Goal: Task Accomplishment & Management: Use online tool/utility

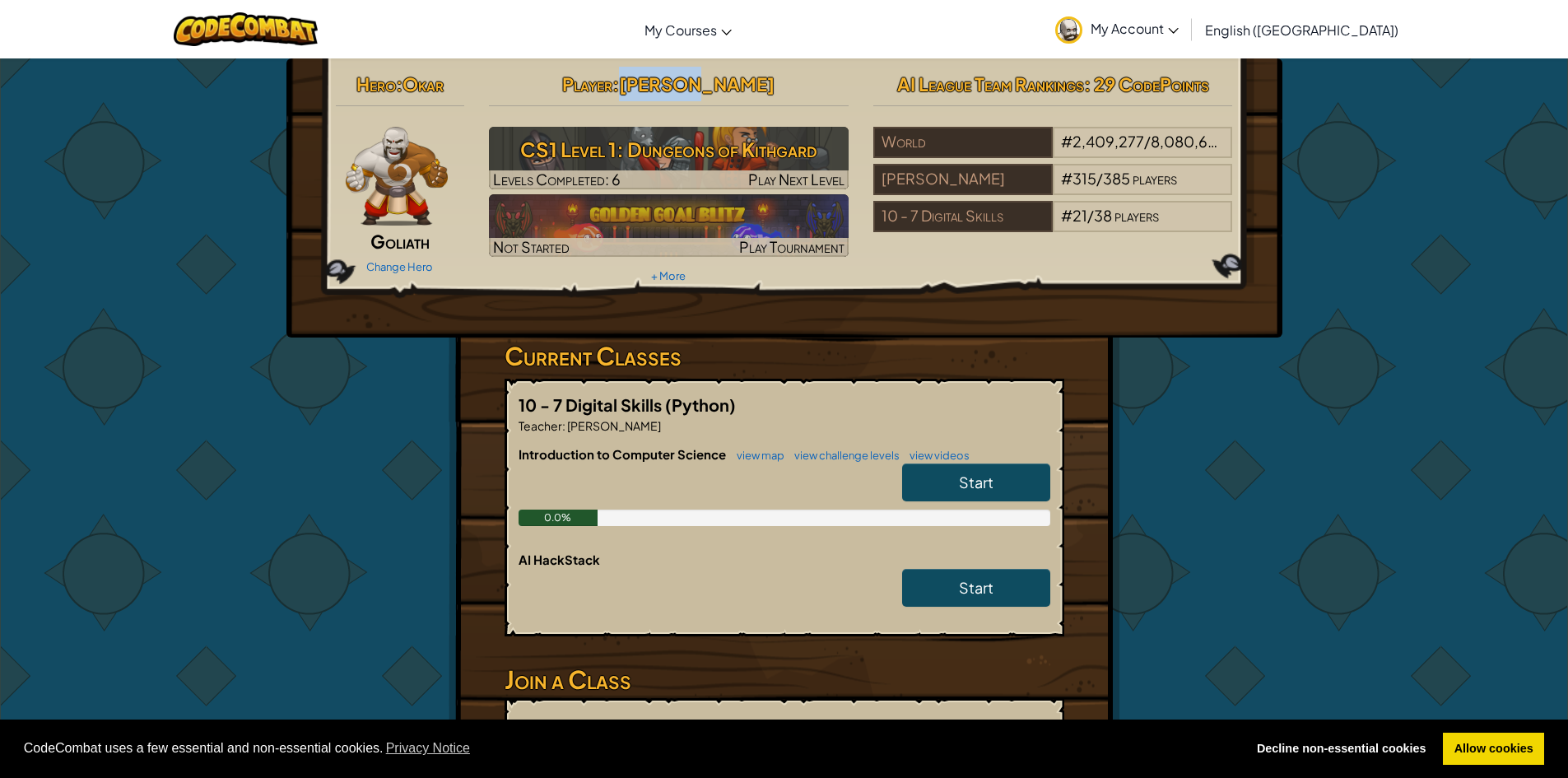
drag, startPoint x: 727, startPoint y: 80, endPoint x: 666, endPoint y: 89, distance: 61.7
click at [666, 89] on h2 "Player : [PERSON_NAME]" at bounding box center [669, 84] width 360 height 35
click at [613, 78] on span "Player" at bounding box center [587, 84] width 50 height 23
click at [572, 86] on h2 "Player : [PERSON_NAME]" at bounding box center [669, 84] width 360 height 35
drag, startPoint x: 727, startPoint y: 81, endPoint x: 673, endPoint y: 98, distance: 56.6
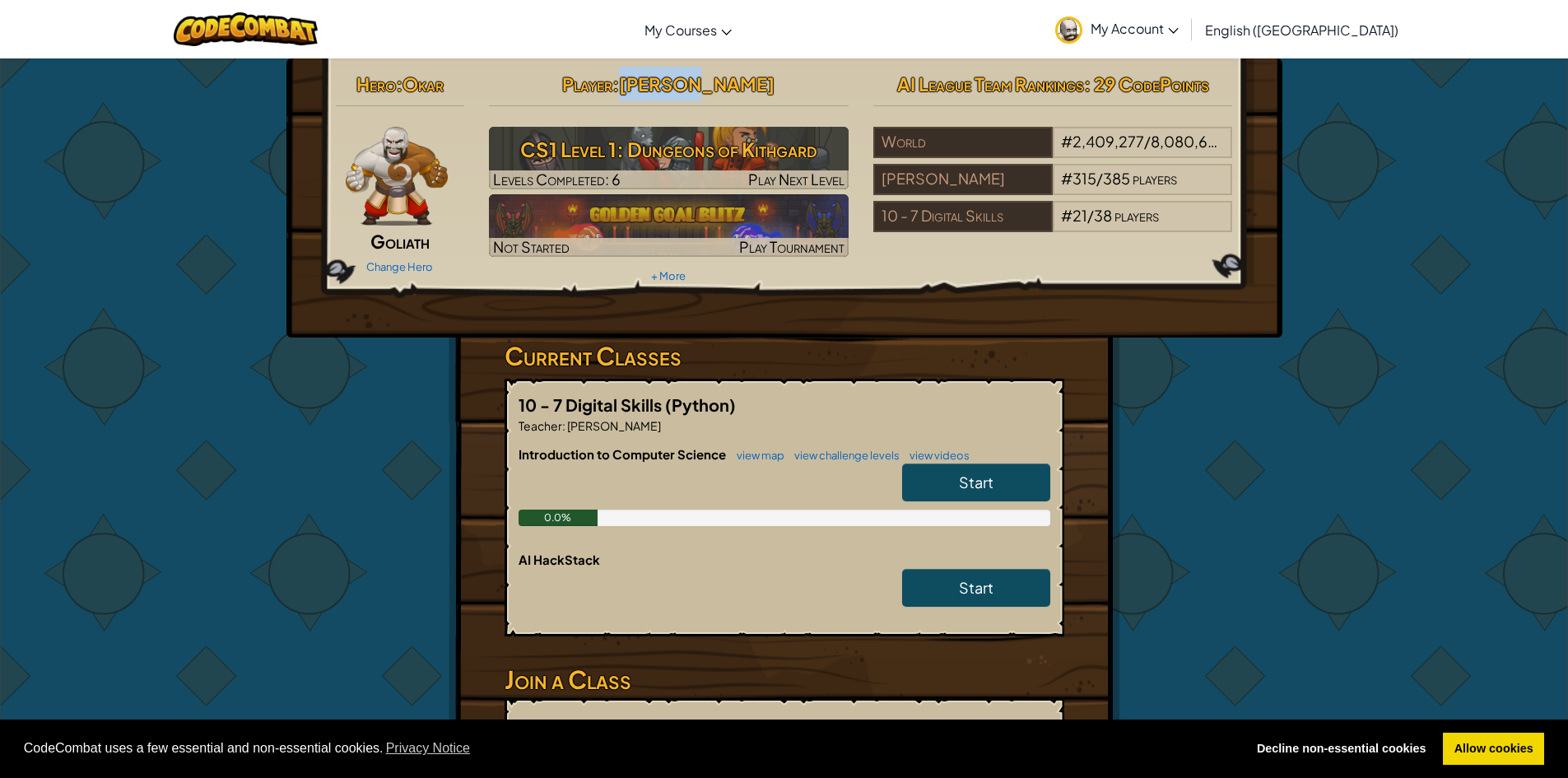
click at [675, 95] on h2 "Player : [PERSON_NAME]" at bounding box center [669, 84] width 360 height 35
click at [543, 90] on h2 "Player : [PERSON_NAME]" at bounding box center [669, 84] width 360 height 35
click at [955, 474] on link "Start" at bounding box center [976, 482] width 148 height 38
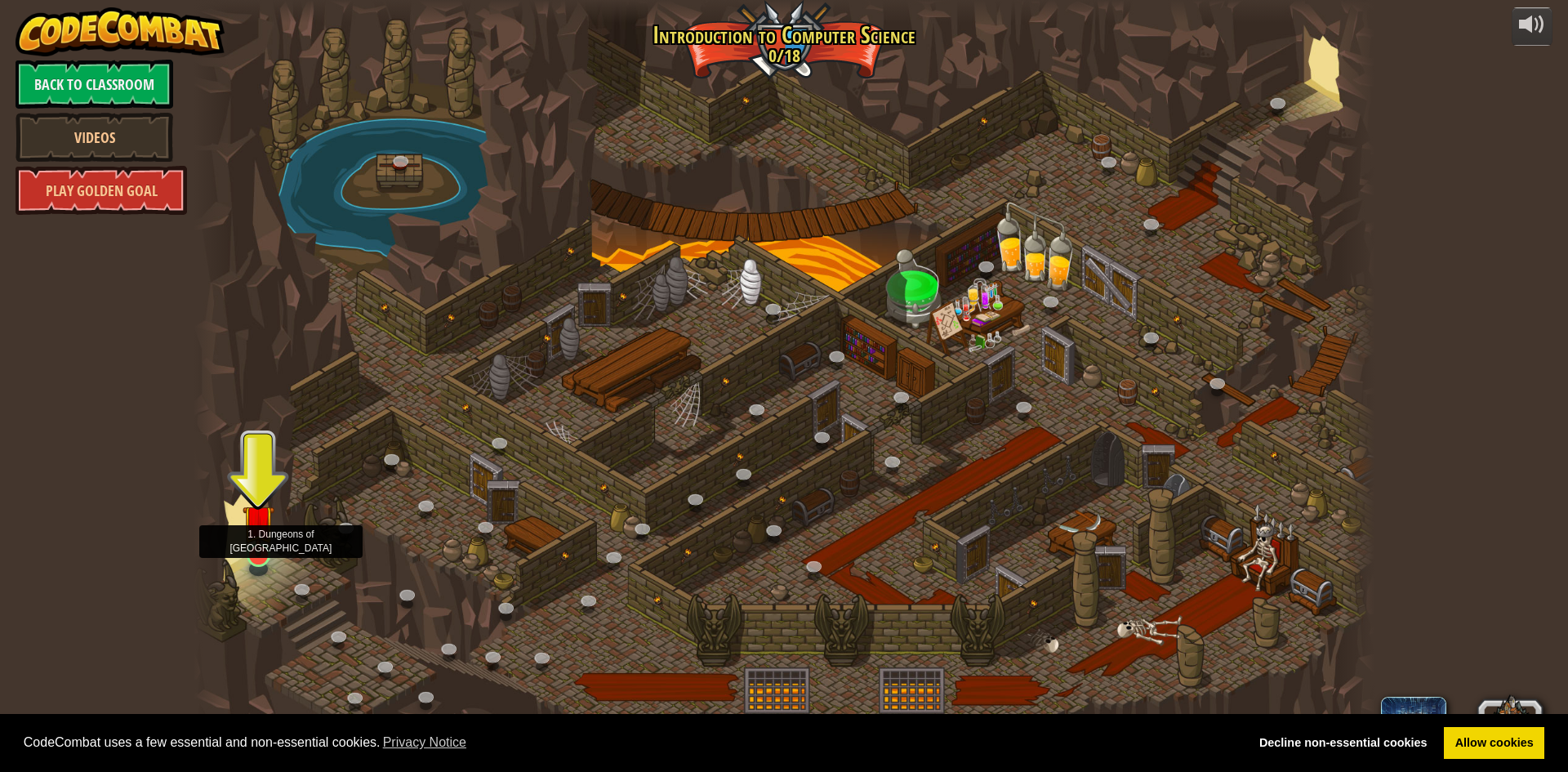
click at [253, 551] on img at bounding box center [258, 521] width 32 height 73
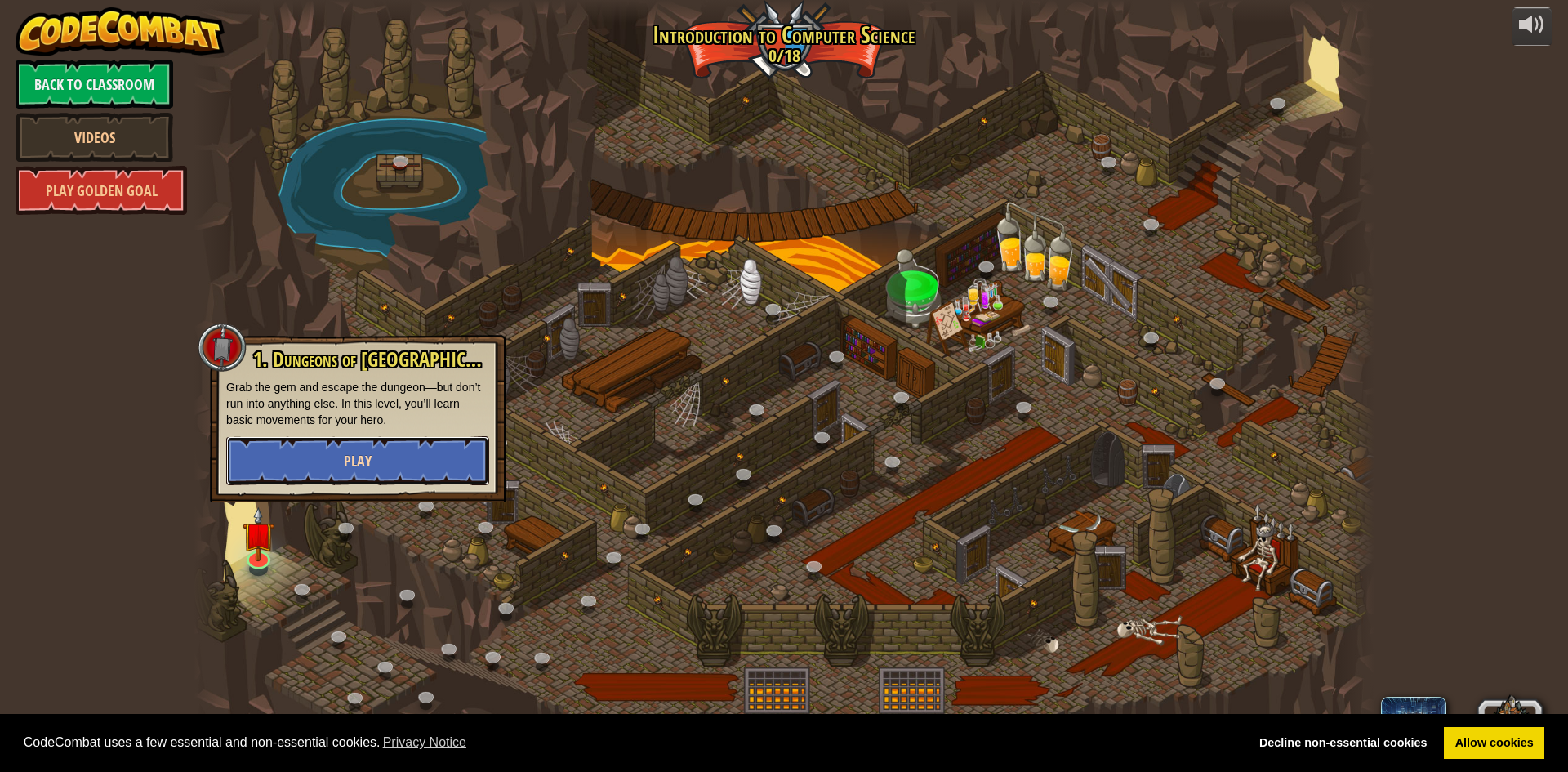
click at [323, 471] on button "Play" at bounding box center [358, 460] width 263 height 49
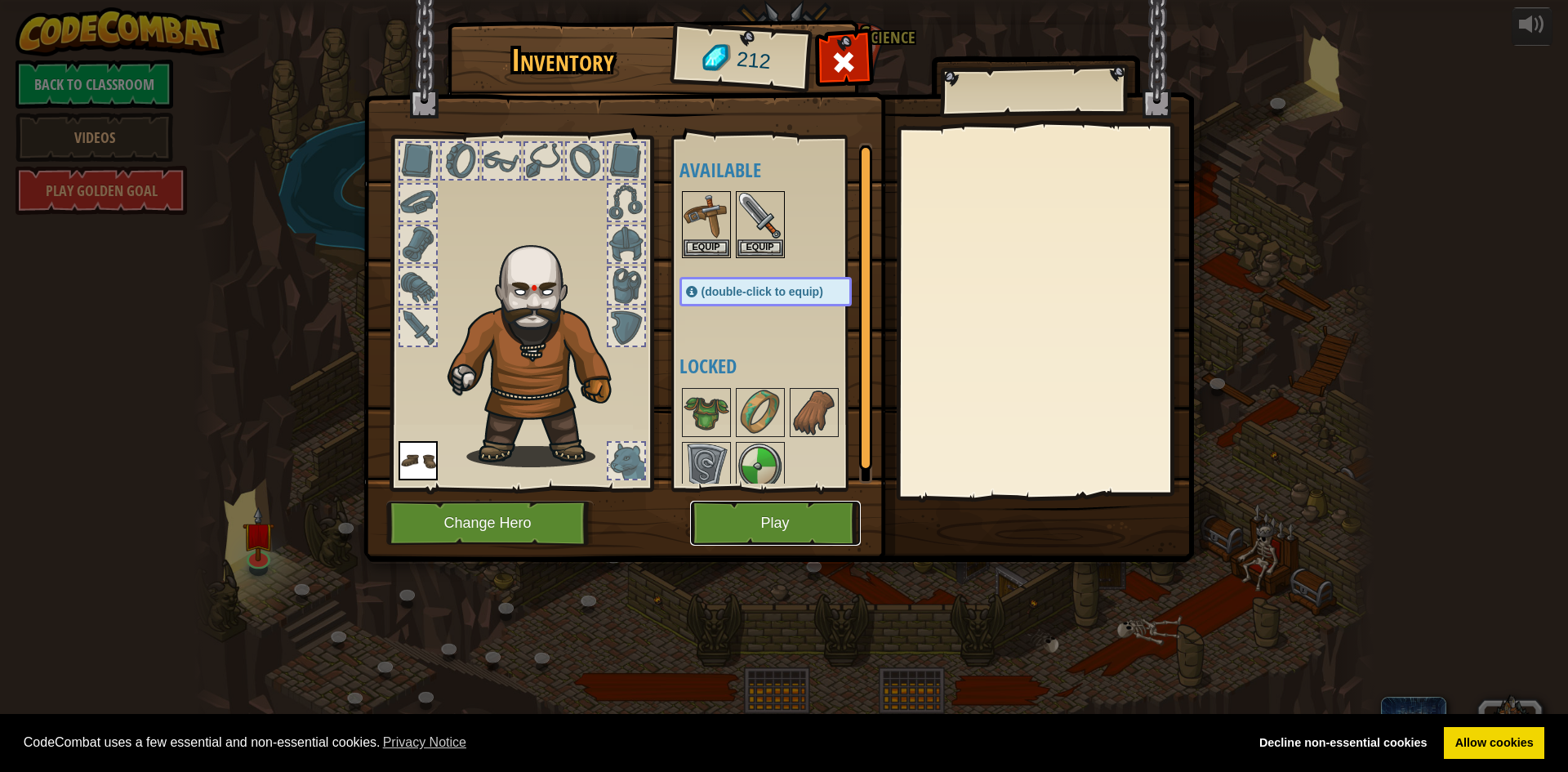
click at [727, 513] on button "Play" at bounding box center [775, 523] width 171 height 45
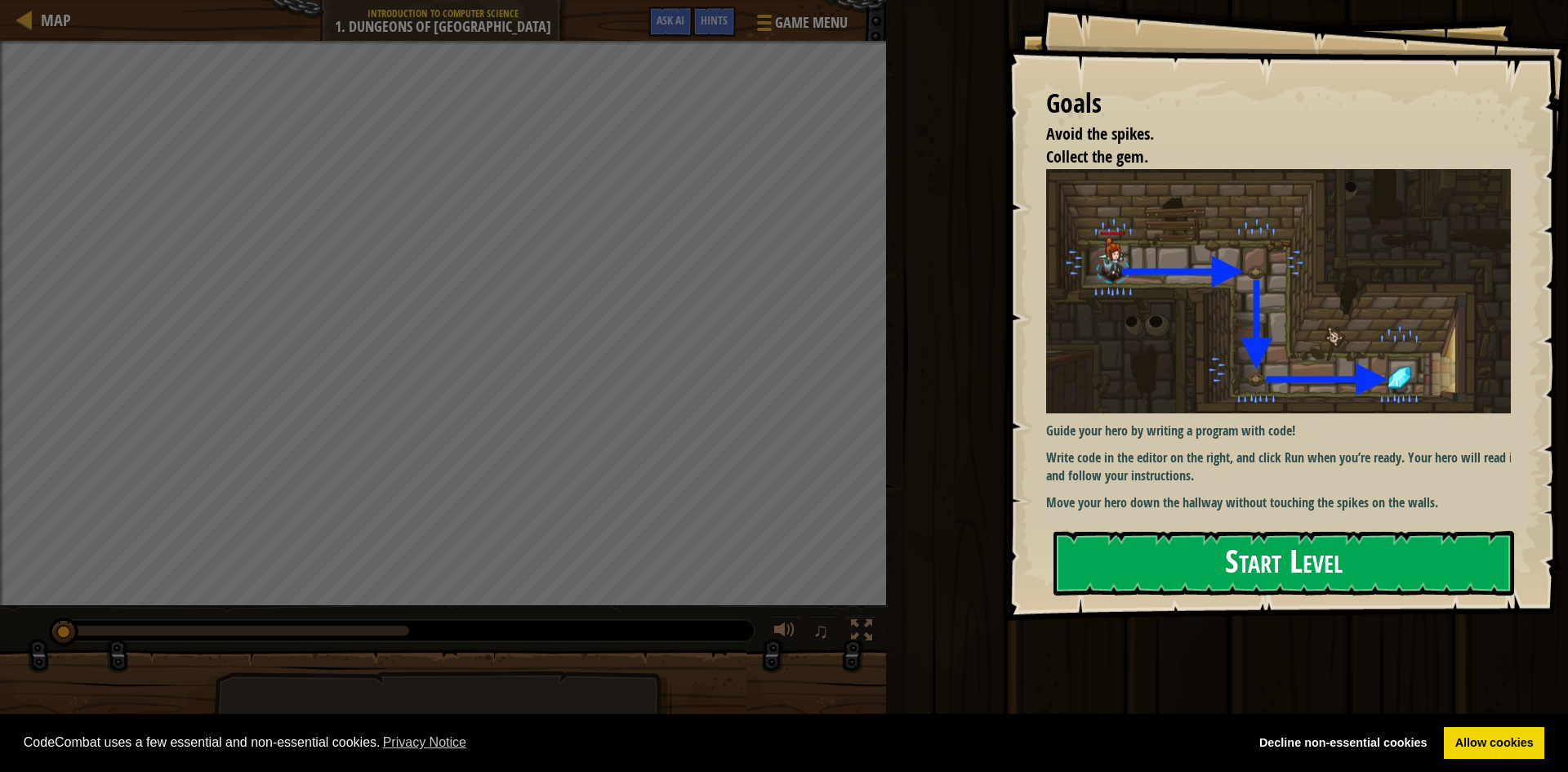
click at [1200, 554] on button "Start Level" at bounding box center [1283, 563] width 461 height 65
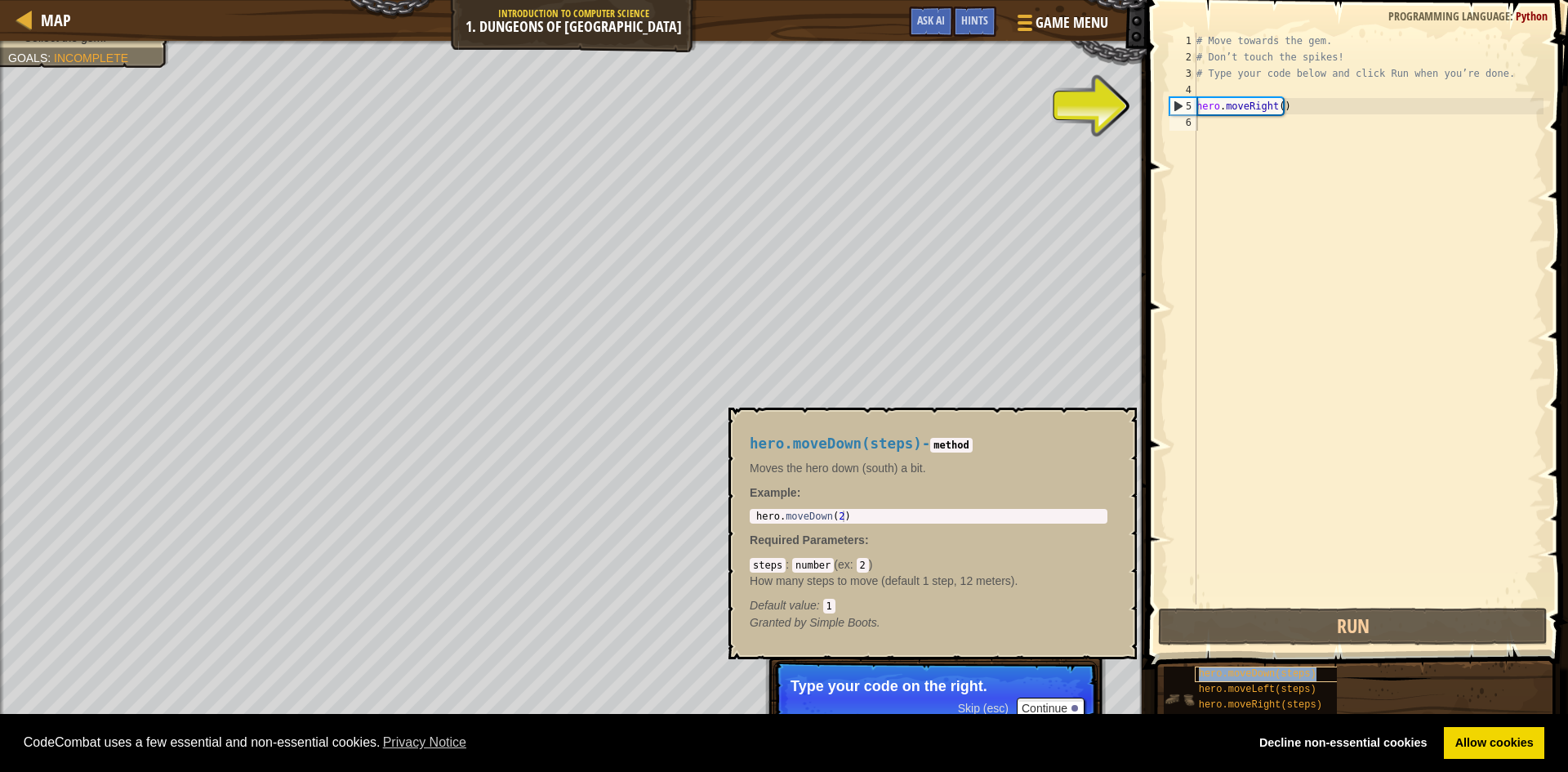
click at [1229, 680] on div "hero.moveDown(steps)" at bounding box center [1273, 675] width 156 height 16
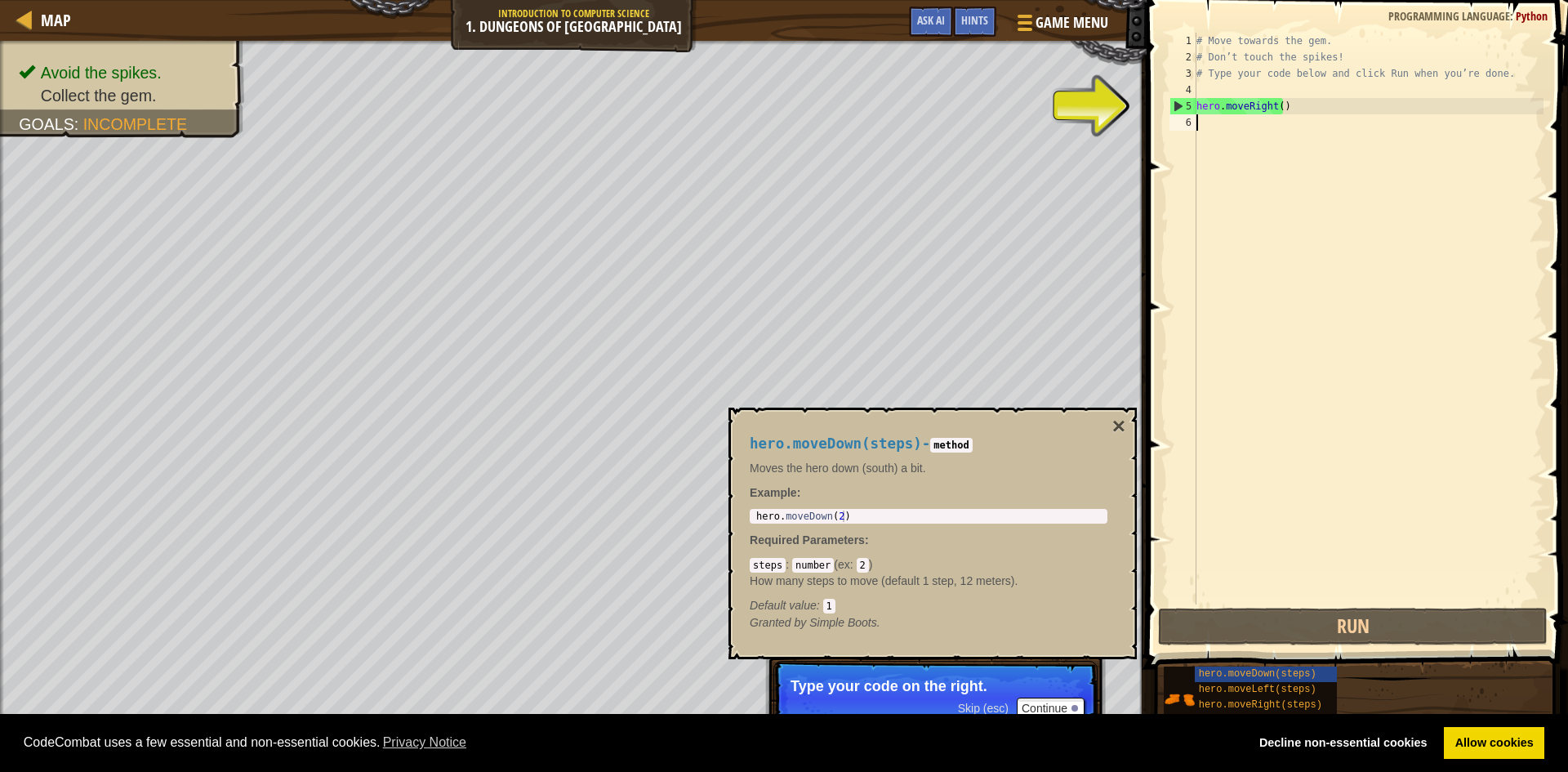
click at [1210, 134] on div "# Move towards the gem. # Don’t touch the spikes! # Type your code below and cl…" at bounding box center [1368, 335] width 350 height 605
click at [1200, 123] on div "# Move towards the gem. # Don’t touch the spikes! # Type your code below and cl…" at bounding box center [1368, 335] width 350 height 605
type textarea "h"
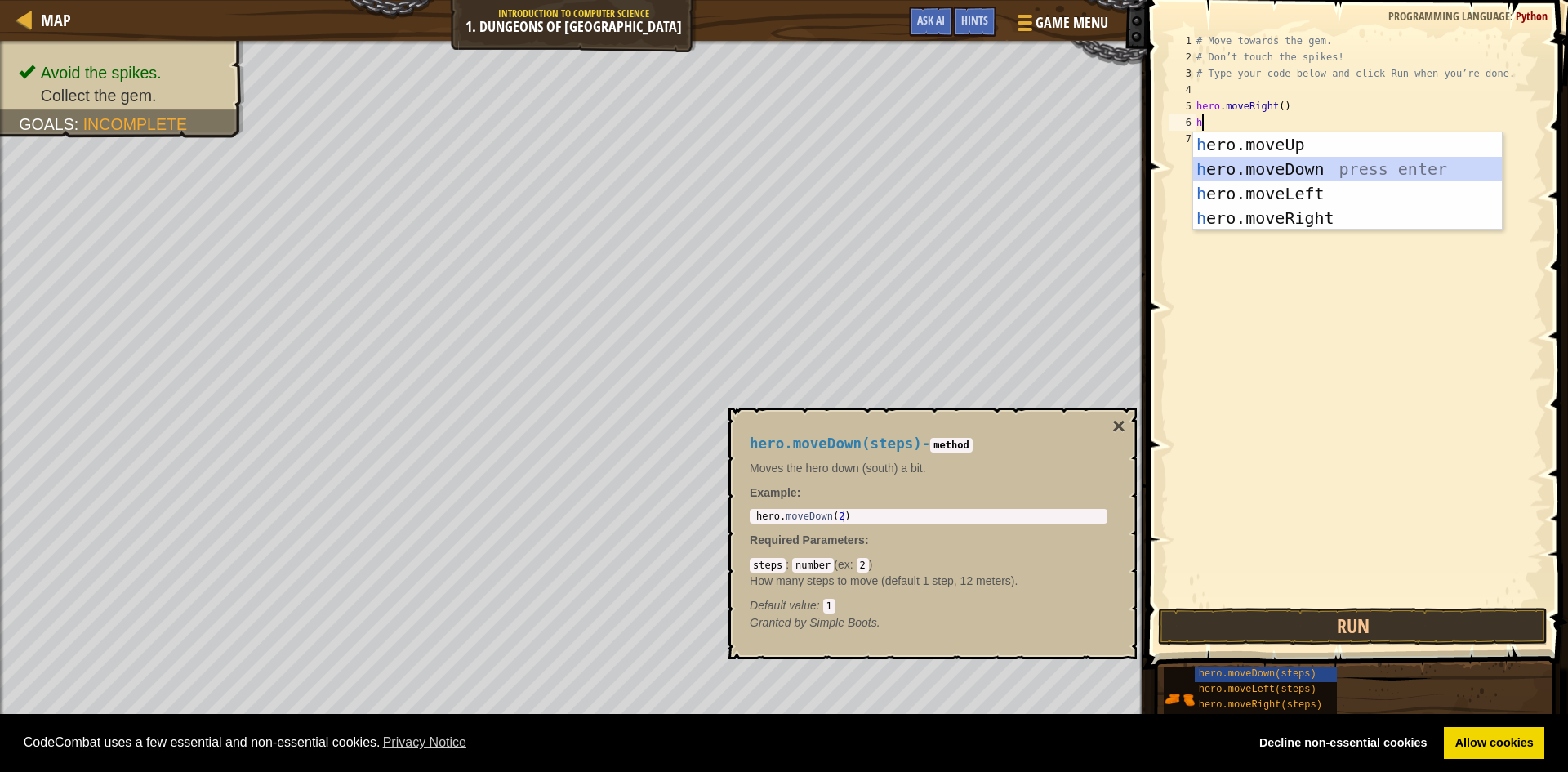
click at [1260, 166] on div "h ero.moveUp press enter h ero.moveDown press enter h ero.moveLeft press enter …" at bounding box center [1347, 206] width 308 height 147
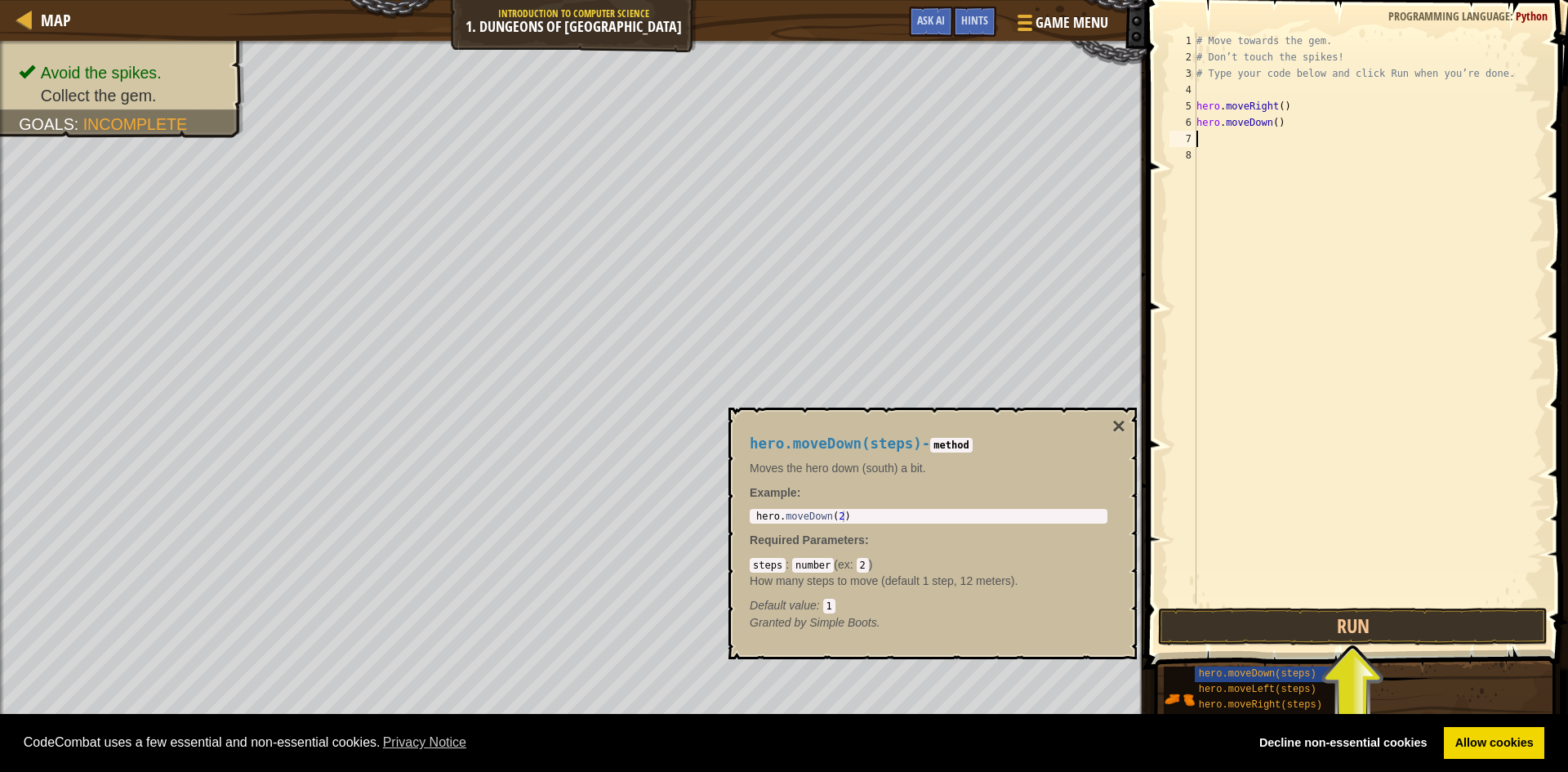
type textarea "h"
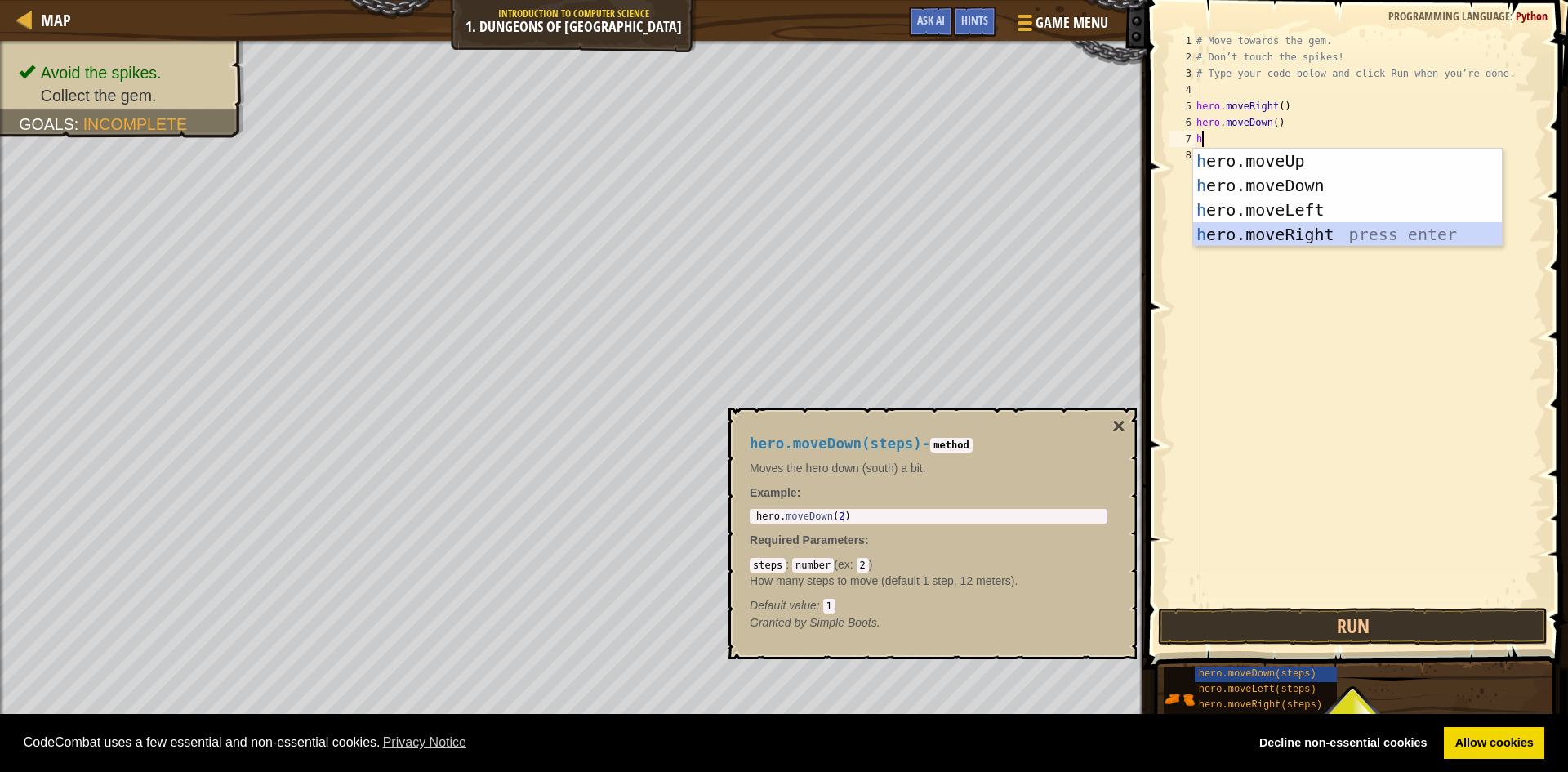
click at [1251, 234] on div "h ero.moveUp press enter h ero.moveDown press enter h ero.moveLeft press enter …" at bounding box center [1347, 222] width 308 height 147
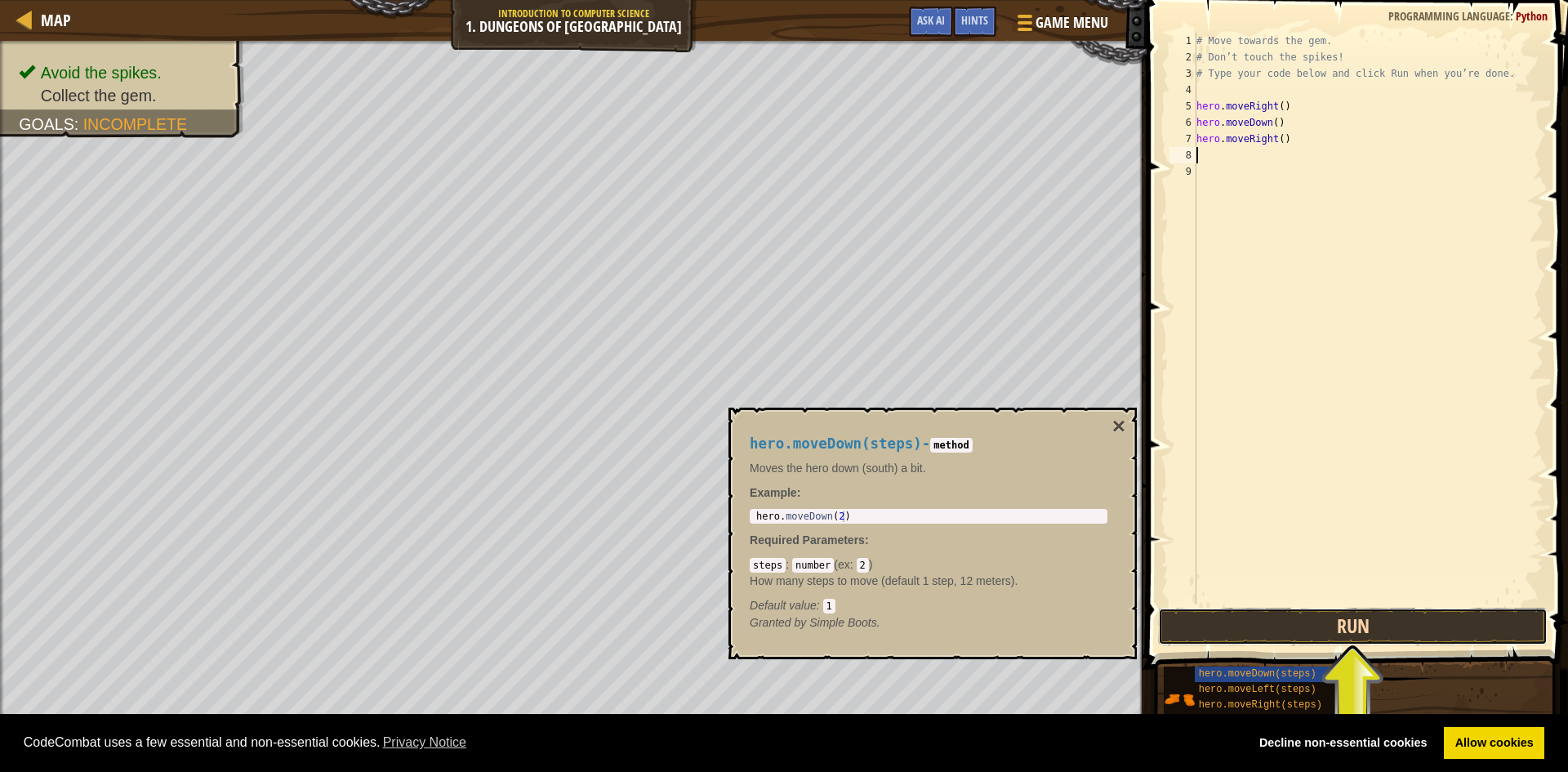
click at [1437, 639] on button "Run" at bounding box center [1352, 627] width 390 height 38
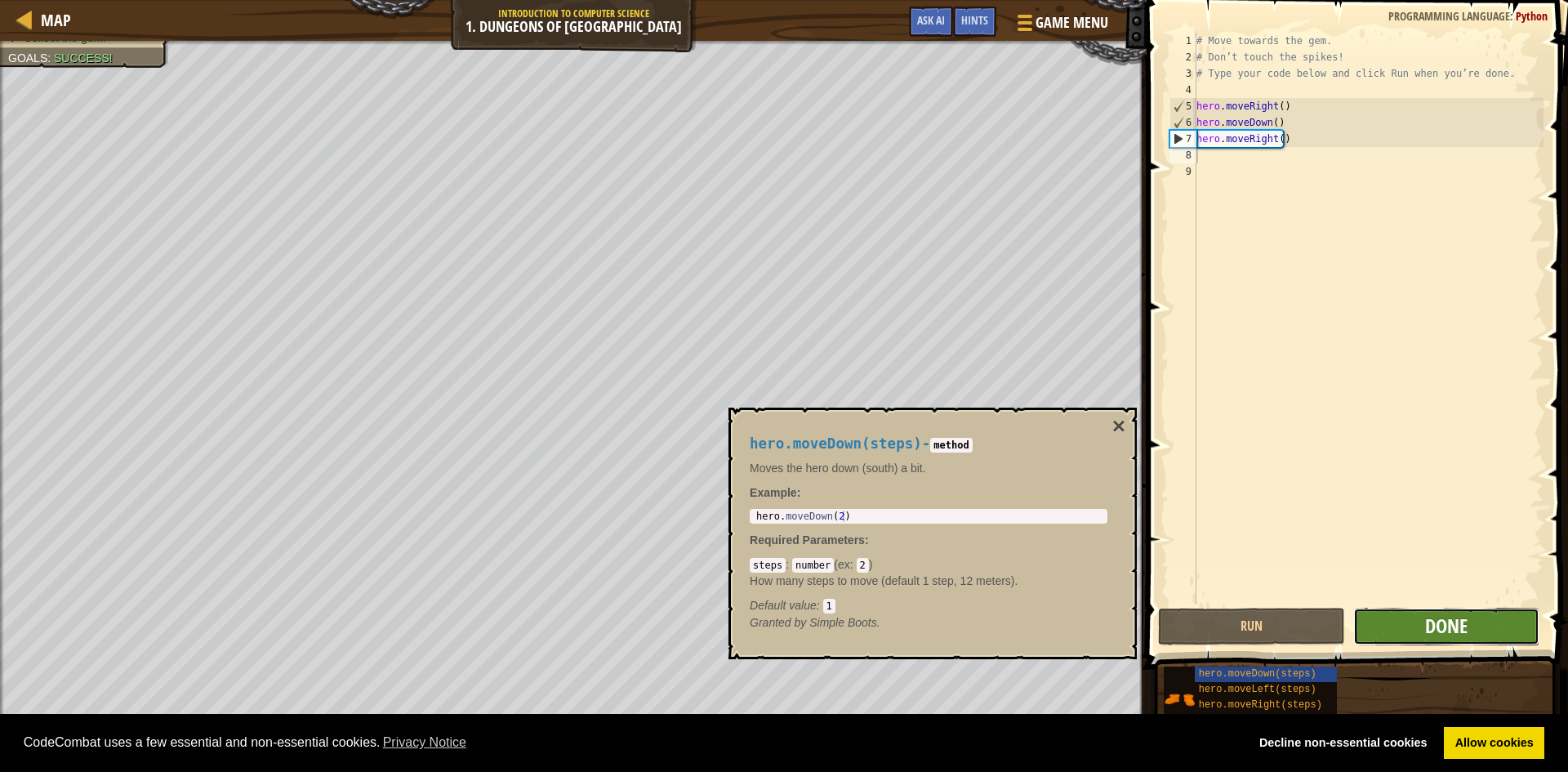
click at [1427, 626] on span "Done" at bounding box center [1447, 626] width 42 height 27
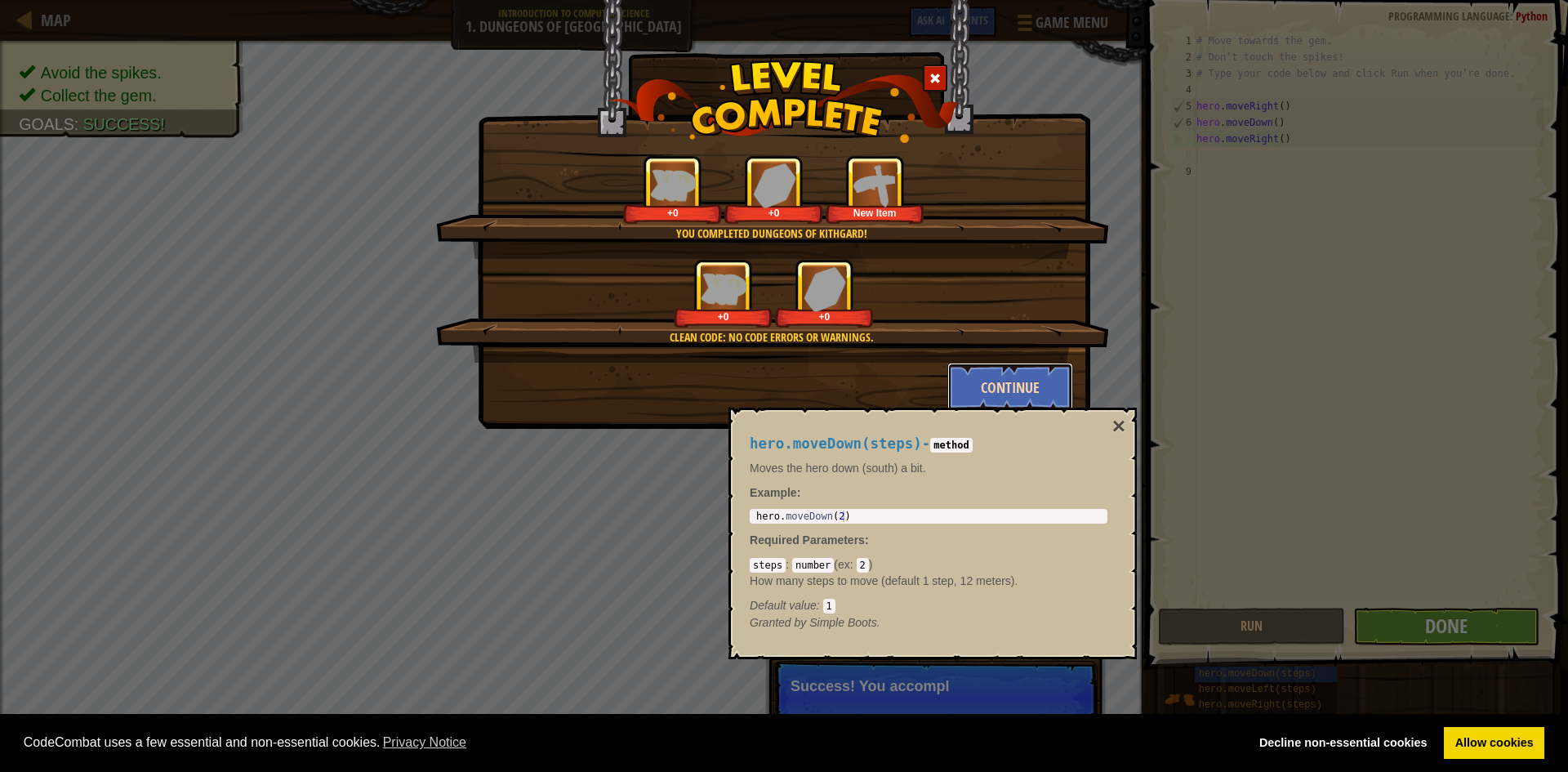
click at [1002, 393] on button "Continue" at bounding box center [1010, 386] width 126 height 49
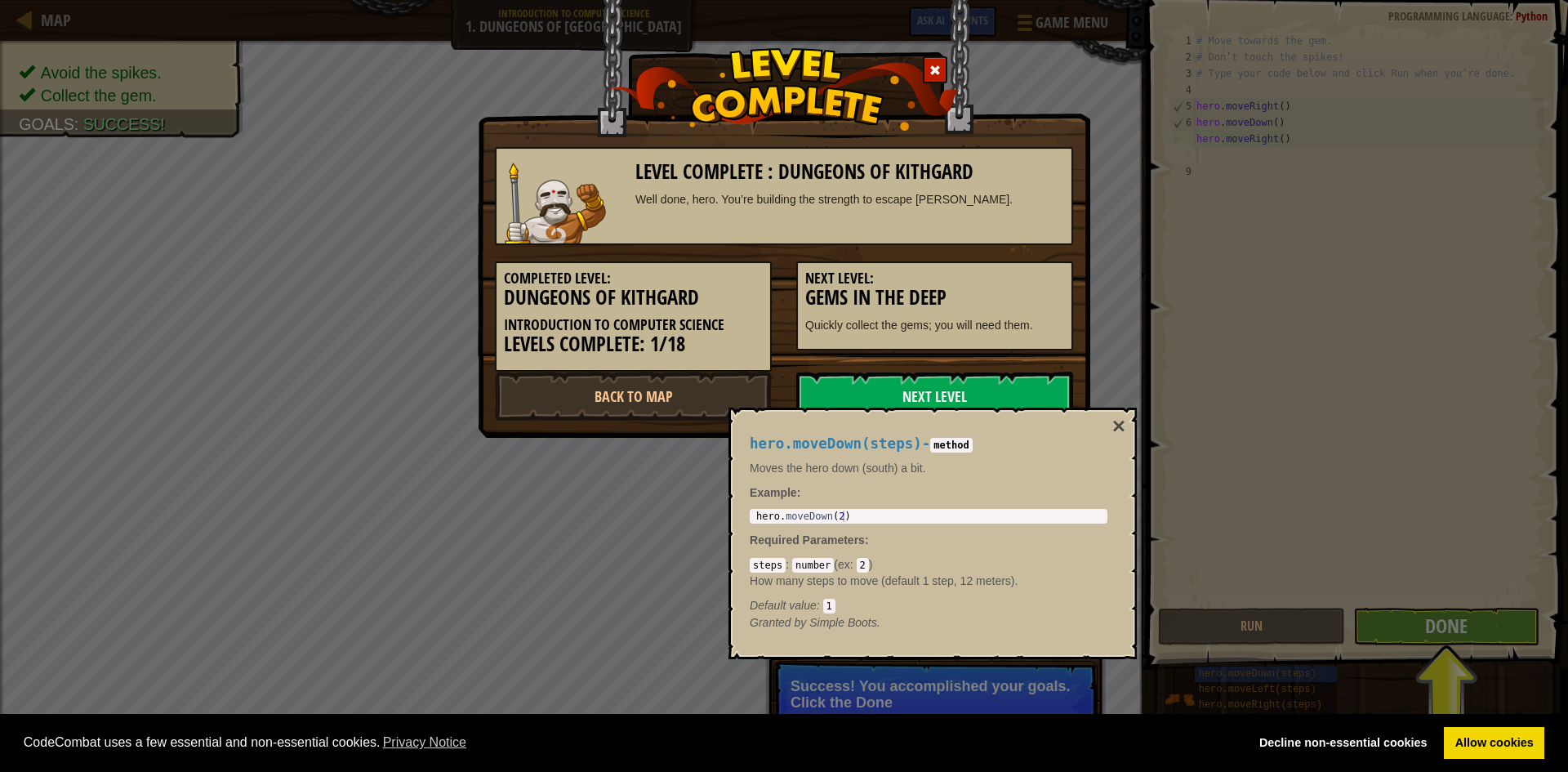
click at [1129, 425] on div "hero.moveDown(steps) - method Moves the hero down (south) a bit. Example : 1 he…" at bounding box center [932, 533] width 408 height 252
click at [1115, 426] on button "×" at bounding box center [1119, 426] width 13 height 23
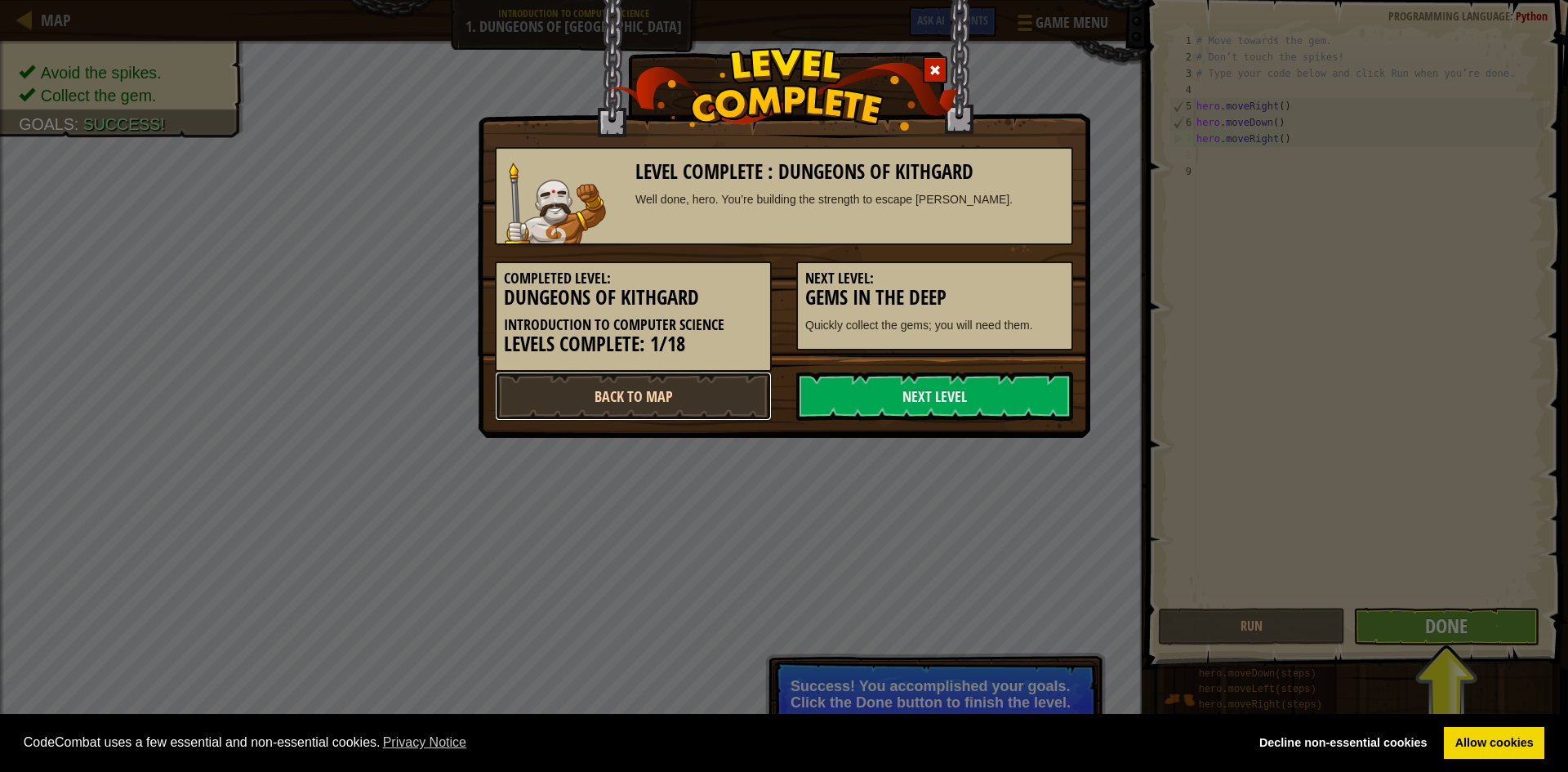
click at [700, 381] on link "Back to Map" at bounding box center [633, 395] width 277 height 49
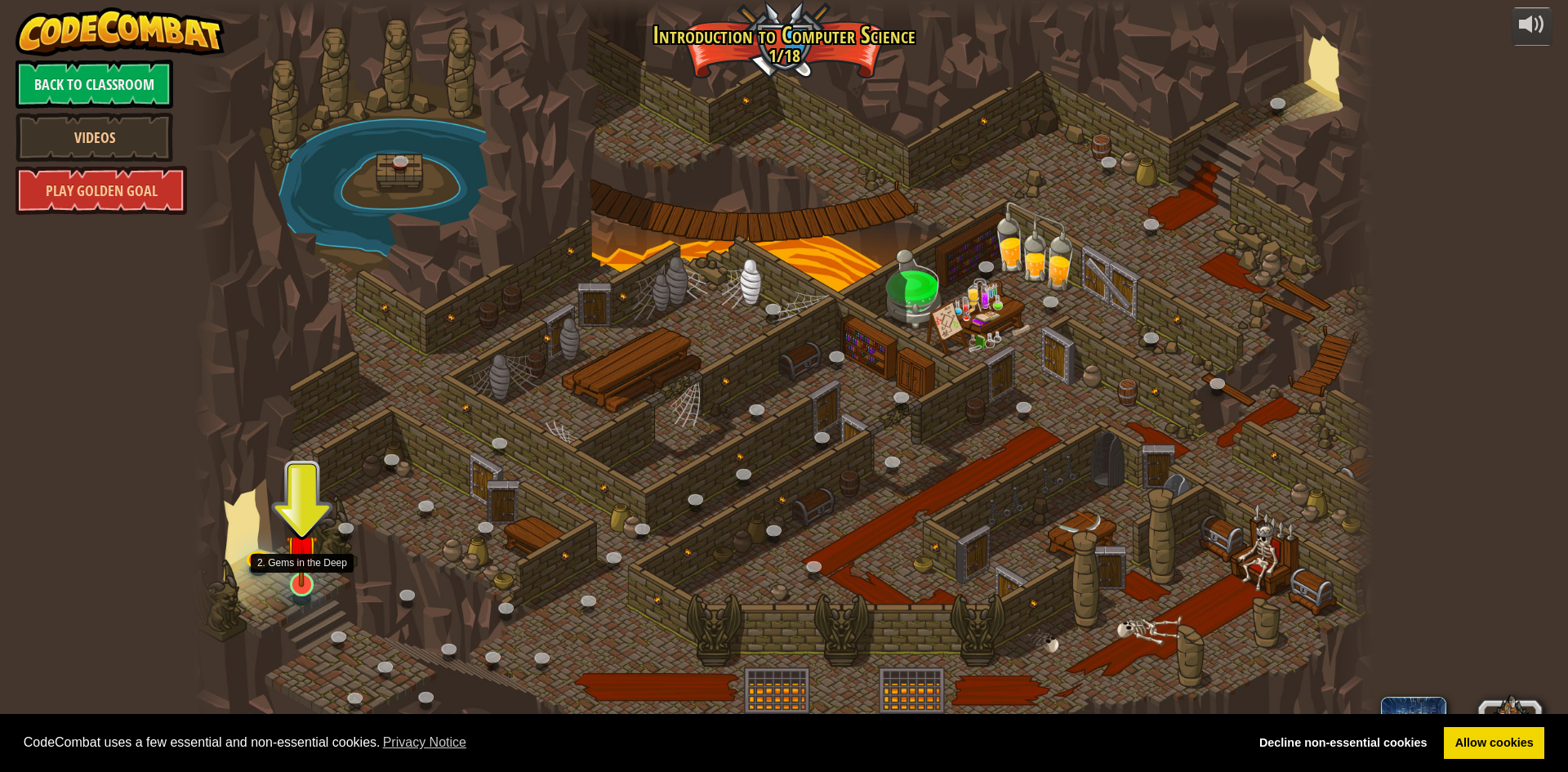
click at [297, 577] on img at bounding box center [301, 550] width 32 height 73
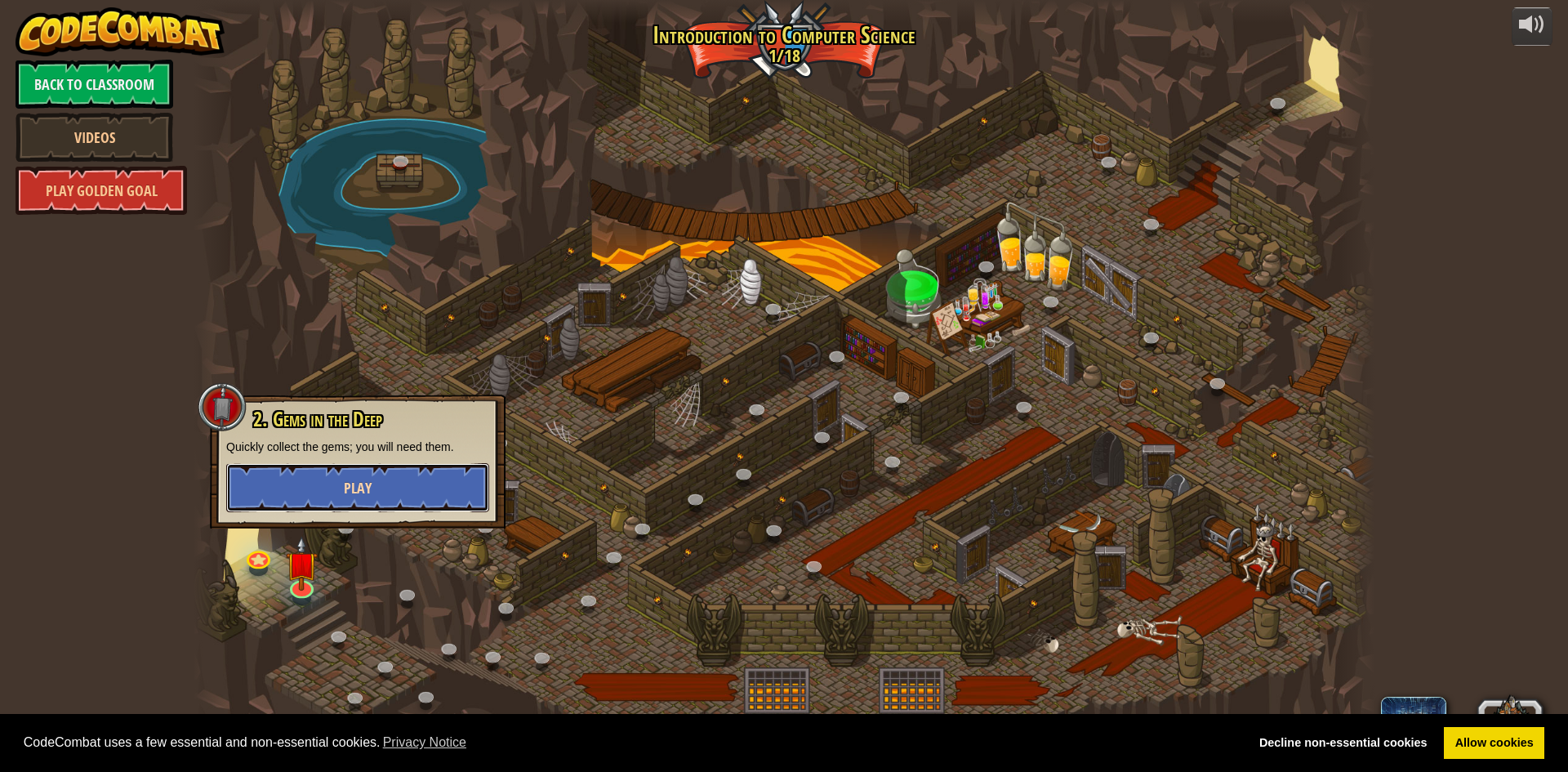
click at [354, 503] on button "Play" at bounding box center [358, 487] width 263 height 49
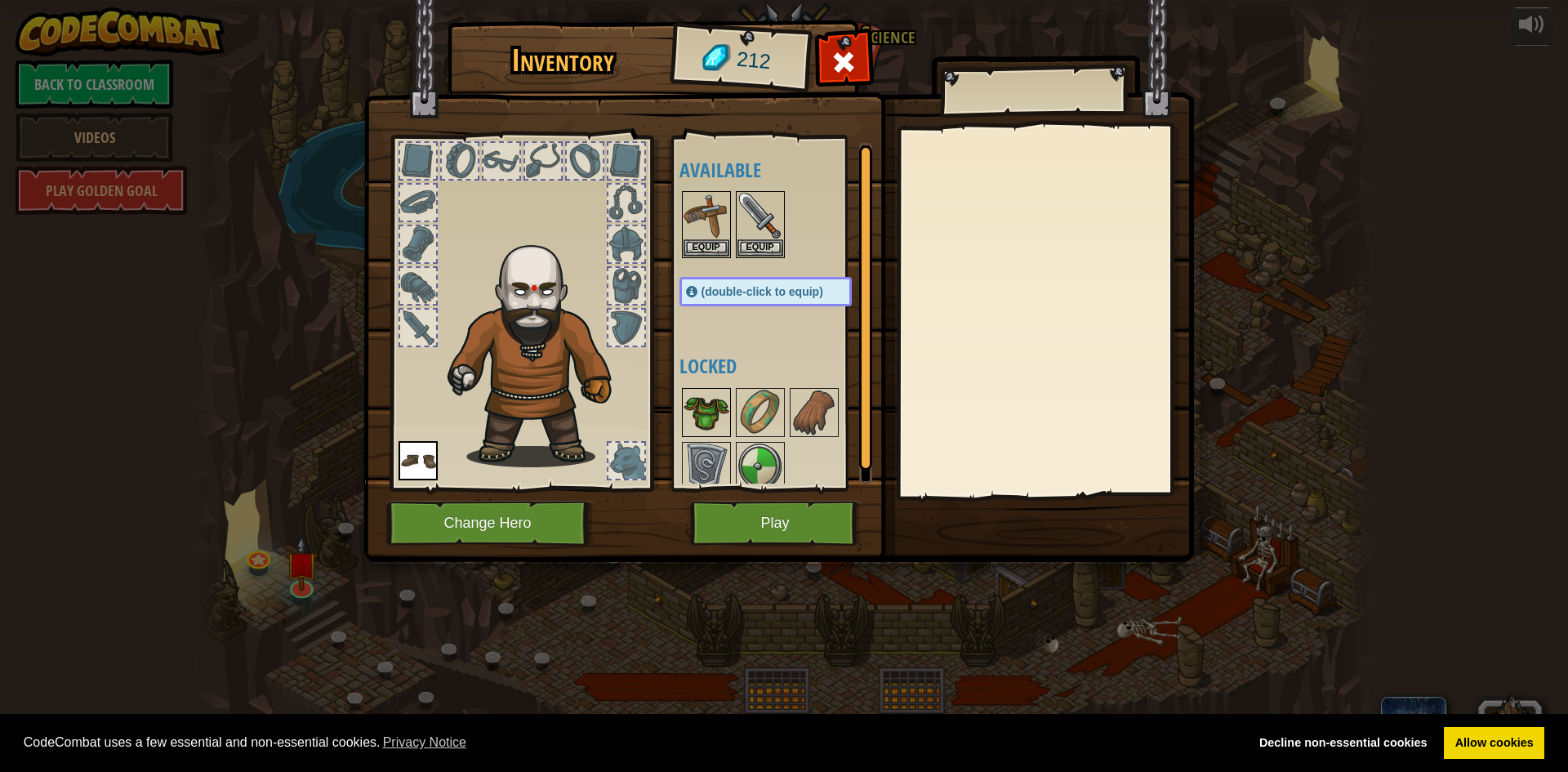
click at [707, 409] on img at bounding box center [706, 413] width 46 height 46
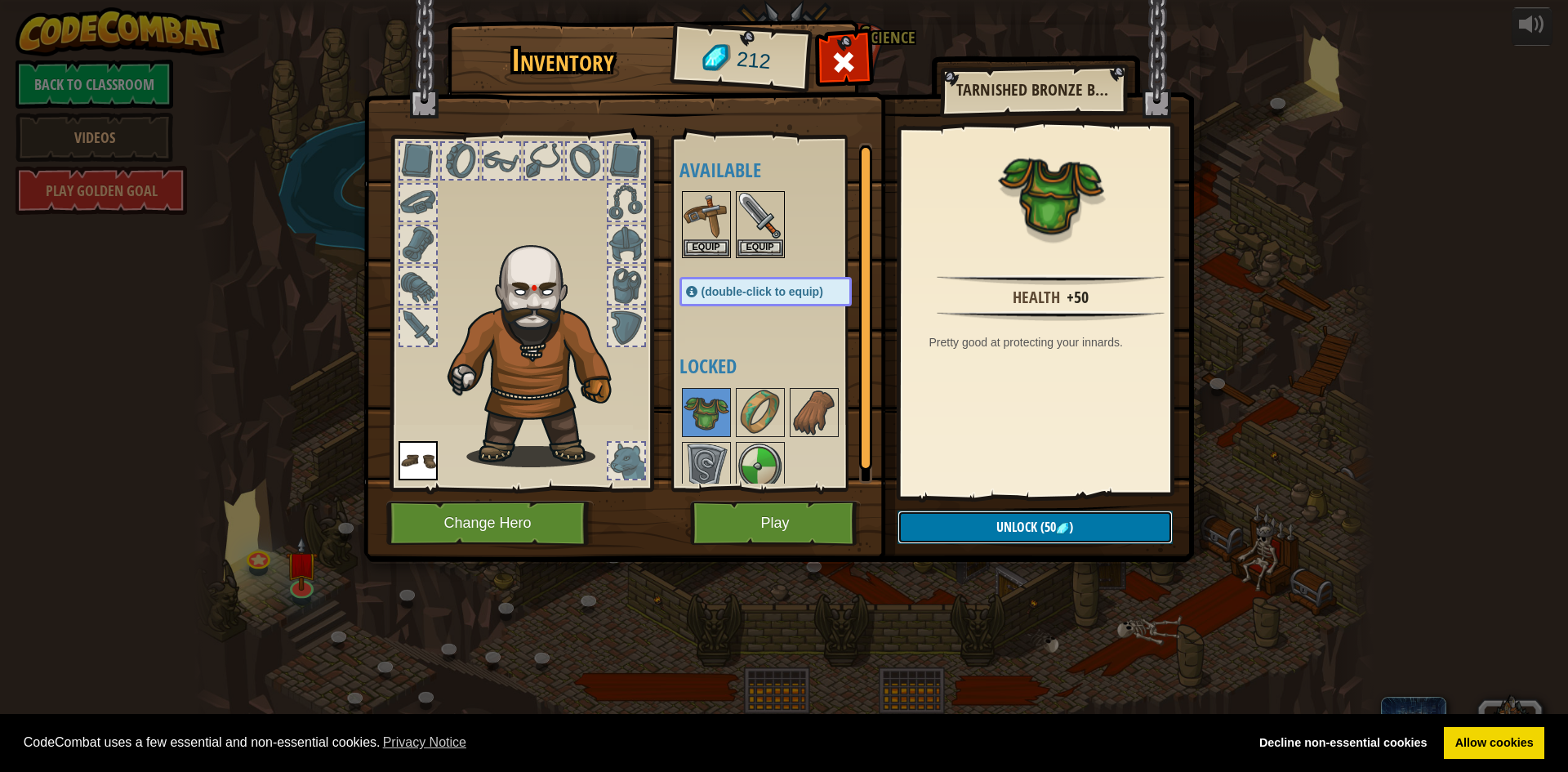
click at [1000, 525] on span "Unlock" at bounding box center [1016, 527] width 41 height 18
click at [966, 516] on button "Confirm" at bounding box center [1035, 528] width 275 height 34
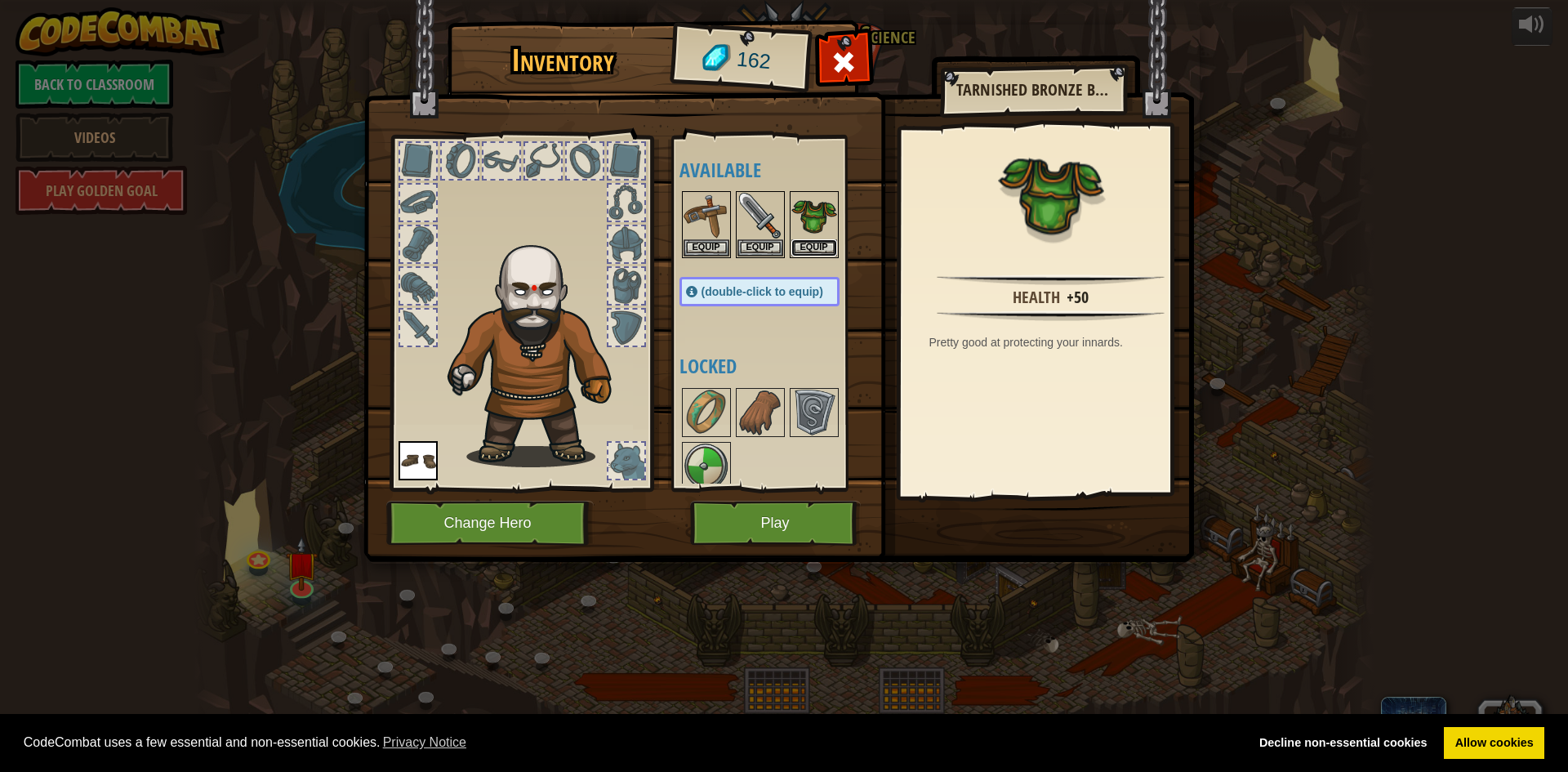
drag, startPoint x: 820, startPoint y: 244, endPoint x: 802, endPoint y: 248, distance: 18.4
click at [810, 246] on button "Equip" at bounding box center [814, 248] width 46 height 17
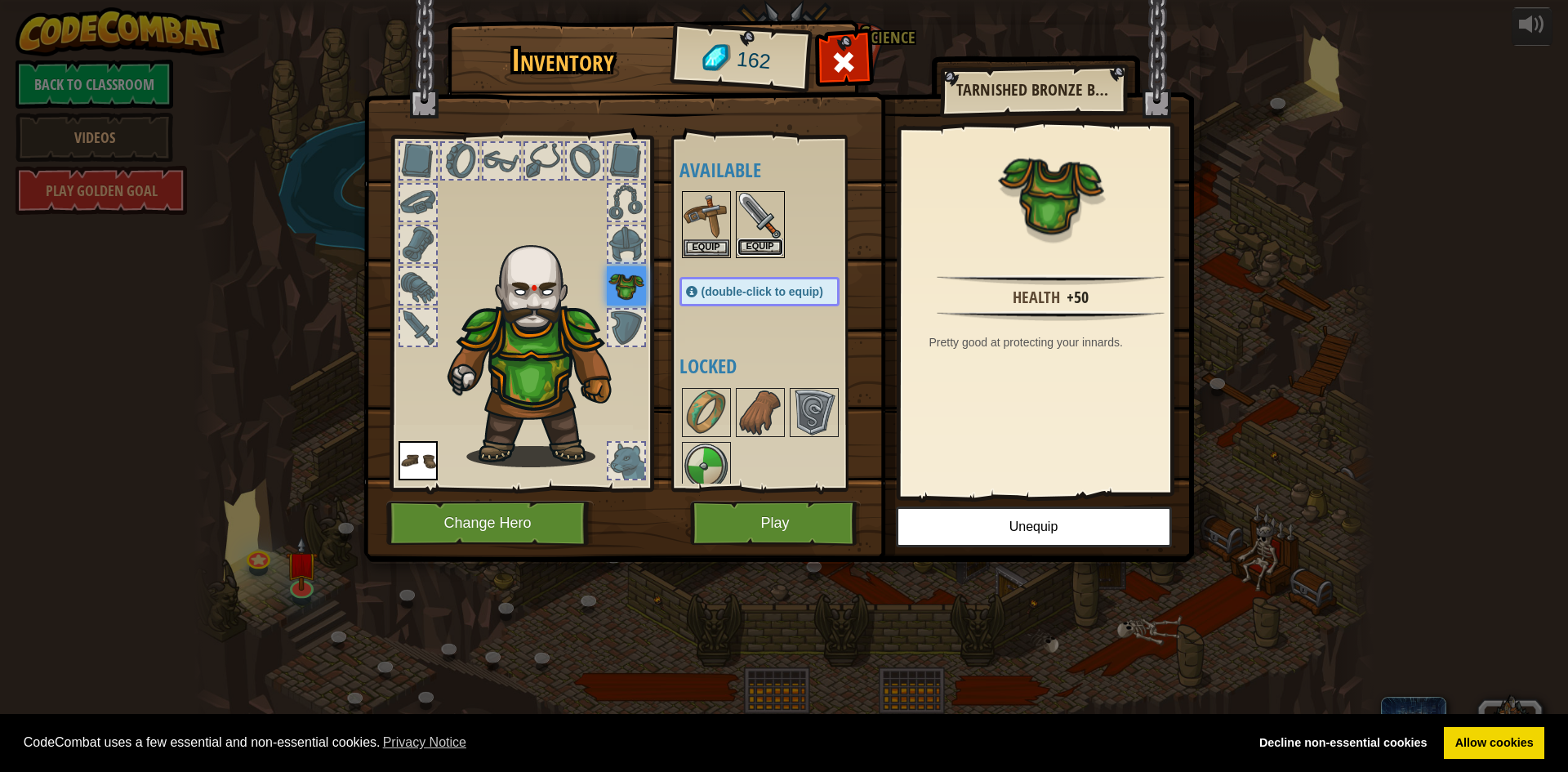
click at [769, 251] on button "Equip" at bounding box center [760, 247] width 46 height 17
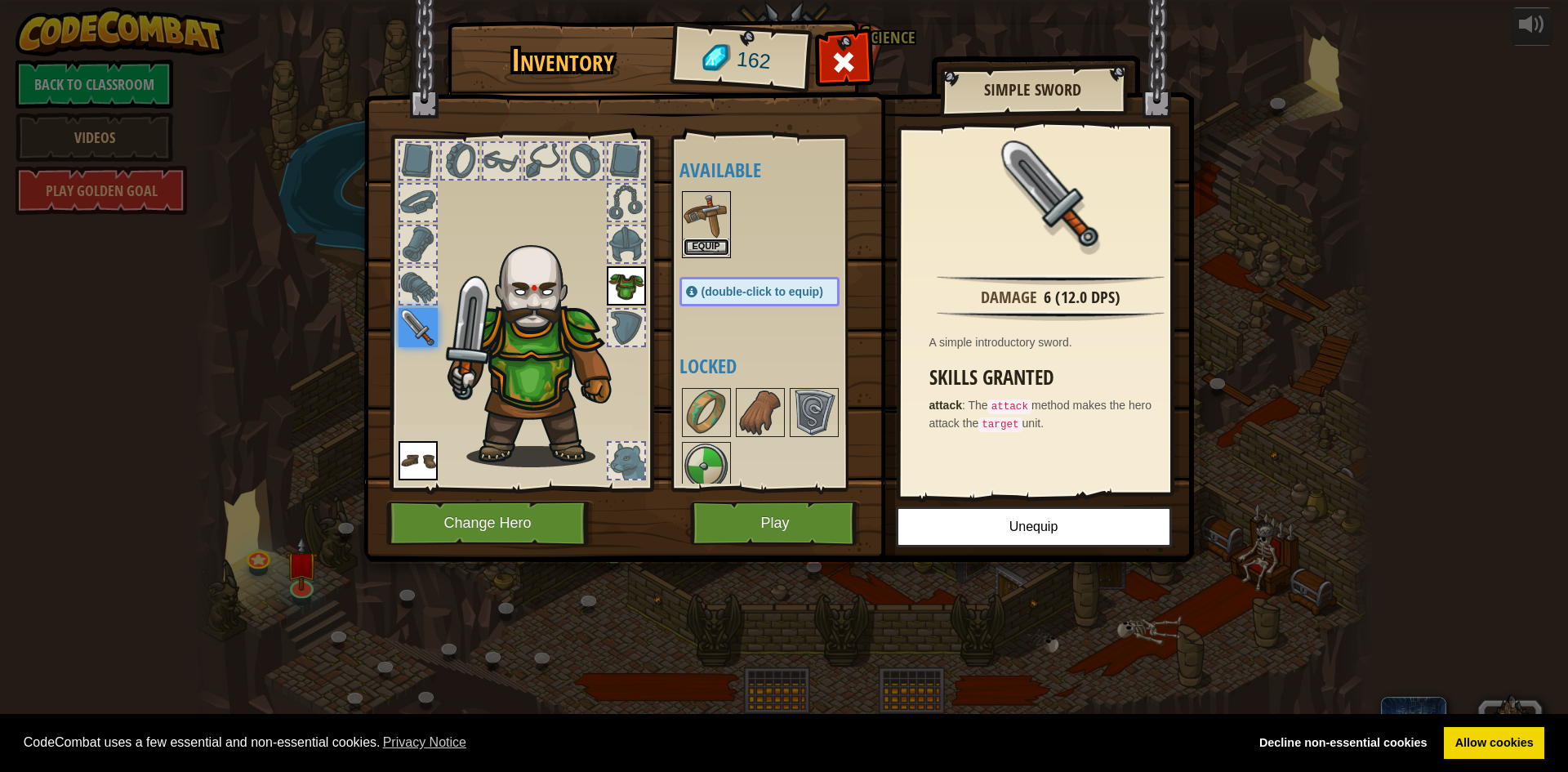
click at [710, 246] on button "Equip" at bounding box center [706, 247] width 46 height 17
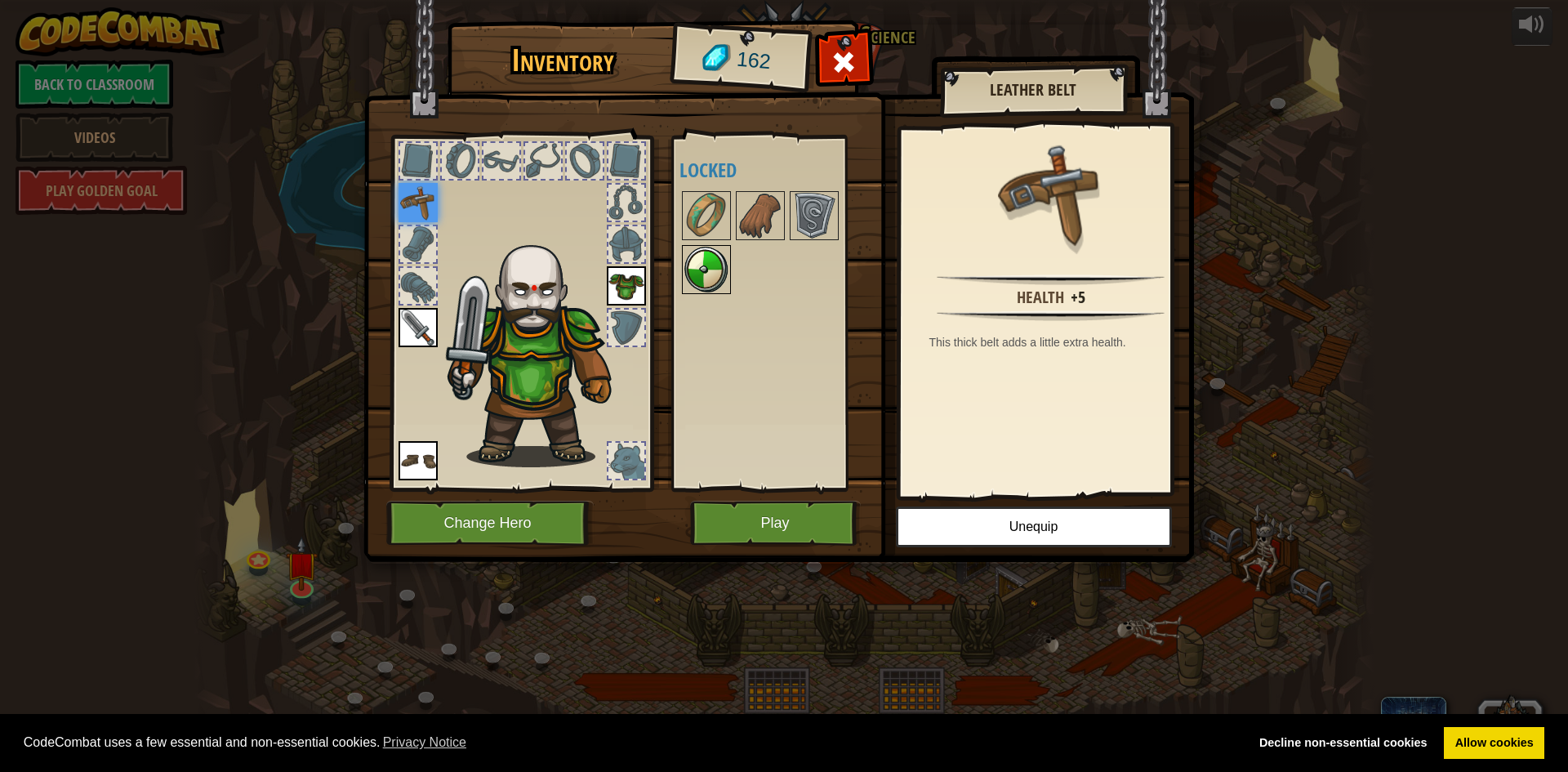
click at [704, 270] on img at bounding box center [706, 270] width 46 height 46
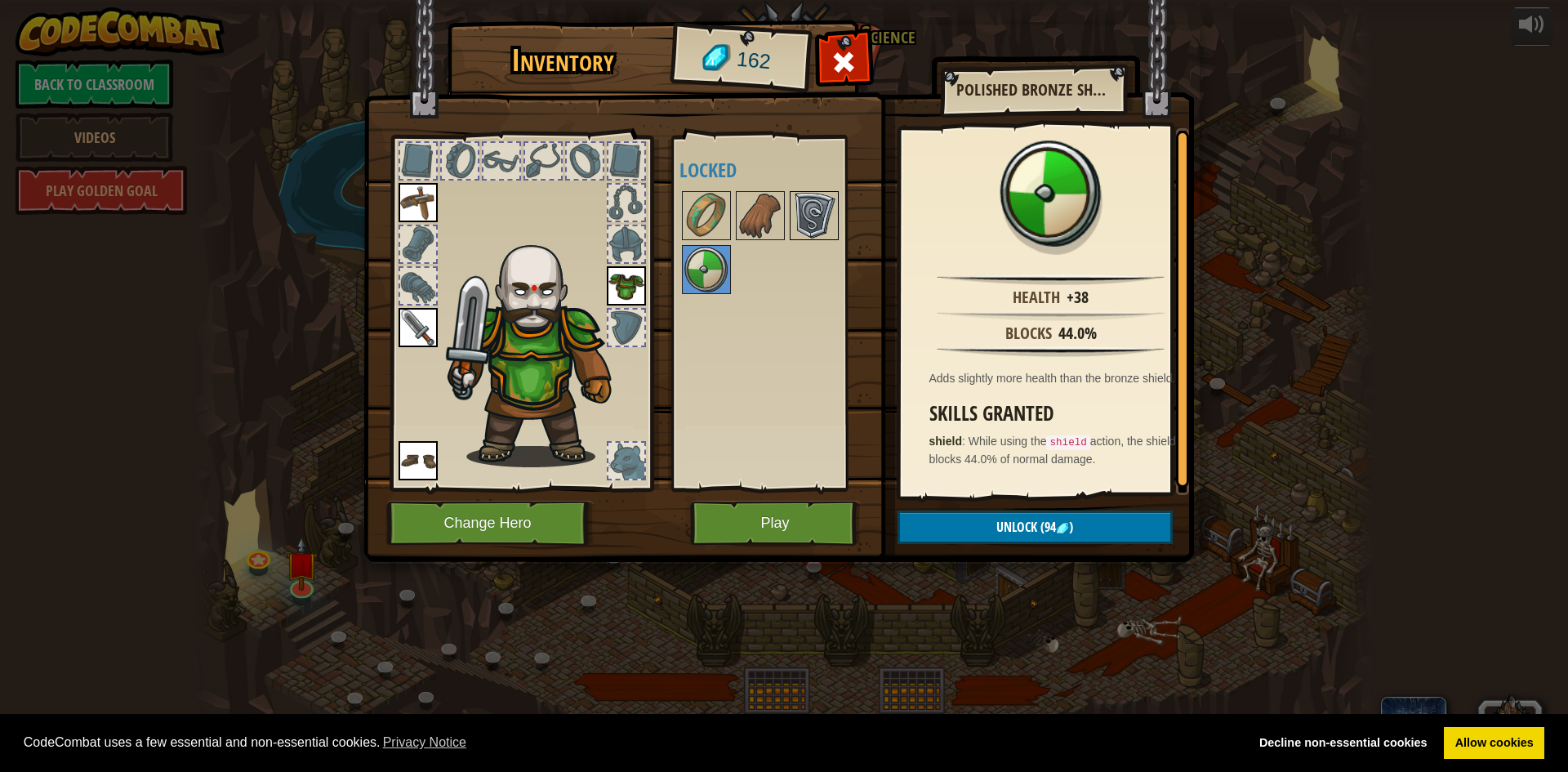
click at [807, 218] on img at bounding box center [814, 216] width 46 height 46
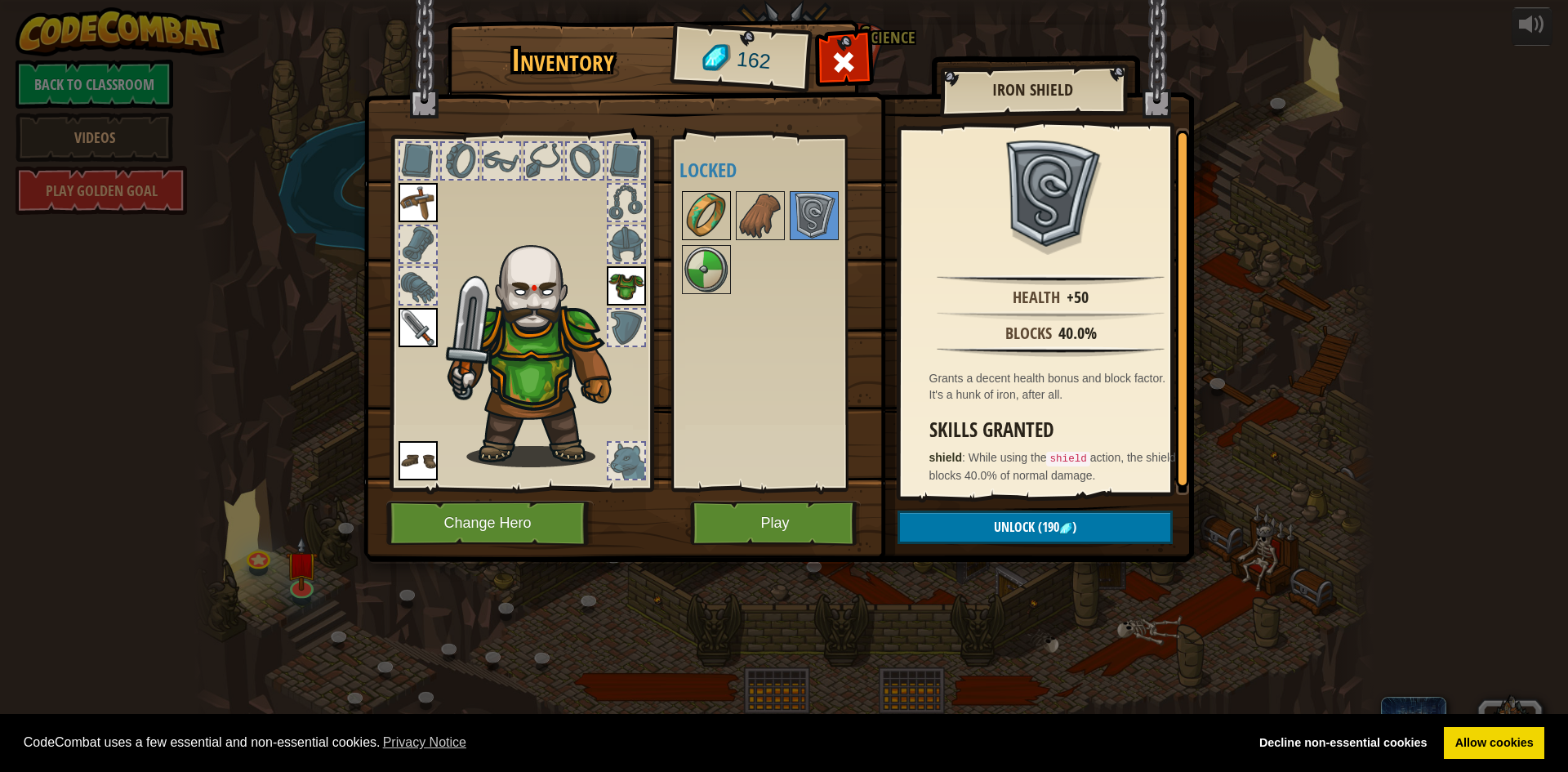
click at [708, 207] on img at bounding box center [706, 216] width 46 height 46
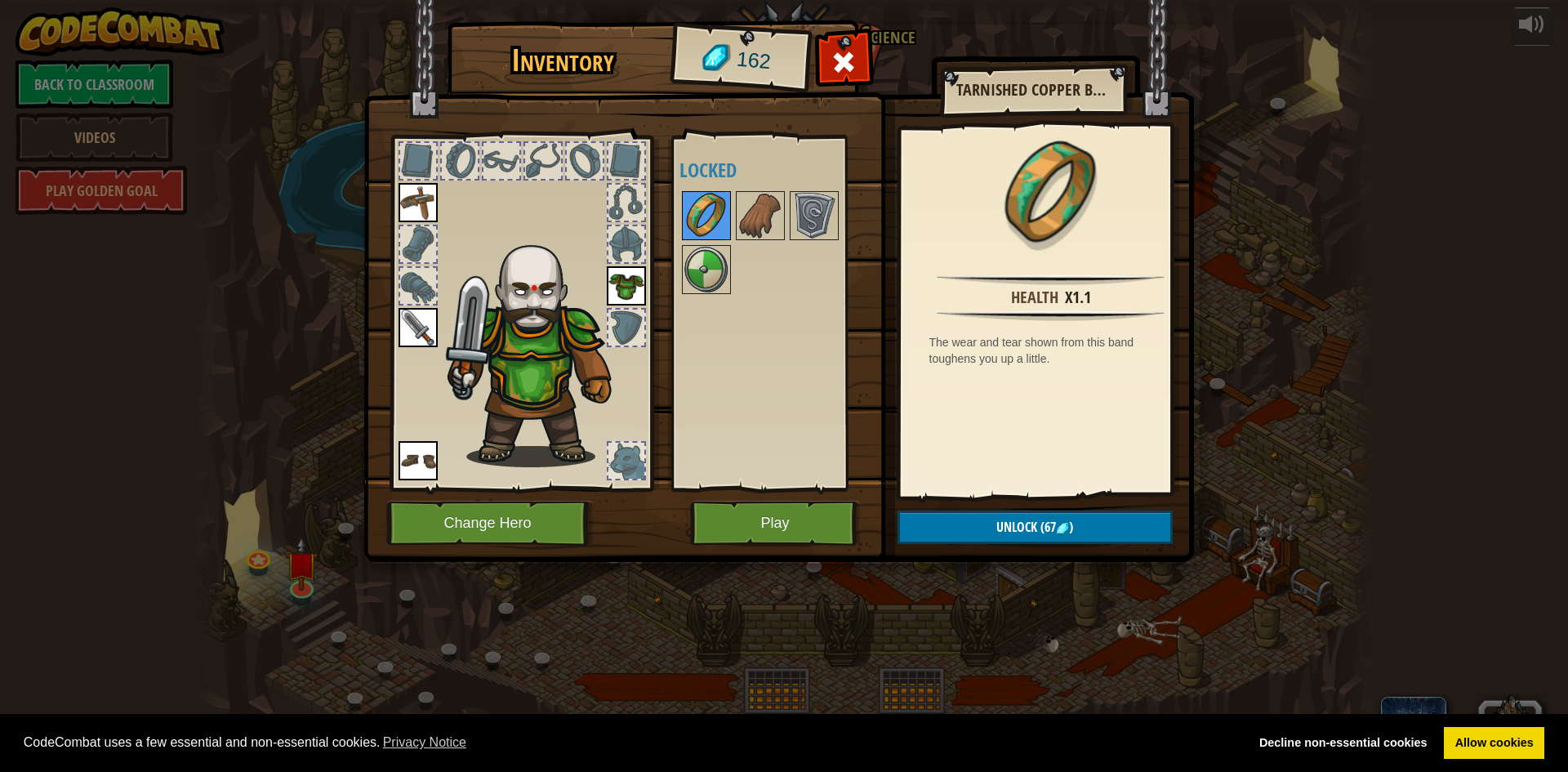
click at [696, 238] on img at bounding box center [706, 216] width 46 height 46
click at [704, 264] on img at bounding box center [706, 270] width 46 height 46
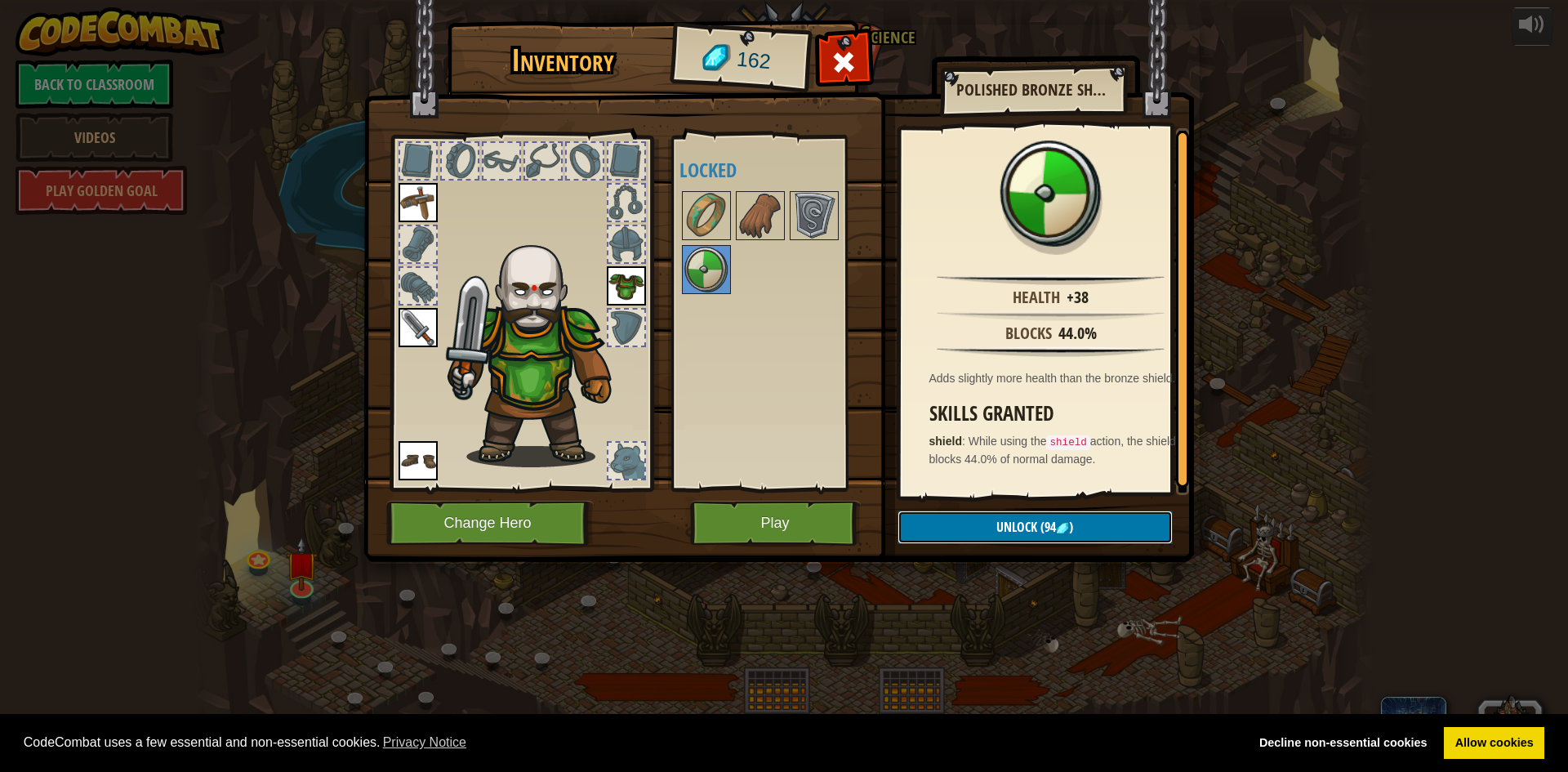
click at [987, 536] on button "Unlock (94 )" at bounding box center [1035, 528] width 275 height 34
click at [938, 513] on button "Confirm" at bounding box center [1035, 528] width 275 height 34
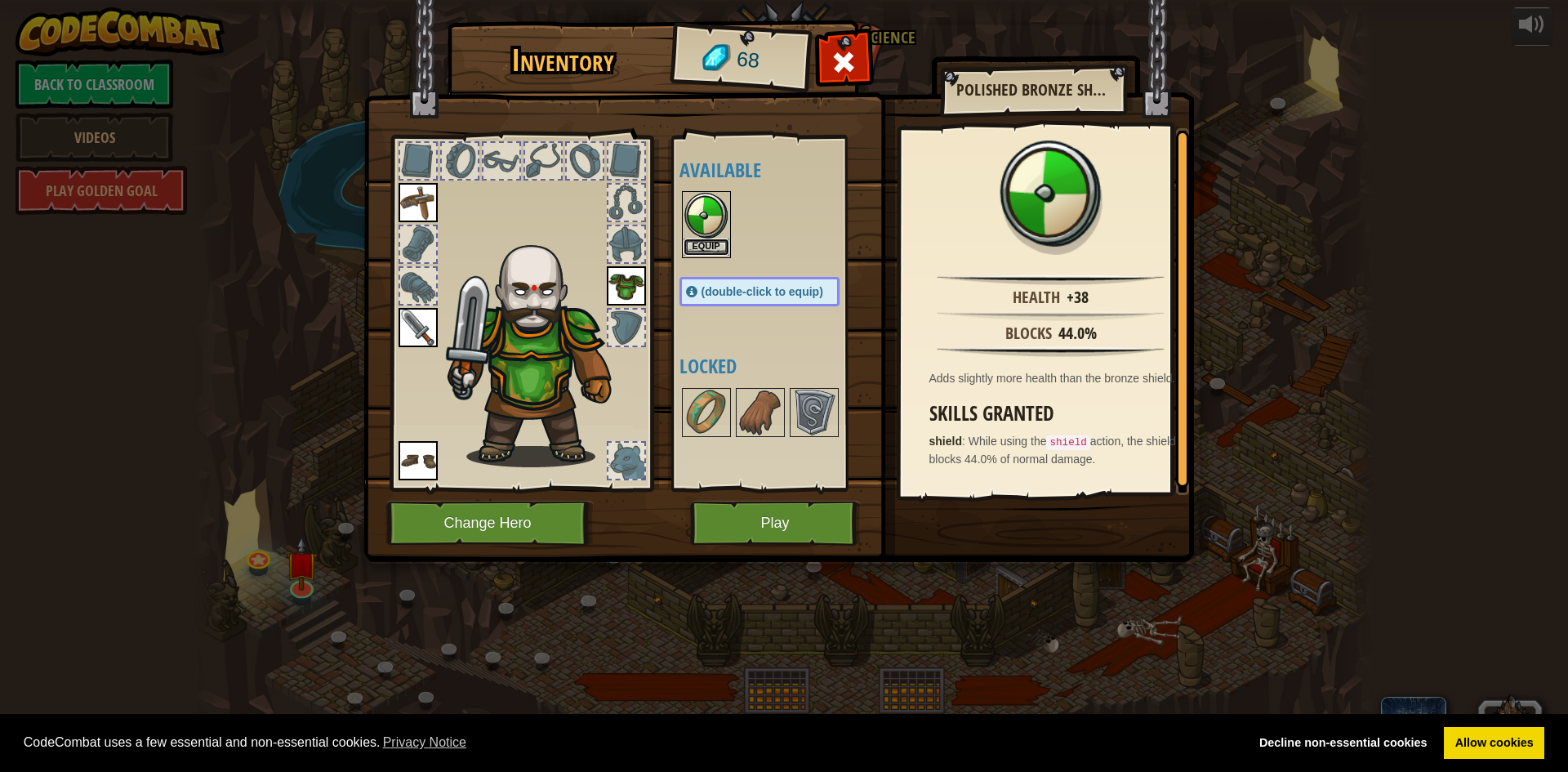
click at [722, 249] on button "Equip" at bounding box center [706, 247] width 46 height 17
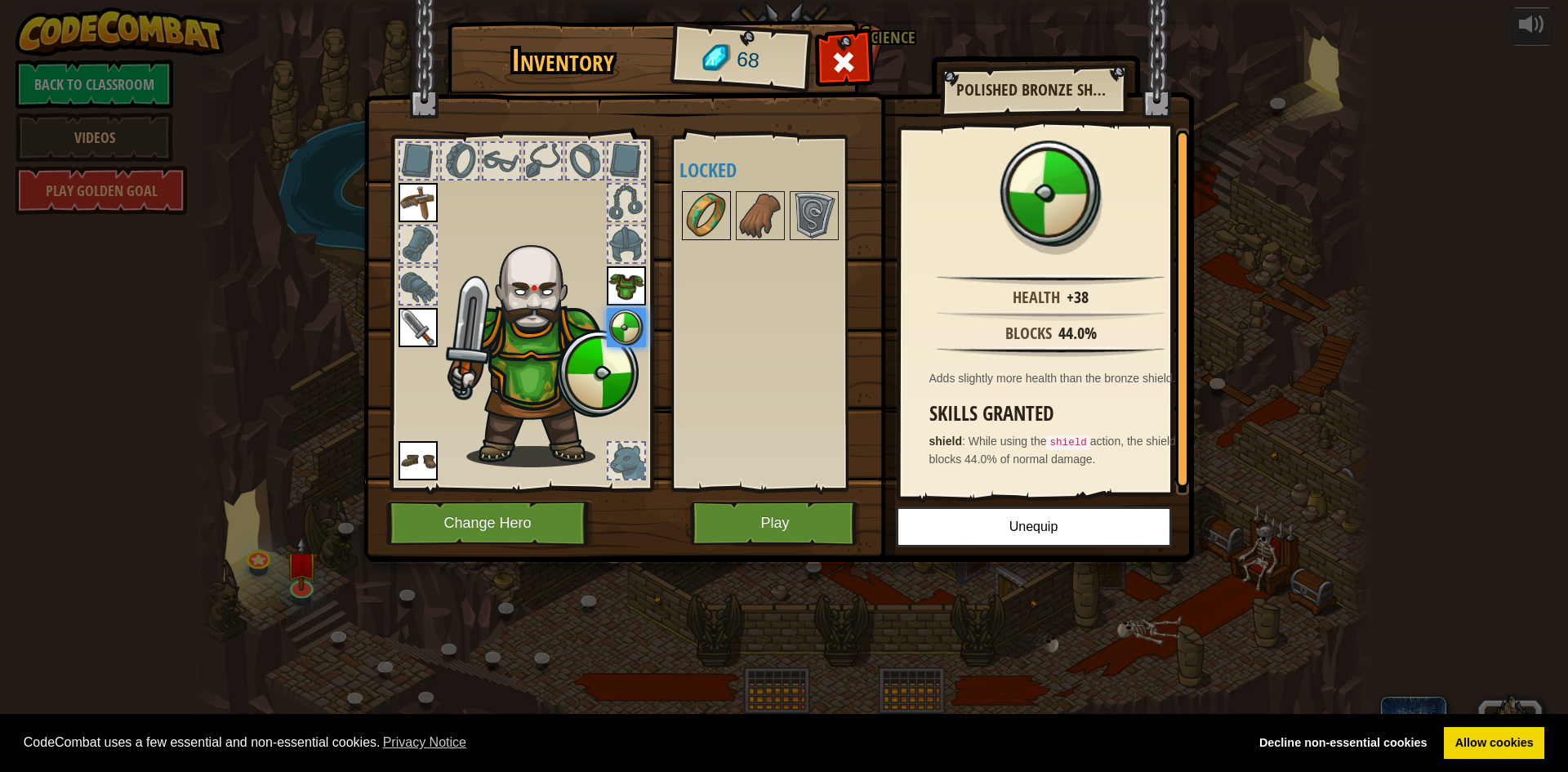
click at [708, 213] on img at bounding box center [706, 216] width 46 height 46
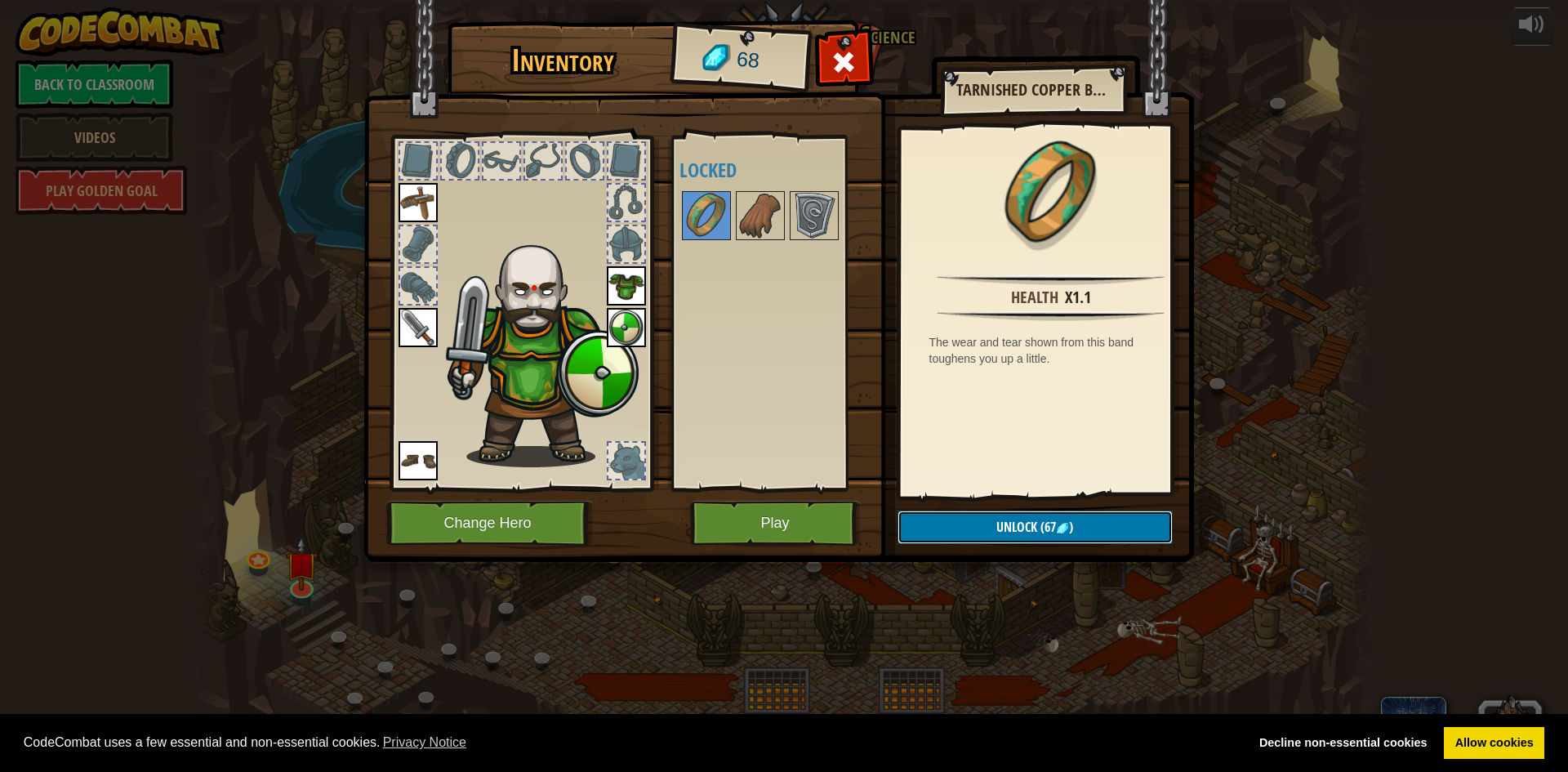
click at [962, 522] on button "Unlock (67 )" at bounding box center [1035, 528] width 275 height 34
click at [962, 522] on button "Confirm" at bounding box center [1035, 528] width 275 height 34
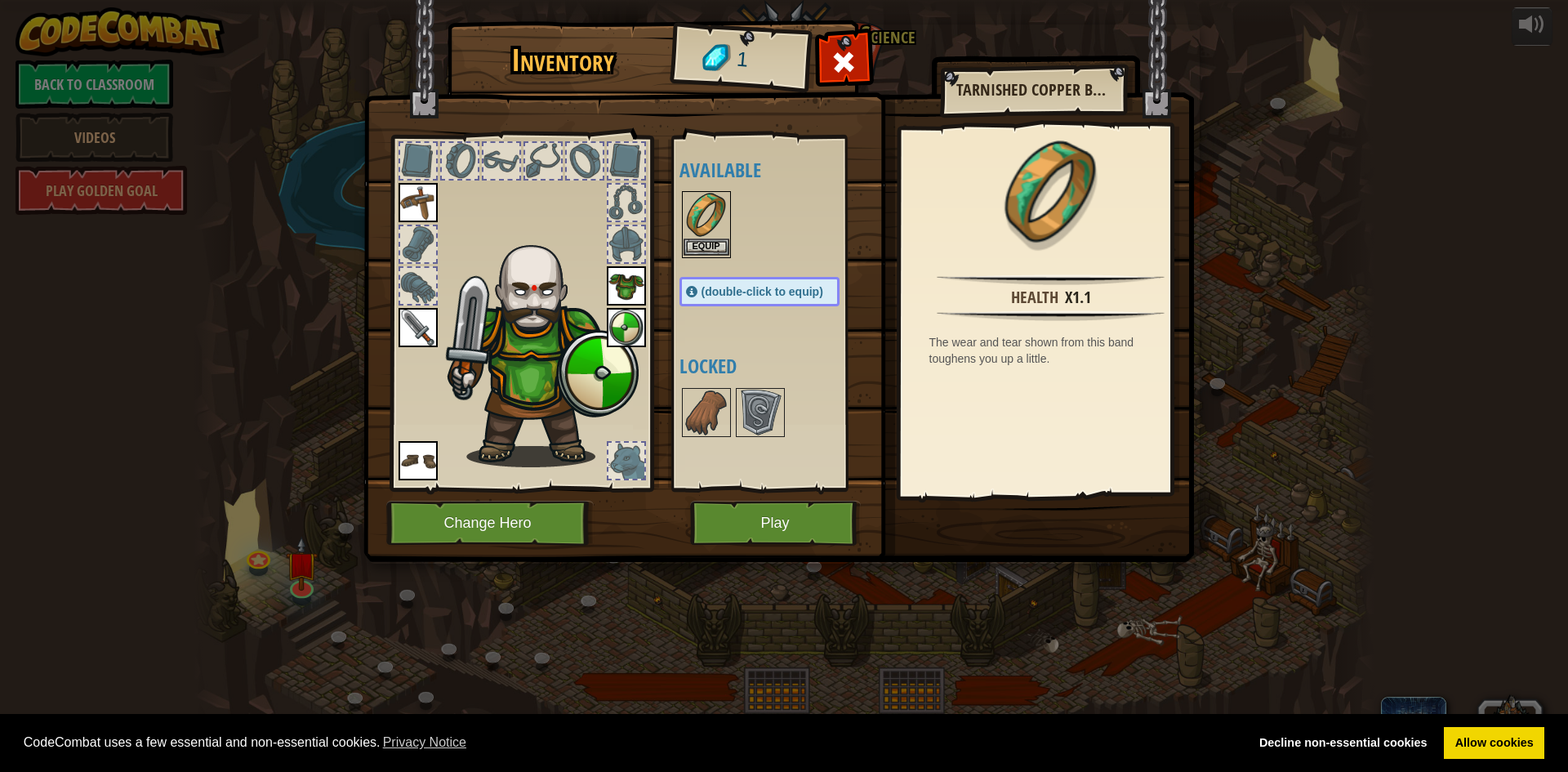
drag, startPoint x: 714, startPoint y: 224, endPoint x: 708, endPoint y: 235, distance: 12.5
click at [710, 228] on img at bounding box center [706, 216] width 46 height 46
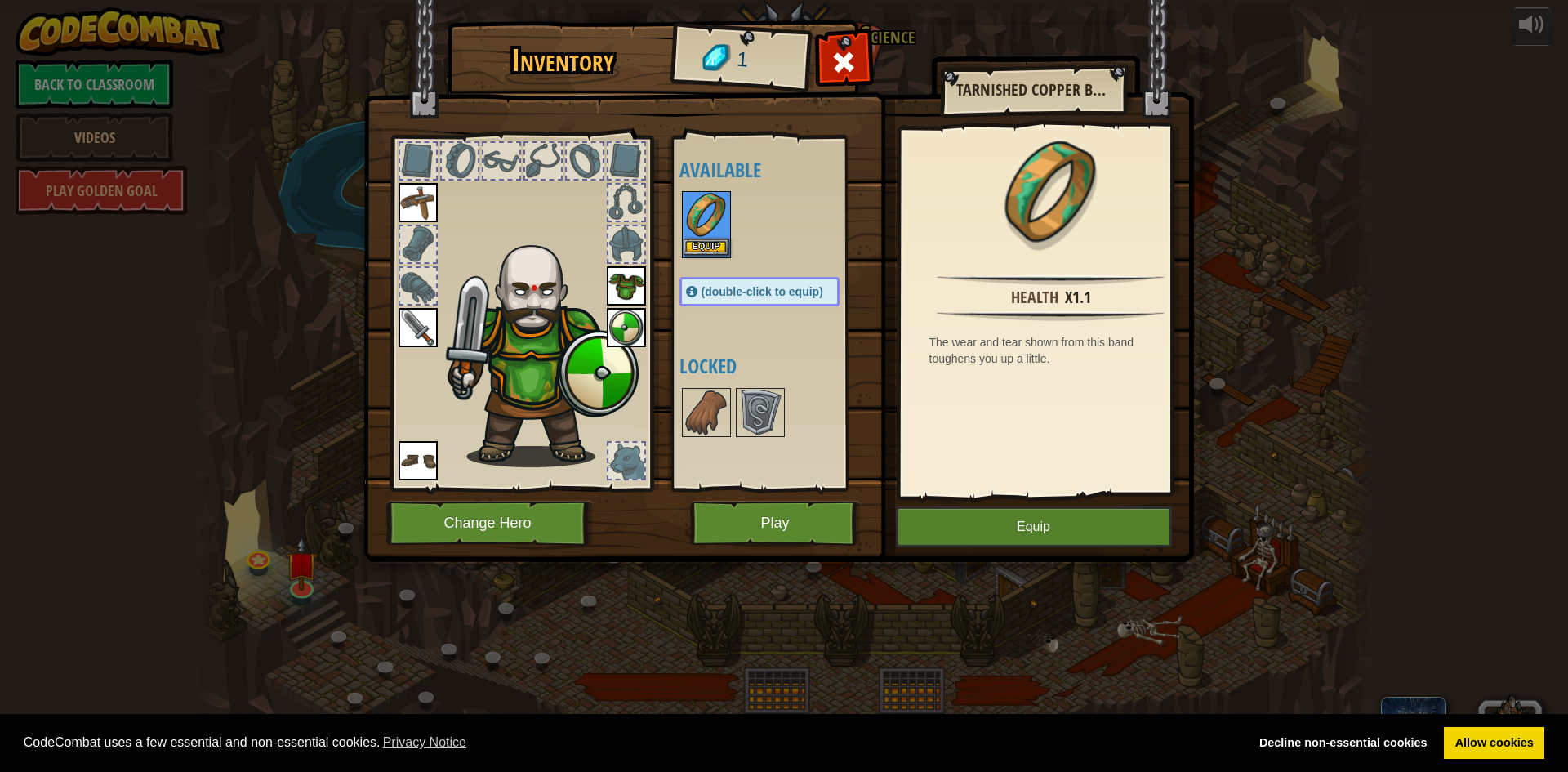
click at [708, 235] on img at bounding box center [706, 216] width 46 height 46
click at [1019, 523] on button "Equip" at bounding box center [1034, 527] width 276 height 41
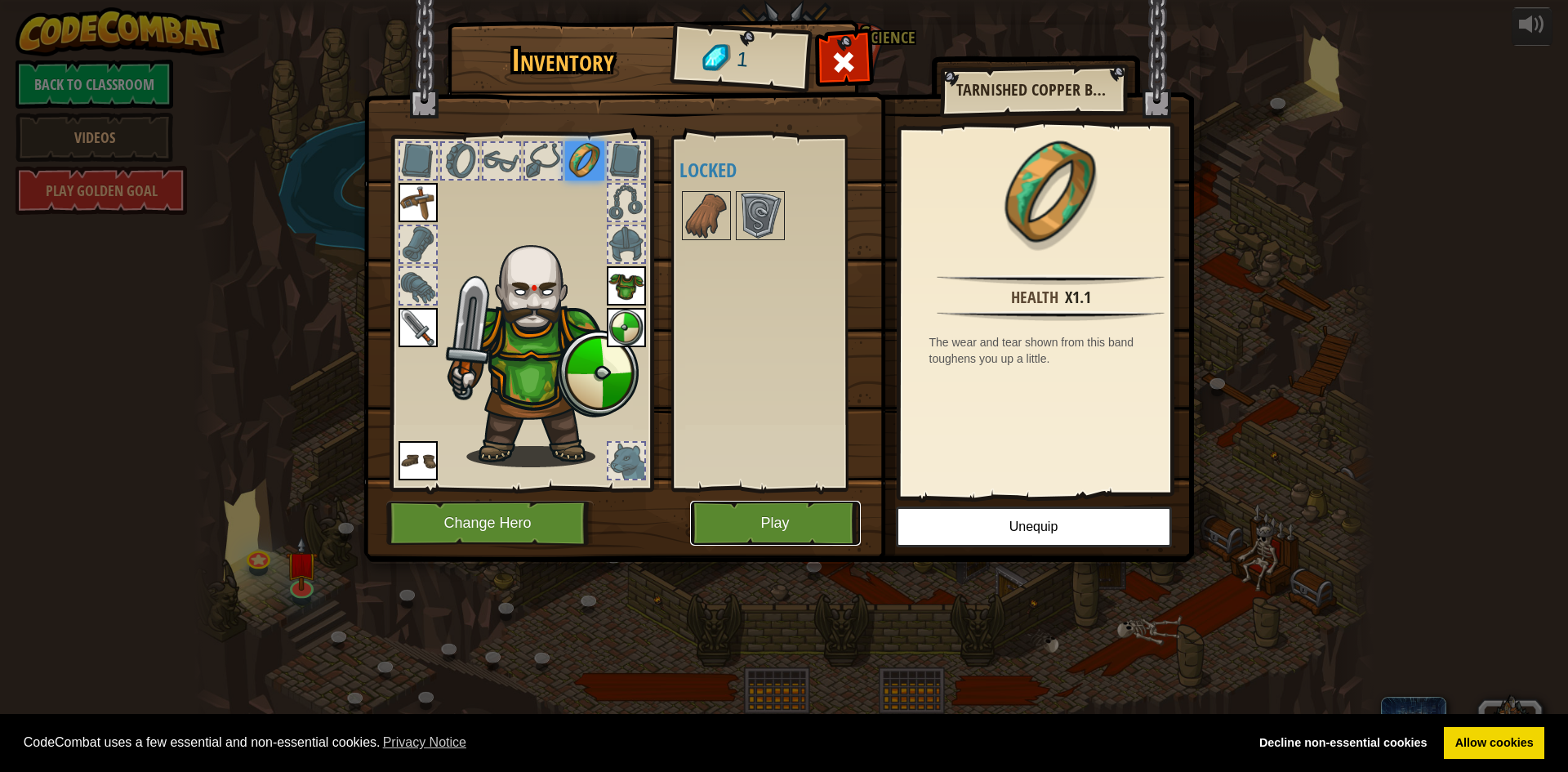
click at [808, 517] on button "Play" at bounding box center [775, 523] width 171 height 45
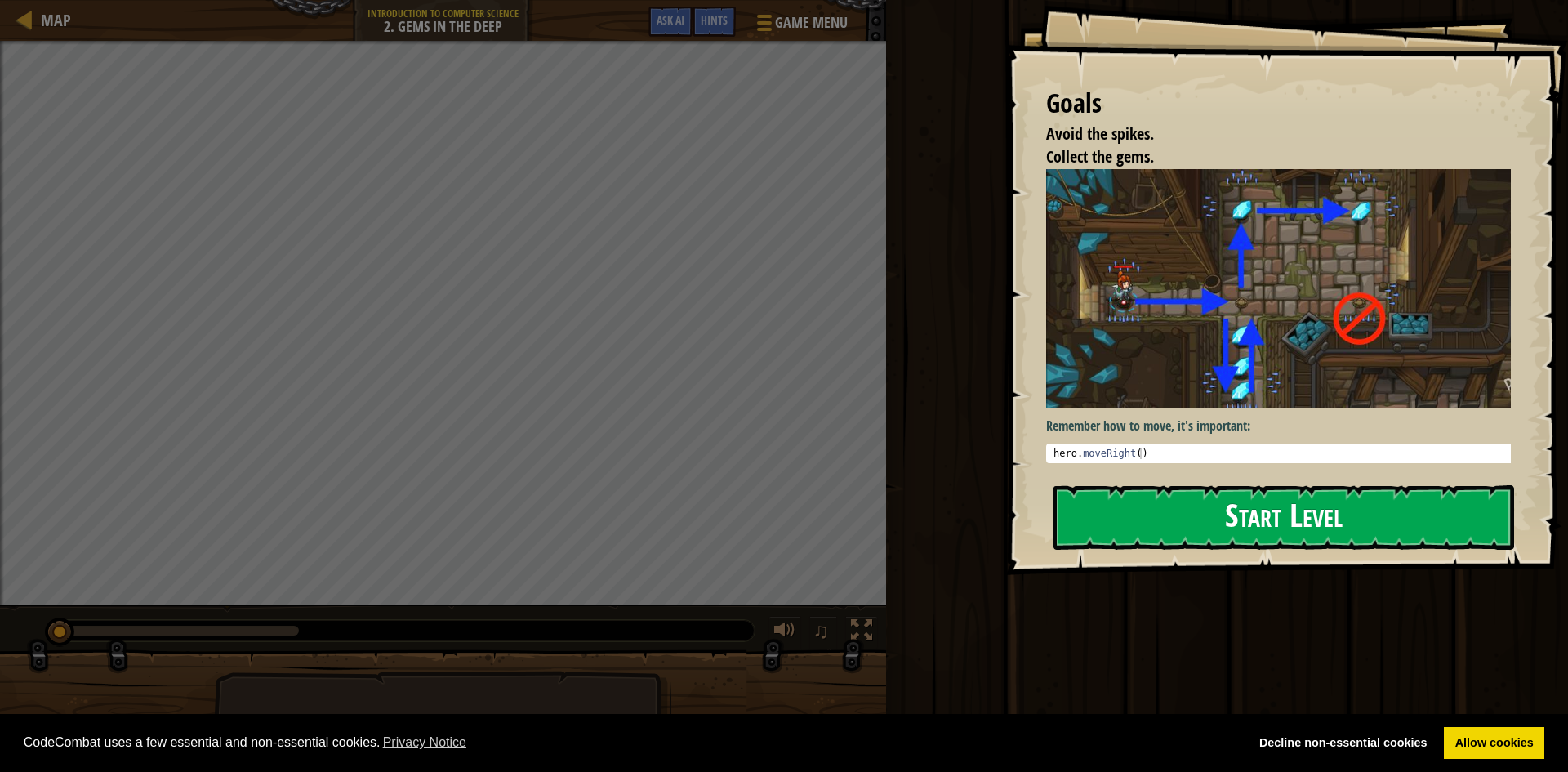
click at [1182, 369] on img at bounding box center [1285, 289] width 477 height 241
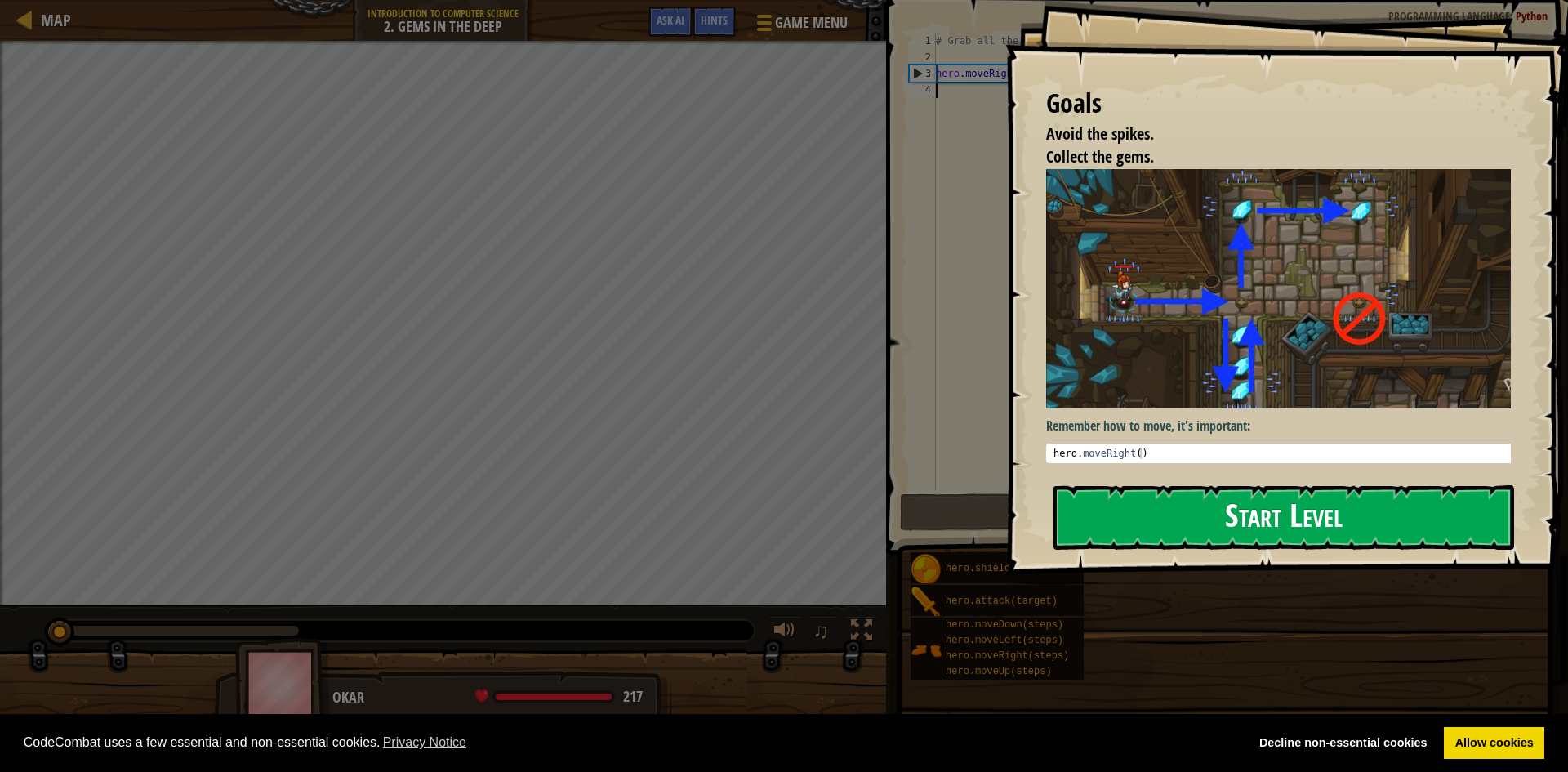
click at [1212, 507] on button "Start Level" at bounding box center [1283, 517] width 461 height 65
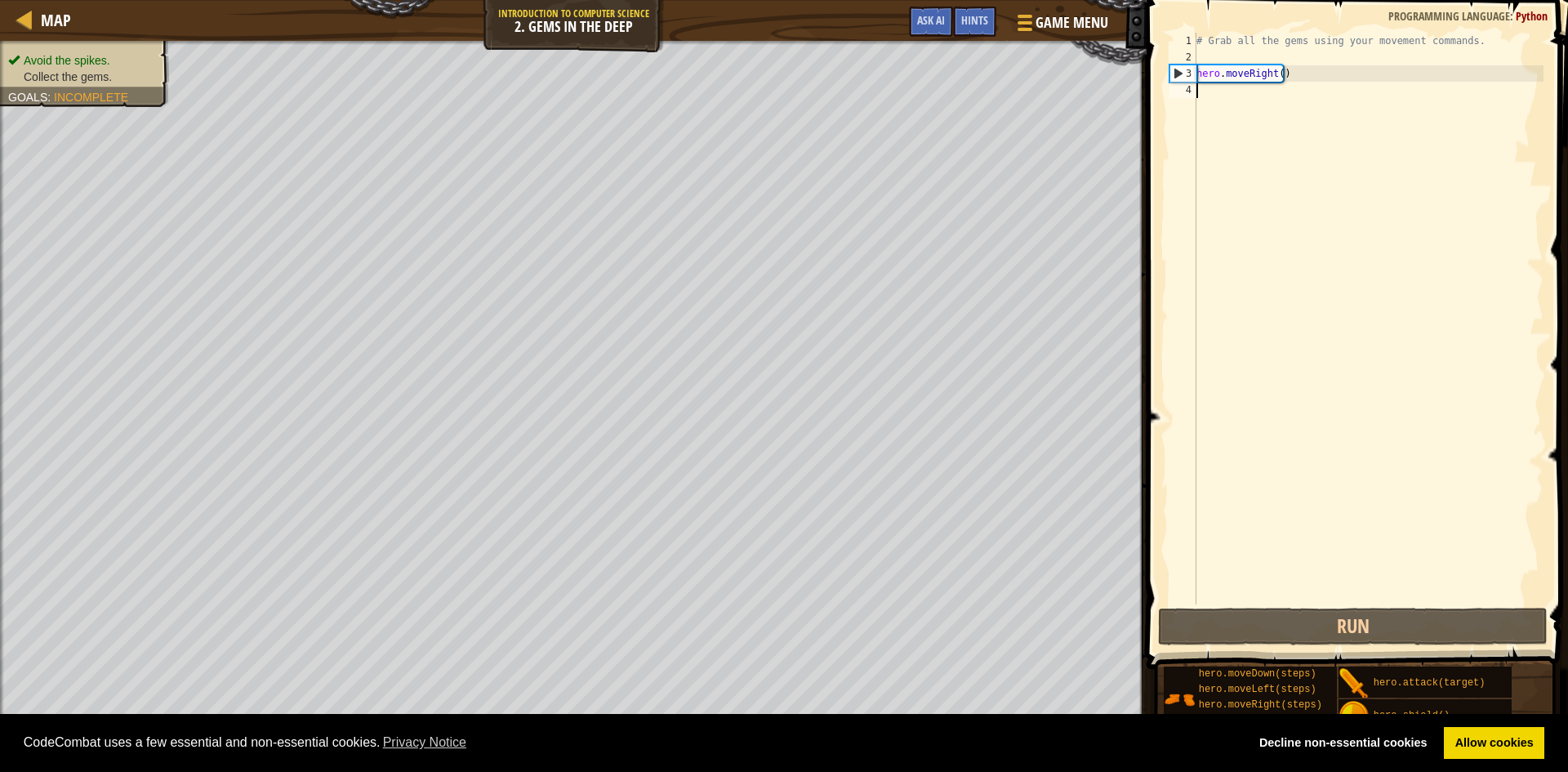
type textarea "h"
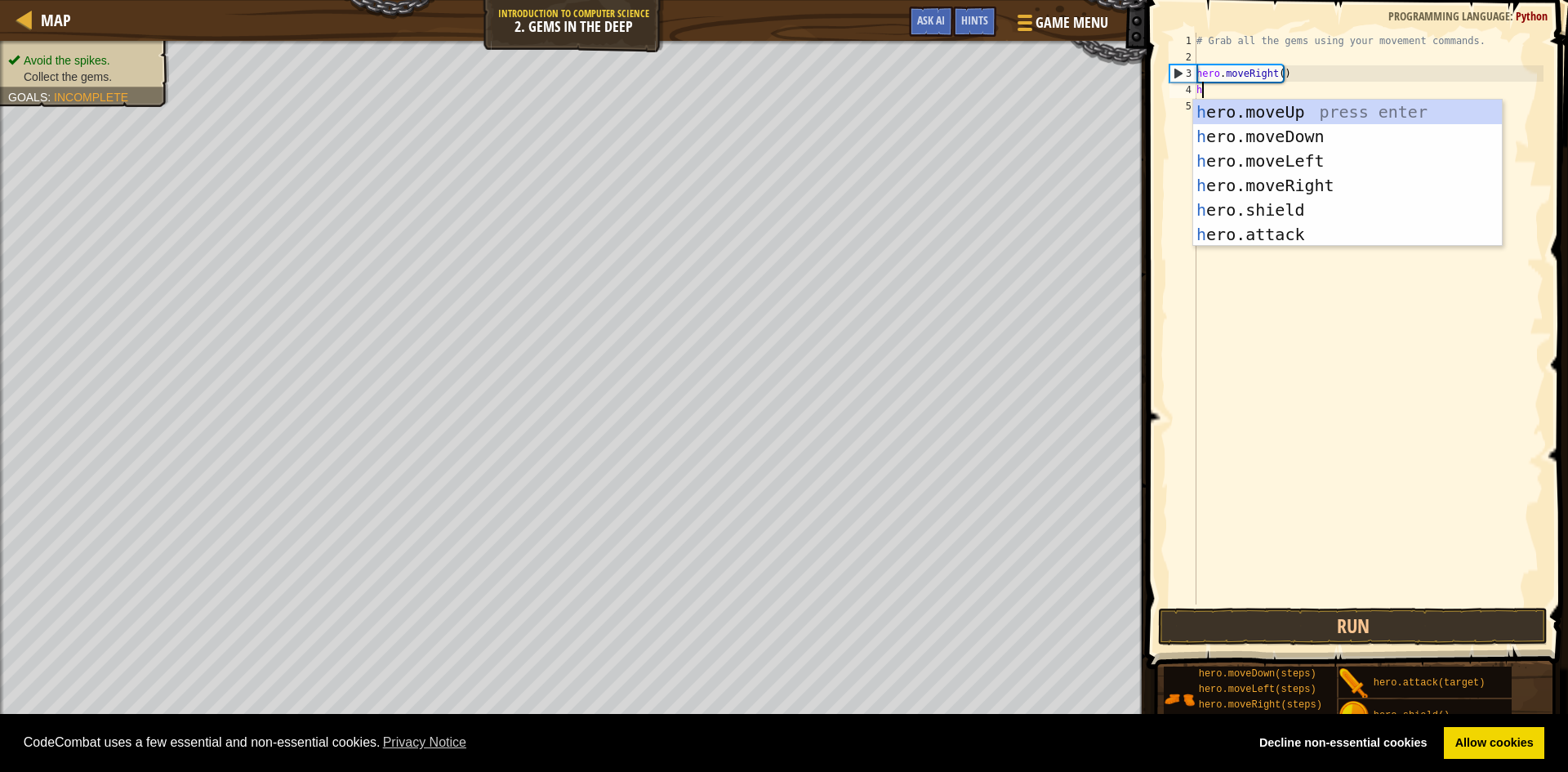
scroll to position [7, 0]
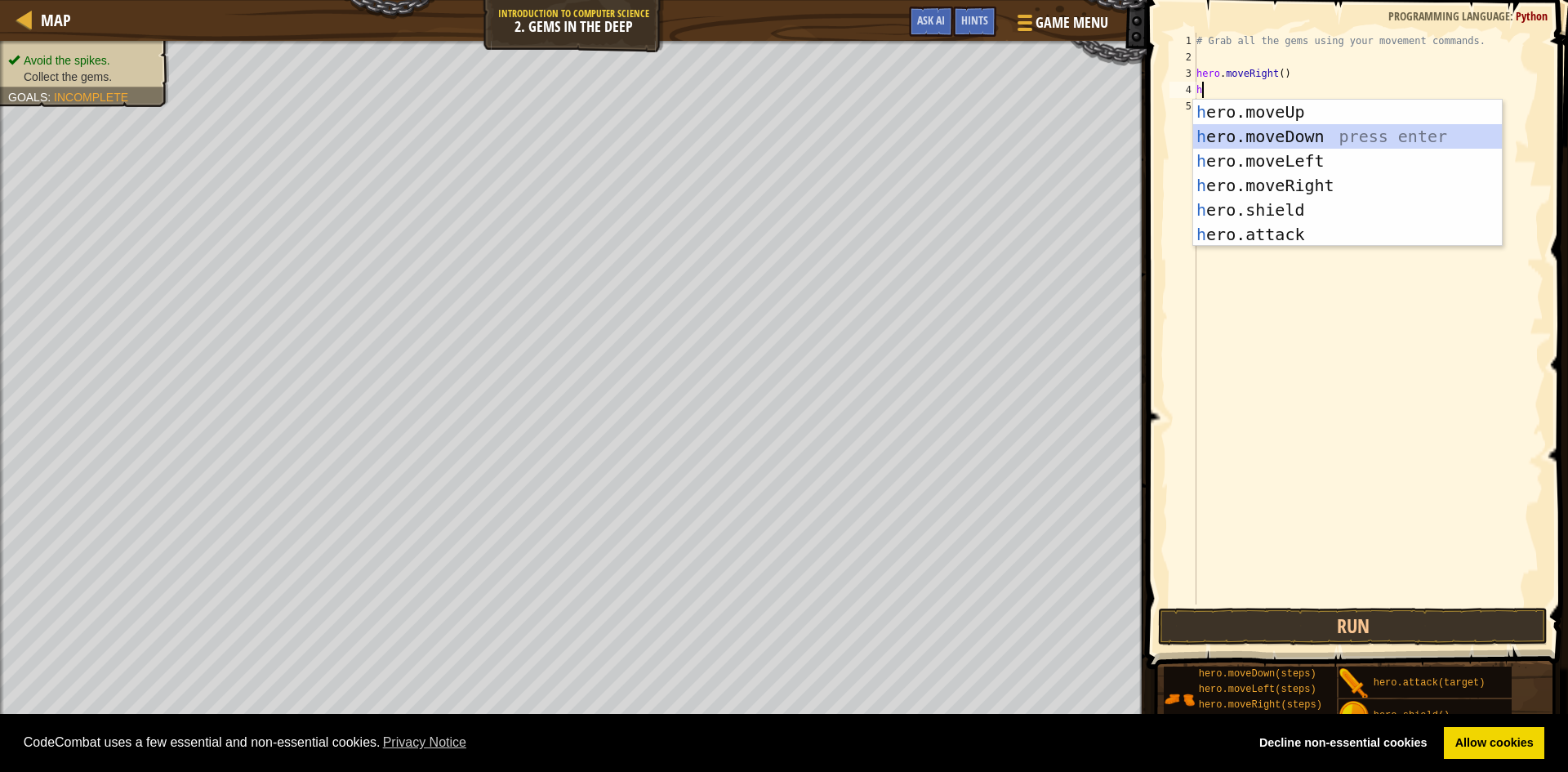
click at [1288, 144] on div "h ero.moveUp press enter h ero.moveDown press enter h ero.moveLeft press enter …" at bounding box center [1347, 198] width 308 height 196
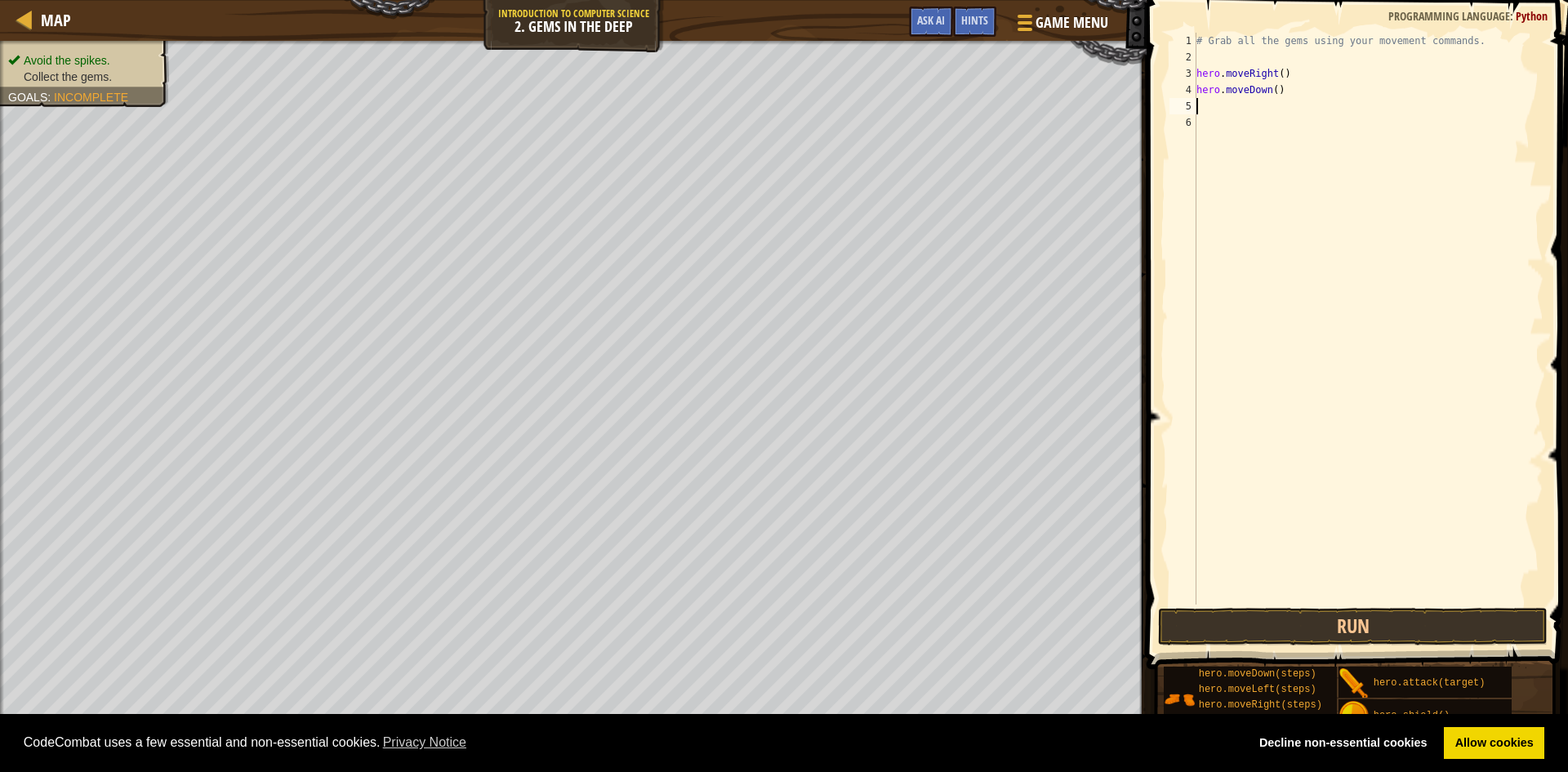
type textarea "h"
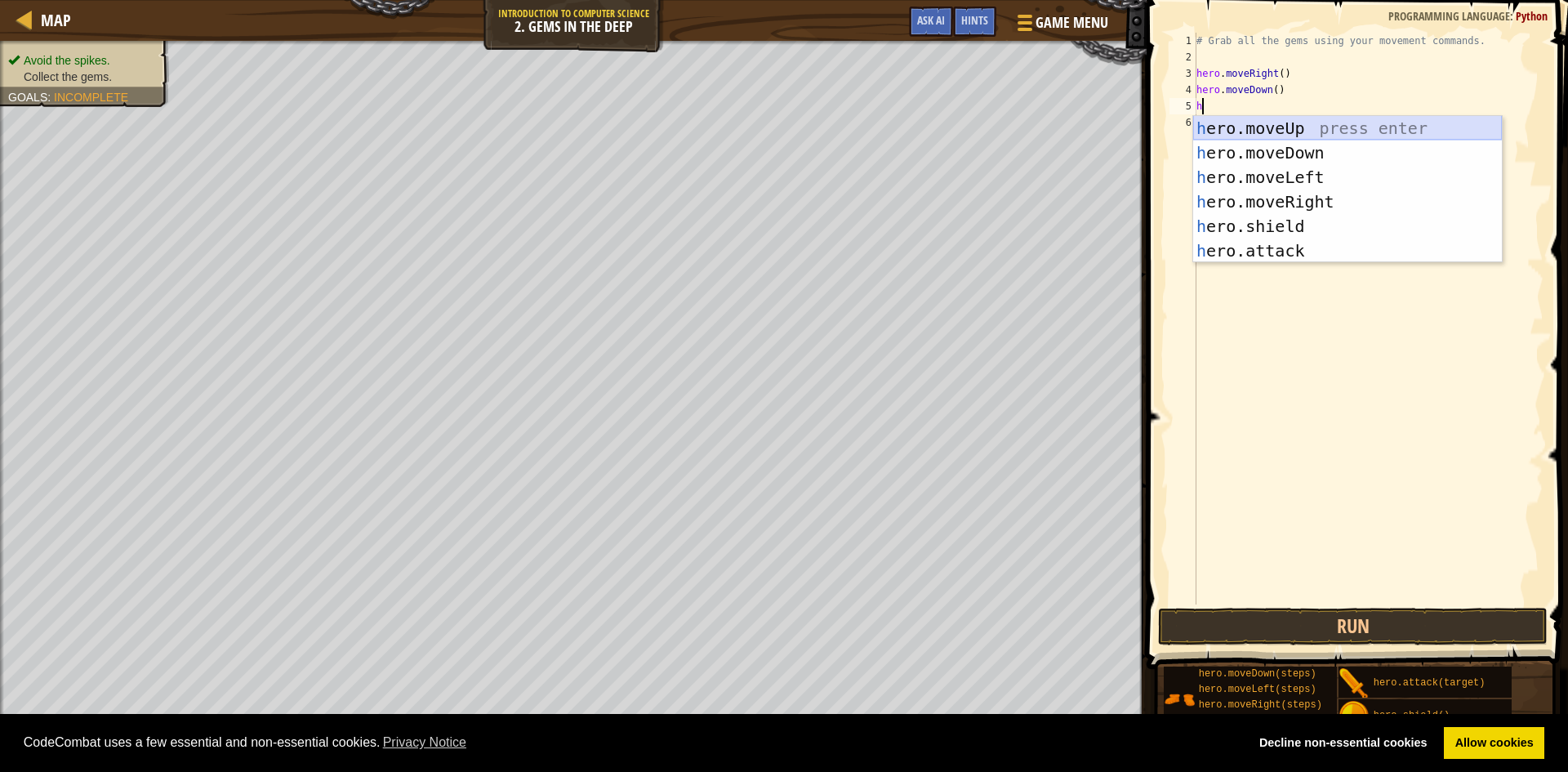
click at [1284, 134] on div "h ero.moveUp press enter h ero.moveDown press enter h ero.moveLeft press enter …" at bounding box center [1347, 214] width 308 height 196
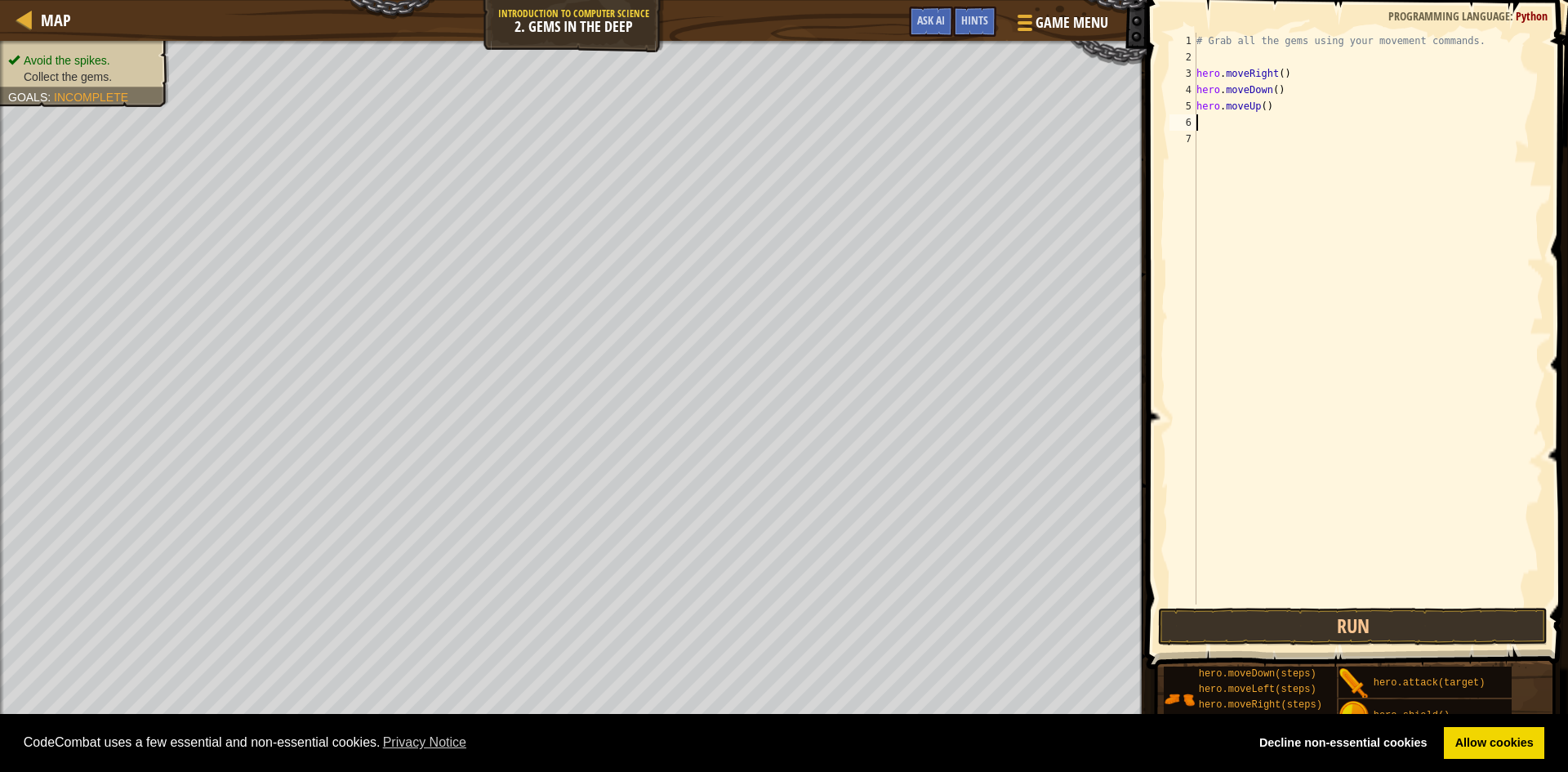
type textarea "h"
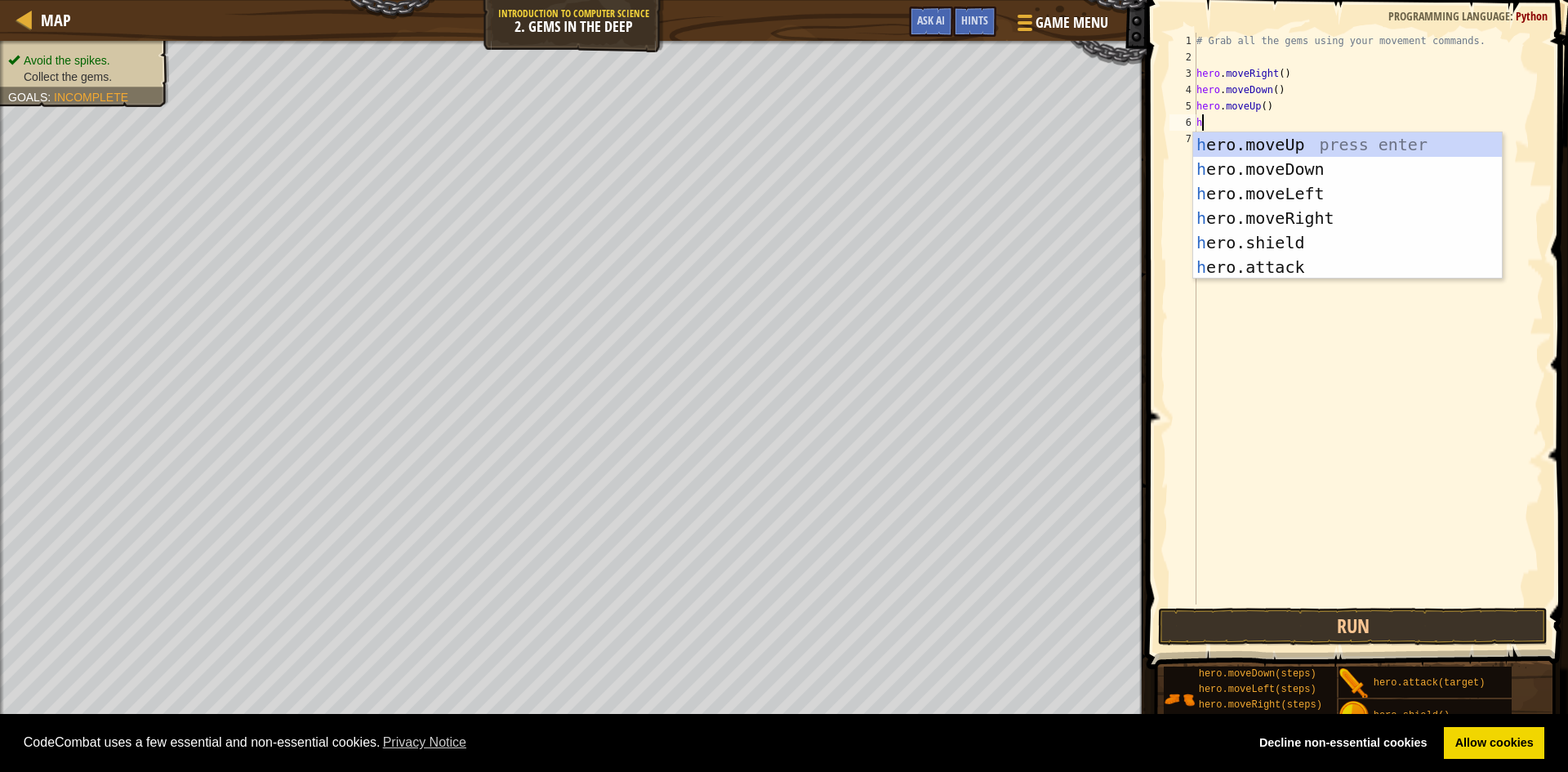
click at [1284, 134] on div "h ero.moveUp press enter h ero.moveDown press enter h ero.moveLeft press enter …" at bounding box center [1347, 231] width 308 height 196
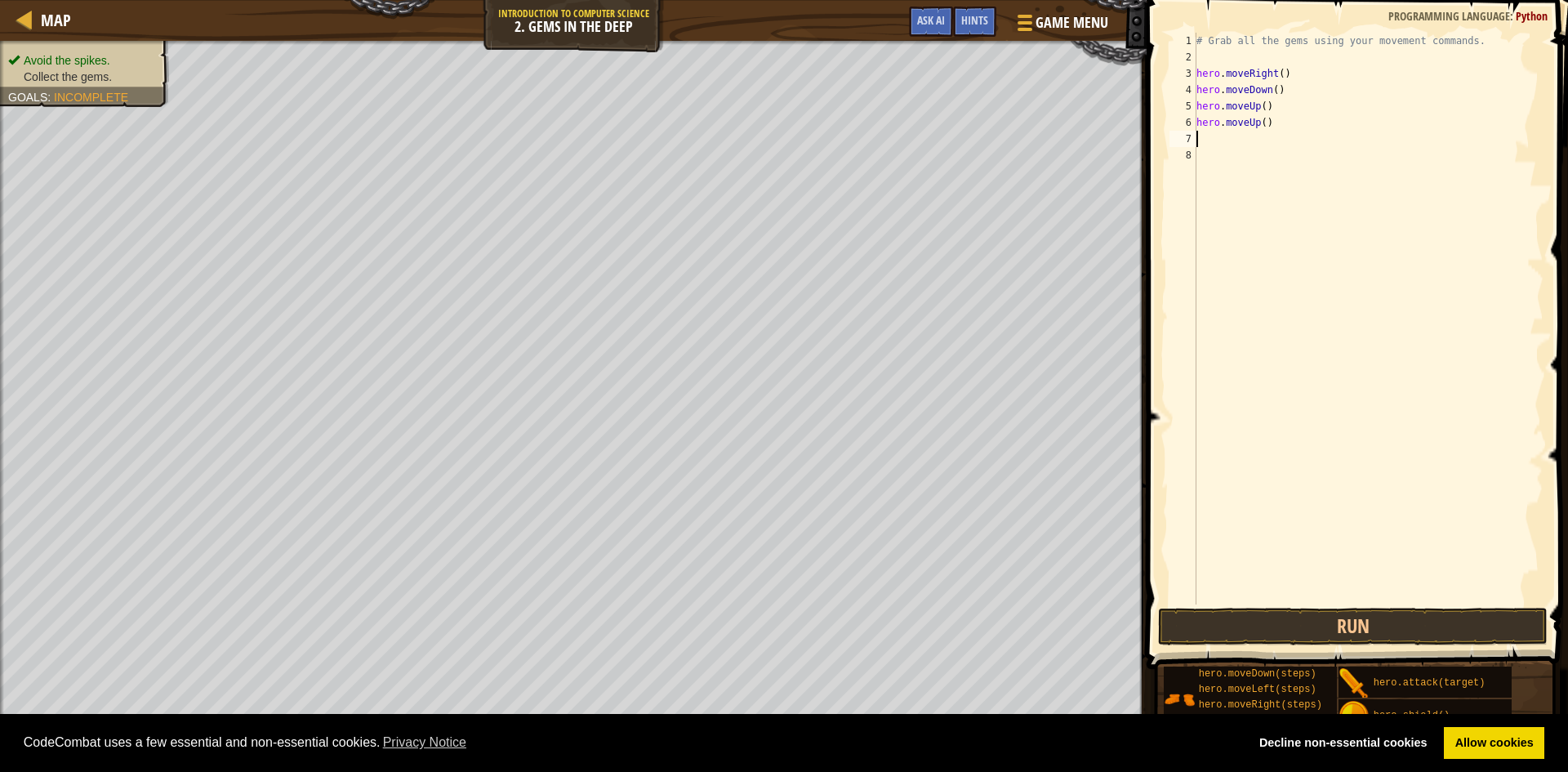
type textarea "h"
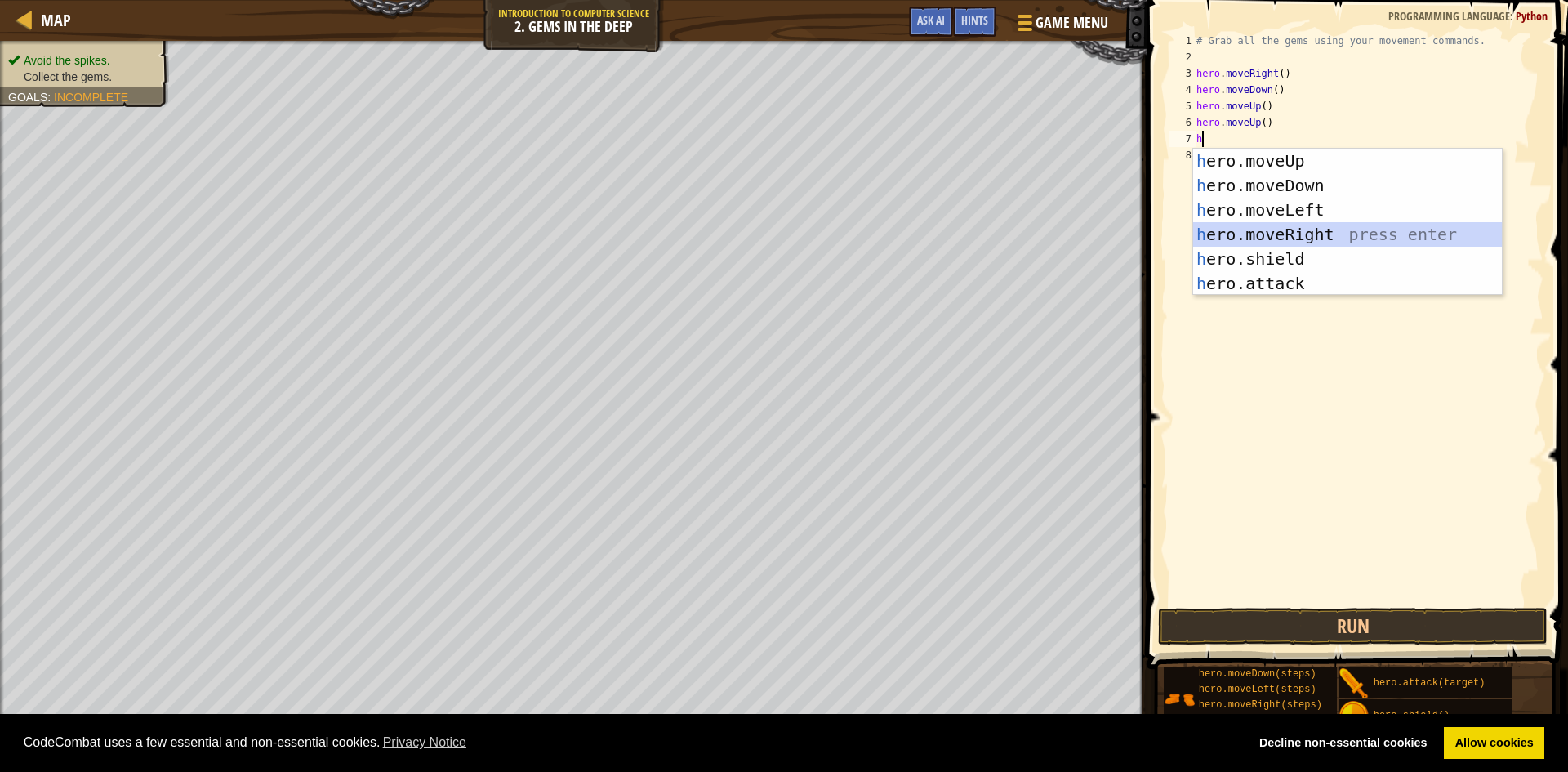
click at [1315, 232] on div "h ero.moveUp press enter h ero.moveDown press enter h ero.moveLeft press enter …" at bounding box center [1347, 247] width 308 height 196
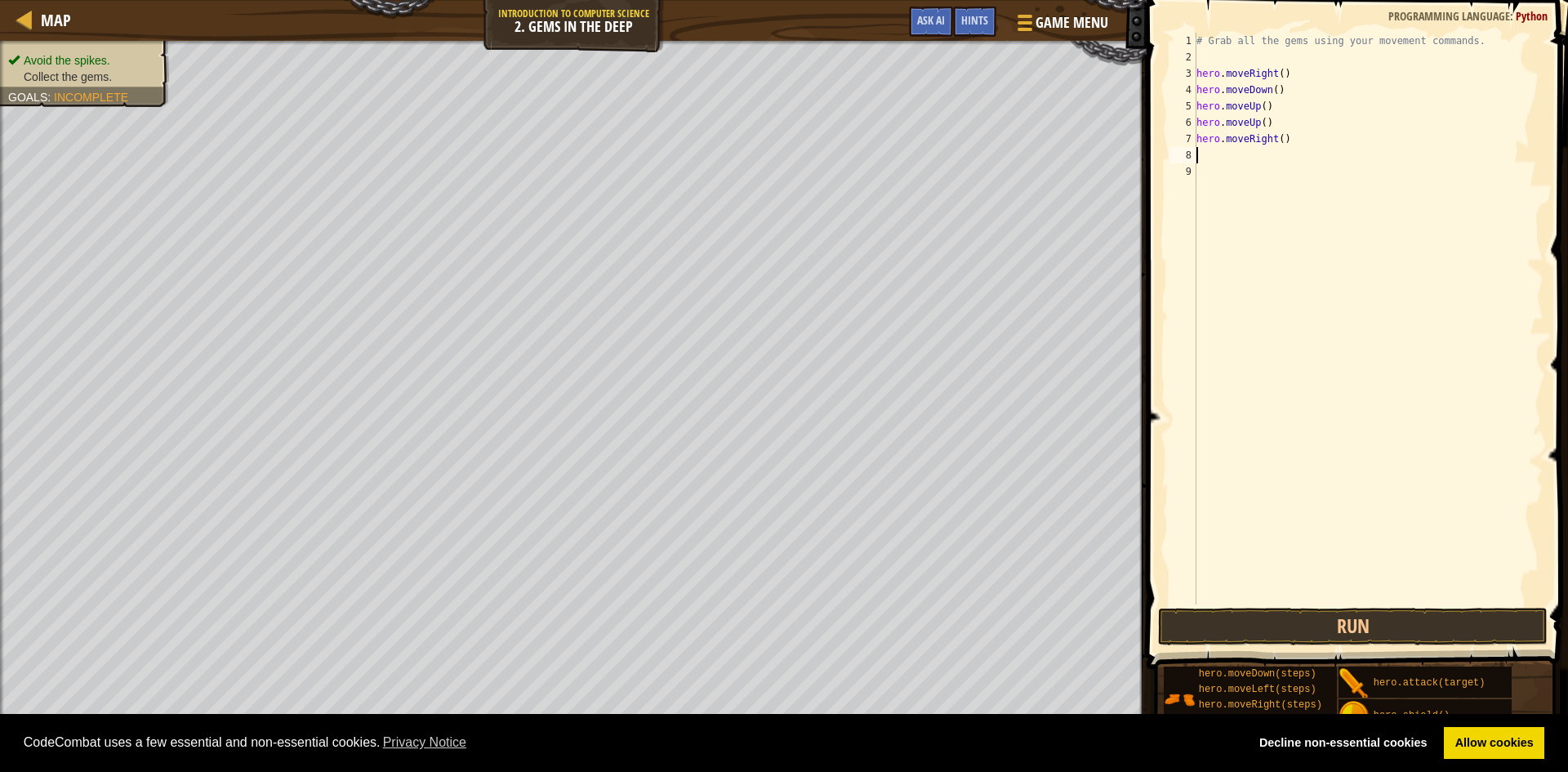
type textarea "h"
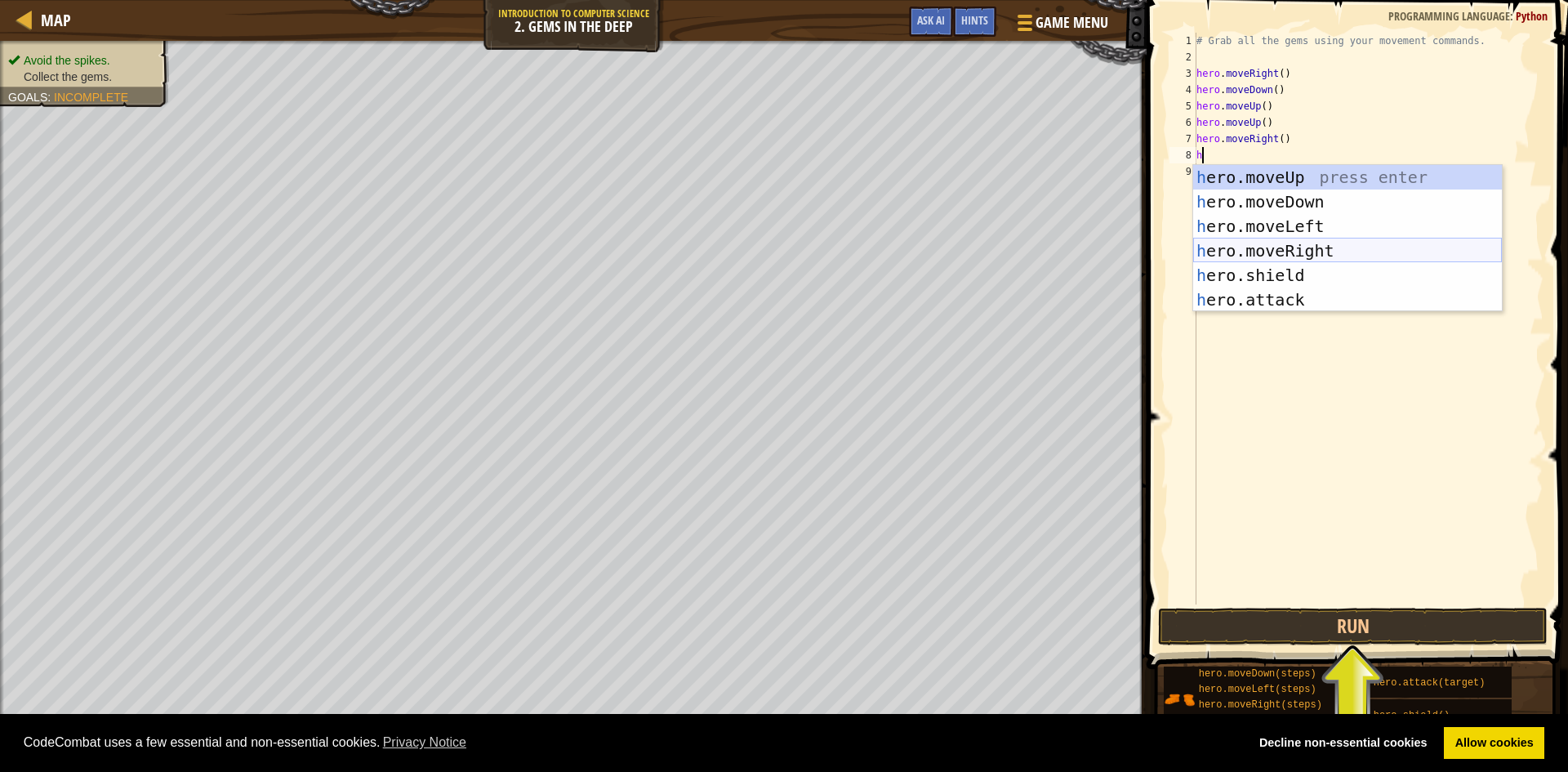
click at [1271, 254] on div "h ero.moveUp press enter h ero.moveDown press enter h ero.moveLeft press enter …" at bounding box center [1347, 264] width 308 height 196
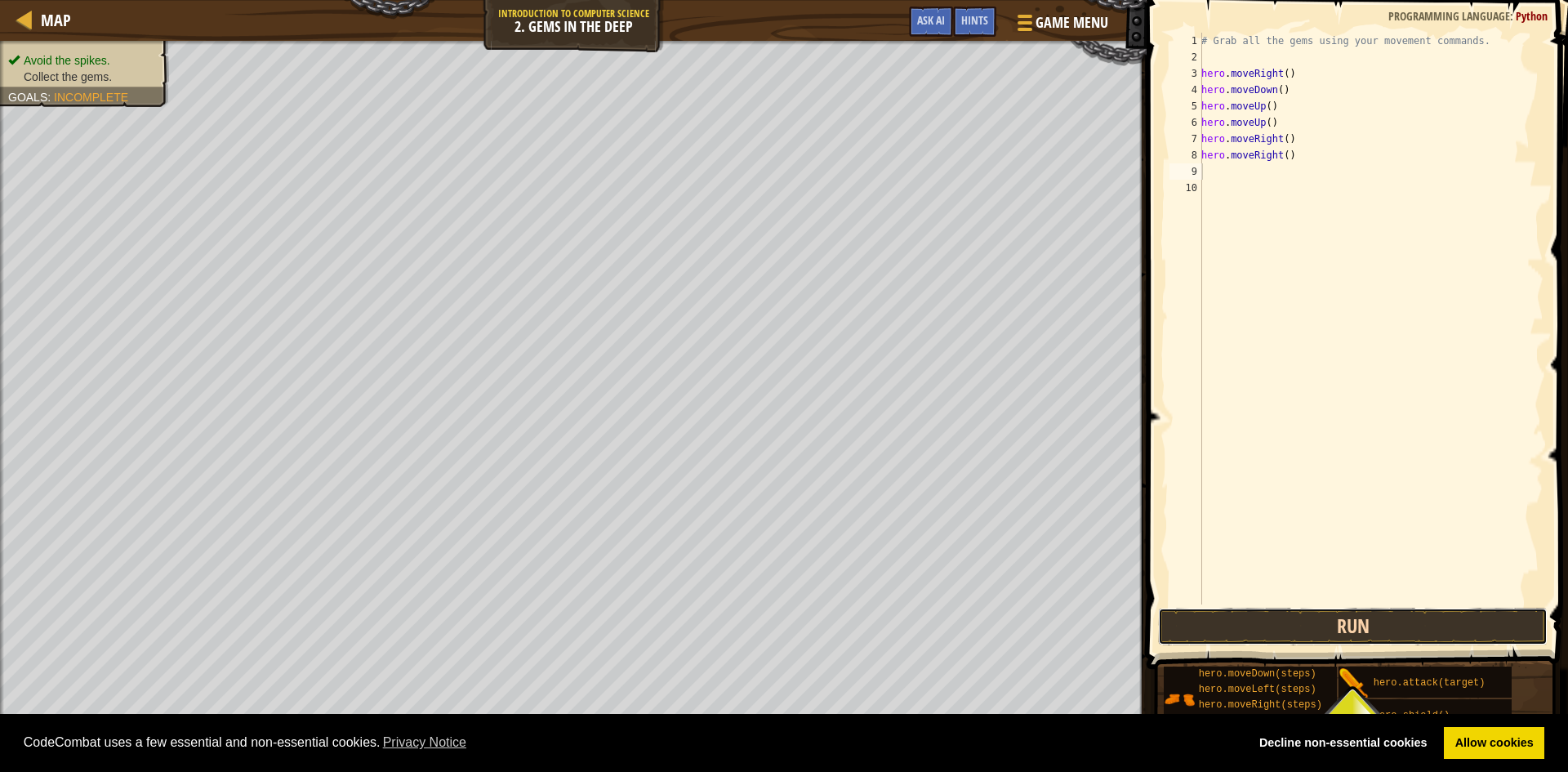
click at [1312, 627] on button "Run" at bounding box center [1352, 627] width 390 height 38
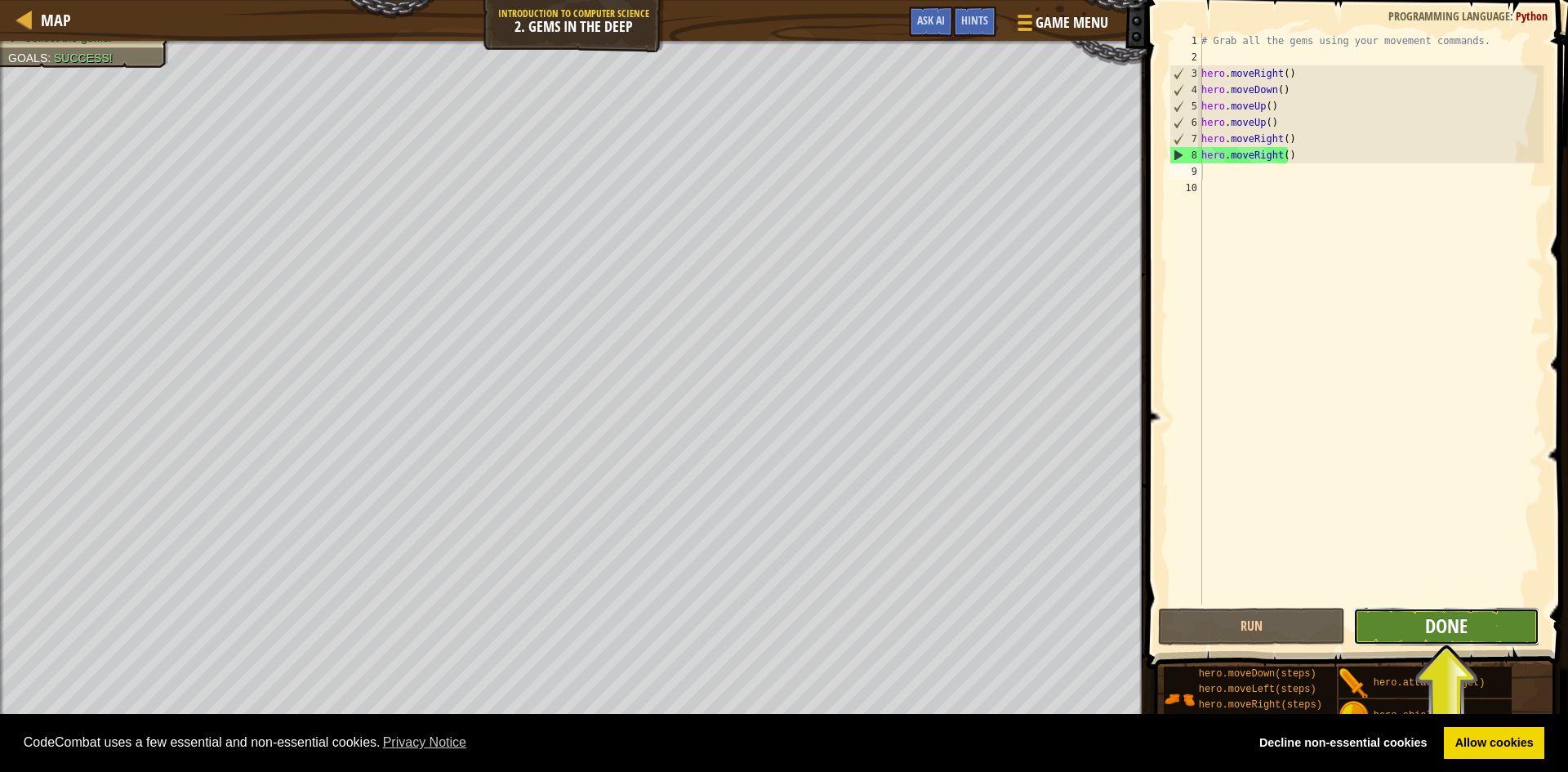
click at [1465, 637] on span "Done" at bounding box center [1447, 626] width 42 height 27
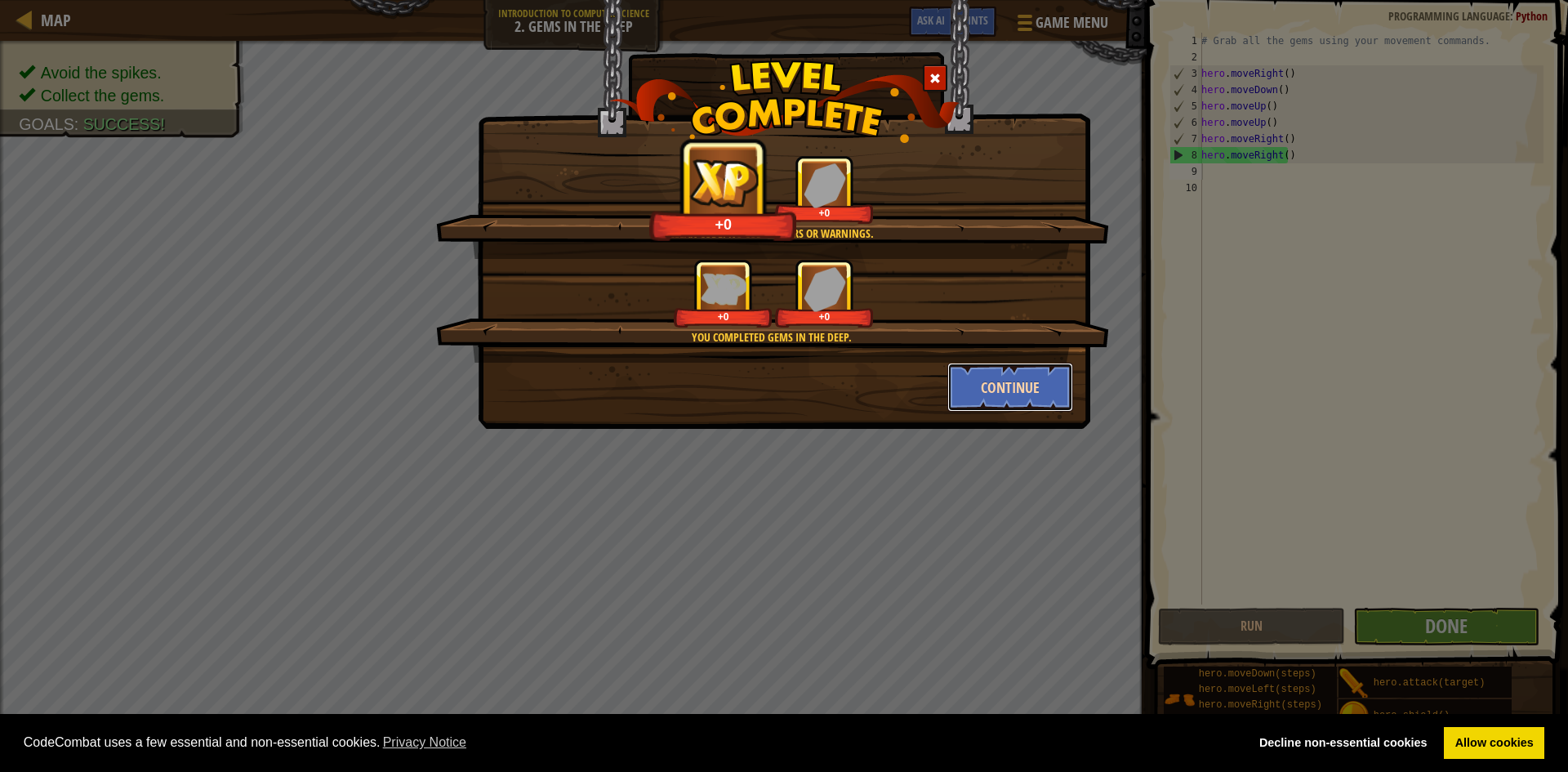
click at [1020, 363] on button "Continue" at bounding box center [1010, 386] width 126 height 49
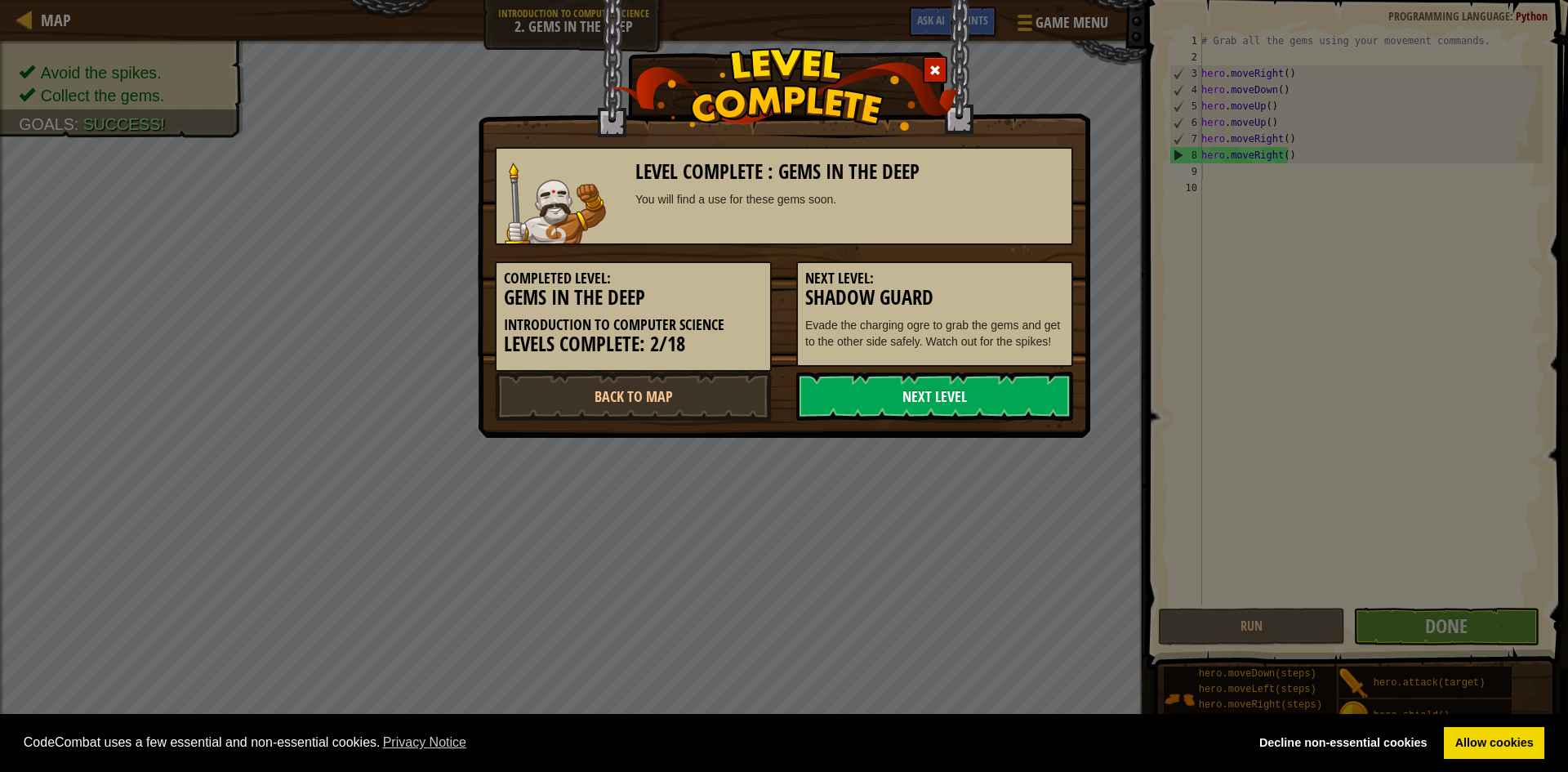
click at [1013, 379] on link "Next Level" at bounding box center [934, 395] width 277 height 49
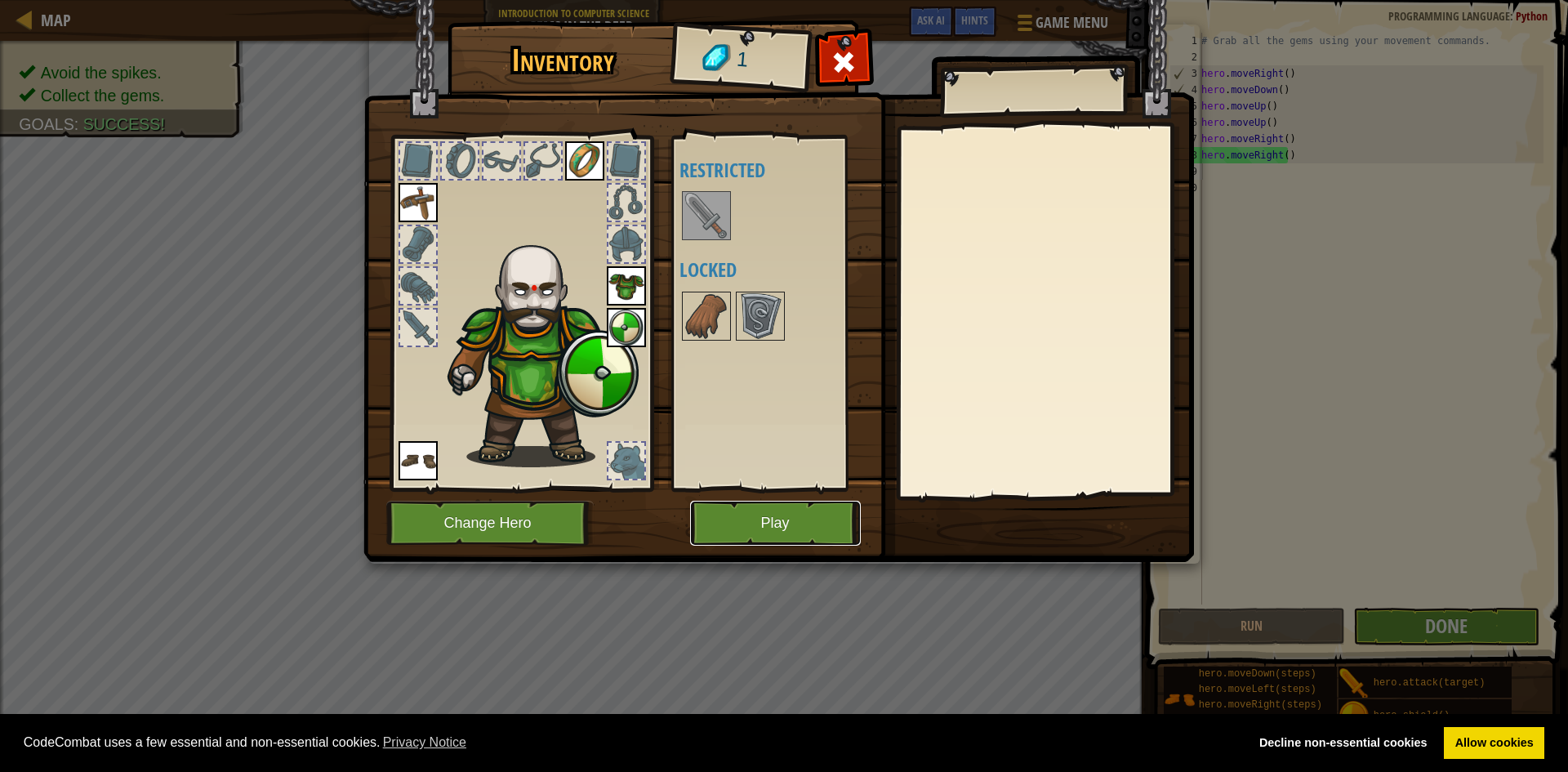
click at [748, 514] on button "Play" at bounding box center [775, 523] width 171 height 45
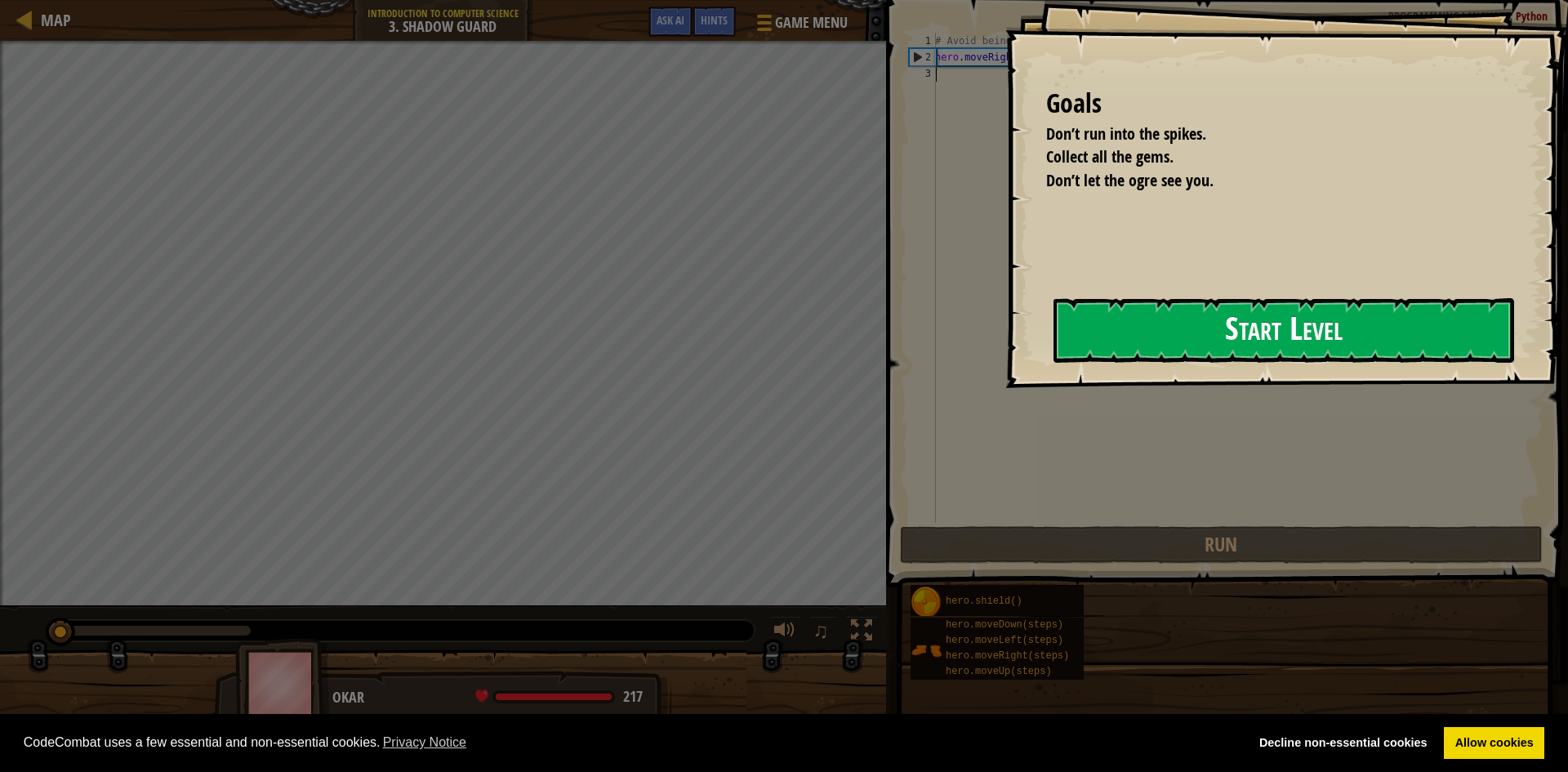
click at [1103, 344] on button "Start Level" at bounding box center [1283, 330] width 461 height 65
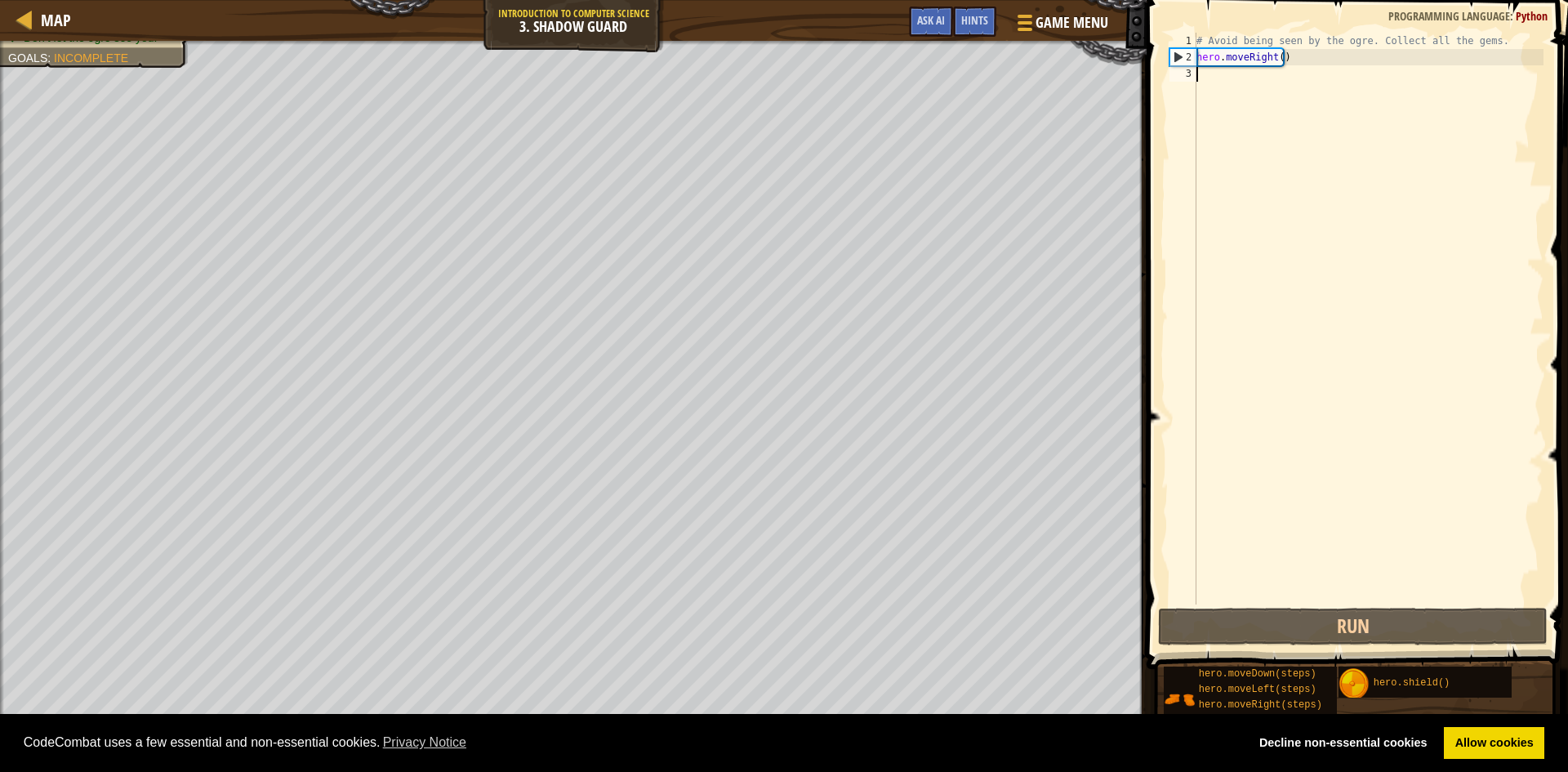
type textarea "h"
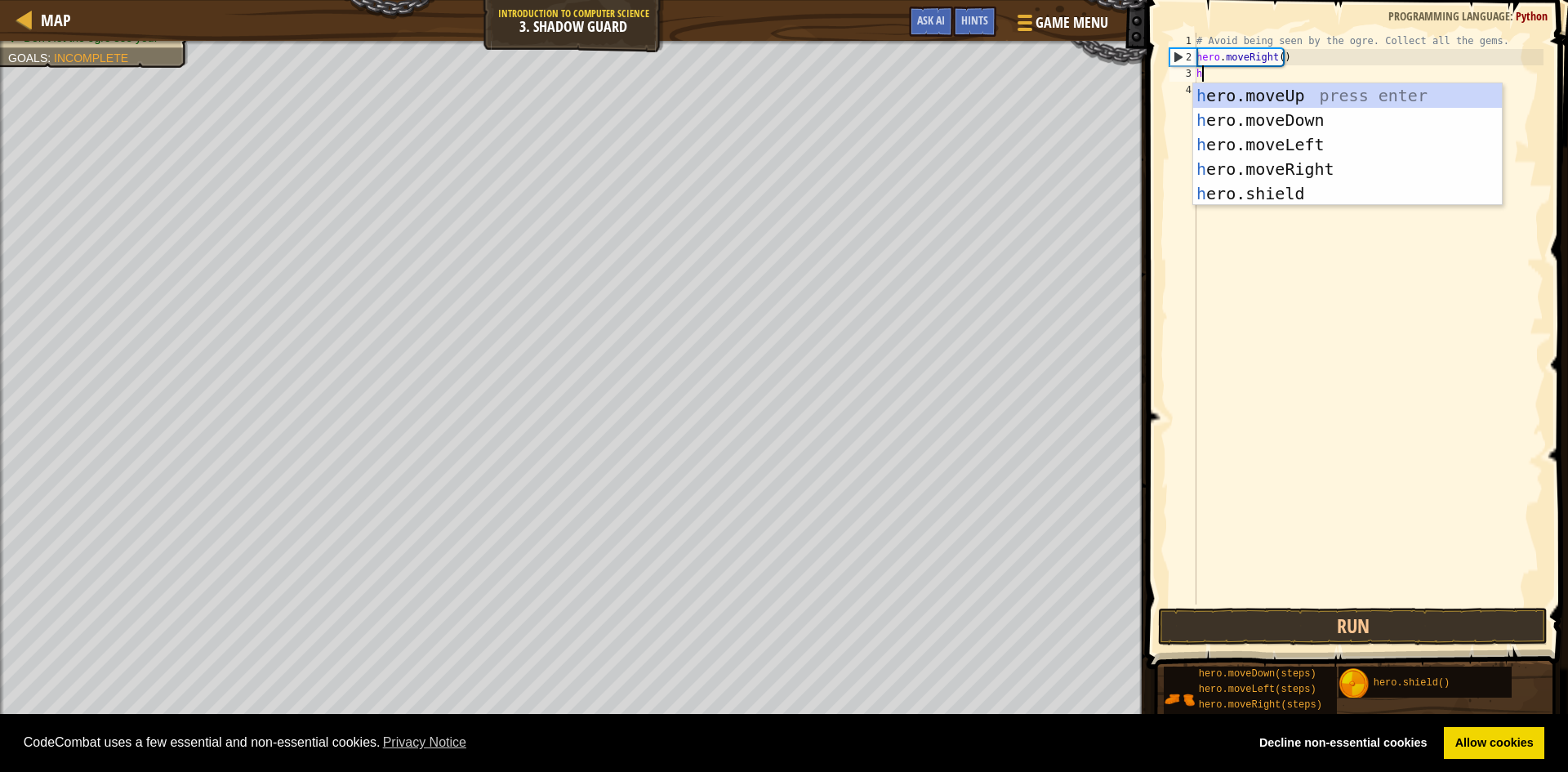
scroll to position [7, 0]
click at [1313, 103] on div "h ero.moveUp press enter h ero.moveDown press enter h ero.moveLeft press enter …" at bounding box center [1347, 169] width 308 height 172
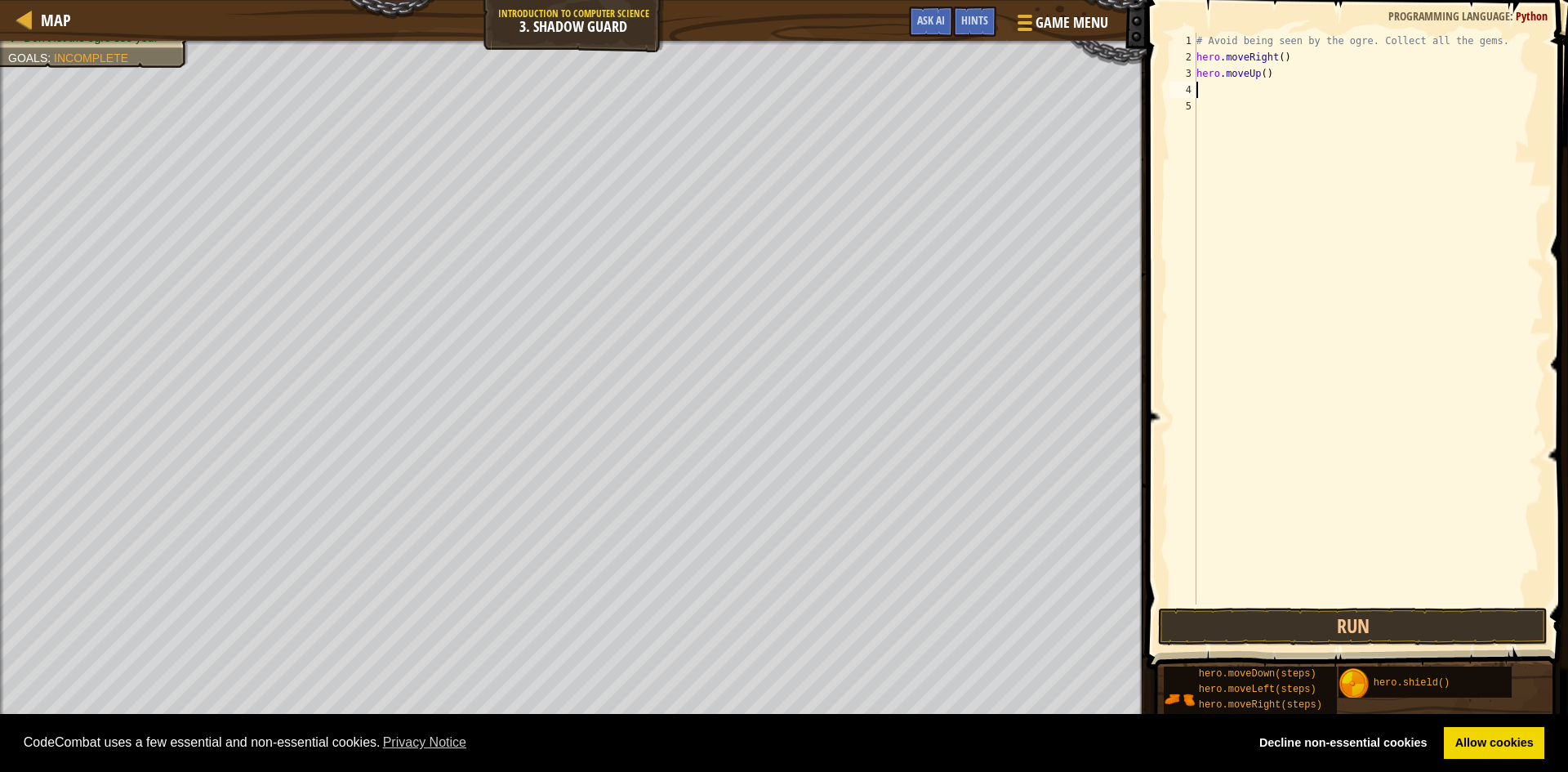
type textarea "h"
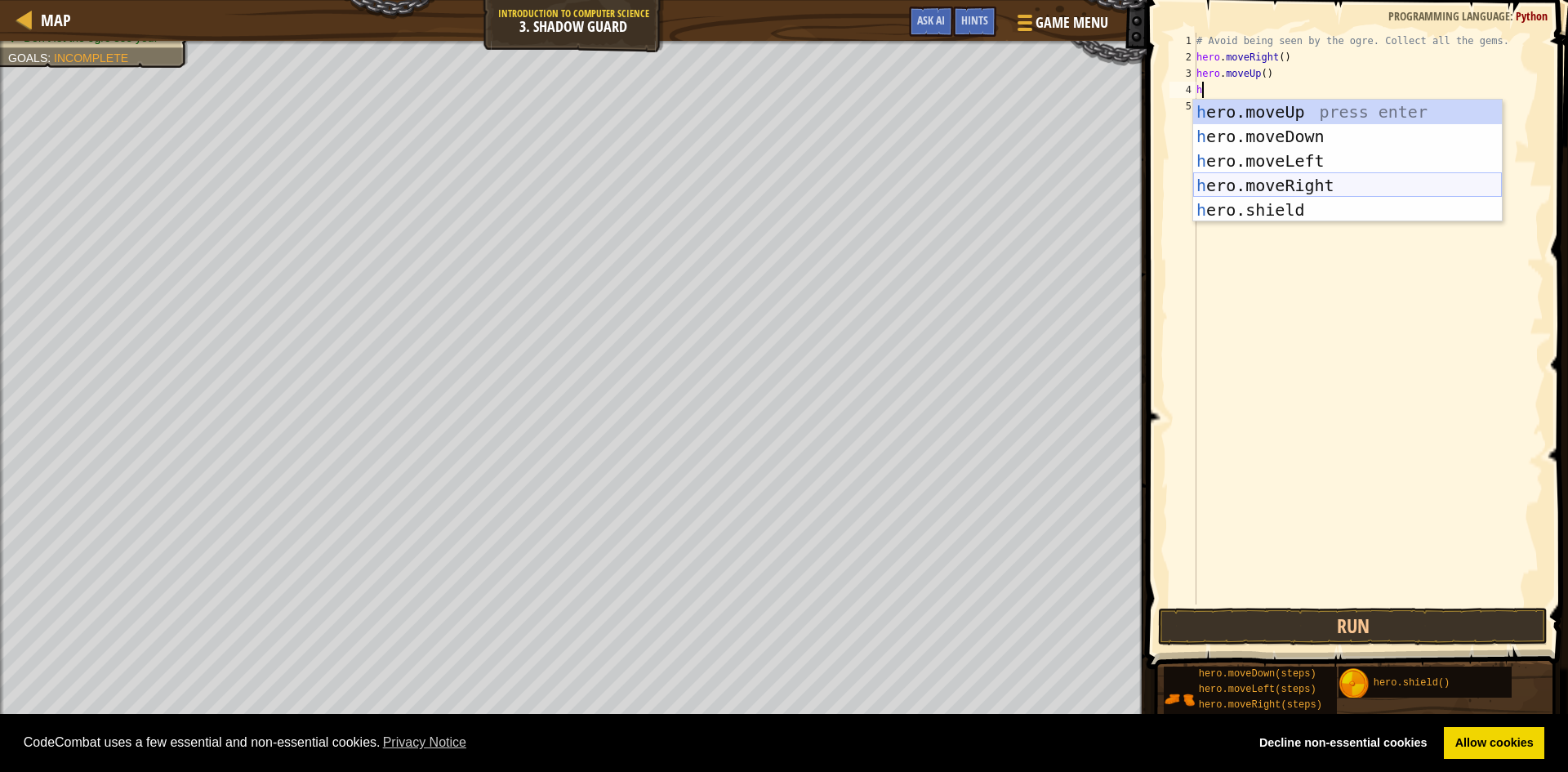
click at [1309, 182] on div "h ero.moveUp press enter h ero.moveDown press enter h ero.moveLeft press enter …" at bounding box center [1347, 186] width 308 height 172
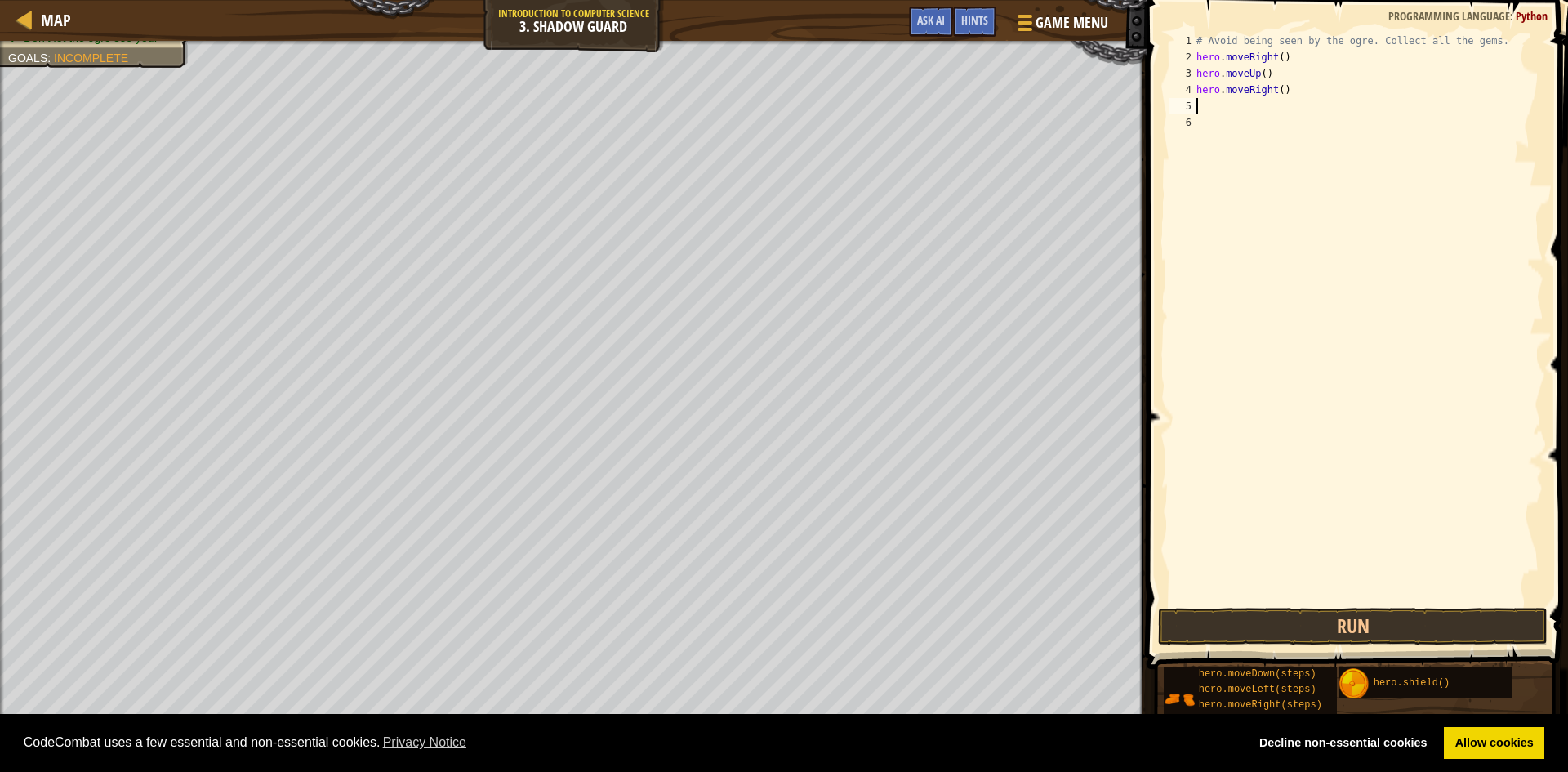
type textarea "h"
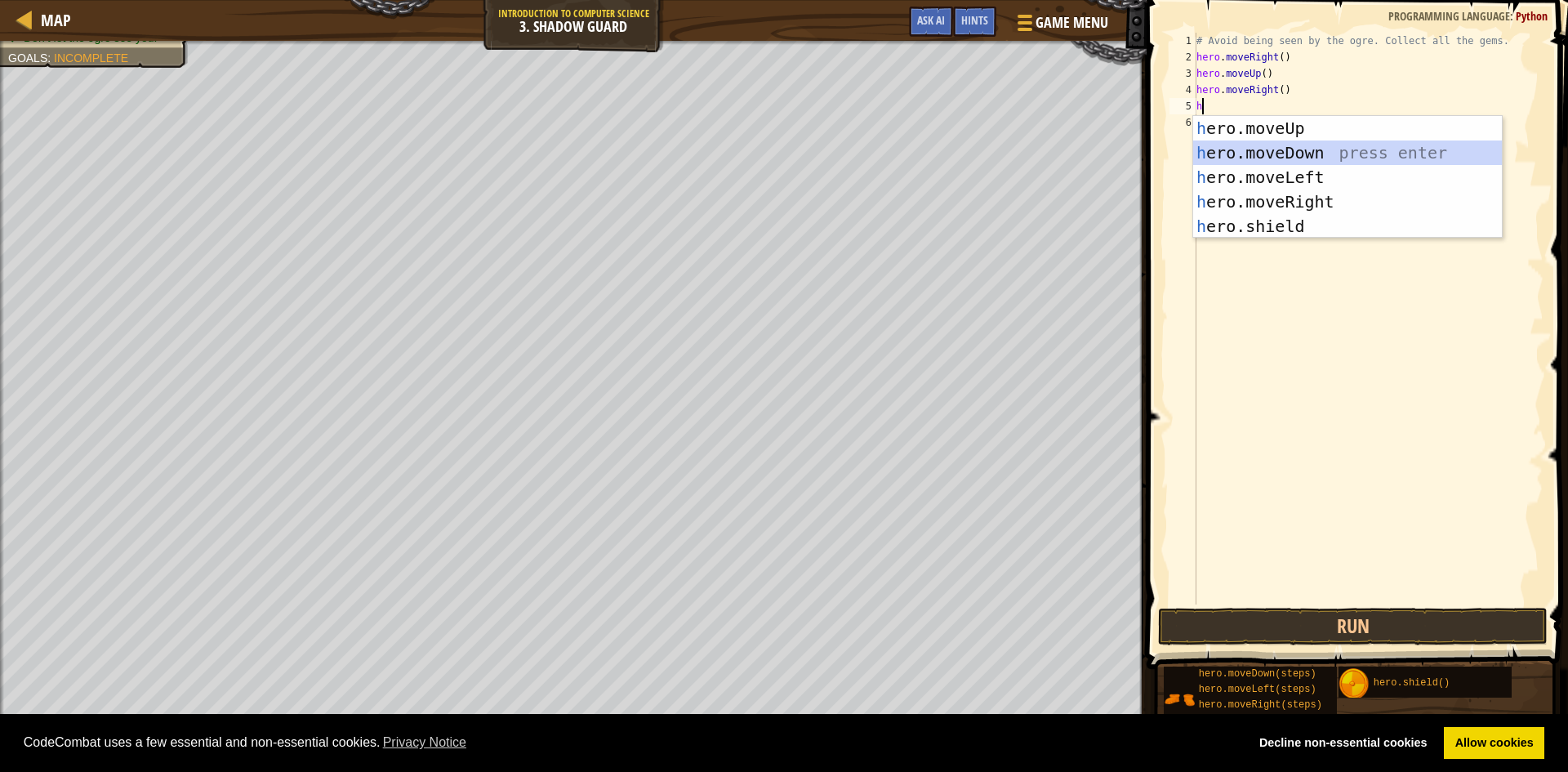
click at [1293, 155] on div "h ero.moveUp press enter h ero.moveDown press enter h ero.moveLeft press enter …" at bounding box center [1347, 202] width 308 height 172
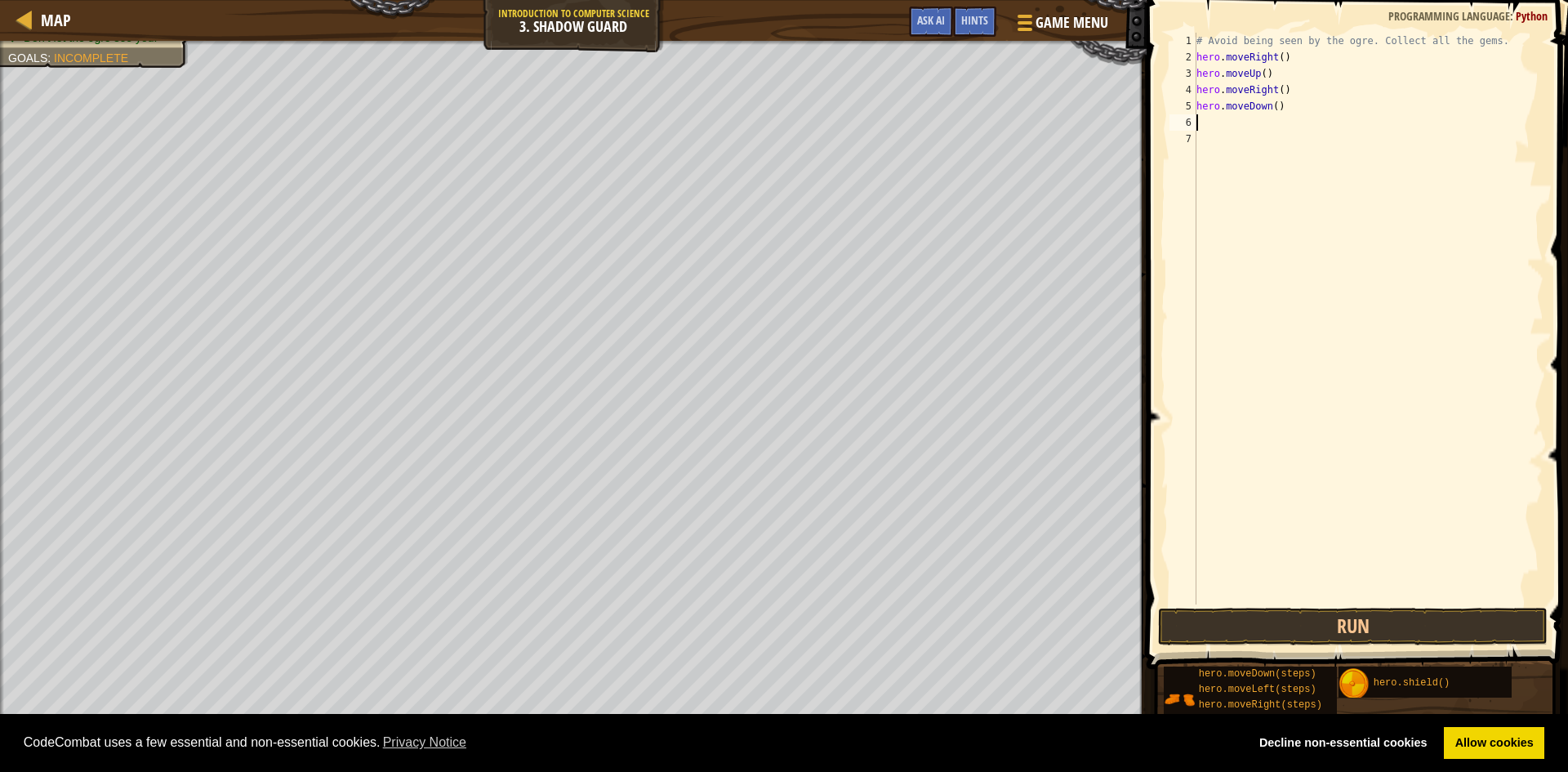
type textarea "h"
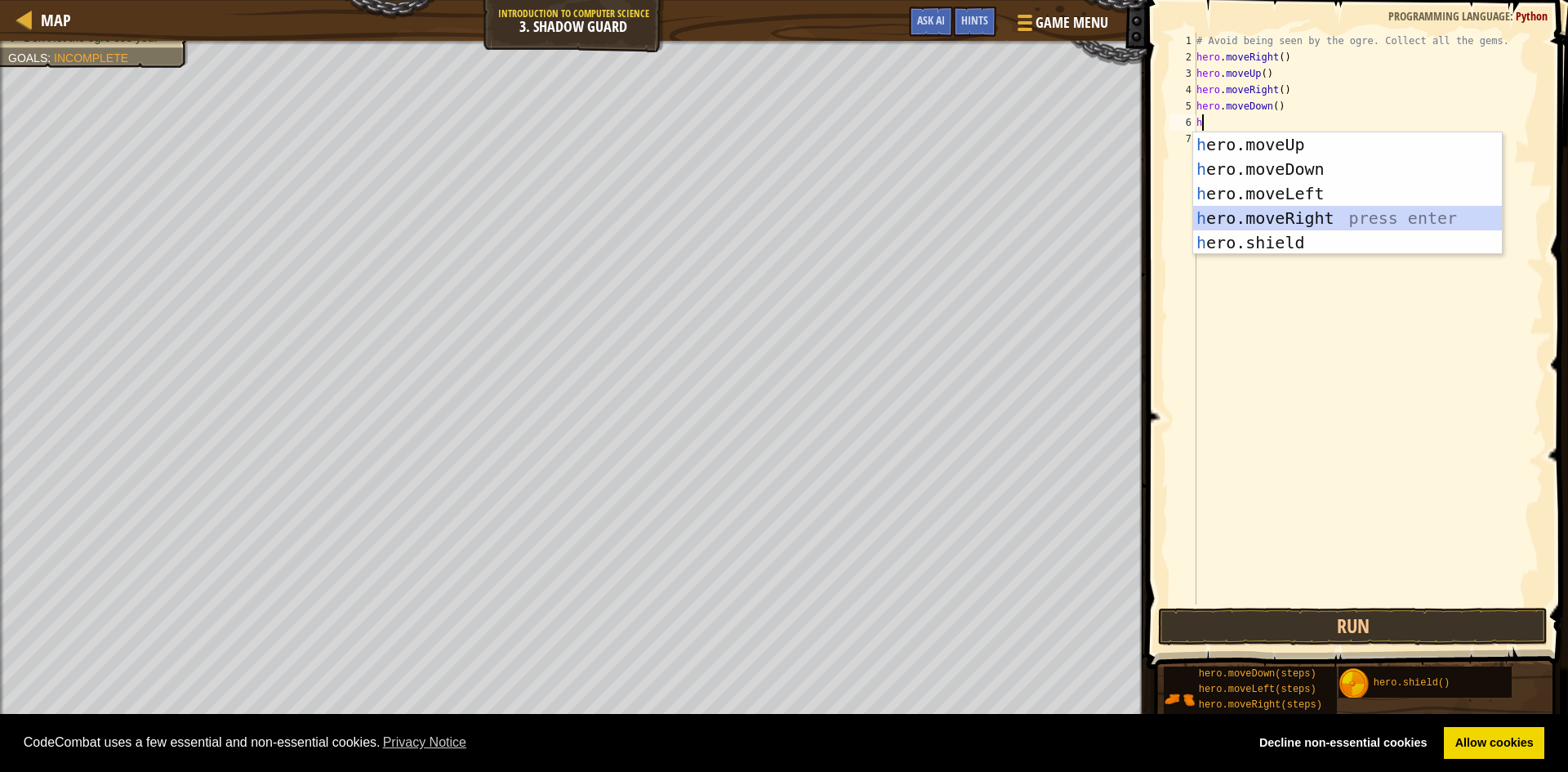
click at [1298, 206] on div "h ero.moveUp press enter h ero.moveDown press enter h ero.moveLeft press enter …" at bounding box center [1347, 218] width 308 height 172
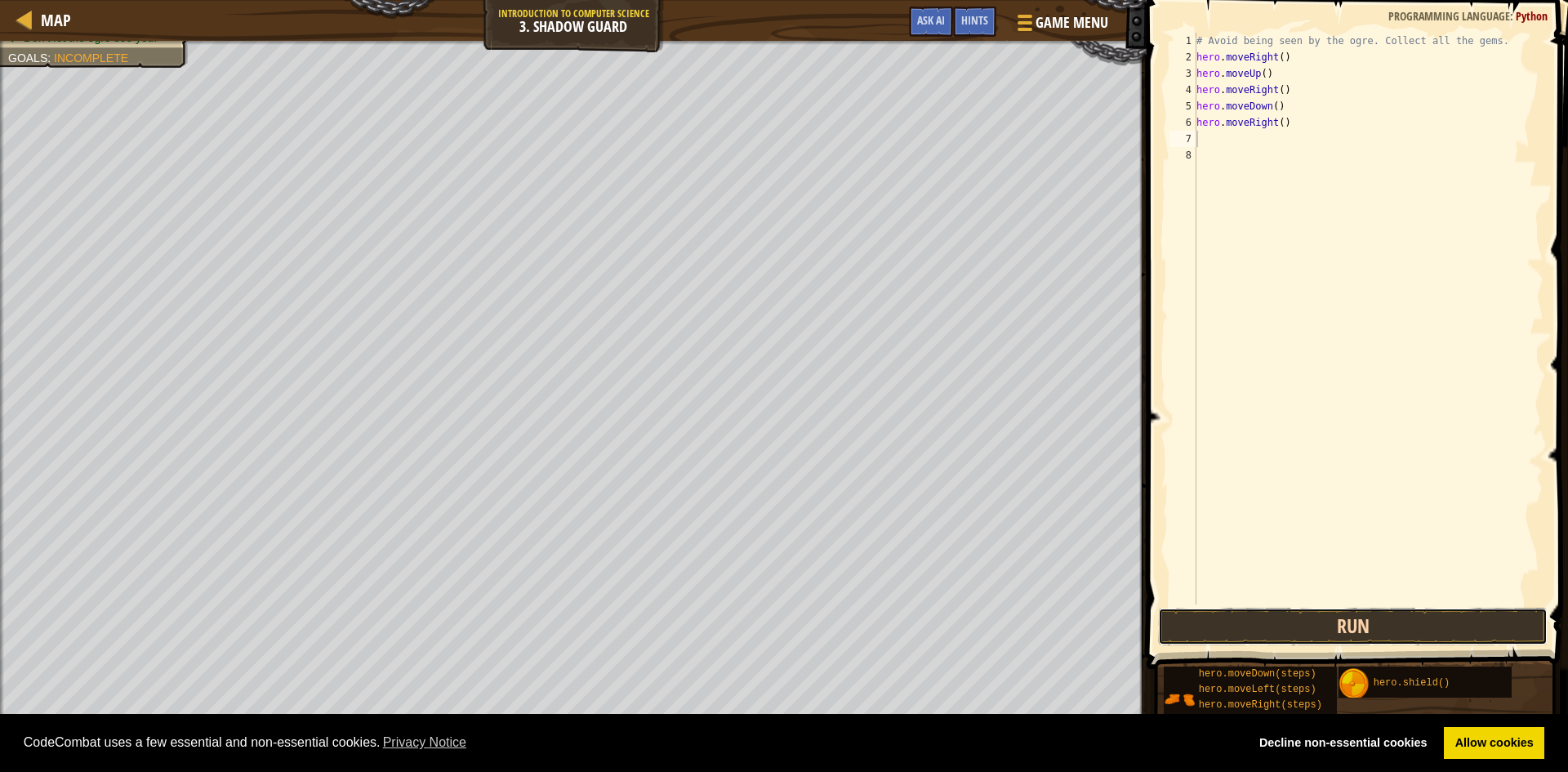
click at [1354, 627] on button "Run" at bounding box center [1352, 627] width 390 height 38
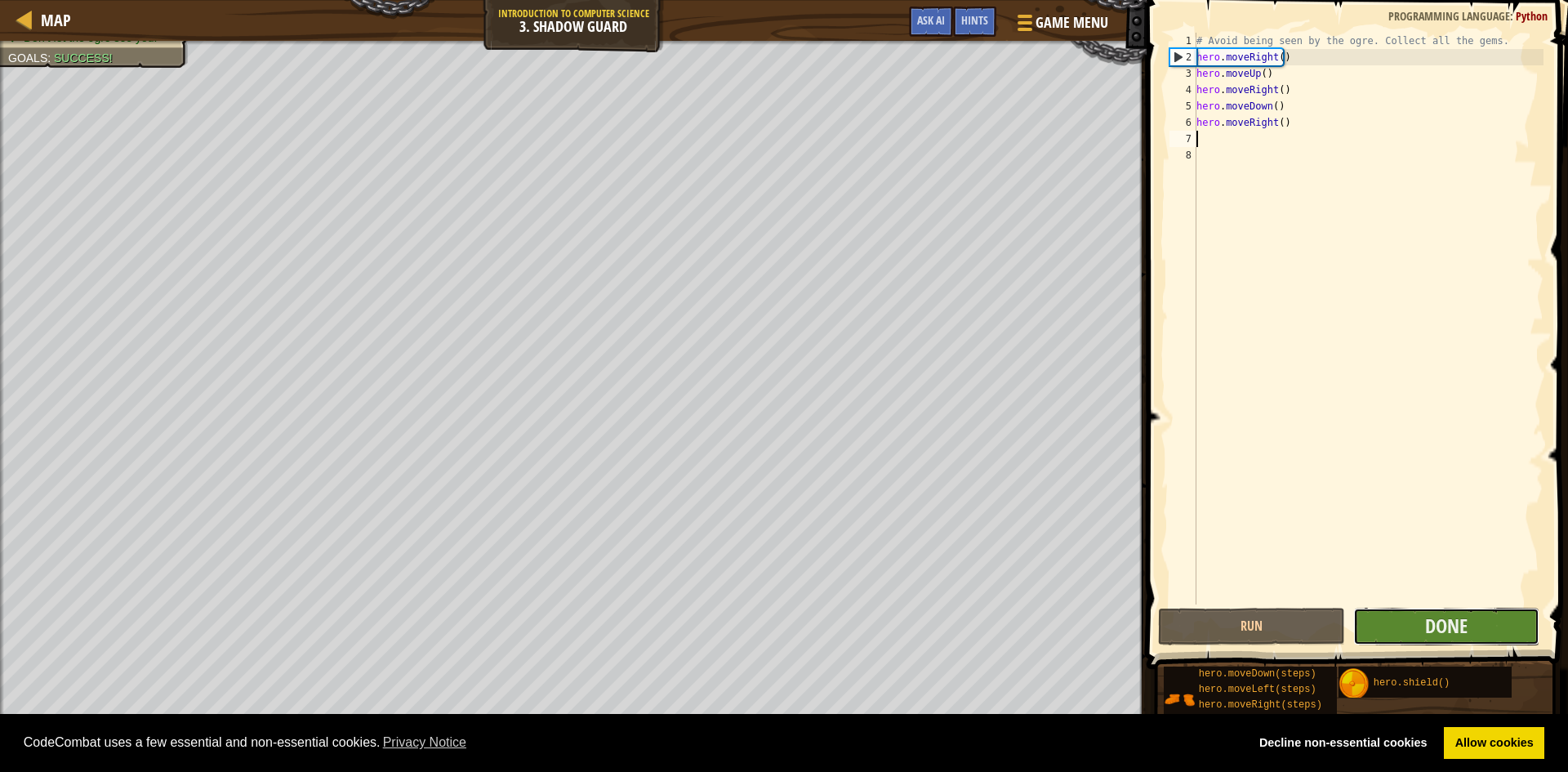
click at [1412, 638] on button "Done" at bounding box center [1447, 627] width 187 height 38
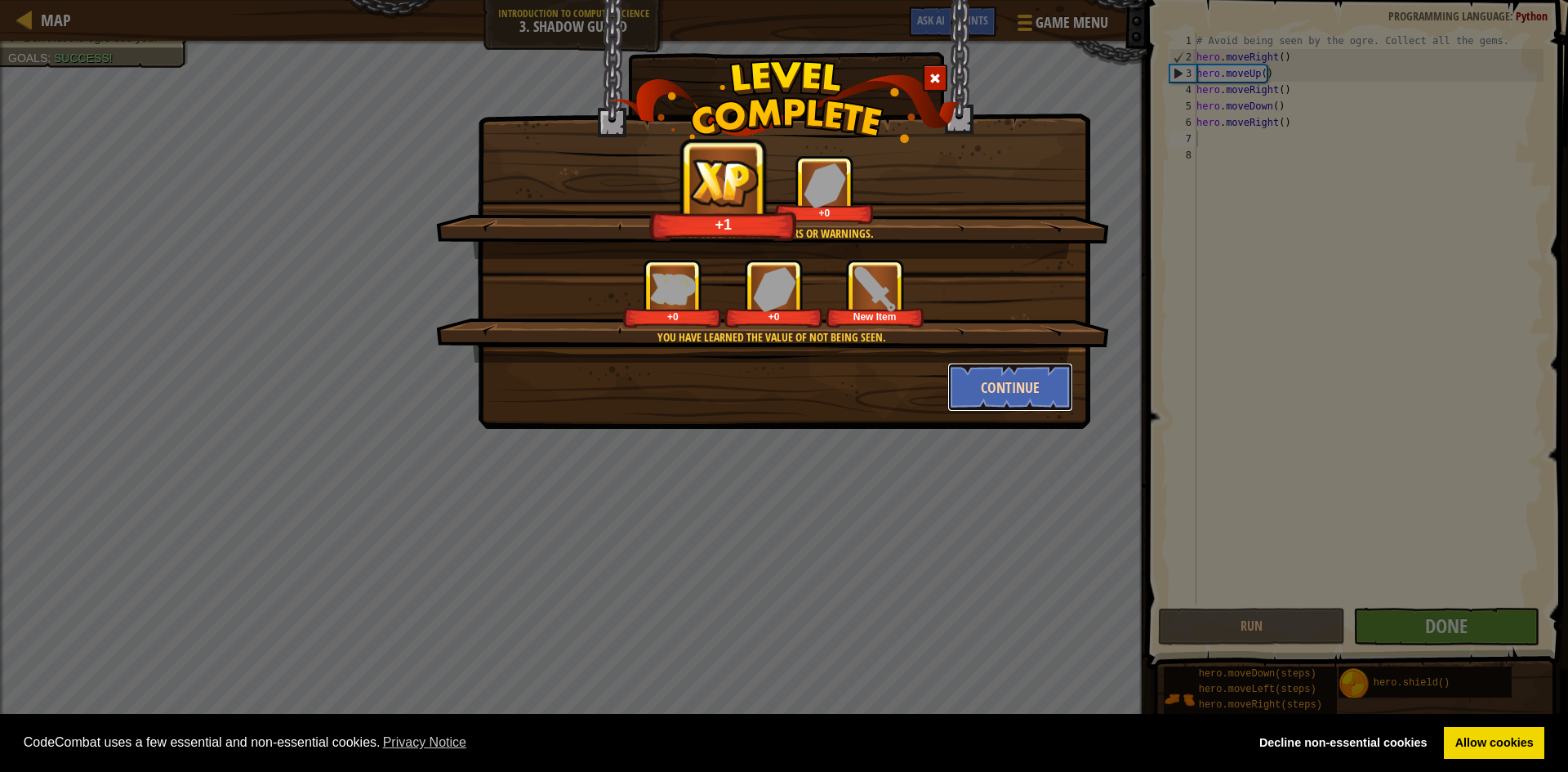
click at [1041, 378] on button "Continue" at bounding box center [1010, 386] width 126 height 49
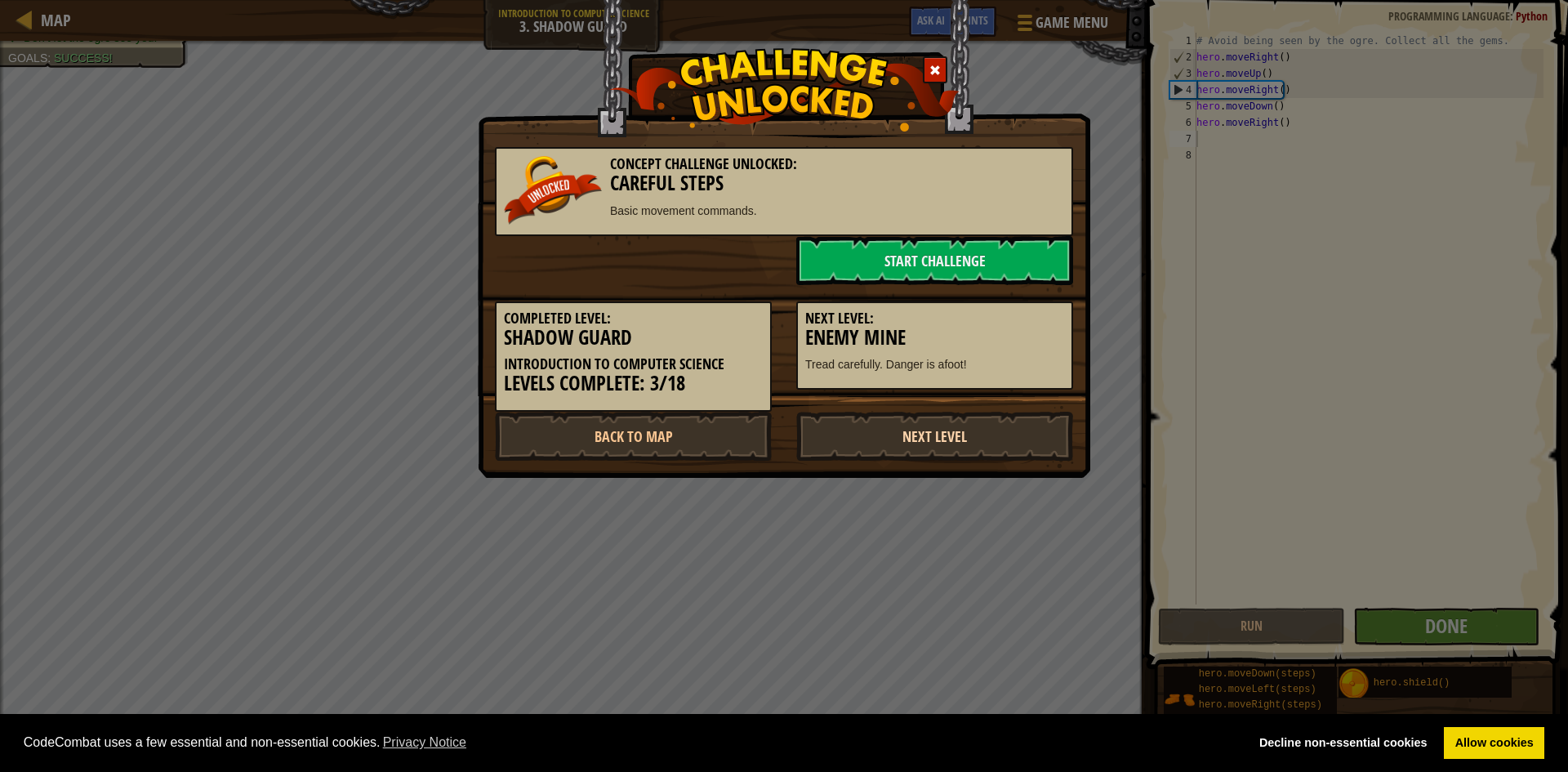
click at [993, 436] on link "Next Level" at bounding box center [934, 436] width 277 height 49
click at [946, 433] on link "Next Level" at bounding box center [934, 436] width 277 height 49
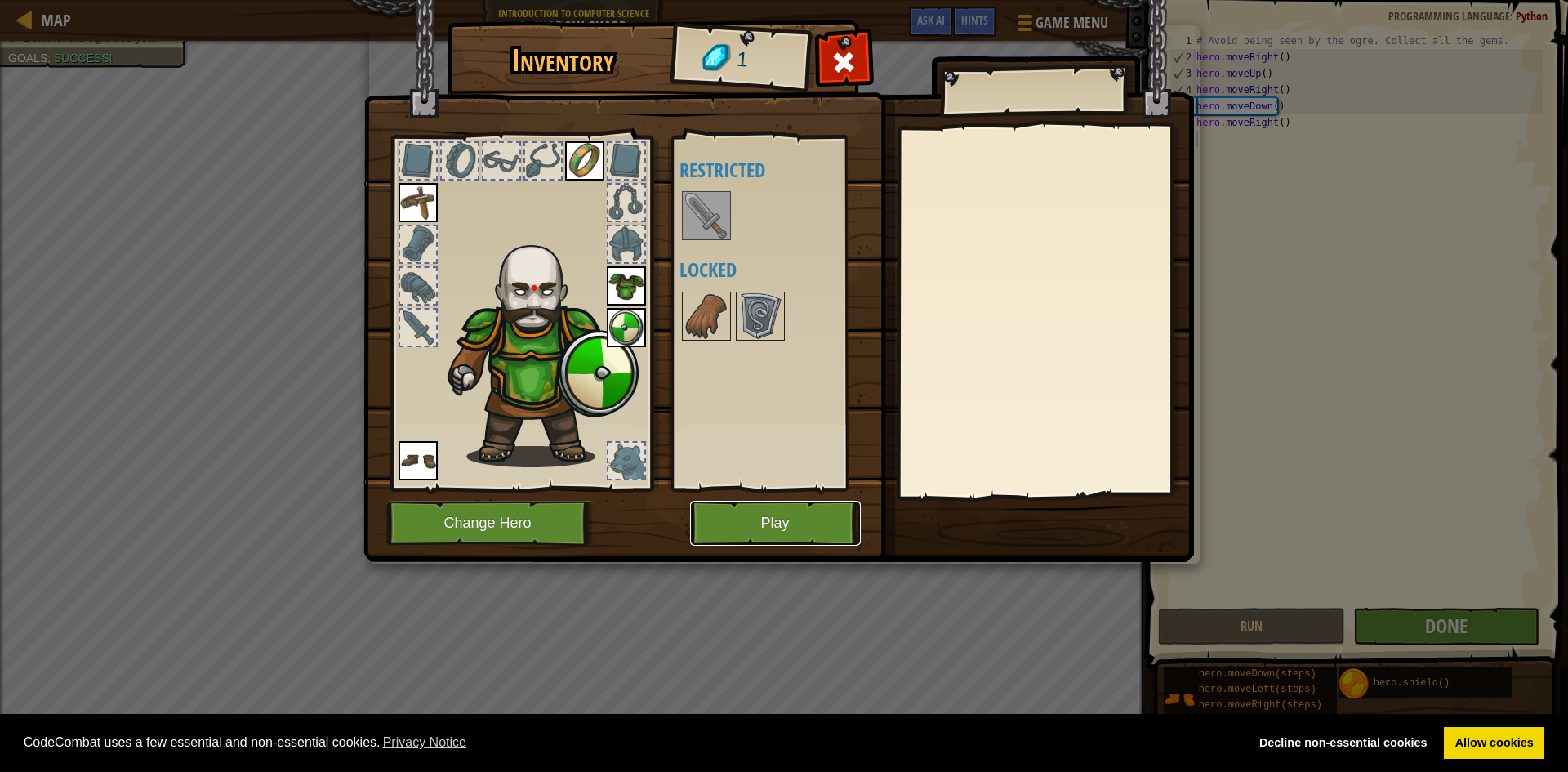
click at [818, 501] on button "Play" at bounding box center [775, 523] width 171 height 45
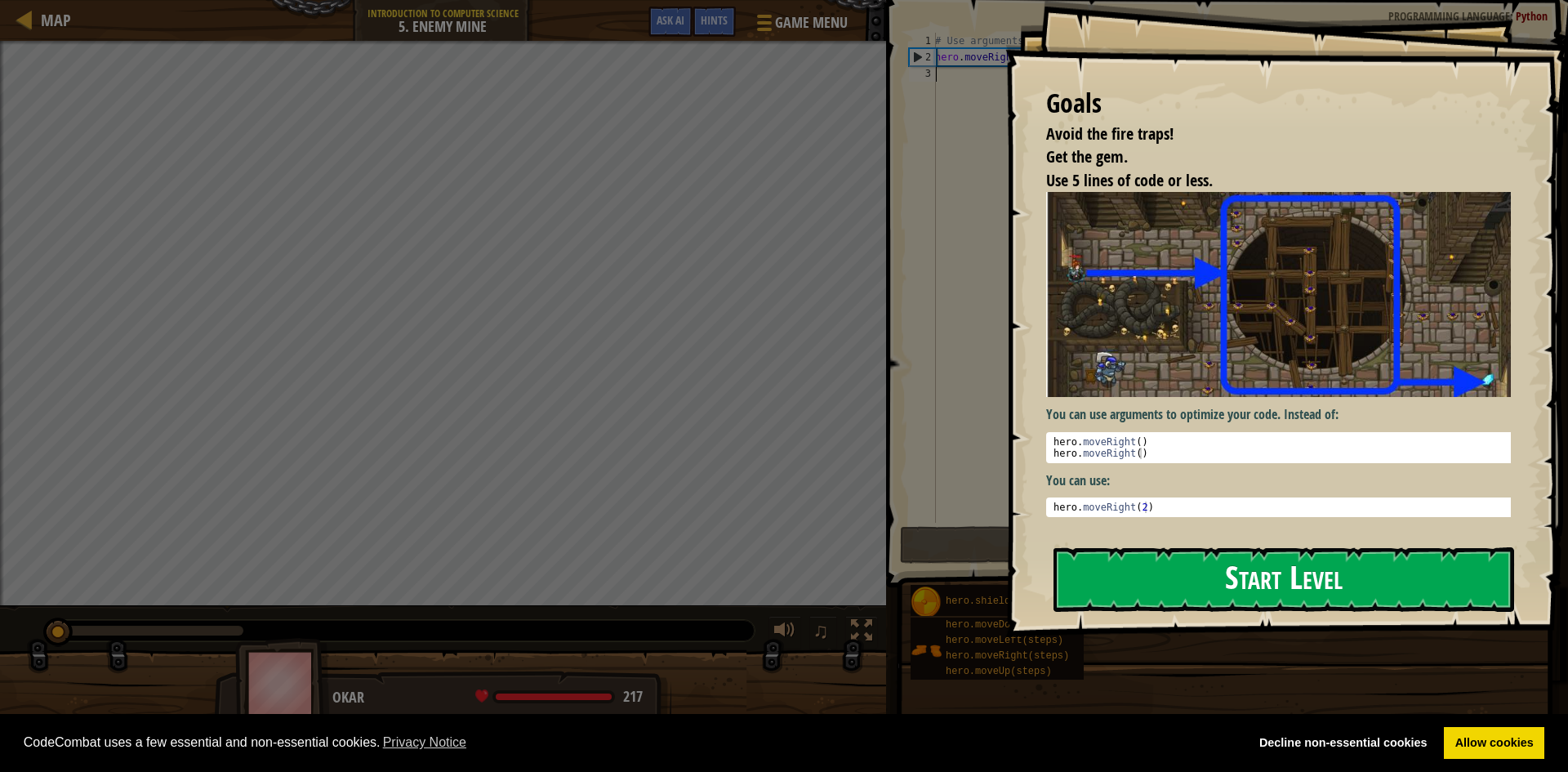
click at [1145, 547] on button "Start Level" at bounding box center [1283, 579] width 461 height 65
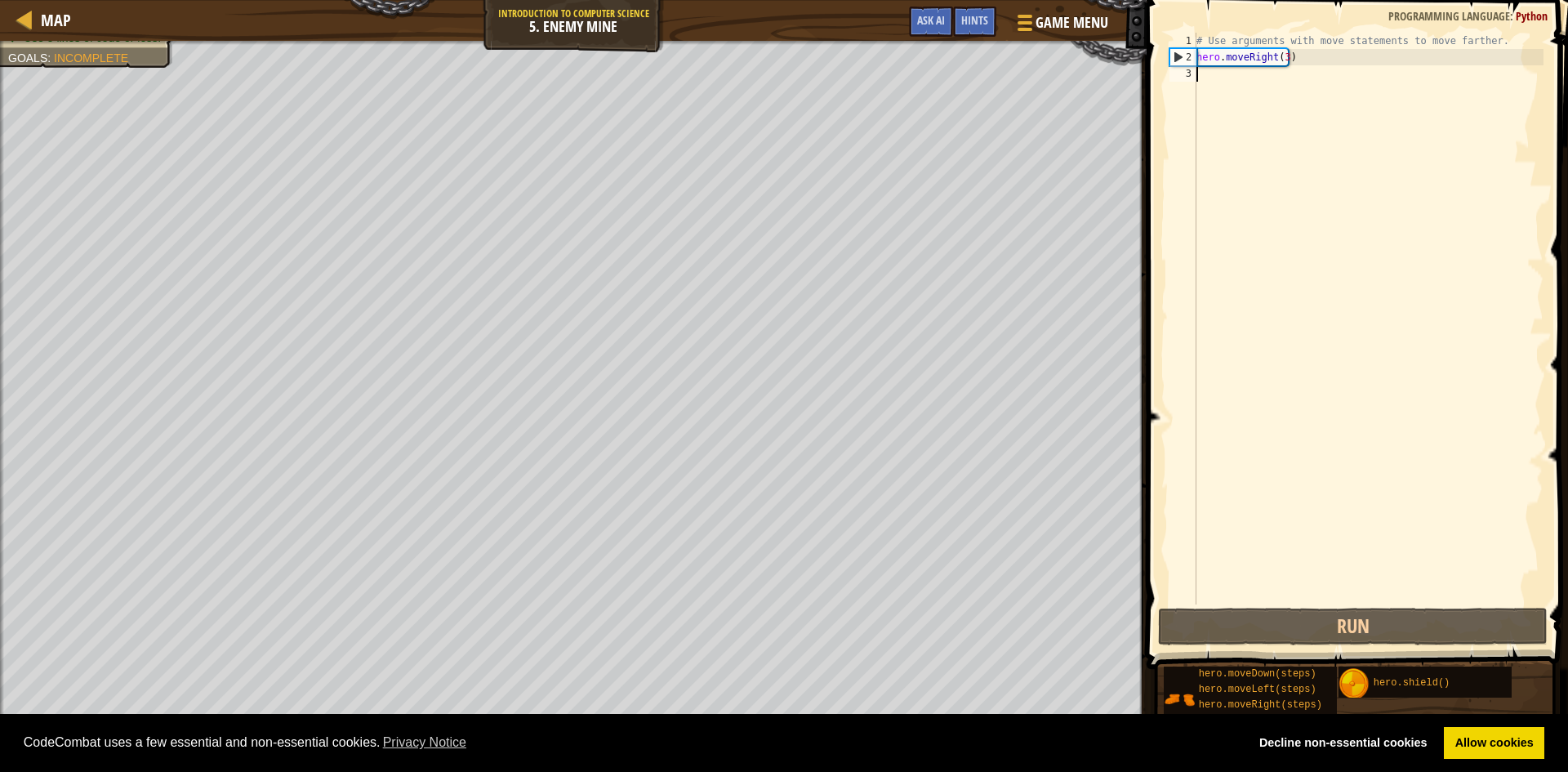
type textarea "h"
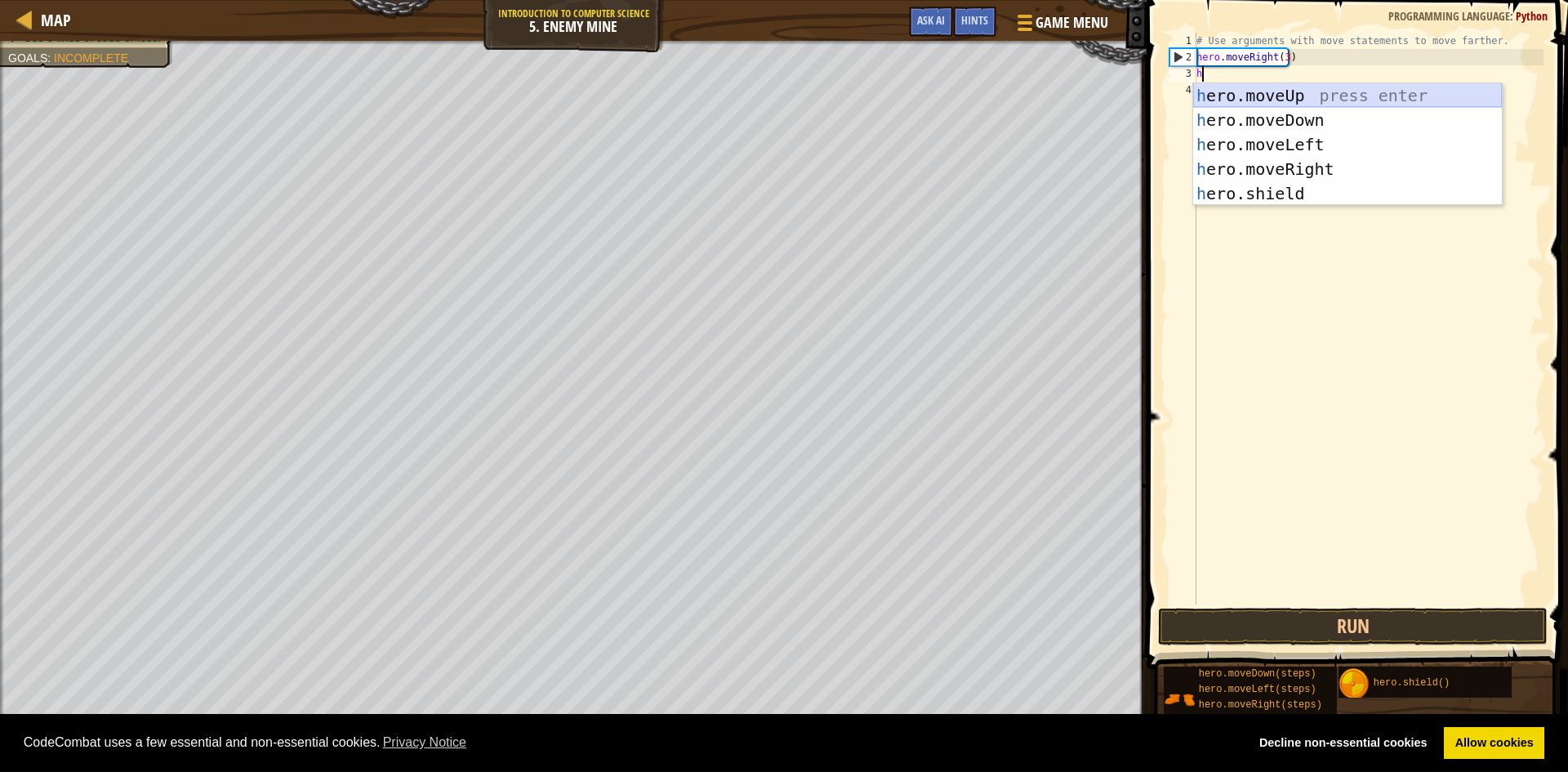
click at [1292, 101] on div "h ero.moveUp press enter h ero.moveDown press enter h ero.moveLeft press enter …" at bounding box center [1347, 169] width 308 height 172
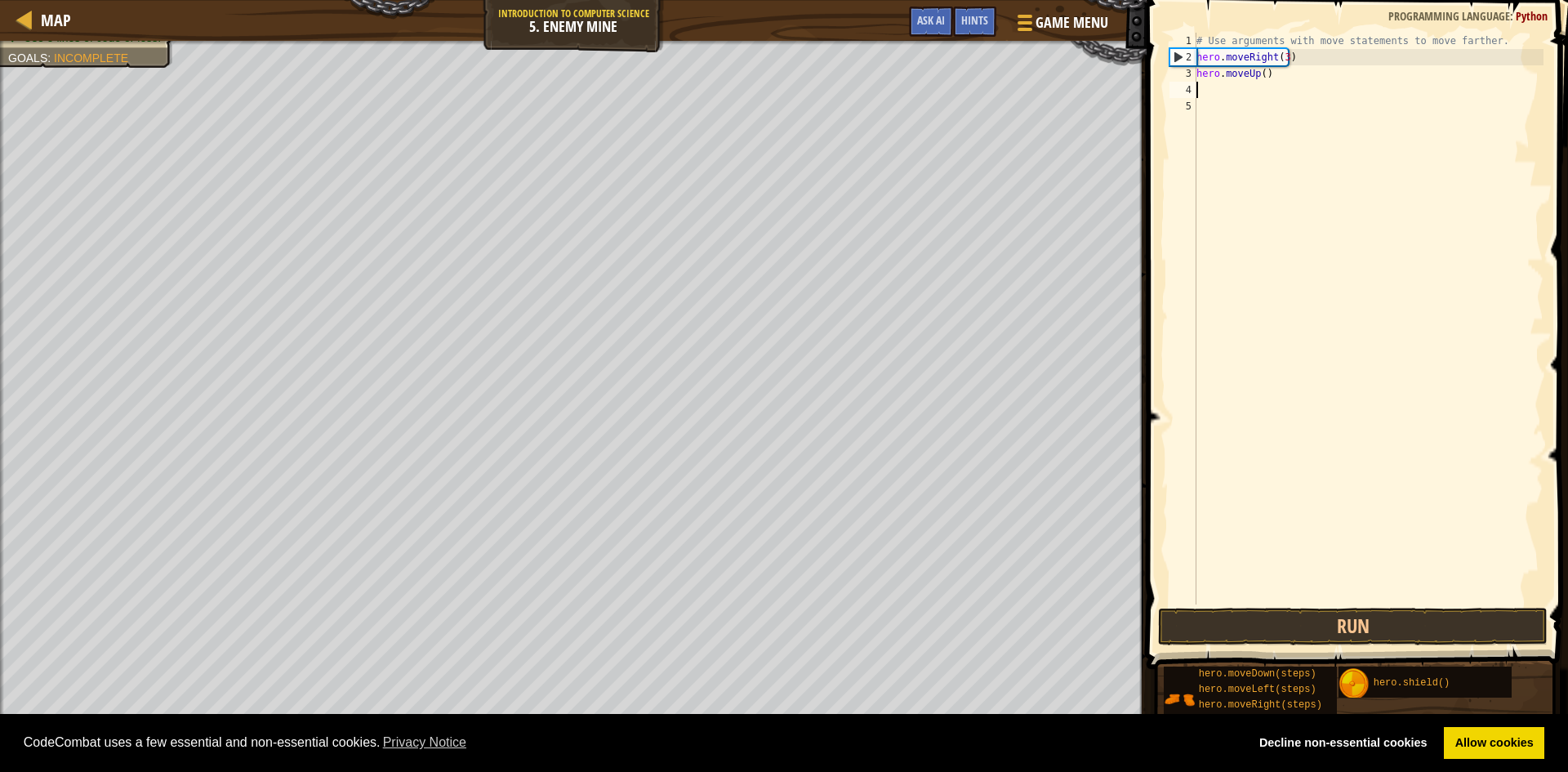
type textarea "h"
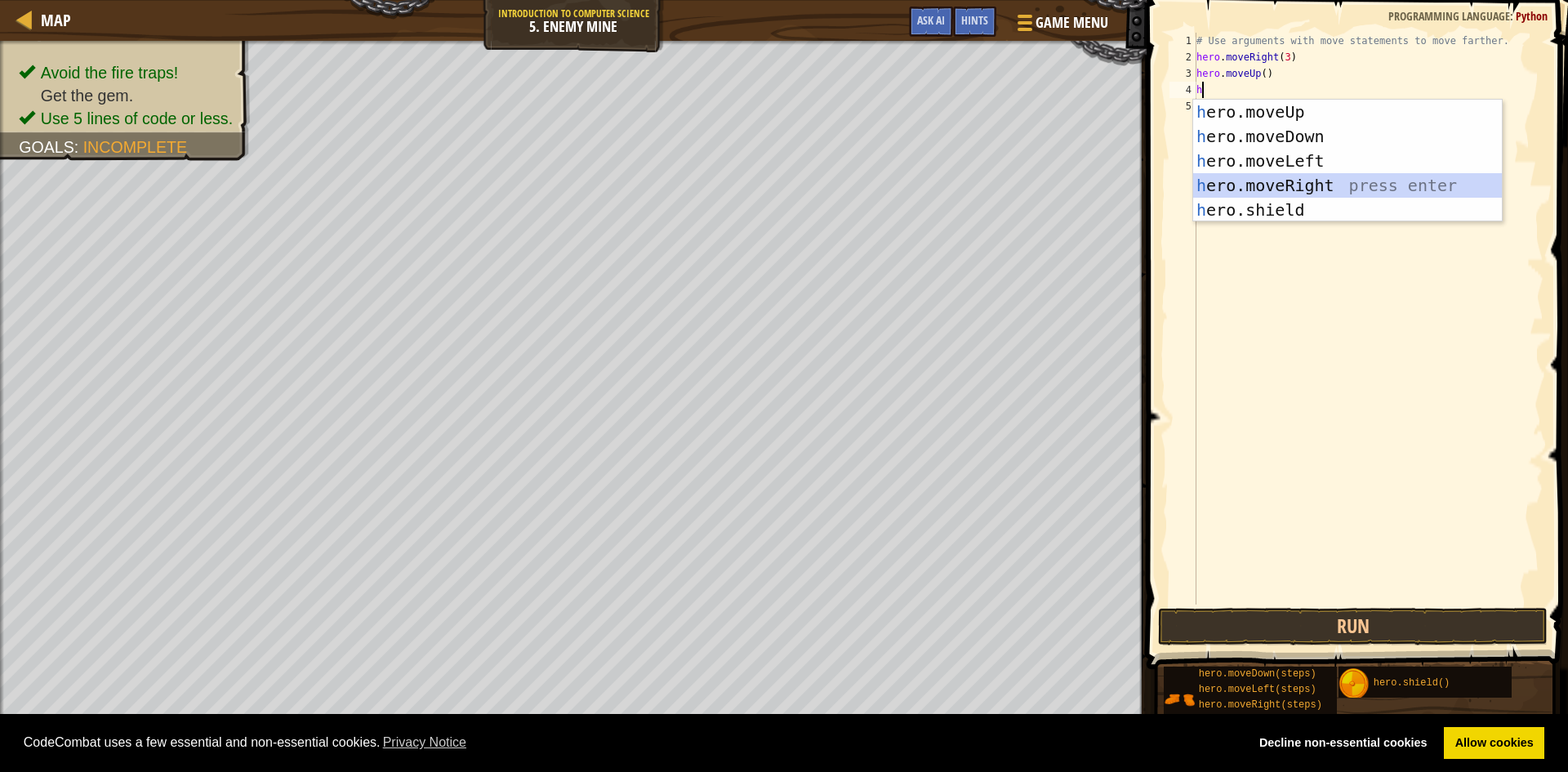
click at [1321, 188] on div "h ero.moveUp press enter h ero.moveDown press enter h ero.moveLeft press enter …" at bounding box center [1347, 186] width 308 height 172
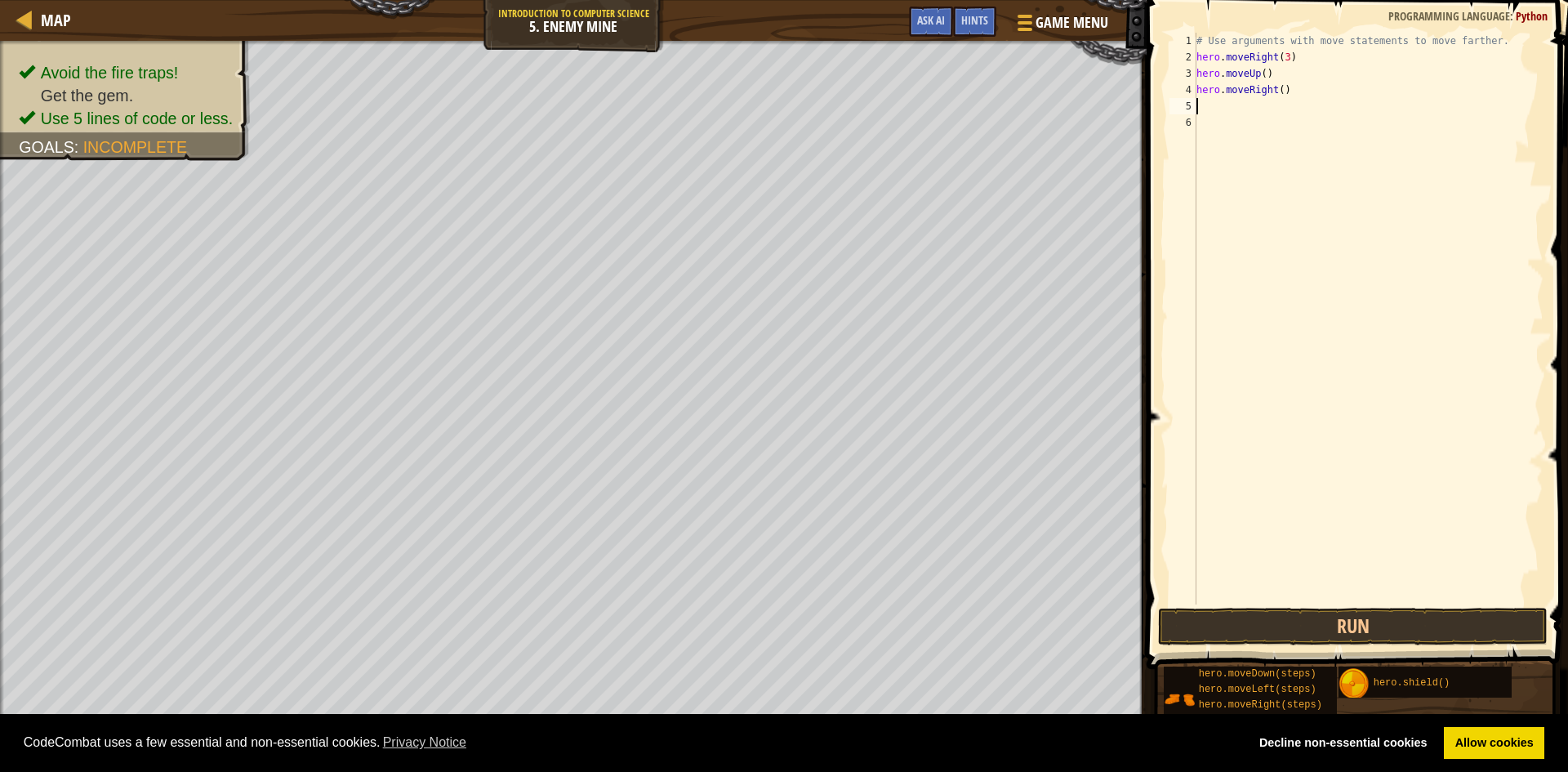
type textarea "h"
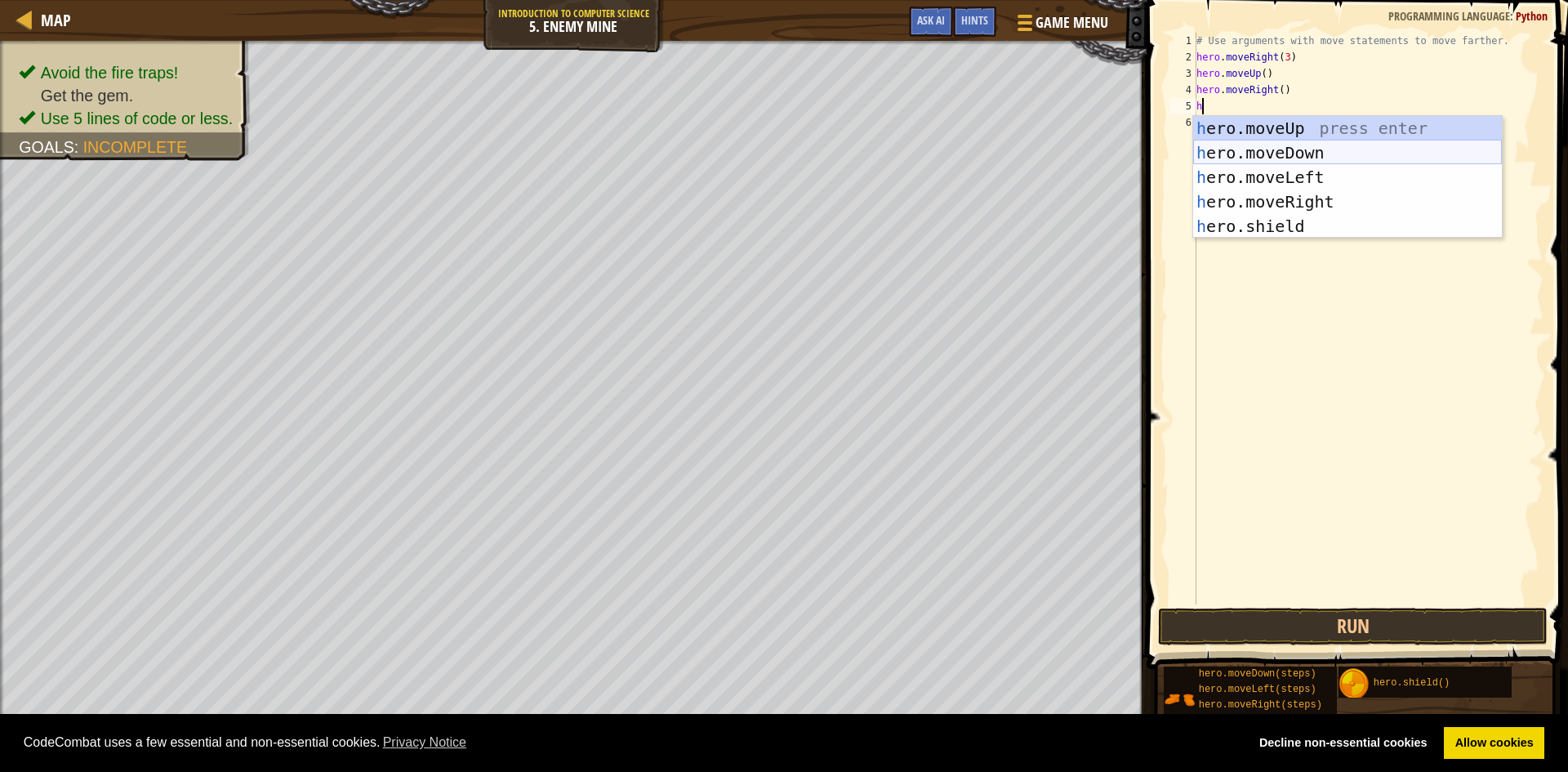
click at [1323, 155] on div "h ero.moveUp press enter h ero.moveDown press enter h ero.moveLeft press enter …" at bounding box center [1347, 202] width 308 height 172
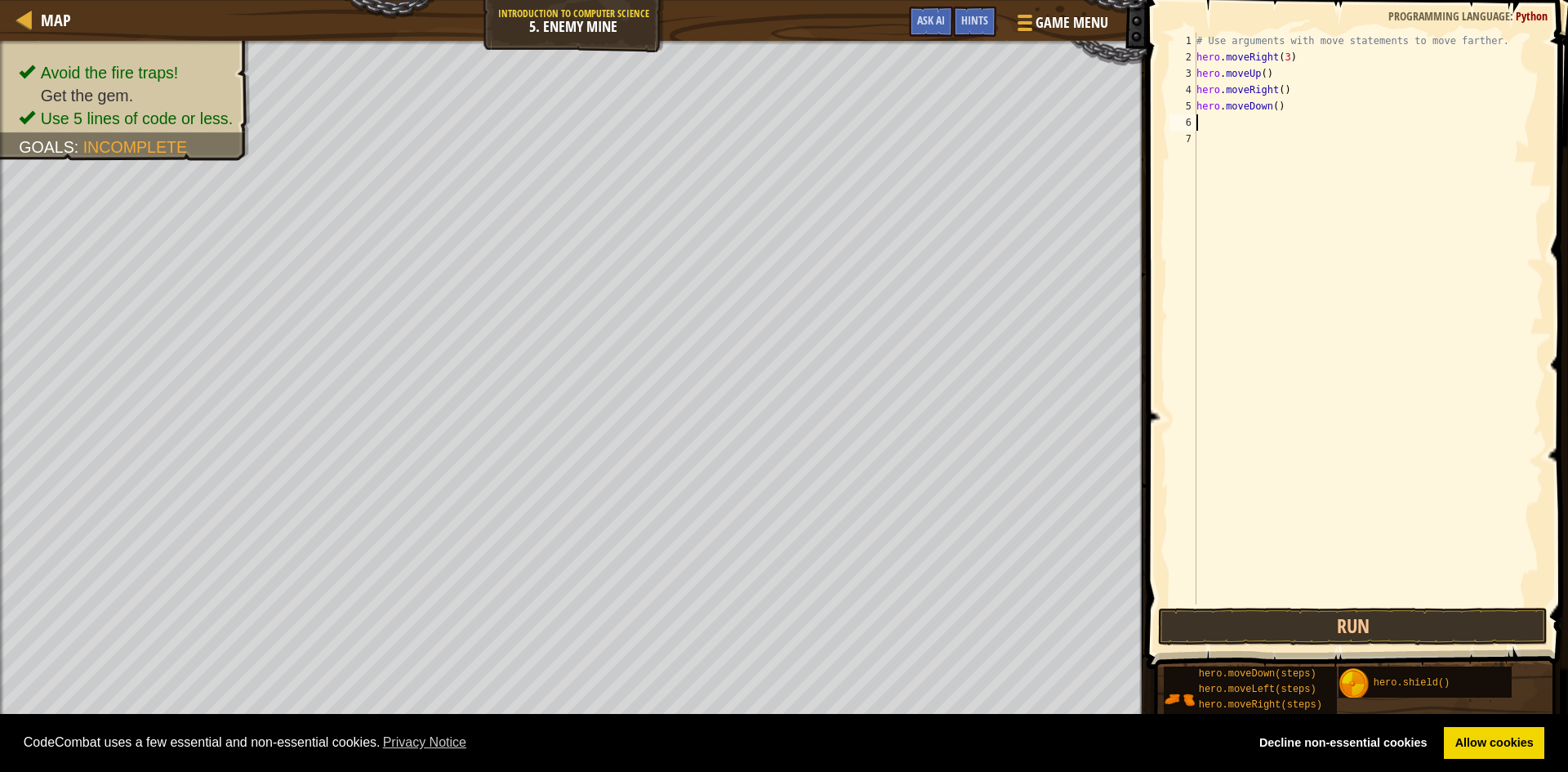
type textarea "h"
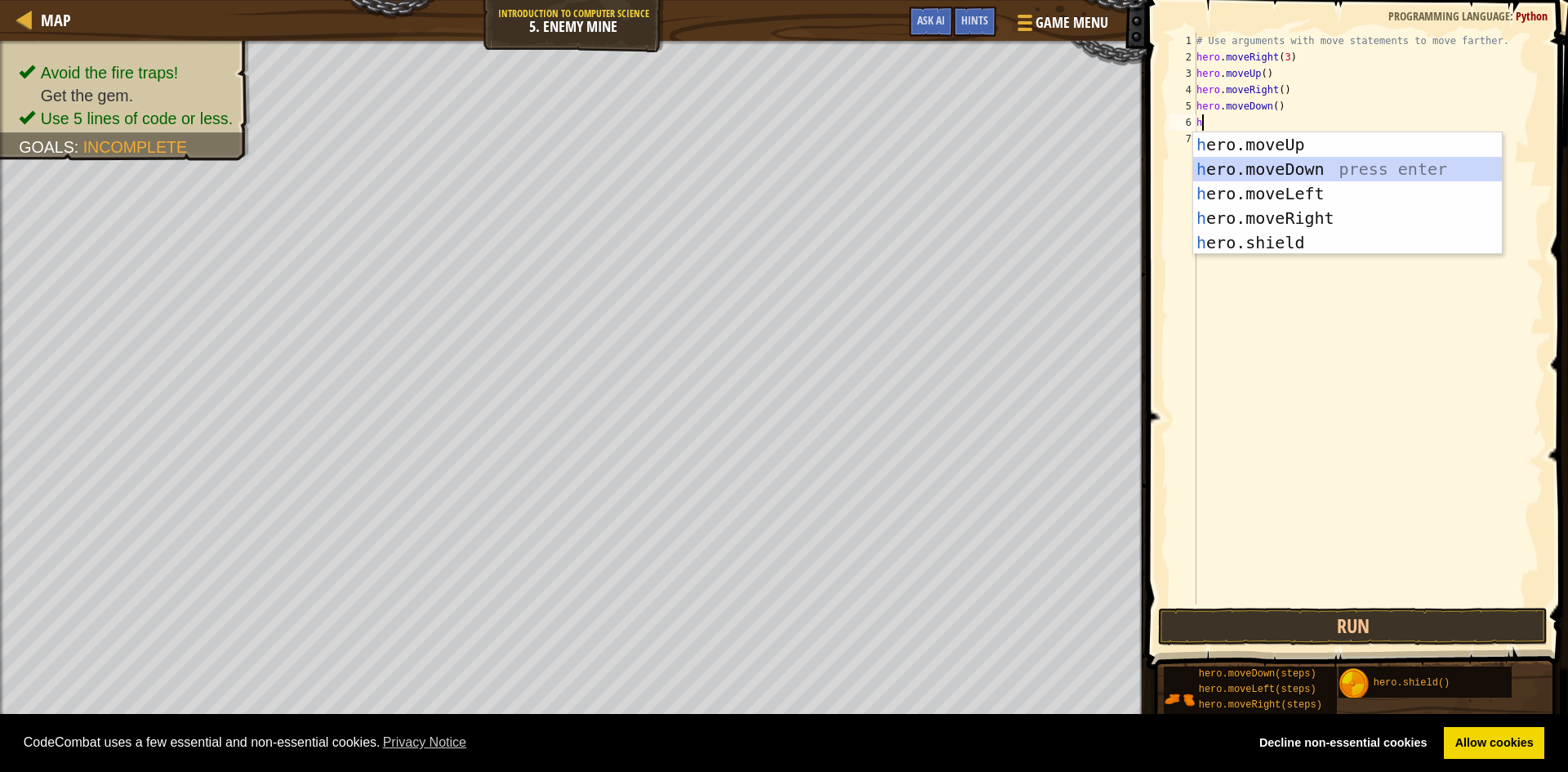
click at [1319, 164] on div "h ero.moveUp press enter h ero.moveDown press enter h ero.moveLeft press enter …" at bounding box center [1347, 218] width 308 height 172
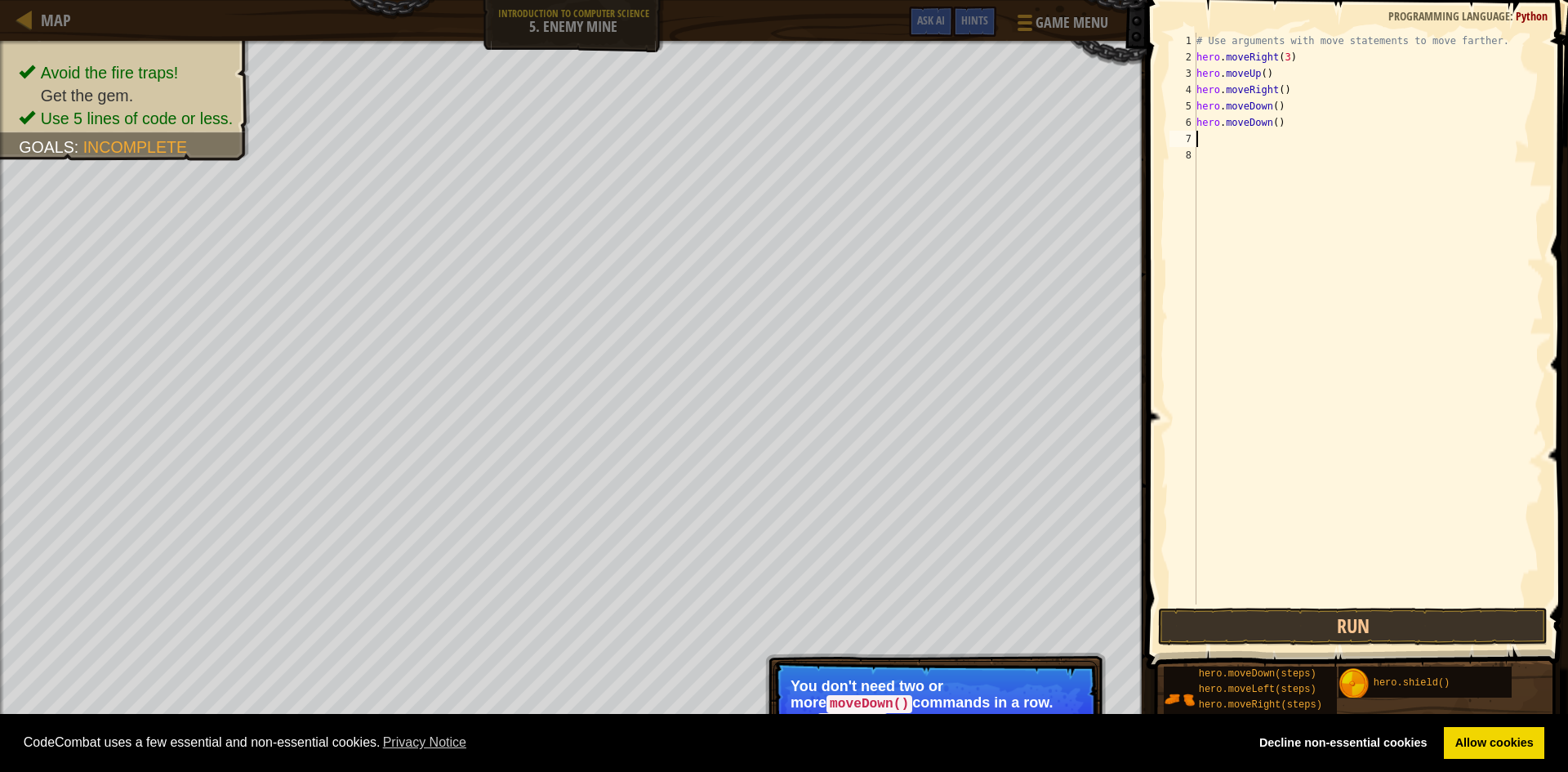
type textarea "h"
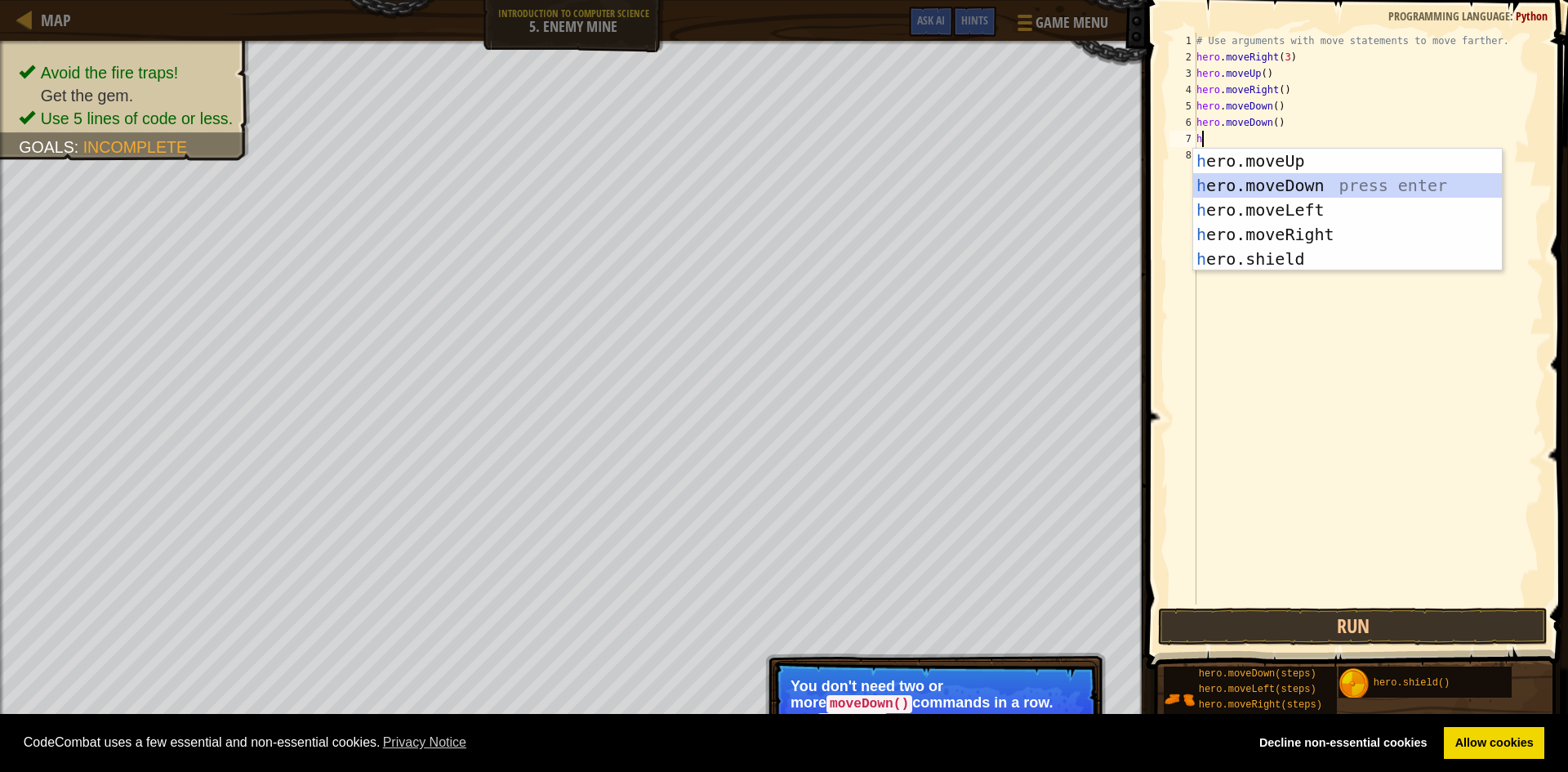
click at [1328, 182] on div "h ero.moveUp press enter h ero.moveDown press enter h ero.moveLeft press enter …" at bounding box center [1347, 234] width 308 height 172
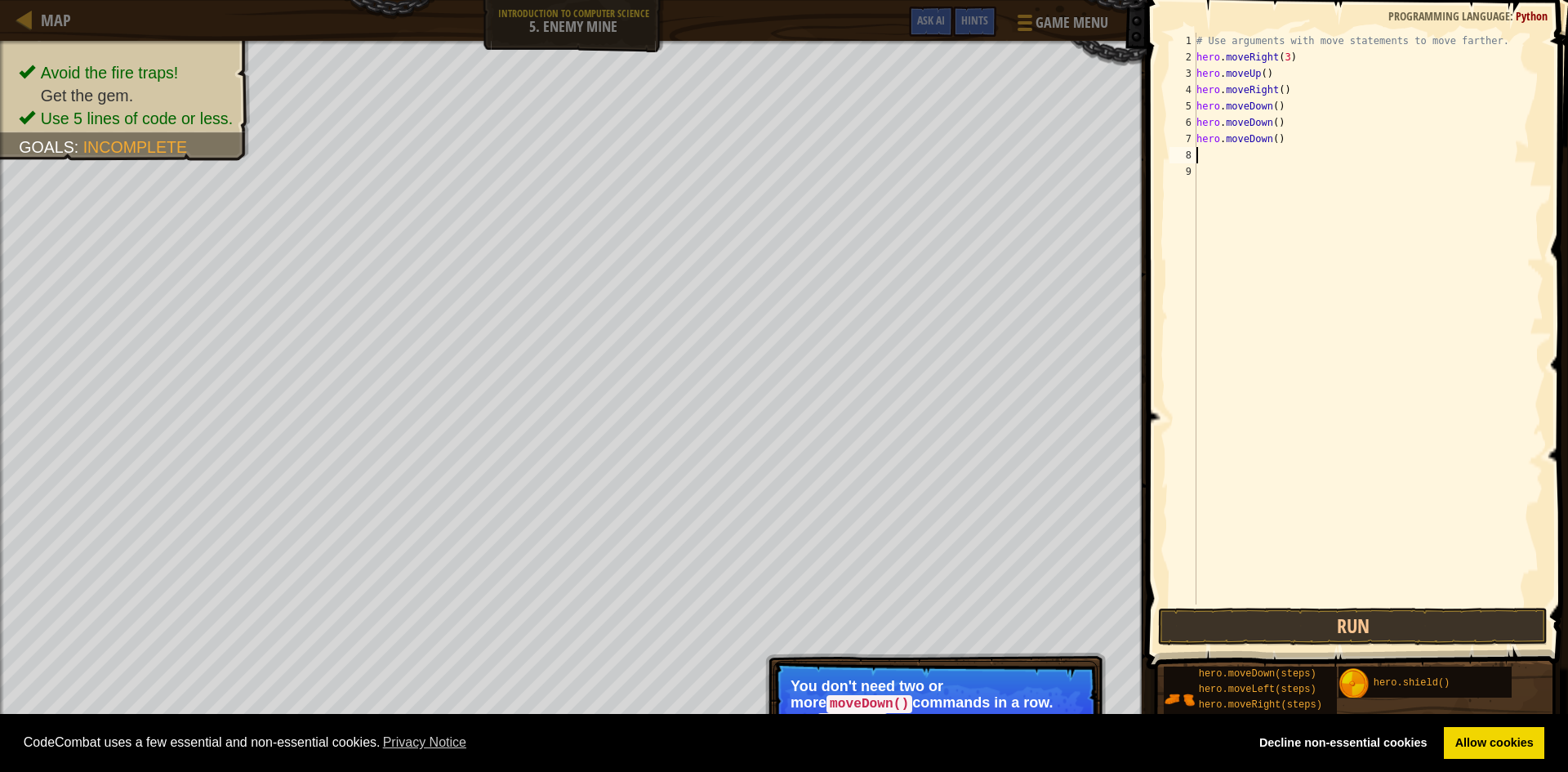
type textarea "h"
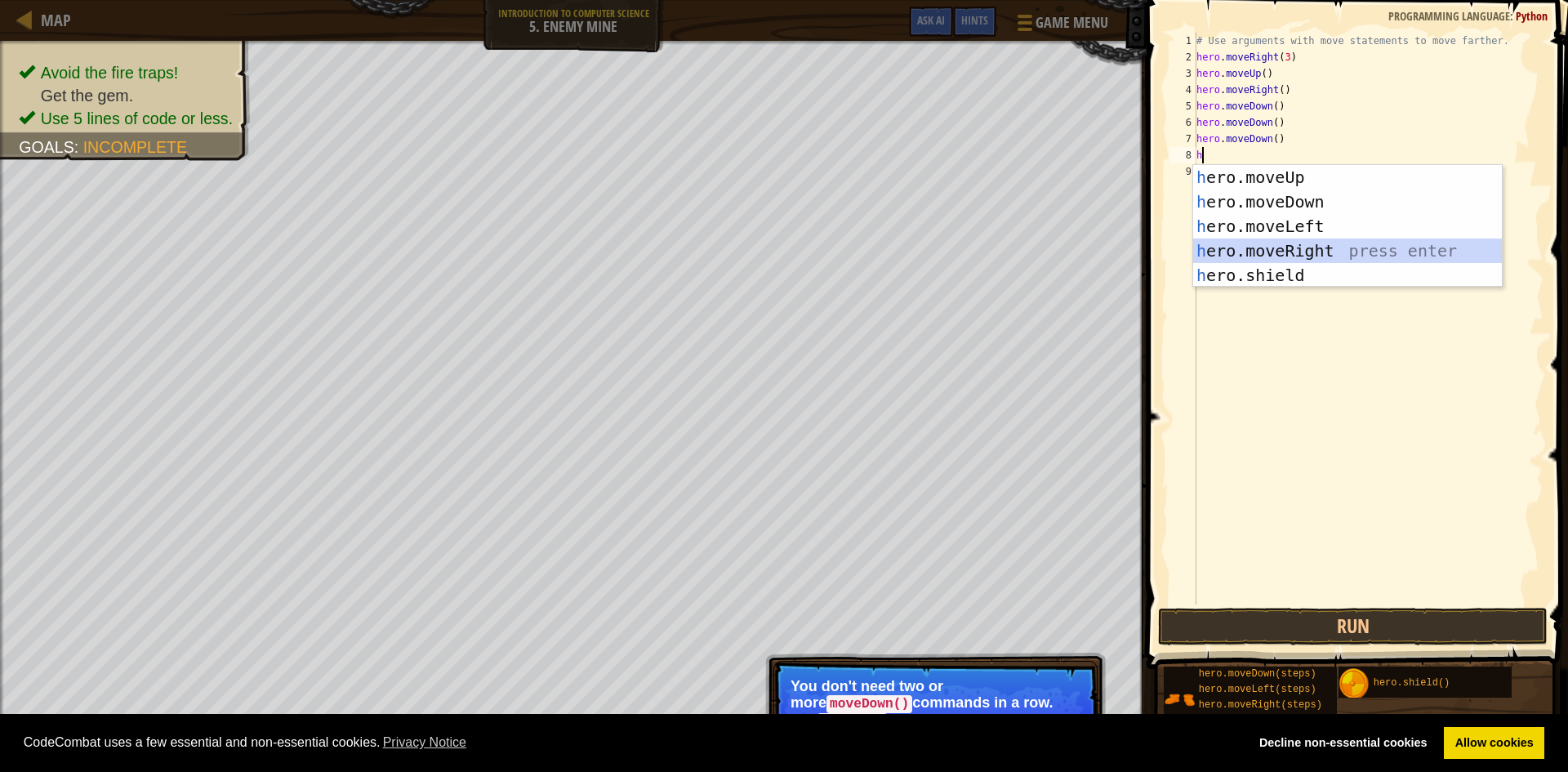
click at [1339, 242] on div "h ero.moveUp press enter h ero.moveDown press enter h ero.moveLeft press enter …" at bounding box center [1347, 251] width 308 height 172
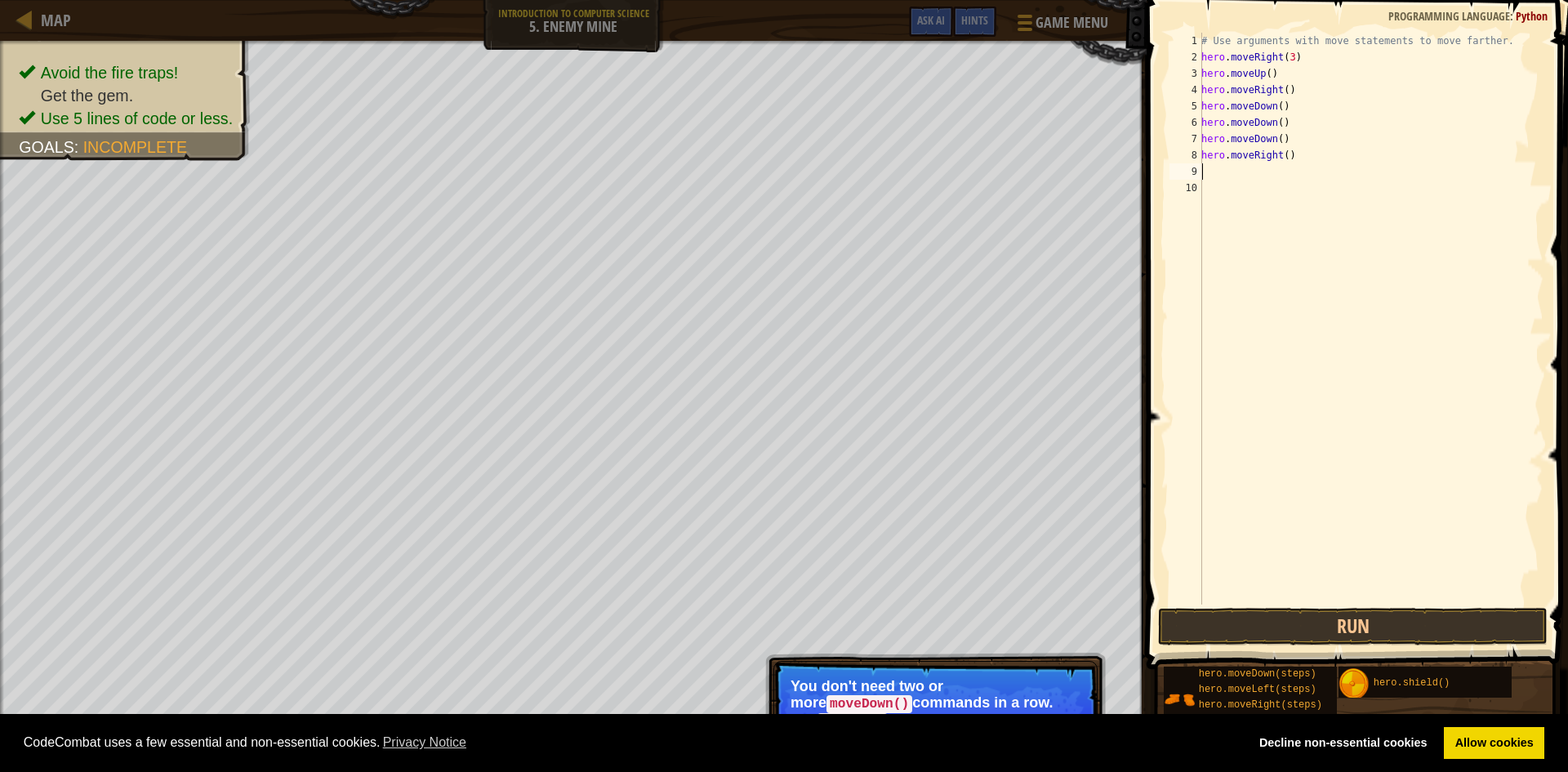
type textarea "h"
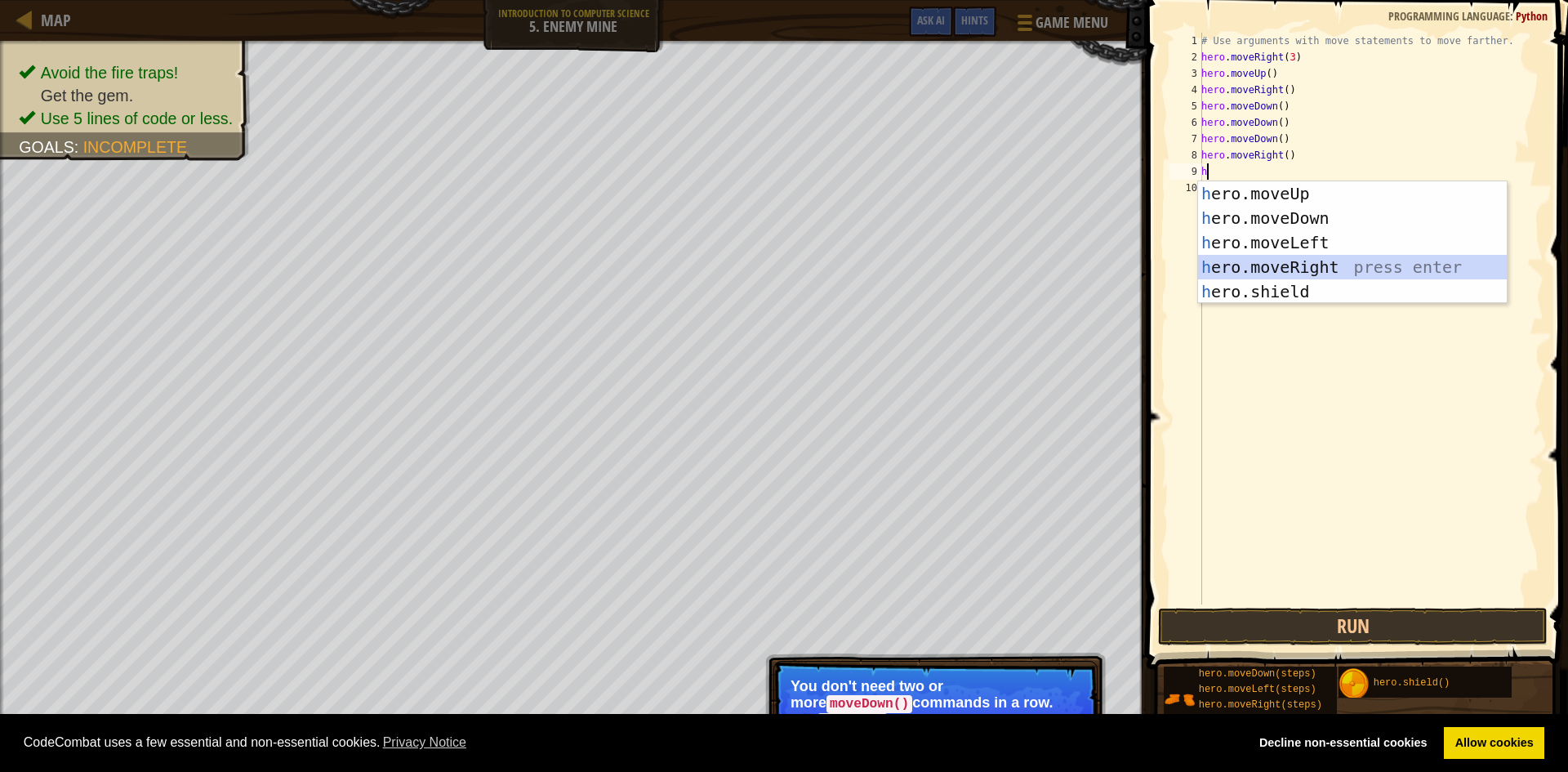
click at [1348, 263] on div "h ero.moveUp press enter h ero.moveDown press enter h ero.moveLeft press enter …" at bounding box center [1352, 267] width 308 height 172
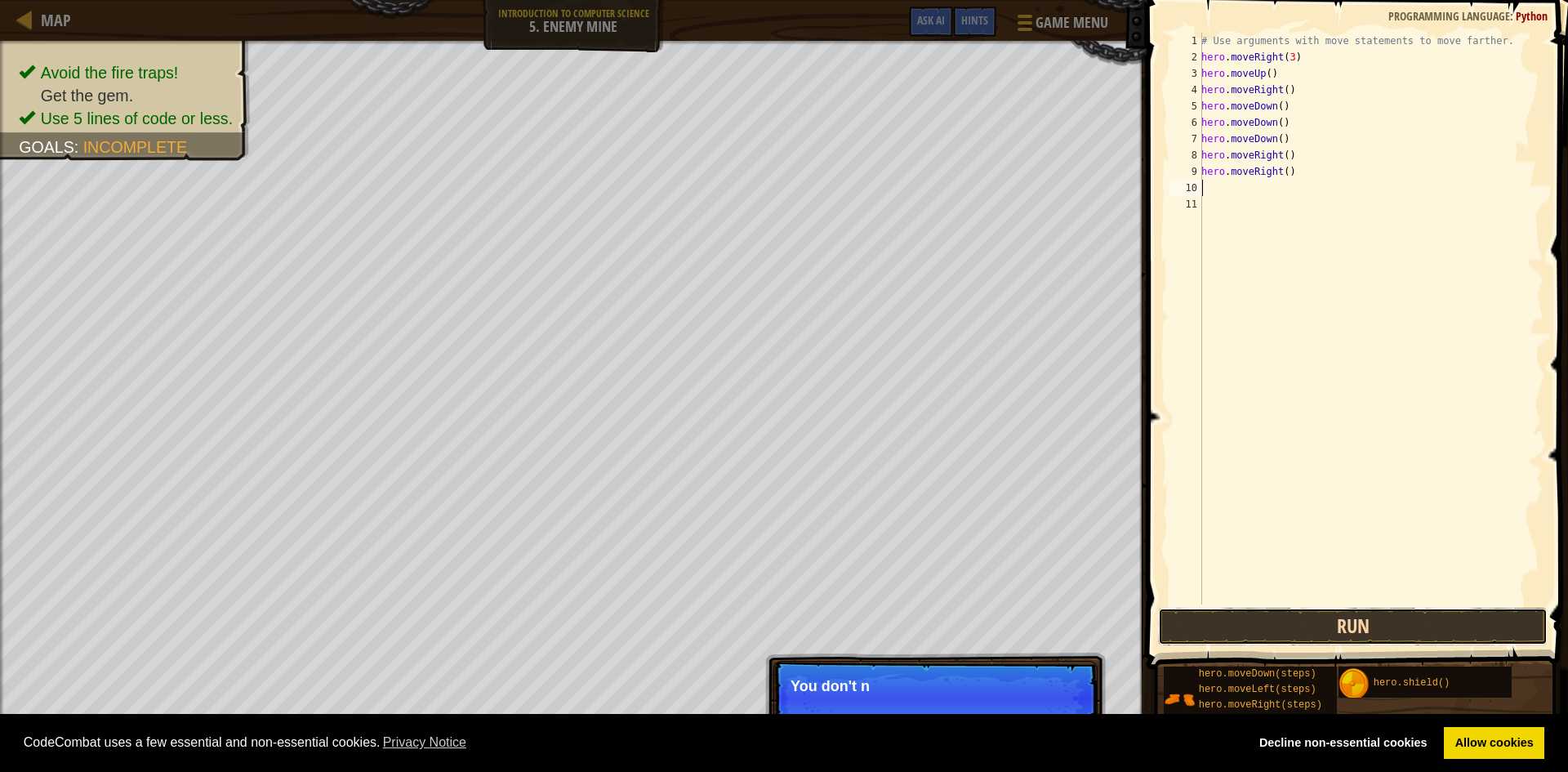
click at [1438, 633] on button "Run" at bounding box center [1352, 627] width 390 height 38
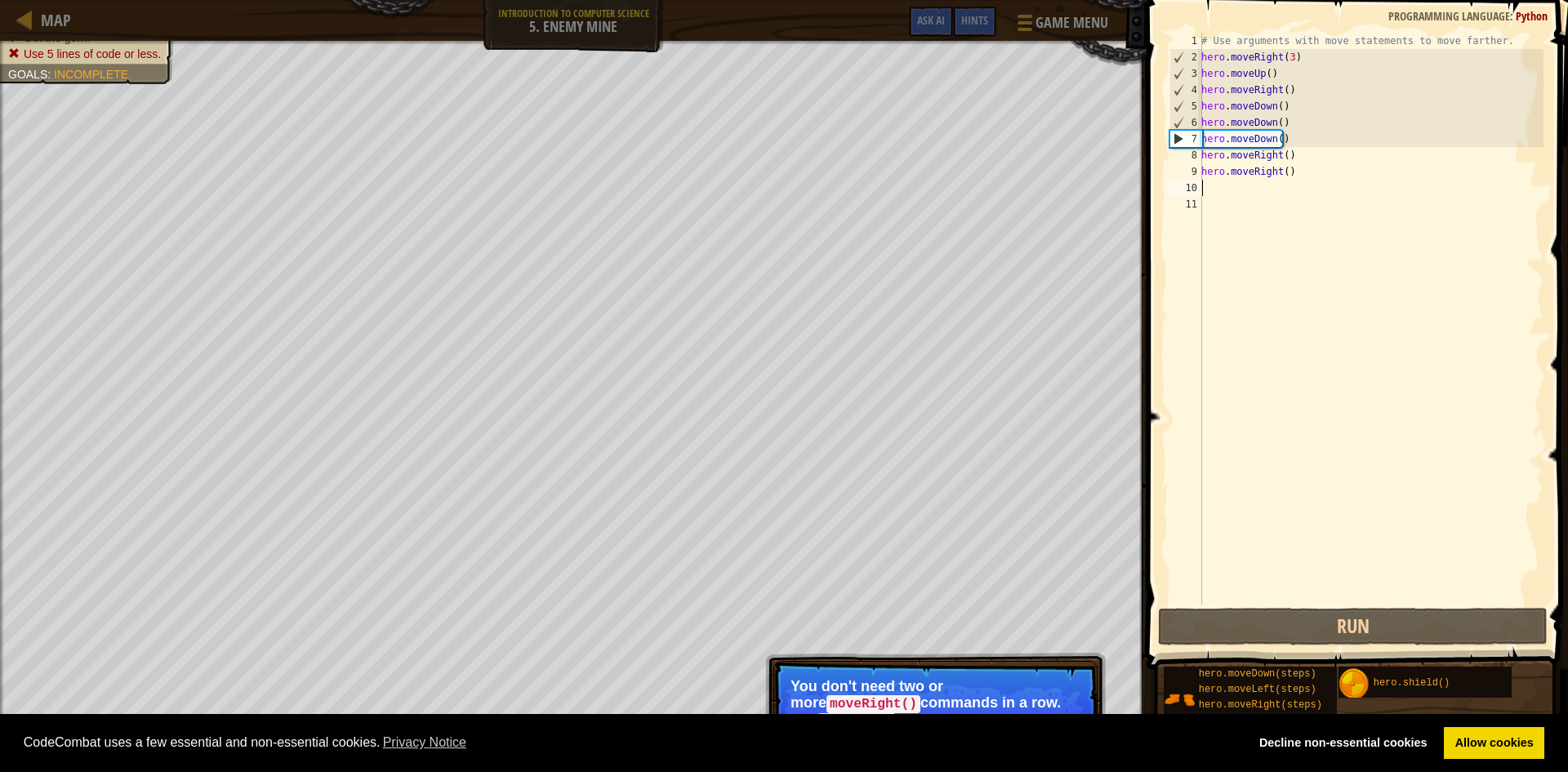
click at [1290, 180] on div "# Use arguments with move statements to move farther. hero . moveRight ( 3 ) he…" at bounding box center [1371, 335] width 346 height 605
drag, startPoint x: 1260, startPoint y: 185, endPoint x: 1259, endPoint y: 175, distance: 10.0
click at [1260, 184] on div "# Use arguments with move statements to move farther. hero . moveRight ( 3 ) he…" at bounding box center [1371, 335] width 346 height 605
click at [1245, 177] on div "# Use arguments with move statements to move farther. hero . moveRight ( 3 ) he…" at bounding box center [1371, 335] width 346 height 605
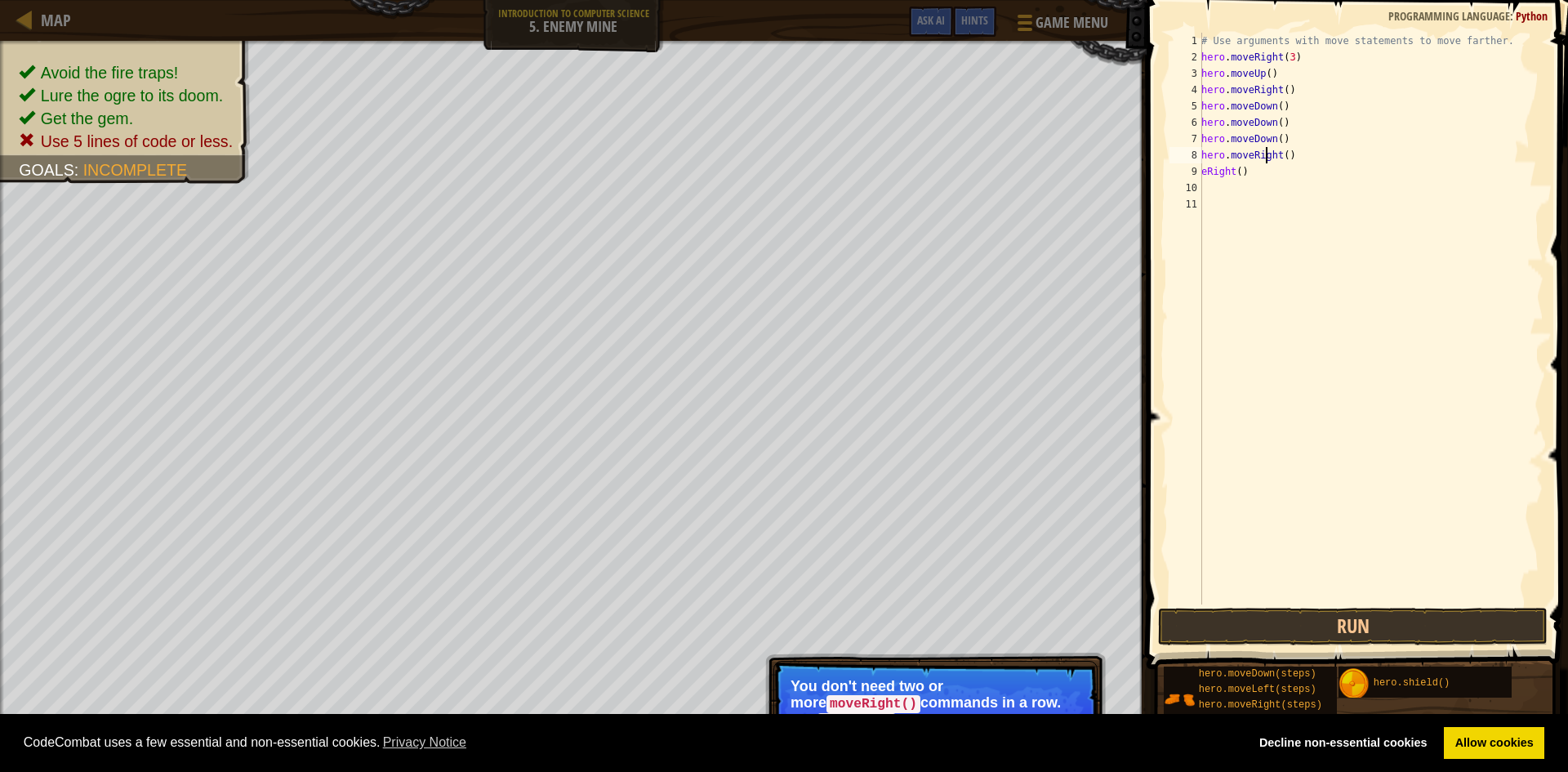
click at [1266, 162] on div "# Use arguments with move statements to move farther. hero . moveRight ( 3 ) he…" at bounding box center [1371, 335] width 346 height 605
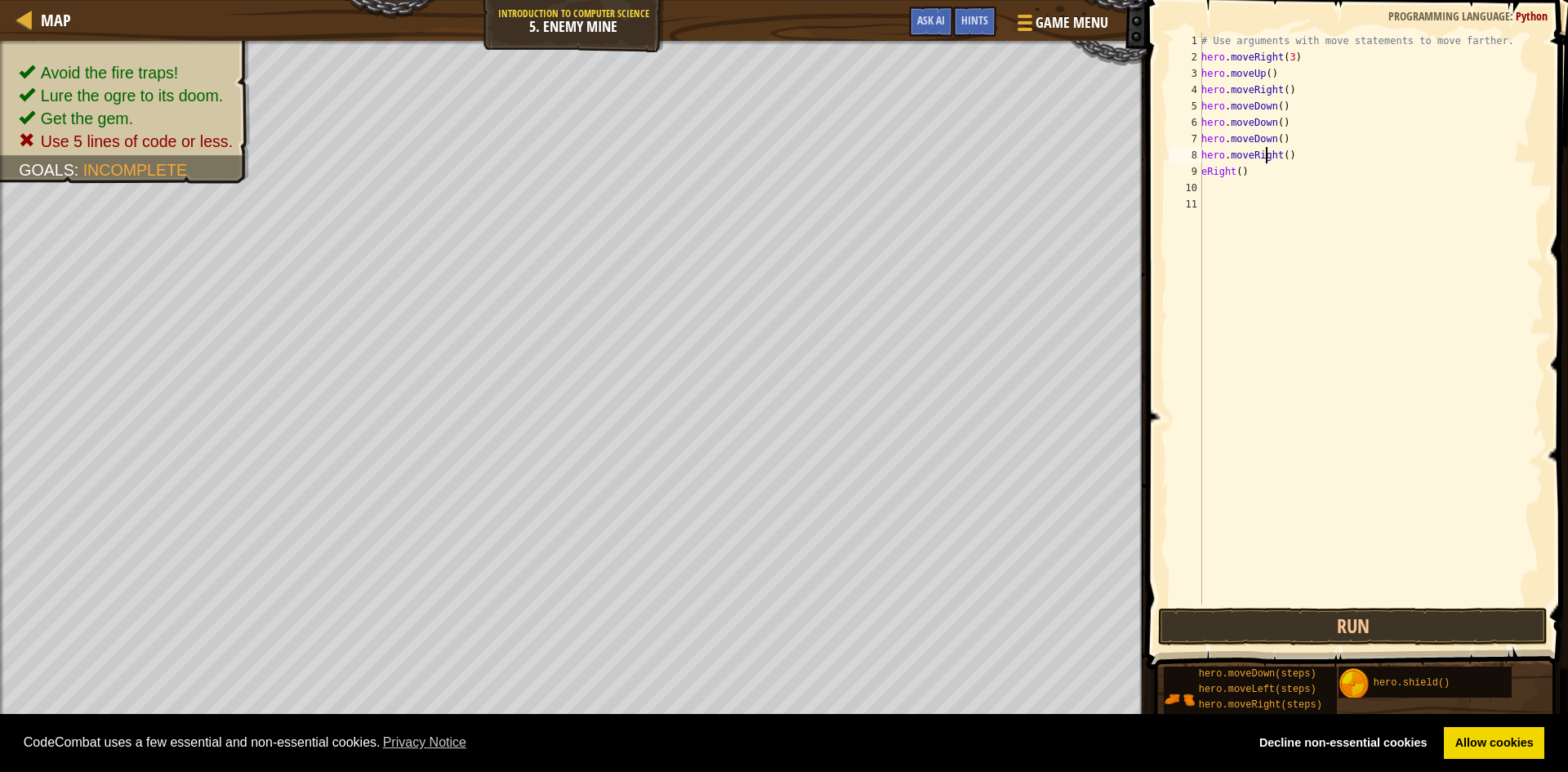
click at [1263, 165] on div "# Use arguments with move statements to move farther. hero . moveRight ( 3 ) he…" at bounding box center [1371, 335] width 346 height 605
type textarea "e"
click at [1362, 625] on button "Run" at bounding box center [1352, 627] width 390 height 38
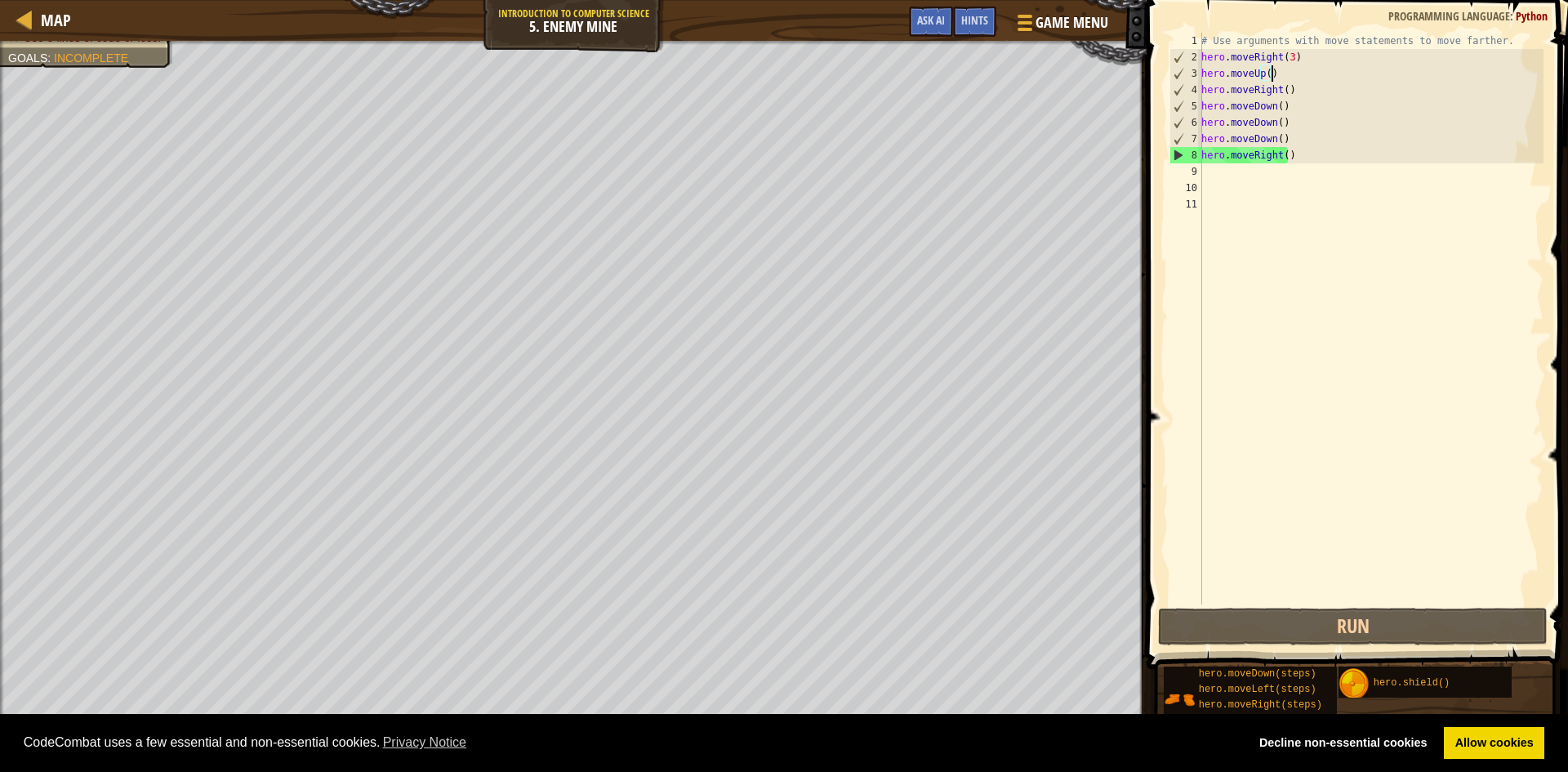
click at [1325, 67] on div "# Use arguments with move statements to move farther. hero . moveRight ( 3 ) he…" at bounding box center [1371, 335] width 346 height 605
click at [1321, 58] on div "# Use arguments with move statements to move farther. hero . moveRight ( 3 ) he…" at bounding box center [1371, 335] width 346 height 605
type textarea "hero.moveRight(3)"
click at [1267, 364] on div "# Use arguments with move statements to move farther. hero . moveRight ( 3 ) he…" at bounding box center [1371, 335] width 346 height 605
click at [1243, 183] on div "# Use arguments with move statements to move farther. hero . moveRight ( 3 ) he…" at bounding box center [1371, 335] width 346 height 605
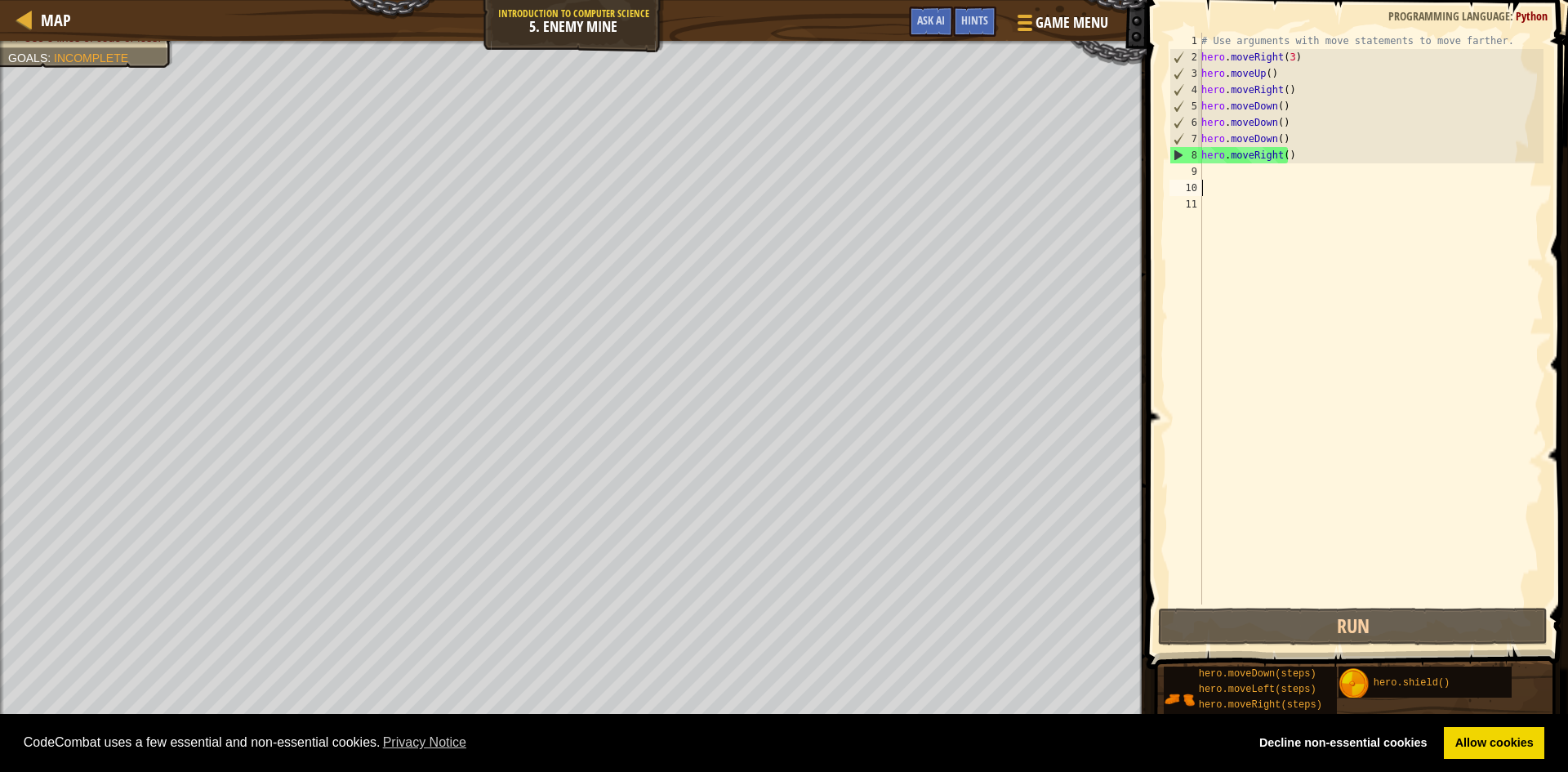
click at [1241, 175] on div "# Use arguments with move statements to move farther. hero . moveRight ( 3 ) he…" at bounding box center [1371, 335] width 346 height 605
click at [1343, 629] on button "Run" at bounding box center [1352, 627] width 390 height 38
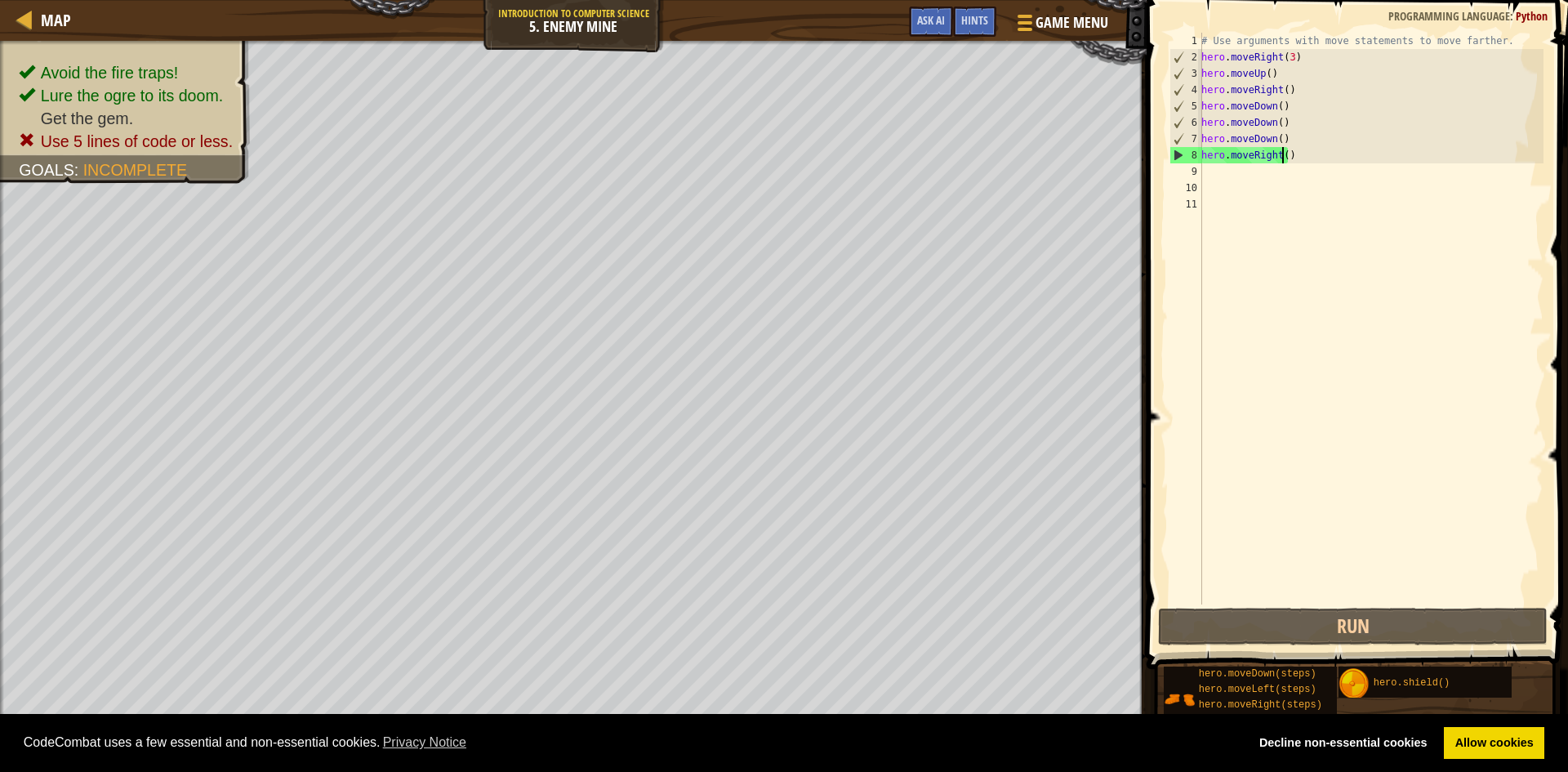
click at [1285, 158] on div "# Use arguments with move statements to move farther. hero . moveRight ( 3 ) he…" at bounding box center [1371, 335] width 346 height 605
click at [1275, 109] on div "# Use arguments with move statements to move farther. hero . moveRight ( 3 ) he…" at bounding box center [1371, 335] width 346 height 605
click at [1279, 103] on div "# Use arguments with move statements to move farther. hero . moveRight ( 3 ) he…" at bounding box center [1371, 335] width 346 height 605
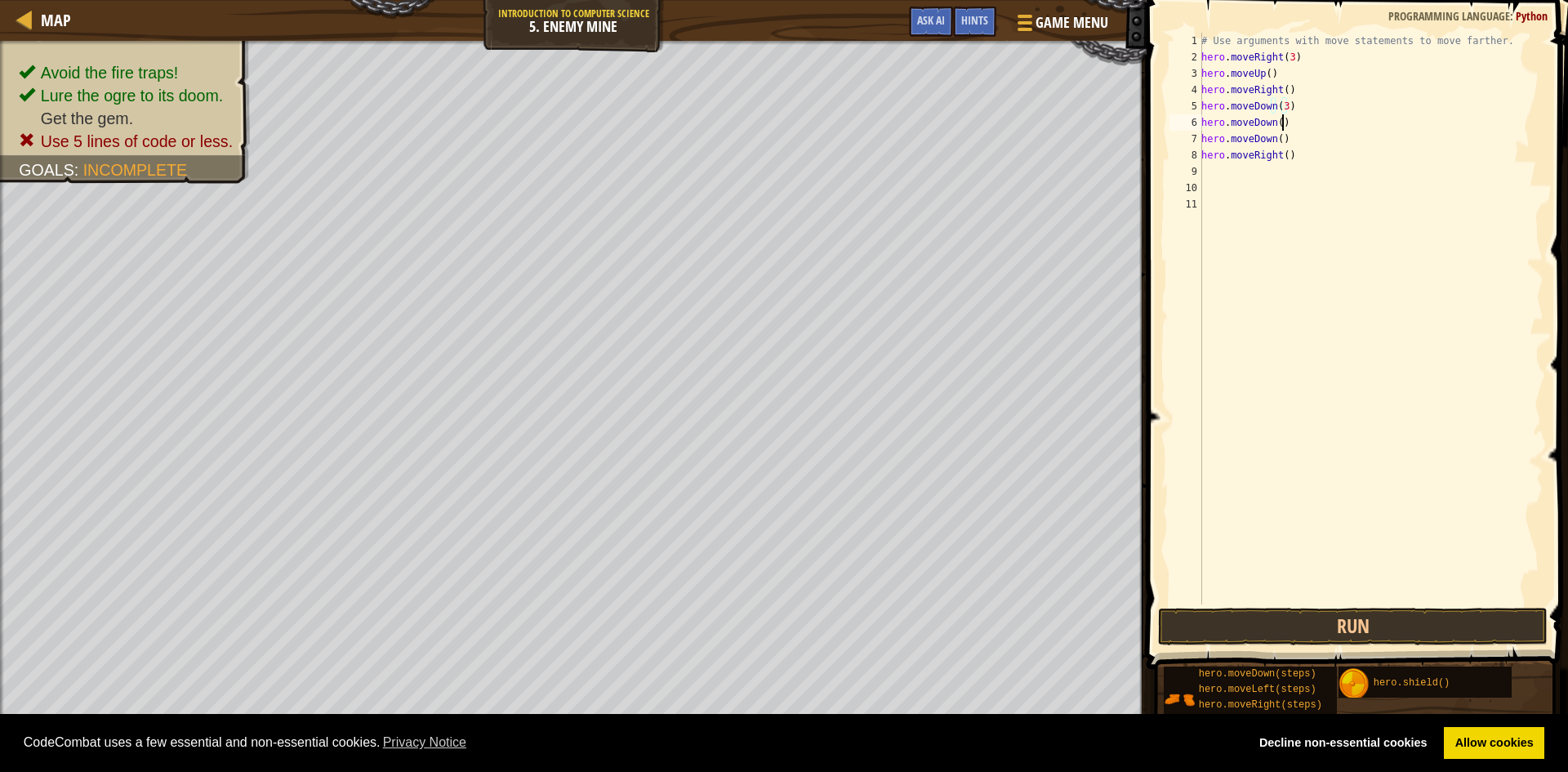
click at [1290, 119] on div "# Use arguments with move statements to move farther. hero . moveRight ( 3 ) he…" at bounding box center [1371, 335] width 346 height 605
type textarea "h"
click at [1287, 141] on div "# Use arguments with move statements to move farther. hero . moveRight ( 3 ) he…" at bounding box center [1371, 335] width 346 height 605
type textarea "h"
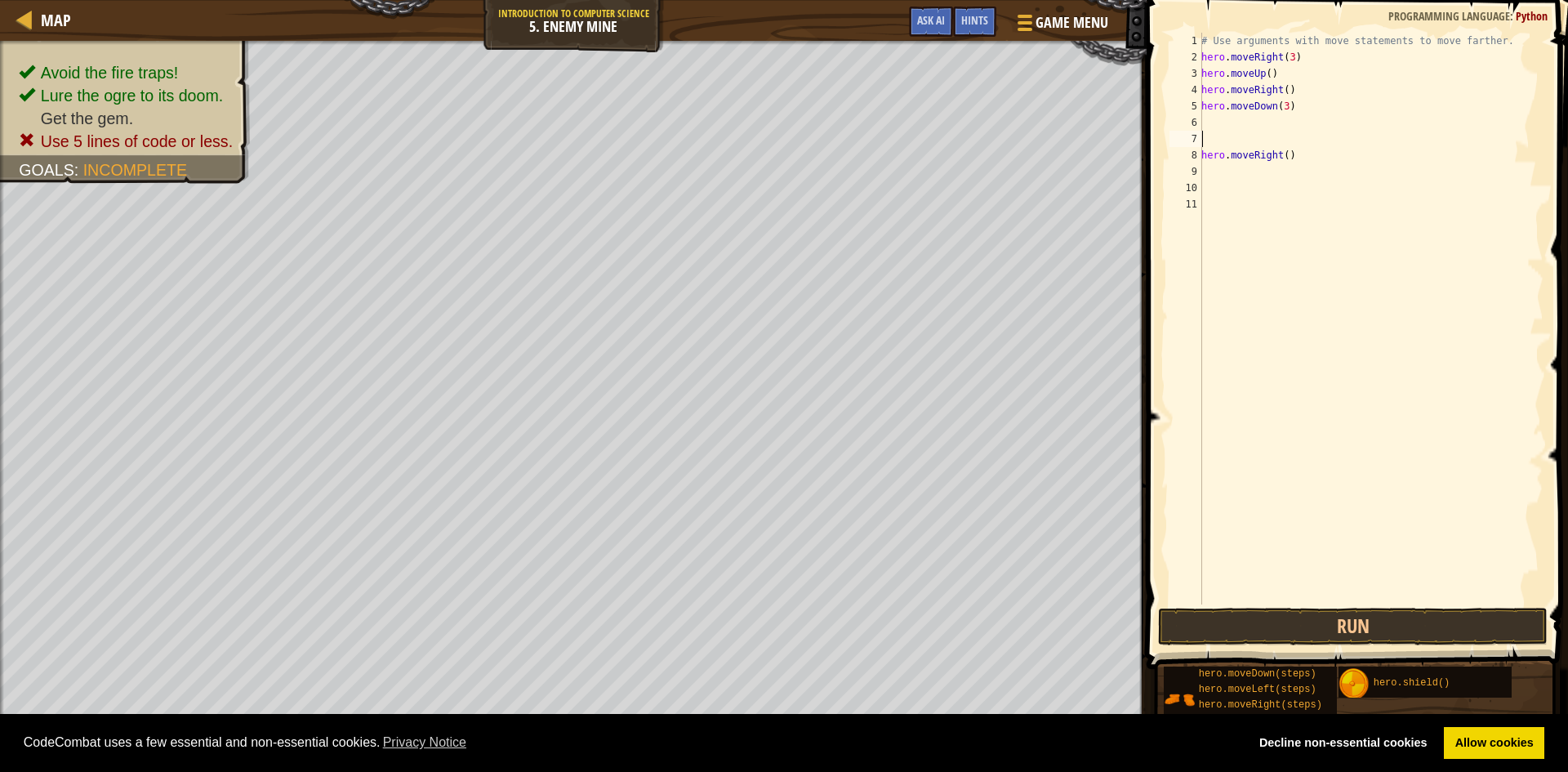
click at [1296, 164] on div "# Use arguments with move statements to move farther. hero . moveRight ( 3 ) he…" at bounding box center [1371, 335] width 346 height 605
click at [1298, 156] on div "# Use arguments with move statements to move farther. hero . moveRight ( 3 ) he…" at bounding box center [1371, 335] width 346 height 605
type textarea "h"
click at [1250, 134] on div "# Use arguments with move statements to move farther. hero . moveRight ( 3 ) he…" at bounding box center [1371, 335] width 346 height 605
click at [1238, 122] on div "# Use arguments with move statements to move farther. hero . moveRight ( 3 ) he…" at bounding box center [1371, 335] width 346 height 605
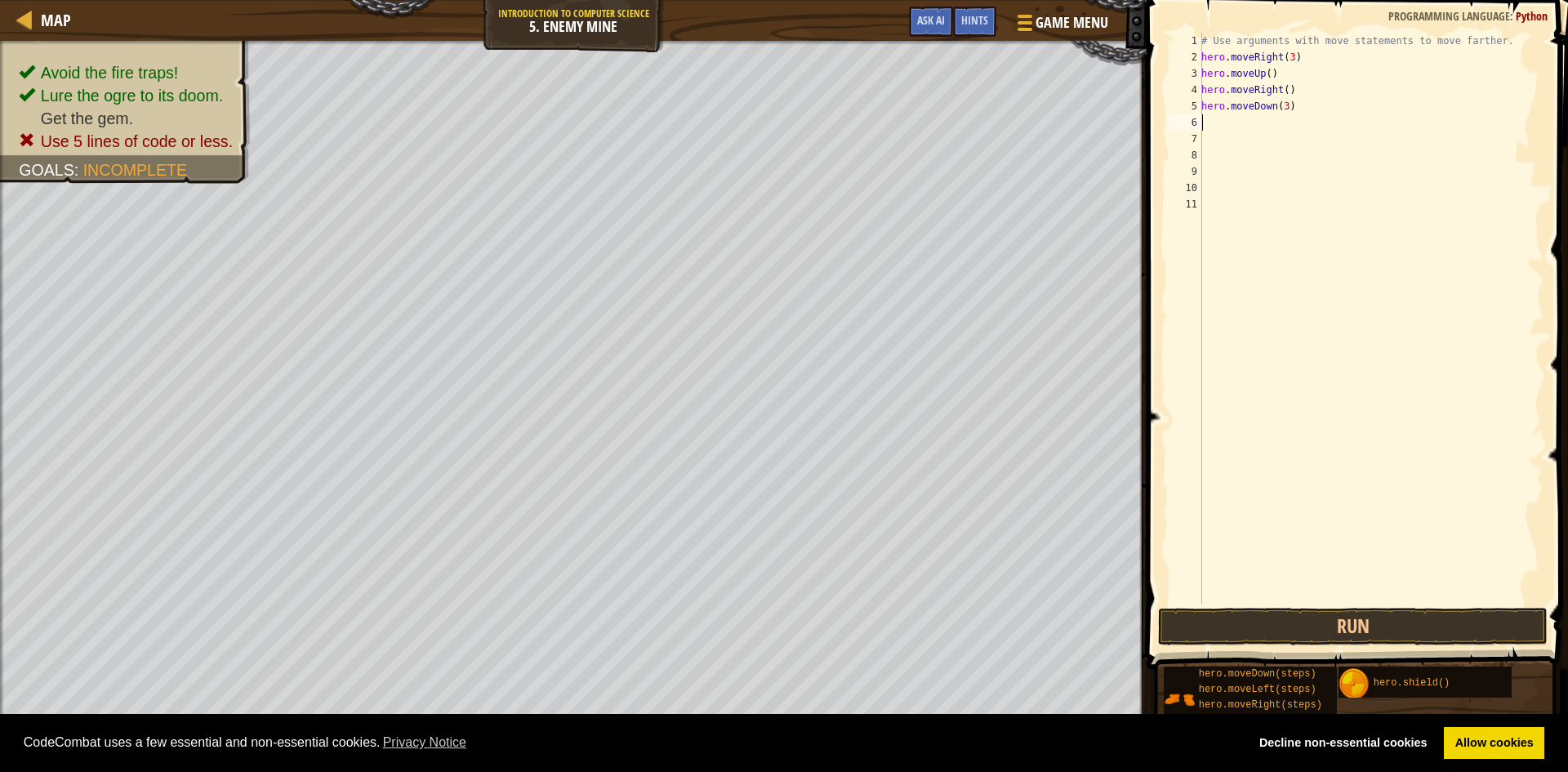
click at [1216, 40] on div "# Use arguments with move statements to move farther. hero . moveRight ( 3 ) he…" at bounding box center [1371, 335] width 346 height 605
type textarea "# Use arguments with move statements to move farther."
click at [1215, 45] on div "# Use arguments with move statements to move farther. hero . moveRight ( 3 ) he…" at bounding box center [1371, 335] width 346 height 605
click at [1224, 135] on div "# Use arguments with move statements to move farther. hero . moveRight ( 3 ) he…" at bounding box center [1371, 335] width 346 height 605
click at [1228, 125] on div "# Use arguments with move statements to move farther. hero . moveRight ( 3 ) he…" at bounding box center [1371, 335] width 346 height 605
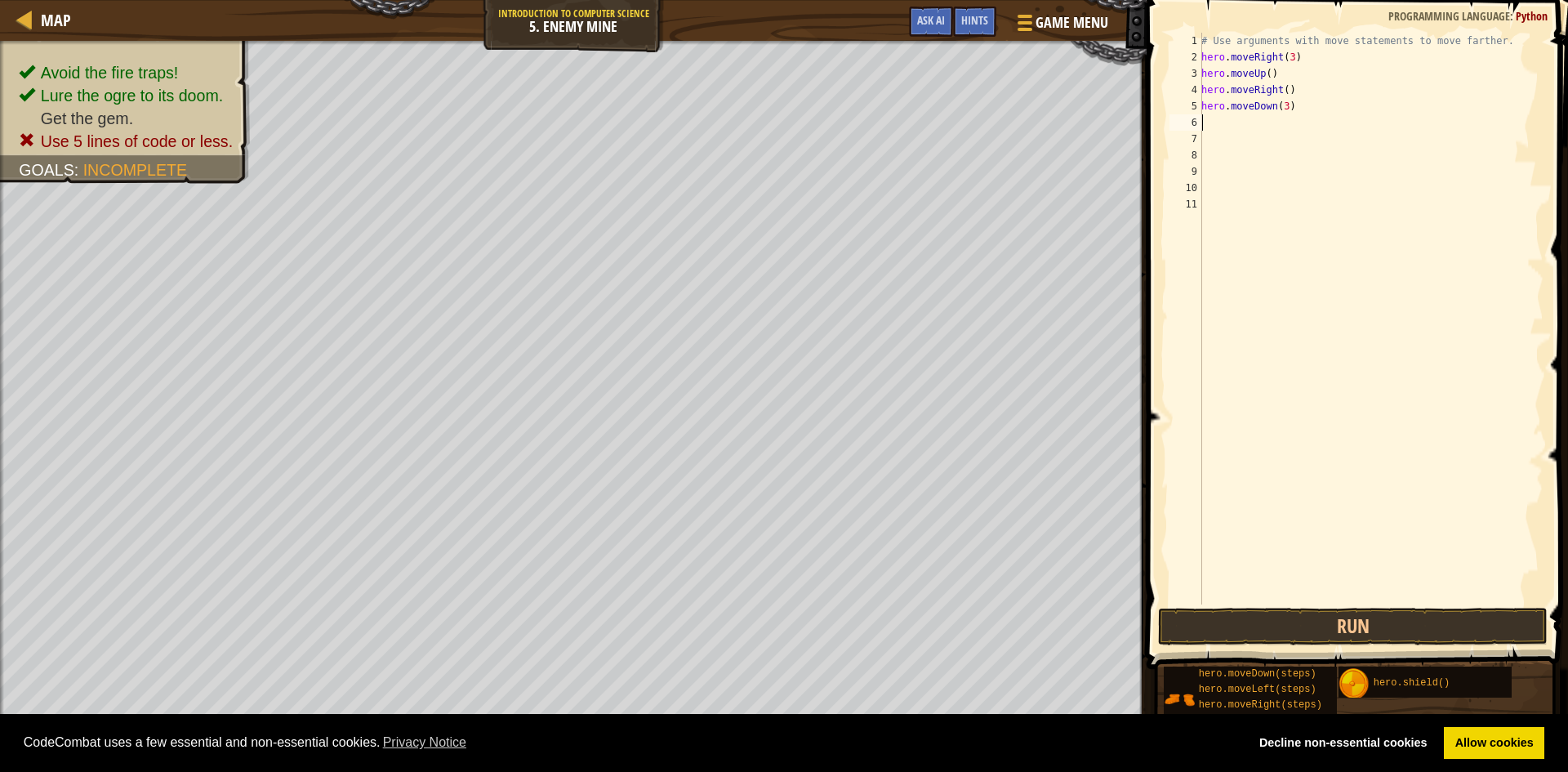
type textarea "h"
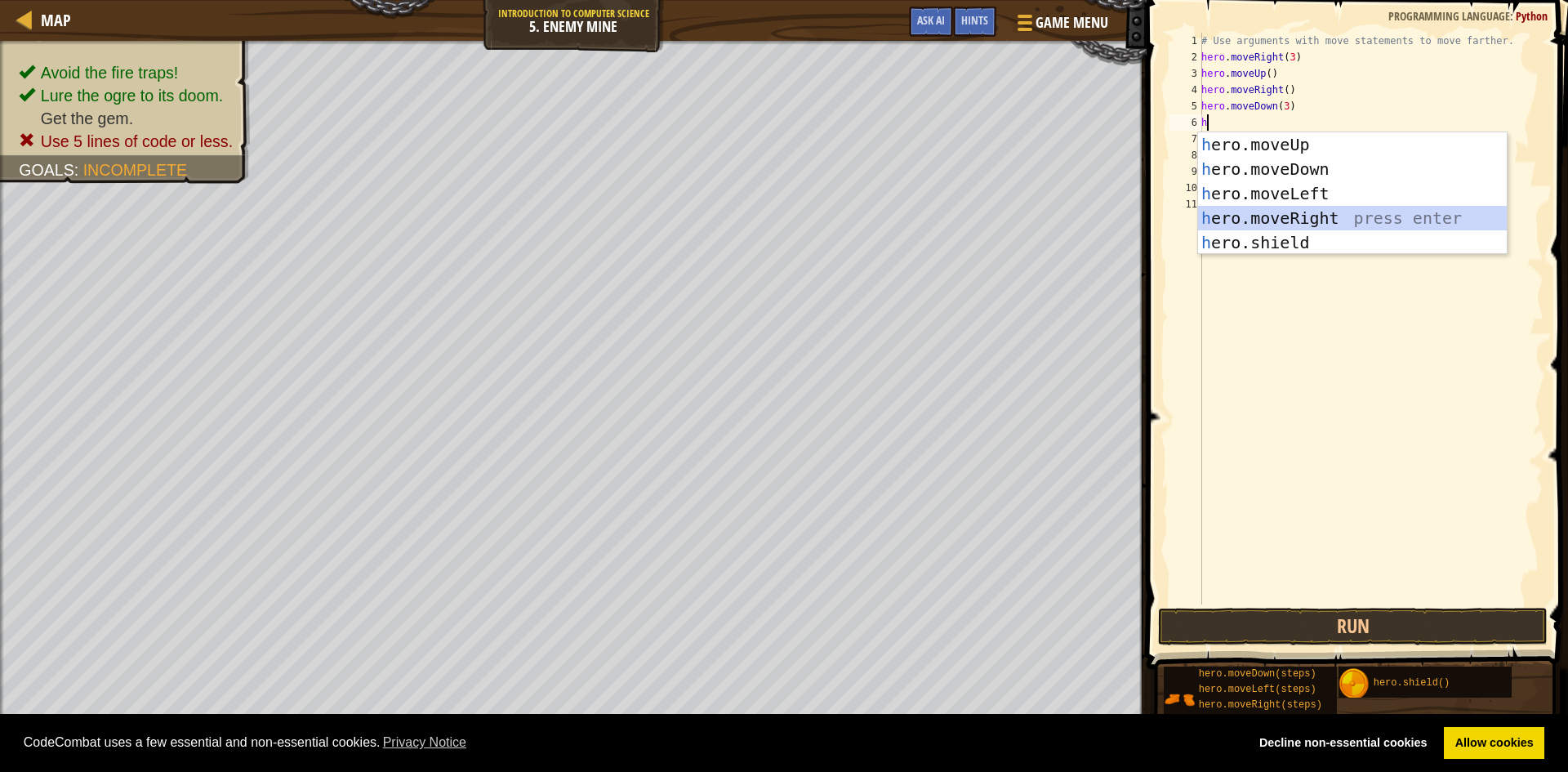
click at [1279, 214] on div "h ero.moveUp press enter h ero.moveDown press enter h ero.moveLeft press enter …" at bounding box center [1352, 218] width 308 height 172
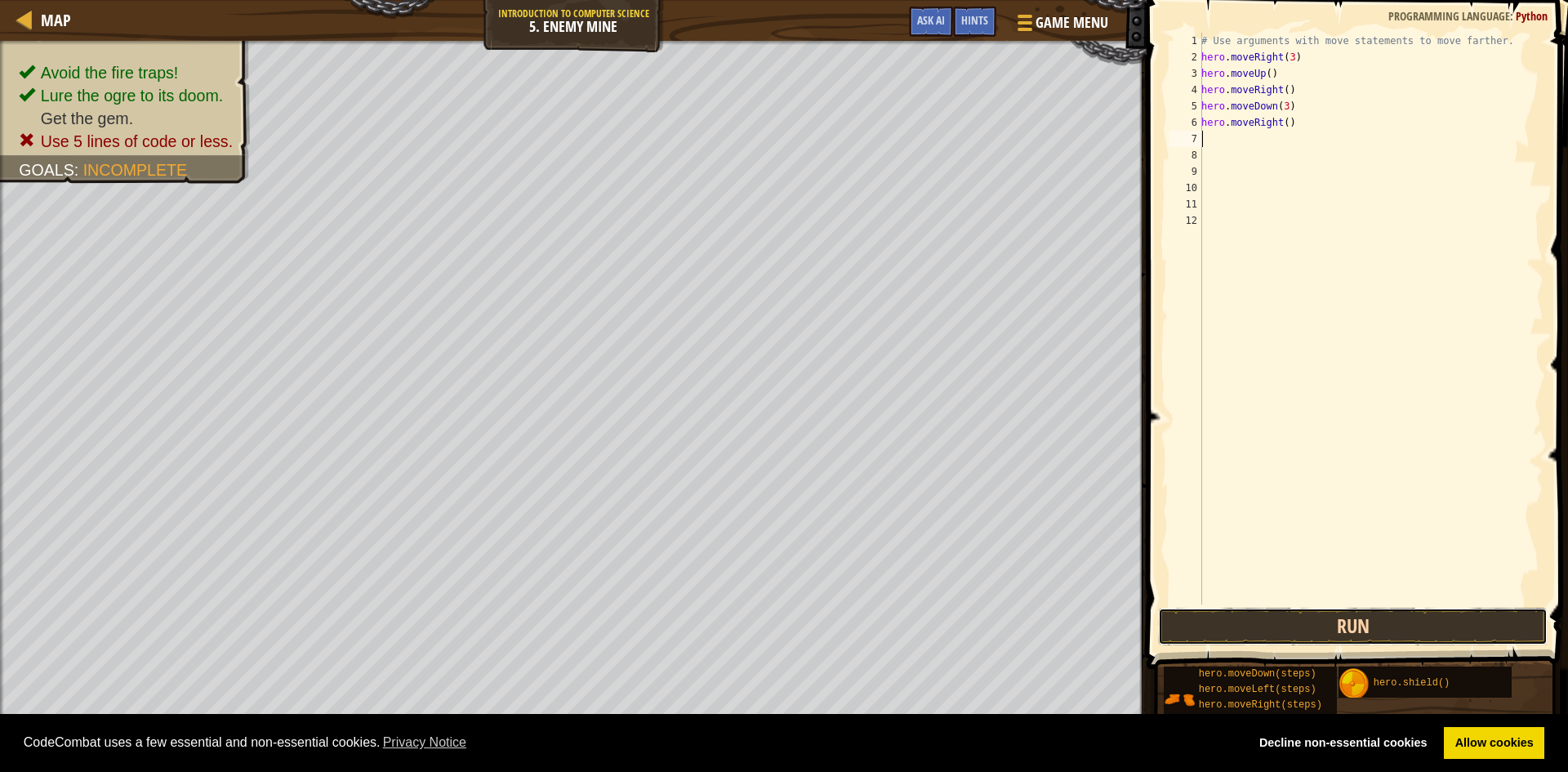
click at [1337, 624] on button "Run" at bounding box center [1352, 627] width 390 height 38
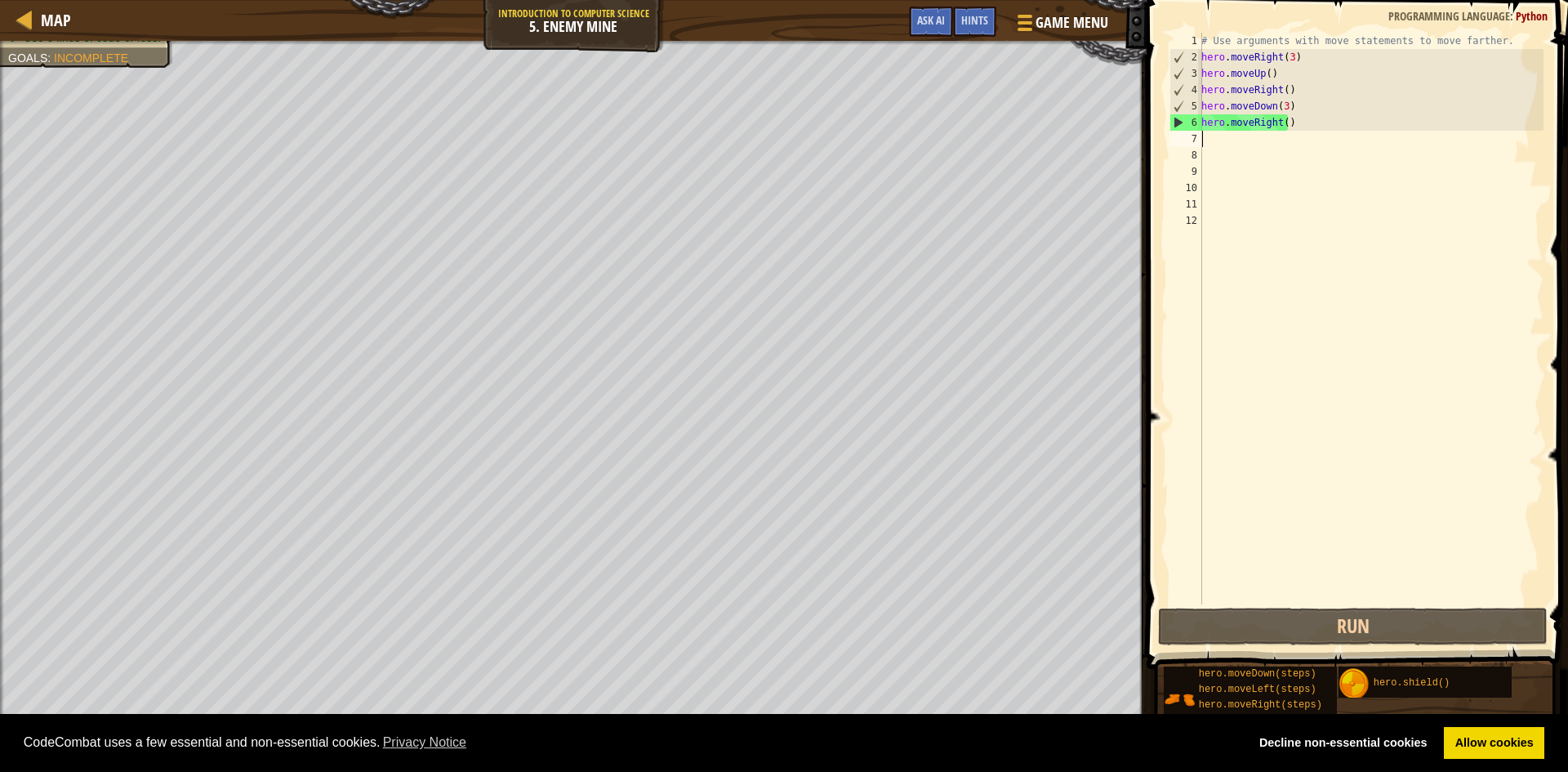
click at [1284, 124] on div "# Use arguments with move statements to move farther. hero . moveRight ( 3 ) he…" at bounding box center [1371, 335] width 346 height 605
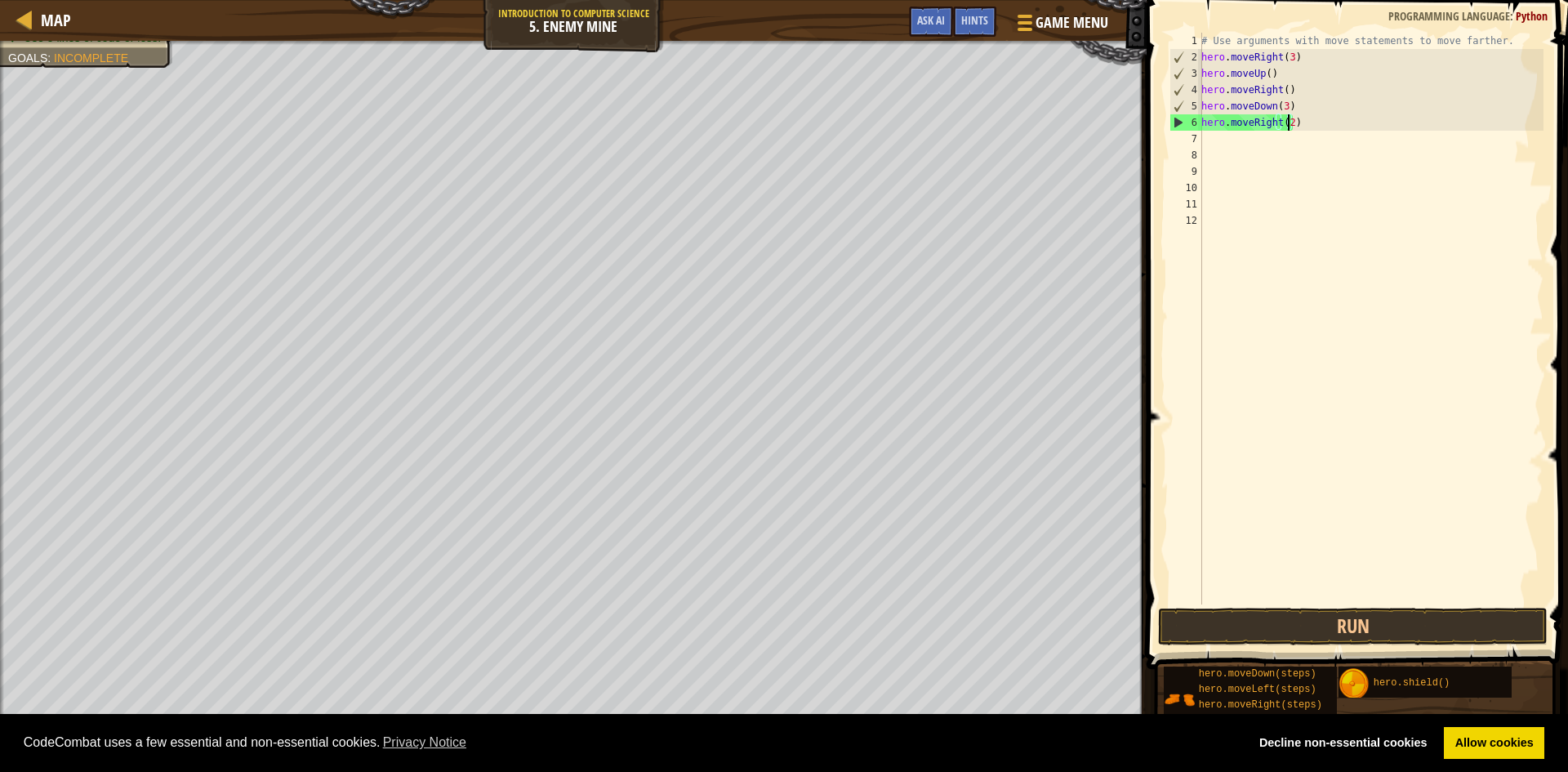
scroll to position [7, 6]
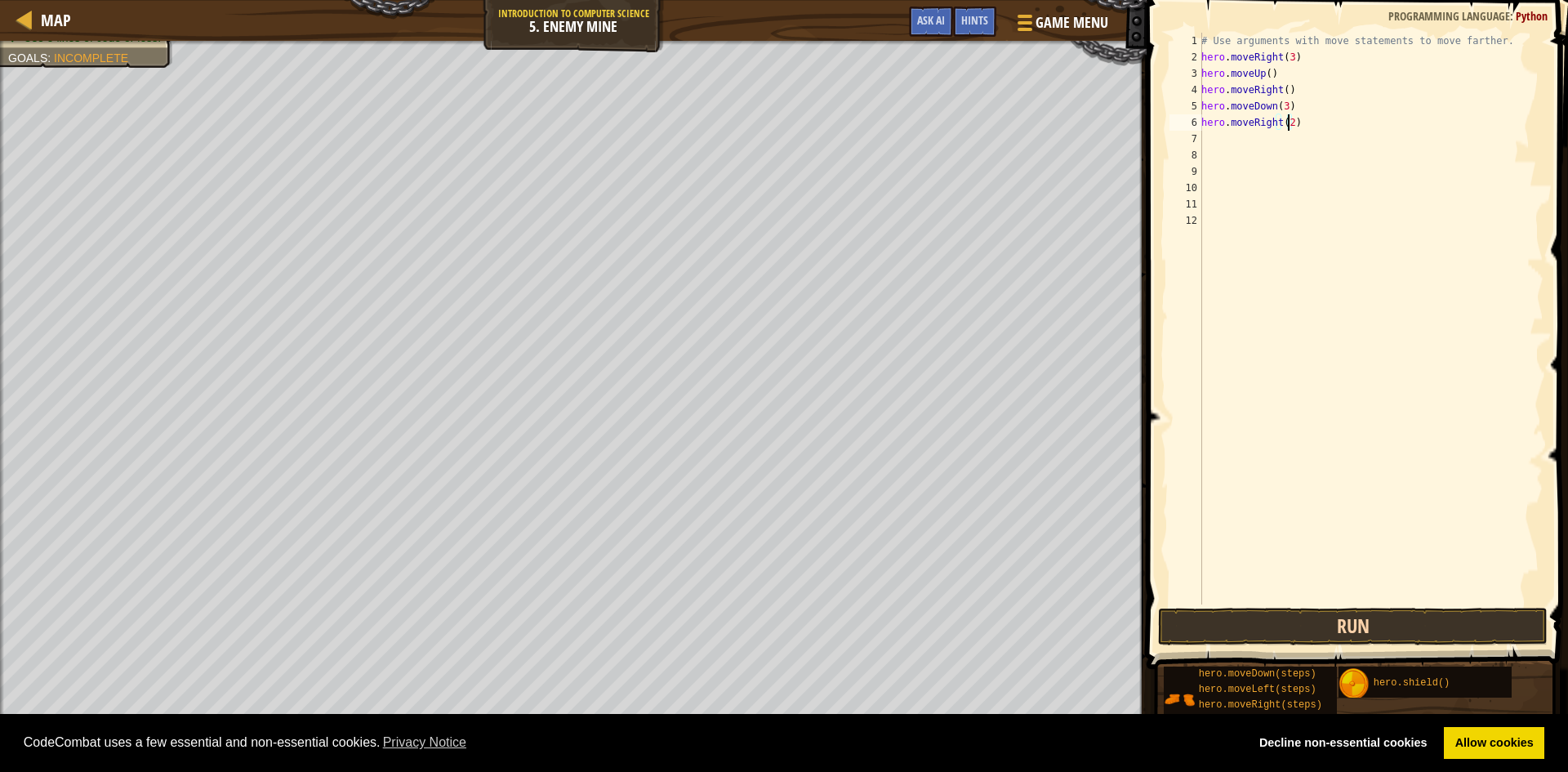
type textarea "hero.moveRight(2)"
click at [1395, 617] on button "Run" at bounding box center [1352, 627] width 390 height 38
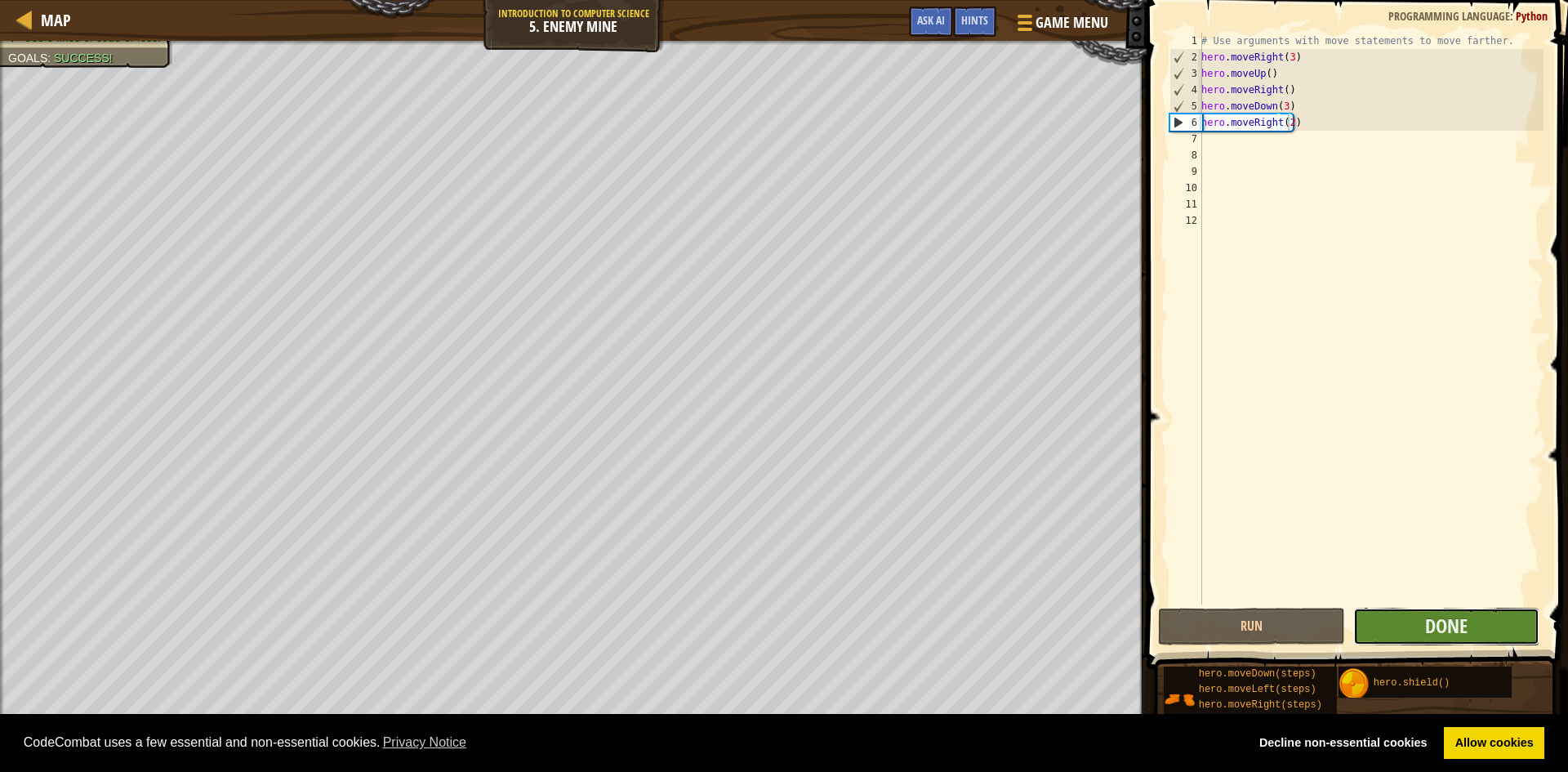
click at [1435, 641] on button "Done" at bounding box center [1447, 627] width 187 height 38
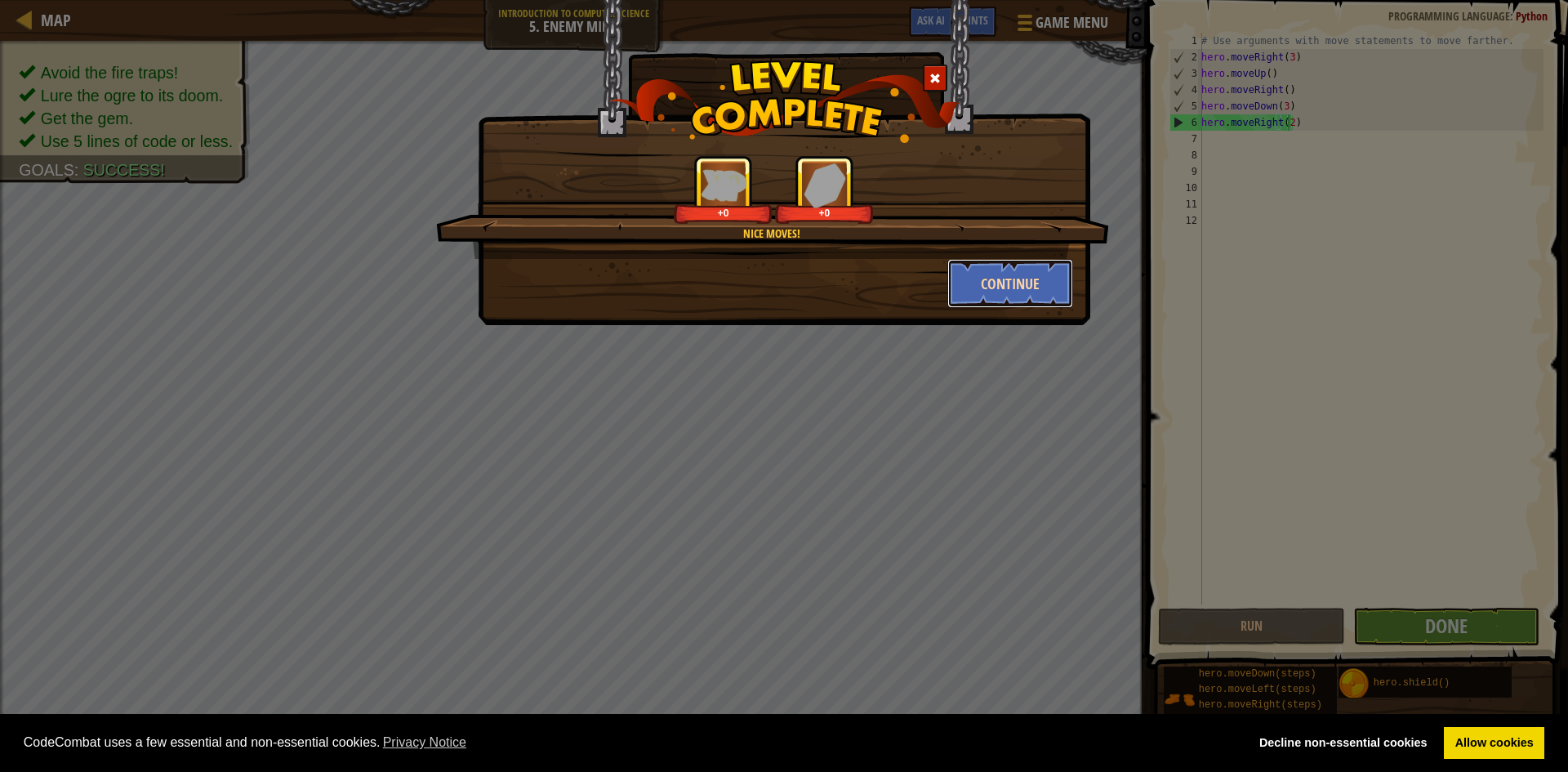
click at [994, 296] on button "Continue" at bounding box center [1010, 283] width 126 height 49
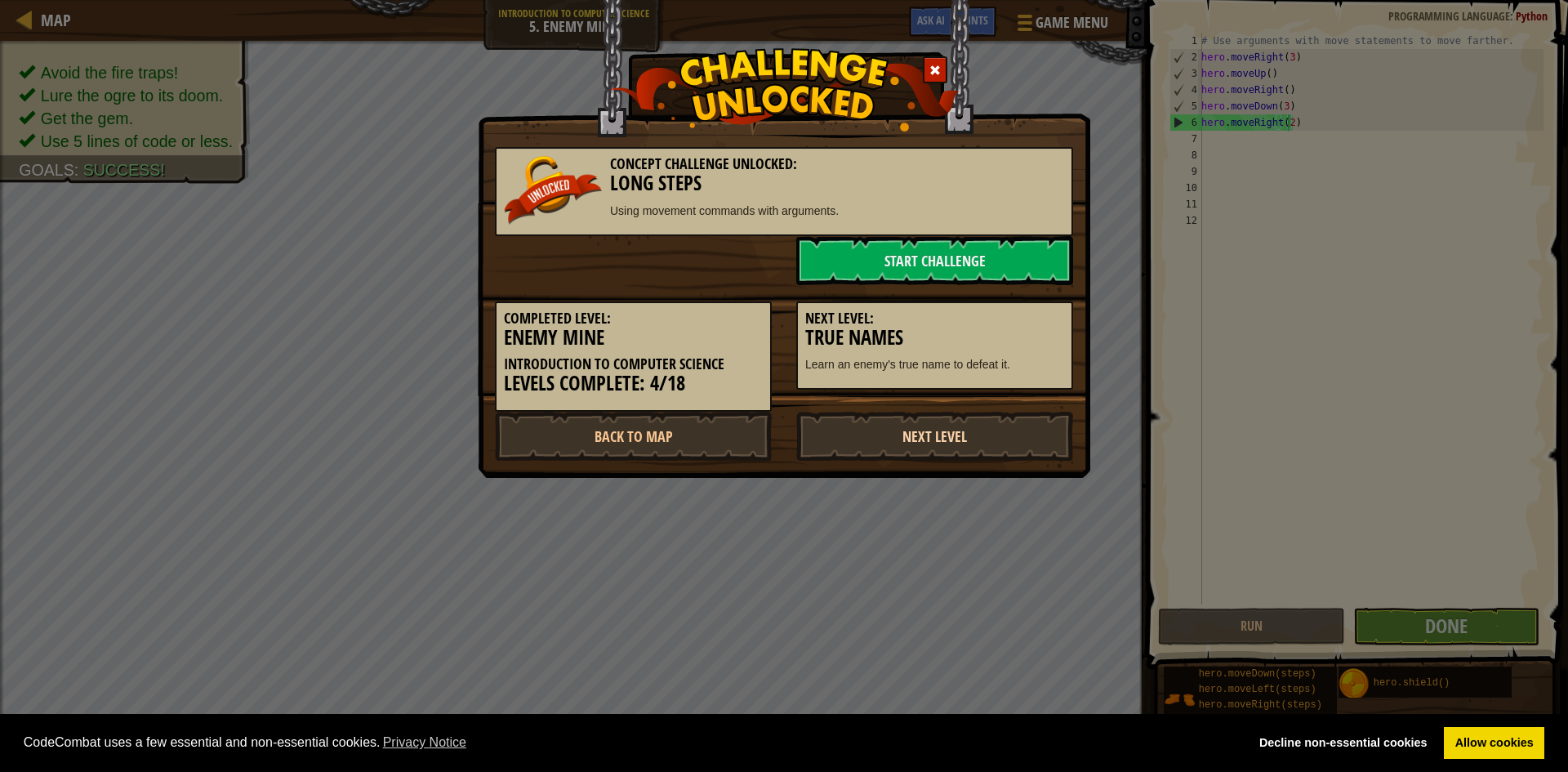
click at [952, 438] on link "Next Level" at bounding box center [934, 436] width 277 height 49
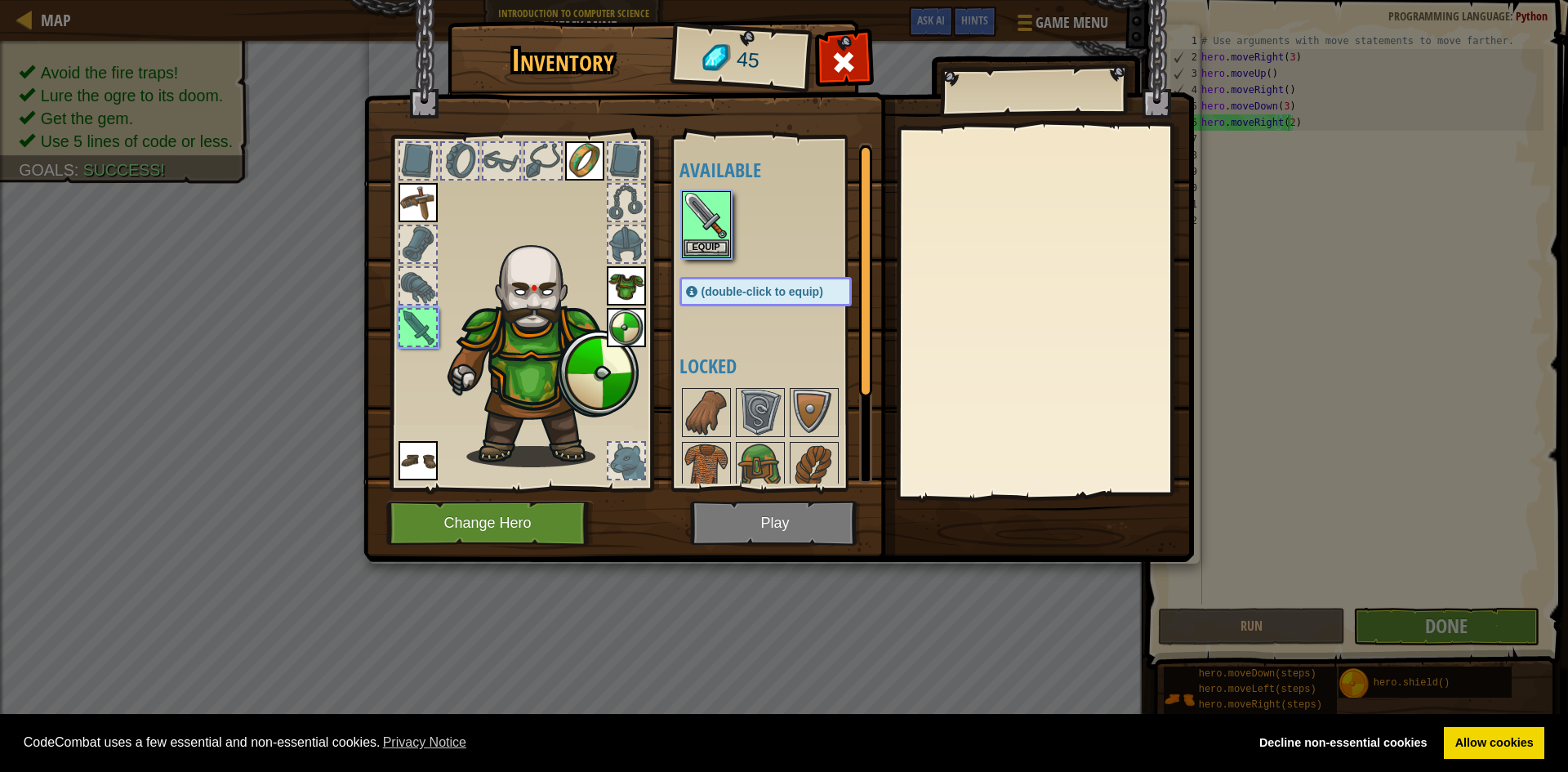
click at [783, 518] on img at bounding box center [779, 265] width 831 height 593
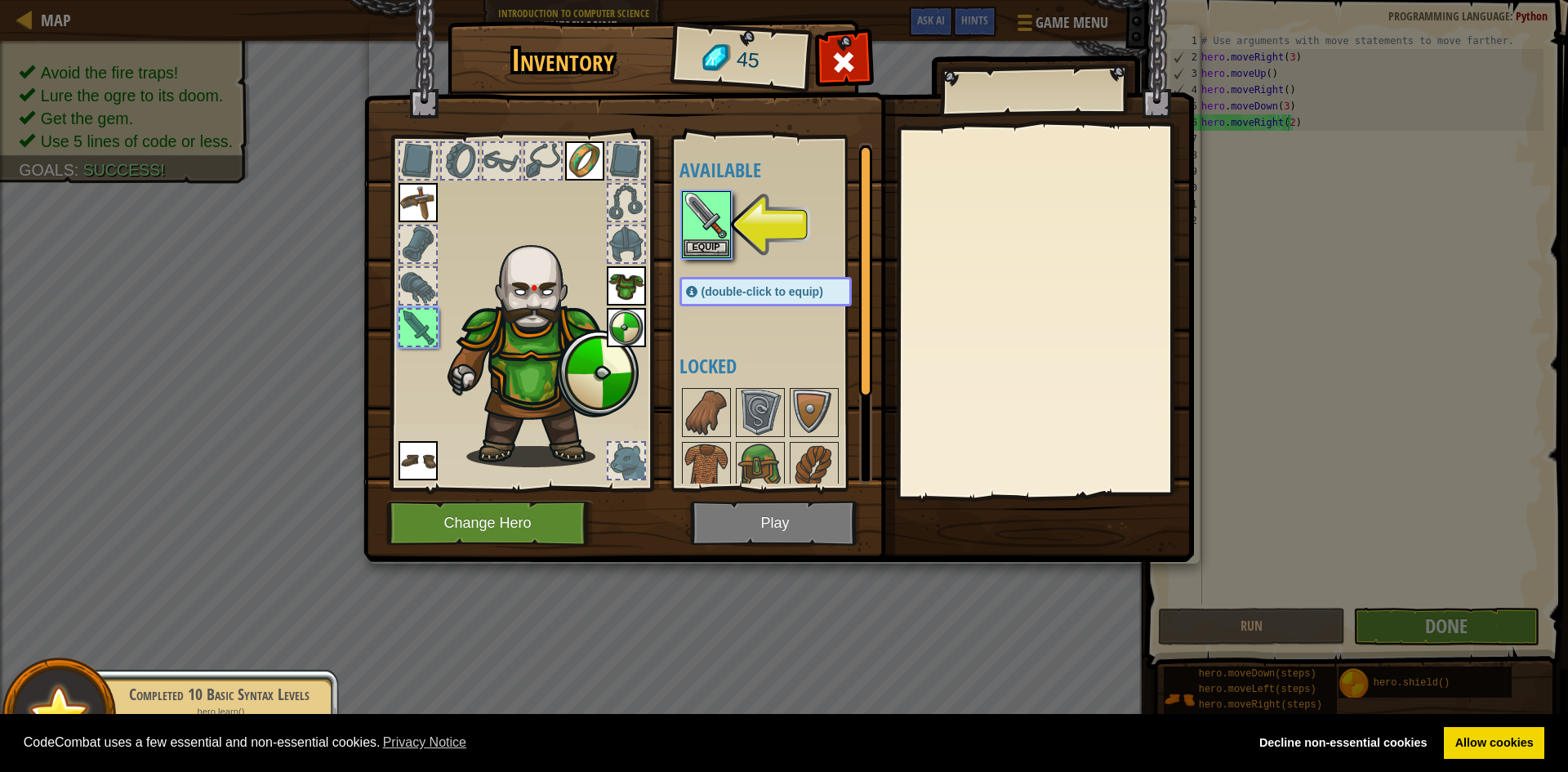
drag, startPoint x: 772, startPoint y: 550, endPoint x: 773, endPoint y: 533, distance: 17.0
click at [773, 534] on img at bounding box center [779, 265] width 831 height 593
click at [704, 253] on button "Equip" at bounding box center [706, 247] width 46 height 17
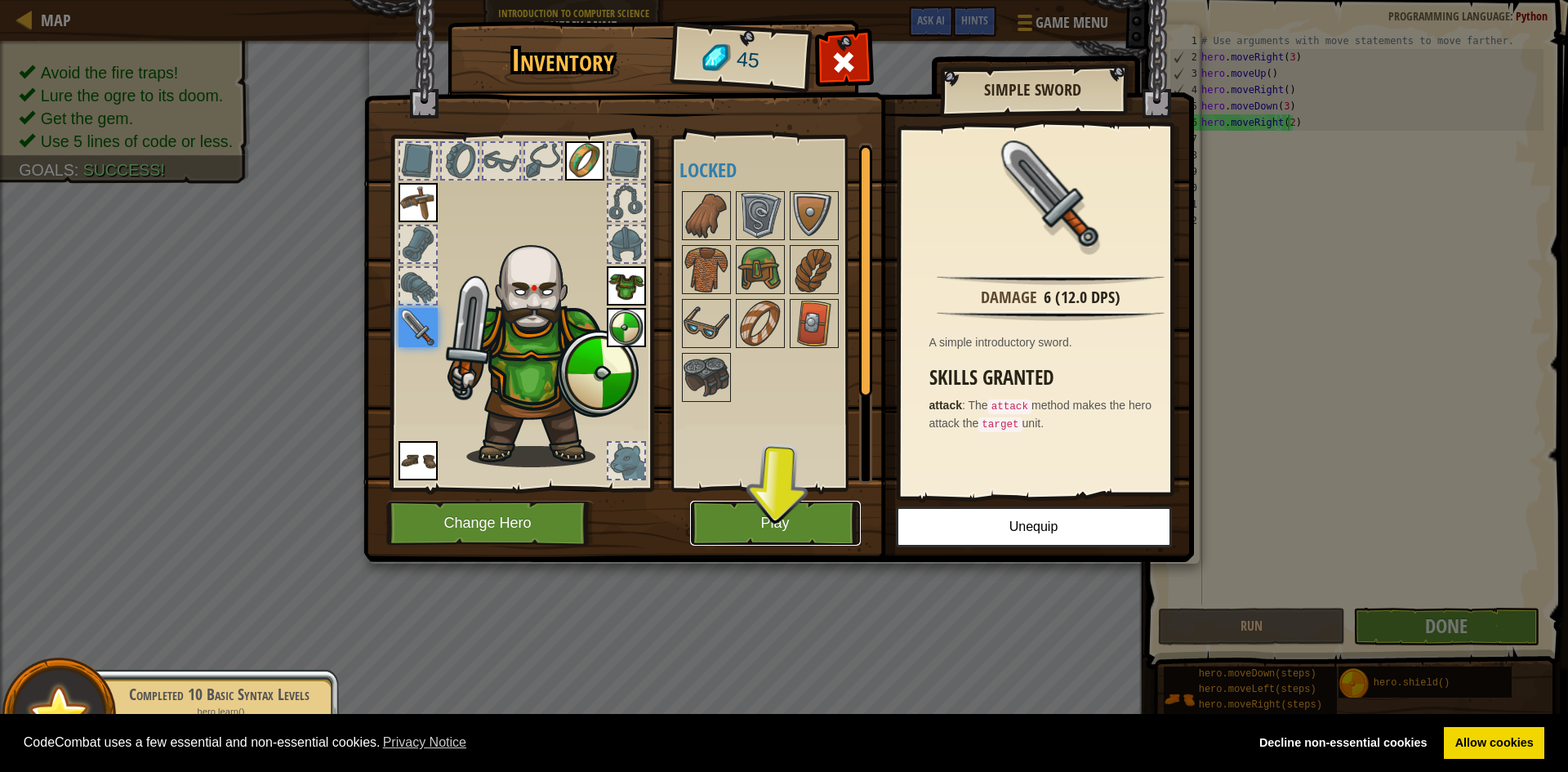
click at [818, 524] on button "Play" at bounding box center [775, 523] width 171 height 45
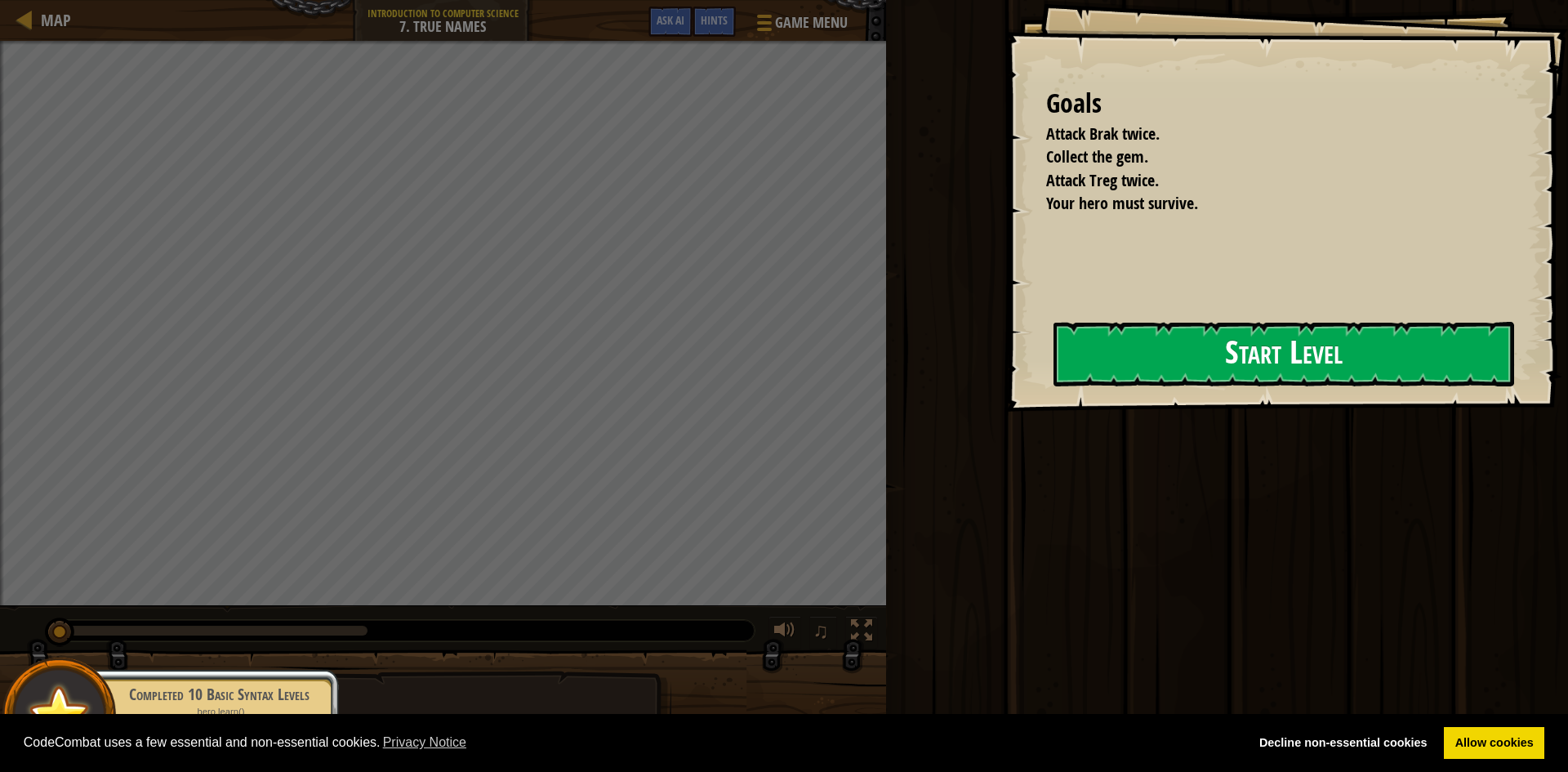
click at [1092, 371] on button "Start Level" at bounding box center [1283, 354] width 461 height 65
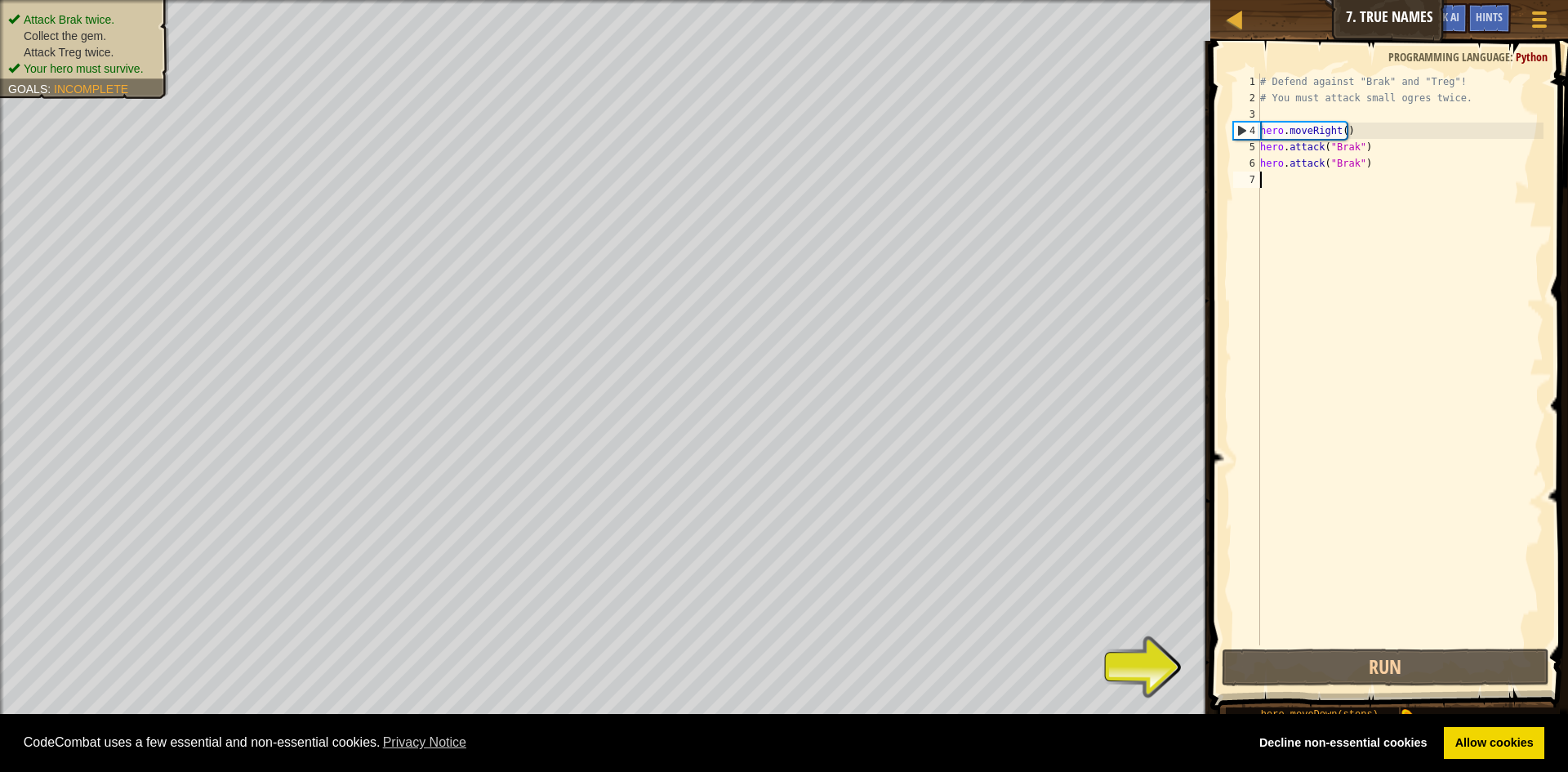
click at [1283, 184] on div "# Defend against "Brak" and "Treg"! # You must attack small ogres twice. hero .…" at bounding box center [1400, 376] width 286 height 605
type textarea "h"
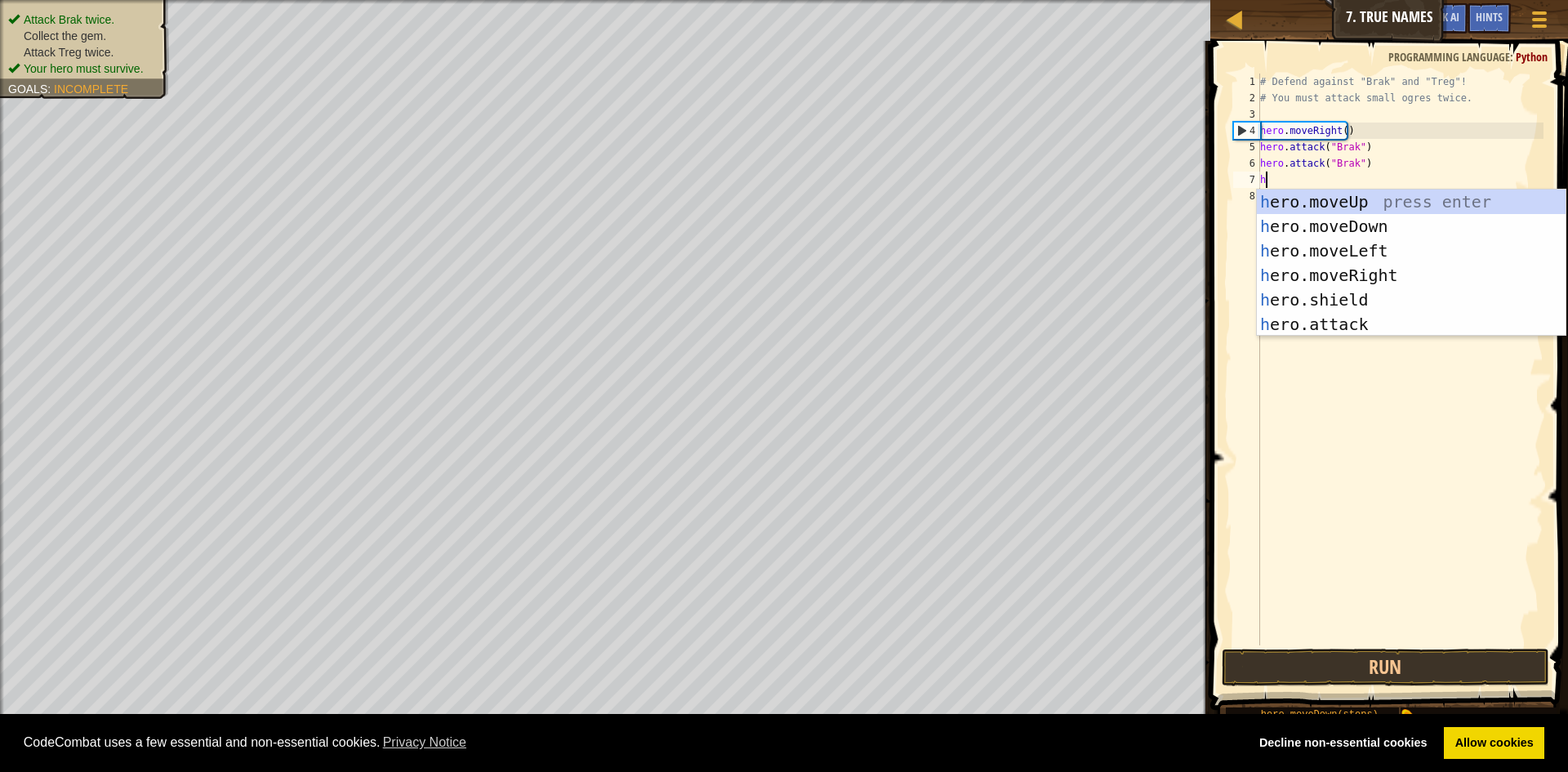
scroll to position [7, 0]
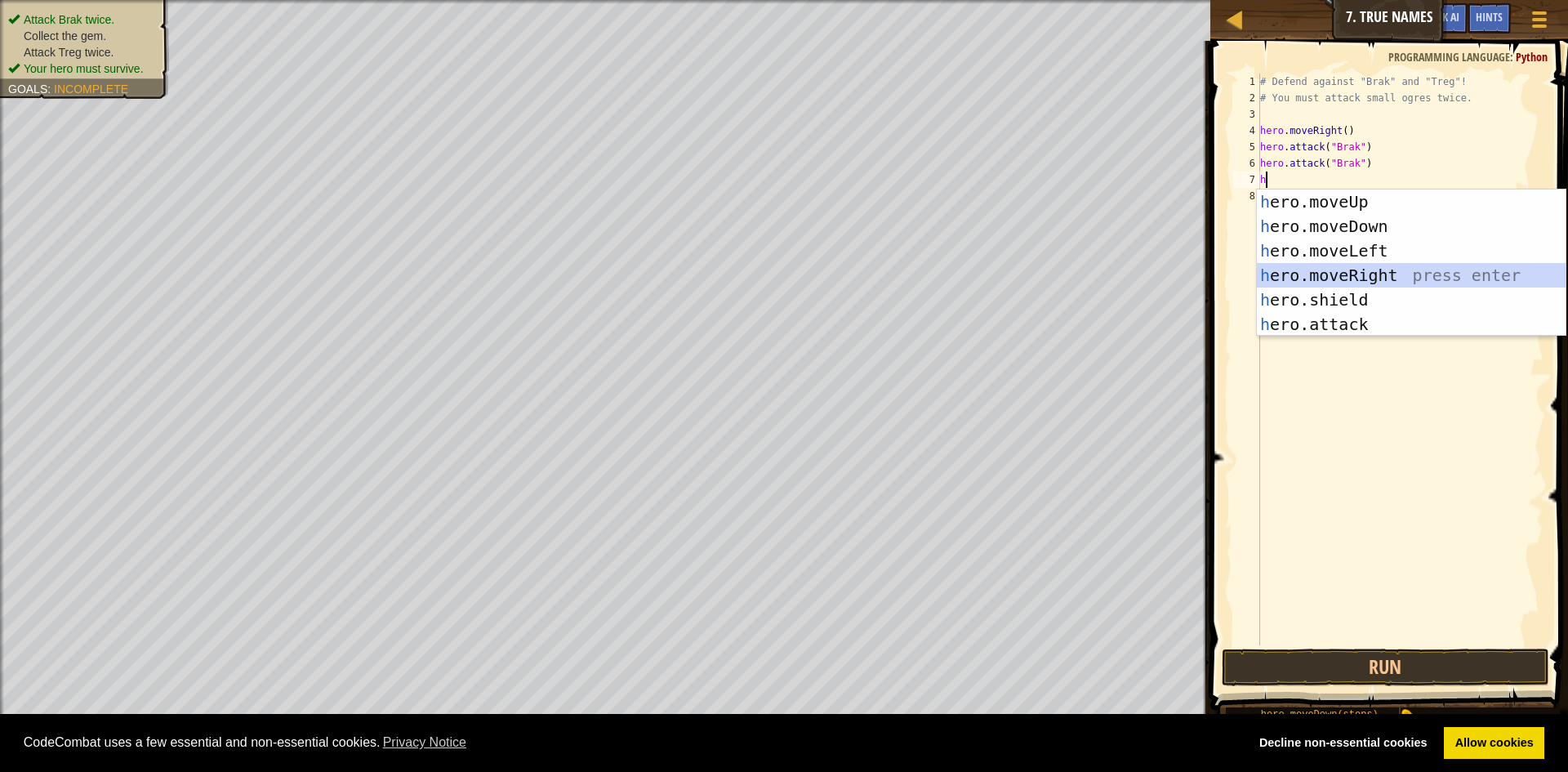
click at [1339, 280] on div "h ero.moveUp press enter h ero.moveDown press enter h ero.moveLeft press enter …" at bounding box center [1411, 287] width 308 height 196
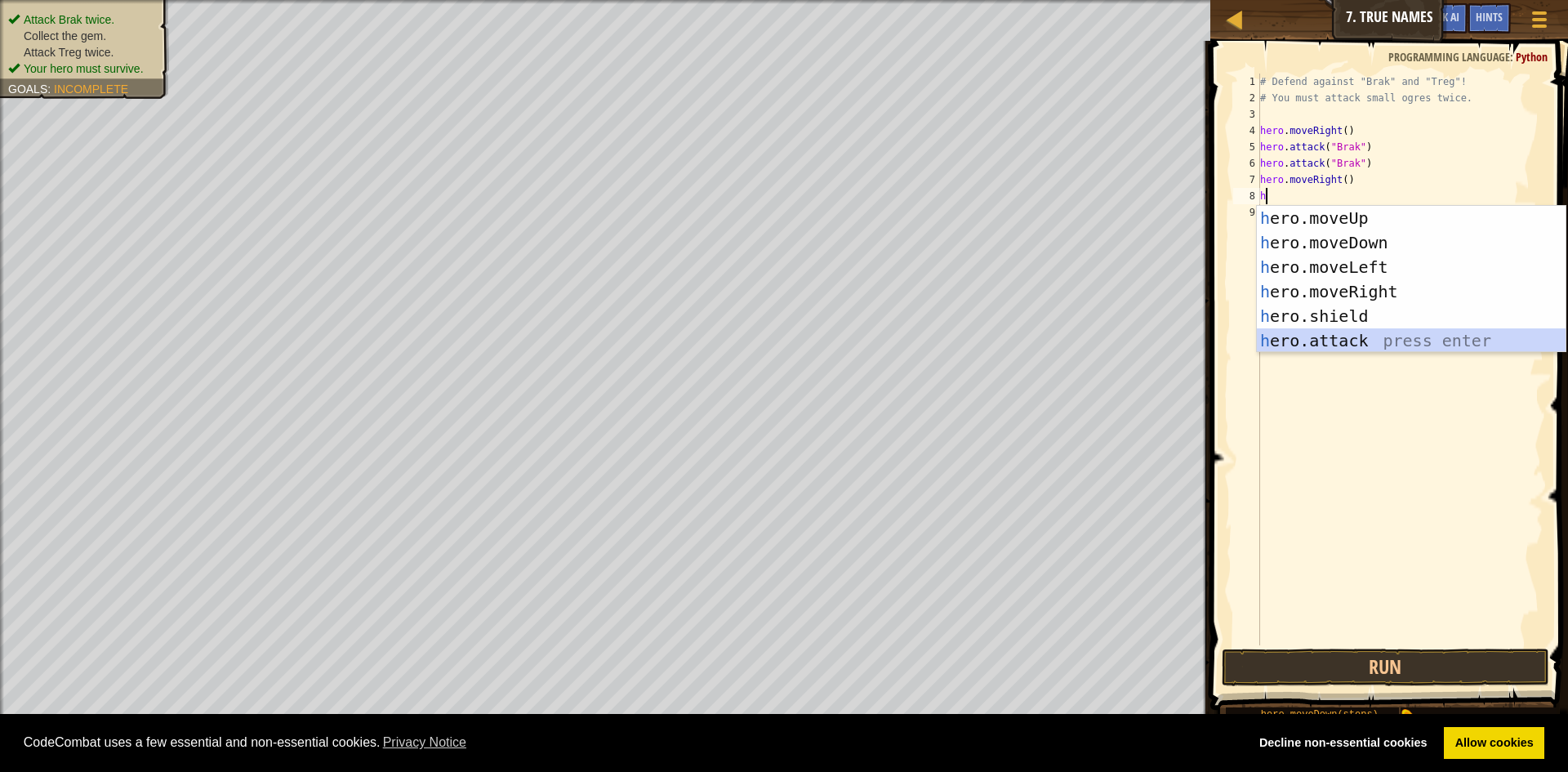
click at [1333, 348] on div "h ero.moveUp press enter h ero.moveDown press enter h ero.moveLeft press enter …" at bounding box center [1411, 304] width 308 height 196
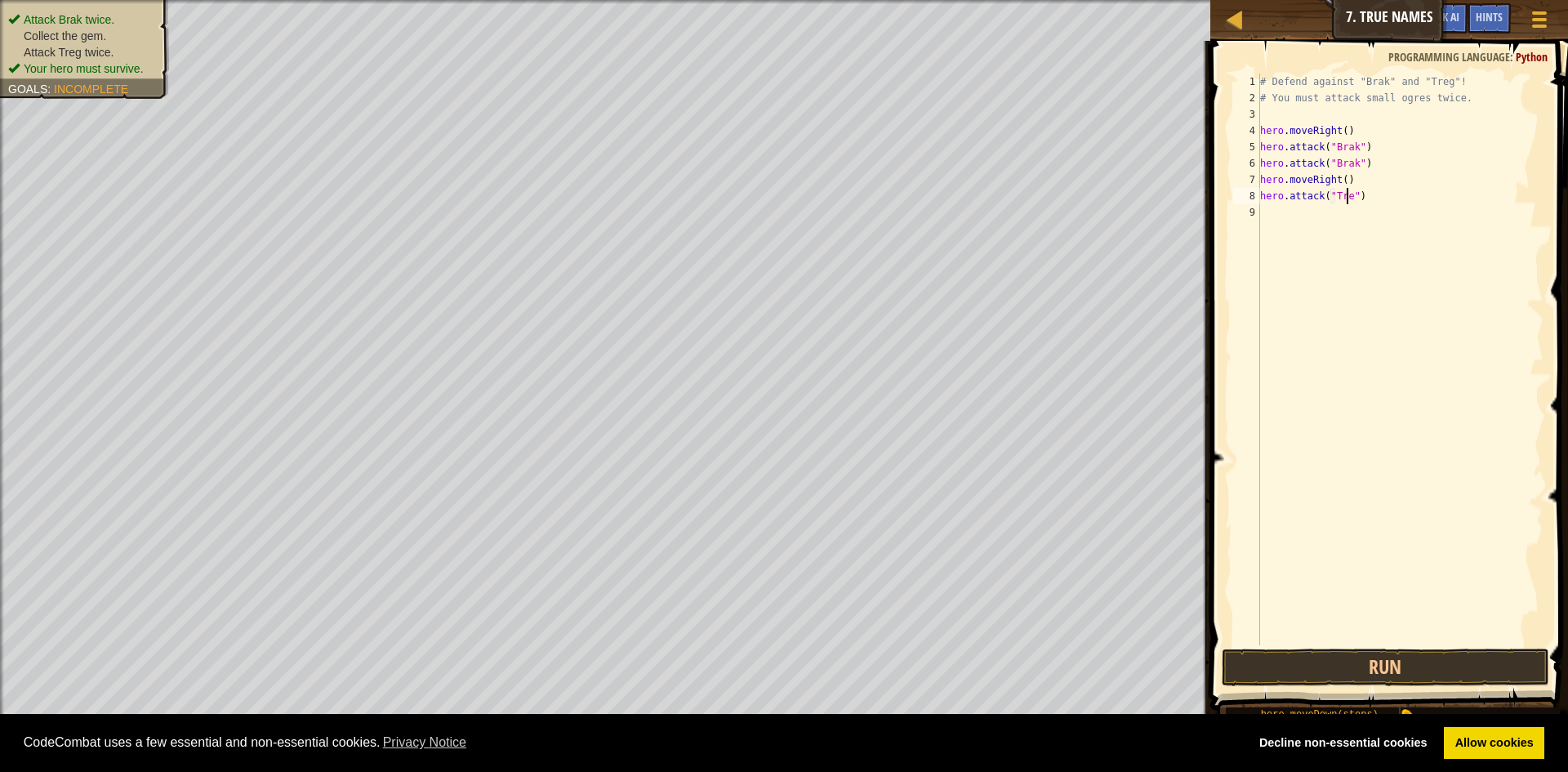
scroll to position [7, 7]
type textarea "hero.attack("Treg")"
click at [1442, 665] on button "Run" at bounding box center [1385, 668] width 328 height 38
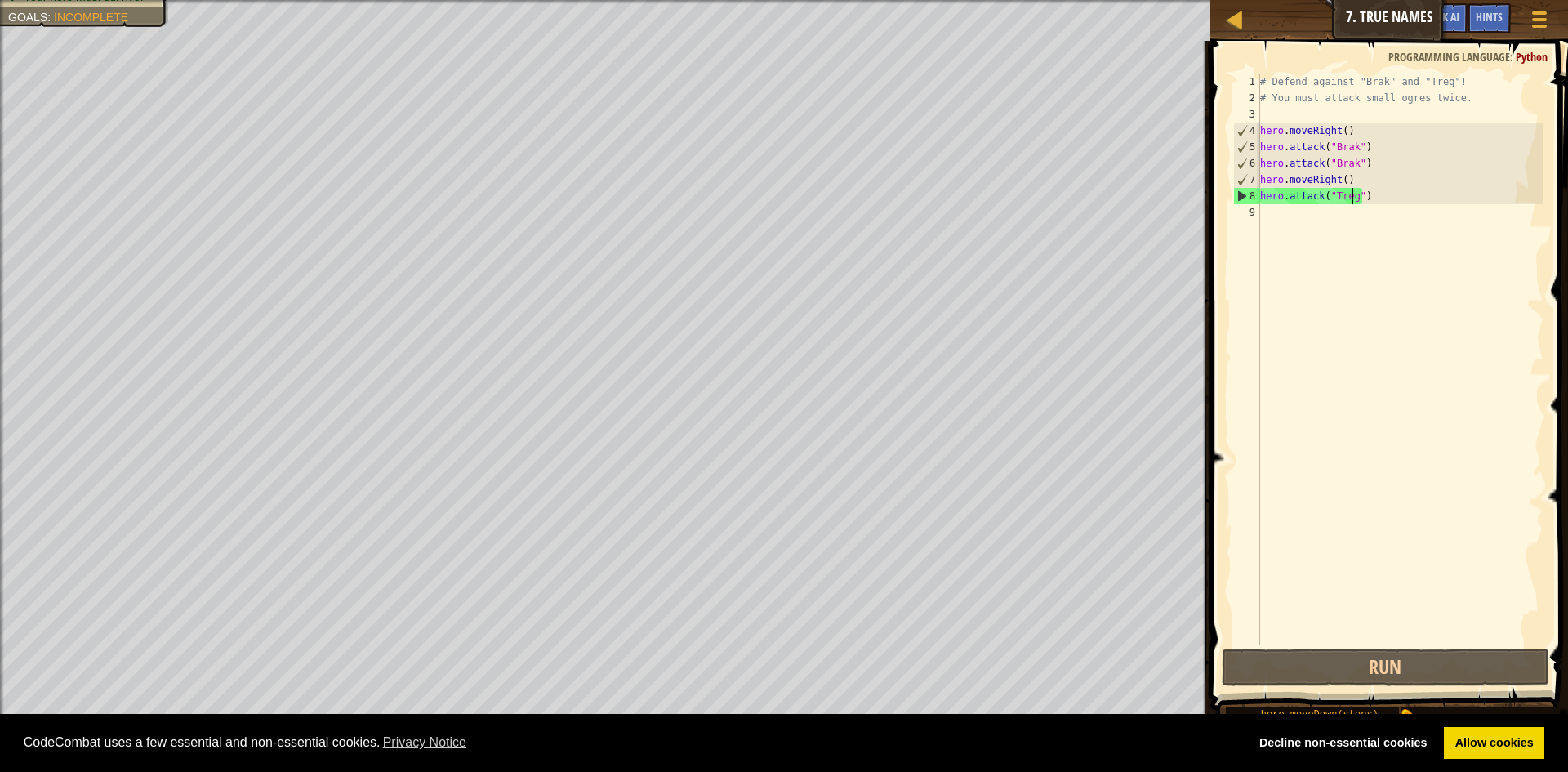
click at [1262, 216] on div "hero.attack("Treg") 1 2 3 4 5 6 7 8 9 # Defend against "Brak" and "Treg"! # You…" at bounding box center [1387, 359] width 314 height 572
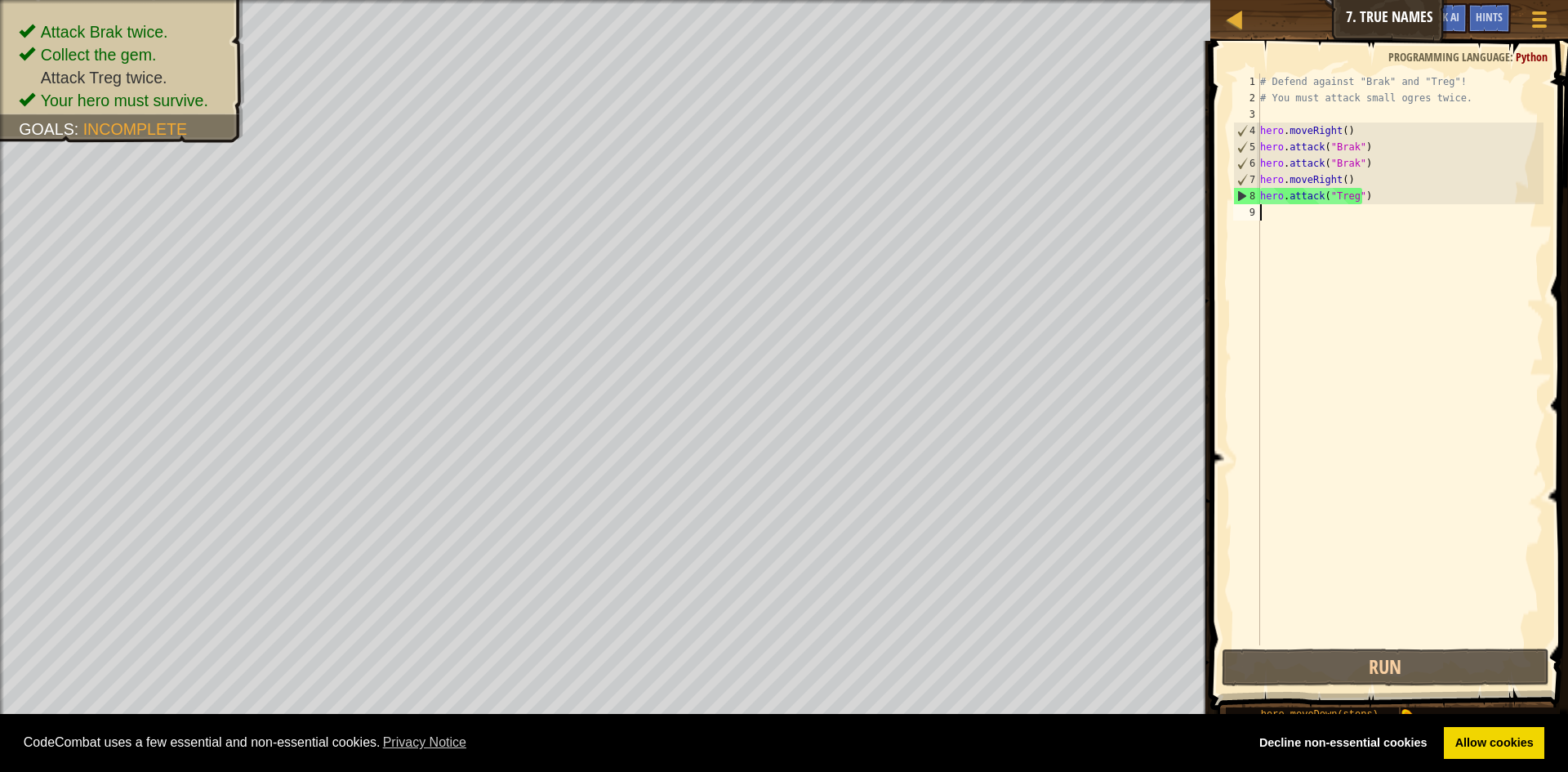
scroll to position [7, 0]
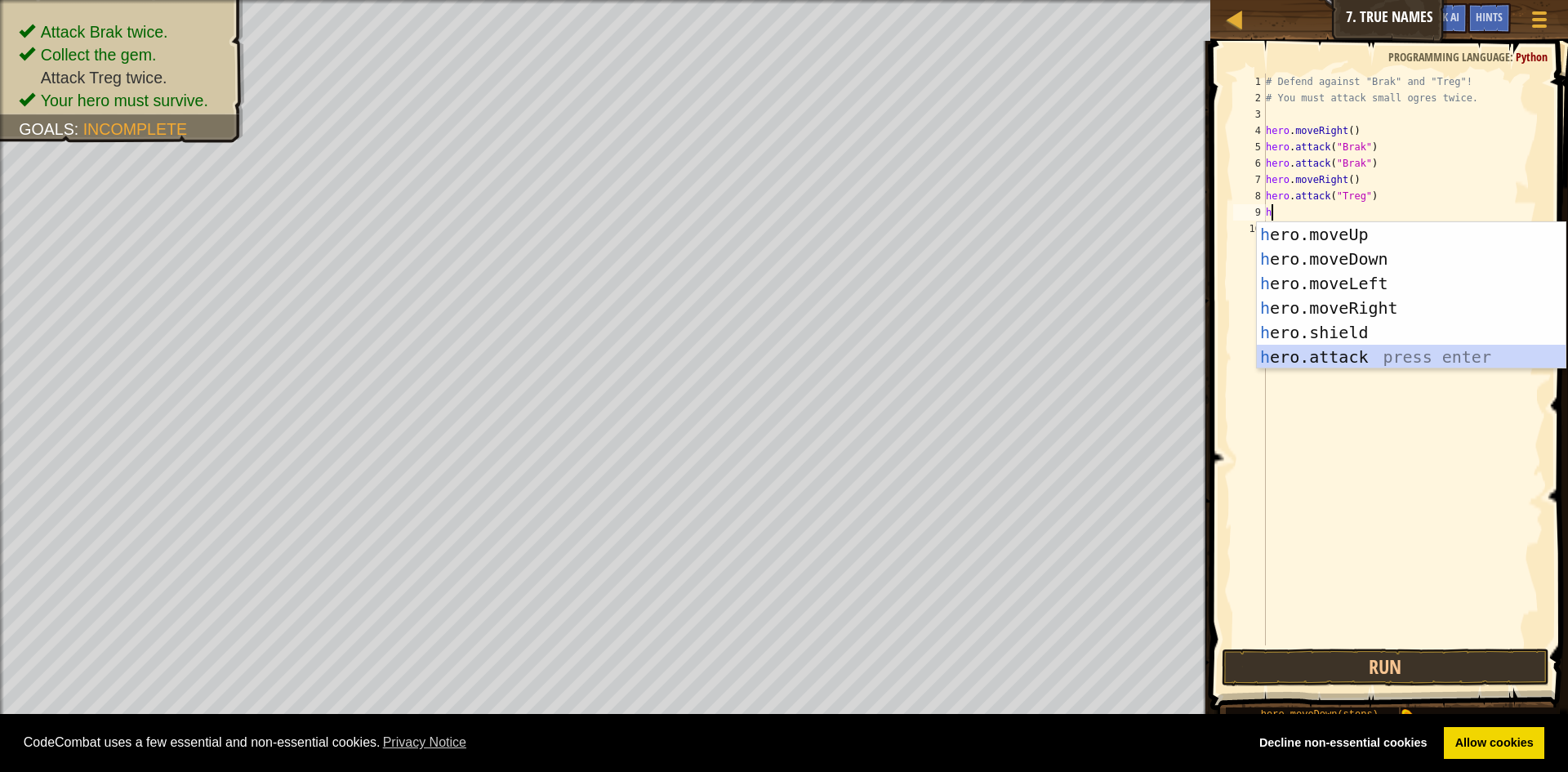
click at [1372, 356] on div "h ero.moveUp press enter h ero.moveDown press enter h ero.moveLeft press enter …" at bounding box center [1411, 320] width 308 height 196
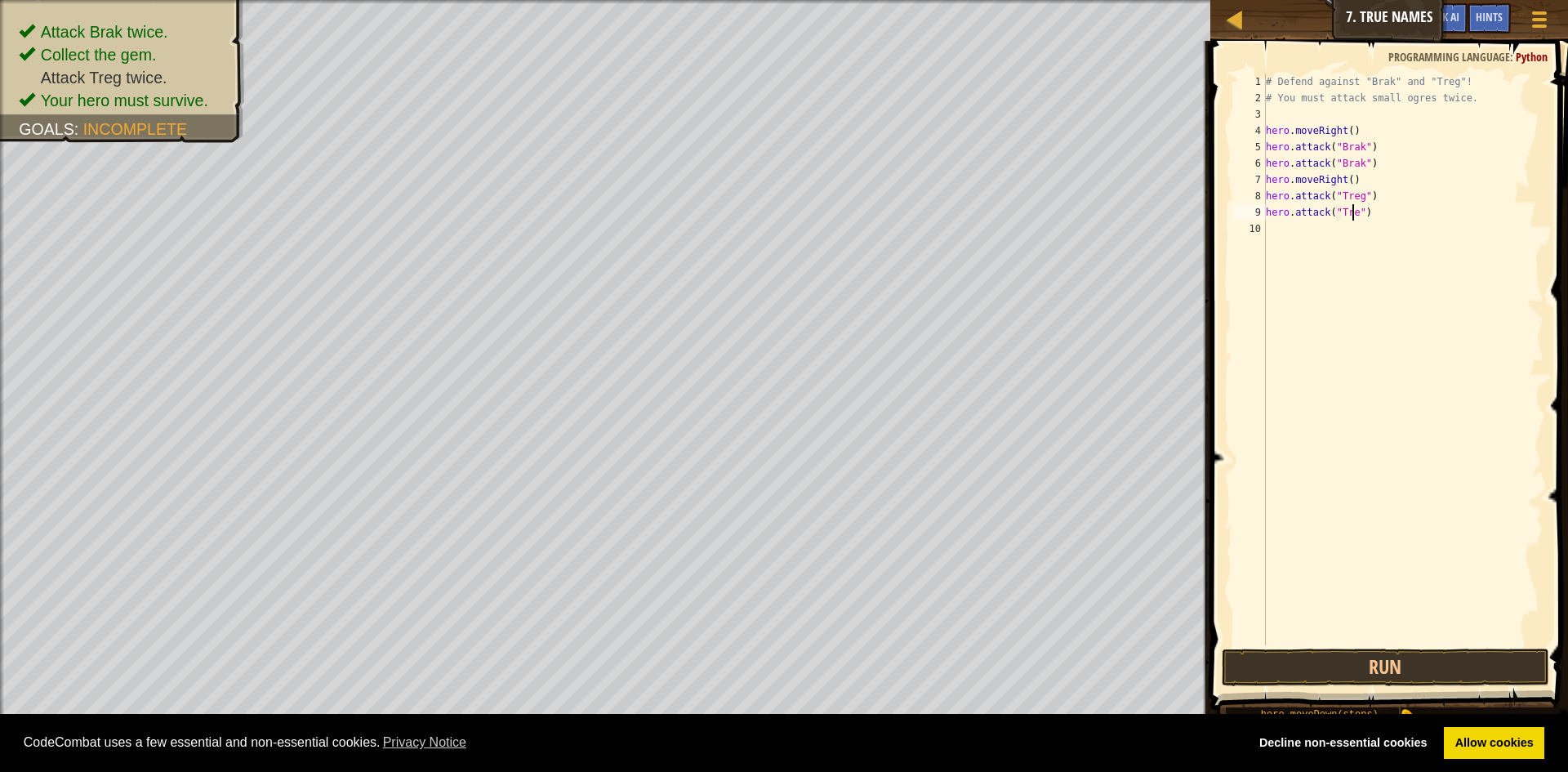
scroll to position [7, 7]
type textarea "hero.attack("Treg")"
click at [1386, 676] on button "Run" at bounding box center [1385, 668] width 328 height 38
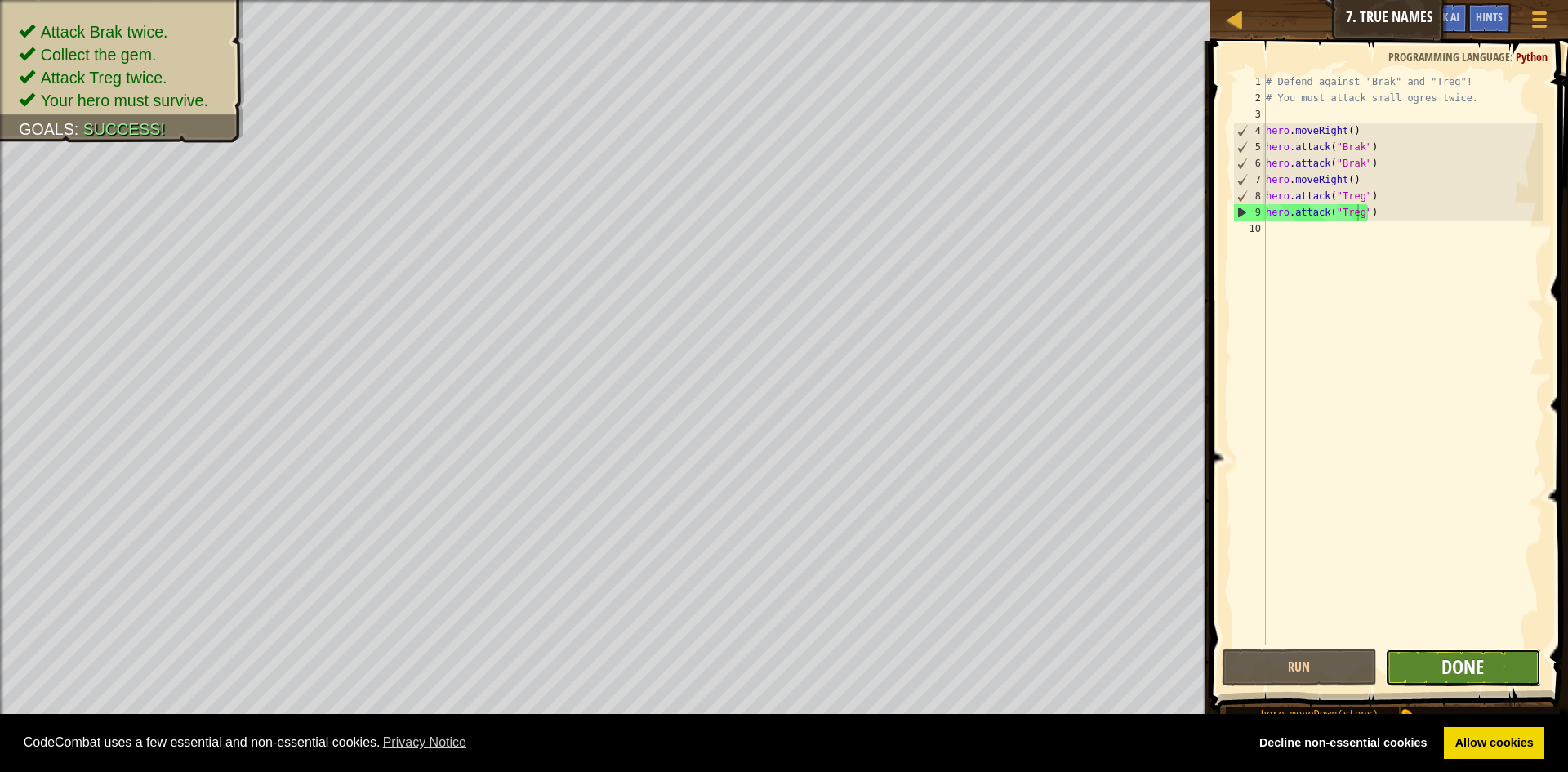
click at [1455, 678] on span "Done" at bounding box center [1463, 667] width 42 height 27
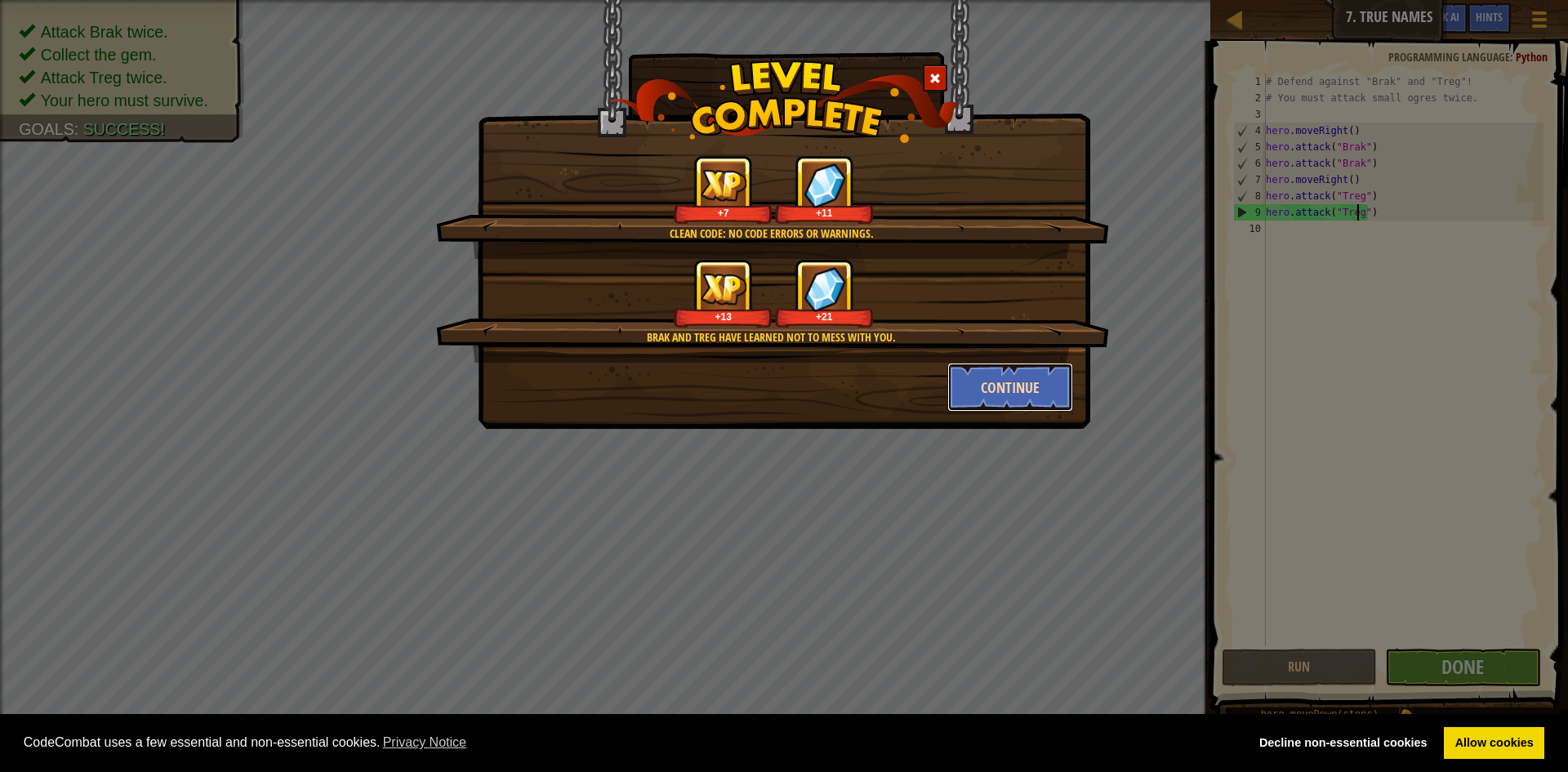
click at [1004, 387] on button "Continue" at bounding box center [1010, 386] width 126 height 49
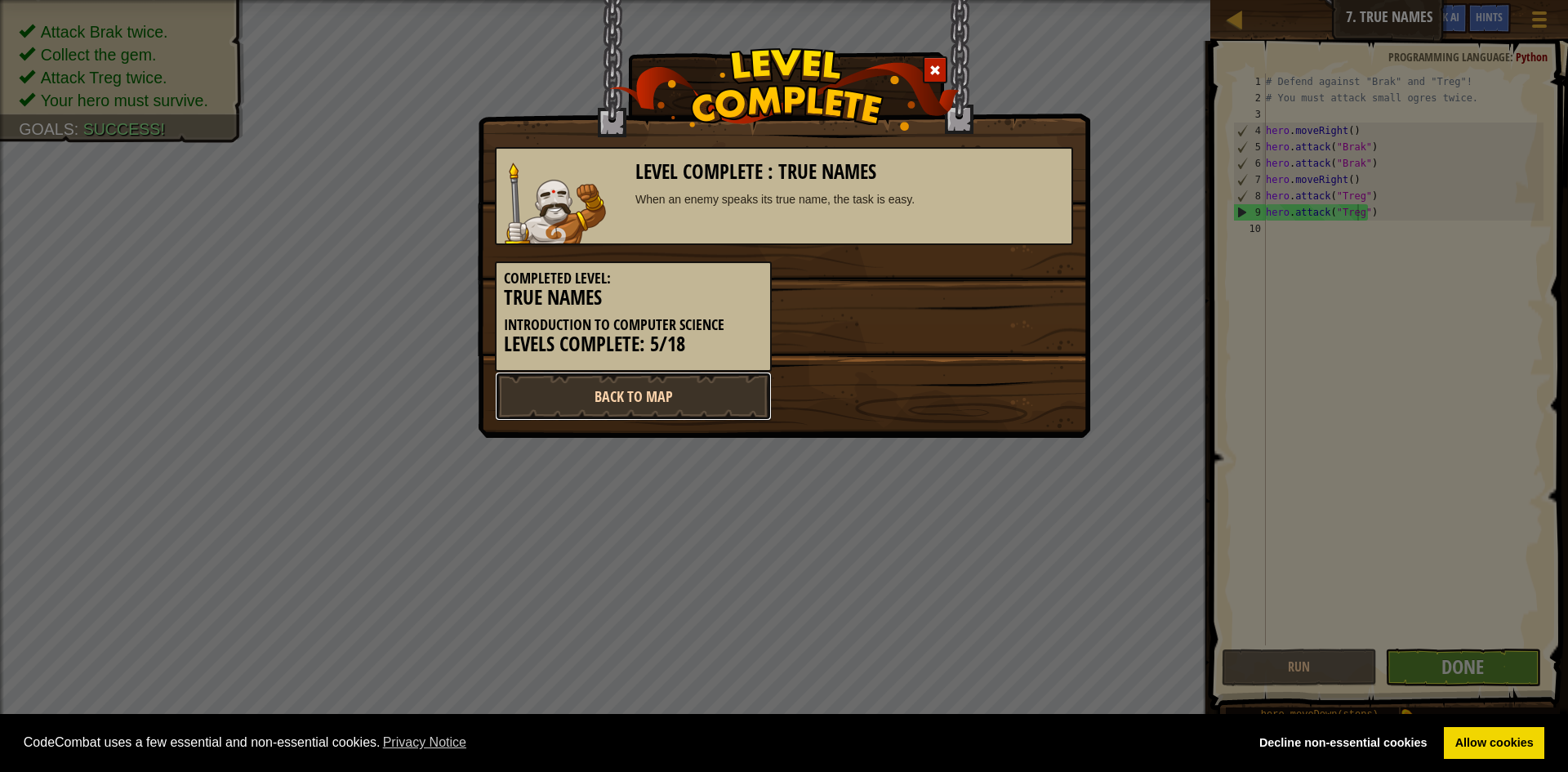
click at [724, 402] on link "Back to Map" at bounding box center [633, 395] width 277 height 49
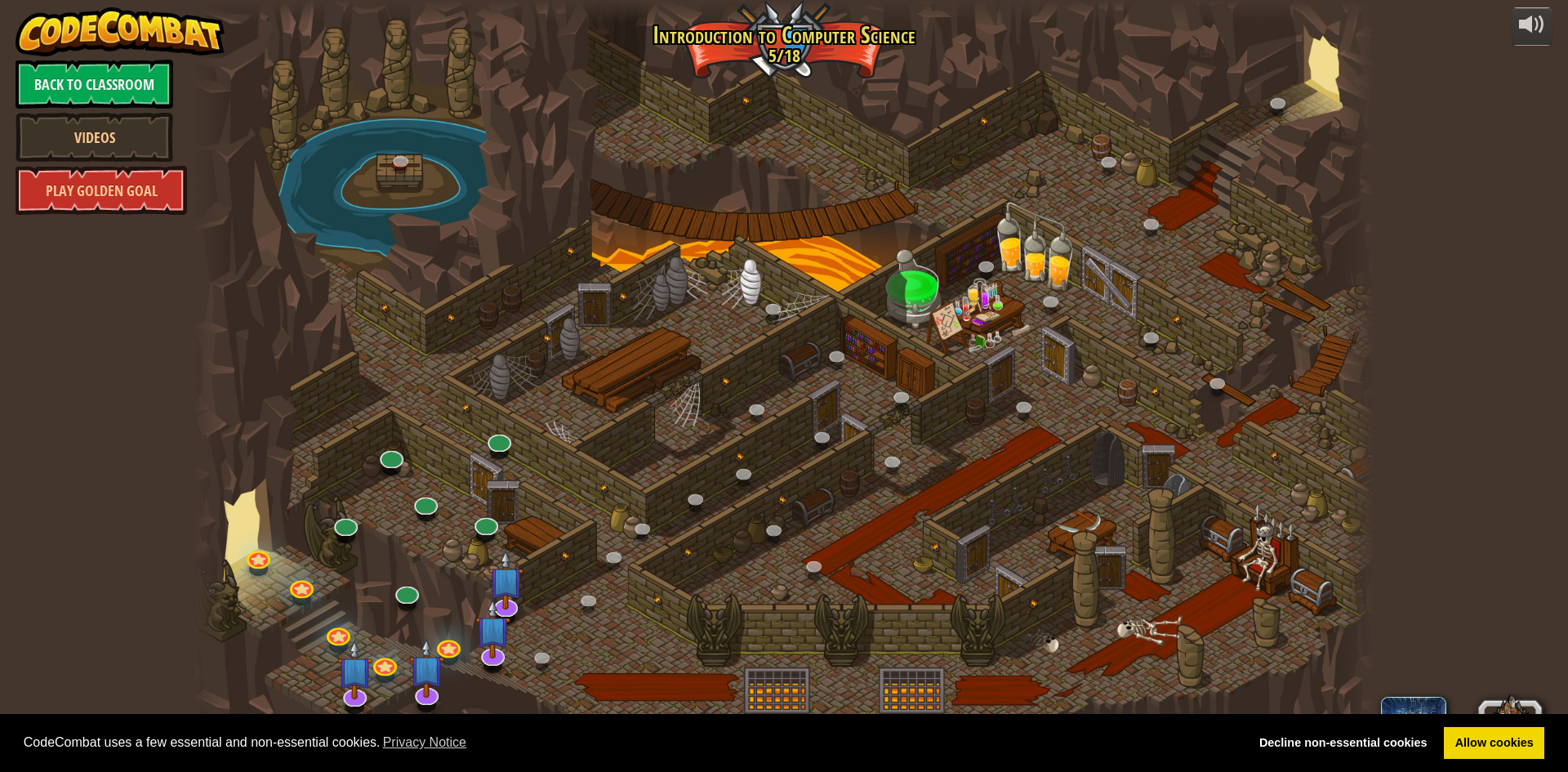
click at [420, 596] on div at bounding box center [784, 386] width 1181 height 772
click at [392, 594] on link at bounding box center [405, 589] width 33 height 33
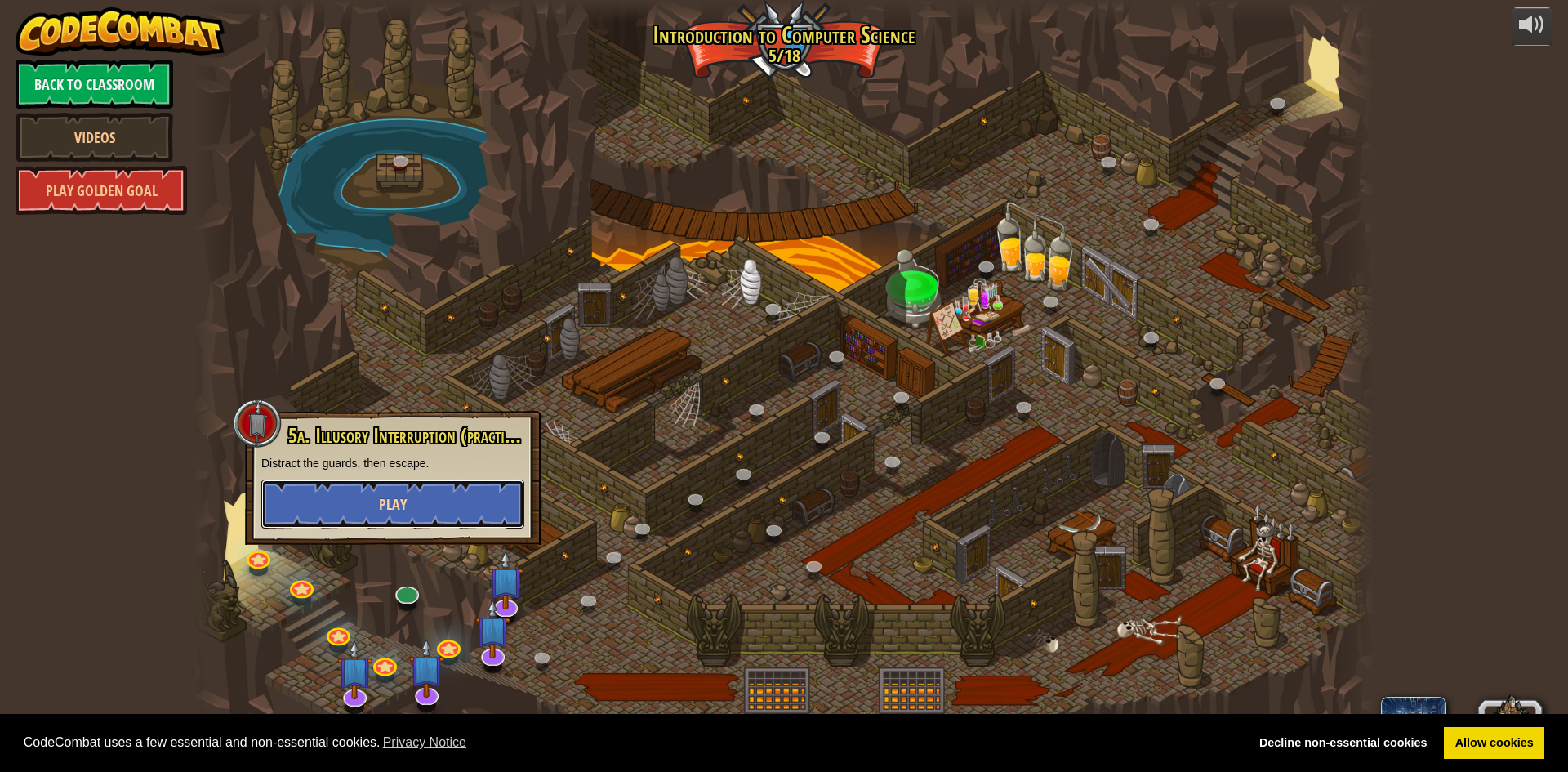
click at [421, 510] on button "Play" at bounding box center [393, 503] width 263 height 49
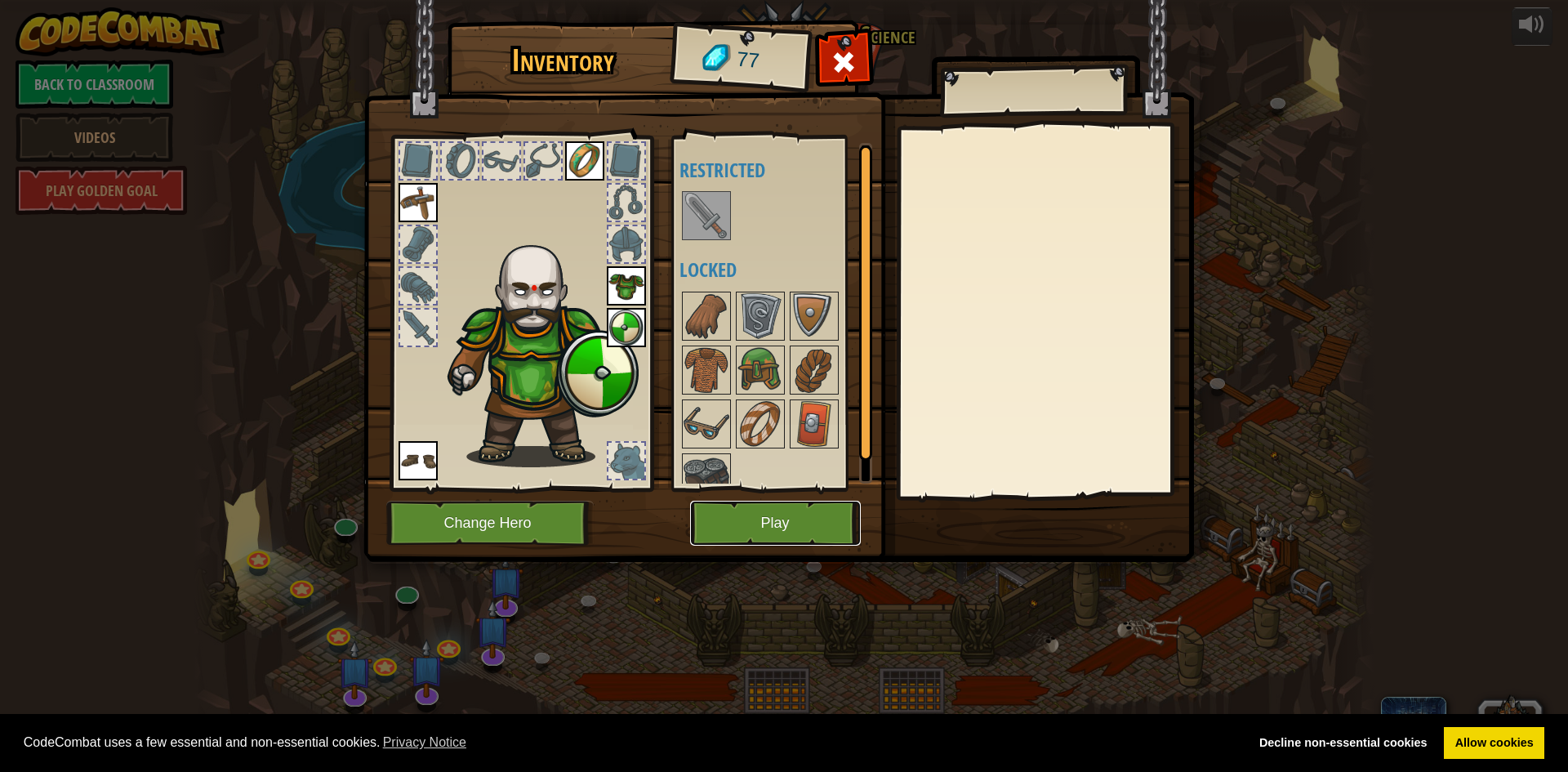
click at [727, 515] on button "Play" at bounding box center [775, 523] width 171 height 45
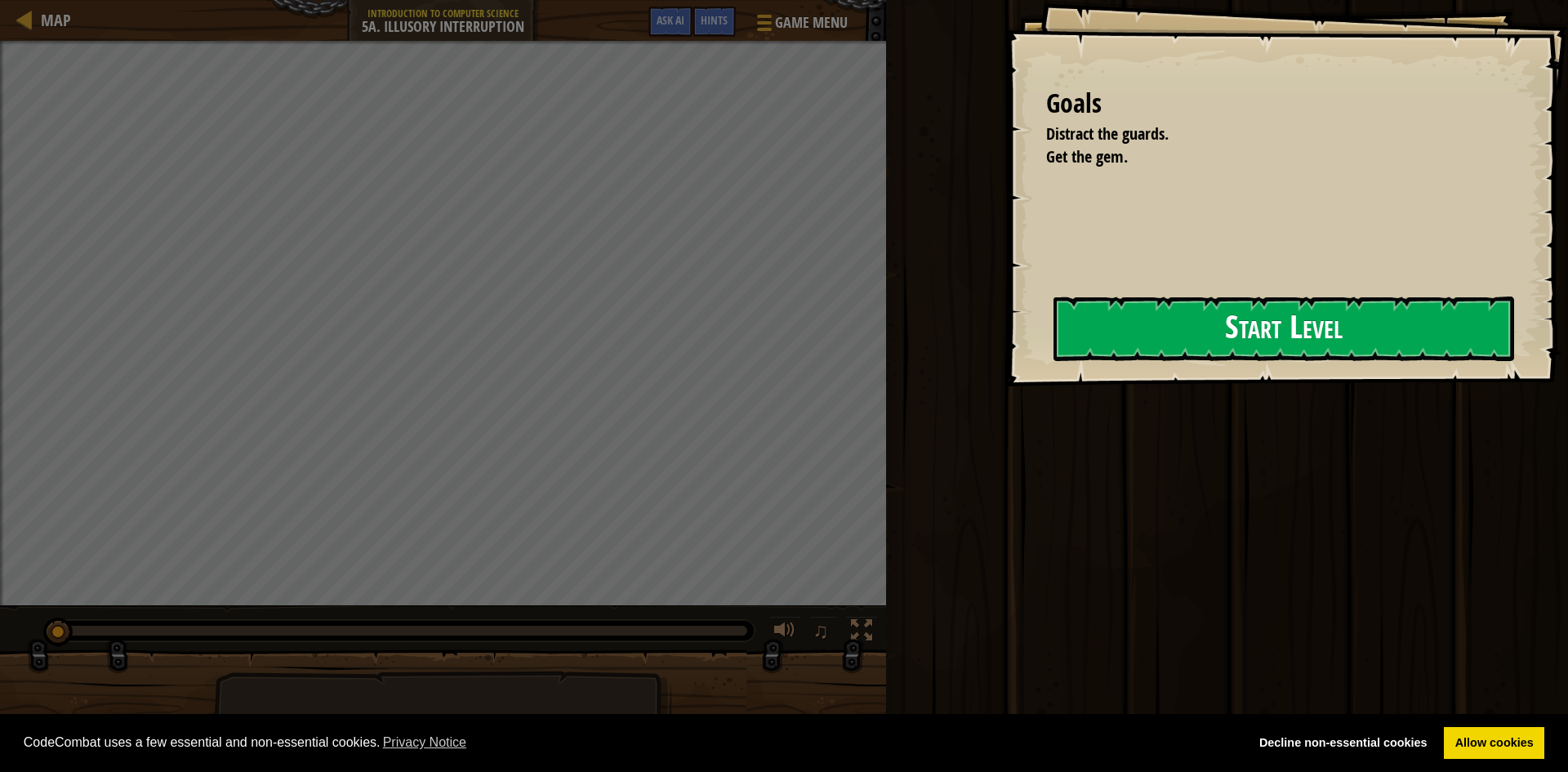
click at [1376, 327] on button "Start Level" at bounding box center [1283, 328] width 461 height 65
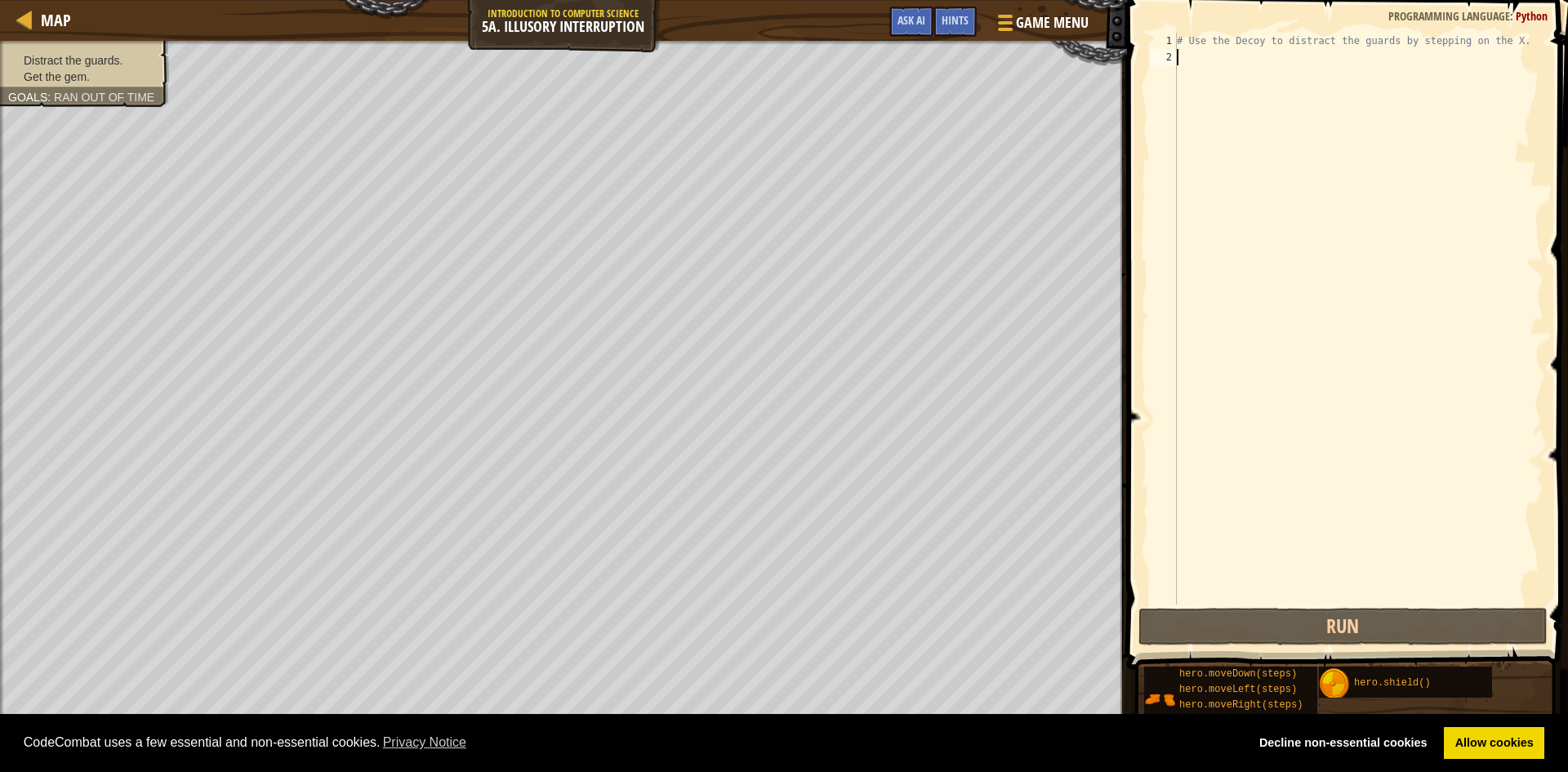
type textarea "h"
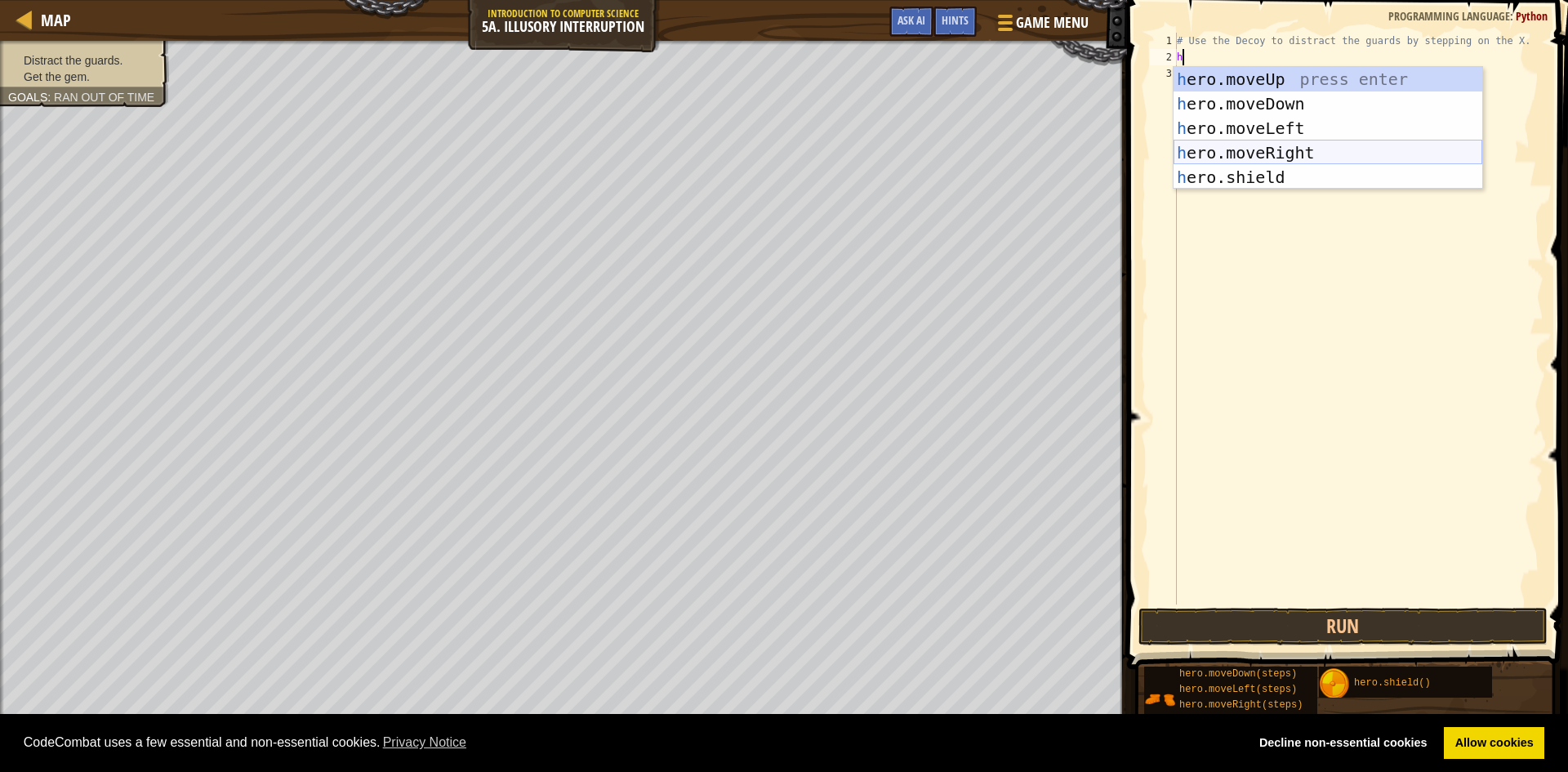
click at [1275, 149] on div "h ero.moveUp press enter h ero.moveDown press enter h ero.moveLeft press enter …" at bounding box center [1328, 153] width 308 height 172
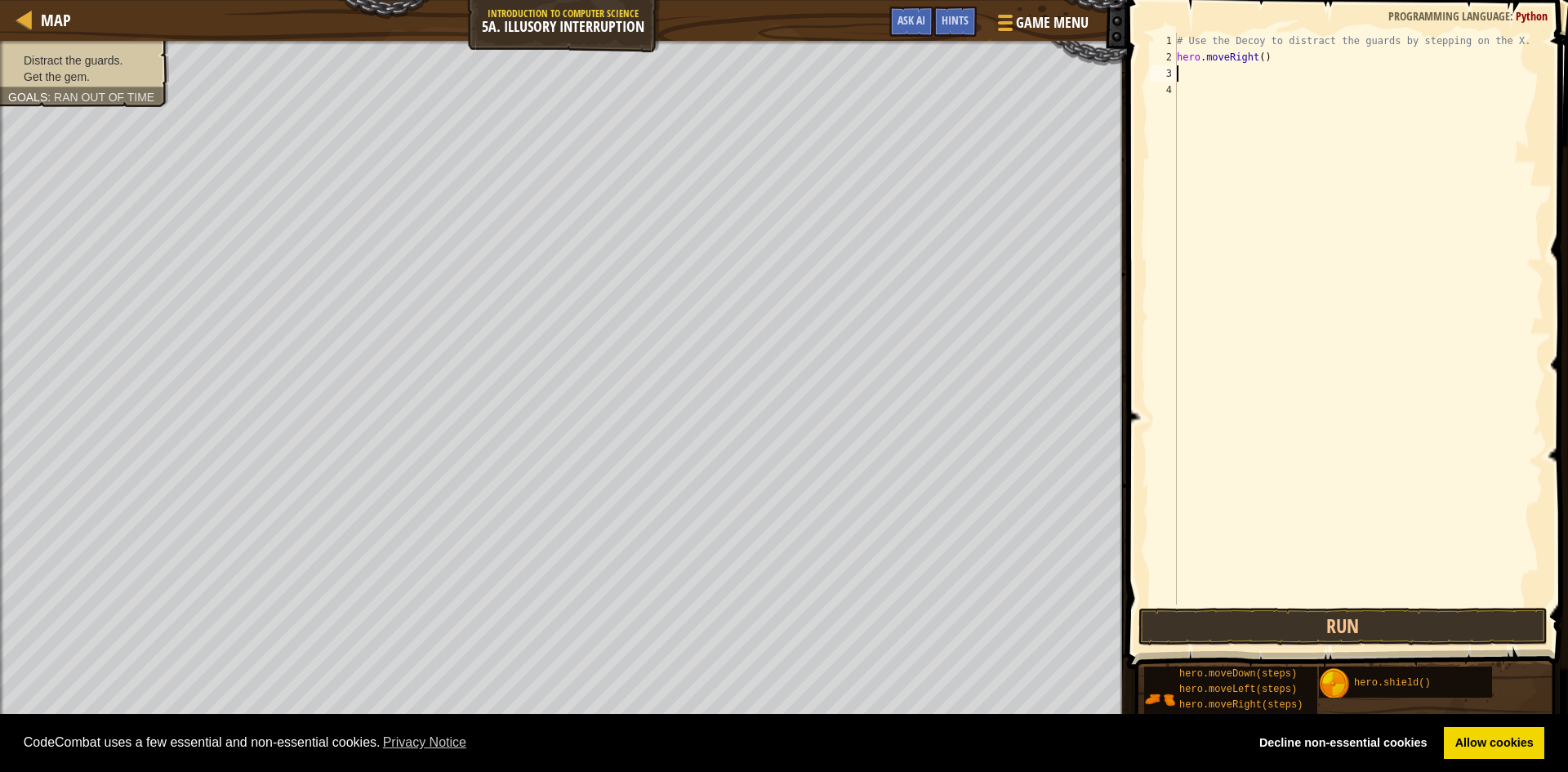
type textarea "h"
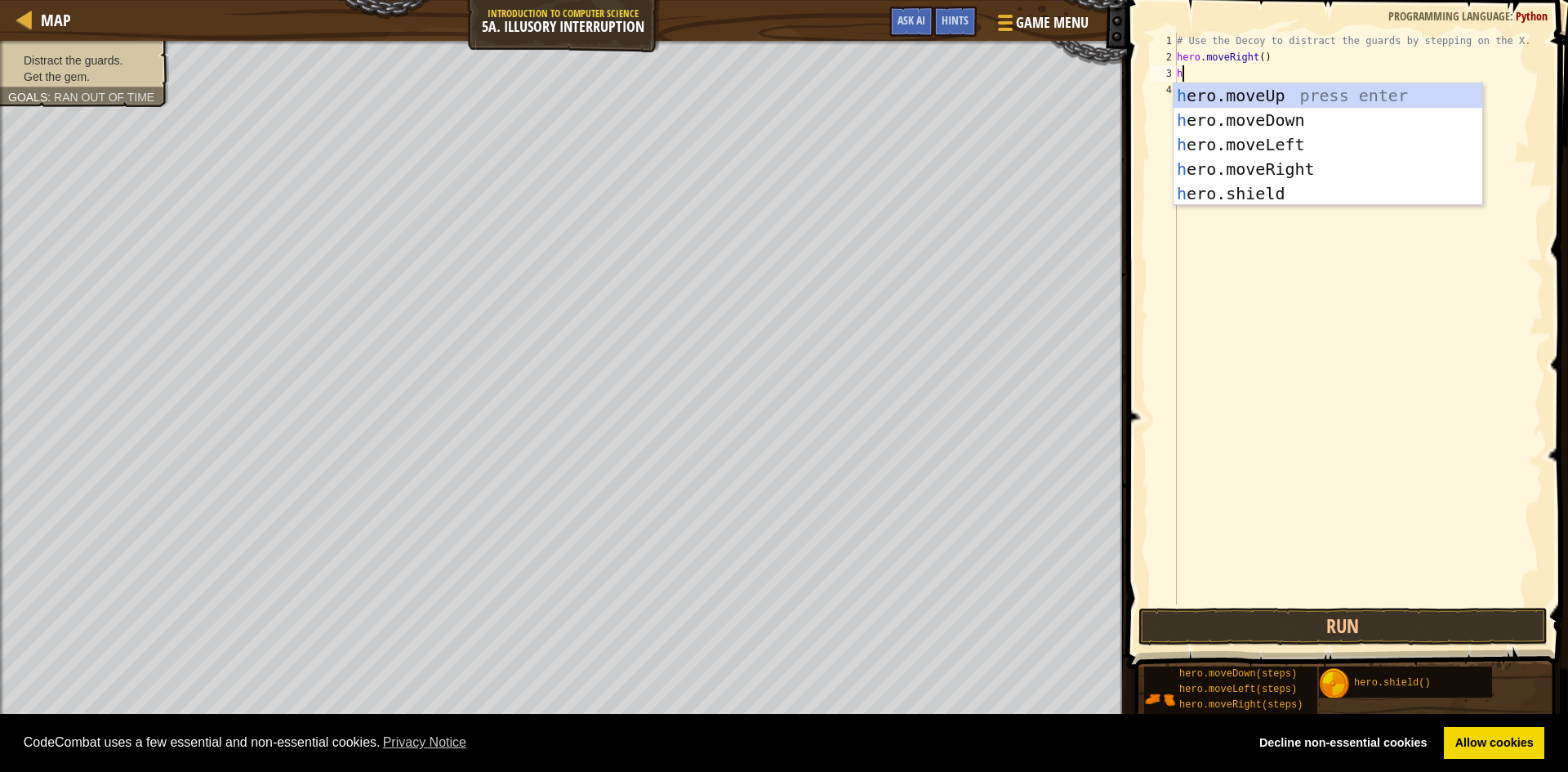
click at [1305, 431] on div "# Use the Decoy to distract the guards by stepping on the X. hero . moveRight (…" at bounding box center [1359, 335] width 370 height 605
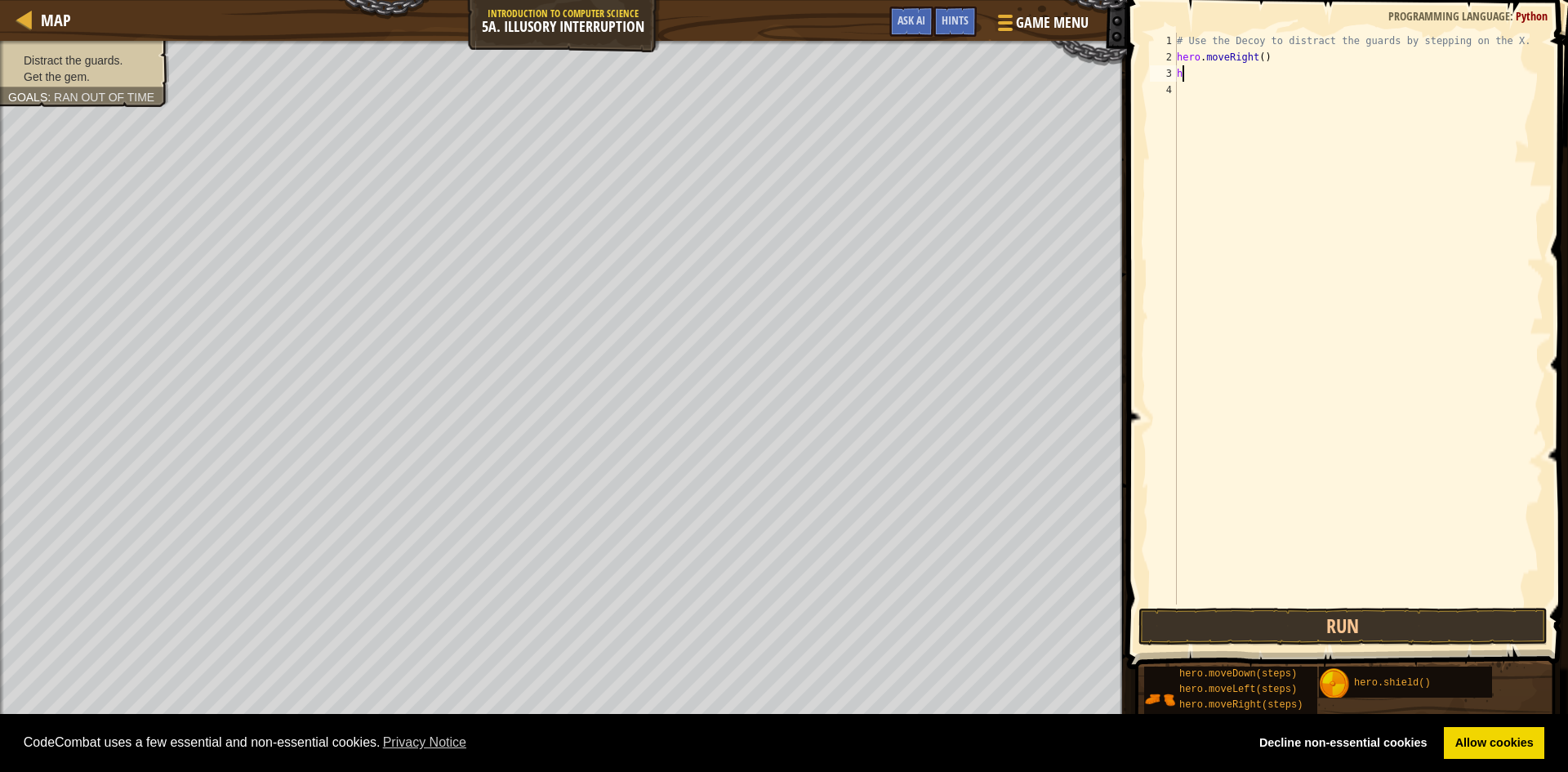
click at [1201, 78] on div "# Use the Decoy to distract the guards by stepping on the X. hero . moveRight (…" at bounding box center [1359, 335] width 370 height 605
type textarea "he"
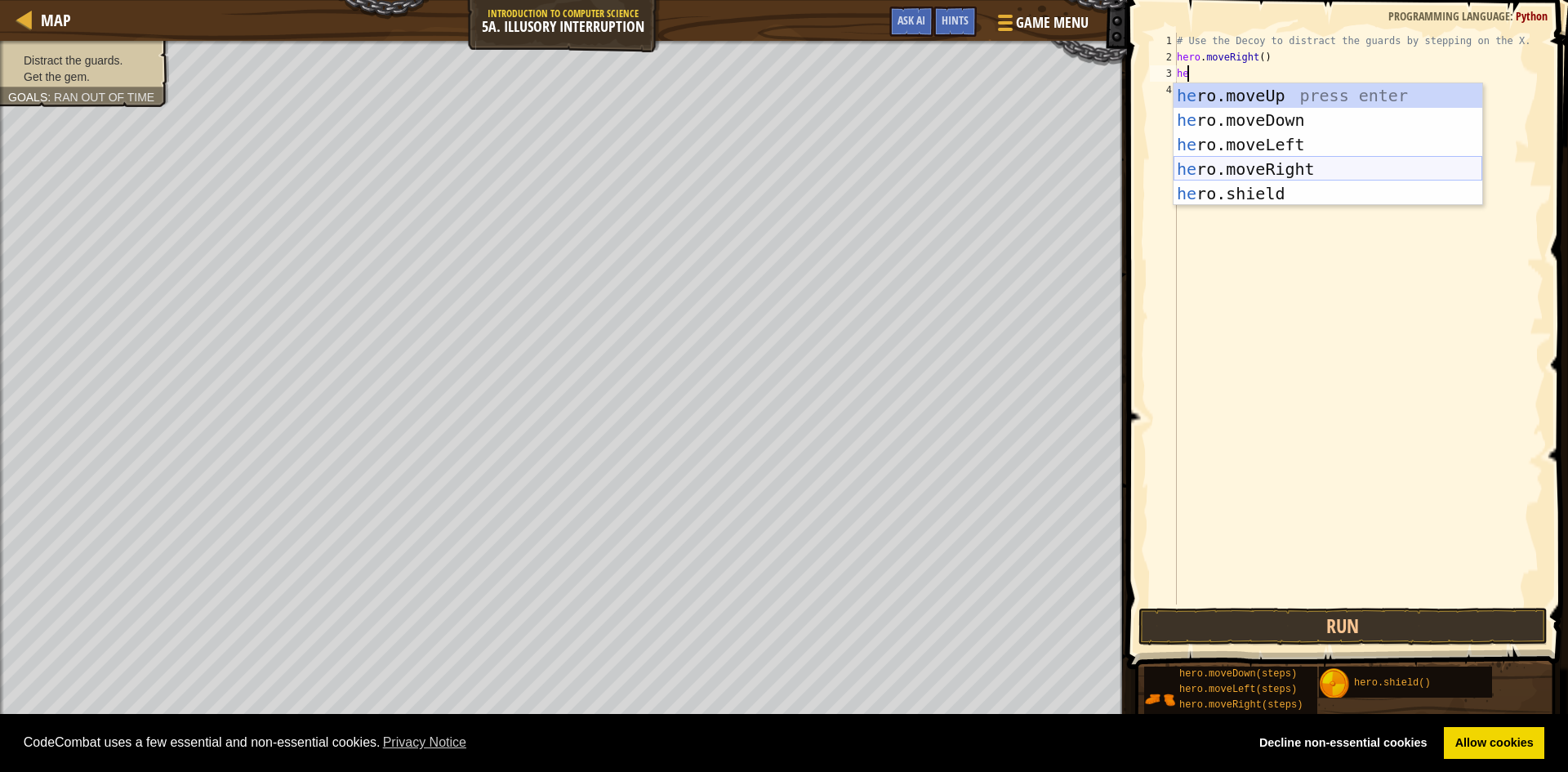
click at [1247, 176] on div "he ro.moveUp press enter he ro.moveDown press enter he ro.moveLeft press enter …" at bounding box center [1328, 169] width 308 height 172
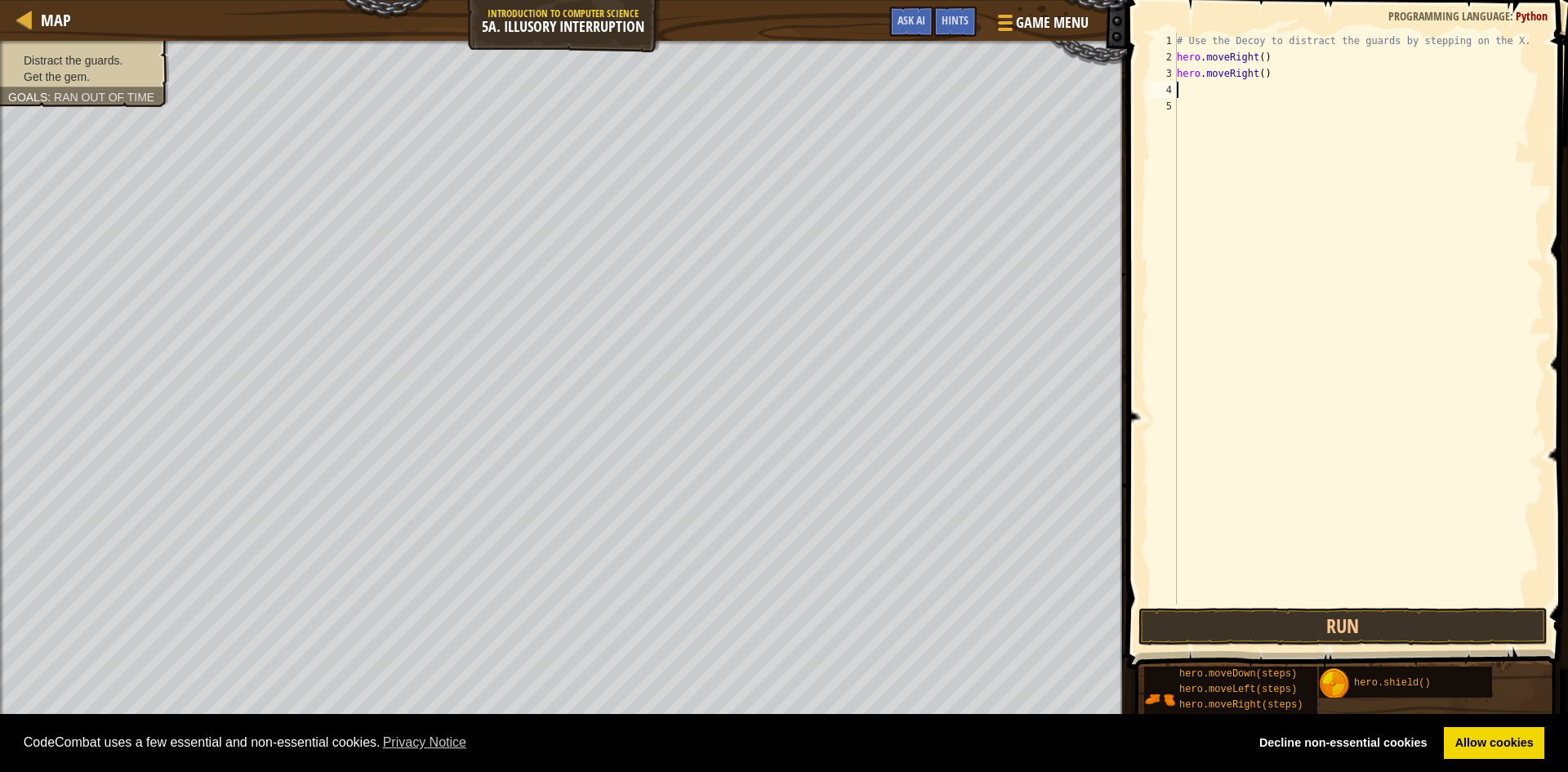
type textarea "h"
click at [1283, 361] on div "# Use the Decoy to distract the guards by stepping on the X. hero . moveRight (…" at bounding box center [1359, 335] width 370 height 605
click at [1260, 57] on div "# Use the Decoy to distract the guards by stepping on the X. hero . moveRight (…" at bounding box center [1359, 335] width 370 height 605
type textarea "hero.moveRight(4)"
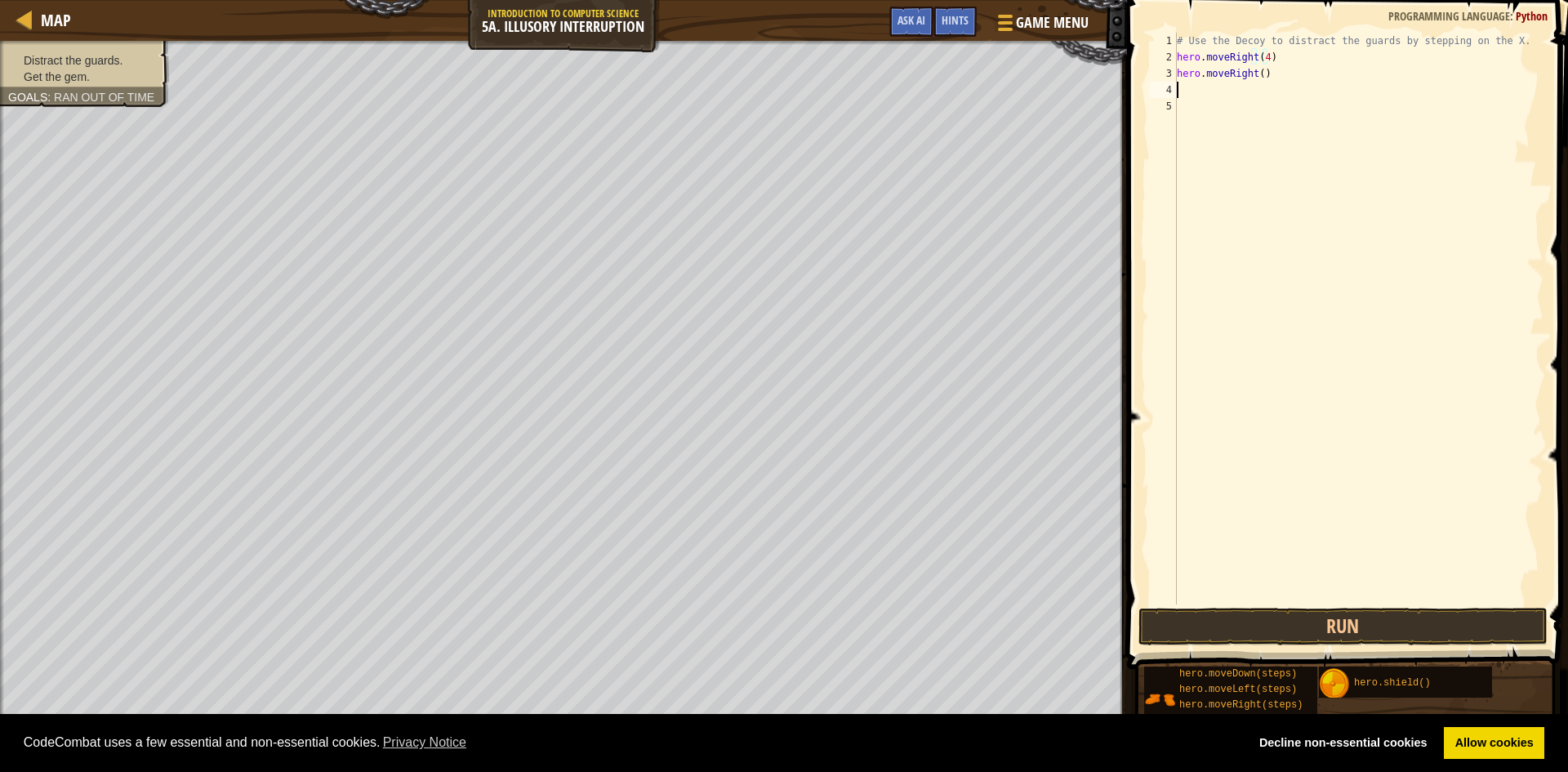
click at [1268, 92] on div "# Use the Decoy to distract the guards by stepping on the X. hero . moveRight (…" at bounding box center [1359, 335] width 370 height 605
click at [1268, 83] on div "# Use the Decoy to distract the guards by stepping on the X. hero . moveRight (…" at bounding box center [1359, 335] width 370 height 605
click at [1268, 79] on div "# Use the Decoy to distract the guards by stepping on the X. hero . moveRight (…" at bounding box center [1359, 335] width 370 height 605
type textarea "h"
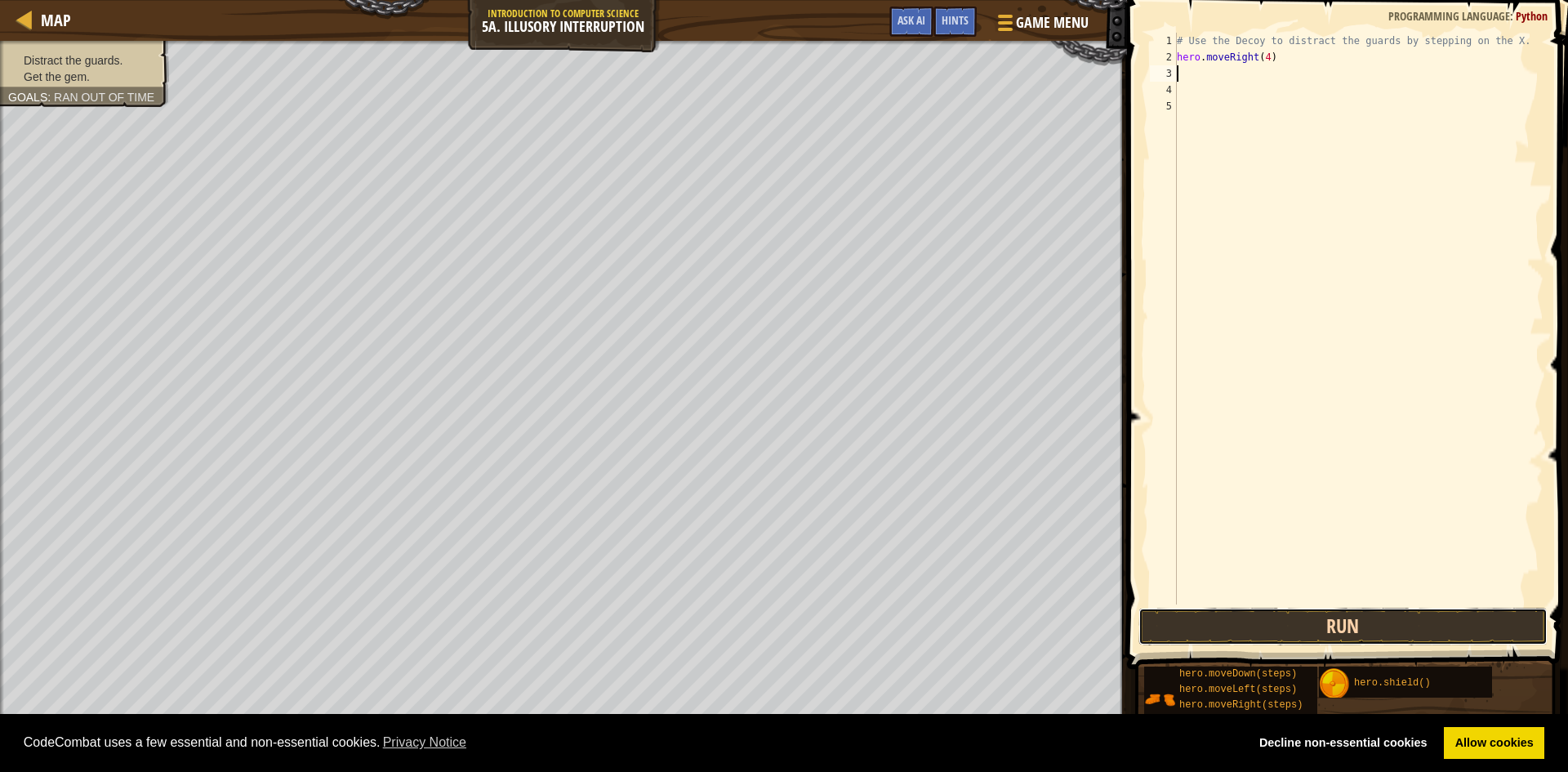
click at [1462, 634] on button "Run" at bounding box center [1343, 627] width 409 height 38
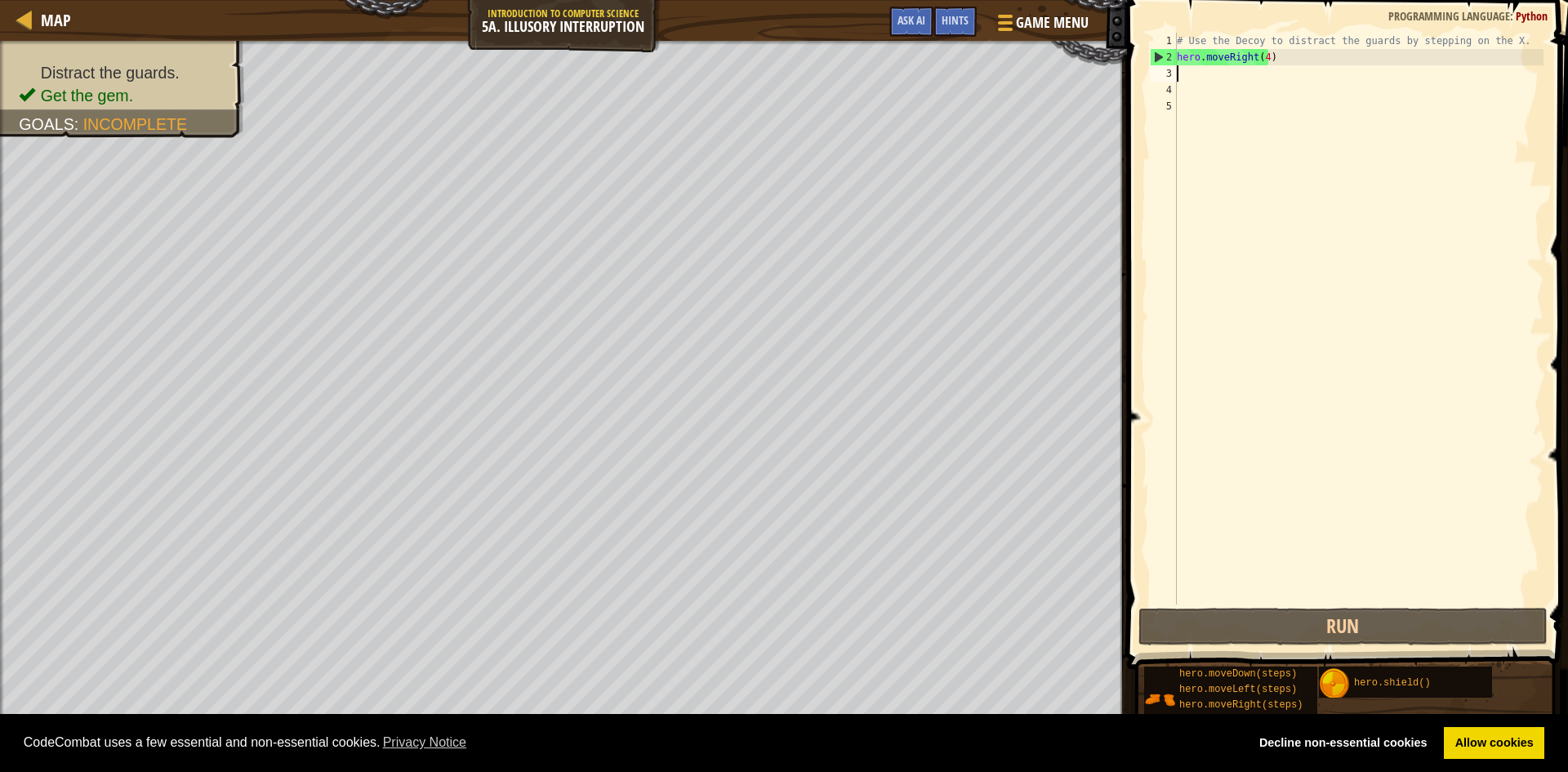
click at [1260, 56] on div "# Use the Decoy to distract the guards by stepping on the X. hero . moveRight (…" at bounding box center [1359, 335] width 370 height 605
type textarea "hero.moveRight()"
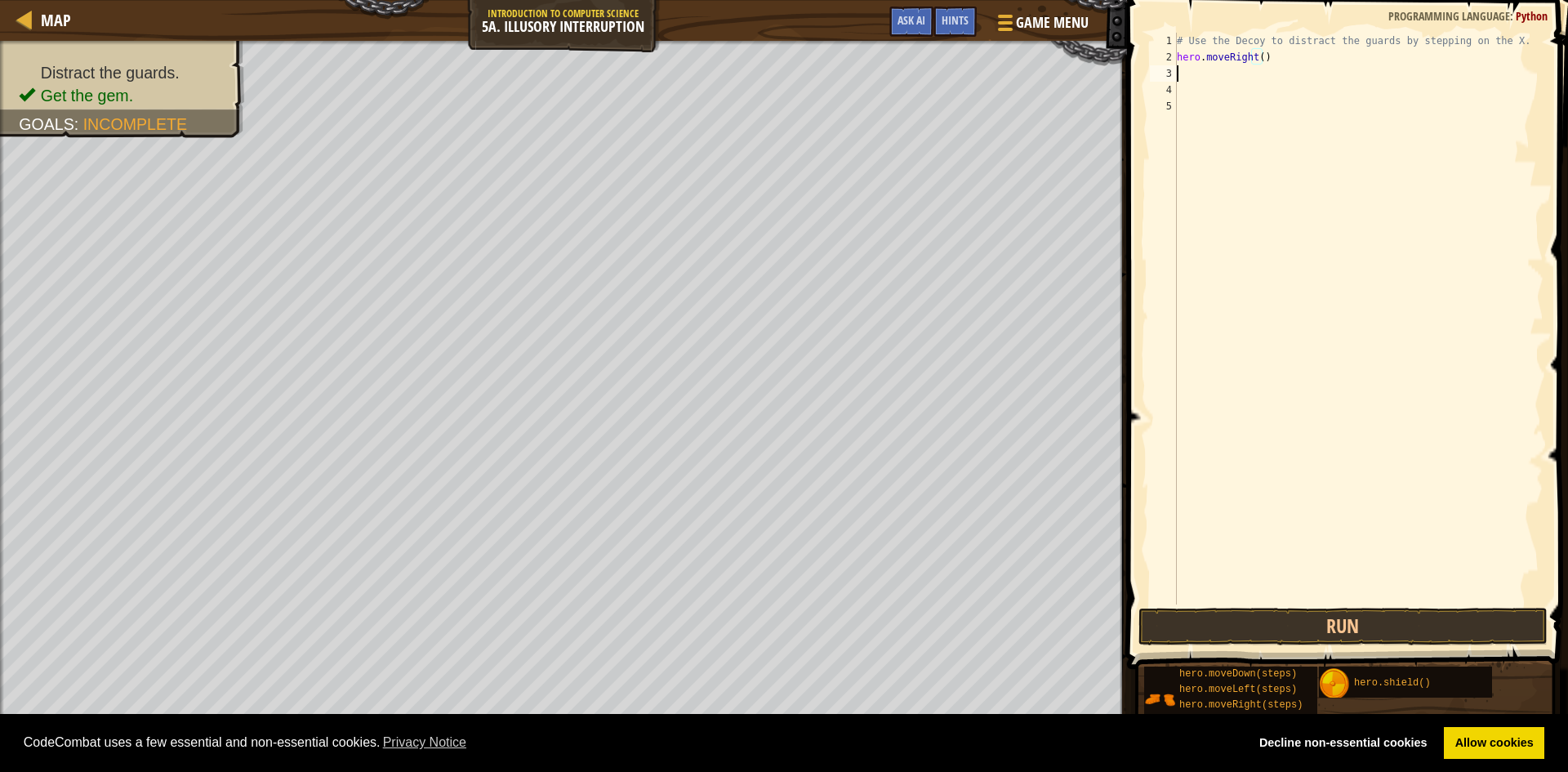
click at [1215, 76] on div "# Use the Decoy to distract the guards by stepping on the X. hero . moveRight (…" at bounding box center [1359, 335] width 370 height 605
type textarea "h"
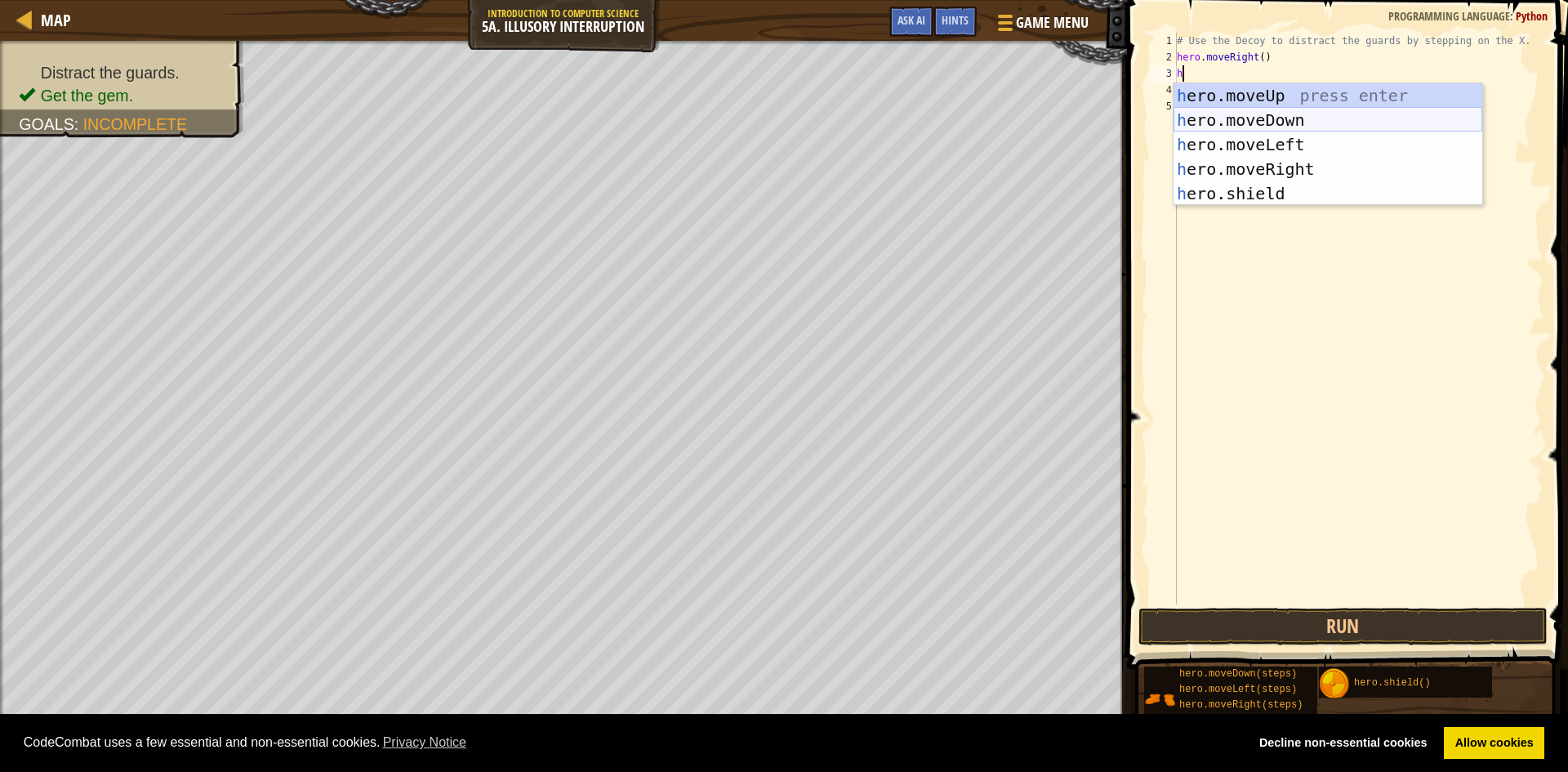
click at [1276, 119] on div "h ero.moveUp press enter h ero.moveDown press enter h ero.moveLeft press enter …" at bounding box center [1328, 169] width 308 height 172
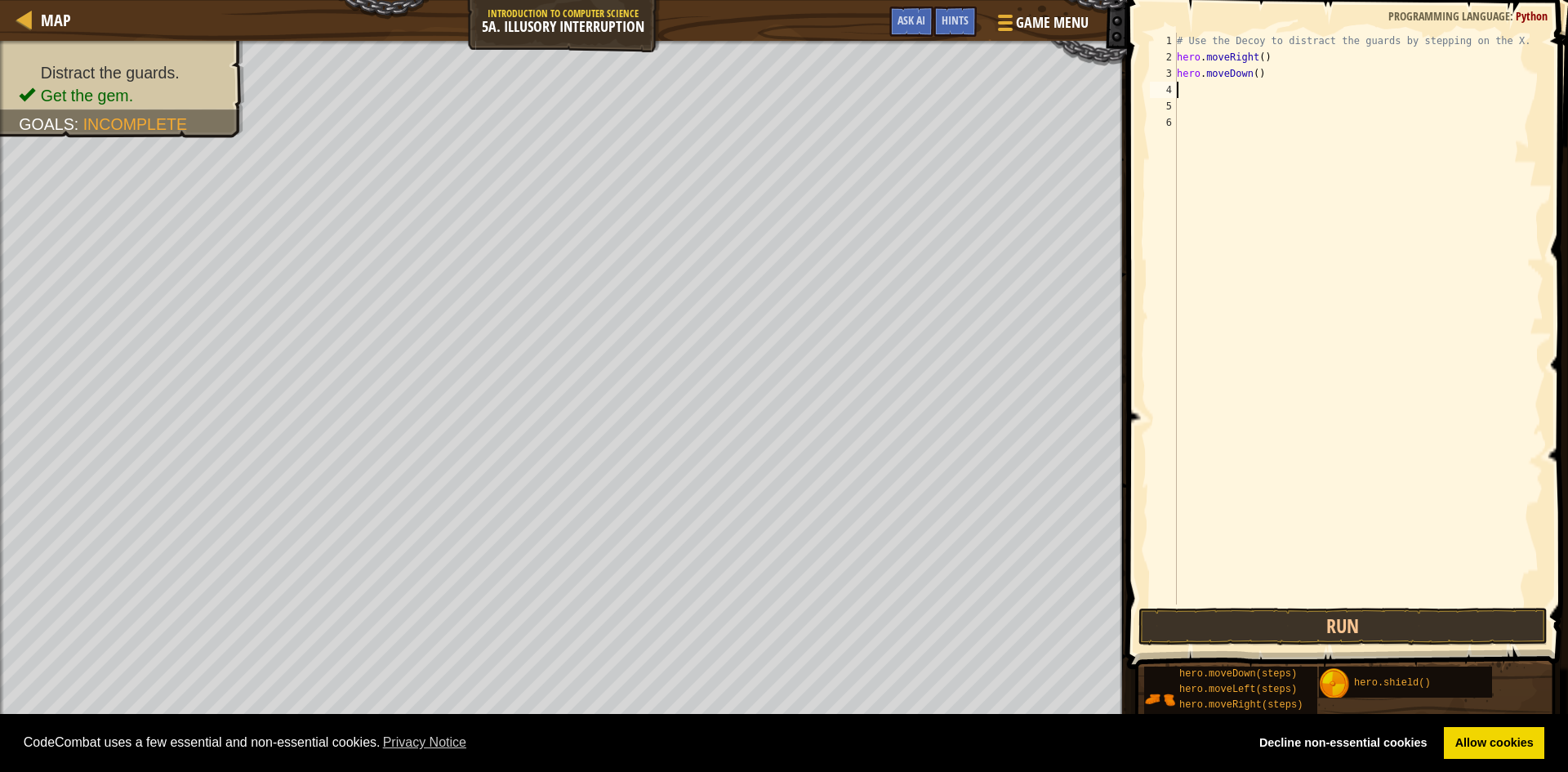
type textarea "h"
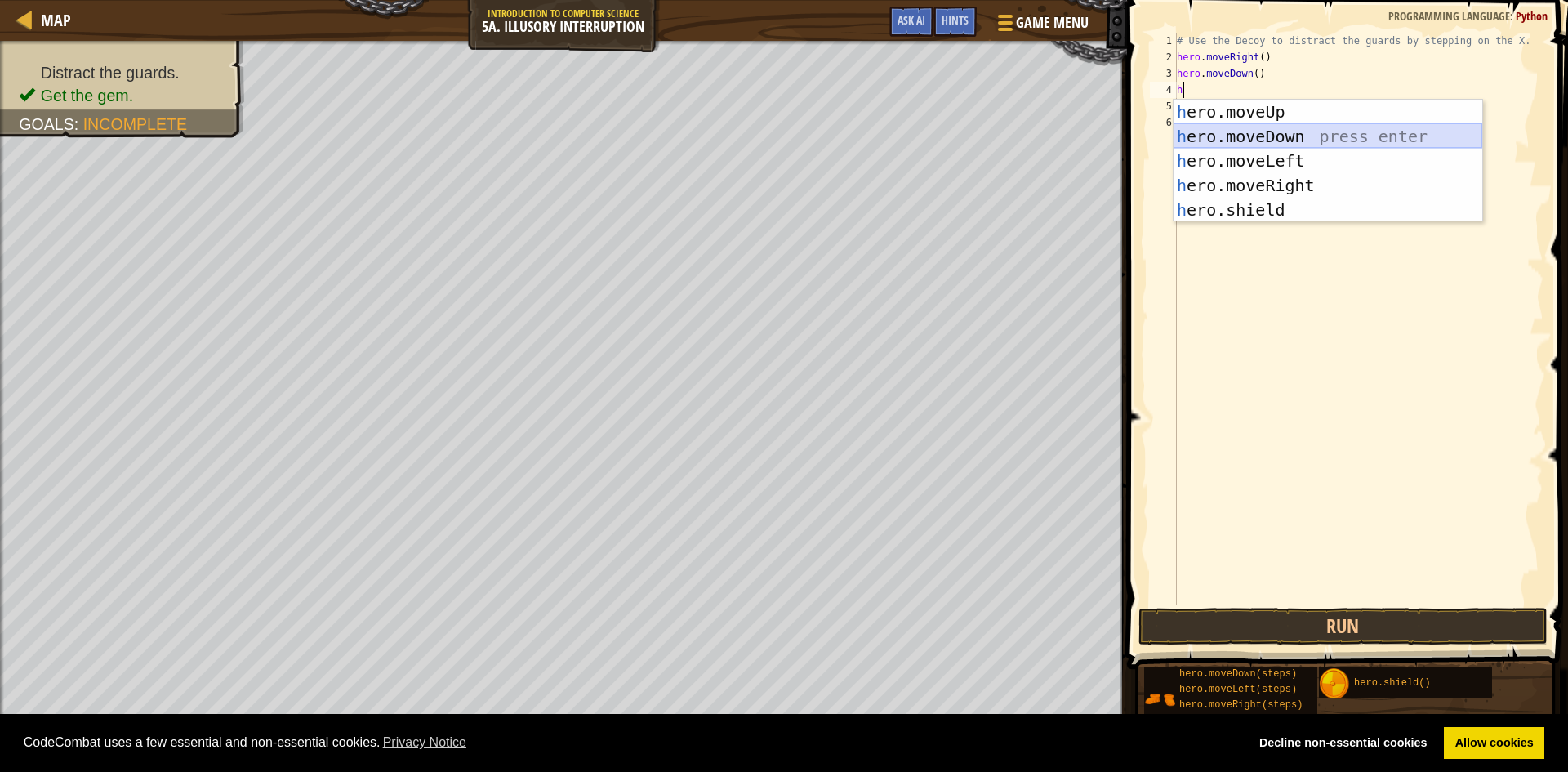
click at [1300, 135] on div "h ero.moveUp press enter h ero.moveDown press enter h ero.moveLeft press enter …" at bounding box center [1328, 186] width 308 height 172
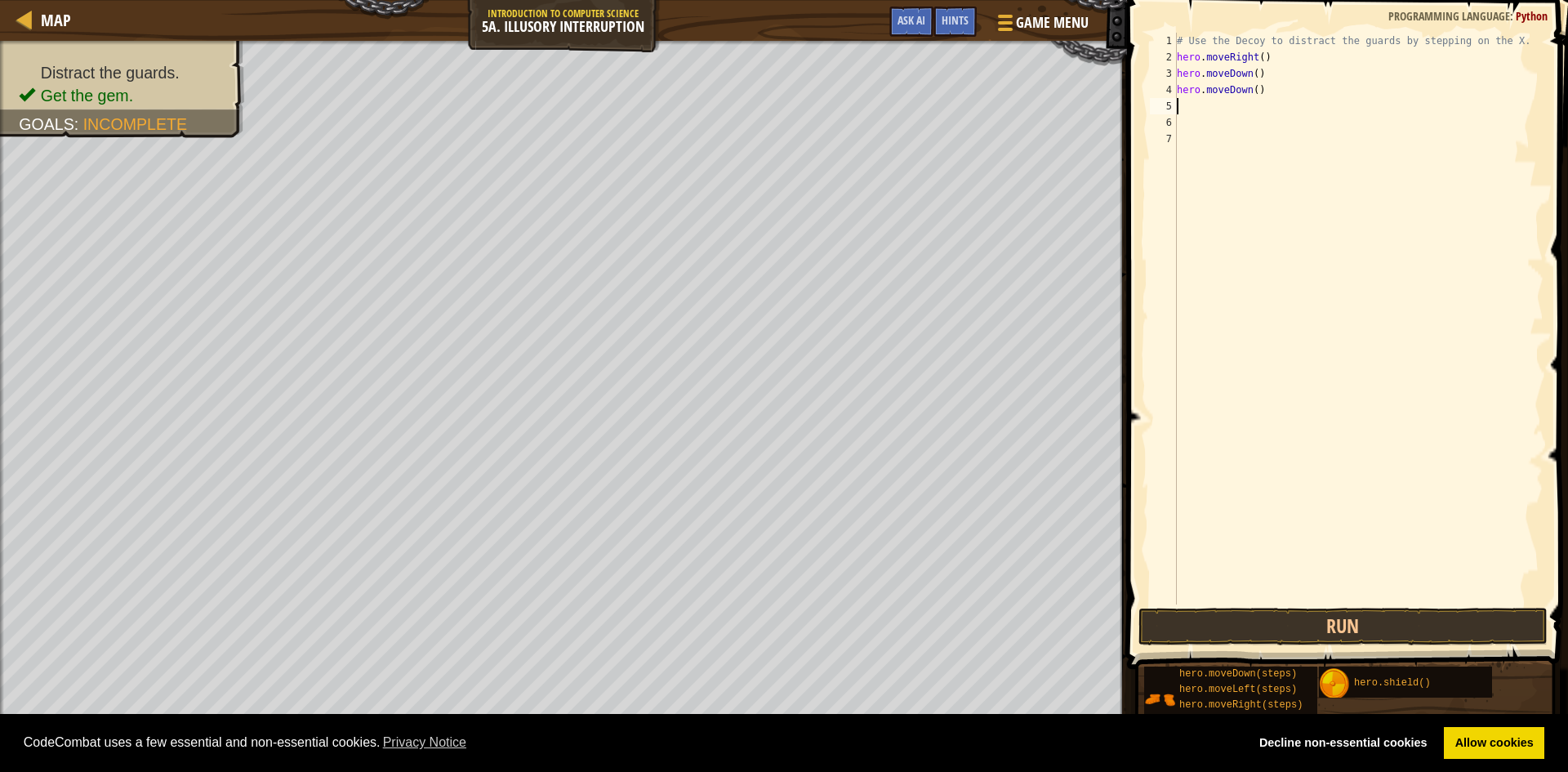
type textarea "h"
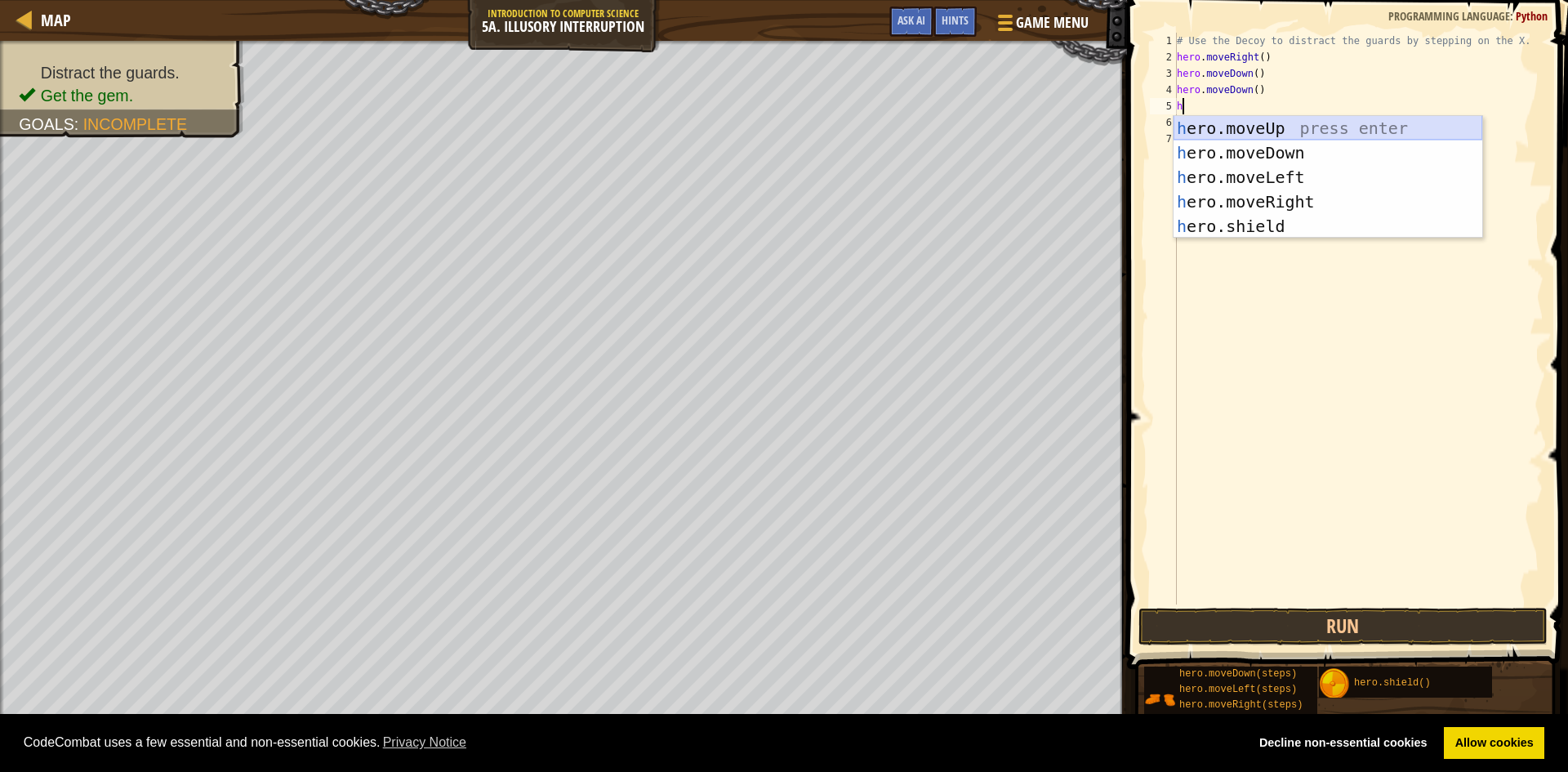
click at [1290, 128] on div "h ero.moveUp press enter h ero.moveDown press enter h ero.moveLeft press enter …" at bounding box center [1328, 202] width 308 height 172
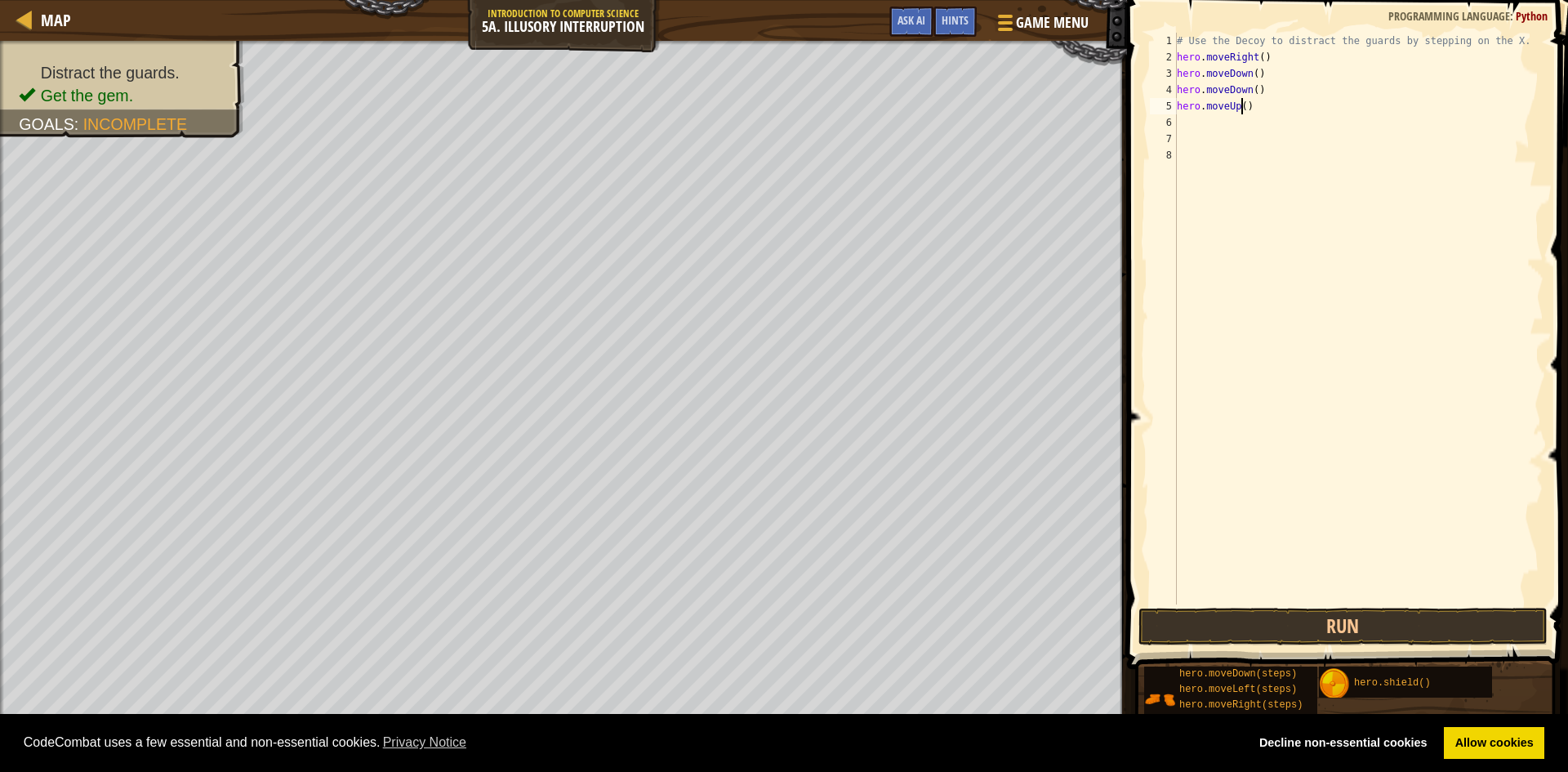
click at [1243, 103] on div "# Use the Decoy to distract the guards by stepping on the X. hero . moveRight (…" at bounding box center [1359, 335] width 370 height 605
click at [1261, 87] on div "# Use the Decoy to distract the guards by stepping on the X. hero . moveRight (…" at bounding box center [1359, 335] width 370 height 605
type textarea "h"
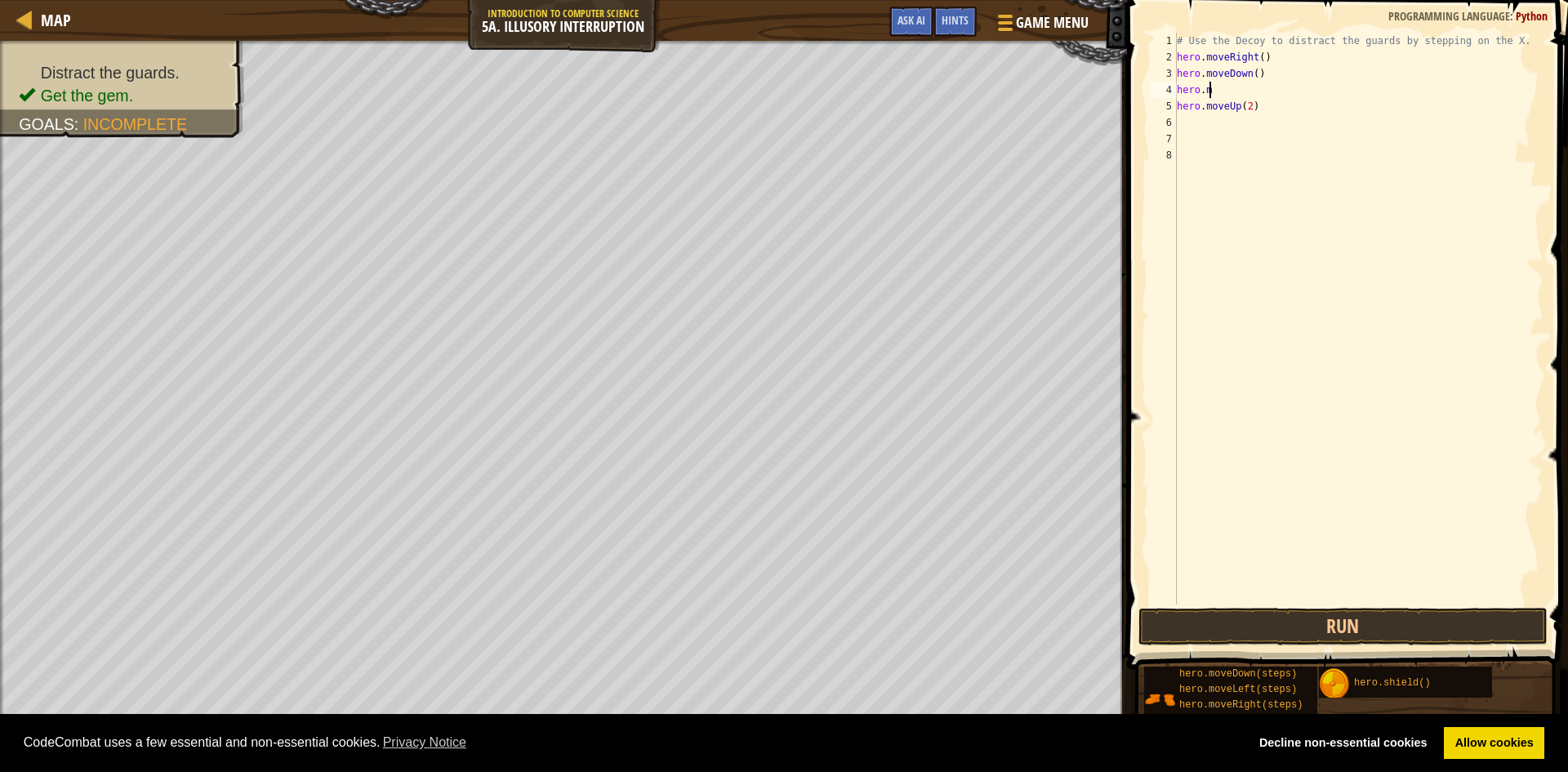
scroll to position [7, 0]
type textarea "h"
drag, startPoint x: 1181, startPoint y: 110, endPoint x: 1176, endPoint y: 164, distance: 54.2
click at [1179, 170] on div "# Use the Decoy to distract the guards by stepping on the X. hero . moveRight (…" at bounding box center [1359, 335] width 370 height 605
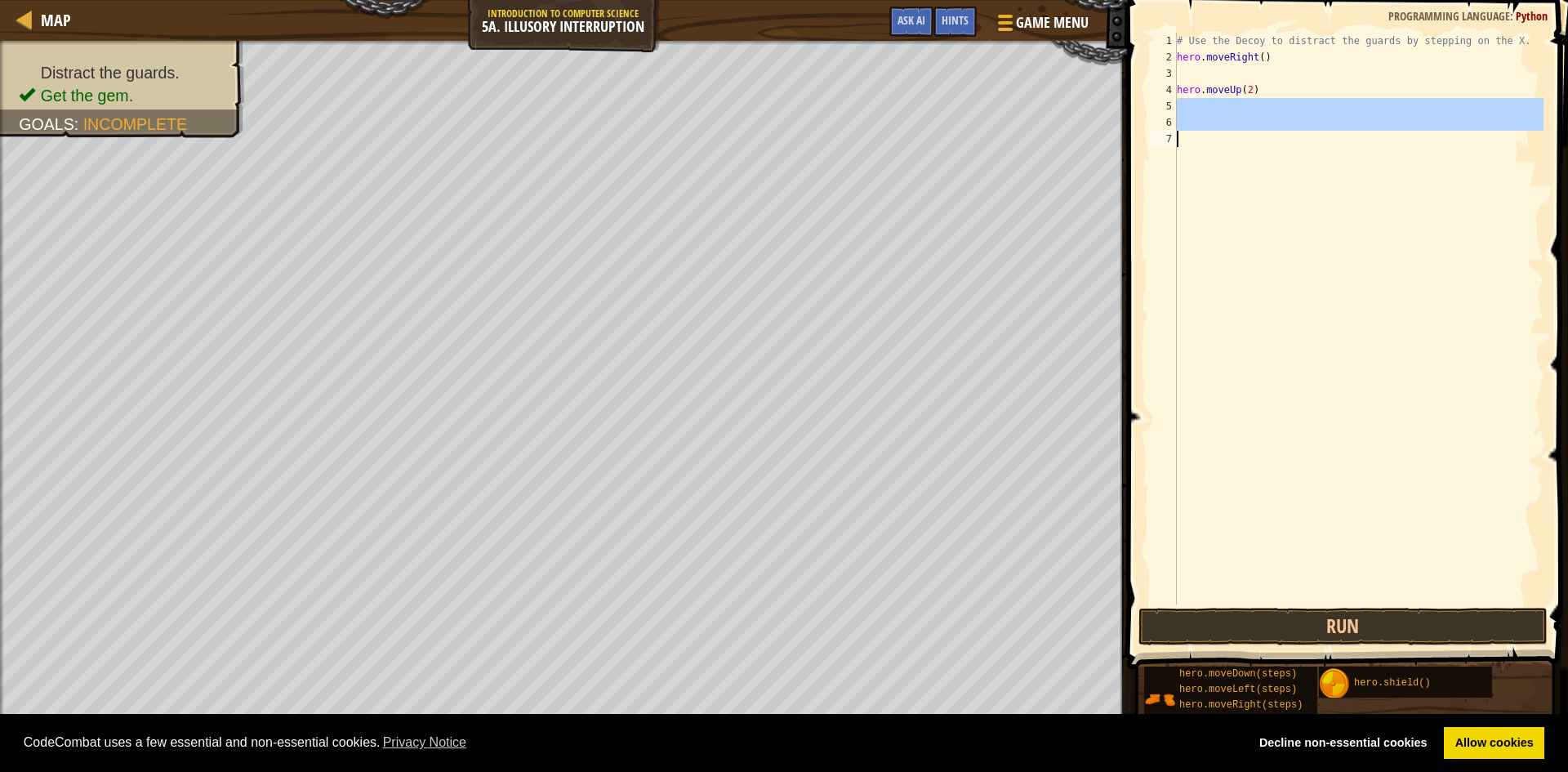
click at [1177, 107] on div "# Use the Decoy to distract the guards by stepping on the X. hero . moveRight (…" at bounding box center [1359, 318] width 370 height 572
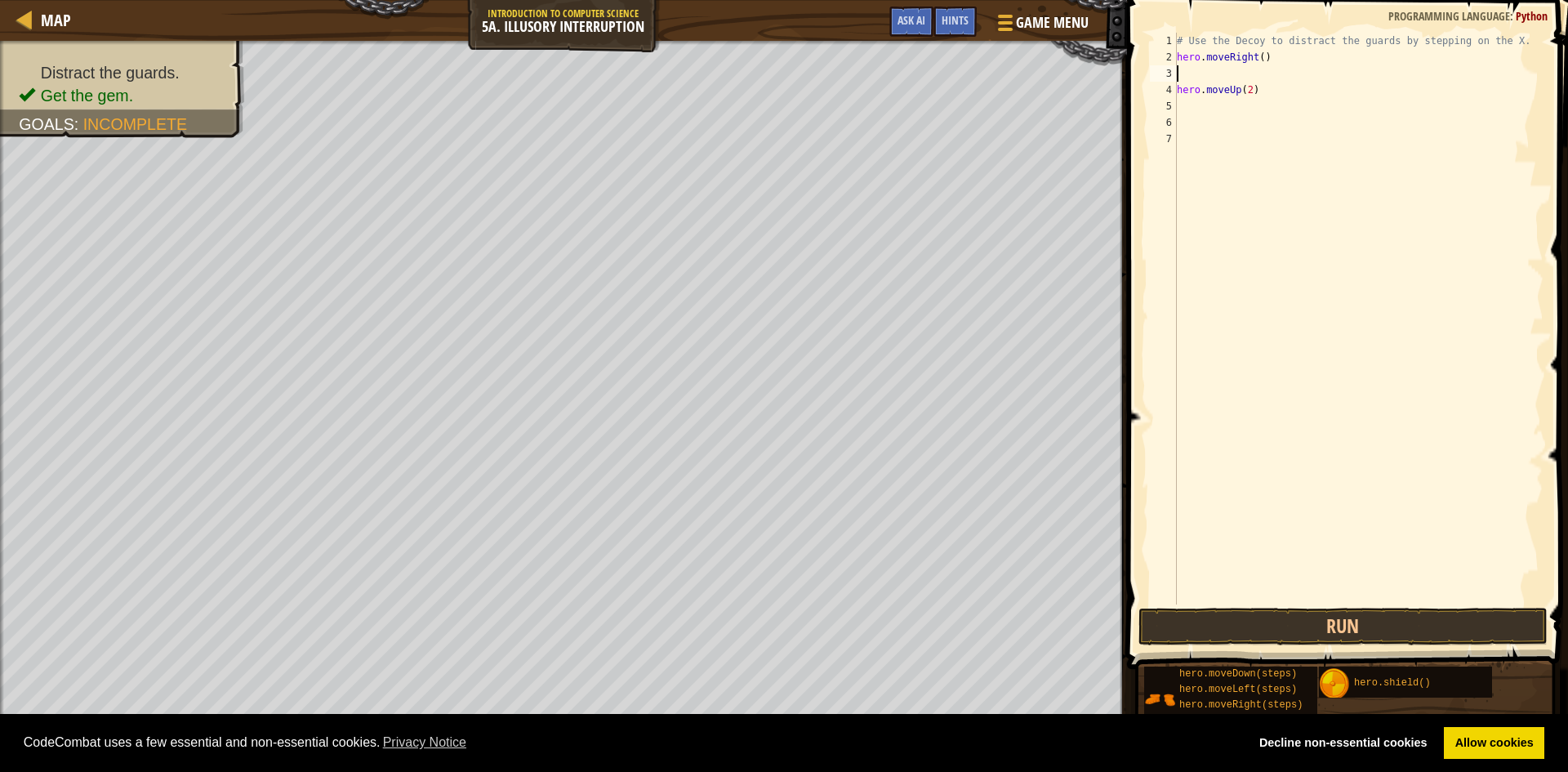
click at [1186, 76] on div "# Use the Decoy to distract the guards by stepping on the X. hero . moveRight (…" at bounding box center [1359, 335] width 370 height 605
type textarea "h"
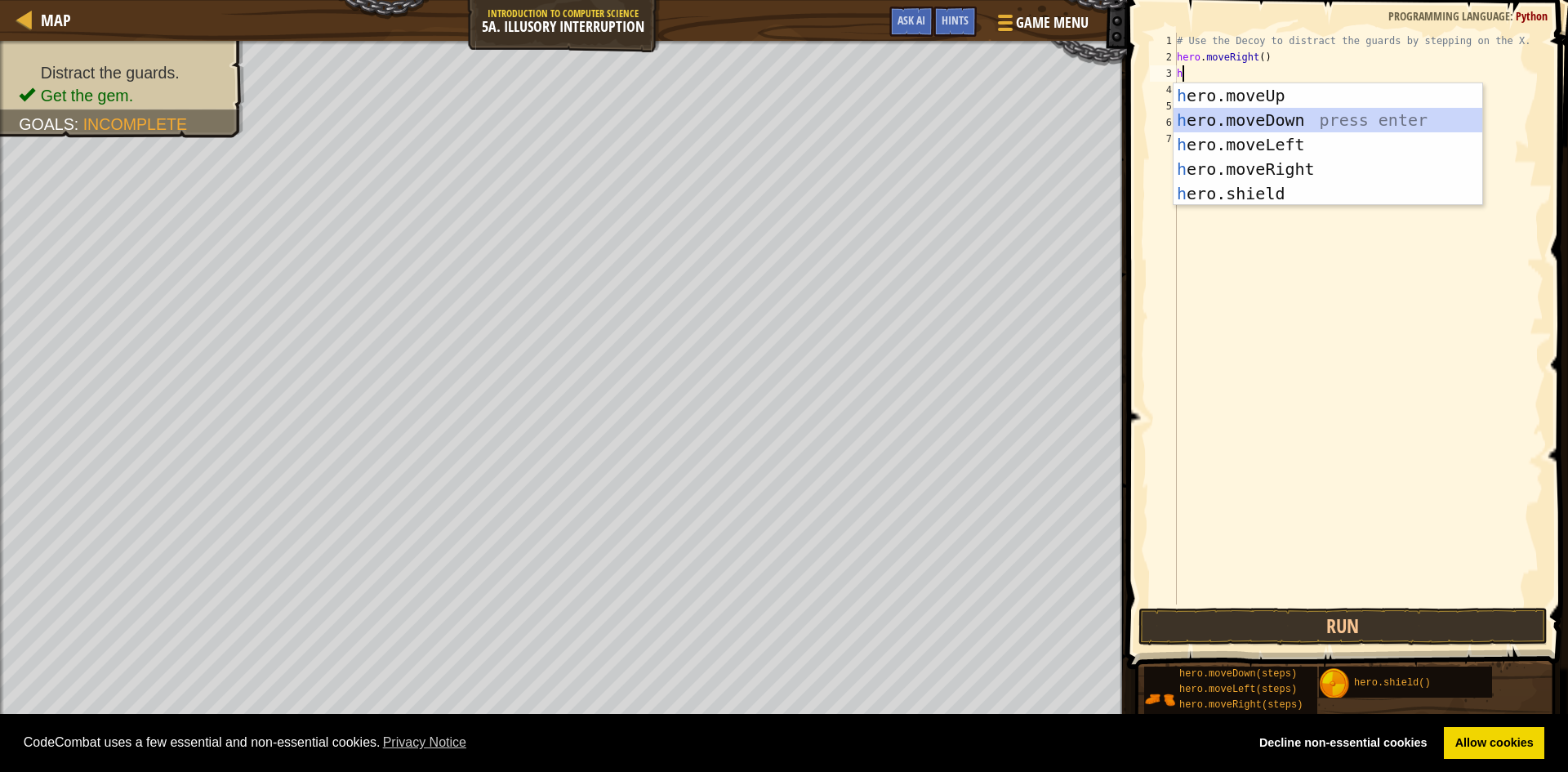
click at [1220, 111] on div "h ero.moveUp press enter h ero.moveDown press enter h ero.moveLeft press enter …" at bounding box center [1328, 169] width 308 height 172
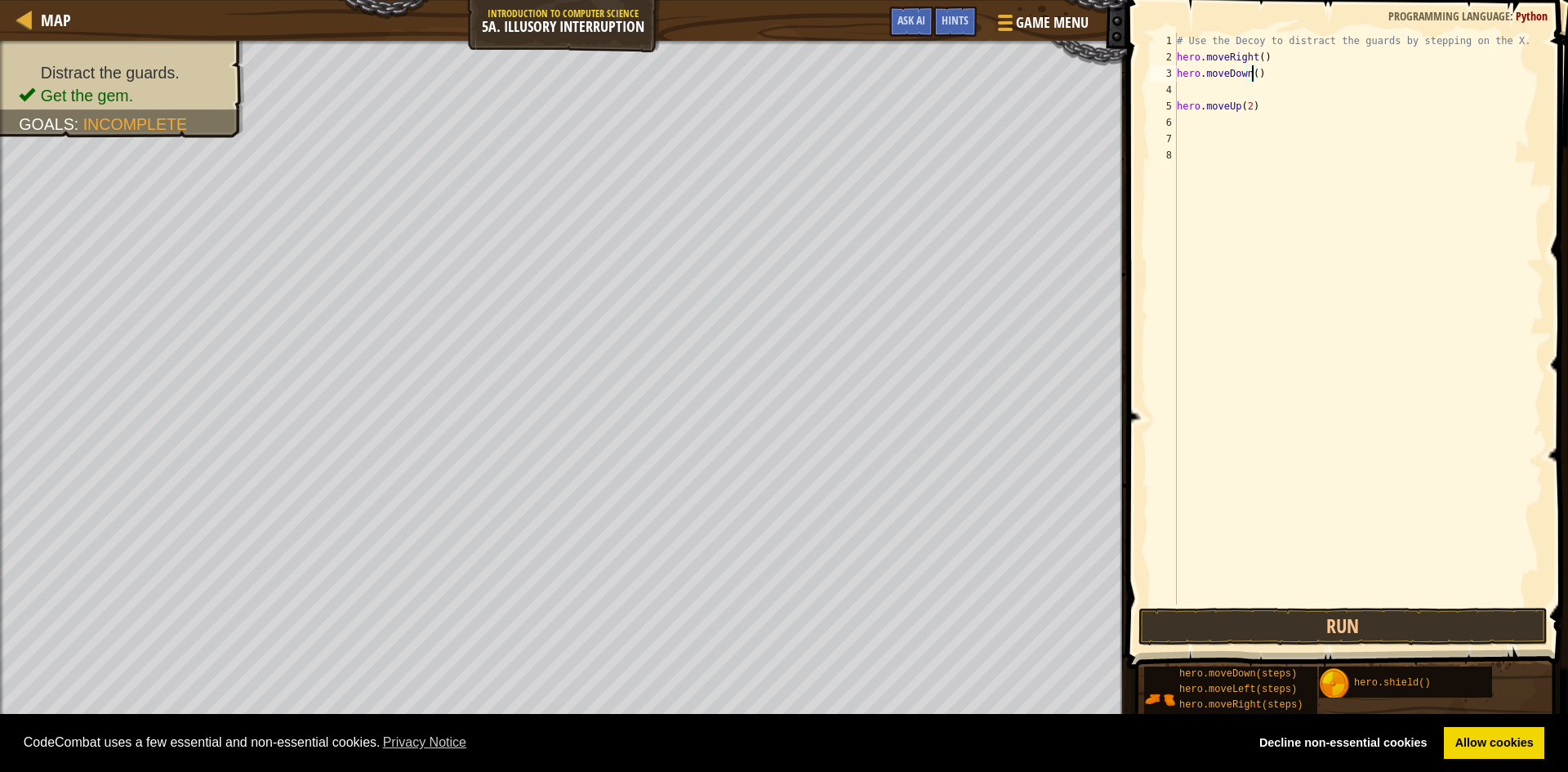
click at [1250, 74] on div "# Use the Decoy to distract the guards by stepping on the X. hero . moveRight (…" at bounding box center [1359, 335] width 370 height 605
type textarea "hero.moveDown(2)"
click at [1184, 125] on div "# Use the Decoy to distract the guards by stepping on the X. hero . moveRight (…" at bounding box center [1359, 335] width 370 height 605
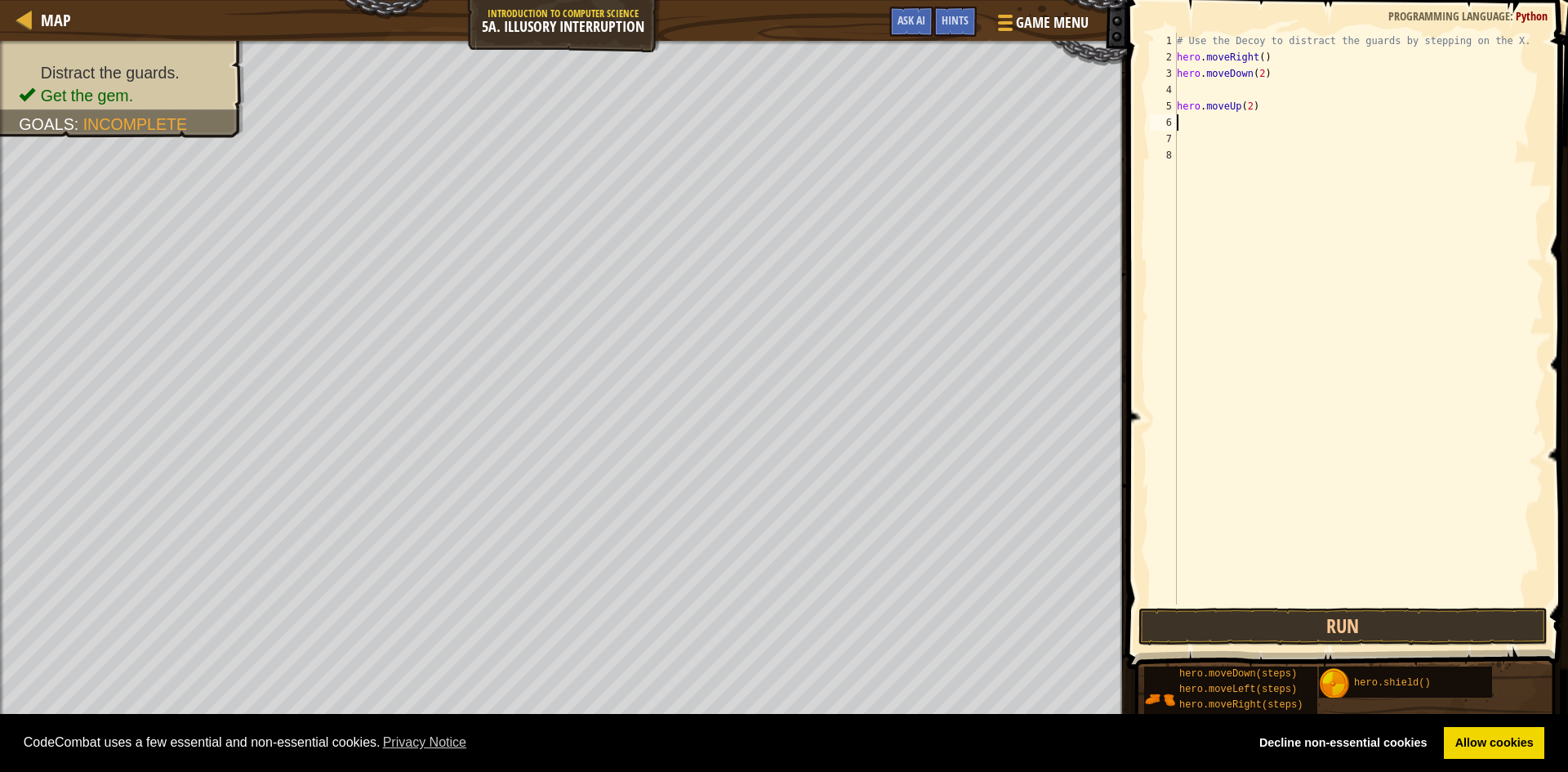
type textarea "h"
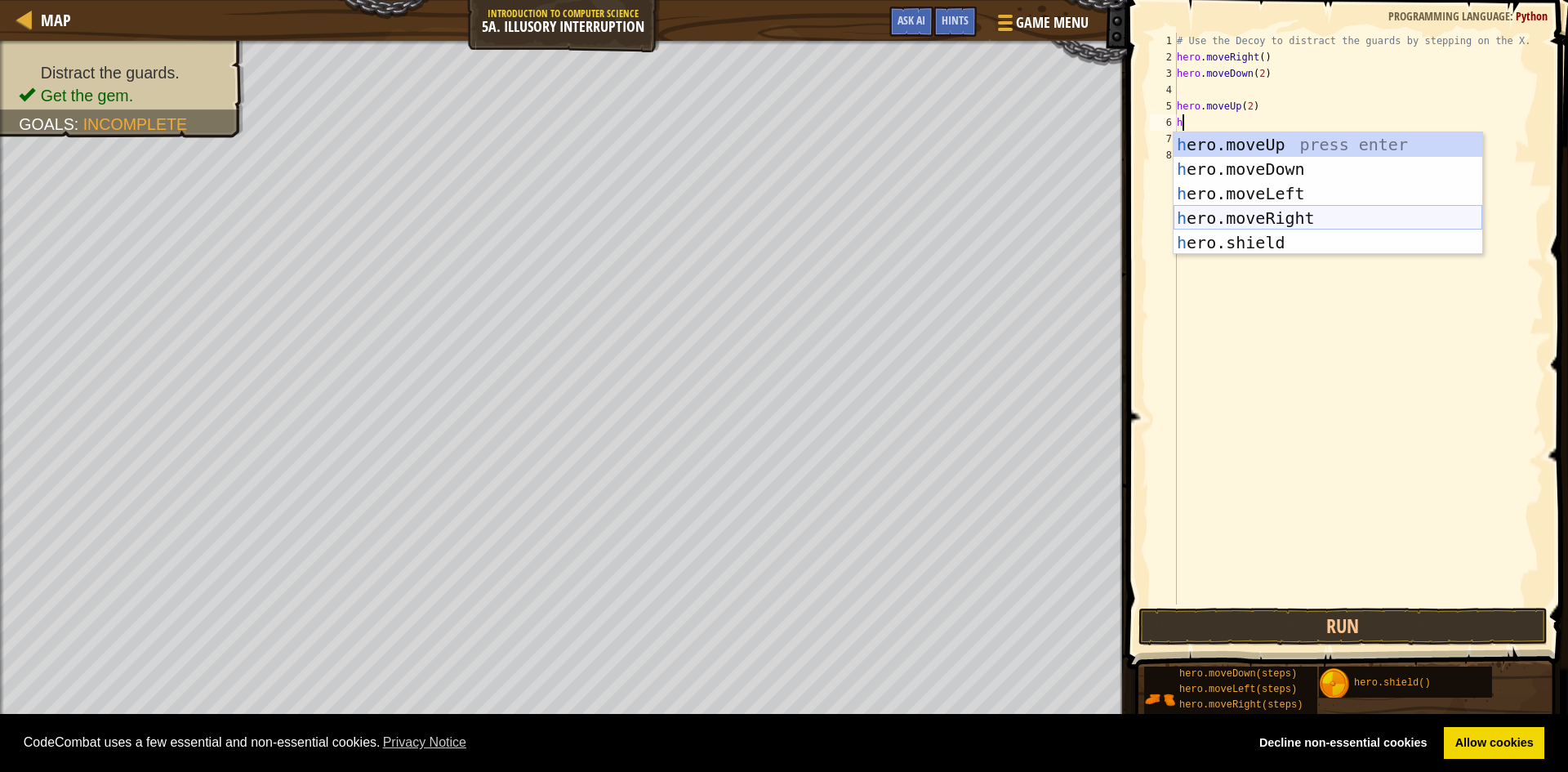
click at [1313, 210] on div "h ero.moveUp press enter h ero.moveDown press enter h ero.moveLeft press enter …" at bounding box center [1328, 218] width 308 height 172
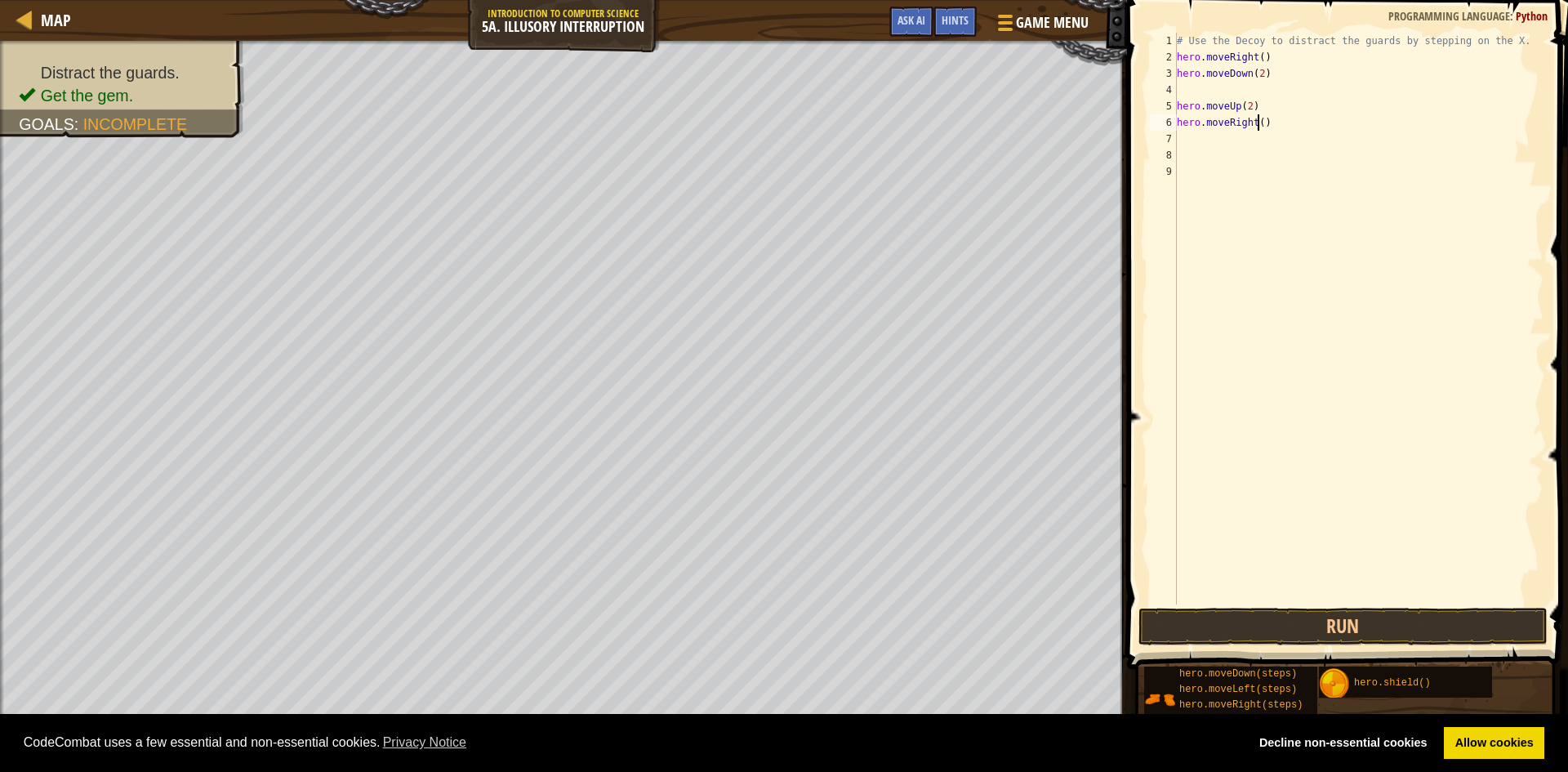
click at [1256, 122] on div "# Use the Decoy to distract the guards by stepping on the X. hero . moveRight (…" at bounding box center [1359, 335] width 370 height 605
type textarea "hero.moveRight(3)"
click at [1435, 634] on button "Run" at bounding box center [1343, 627] width 409 height 38
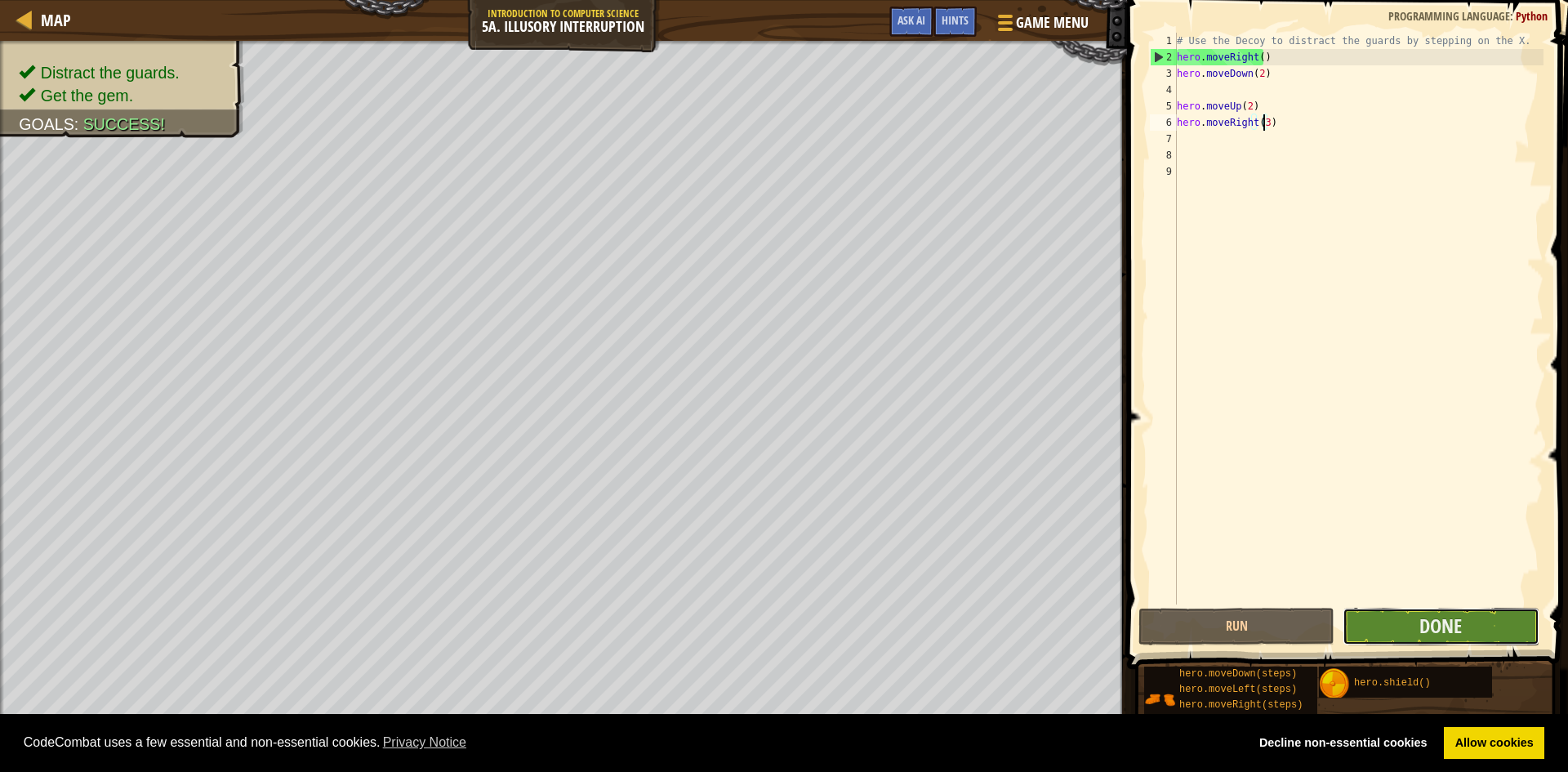
click at [1475, 630] on button "Done" at bounding box center [1441, 627] width 196 height 38
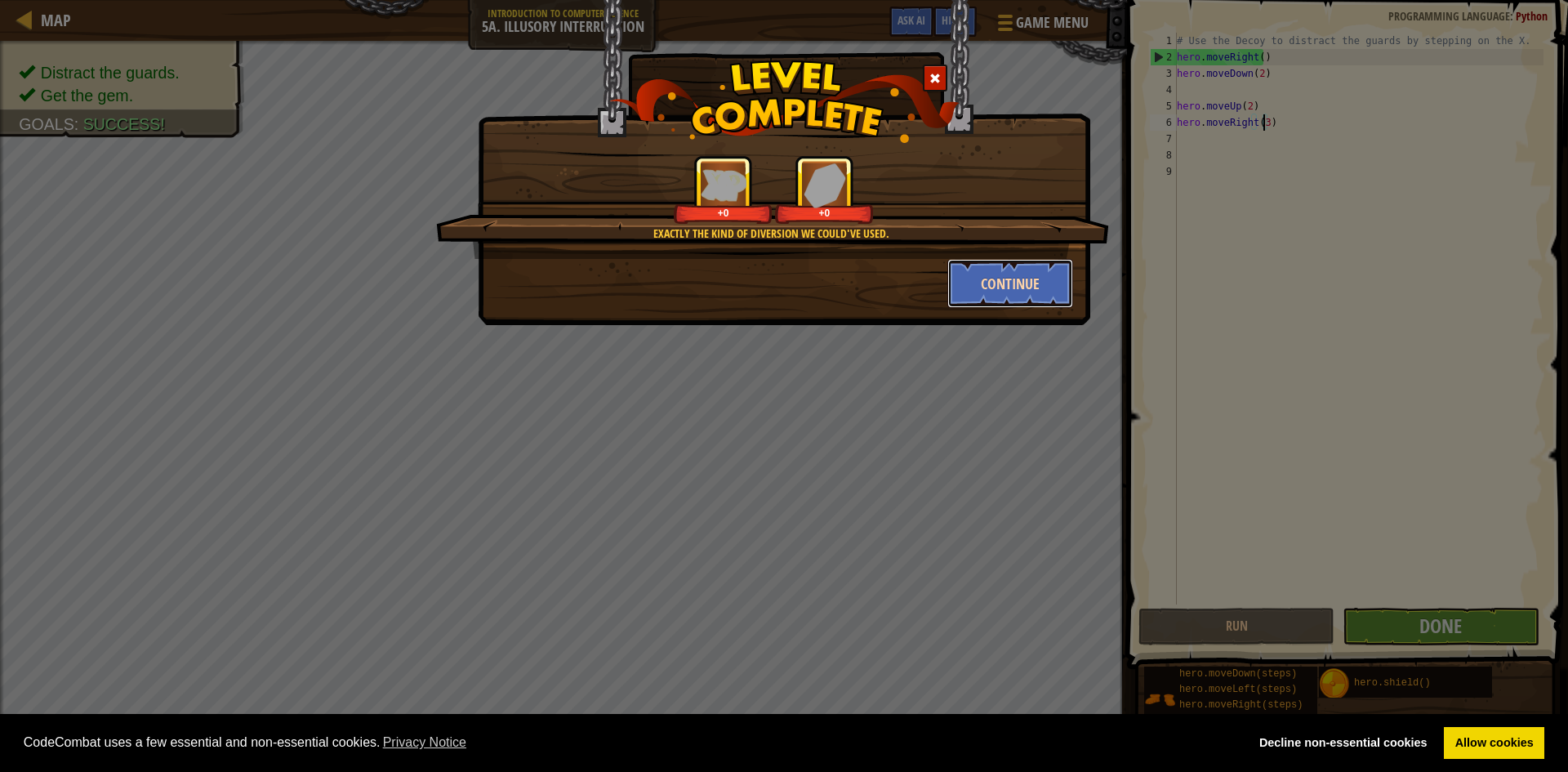
click at [1050, 286] on button "Continue" at bounding box center [1010, 283] width 126 height 49
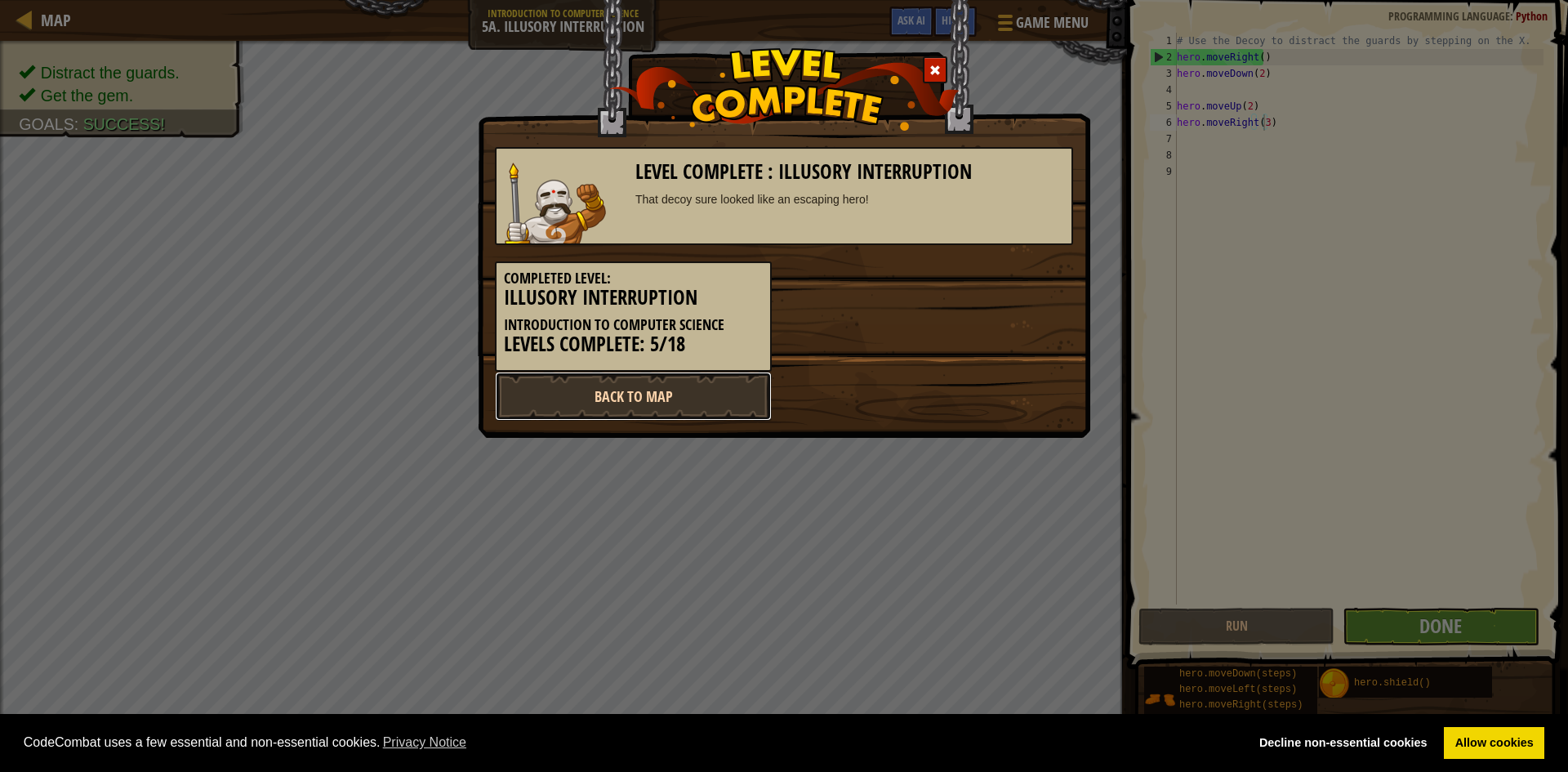
click at [742, 396] on link "Back to Map" at bounding box center [633, 395] width 277 height 49
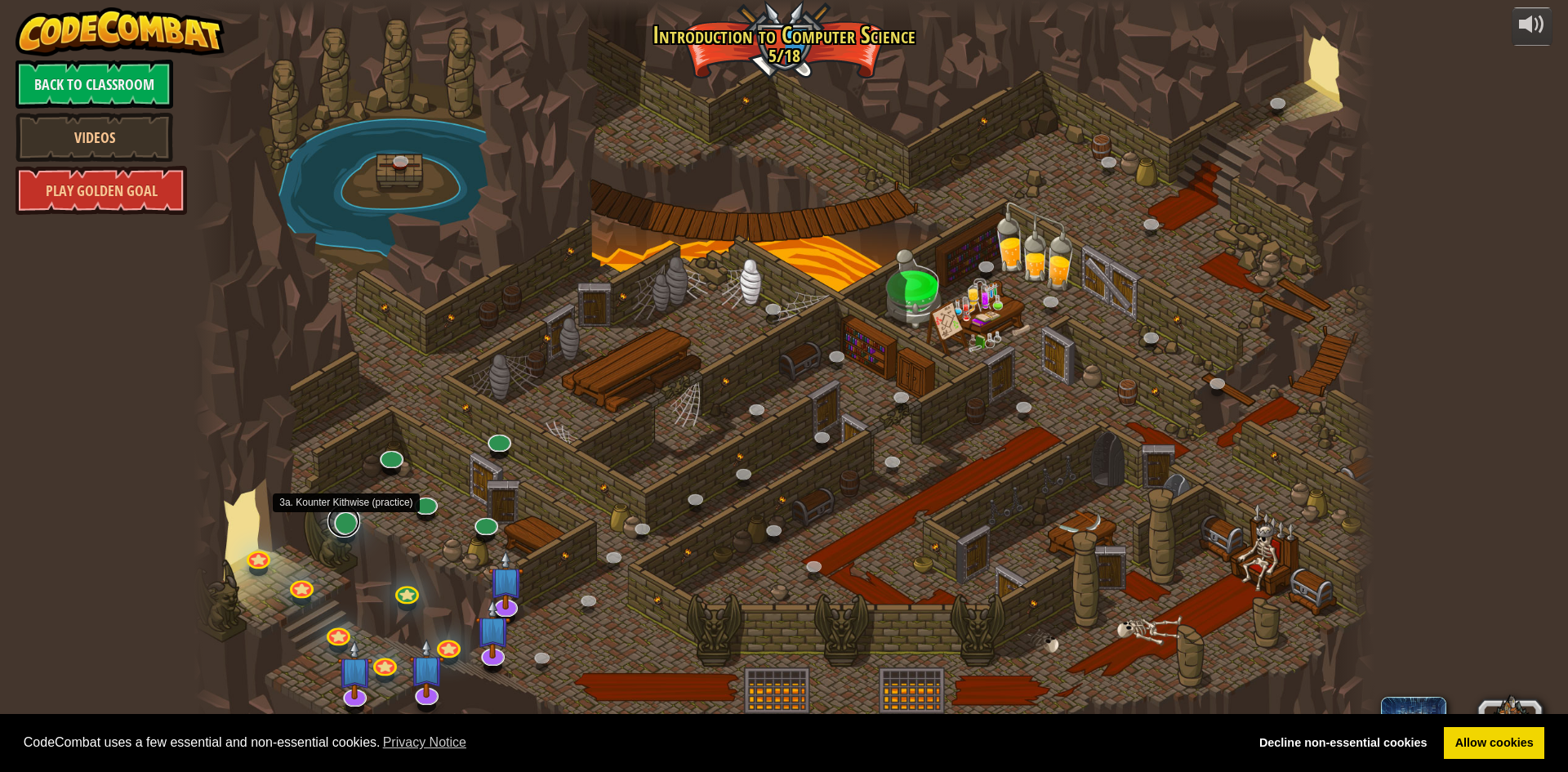
click at [344, 531] on link at bounding box center [344, 521] width 33 height 33
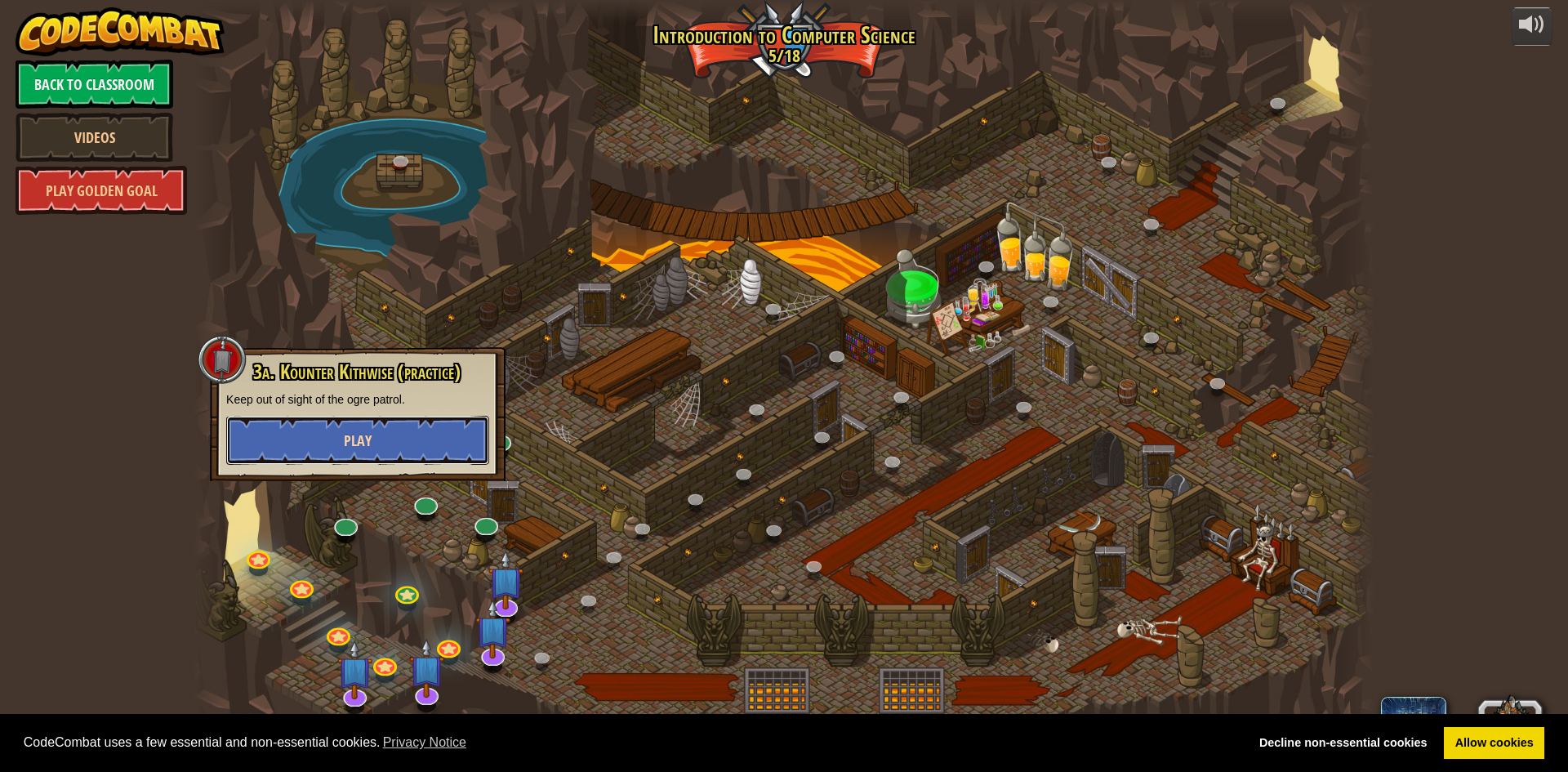
click at [383, 459] on button "Play" at bounding box center [358, 440] width 263 height 49
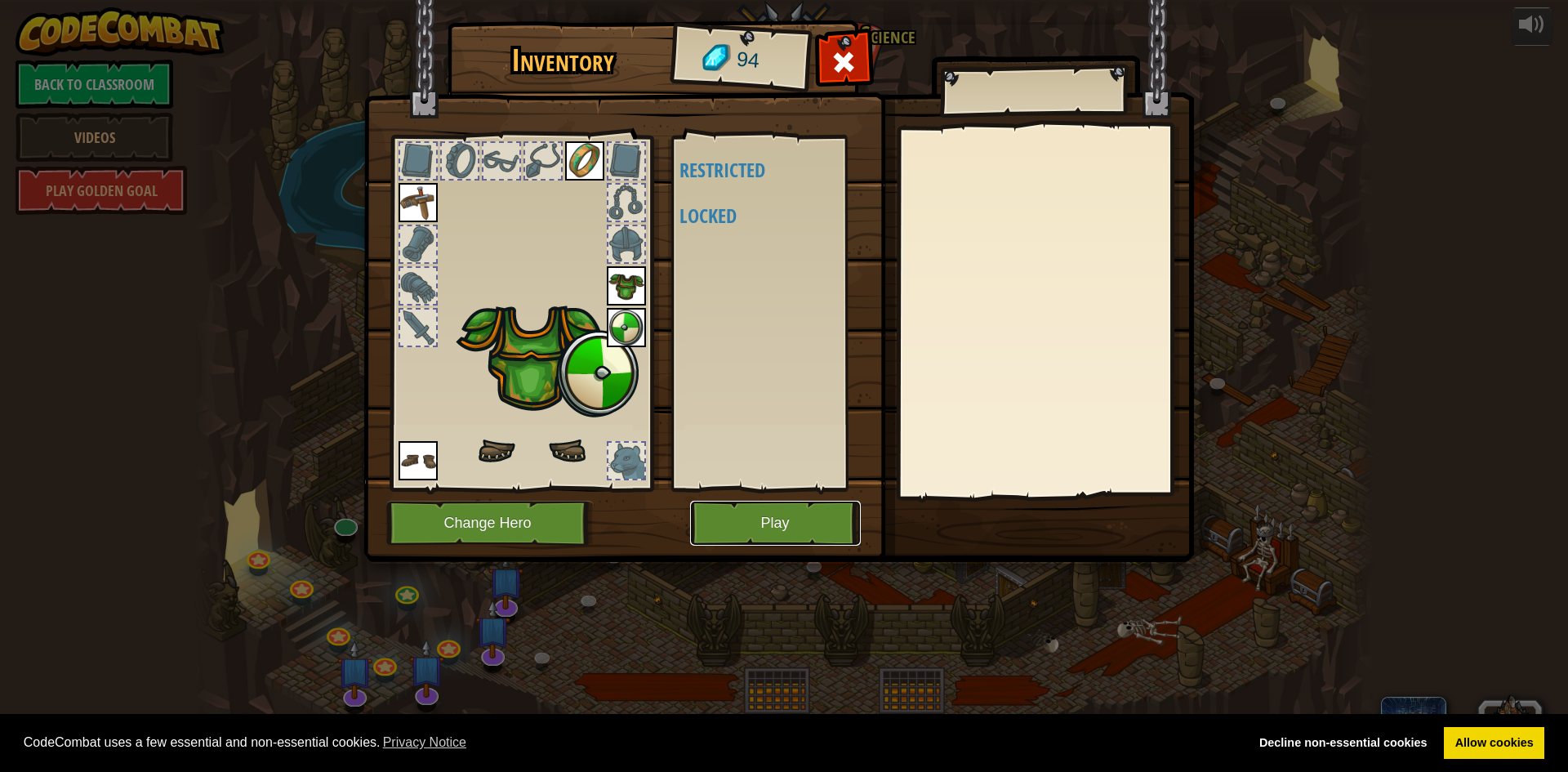
click at [777, 521] on button "Play" at bounding box center [775, 523] width 171 height 45
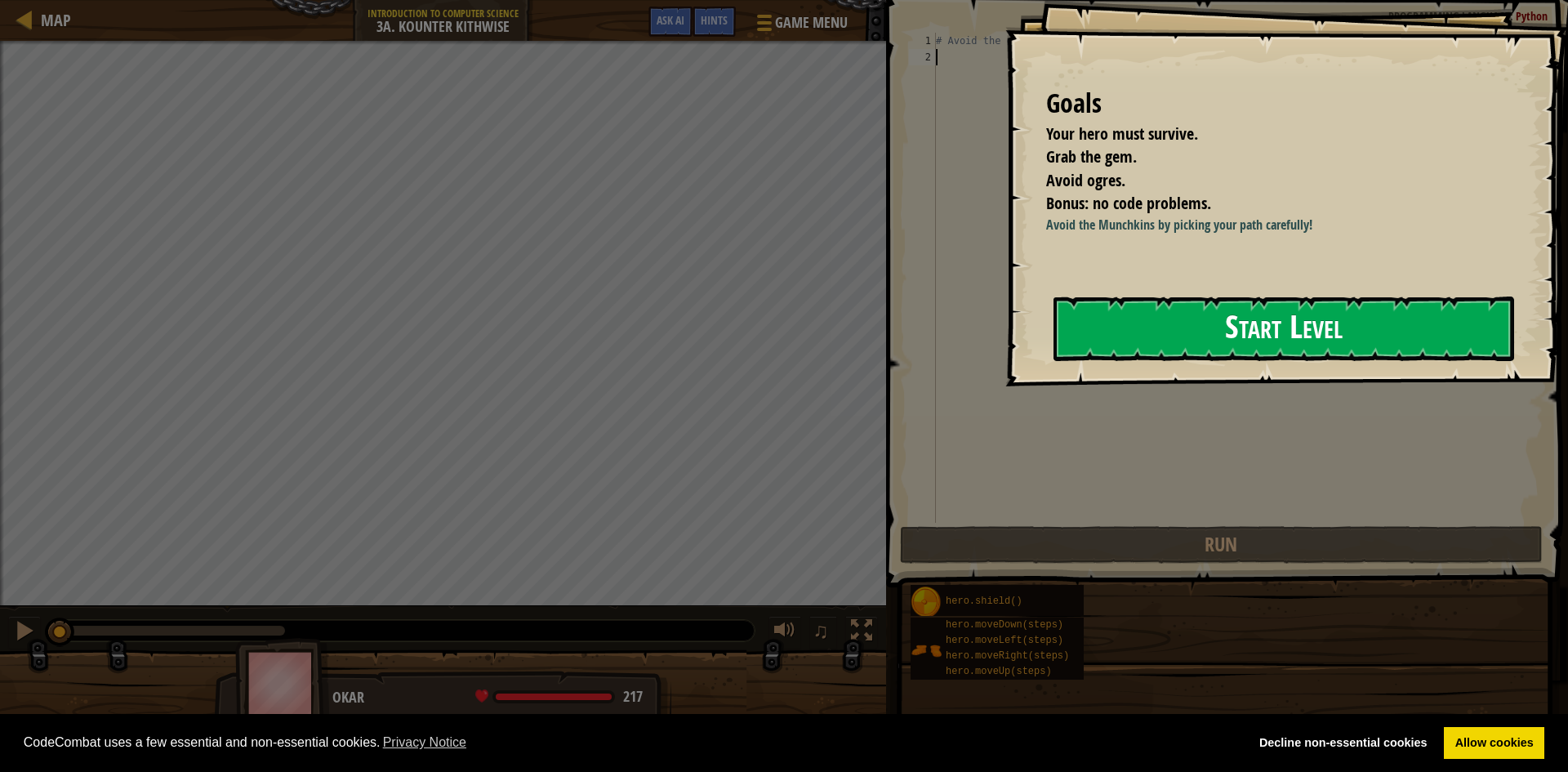
click at [1169, 361] on button "Start Level" at bounding box center [1283, 328] width 461 height 65
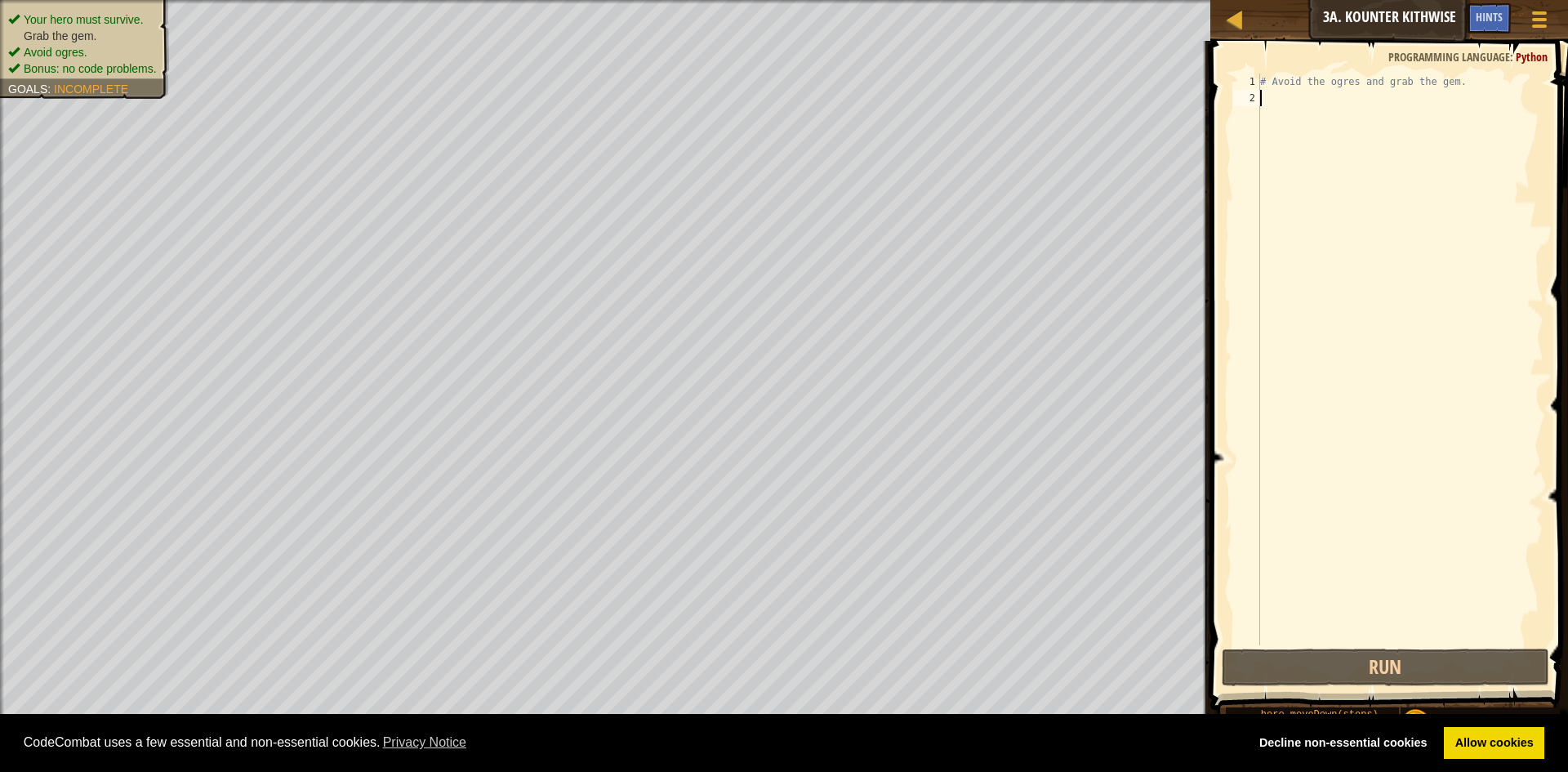
type textarea "h"
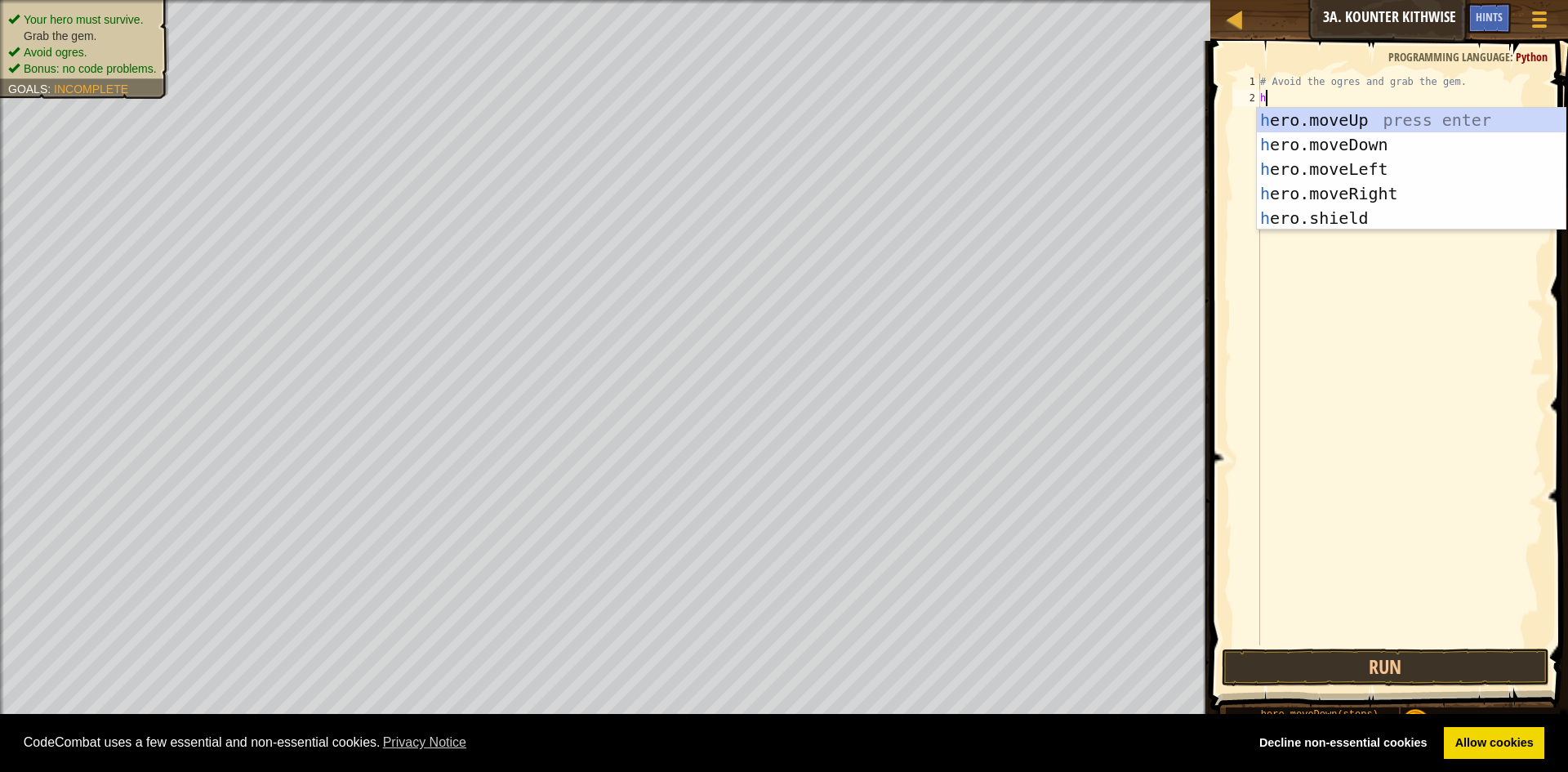
scroll to position [7, 0]
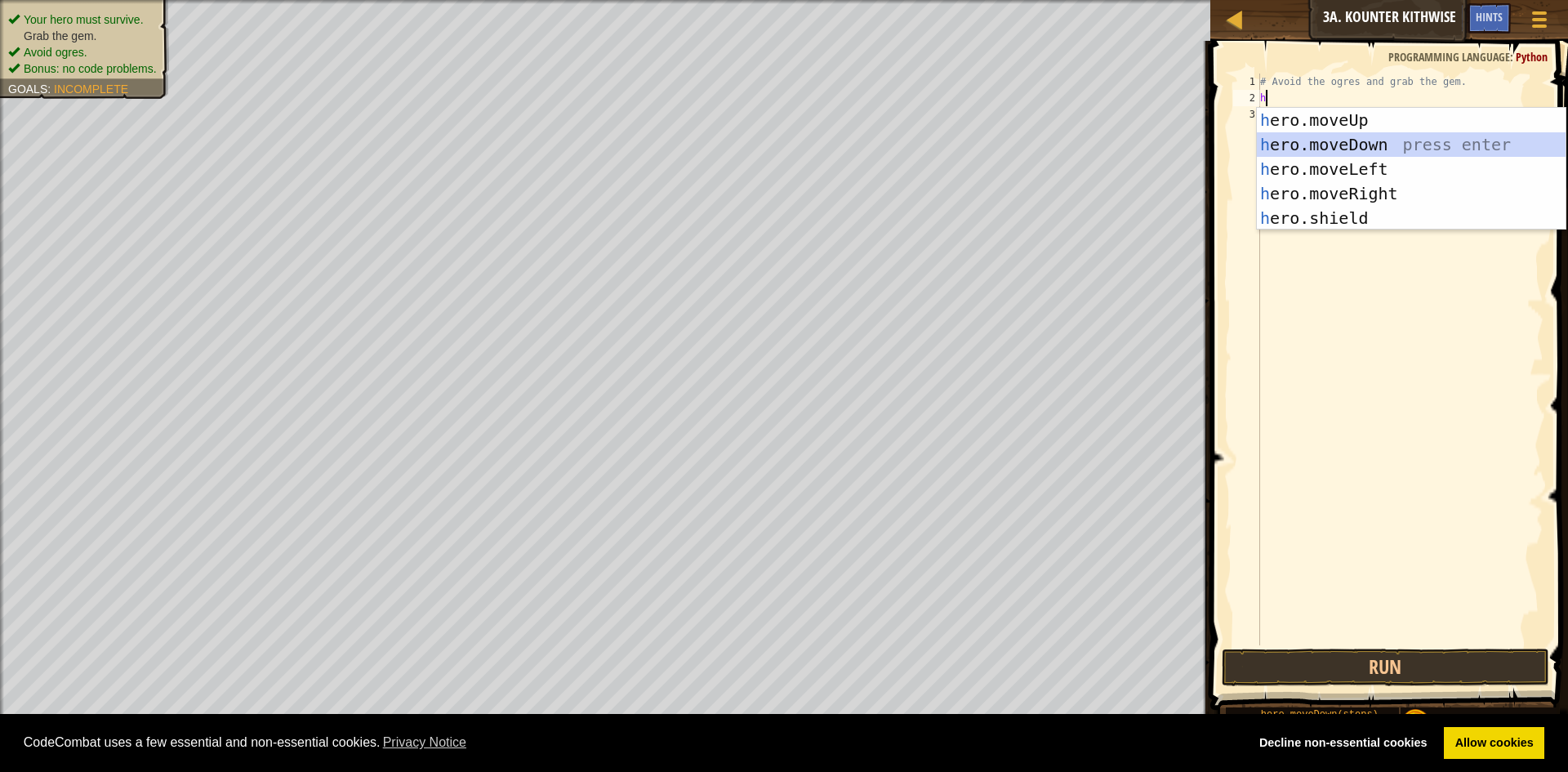
click at [1328, 135] on div "h ero.moveUp press enter h ero.moveDown press enter h ero.moveLeft press enter …" at bounding box center [1411, 194] width 308 height 172
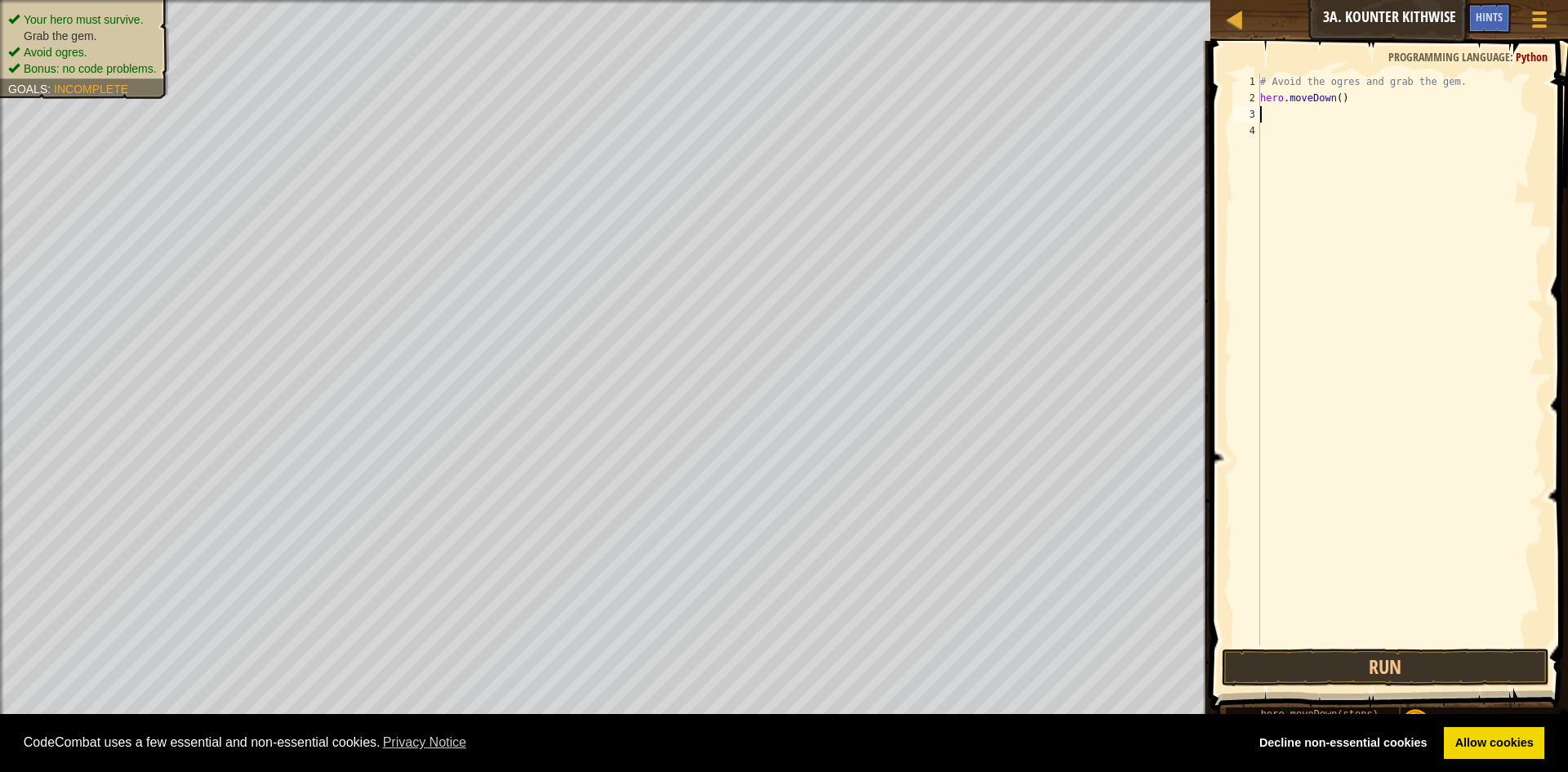
click at [1334, 96] on div "# Avoid the ogres and grab the gem. hero . moveDown ( )" at bounding box center [1400, 376] width 286 height 605
type textarea "hero.moveDown(2)"
click at [1273, 116] on div "# Avoid the ogres and grab the gem. hero . moveDown ( 2 )" at bounding box center [1400, 376] width 286 height 605
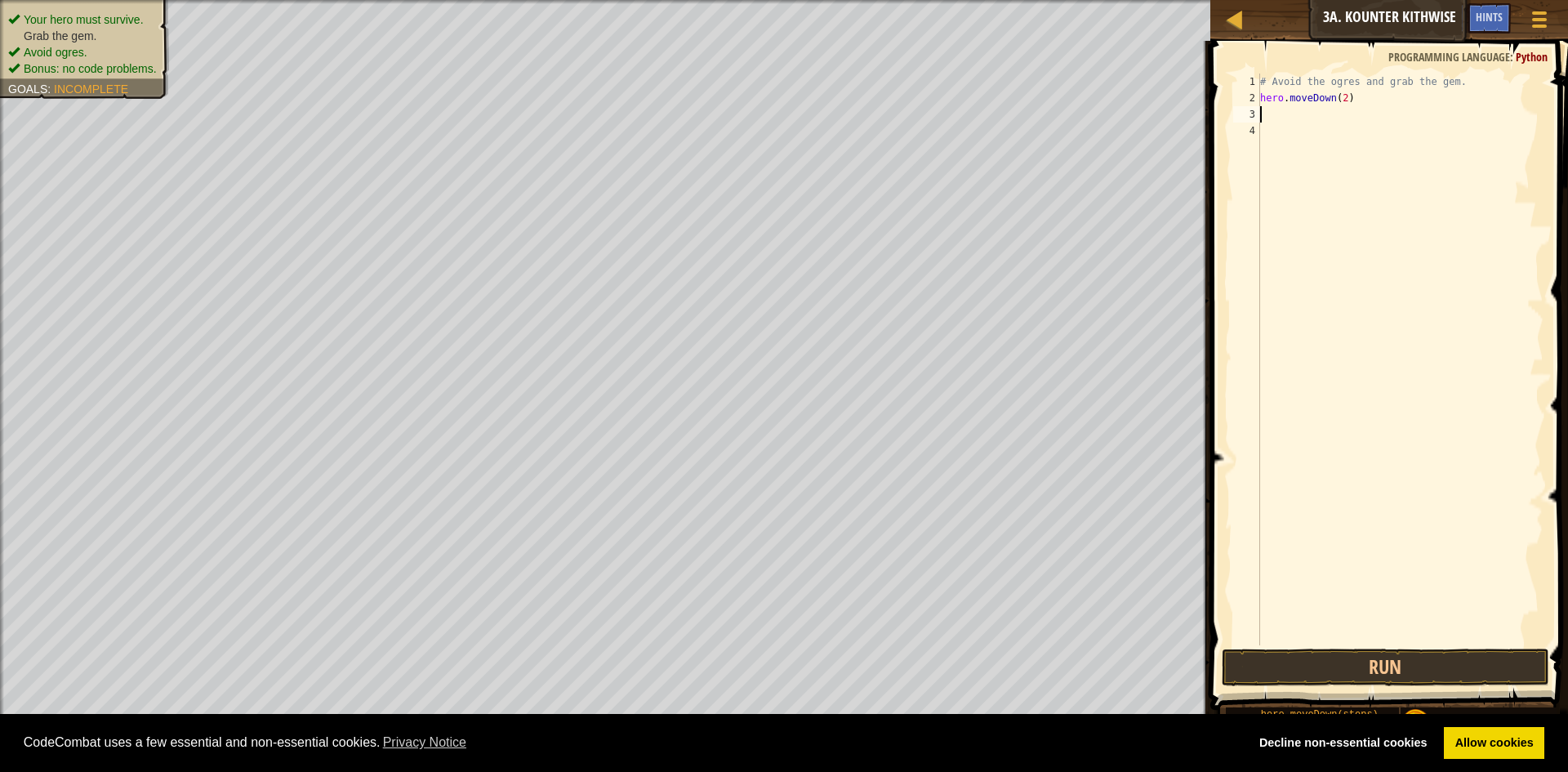
type textarea "h"
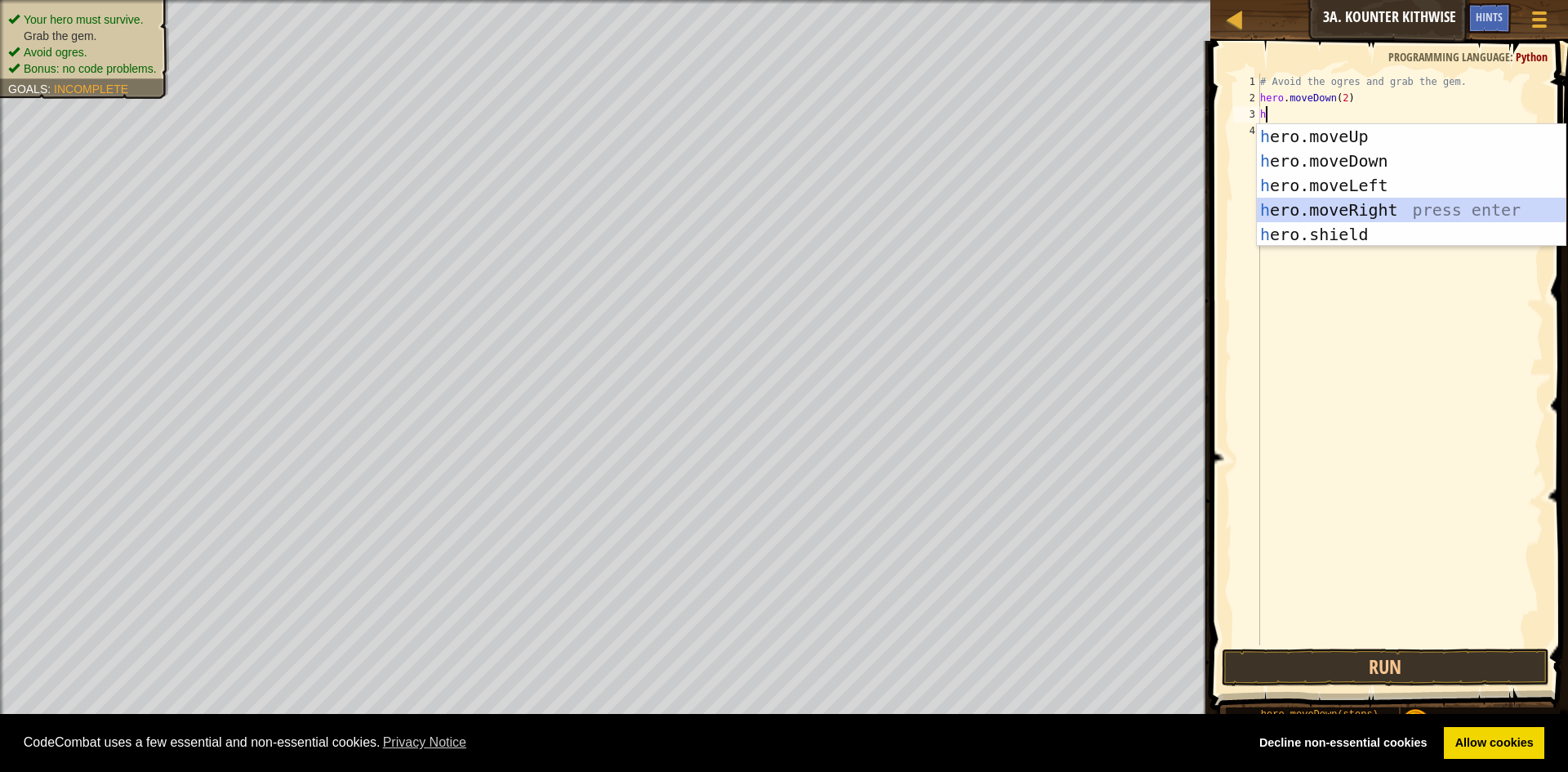
click at [1347, 198] on div "h ero.moveUp press enter h ero.moveDown press enter h ero.moveLeft press enter …" at bounding box center [1411, 210] width 308 height 172
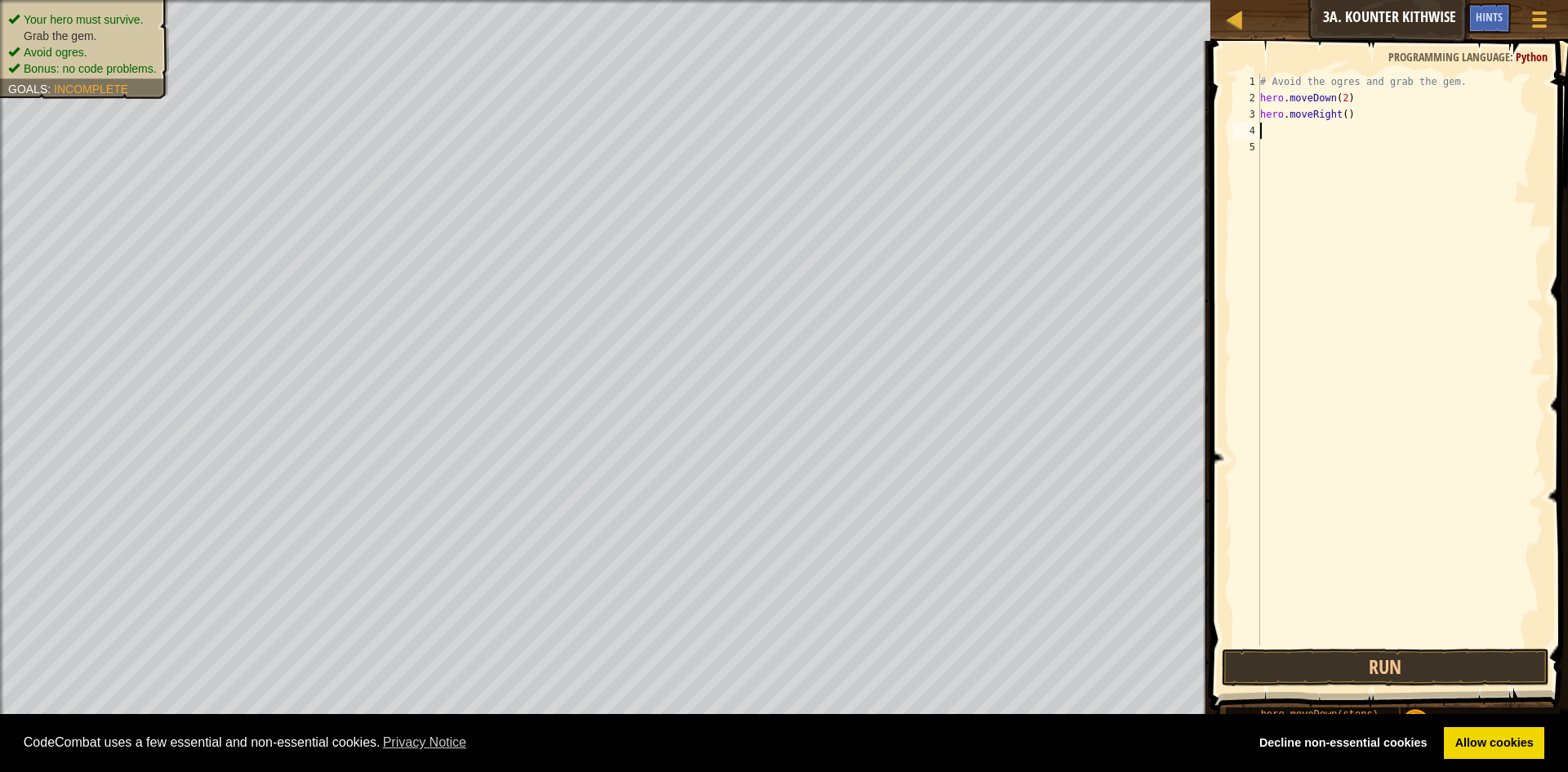
type textarea "h"
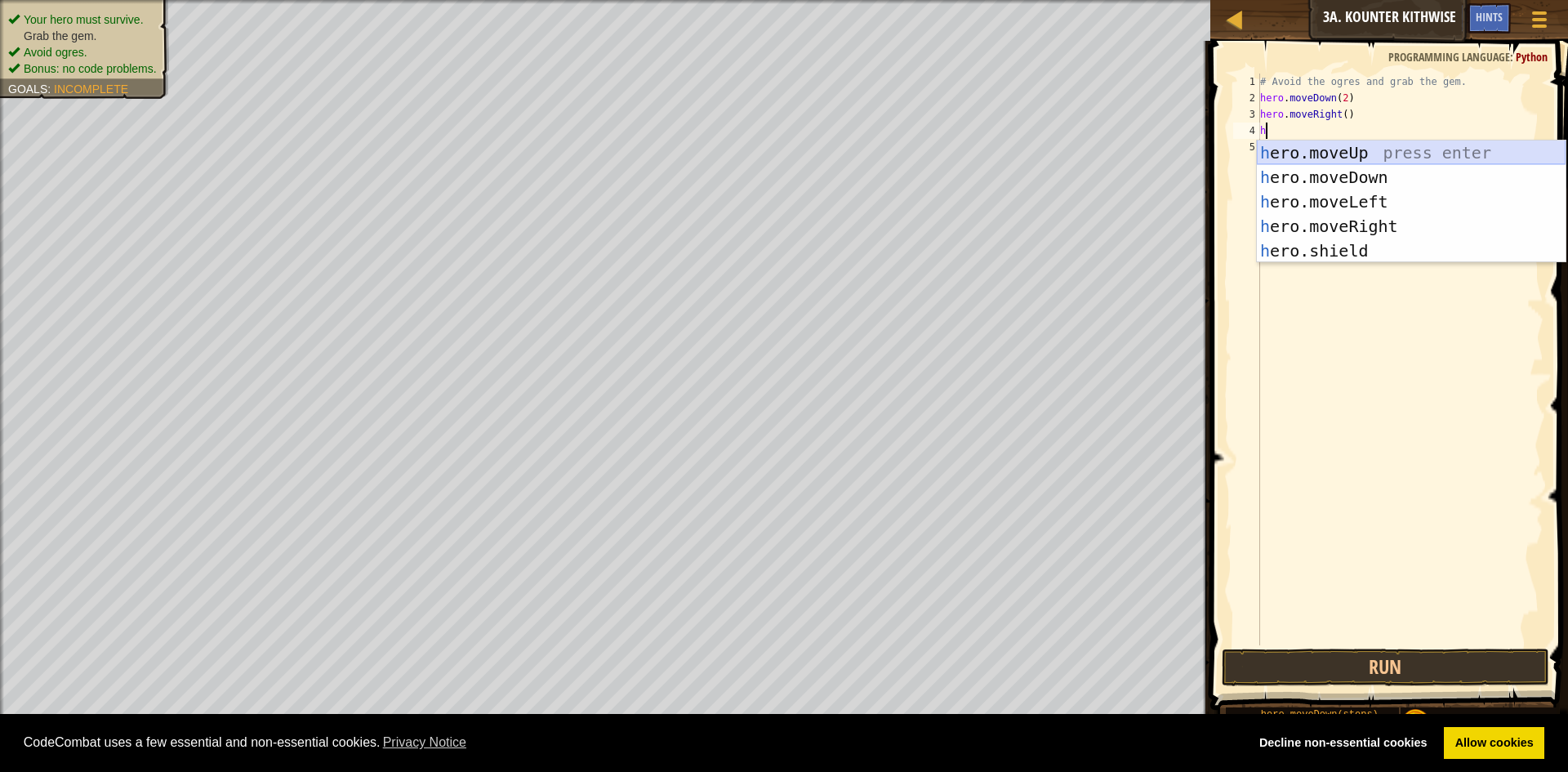
click at [1307, 148] on div "h ero.moveUp press enter h ero.moveDown press enter h ero.moveLeft press enter …" at bounding box center [1411, 226] width 308 height 172
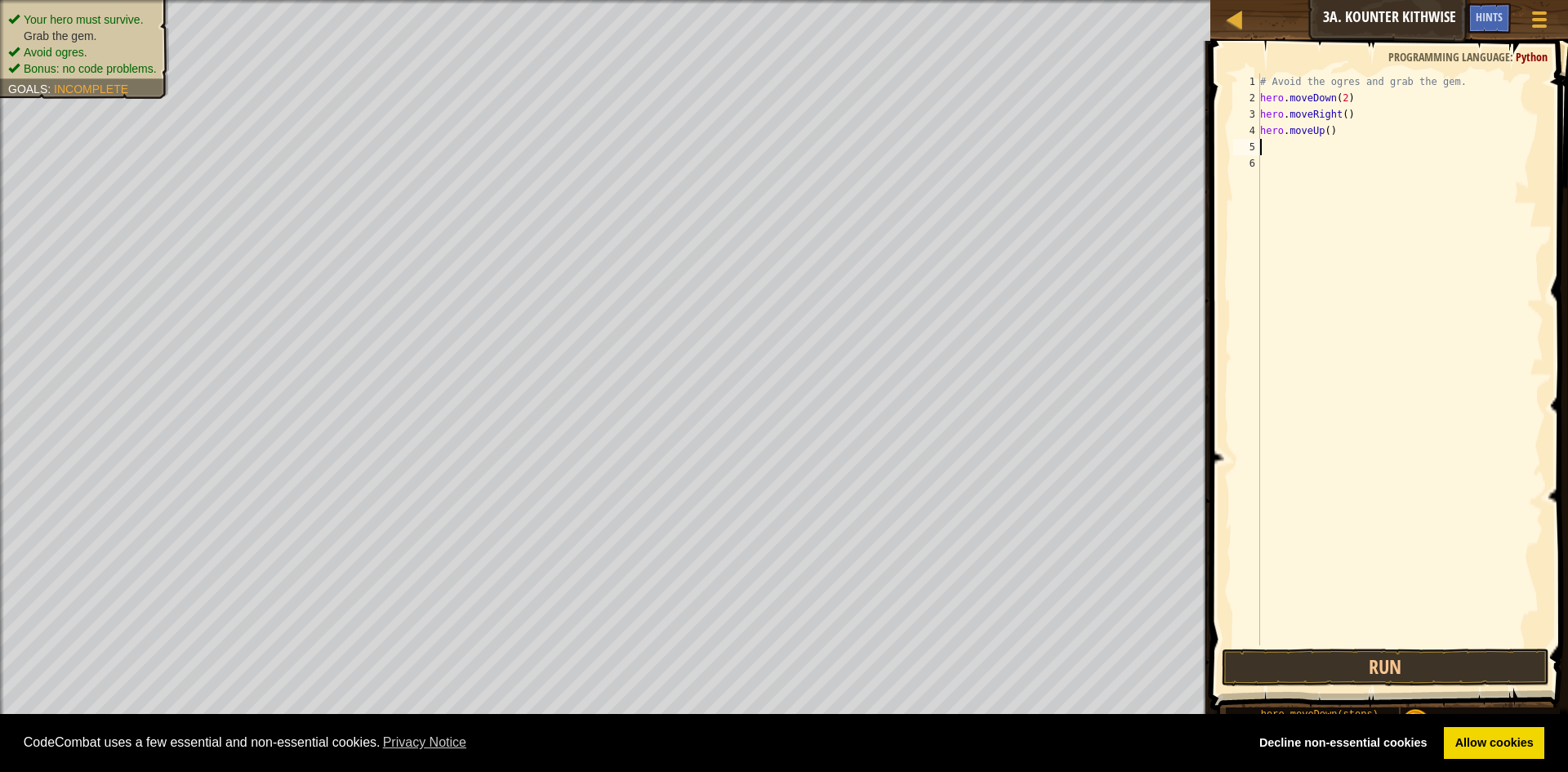
type textarea "h"
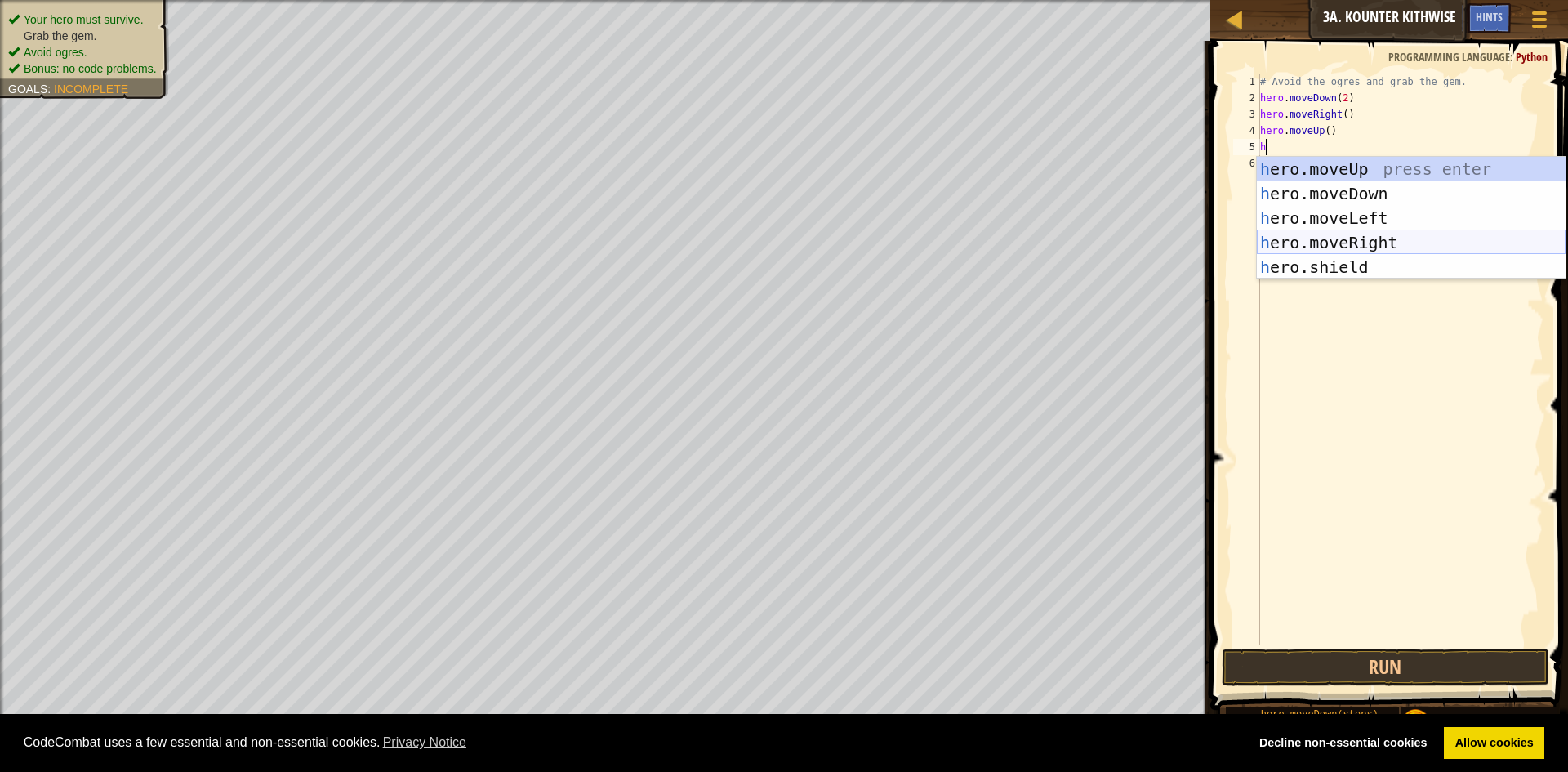
click at [1325, 233] on div "h ero.moveUp press enter h ero.moveDown press enter h ero.moveLeft press enter …" at bounding box center [1411, 242] width 308 height 172
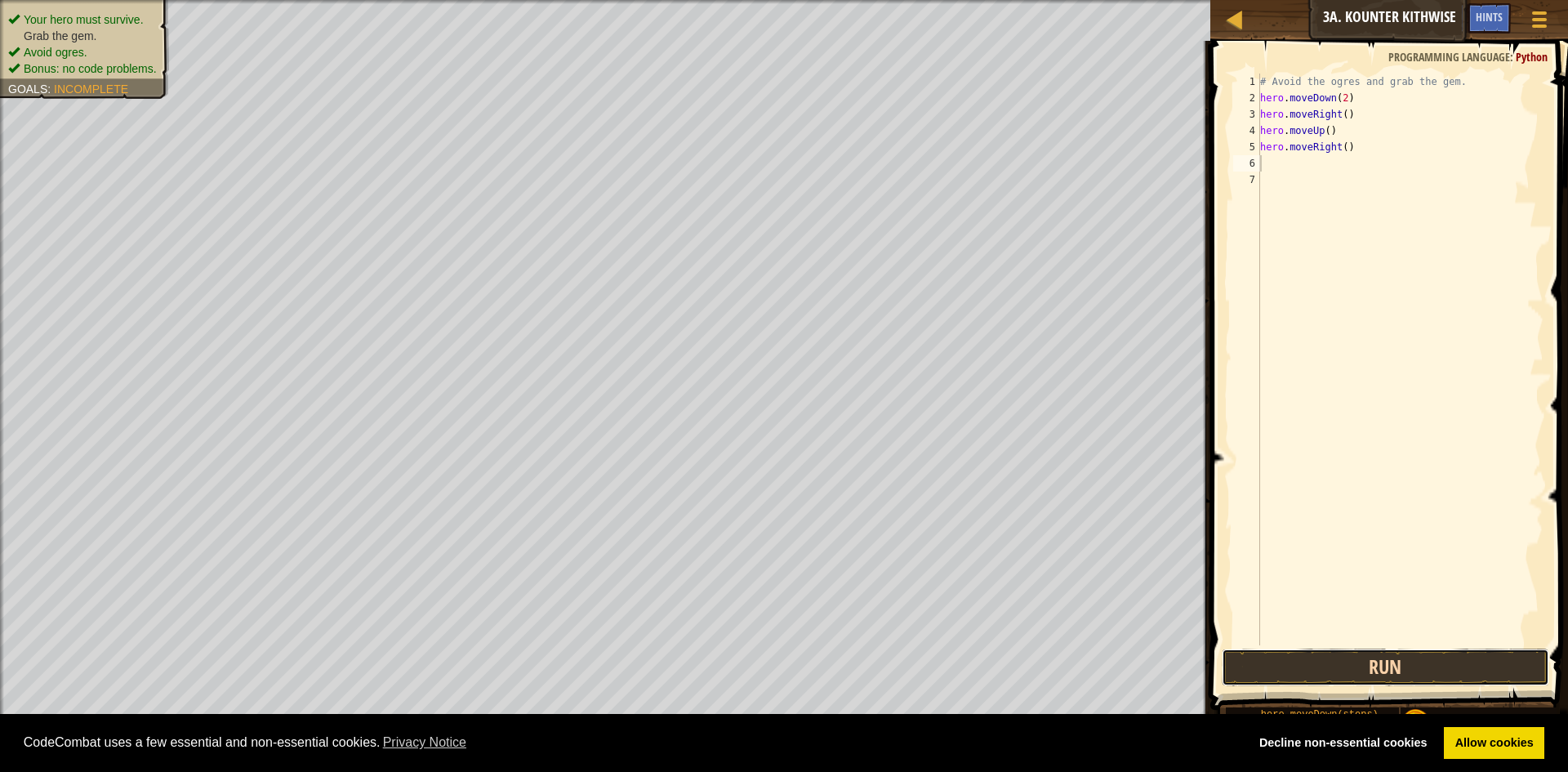
click at [1404, 655] on button "Run" at bounding box center [1385, 668] width 328 height 38
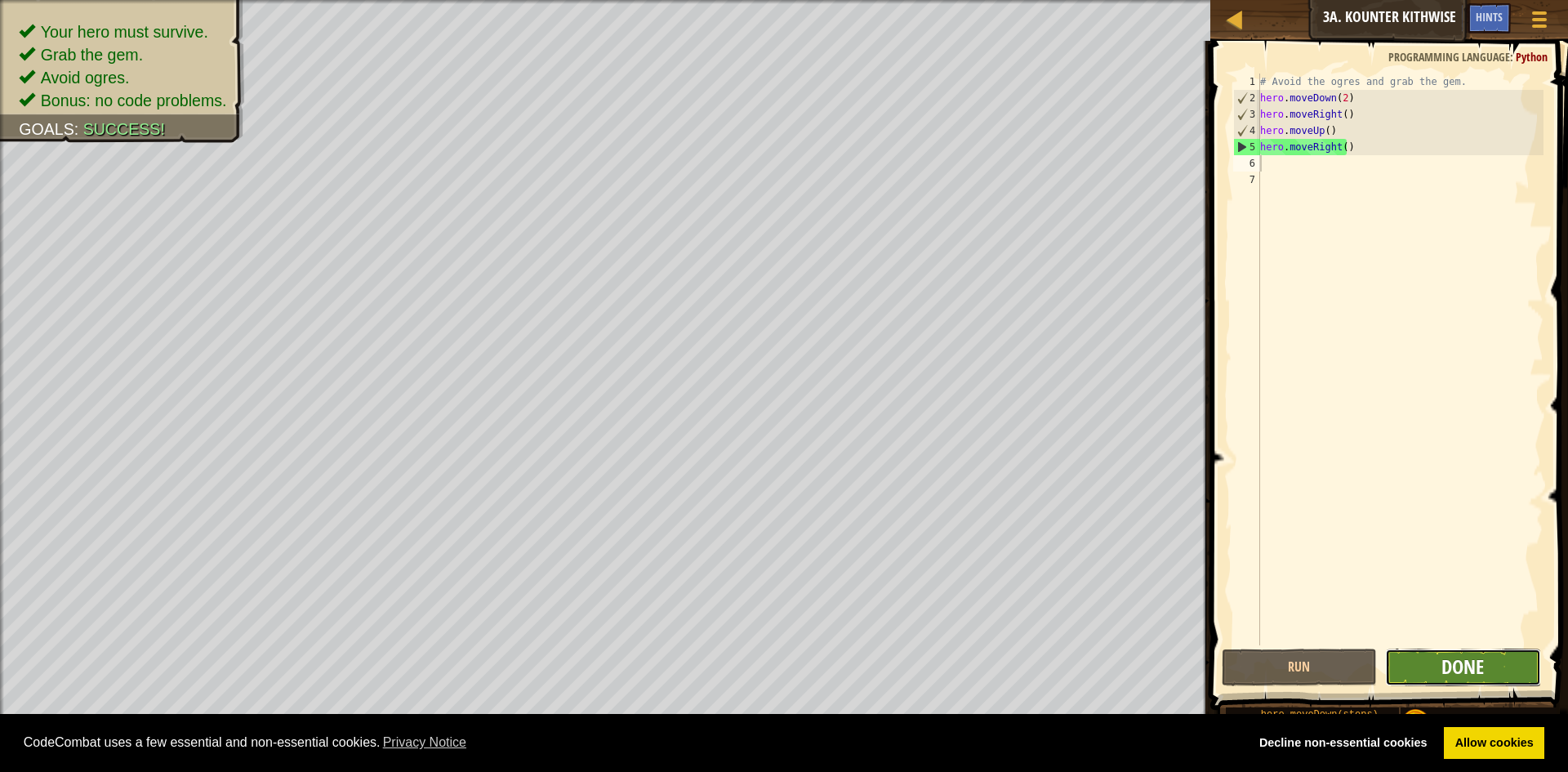
click at [1480, 668] on span "Done" at bounding box center [1463, 667] width 42 height 27
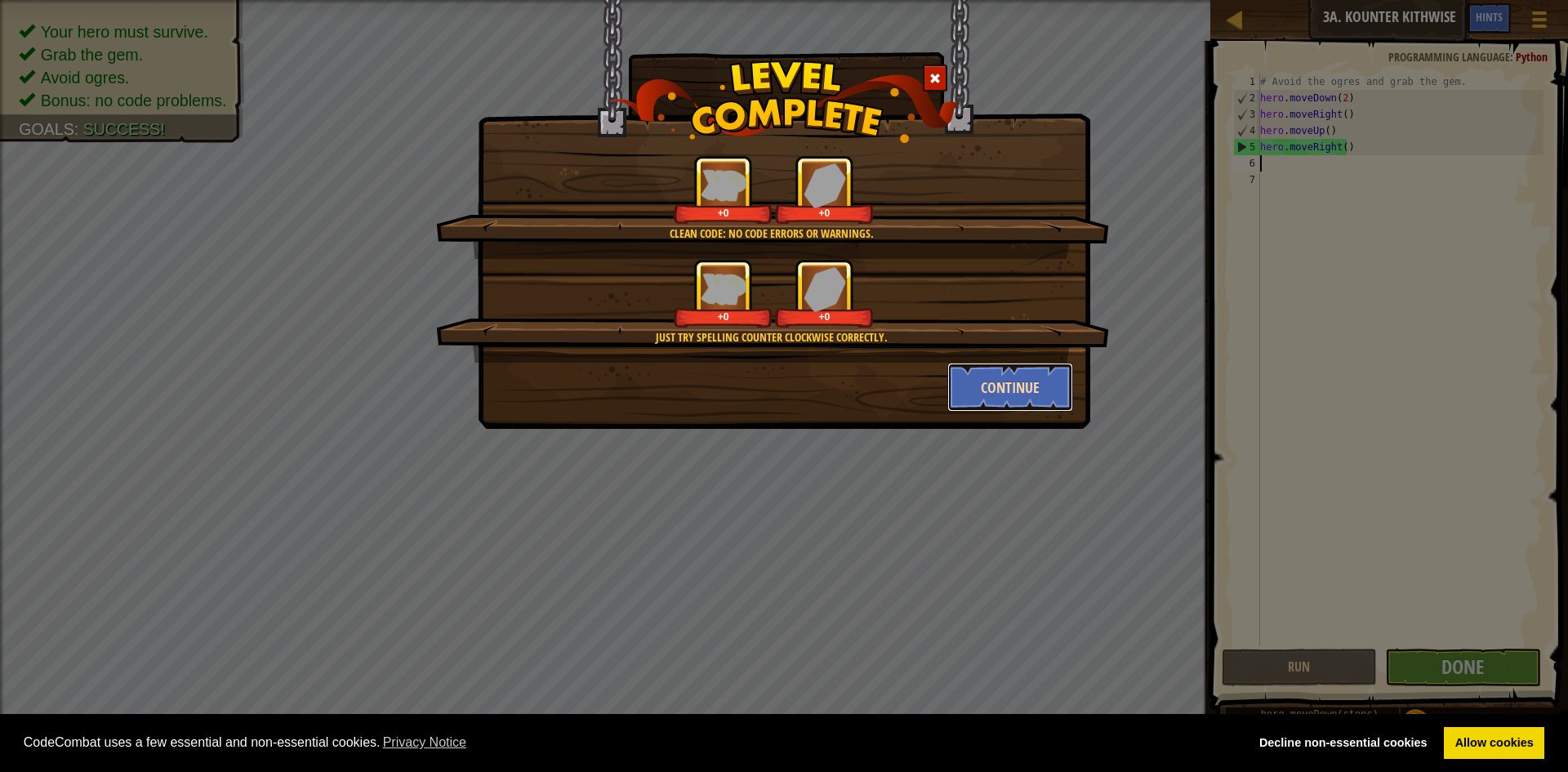
click at [1036, 375] on button "Continue" at bounding box center [1010, 386] width 126 height 49
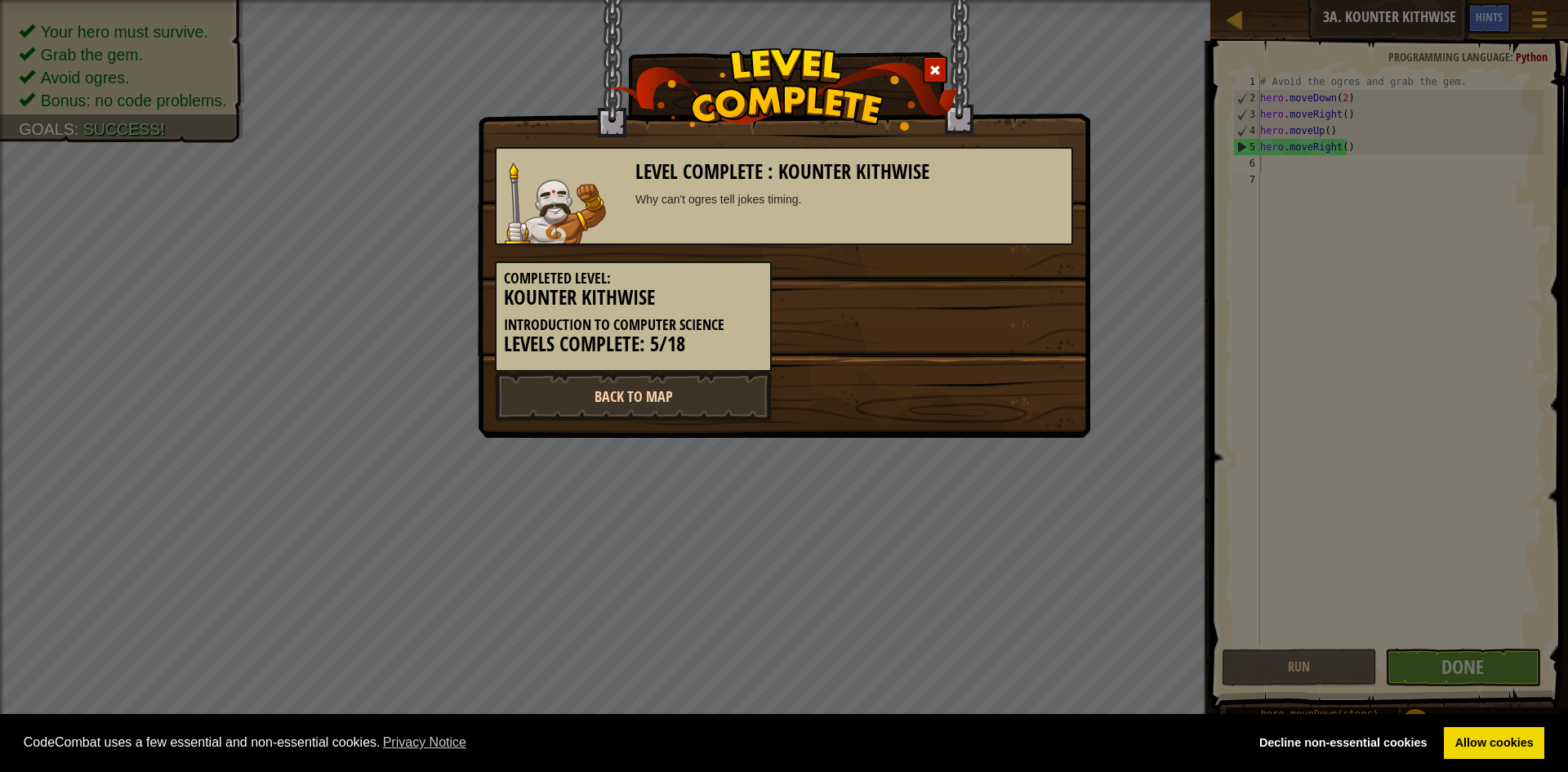
drag, startPoint x: 773, startPoint y: 369, endPoint x: 740, endPoint y: 375, distance: 33.5
click at [751, 371] on div "Completed Level: Kounter Kithwise Introduction to Computer Science Levels Compl…" at bounding box center [633, 308] width 301 height 126
click at [740, 375] on link "Back to Map" at bounding box center [633, 395] width 277 height 49
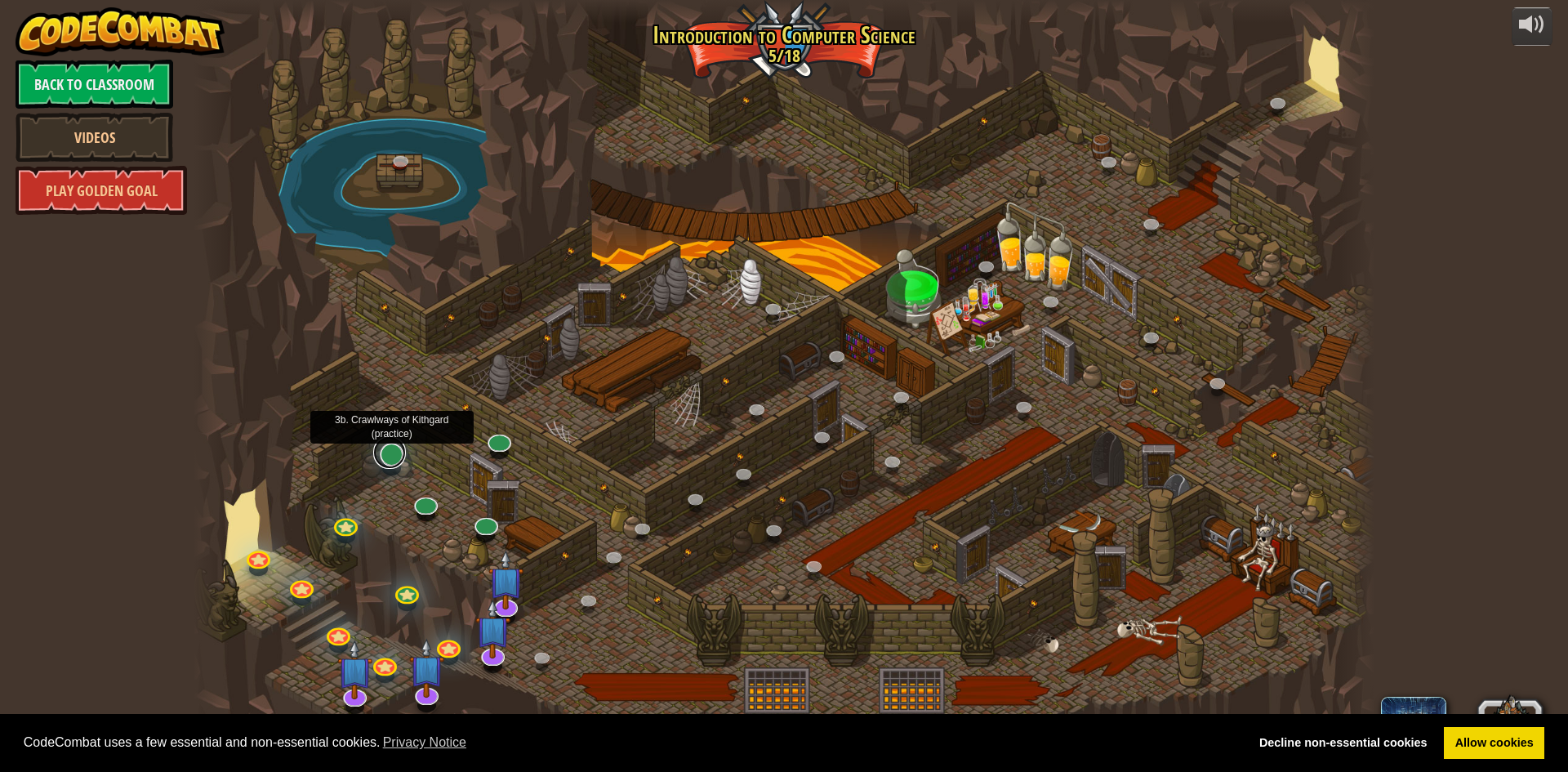
click at [398, 457] on link at bounding box center [389, 452] width 33 height 33
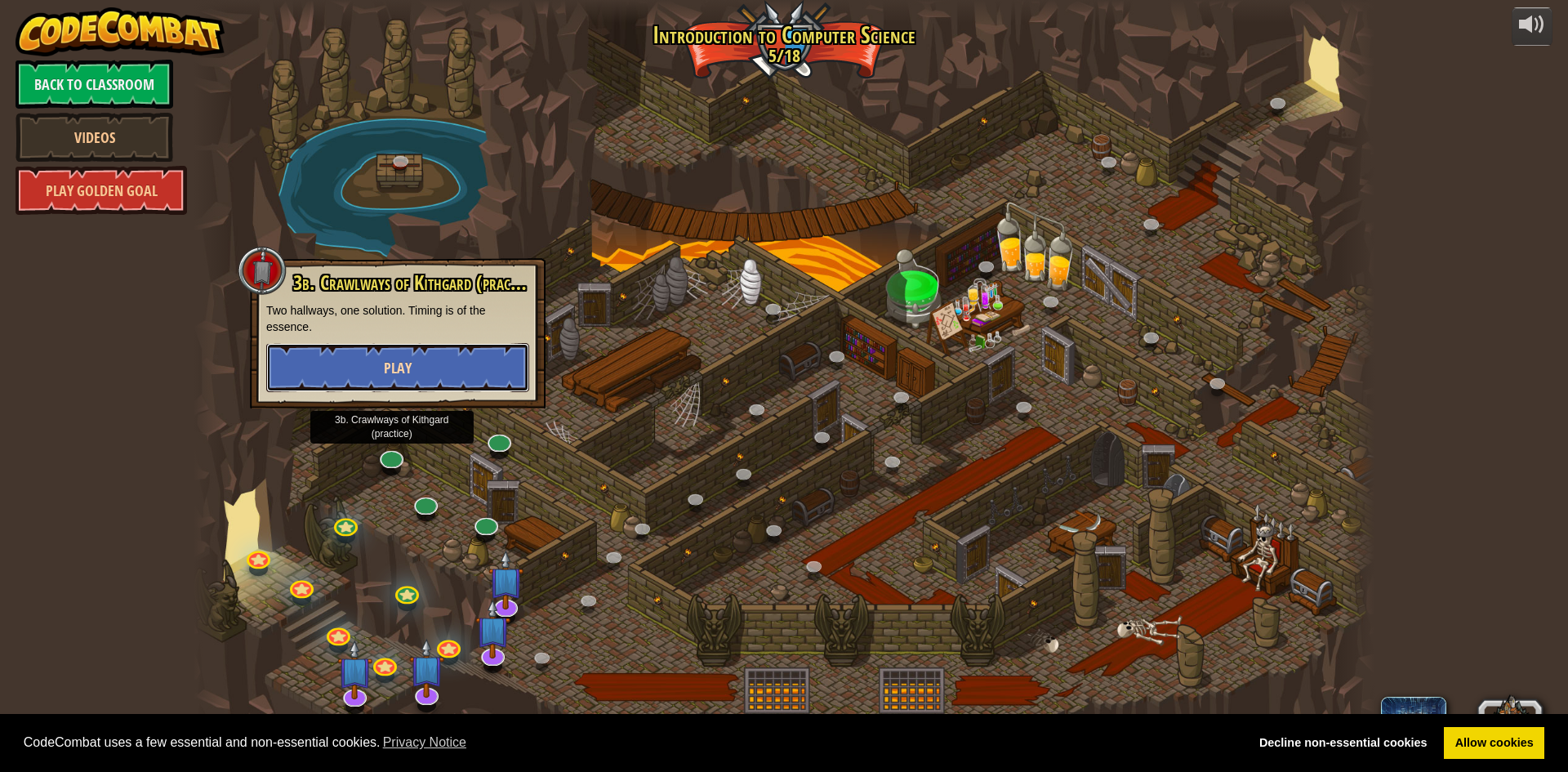
click at [440, 368] on button "Play" at bounding box center [398, 367] width 263 height 49
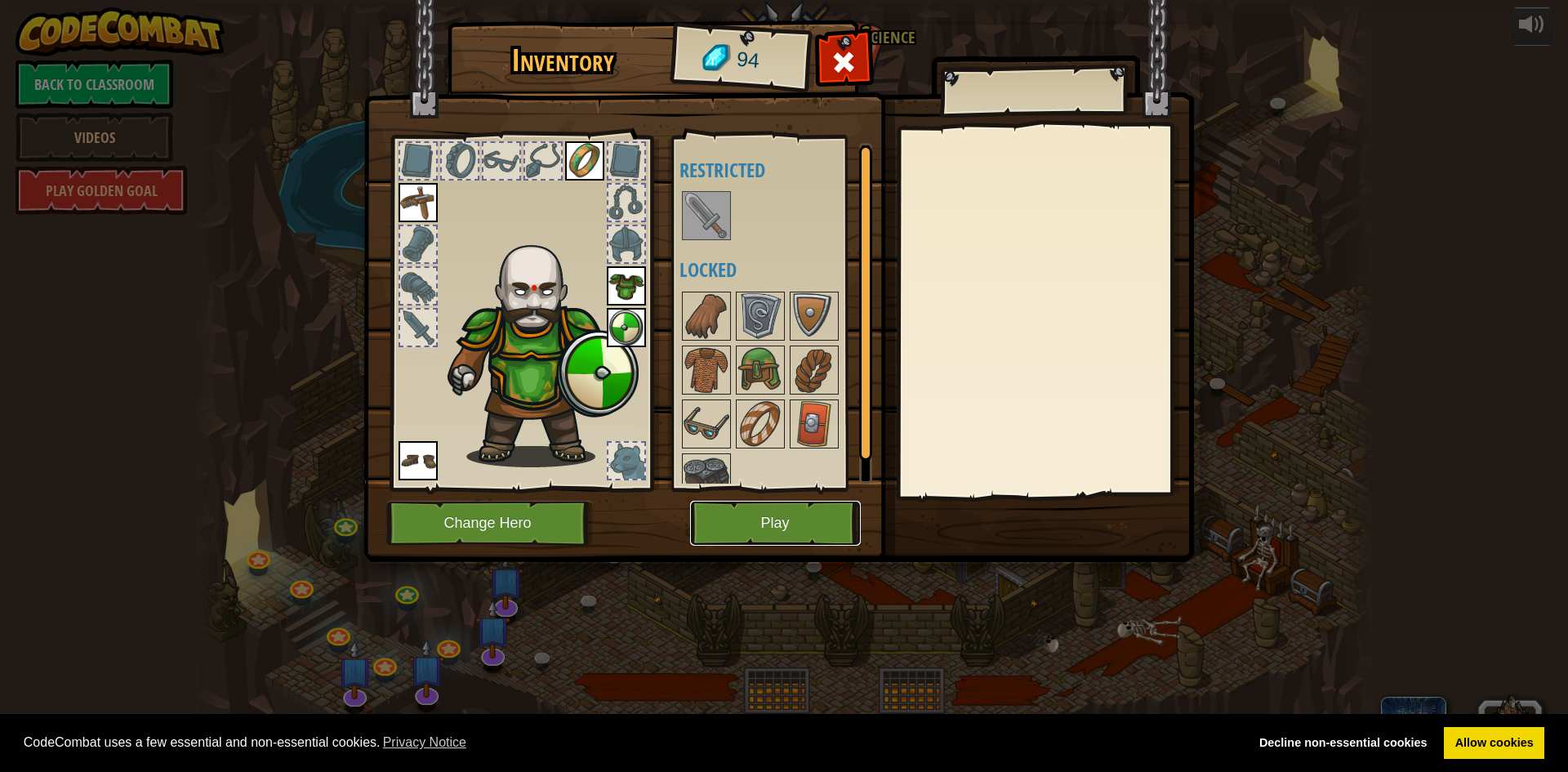
click at [731, 528] on button "Play" at bounding box center [775, 523] width 171 height 45
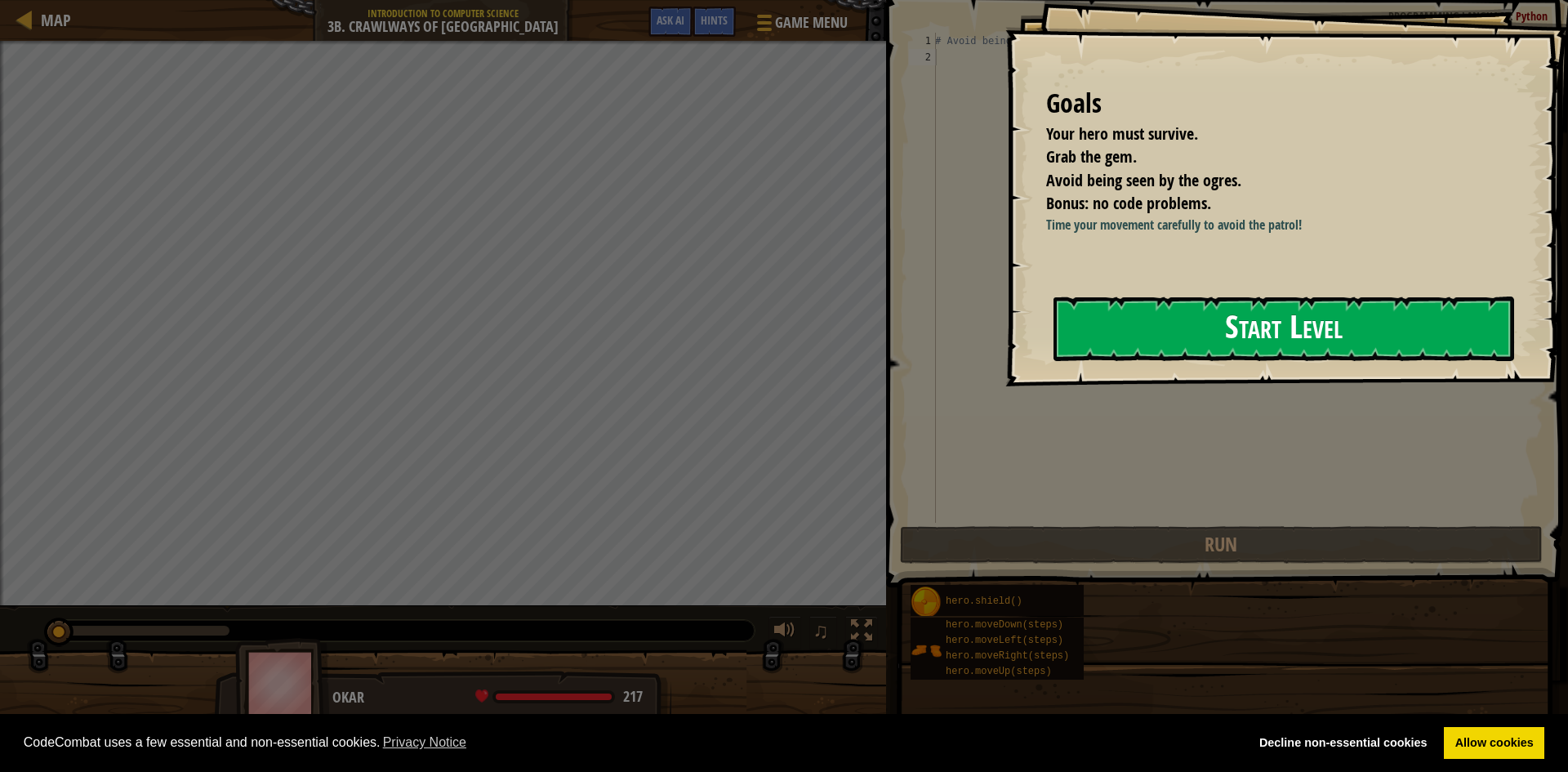
click at [1122, 361] on button "Start Level" at bounding box center [1283, 328] width 461 height 65
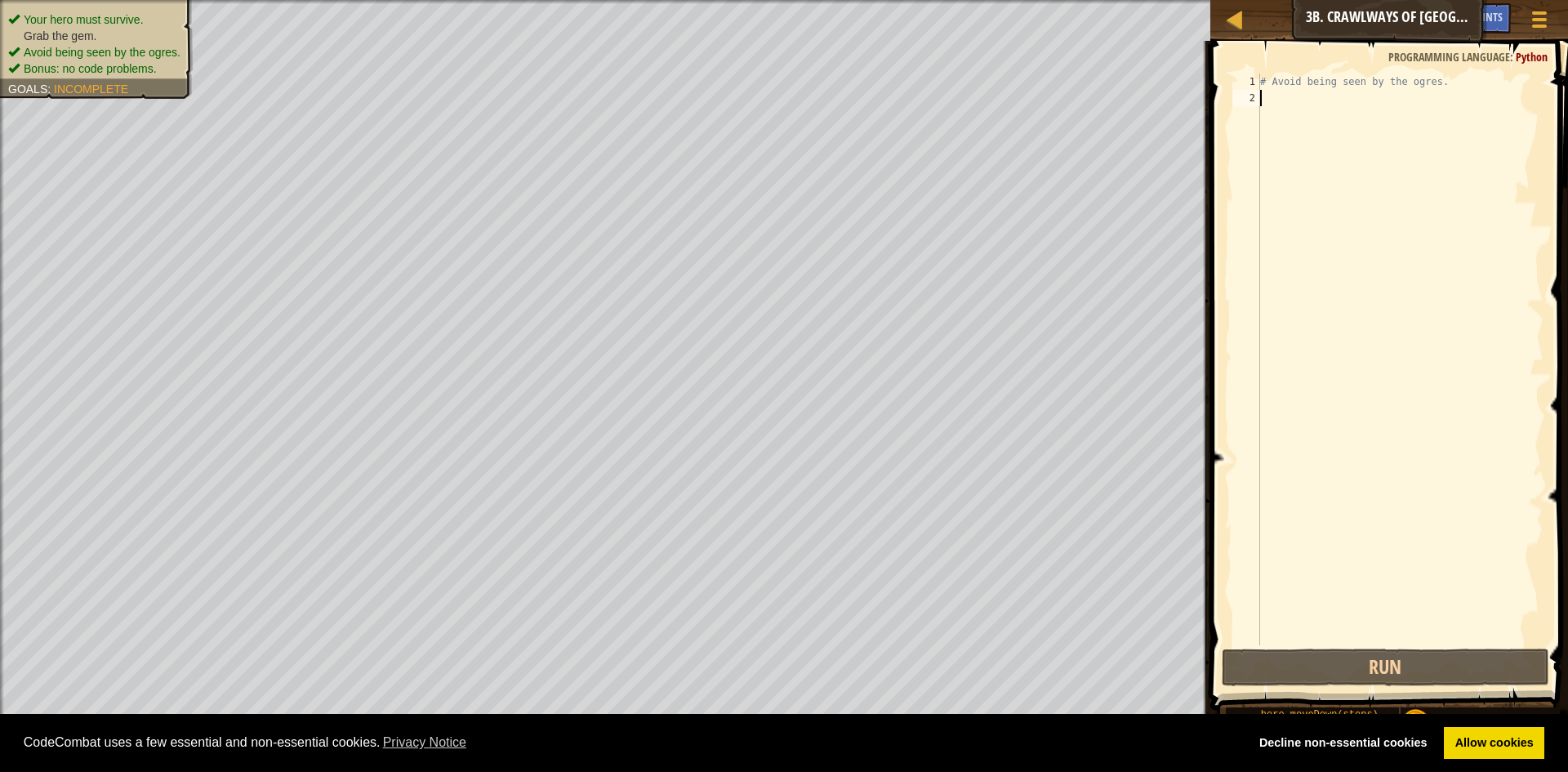
type textarea "h"
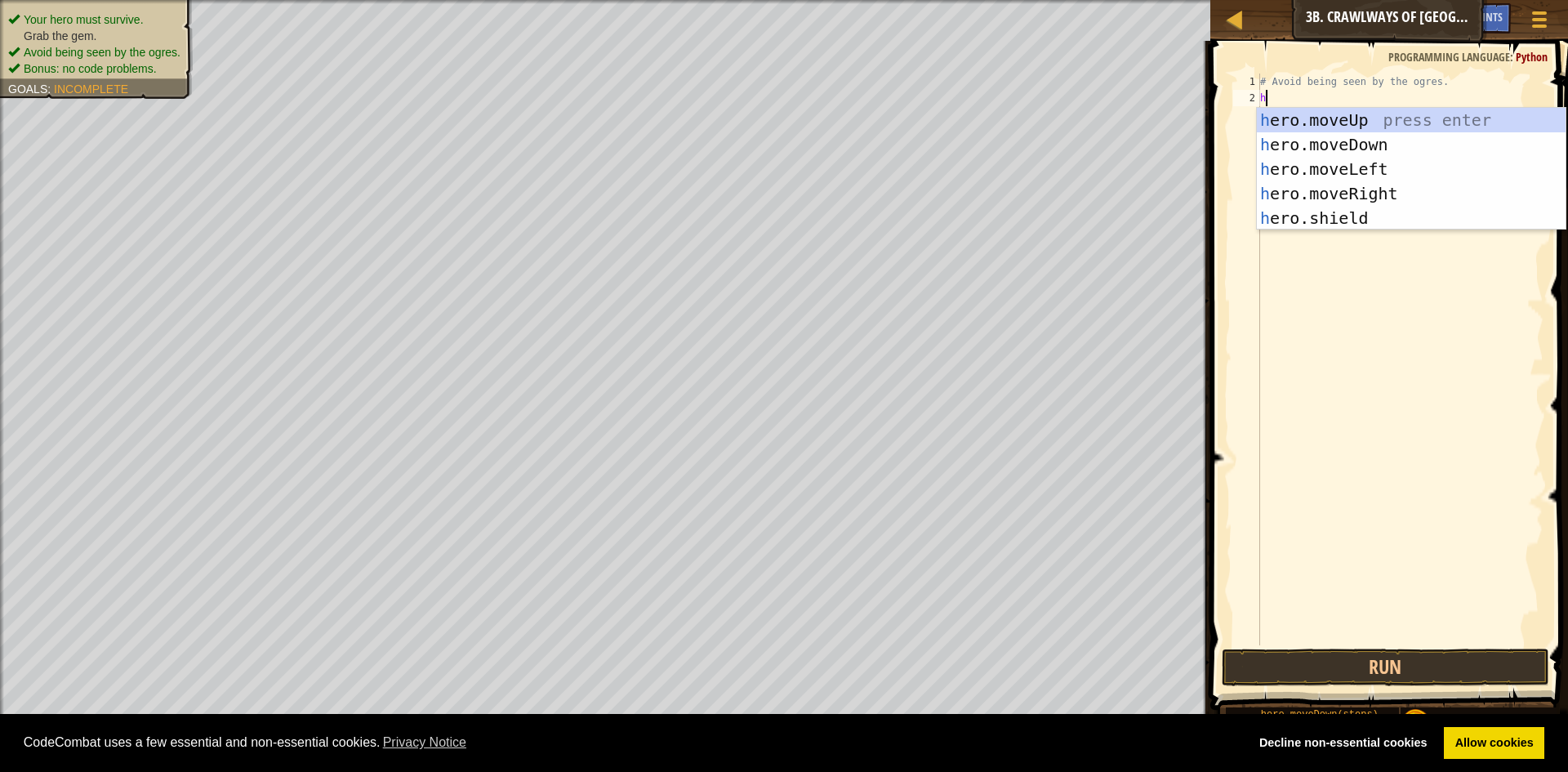
scroll to position [7, 0]
click at [1334, 199] on div "h ero.moveUp press enter h ero.moveDown press enter h ero.moveLeft press enter …" at bounding box center [1411, 194] width 308 height 172
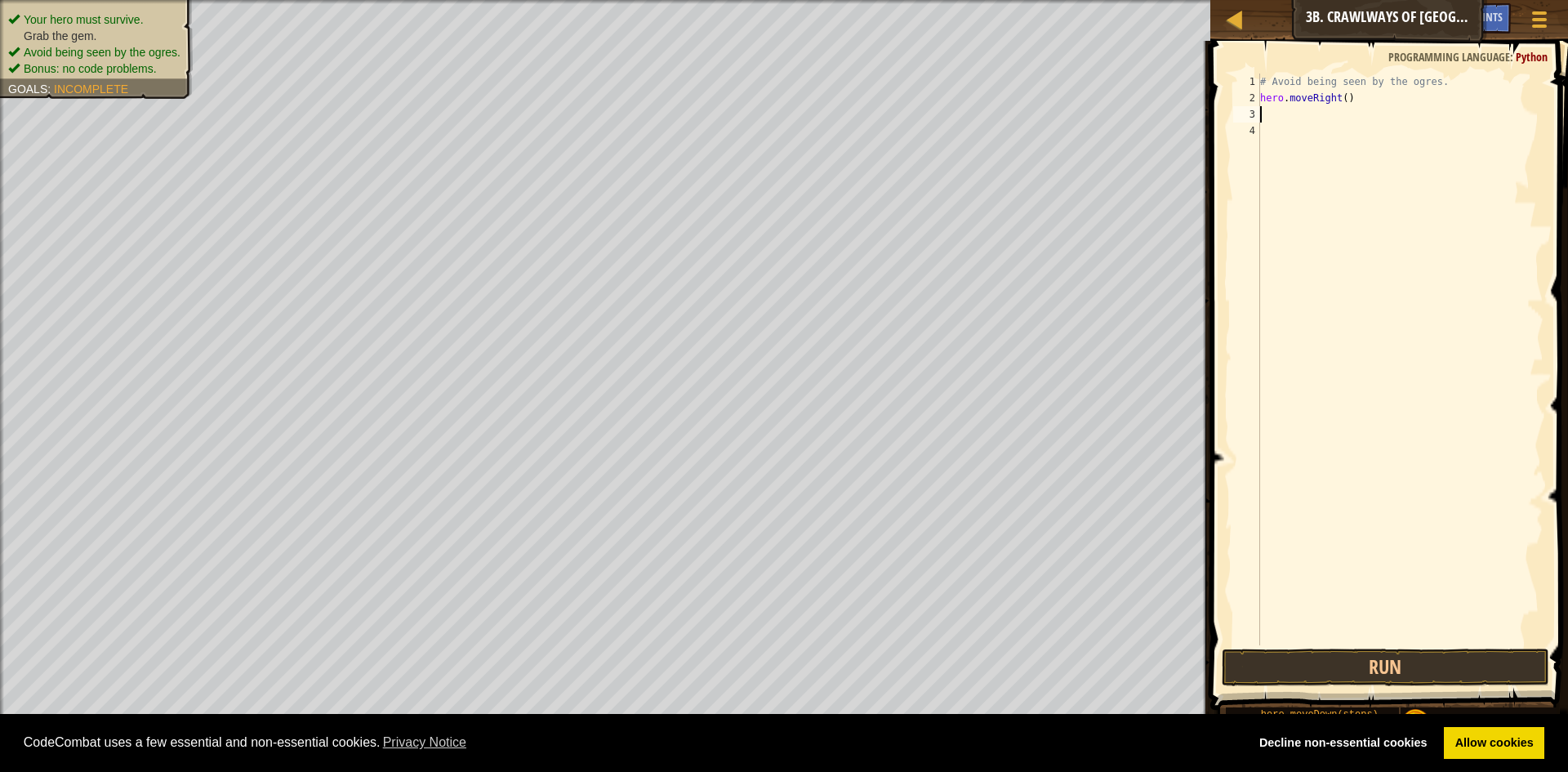
type textarea "h"
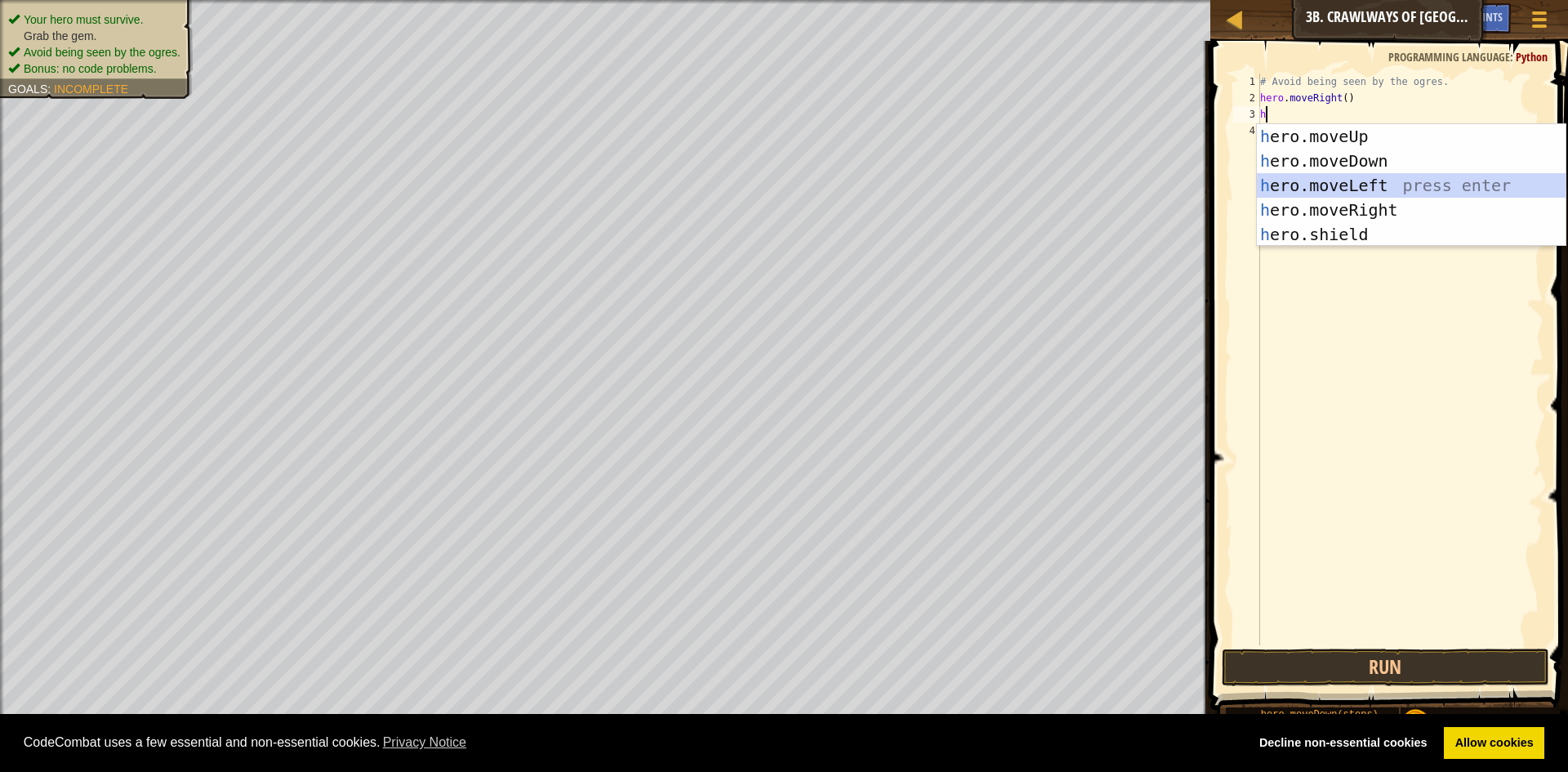
click at [1328, 175] on div "h ero.moveUp press enter h ero.moveDown press enter h ero.moveLeft press enter …" at bounding box center [1411, 210] width 308 height 172
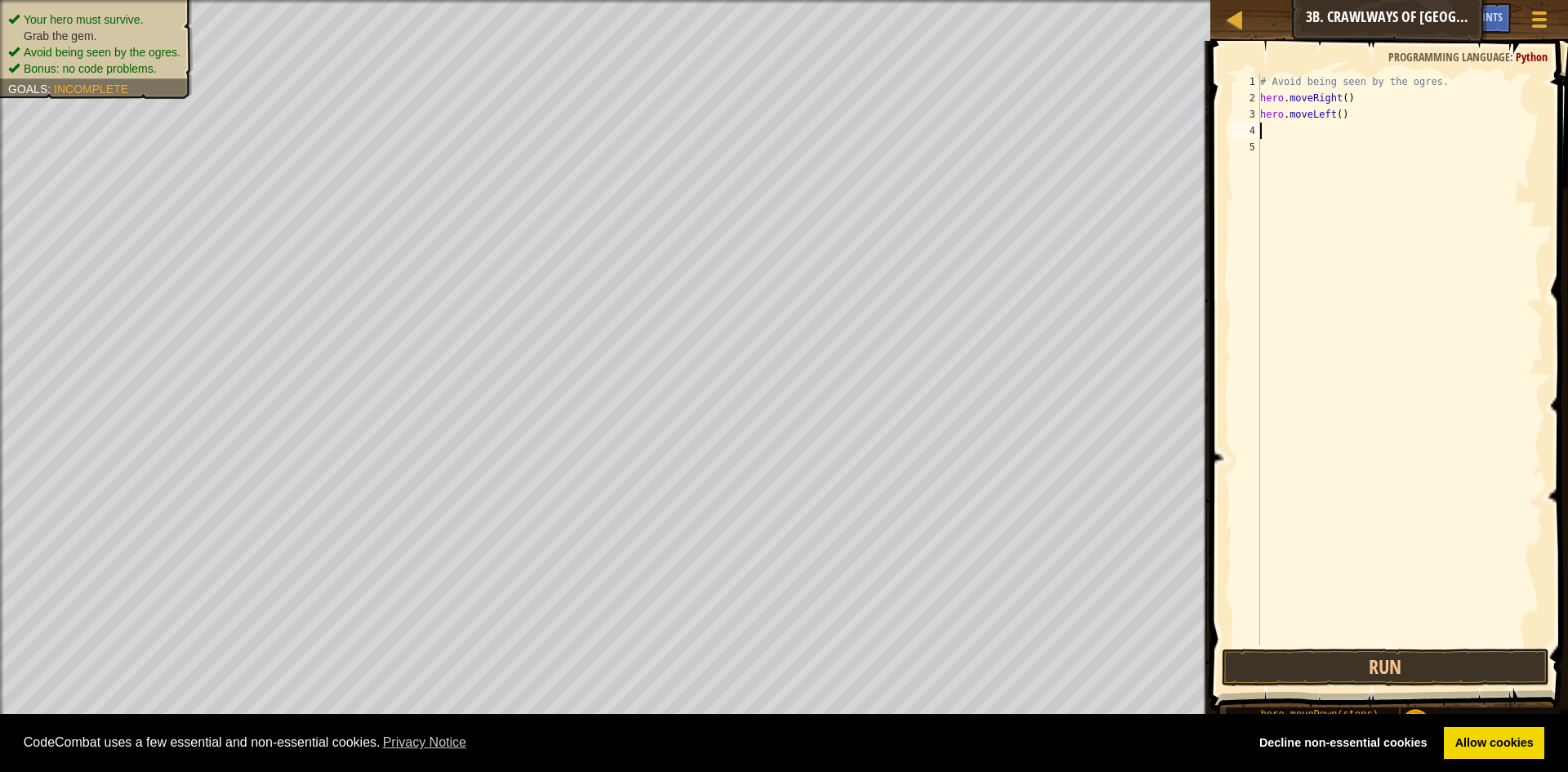
type textarea "h"
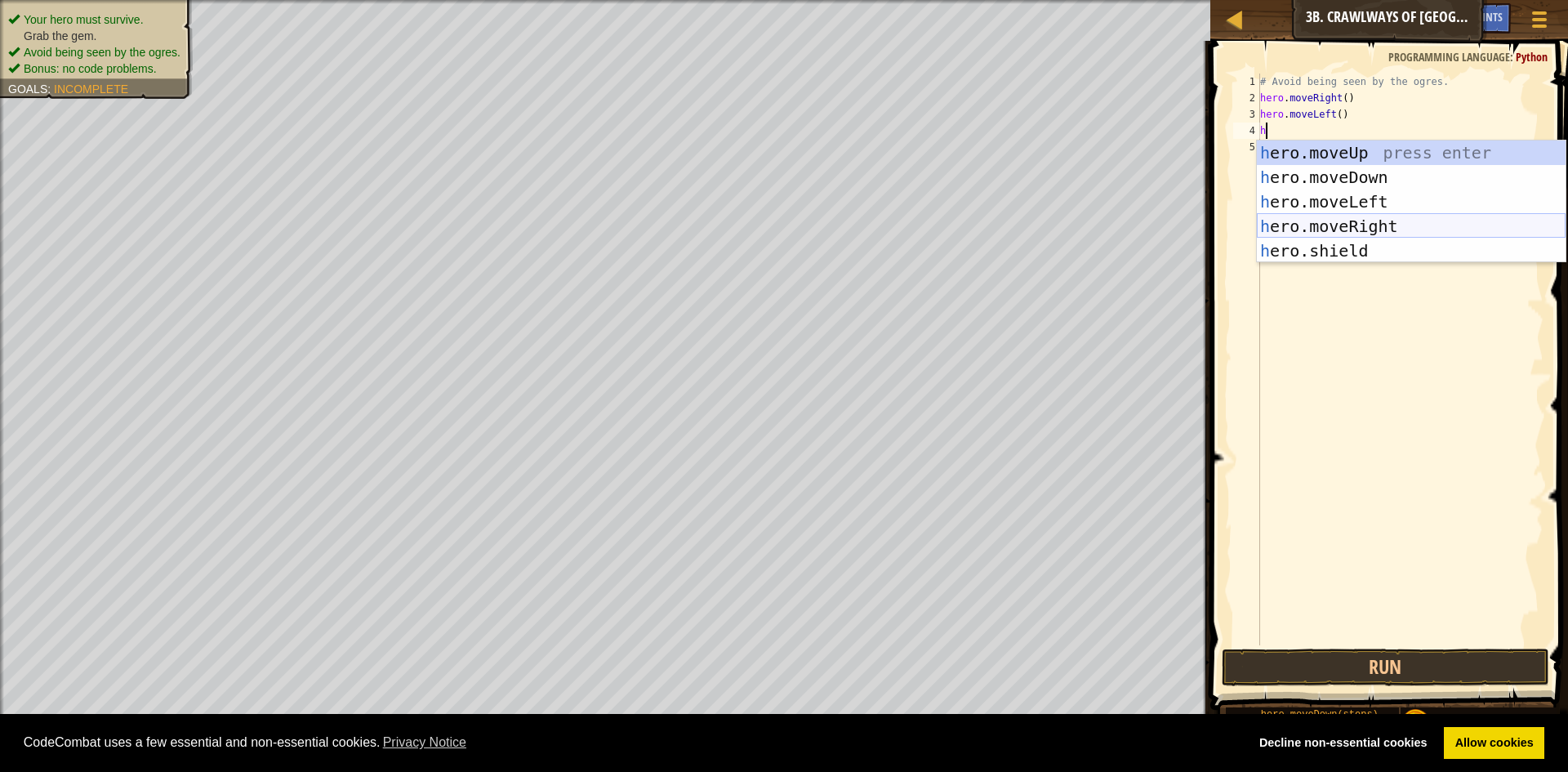
click at [1332, 222] on div "h ero.moveUp press enter h ero.moveDown press enter h ero.moveLeft press enter …" at bounding box center [1411, 226] width 308 height 172
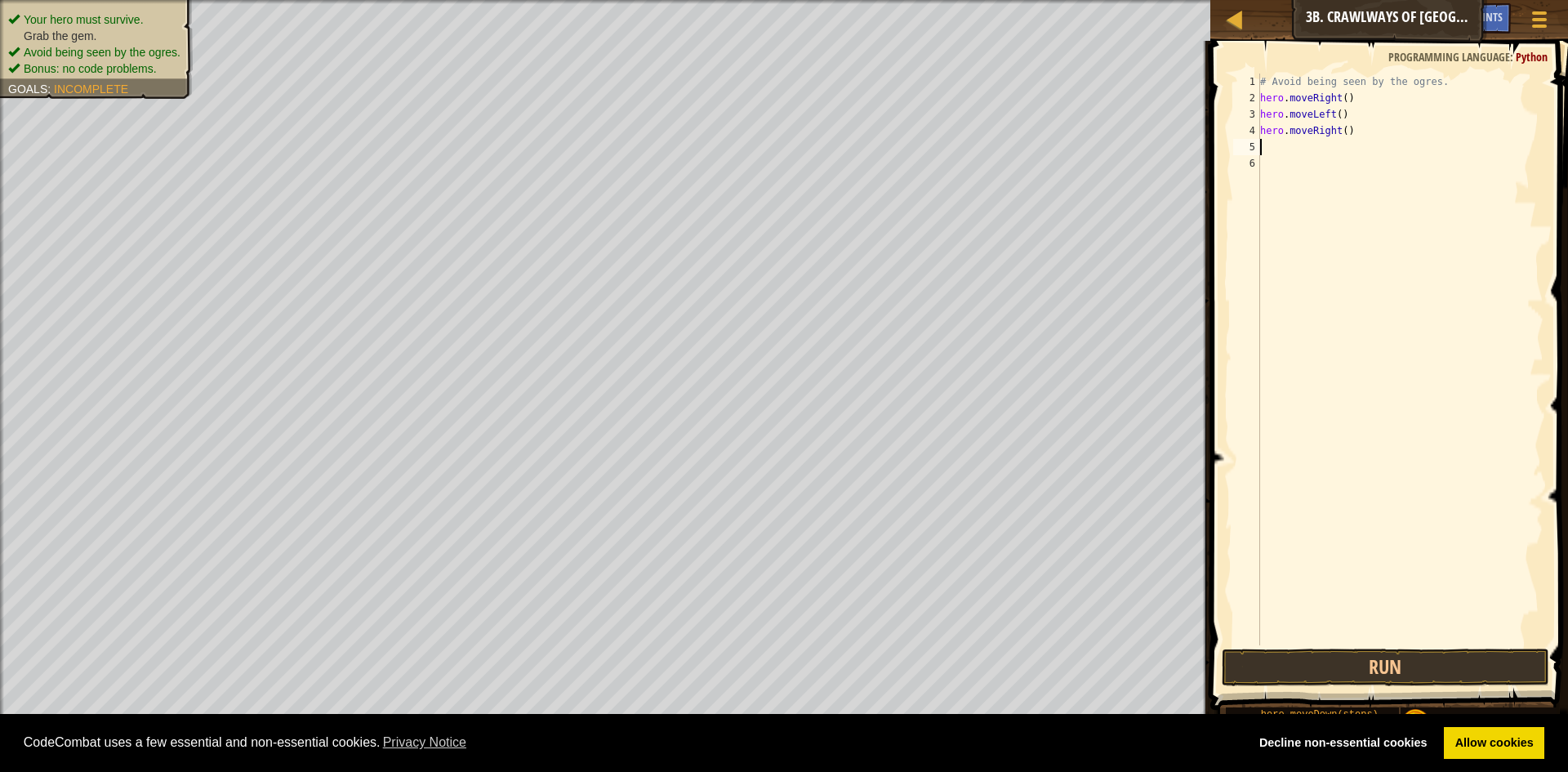
click at [1338, 129] on div "# Avoid being seen by the ogres. hero . moveRight ( ) hero . moveLeft ( ) hero …" at bounding box center [1400, 376] width 286 height 605
click at [1342, 129] on div "# Avoid being seen by the ogres. hero . moveRight ( ) hero . moveLeft ( ) hero …" at bounding box center [1400, 376] width 286 height 605
type textarea "hero.moveRight(2)"
click at [1417, 665] on button "Run" at bounding box center [1385, 668] width 328 height 38
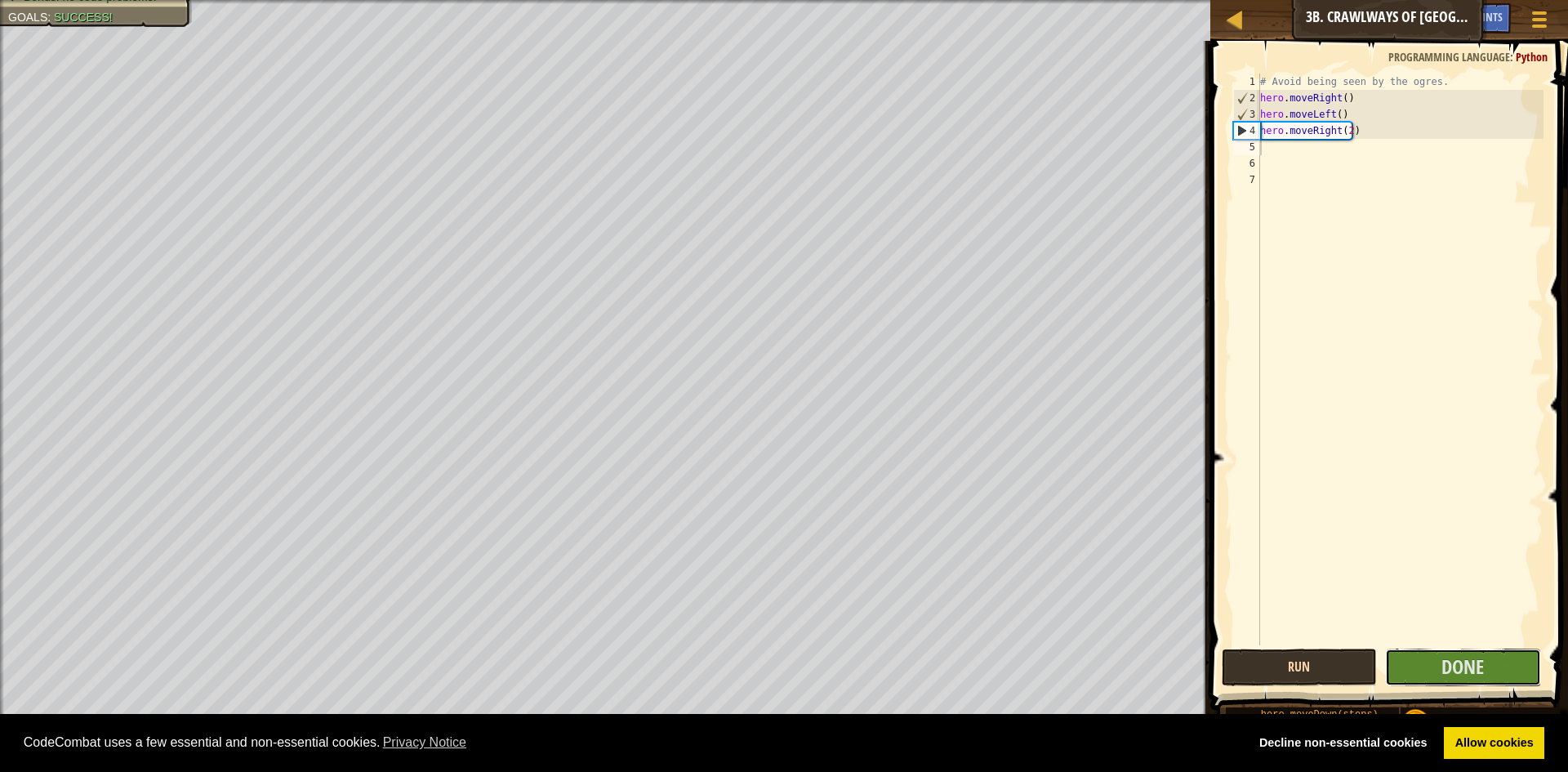
click at [1417, 665] on button "Done" at bounding box center [1463, 668] width 156 height 38
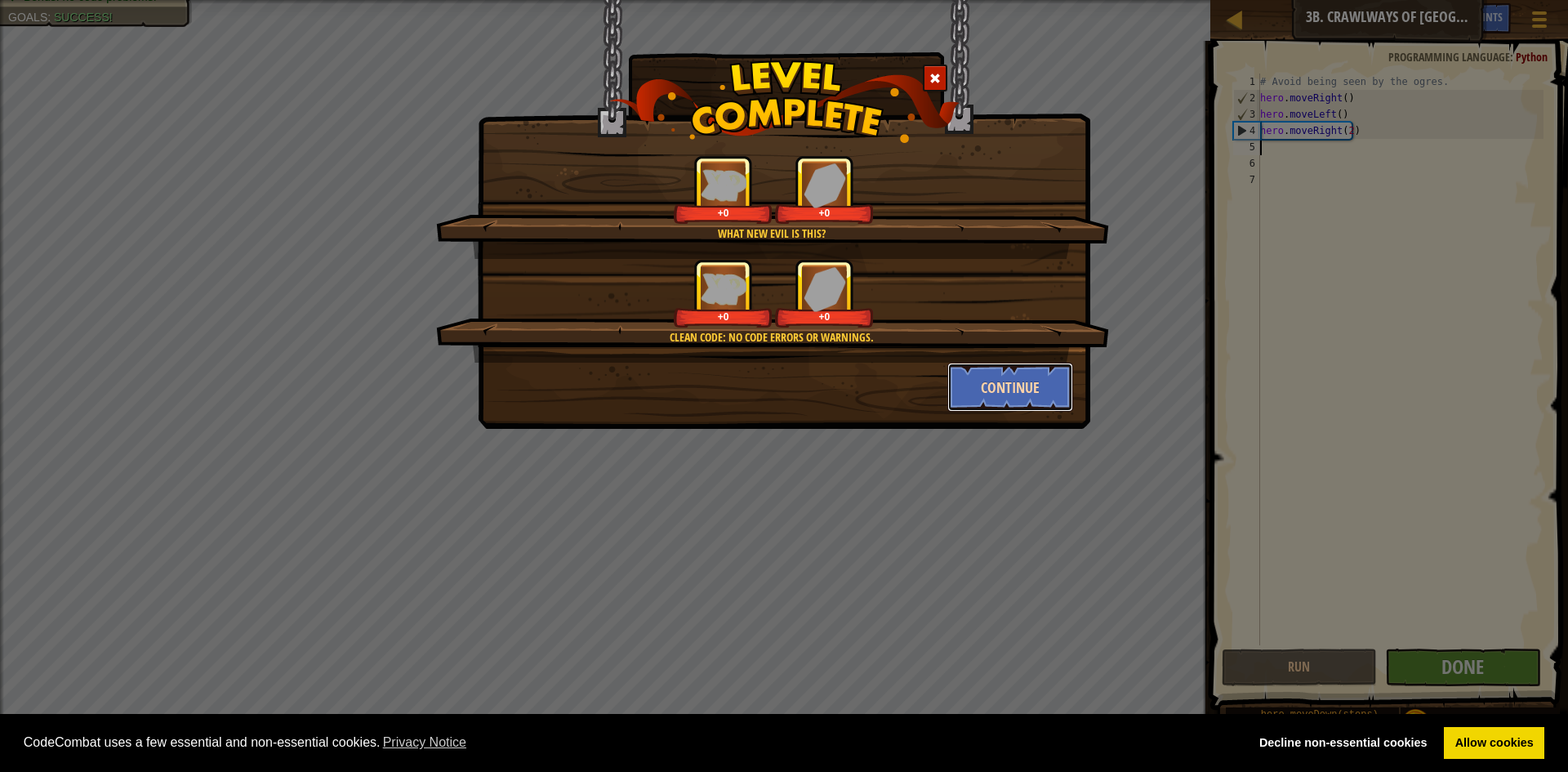
click at [1065, 386] on button "Continue" at bounding box center [1010, 386] width 126 height 49
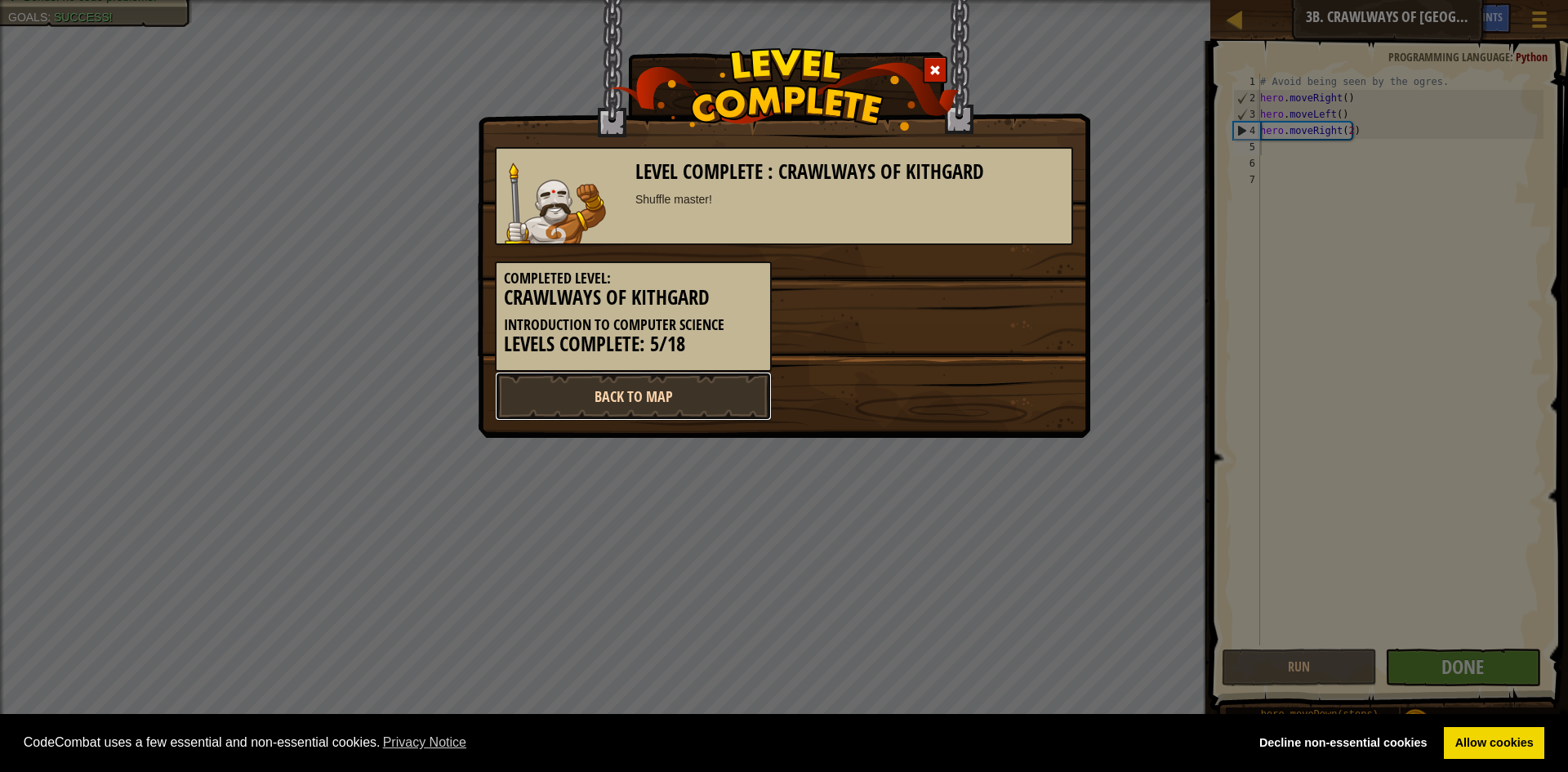
click at [766, 391] on link "Back to Map" at bounding box center [633, 395] width 277 height 49
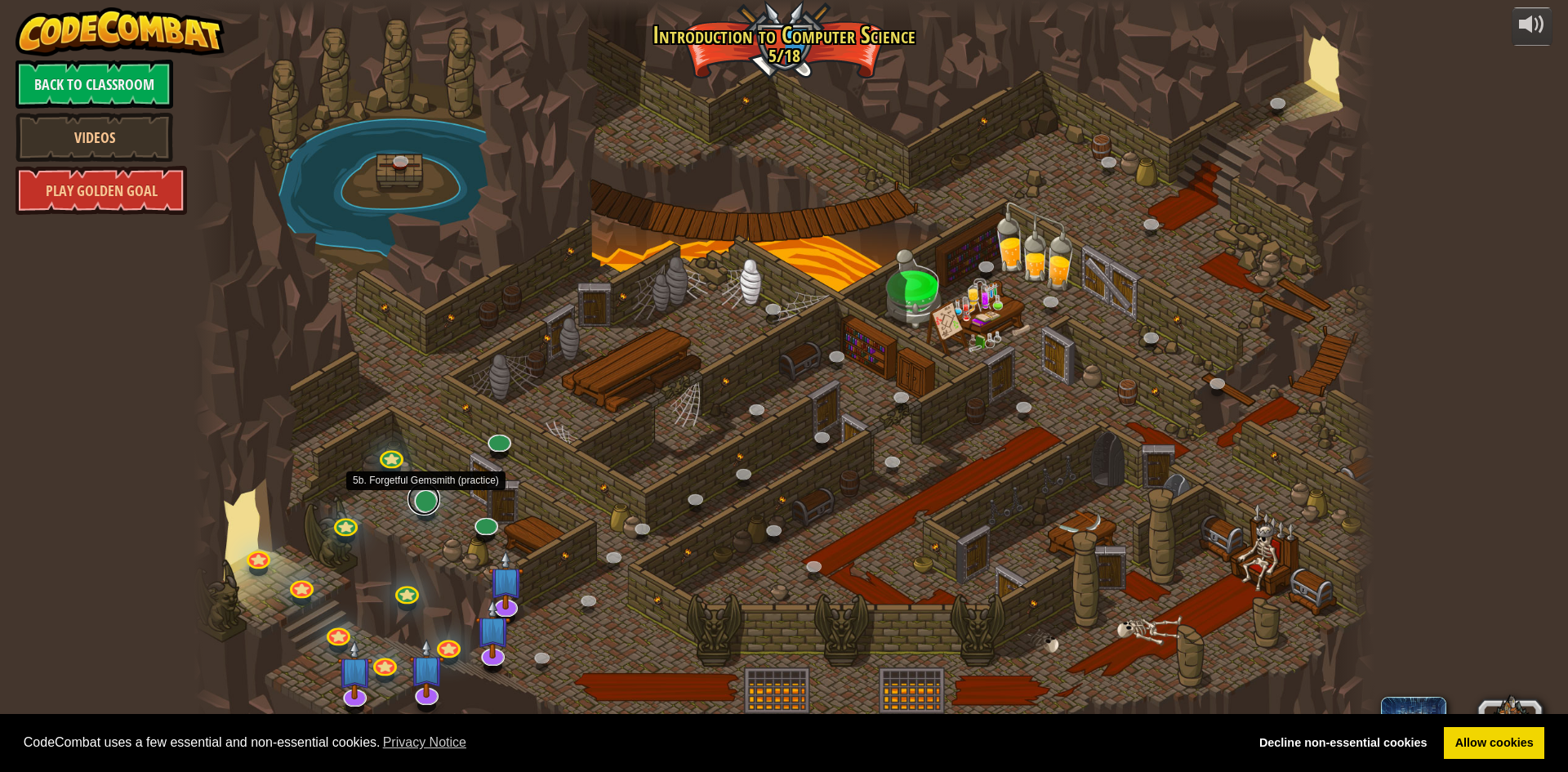
click at [415, 493] on link at bounding box center [423, 499] width 33 height 33
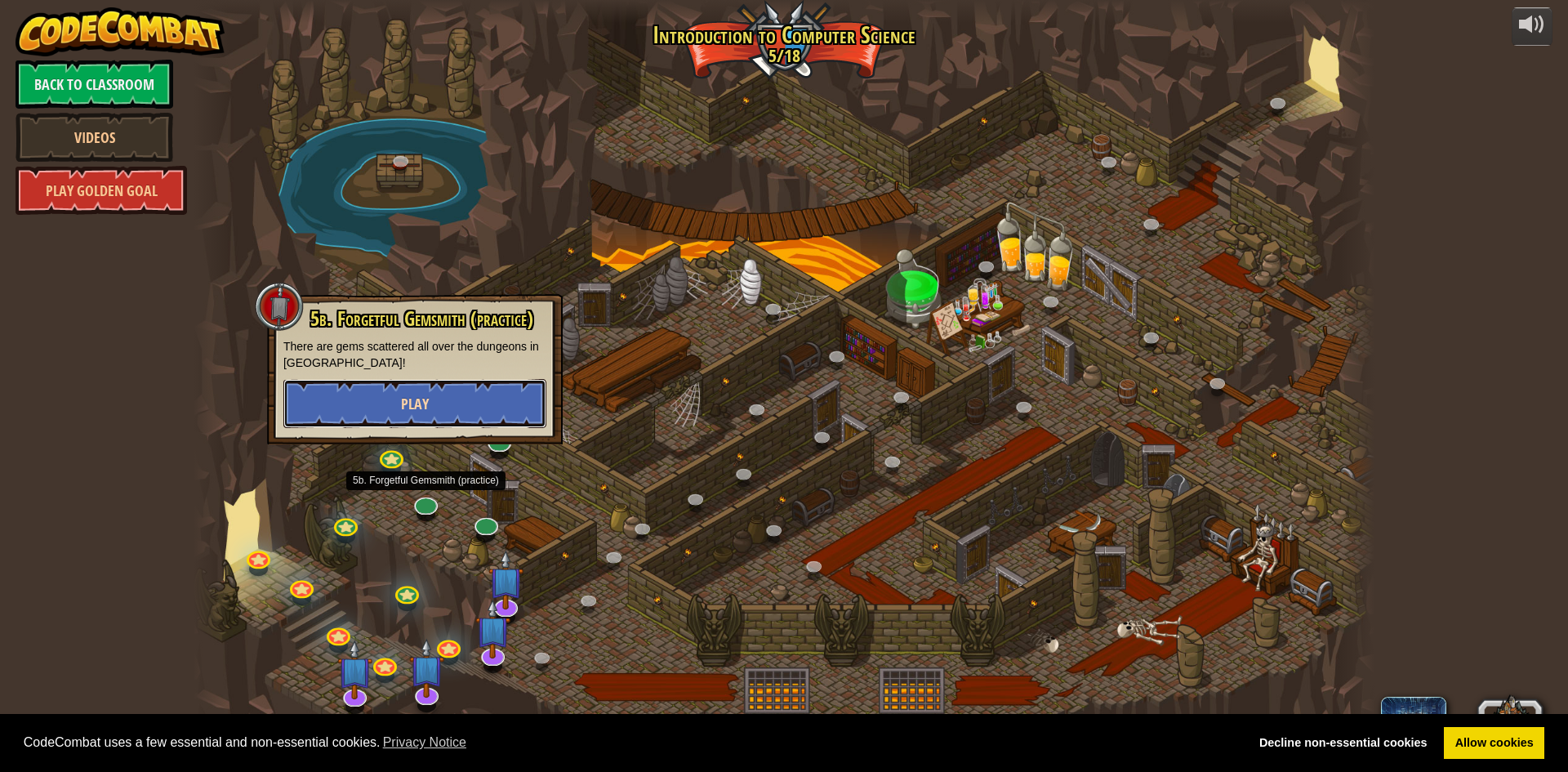
click at [442, 405] on button "Play" at bounding box center [415, 403] width 263 height 49
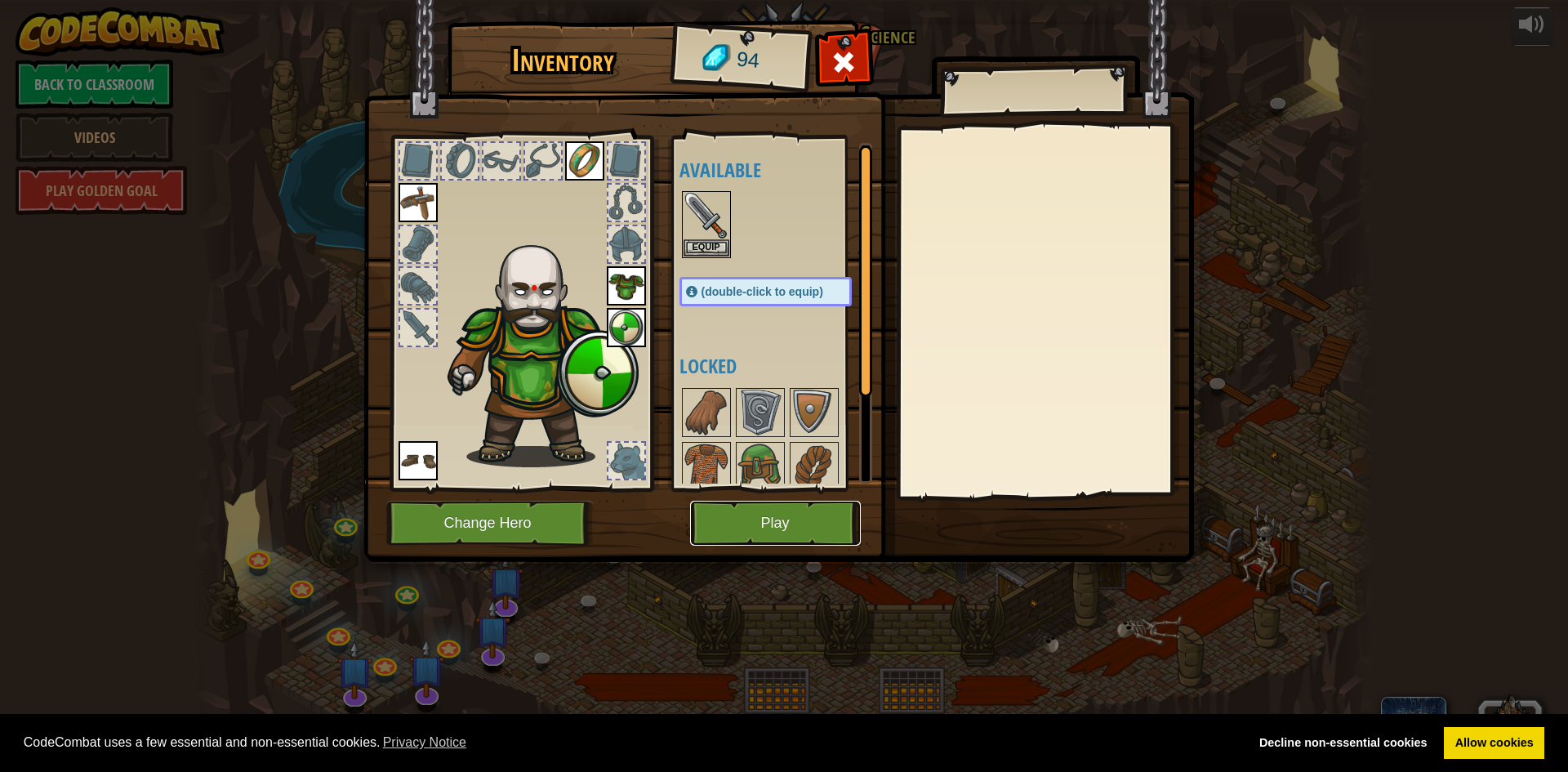
click at [708, 528] on button "Play" at bounding box center [775, 523] width 171 height 45
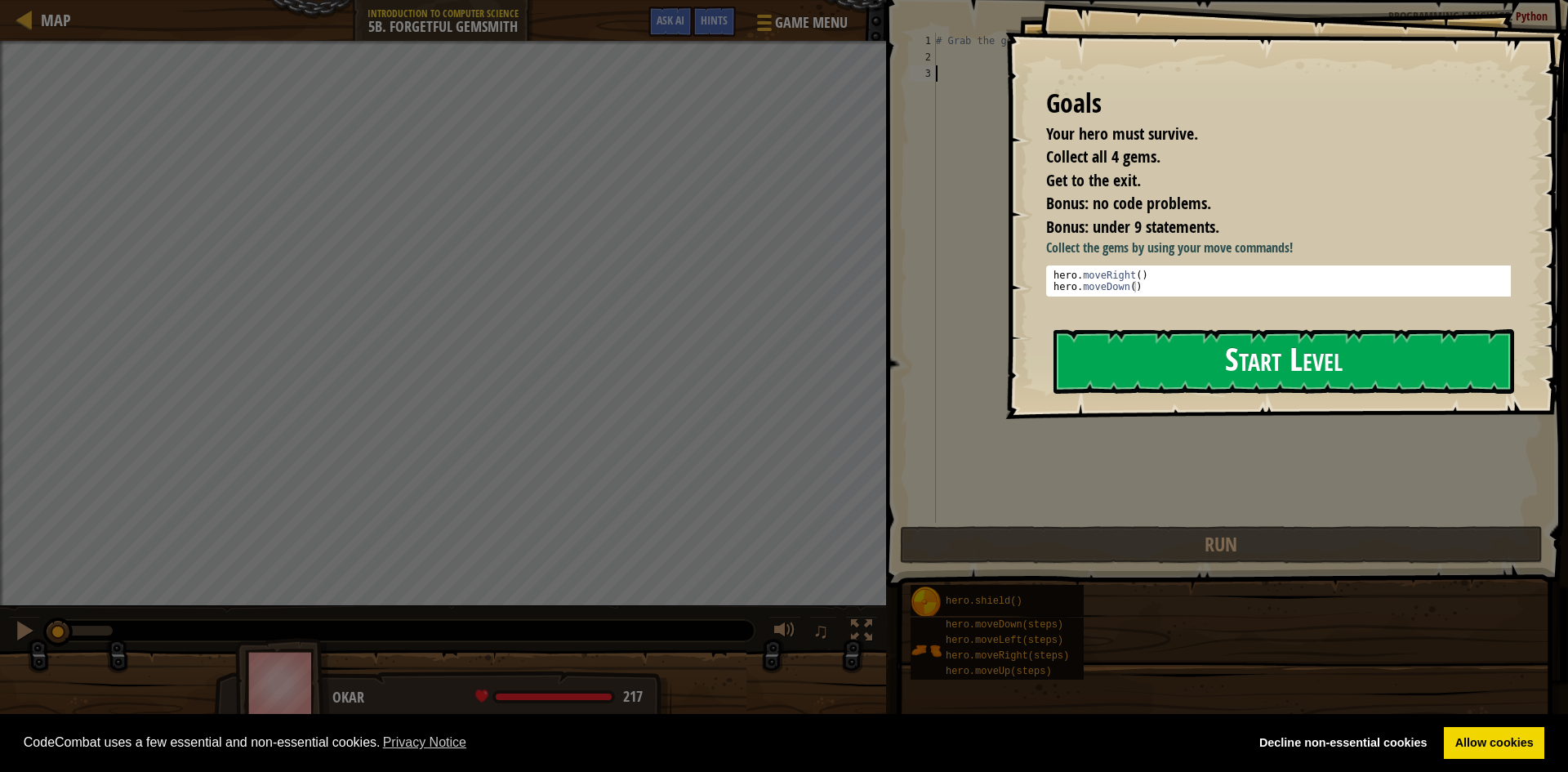
click at [1213, 393] on button "Start Level" at bounding box center [1283, 361] width 461 height 65
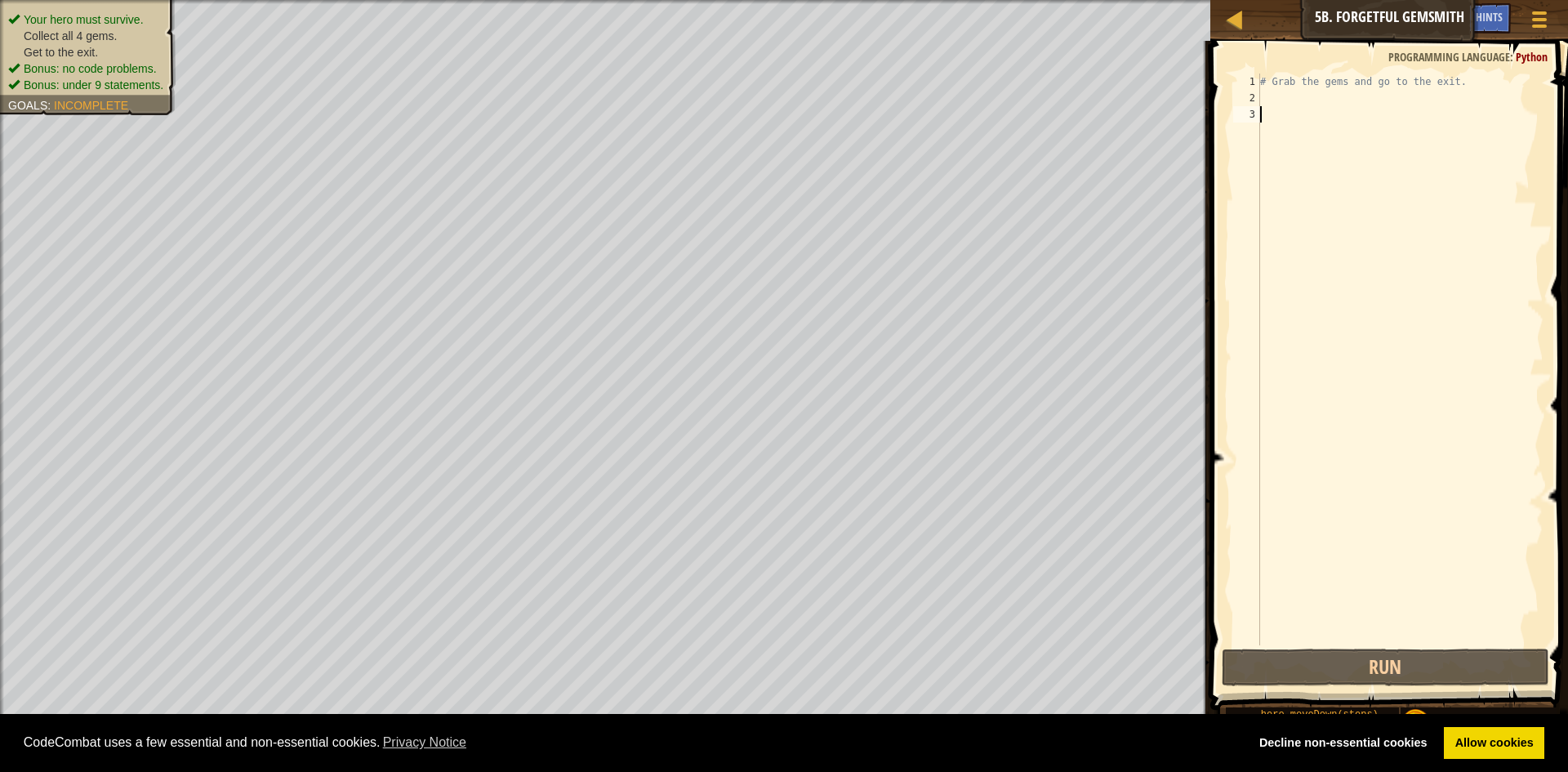
type textarea "h"
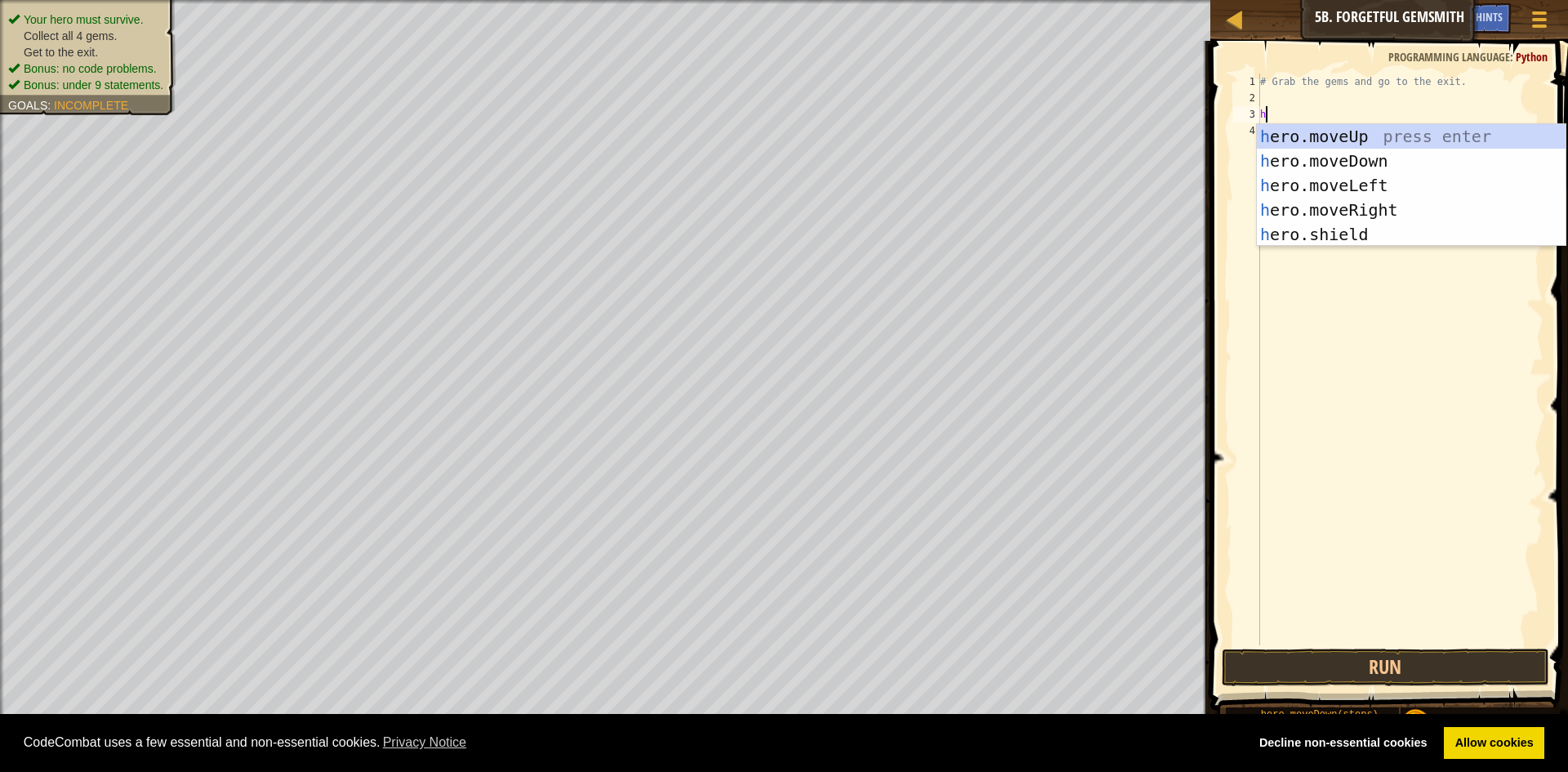
scroll to position [7, 0]
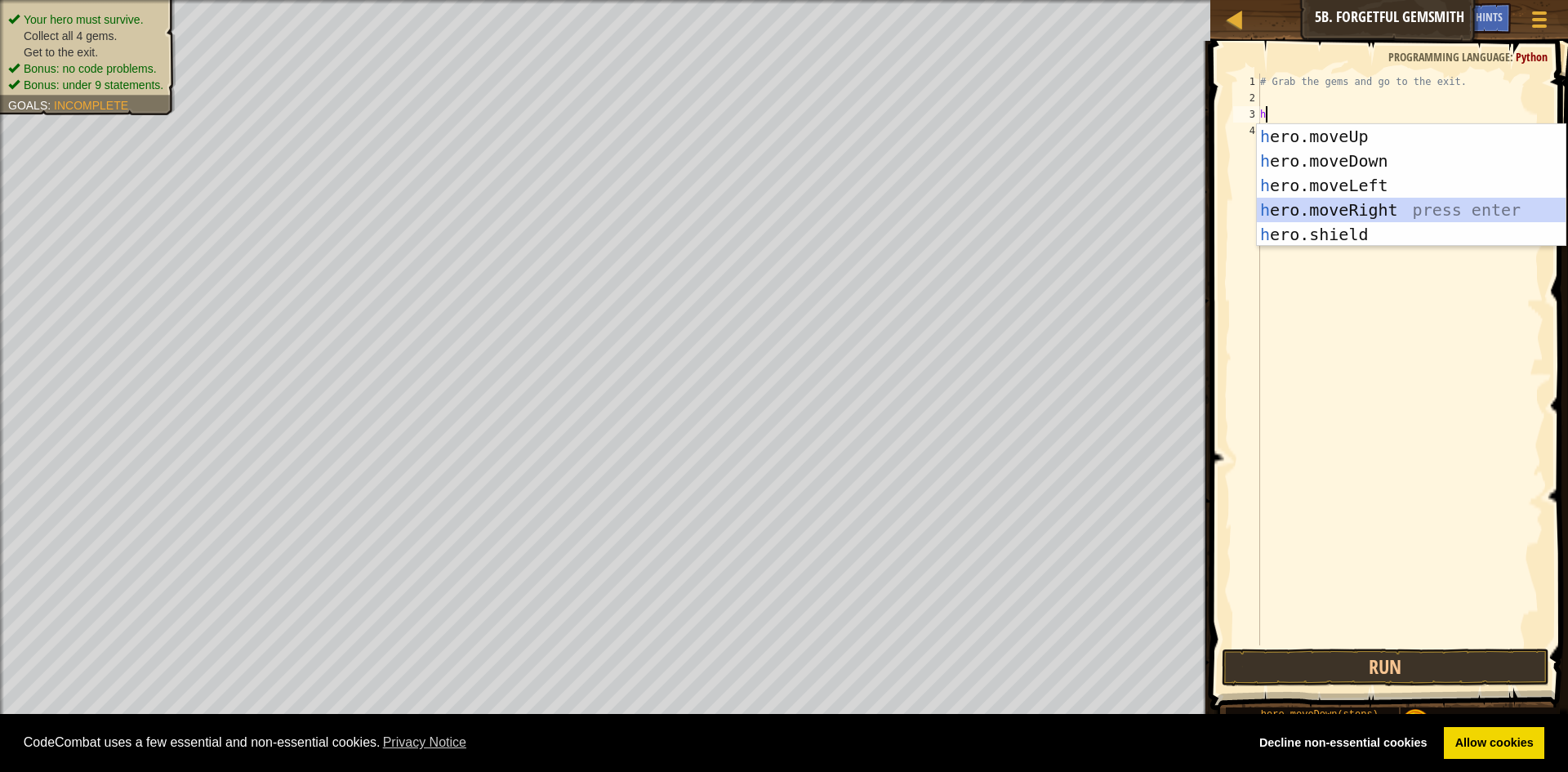
click at [1382, 201] on div "h ero.moveUp press enter h ero.moveDown press enter h ero.moveLeft press enter …" at bounding box center [1411, 210] width 308 height 172
type textarea "h"
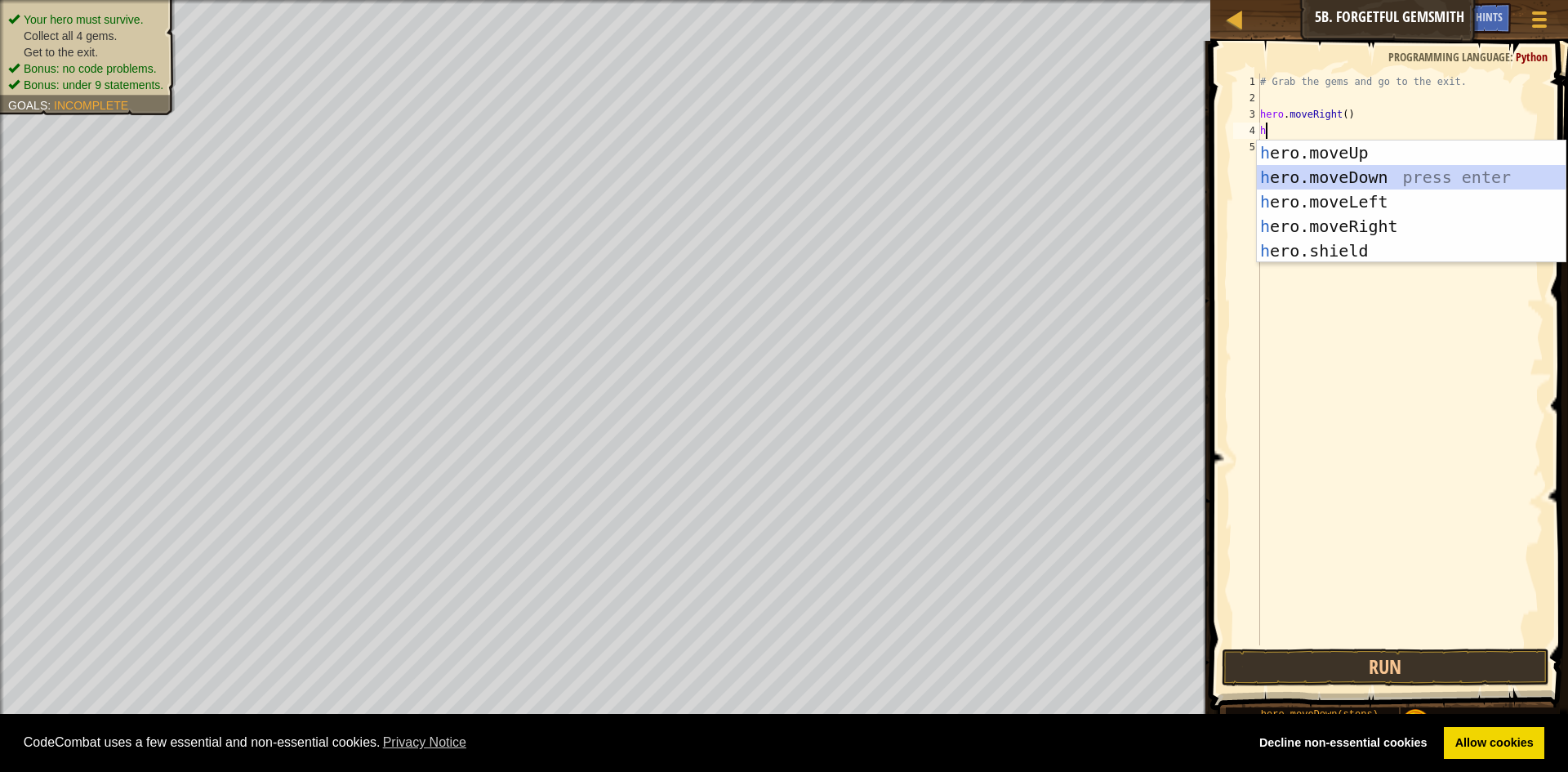
click at [1377, 186] on div "h ero.moveUp press enter h ero.moveDown press enter h ero.moveLeft press enter …" at bounding box center [1411, 226] width 308 height 172
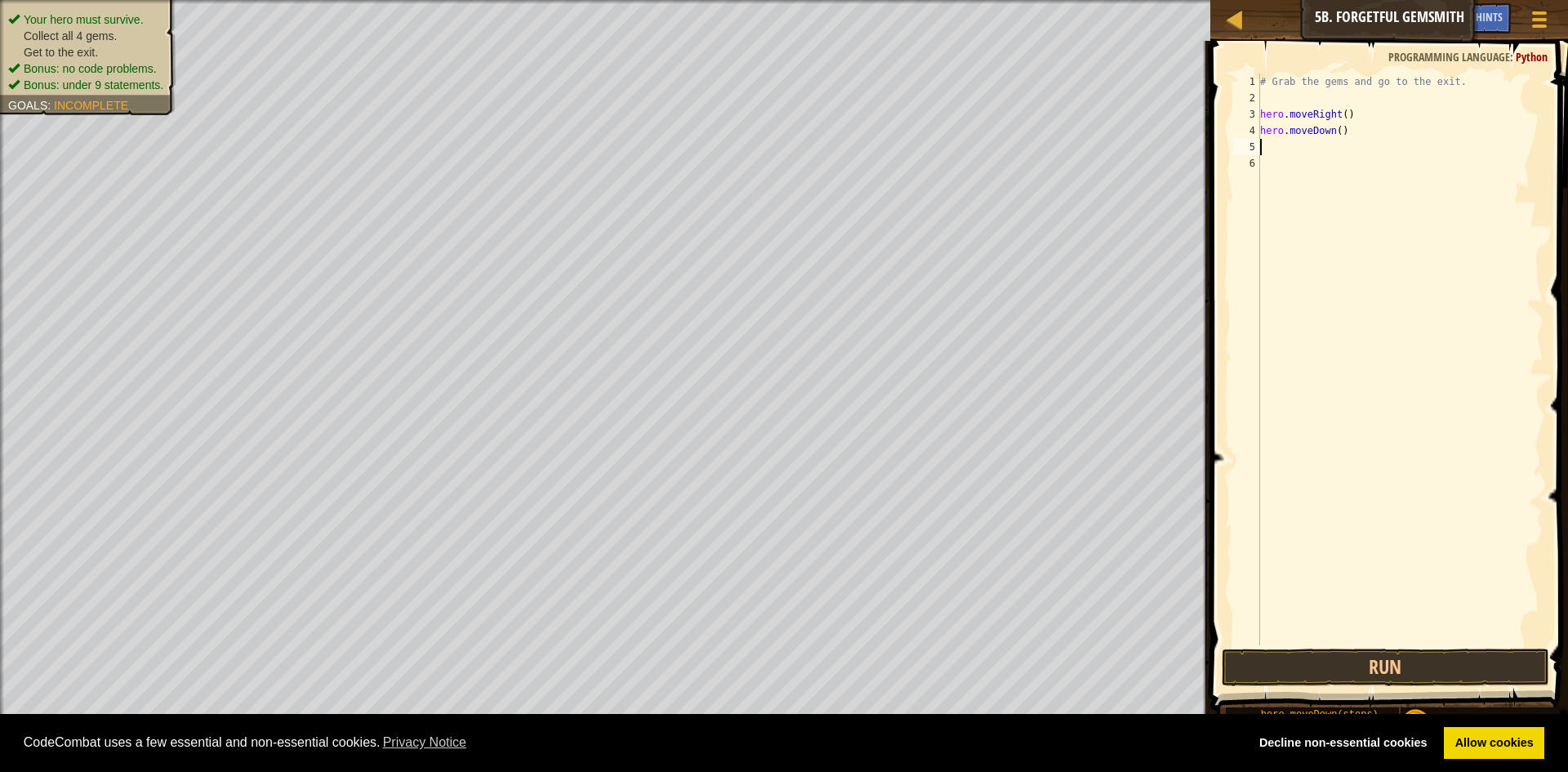
type textarea "h"
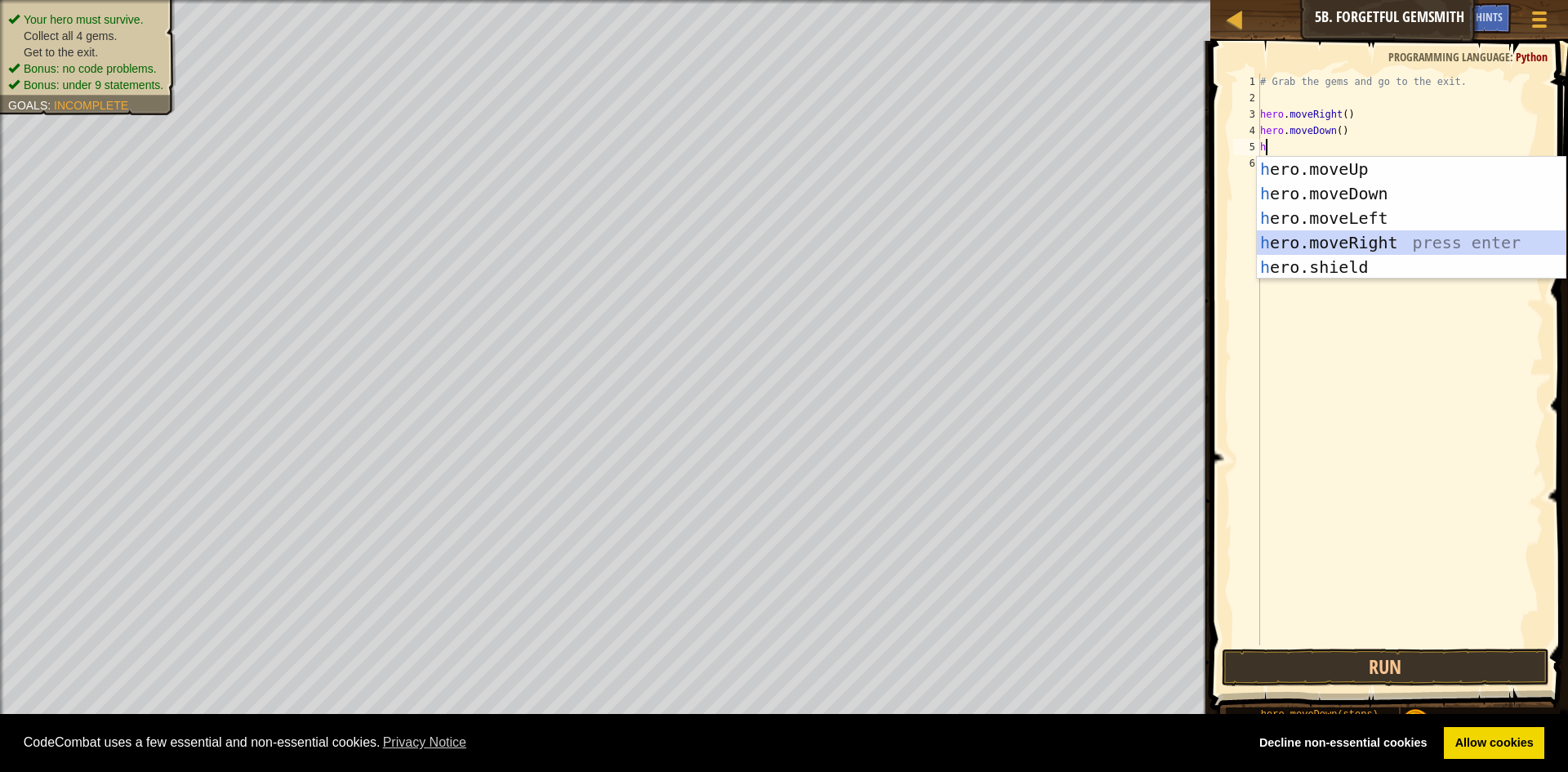
click at [1404, 233] on div "h ero.moveUp press enter h ero.moveDown press enter h ero.moveLeft press enter …" at bounding box center [1411, 242] width 308 height 172
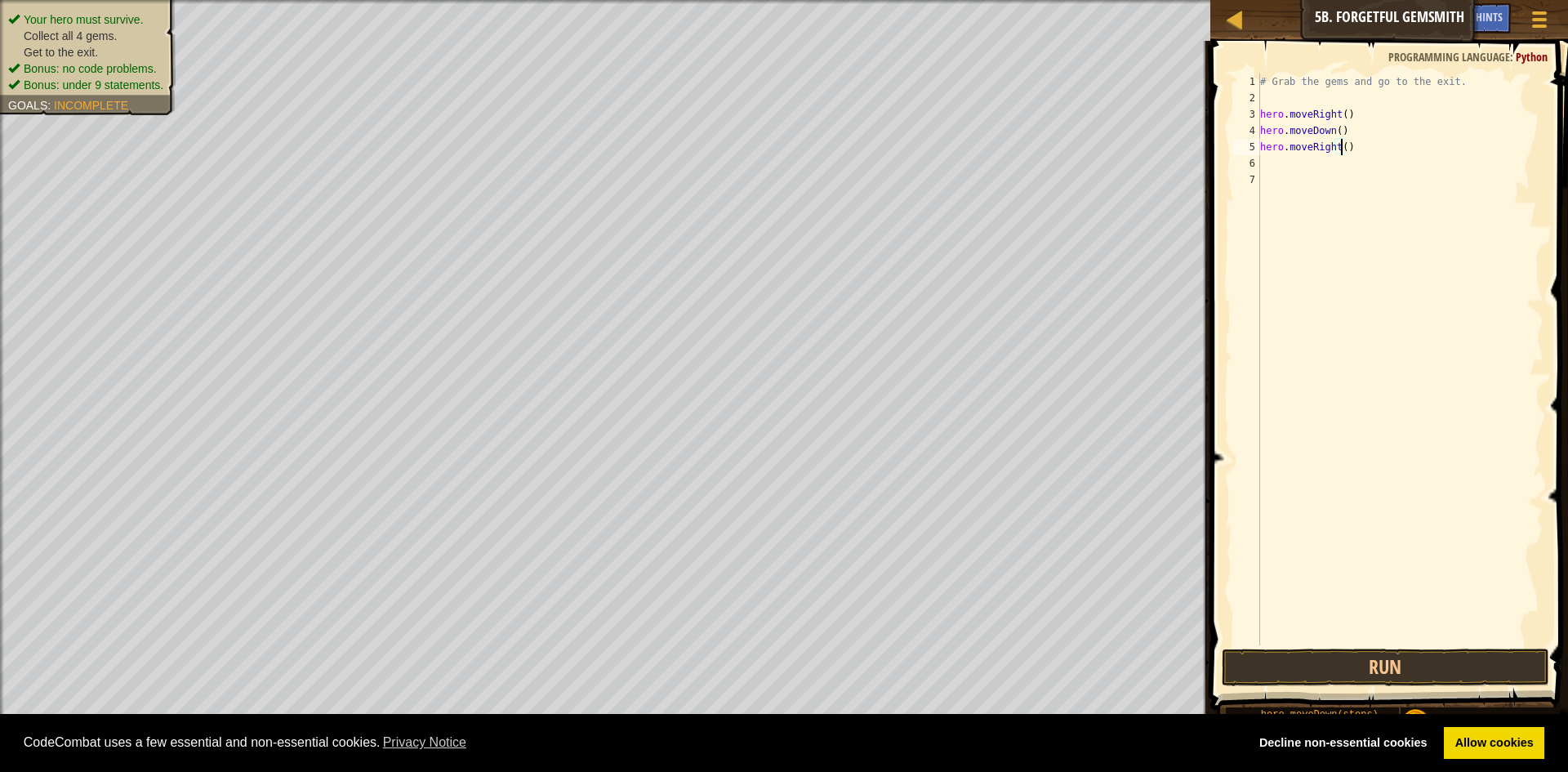
click at [1339, 144] on div "# Grab the gems and go to the exit. hero . moveRight ( ) hero . moveDown ( ) he…" at bounding box center [1400, 376] width 286 height 605
type textarea "hero.moveRight(2)"
click at [1284, 163] on div "# Grab the gems and go to the exit. hero . moveRight ( ) hero . moveDown ( ) he…" at bounding box center [1400, 376] width 286 height 605
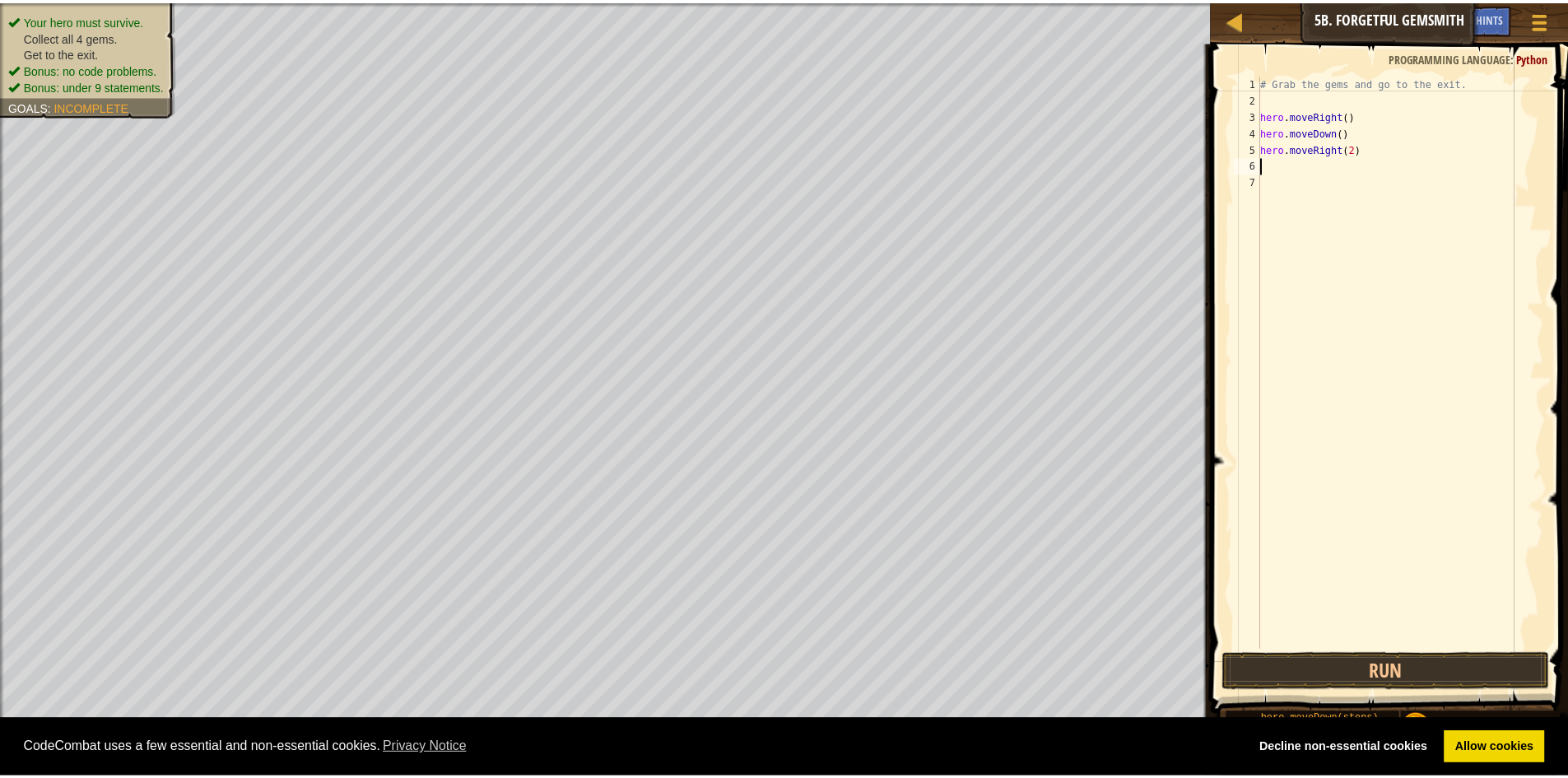
scroll to position [7, 0]
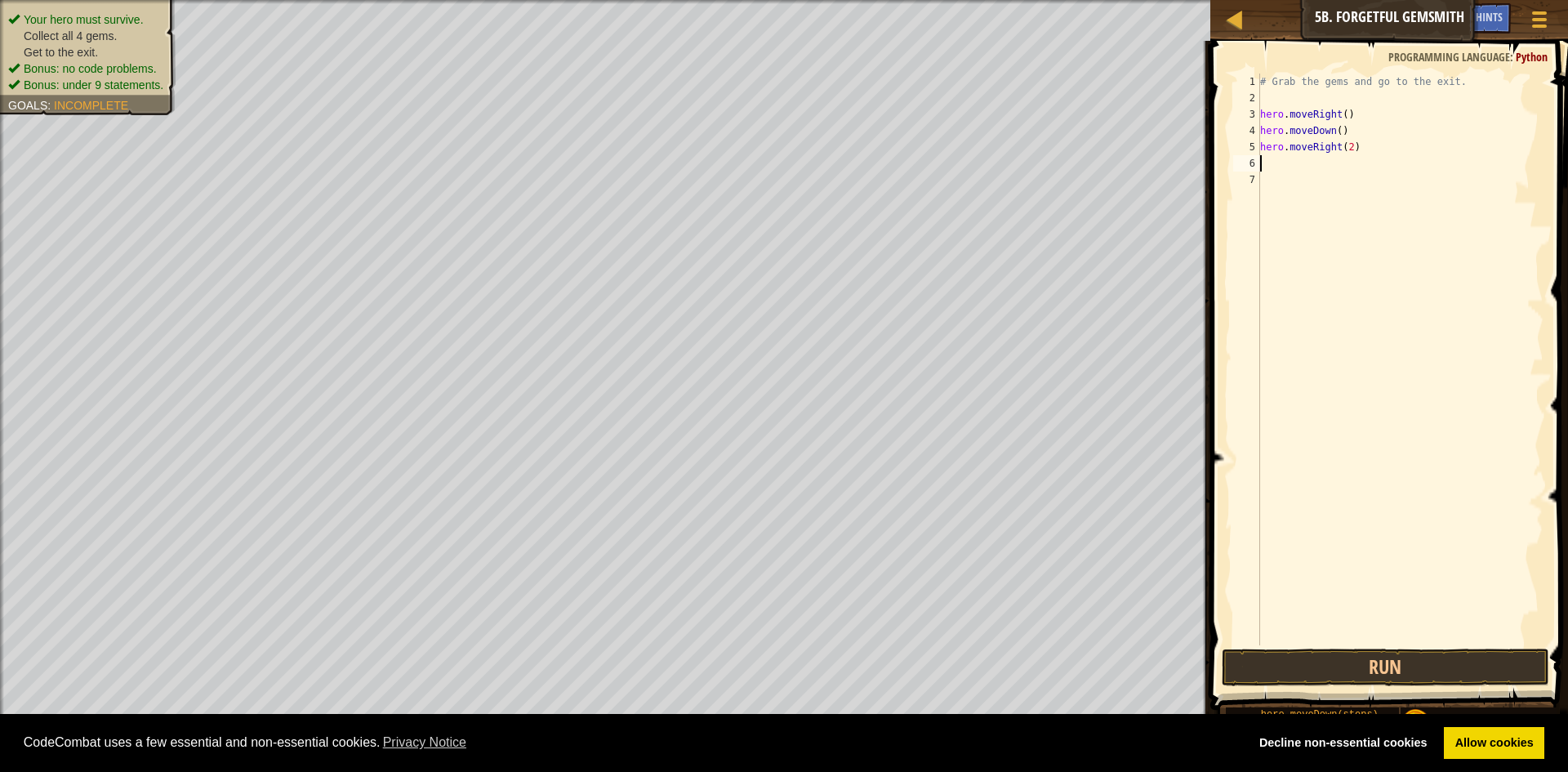
type textarea "h"
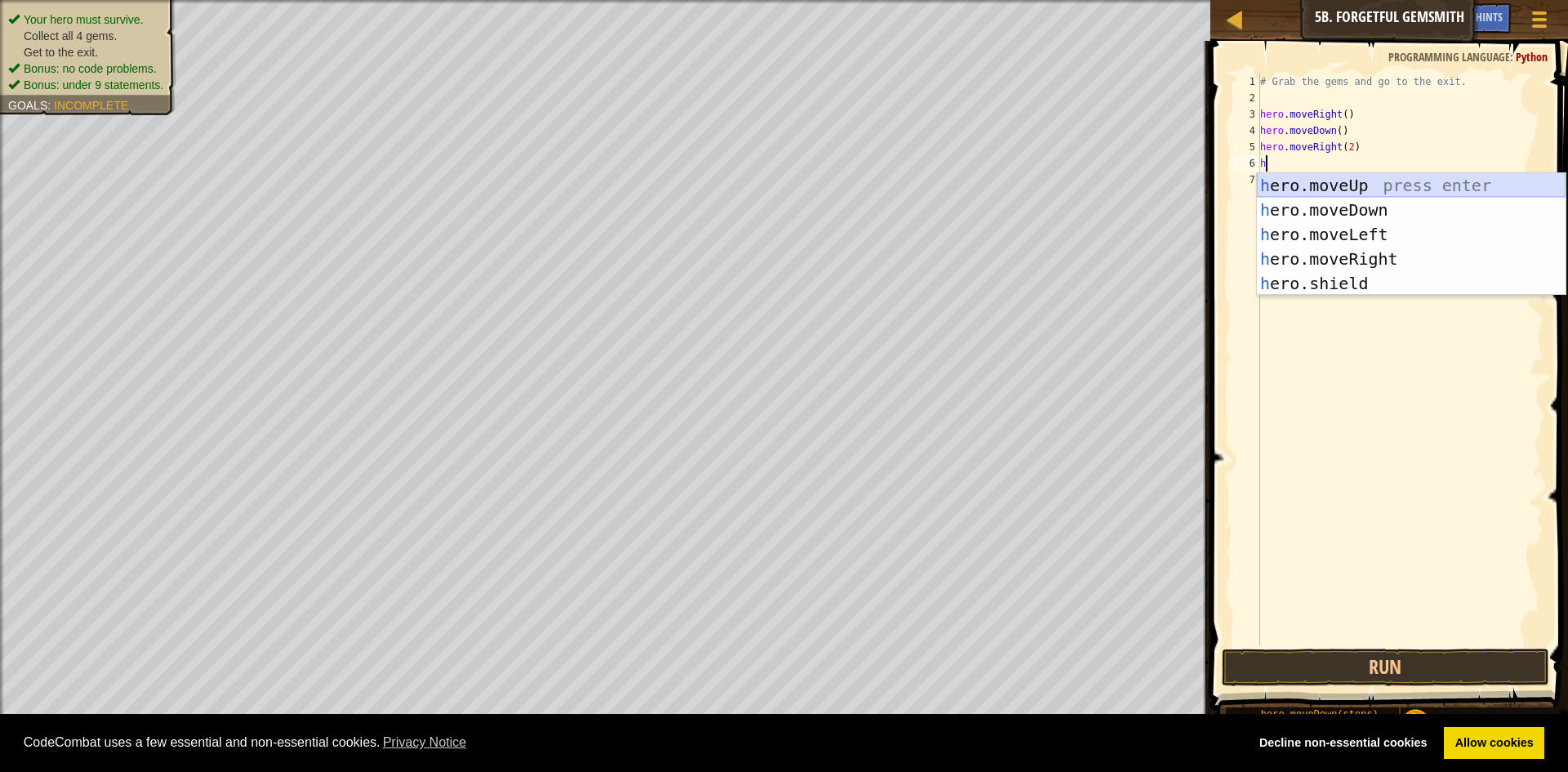
click at [1349, 181] on div "h ero.moveUp press enter h ero.moveDown press enter h ero.moveLeft press enter …" at bounding box center [1411, 259] width 308 height 172
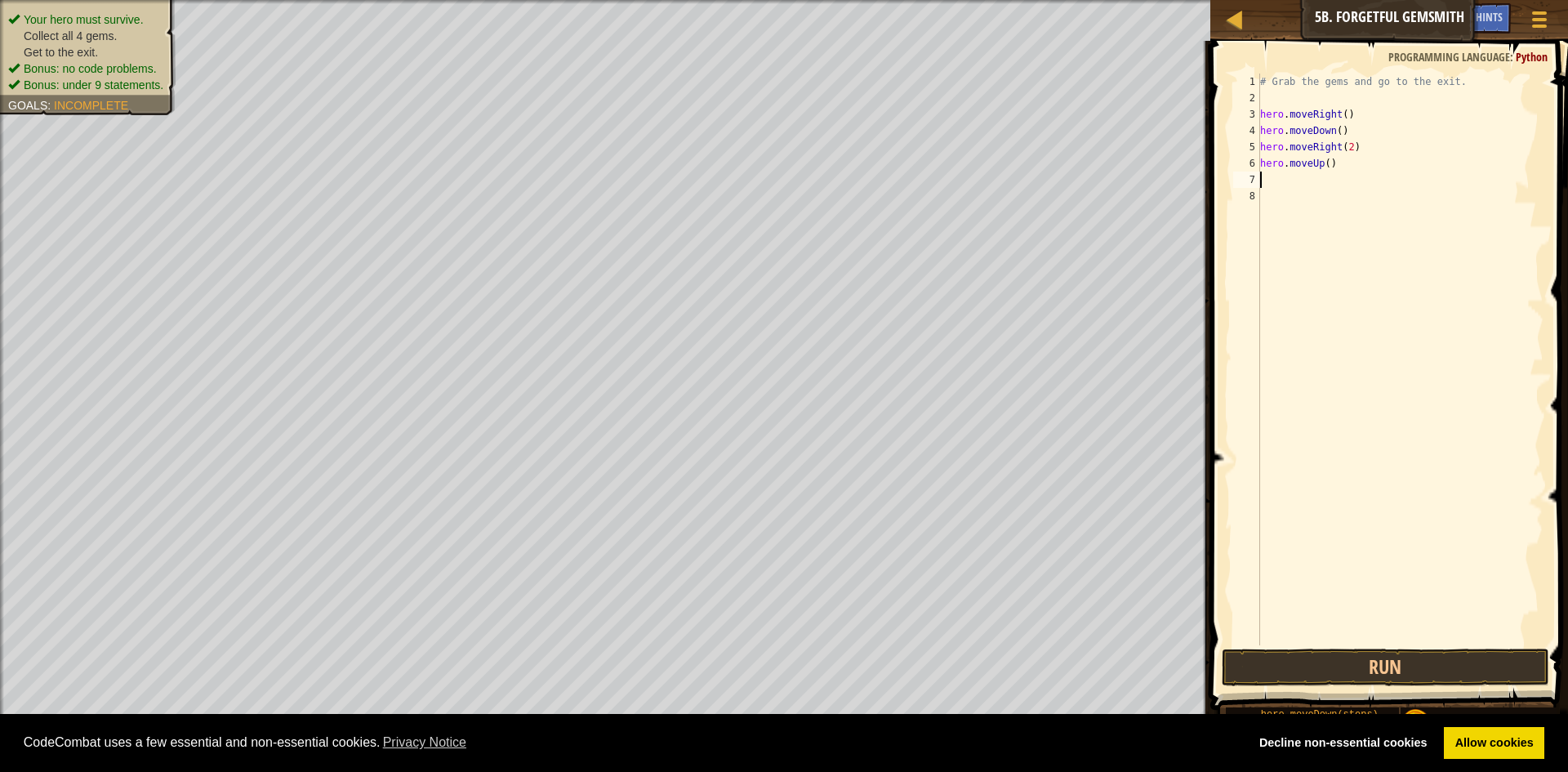
type textarea "h"
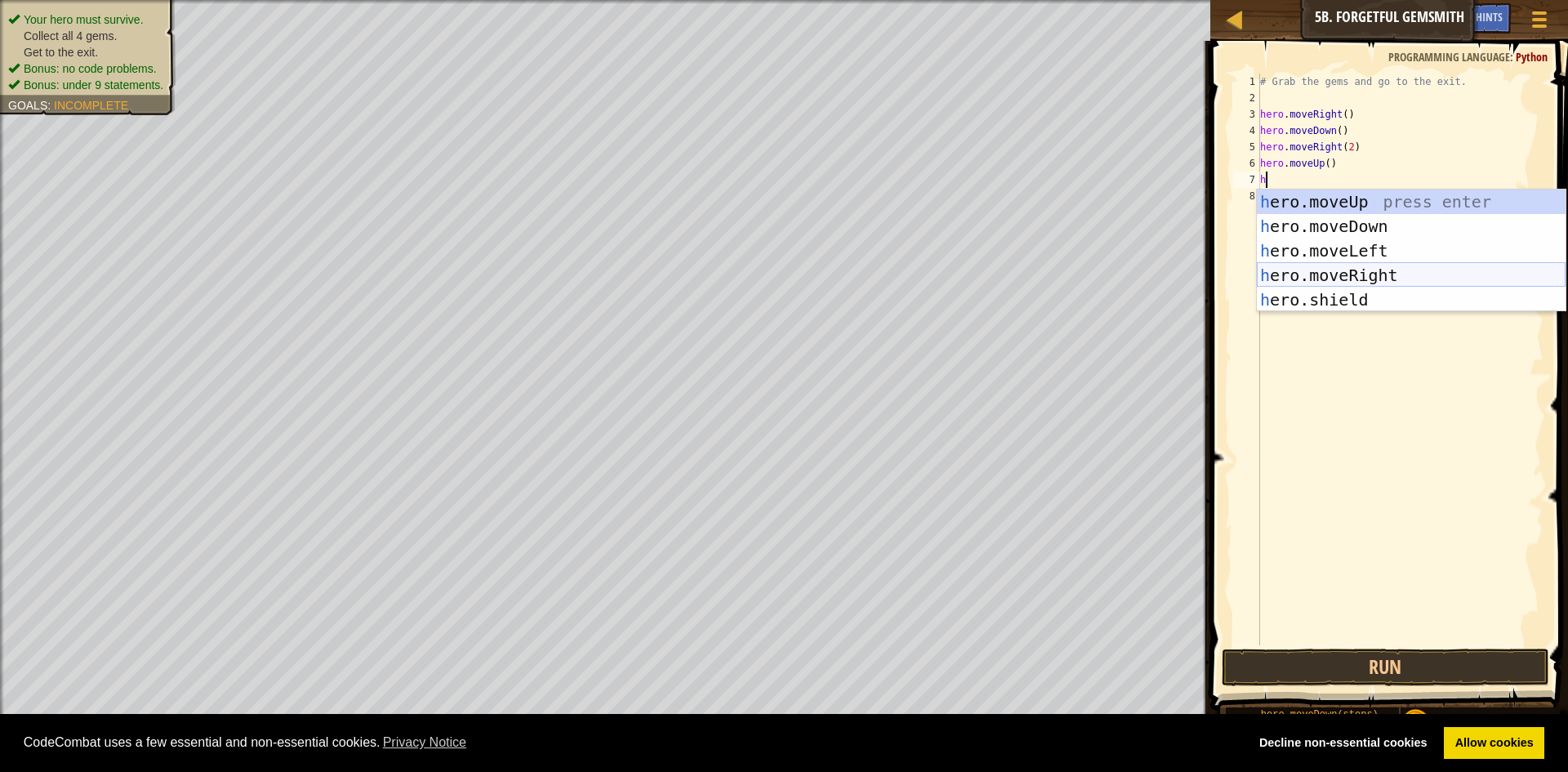
click at [1332, 281] on div "h ero.moveUp press enter h ero.moveDown press enter h ero.moveLeft press enter …" at bounding box center [1411, 275] width 308 height 172
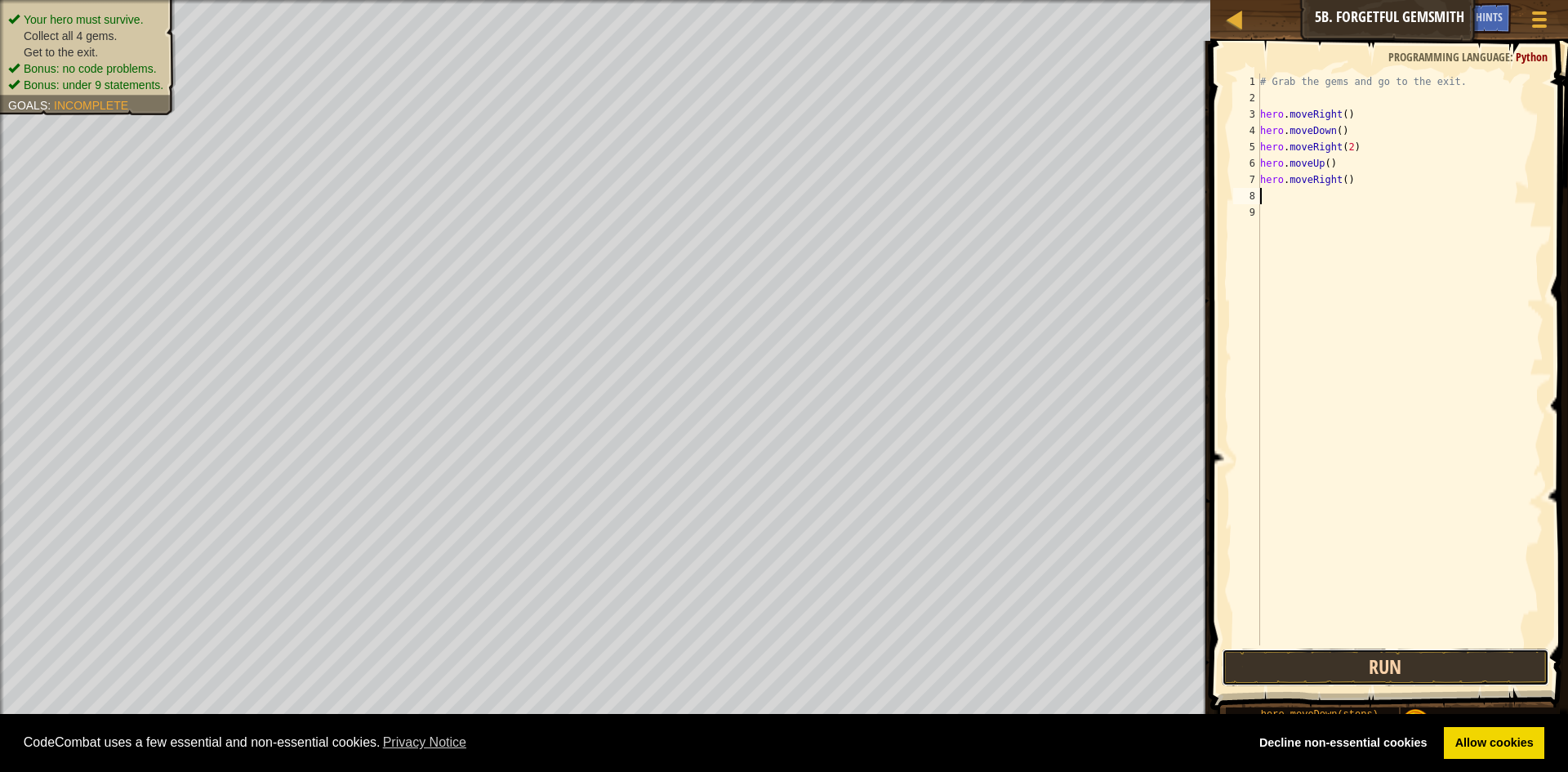
click at [1379, 662] on button "Run" at bounding box center [1385, 668] width 328 height 38
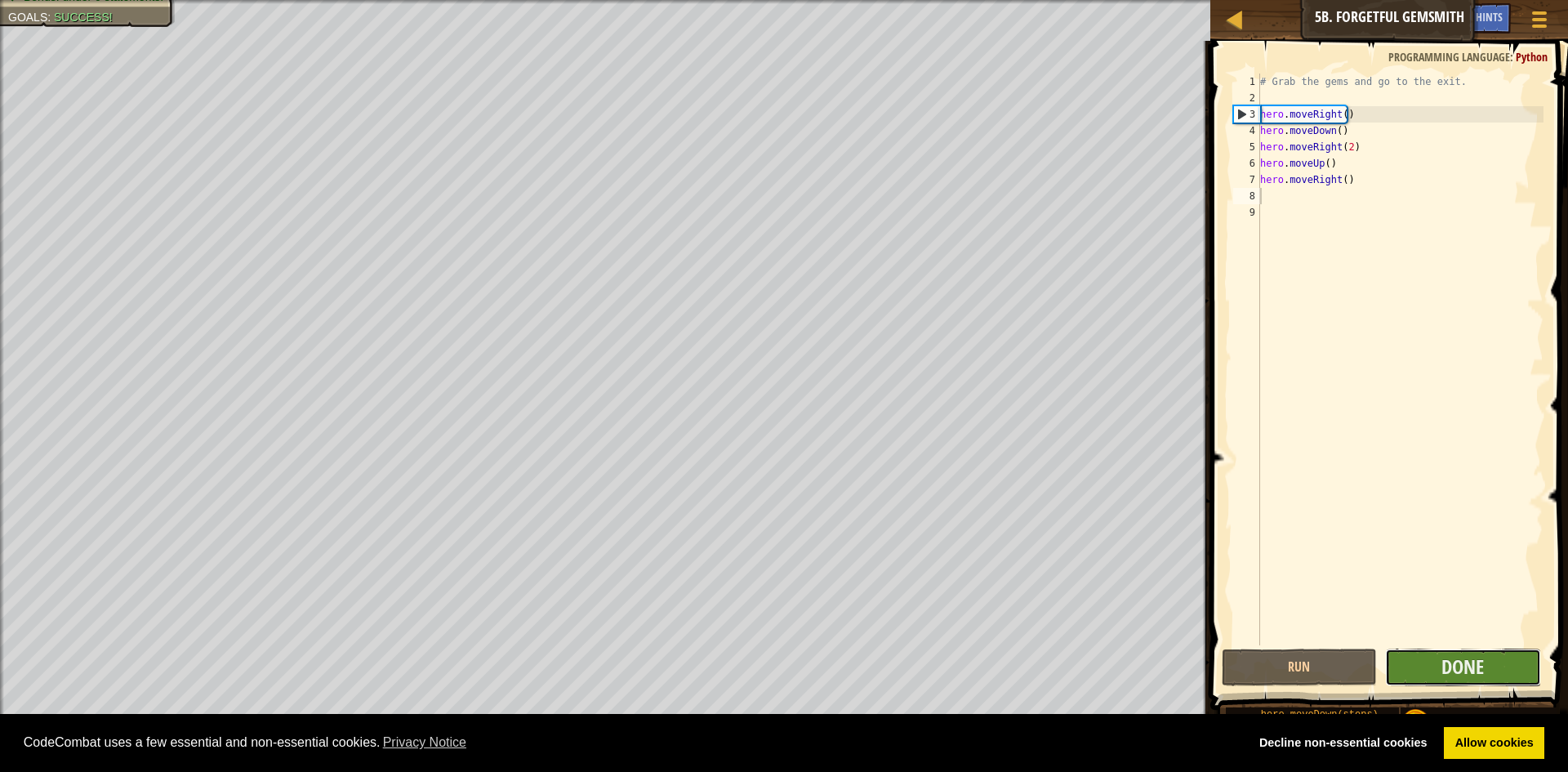
click at [1425, 676] on button "Done" at bounding box center [1463, 668] width 156 height 38
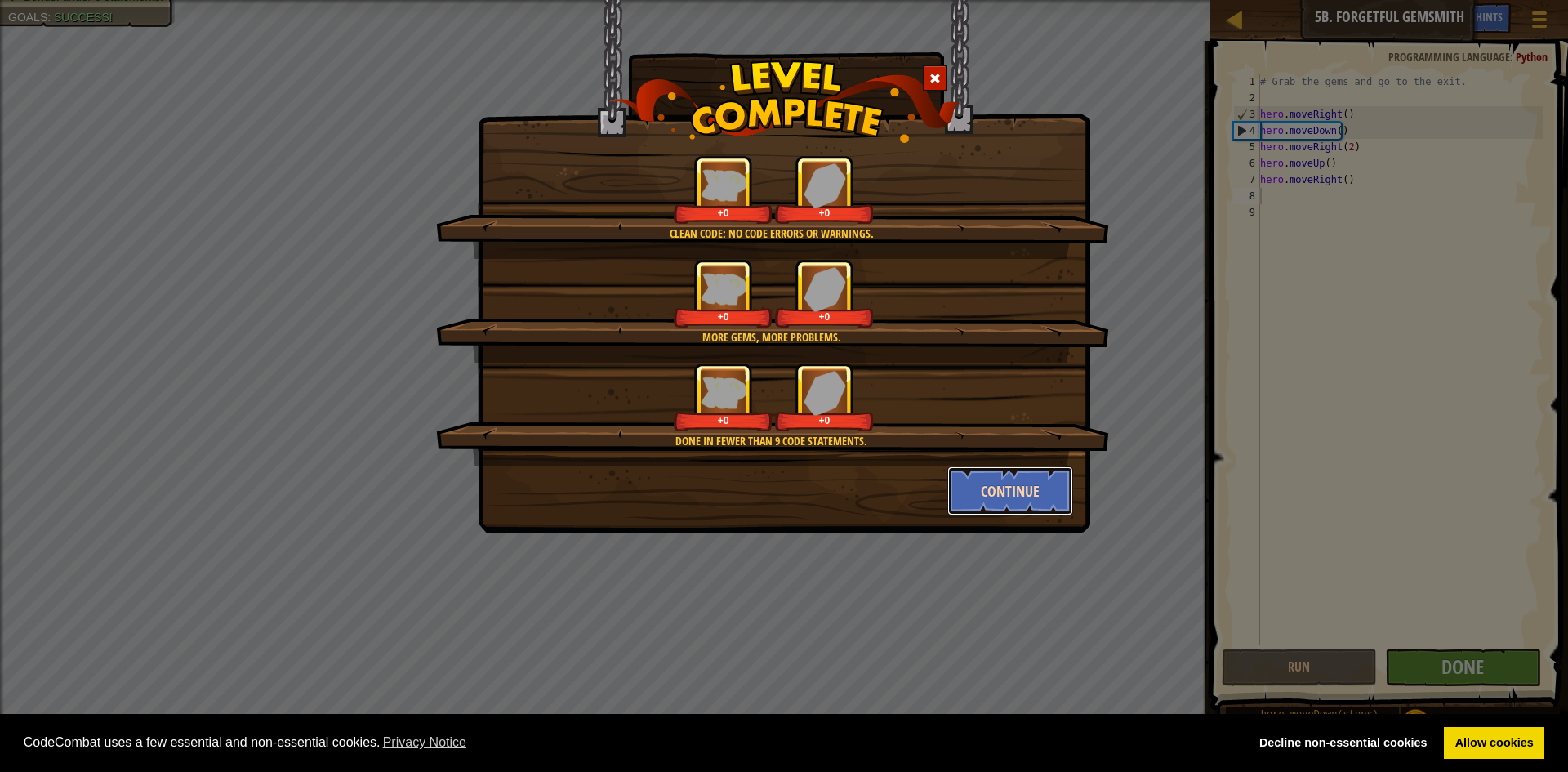
click at [1023, 485] on button "Continue" at bounding box center [1010, 491] width 126 height 49
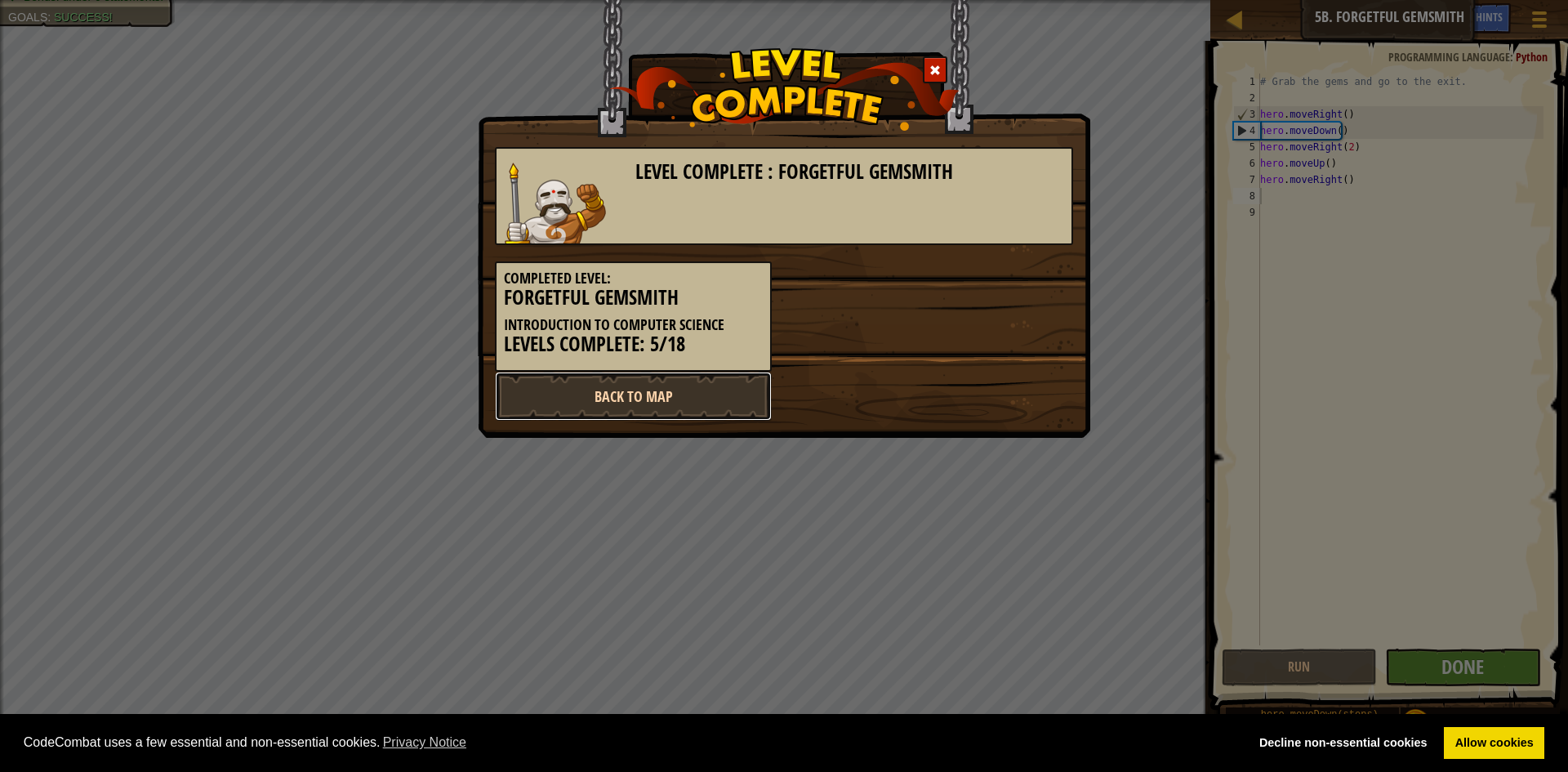
click at [661, 393] on link "Back to Map" at bounding box center [633, 395] width 277 height 49
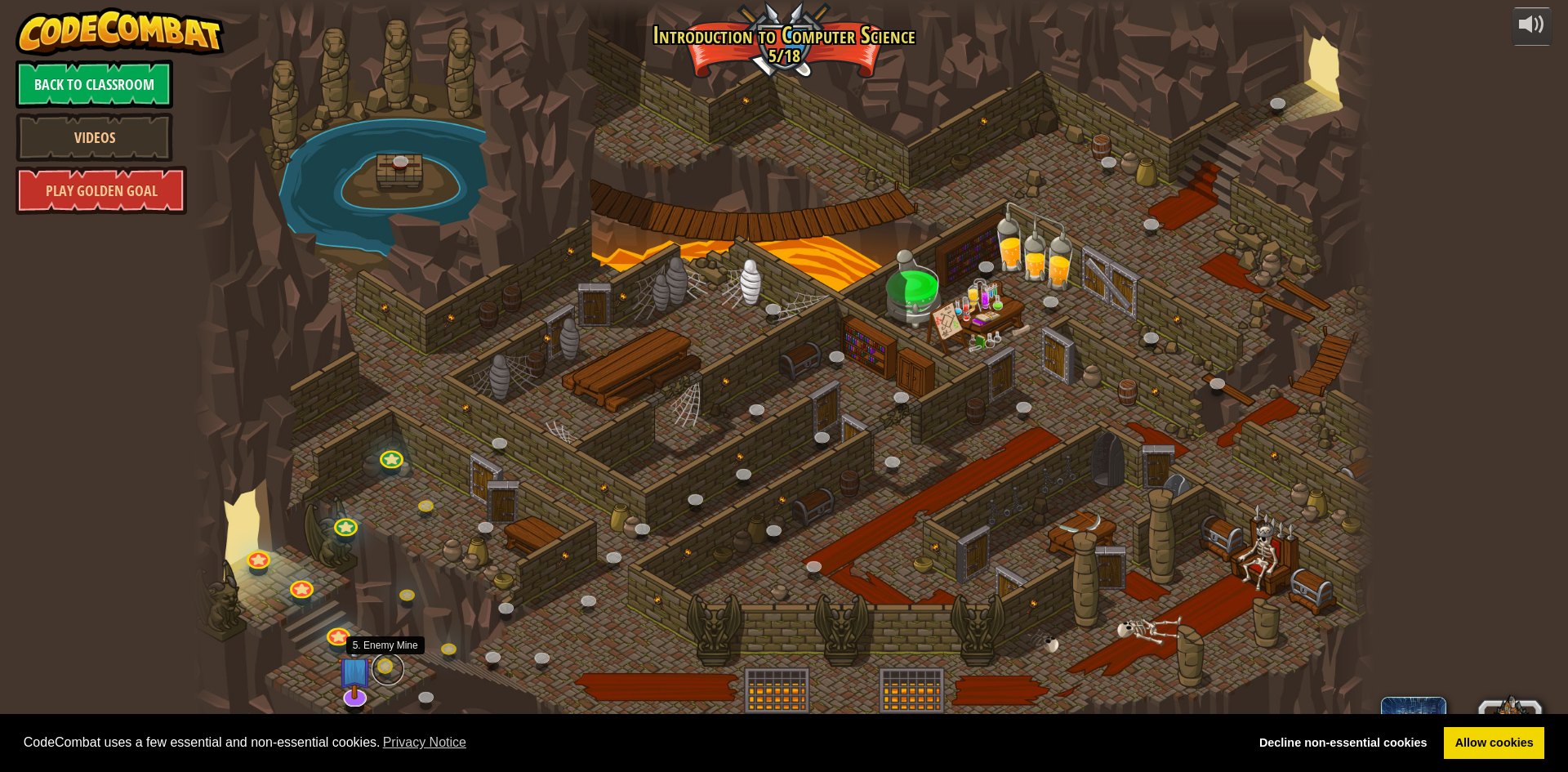
click at [387, 661] on link at bounding box center [387, 669] width 33 height 33
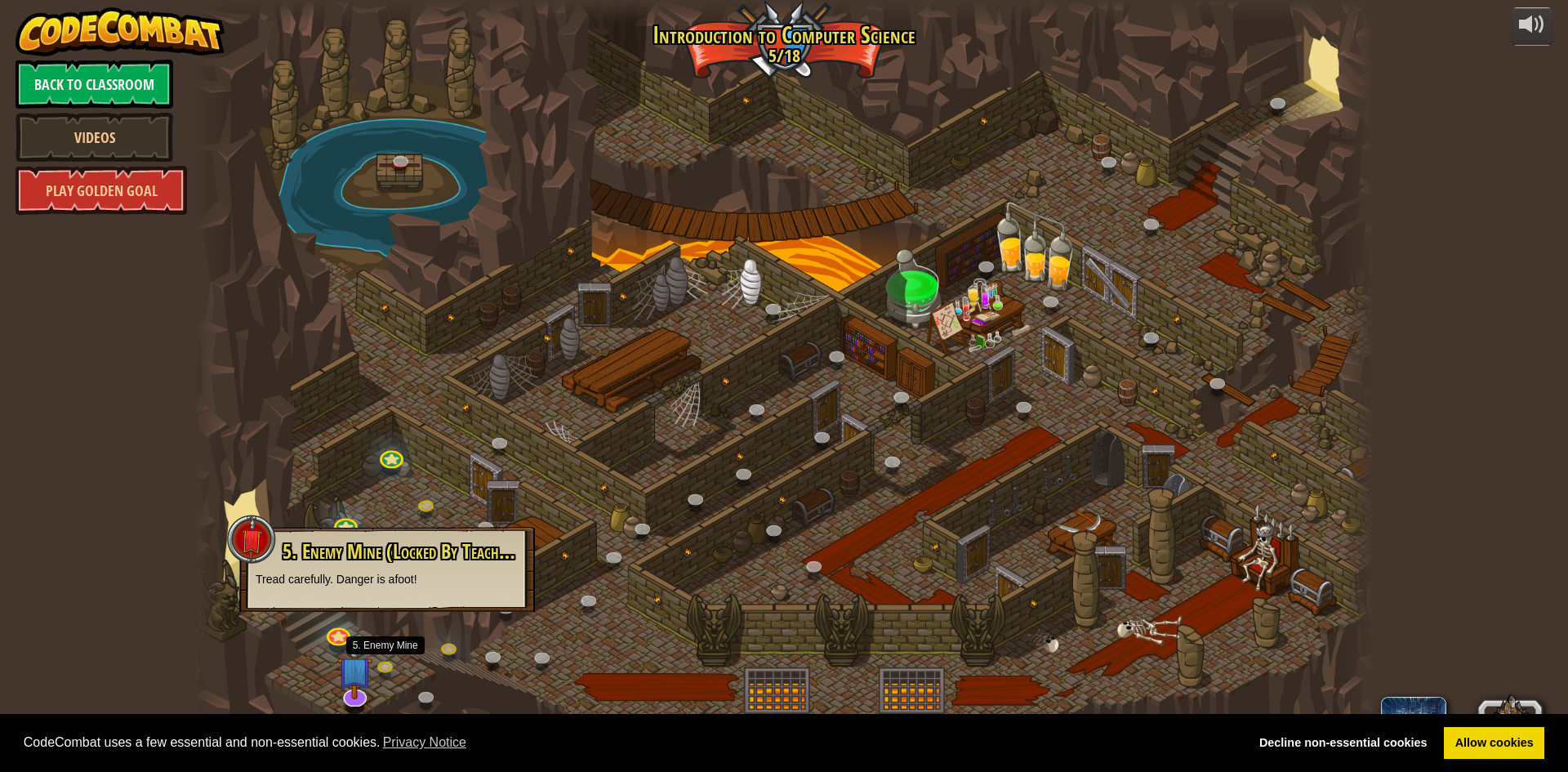
click at [384, 651] on div at bounding box center [784, 386] width 1181 height 772
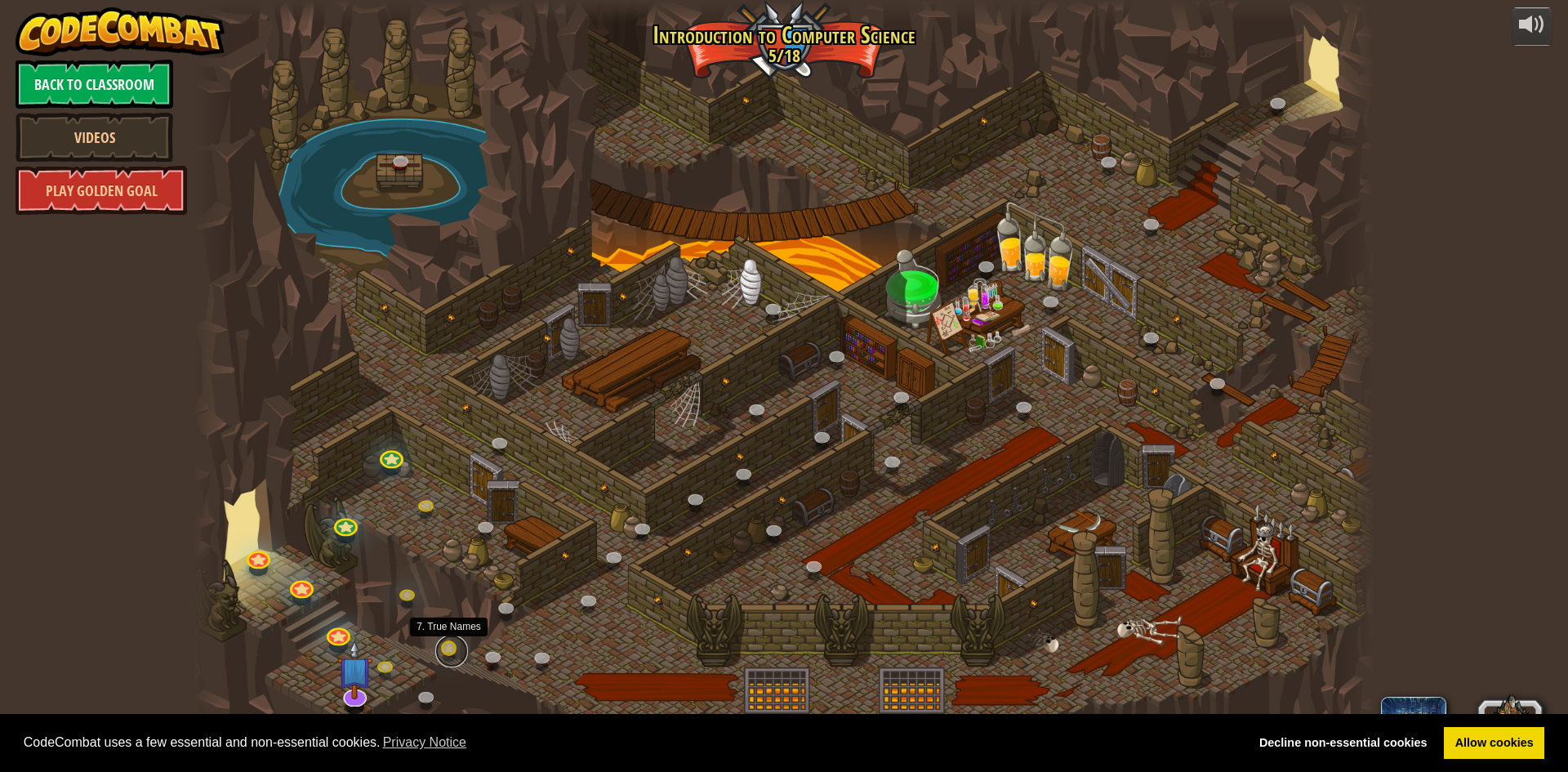
click at [452, 646] on link at bounding box center [452, 651] width 33 height 33
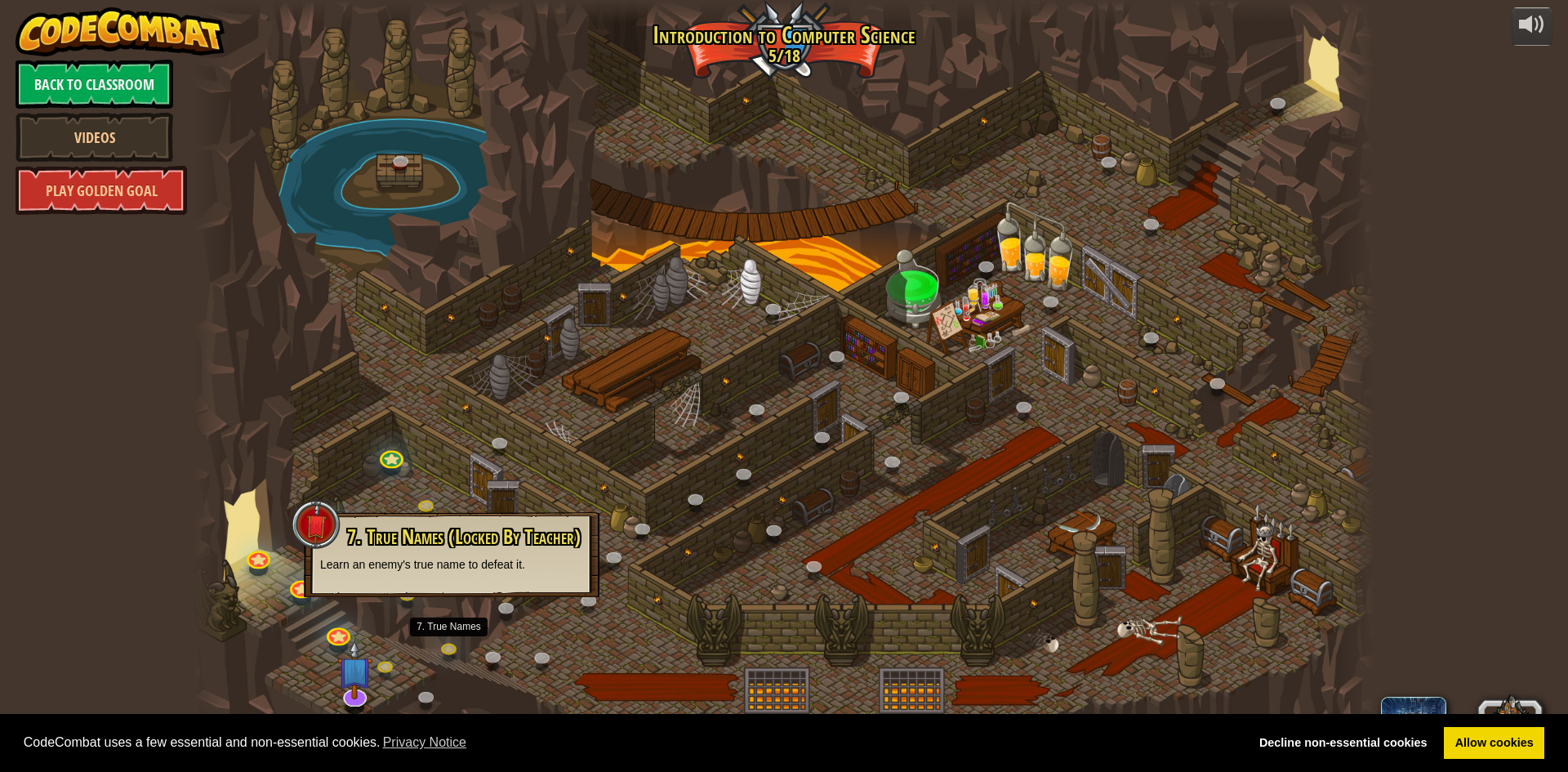
click at [422, 623] on div at bounding box center [784, 386] width 1181 height 772
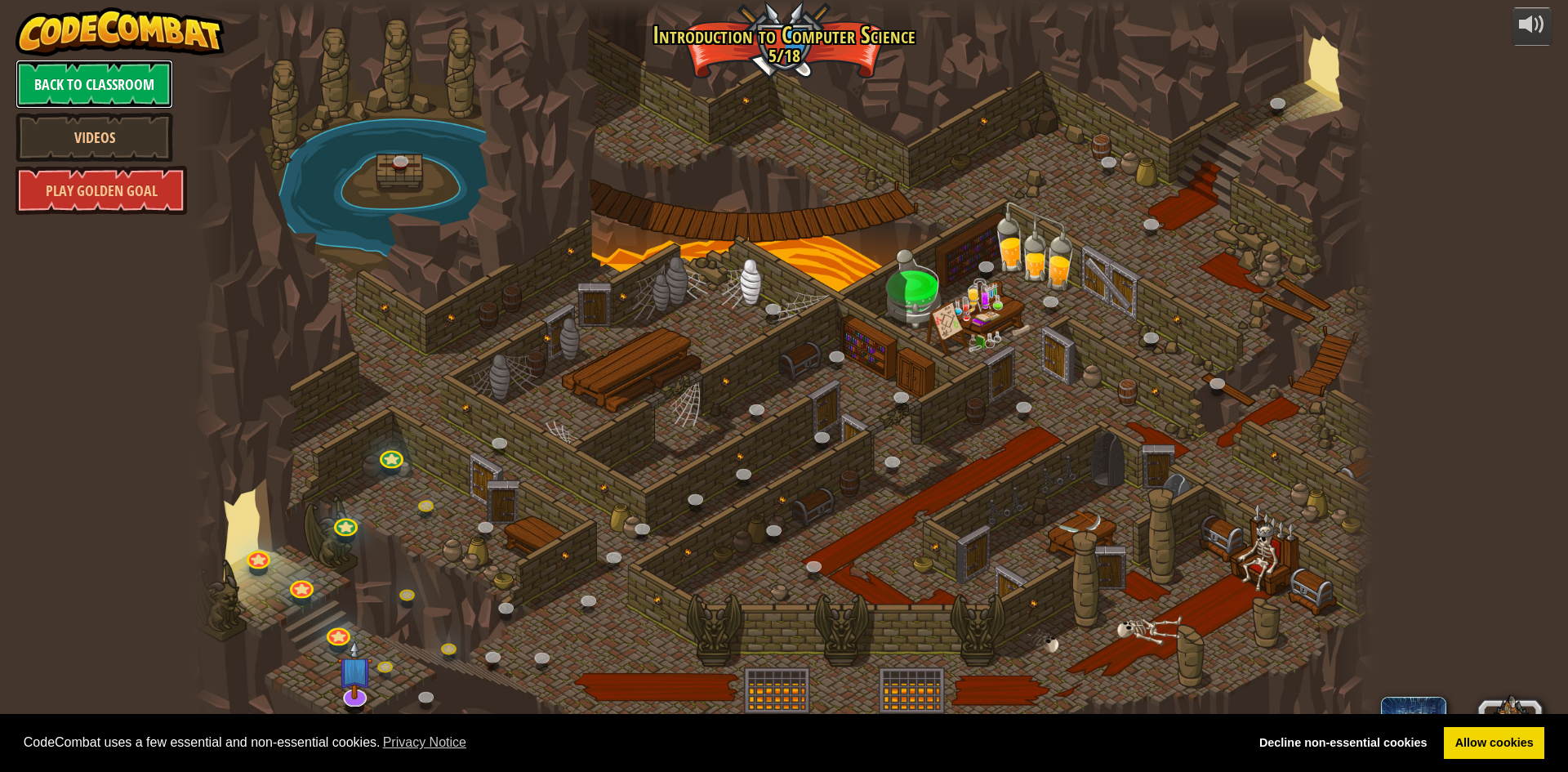
click at [156, 63] on link "Back to Classroom" at bounding box center [95, 83] width 157 height 49
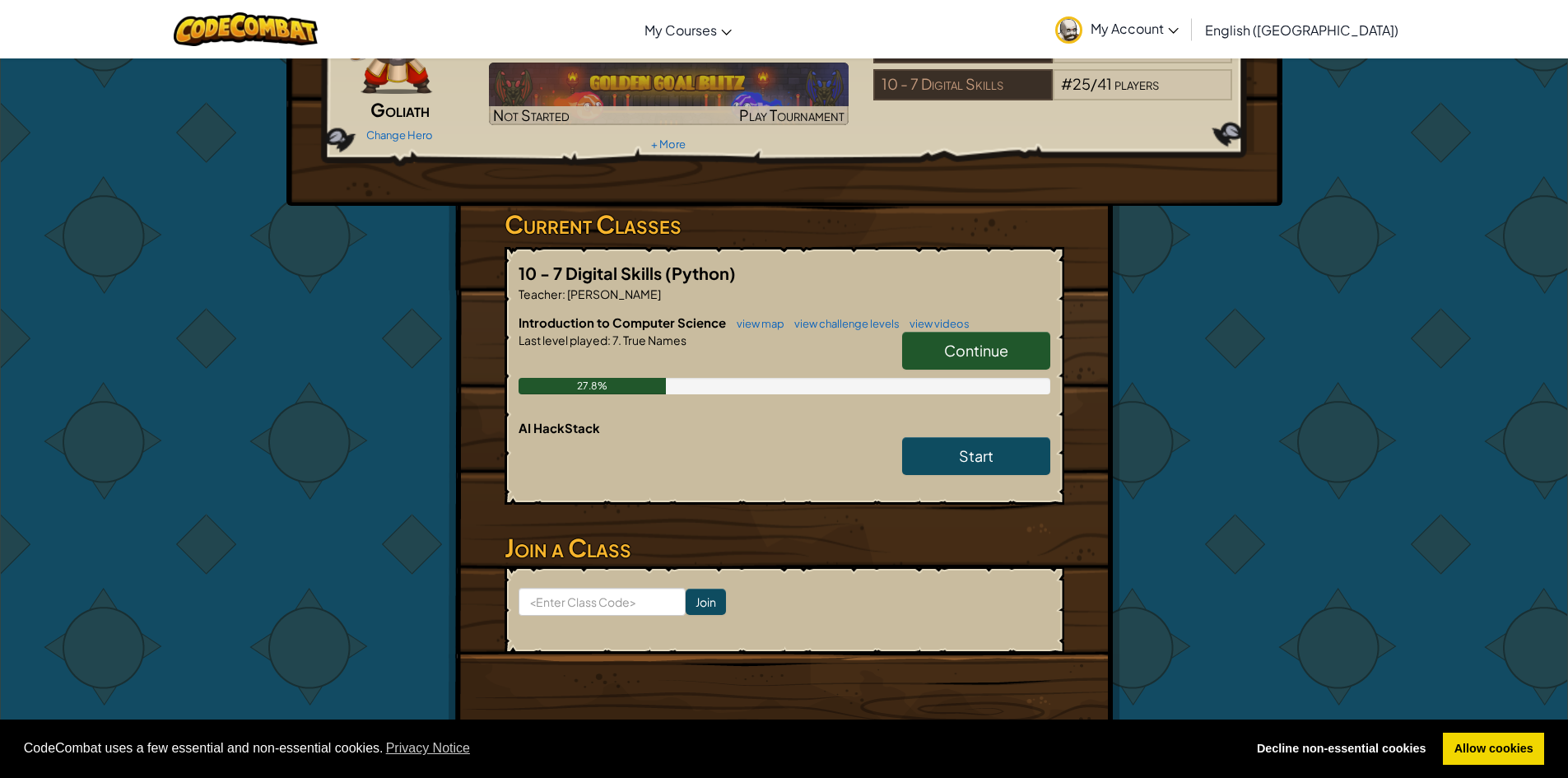
scroll to position [247, 0]
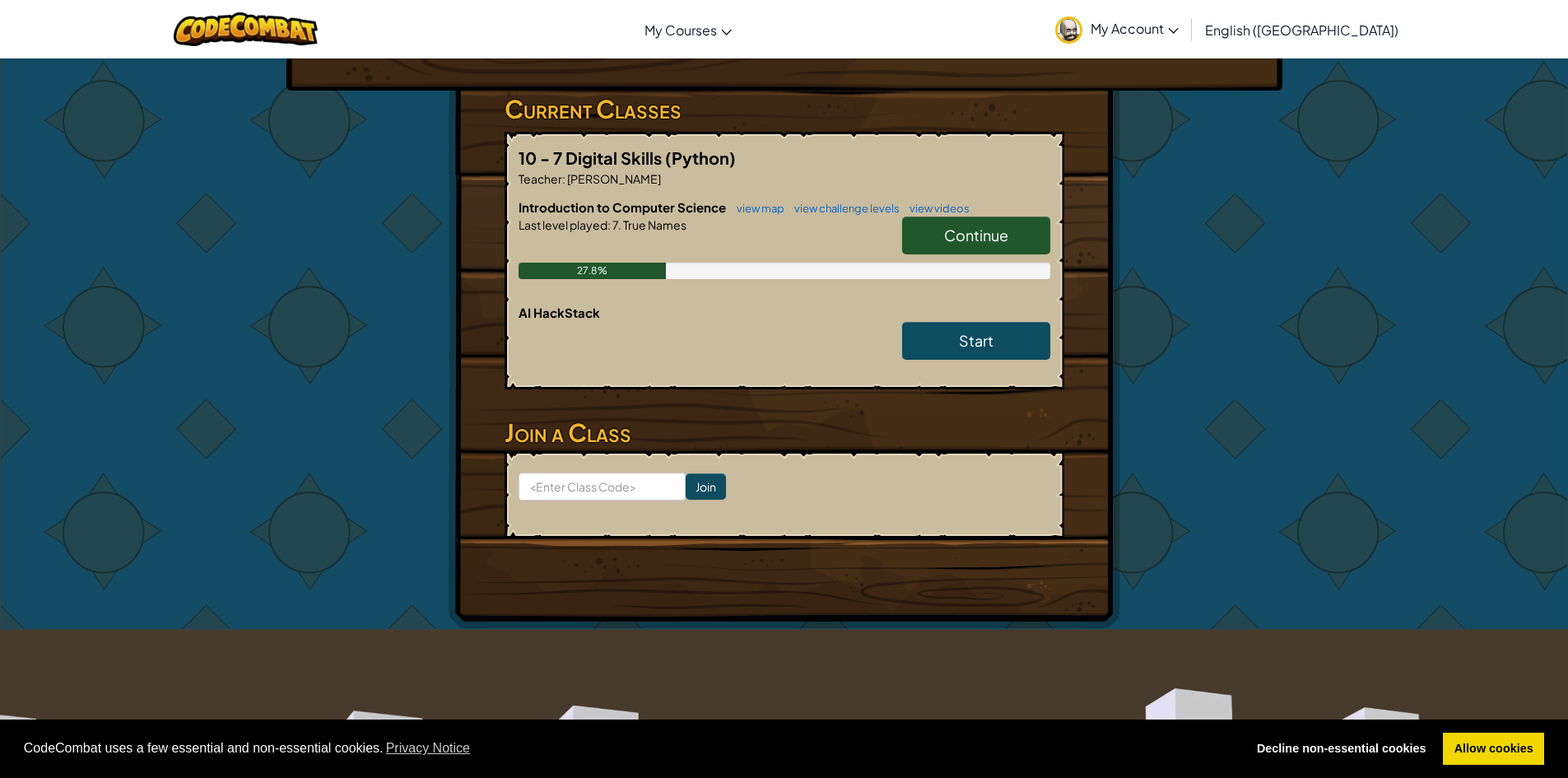
click at [959, 227] on span "Continue" at bounding box center [976, 234] width 64 height 19
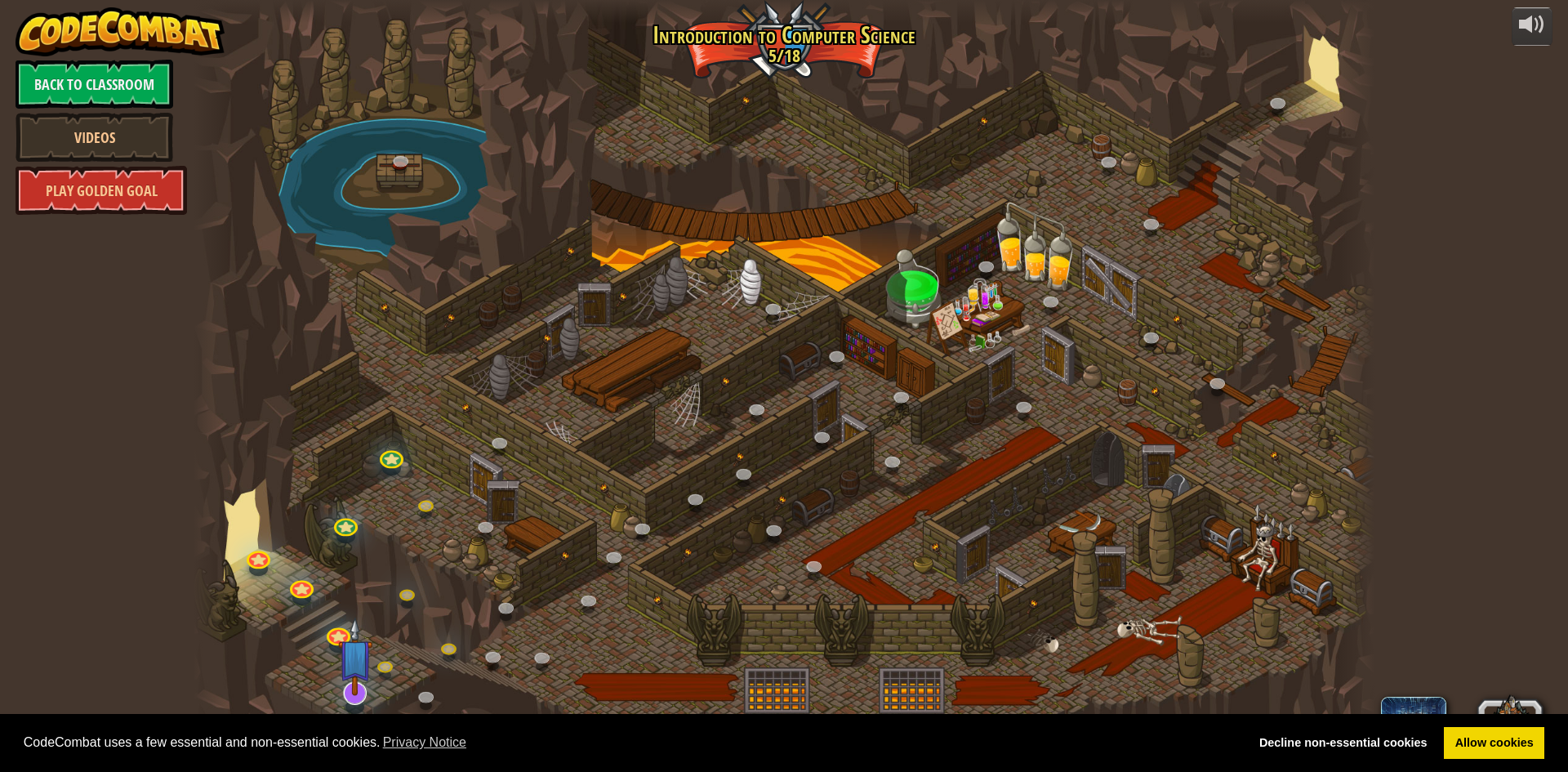
click at [352, 688] on img at bounding box center [355, 657] width 34 height 80
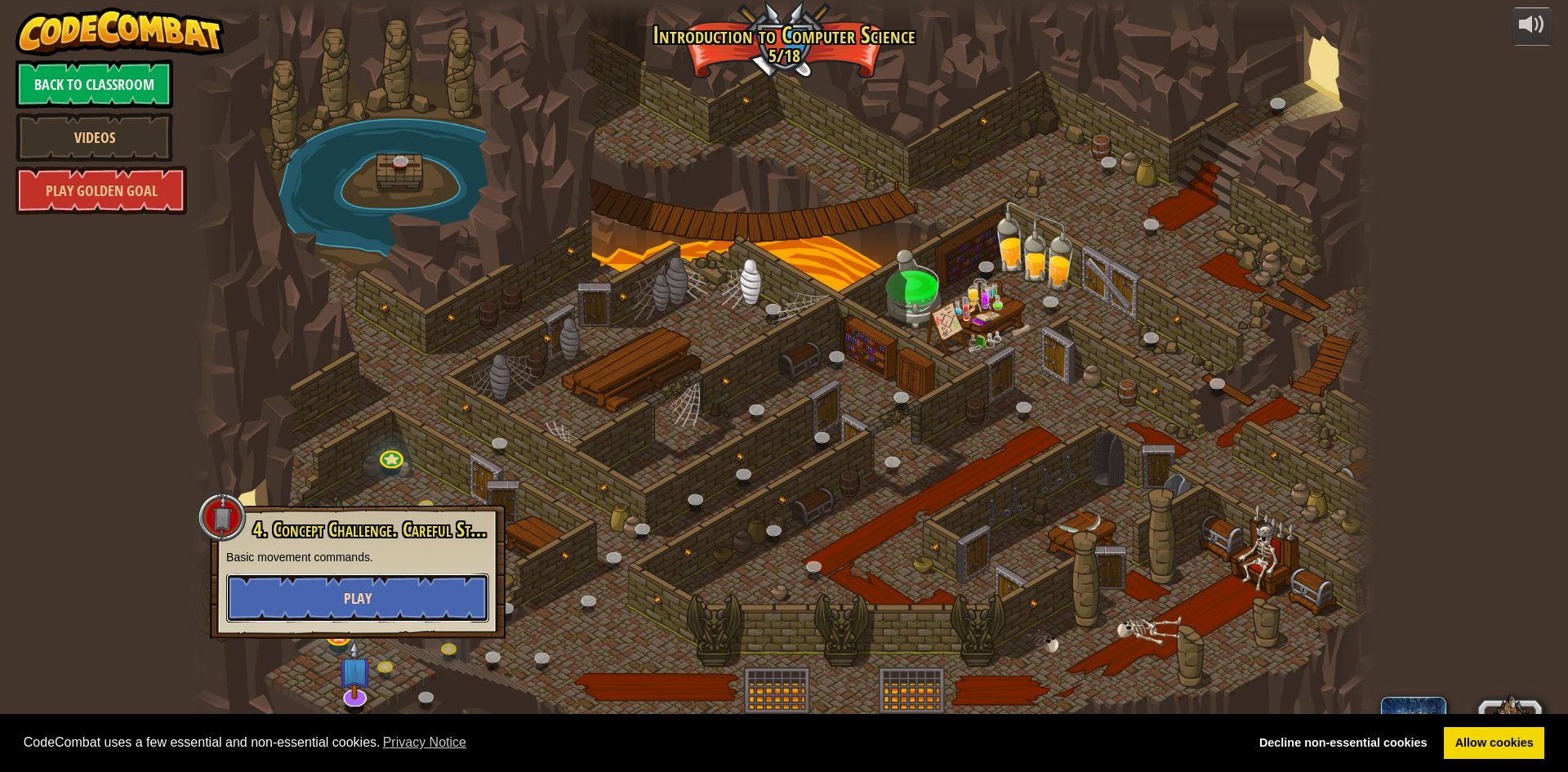
click at [352, 598] on span "Play" at bounding box center [357, 598] width 27 height 20
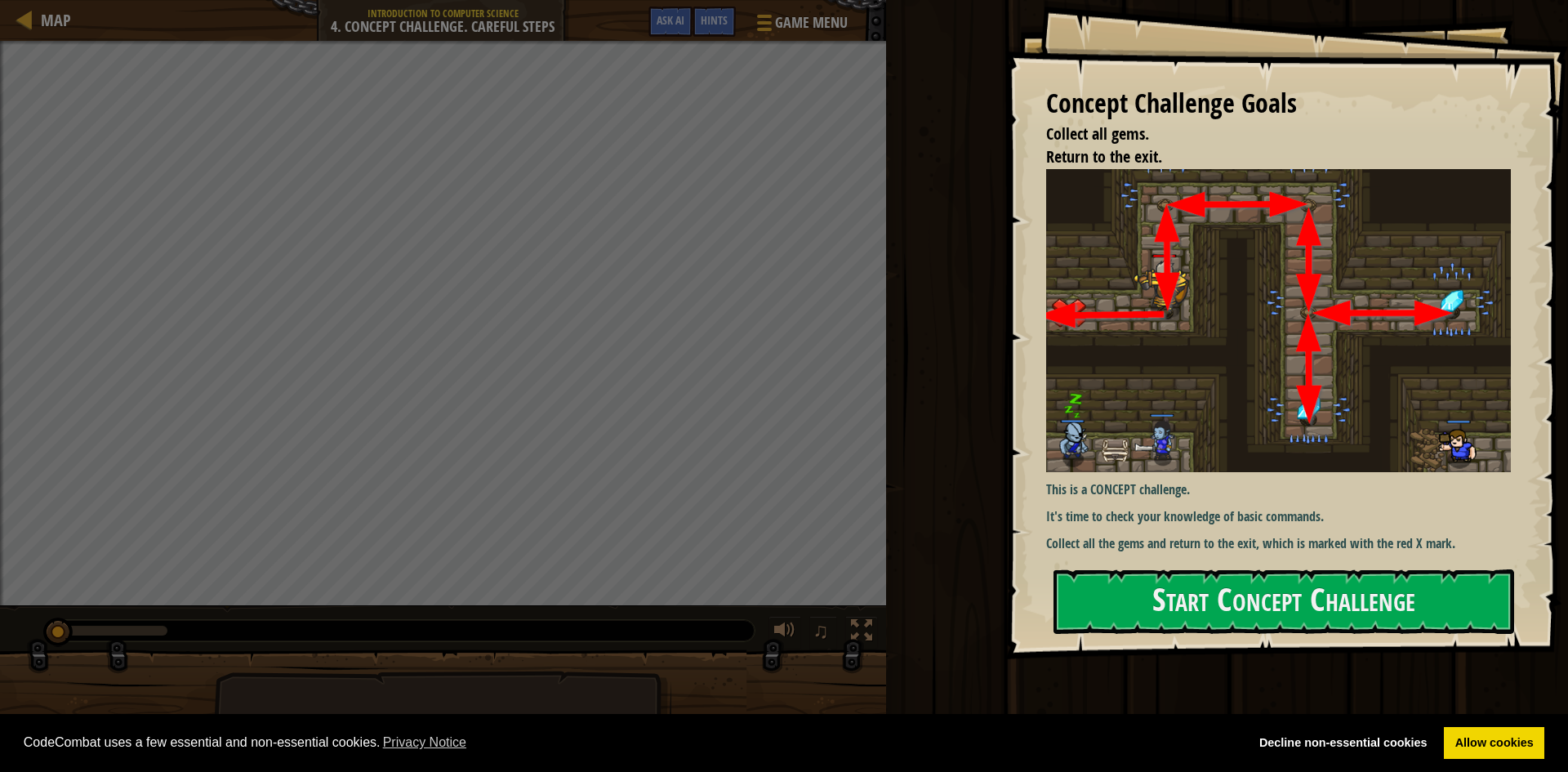
click at [1179, 537] on p "Collect all the gems and return to the exit, which is marked with the red X mar…" at bounding box center [1285, 543] width 477 height 19
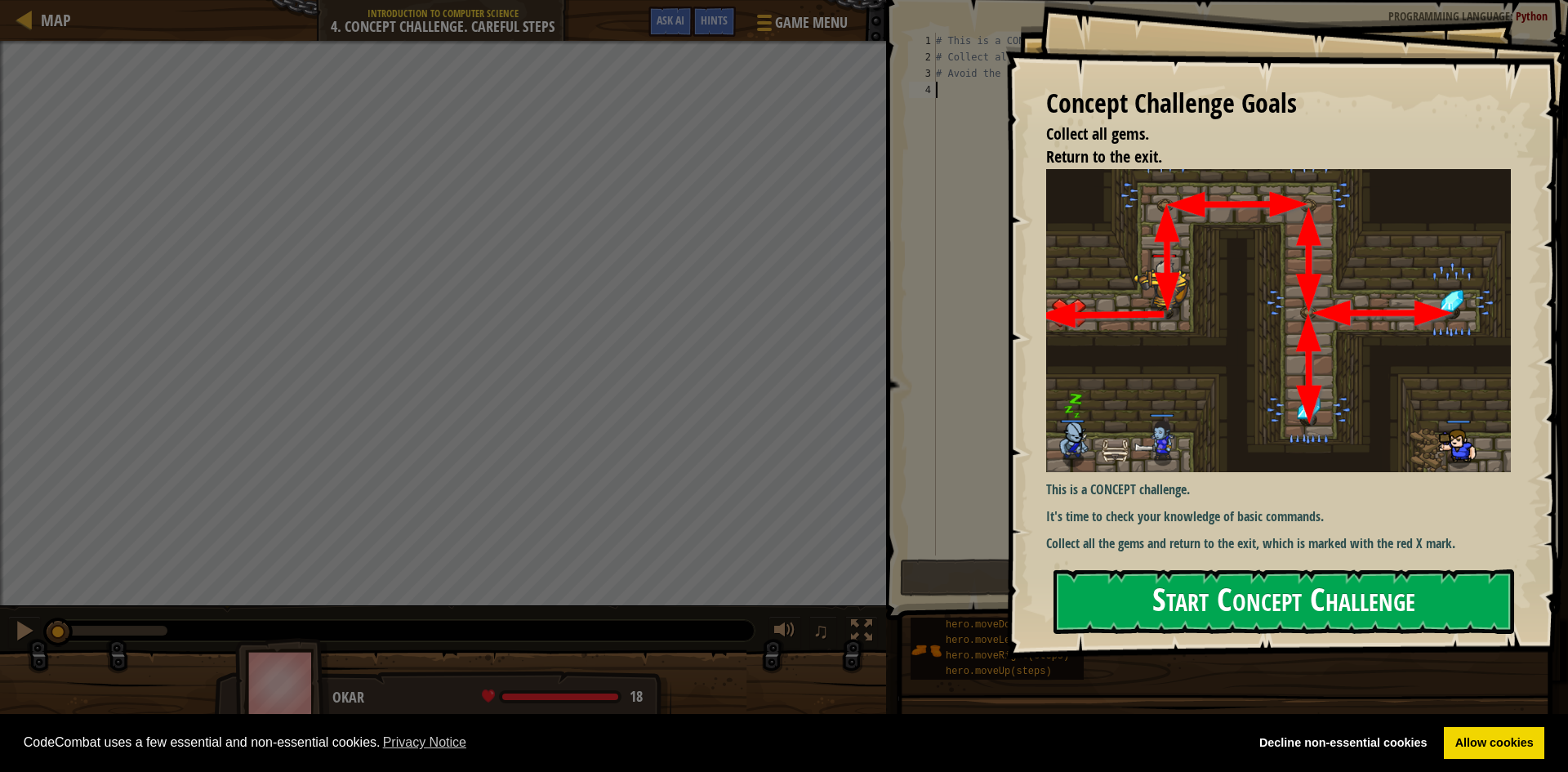
click at [1195, 594] on button "Start Concept Challenge" at bounding box center [1283, 601] width 461 height 65
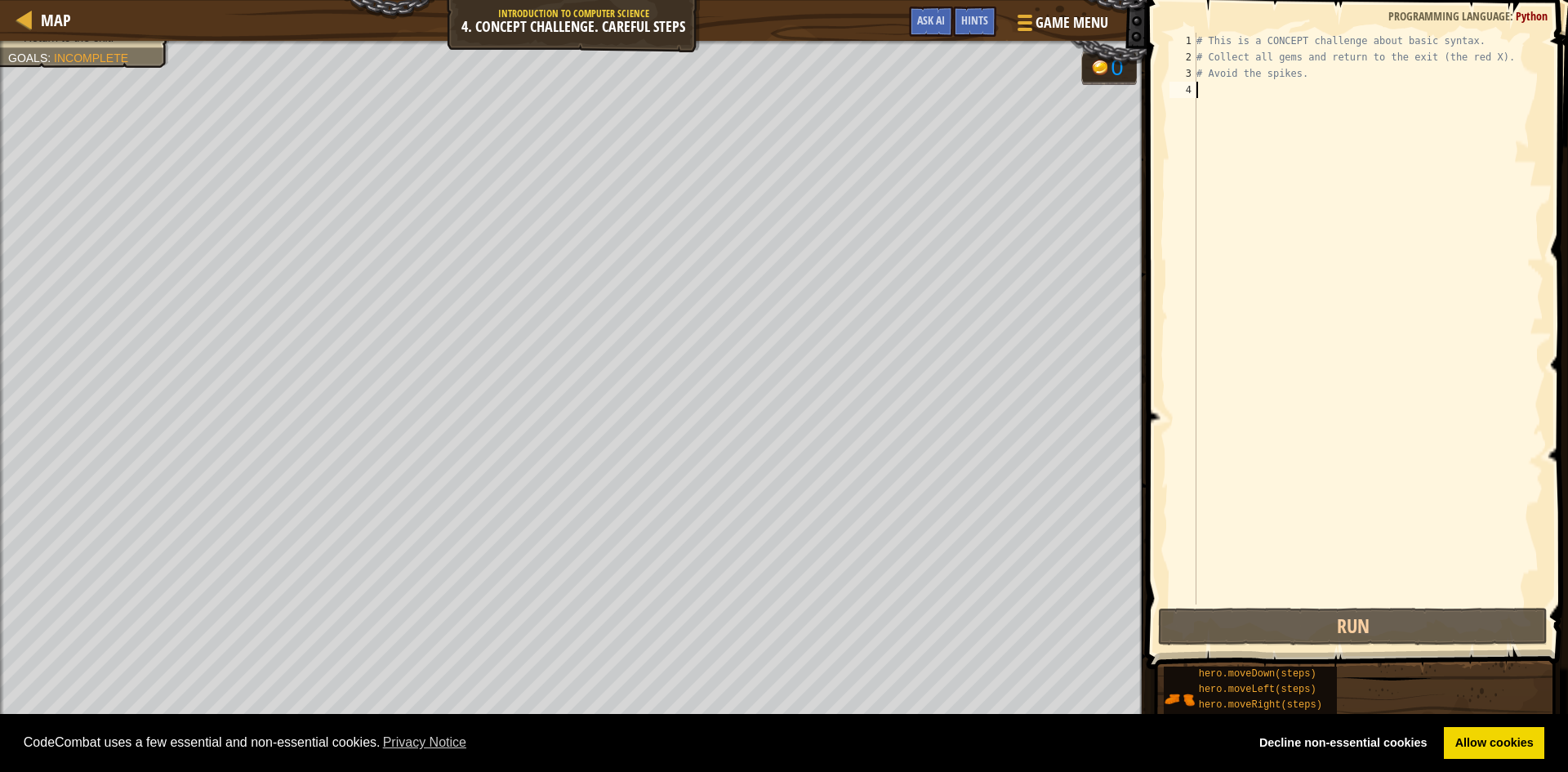
type textarea "h"
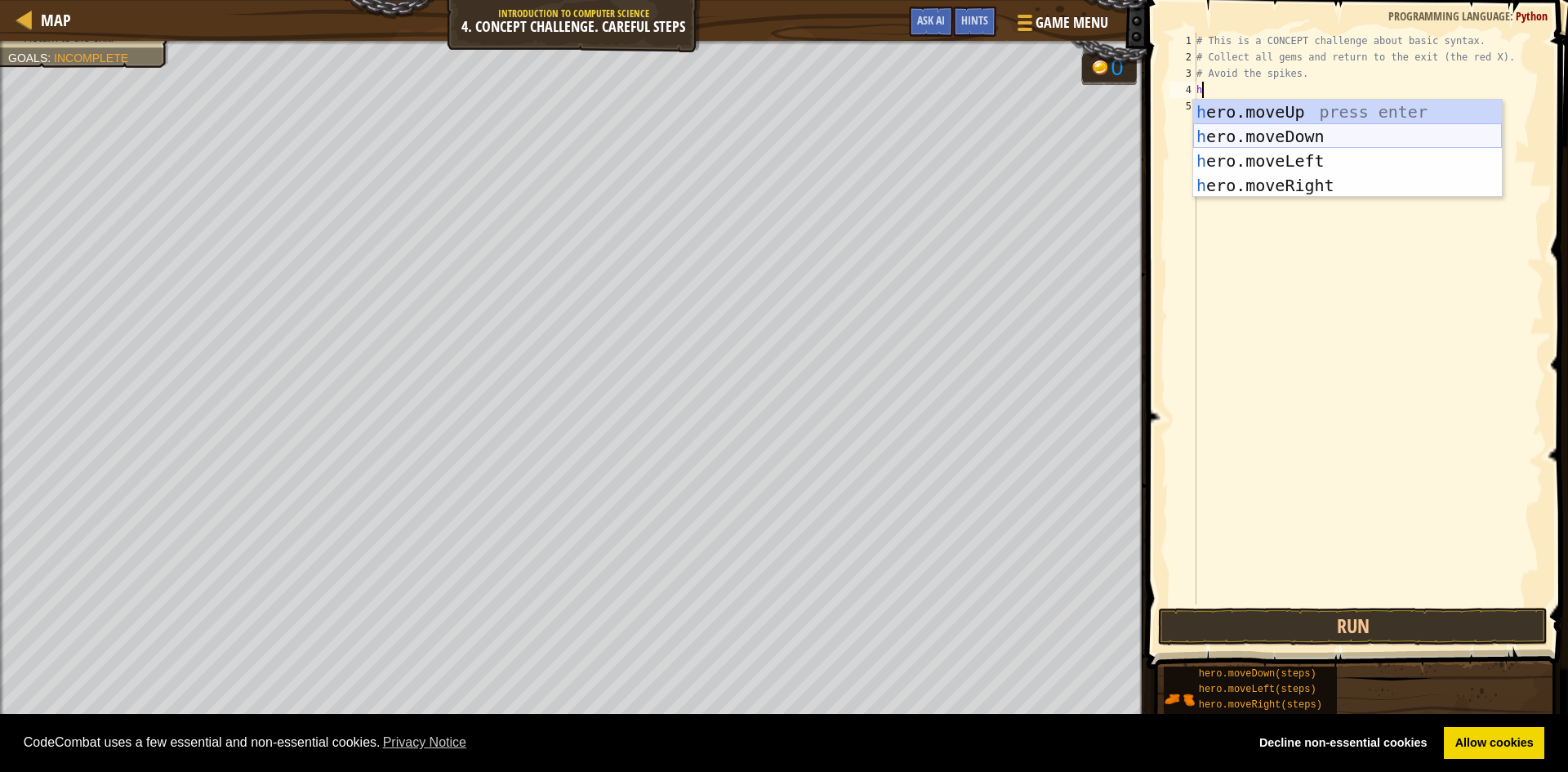
click at [1268, 133] on div "h ero.moveUp press enter h ero.moveDown press enter h ero.moveLeft press enter …" at bounding box center [1347, 173] width 308 height 147
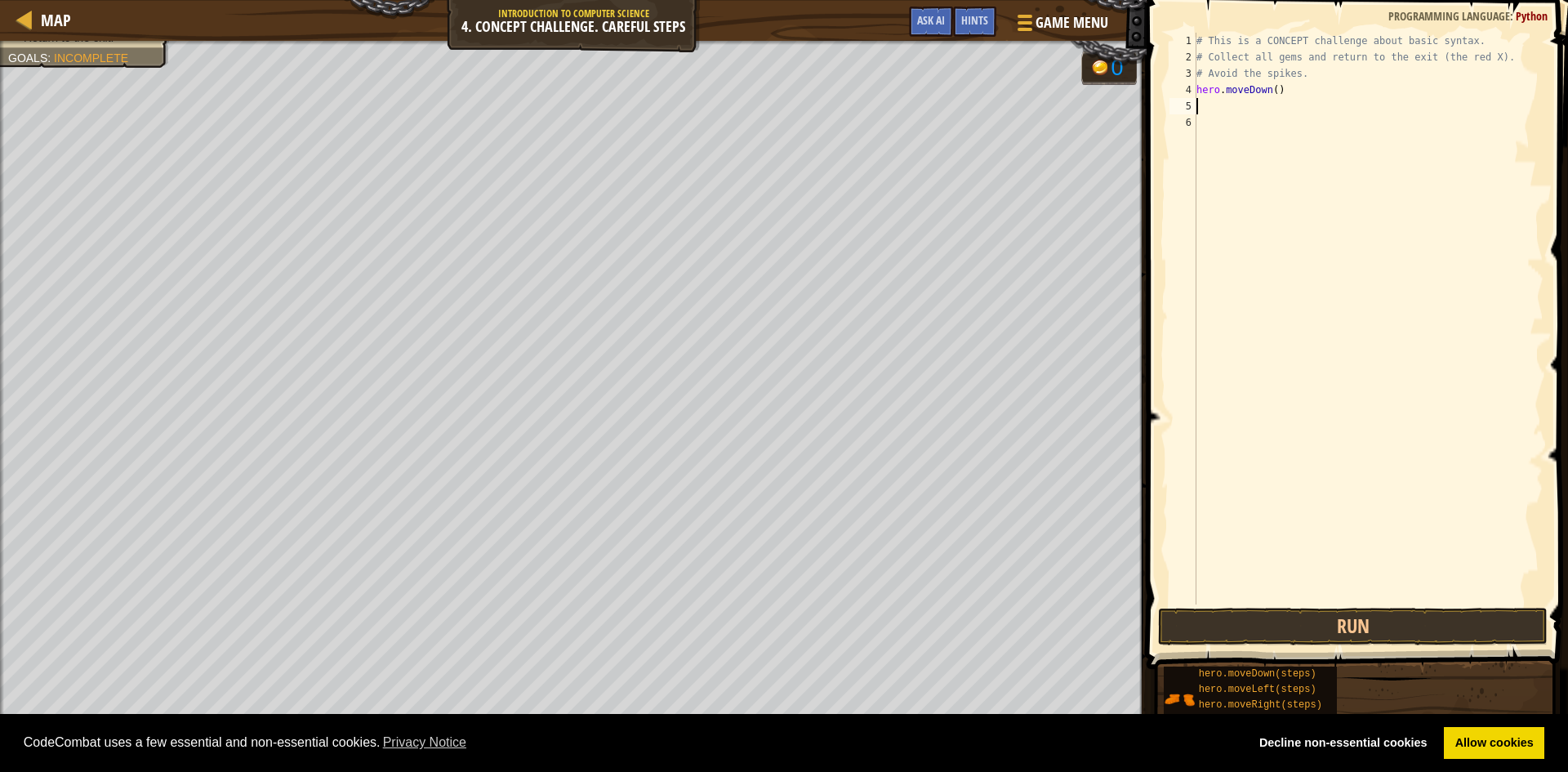
type textarea "h"
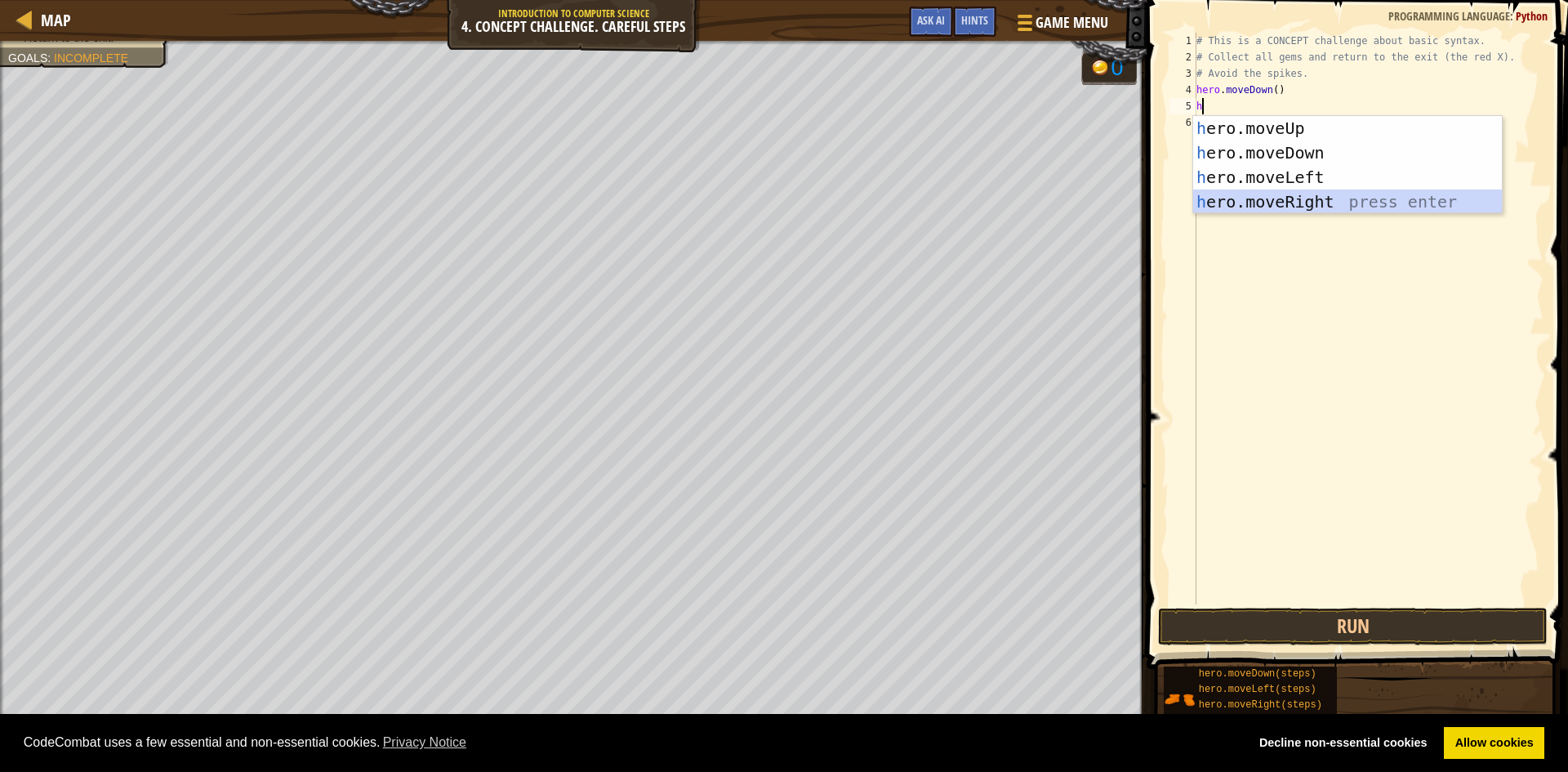
click at [1323, 201] on div "h ero.moveUp press enter h ero.moveDown press enter h ero.moveLeft press enter …" at bounding box center [1347, 189] width 308 height 147
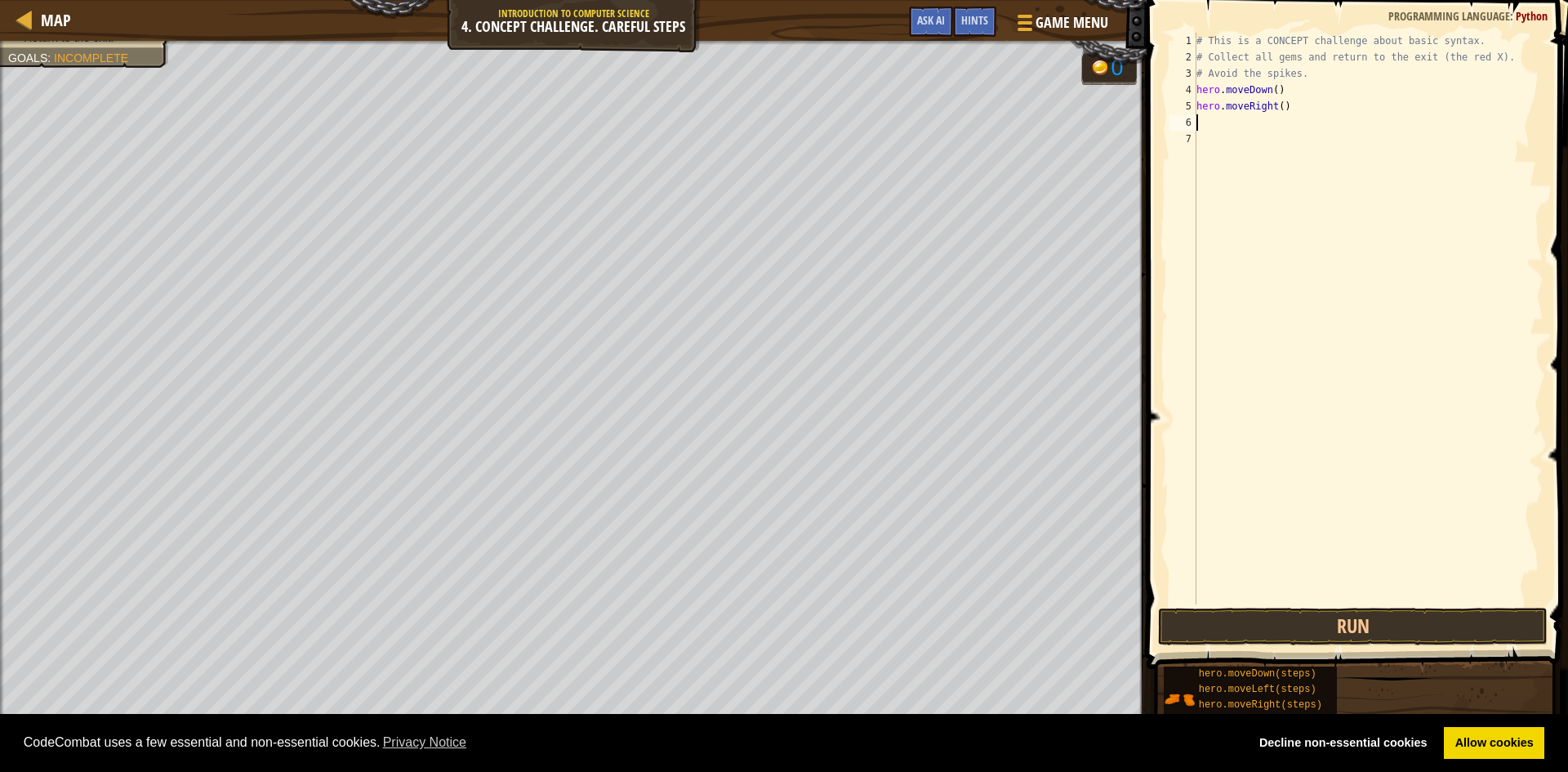
type textarea "h"
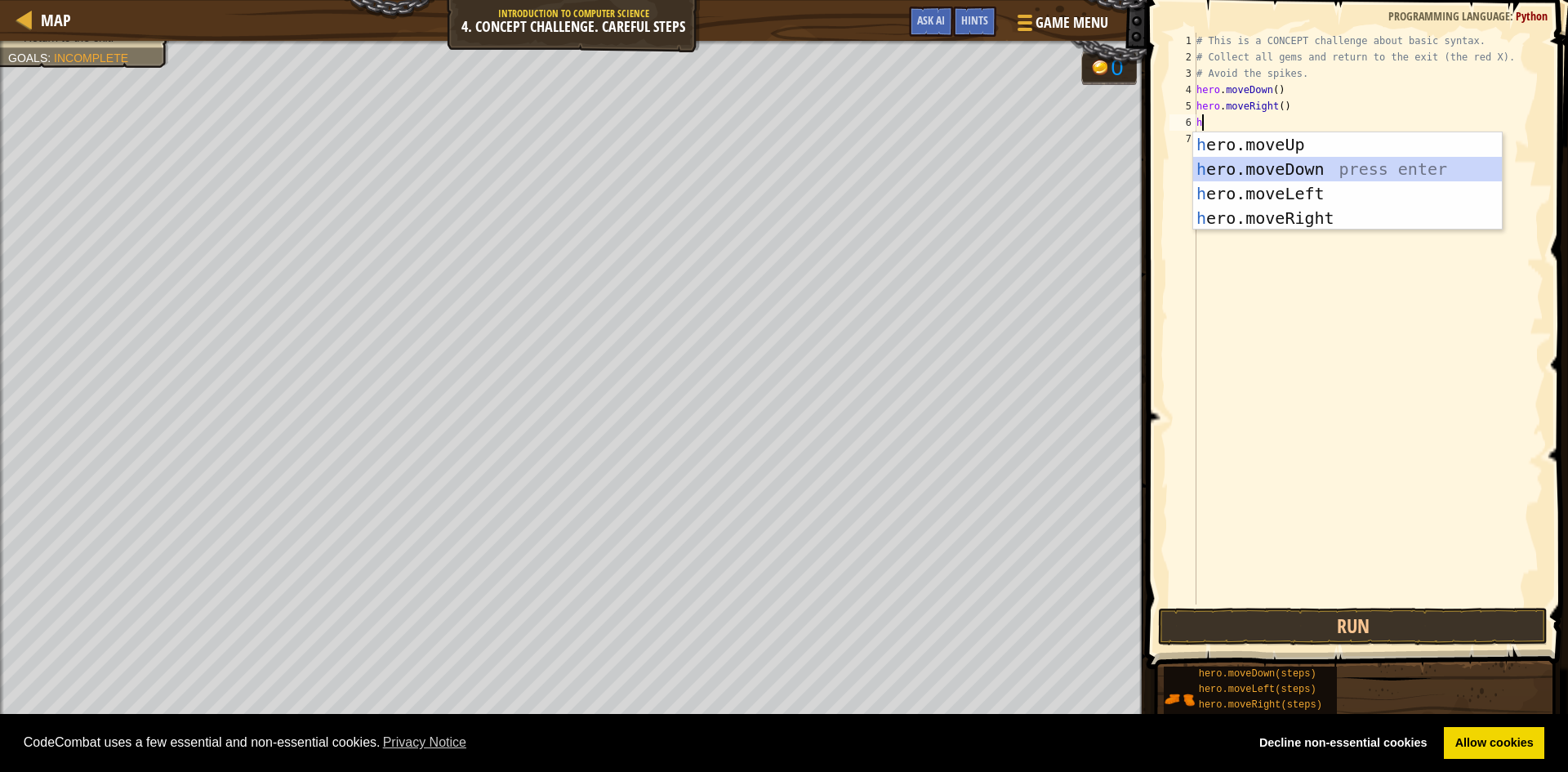
click at [1308, 177] on div "h ero.moveUp press enter h ero.moveDown press enter h ero.moveLeft press enter …" at bounding box center [1347, 206] width 308 height 147
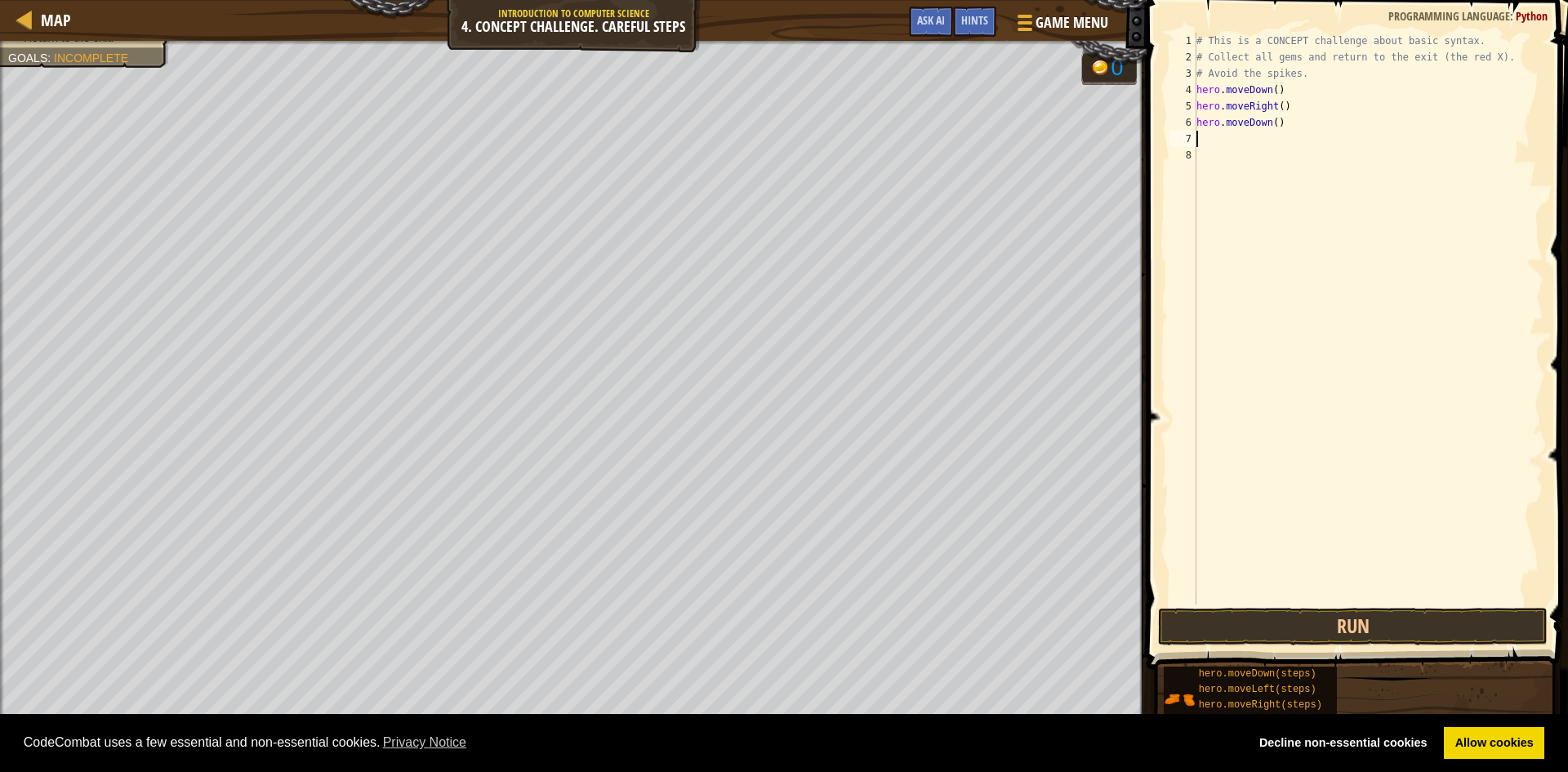
click at [1271, 121] on div "# This is a CONCEPT challenge about basic syntax. # Collect all gems and return…" at bounding box center [1368, 335] width 350 height 605
type textarea "hero.moveDown(2)"
click at [1230, 143] on div "# This is a CONCEPT challenge about basic syntax. # Collect all gems and return…" at bounding box center [1368, 335] width 350 height 605
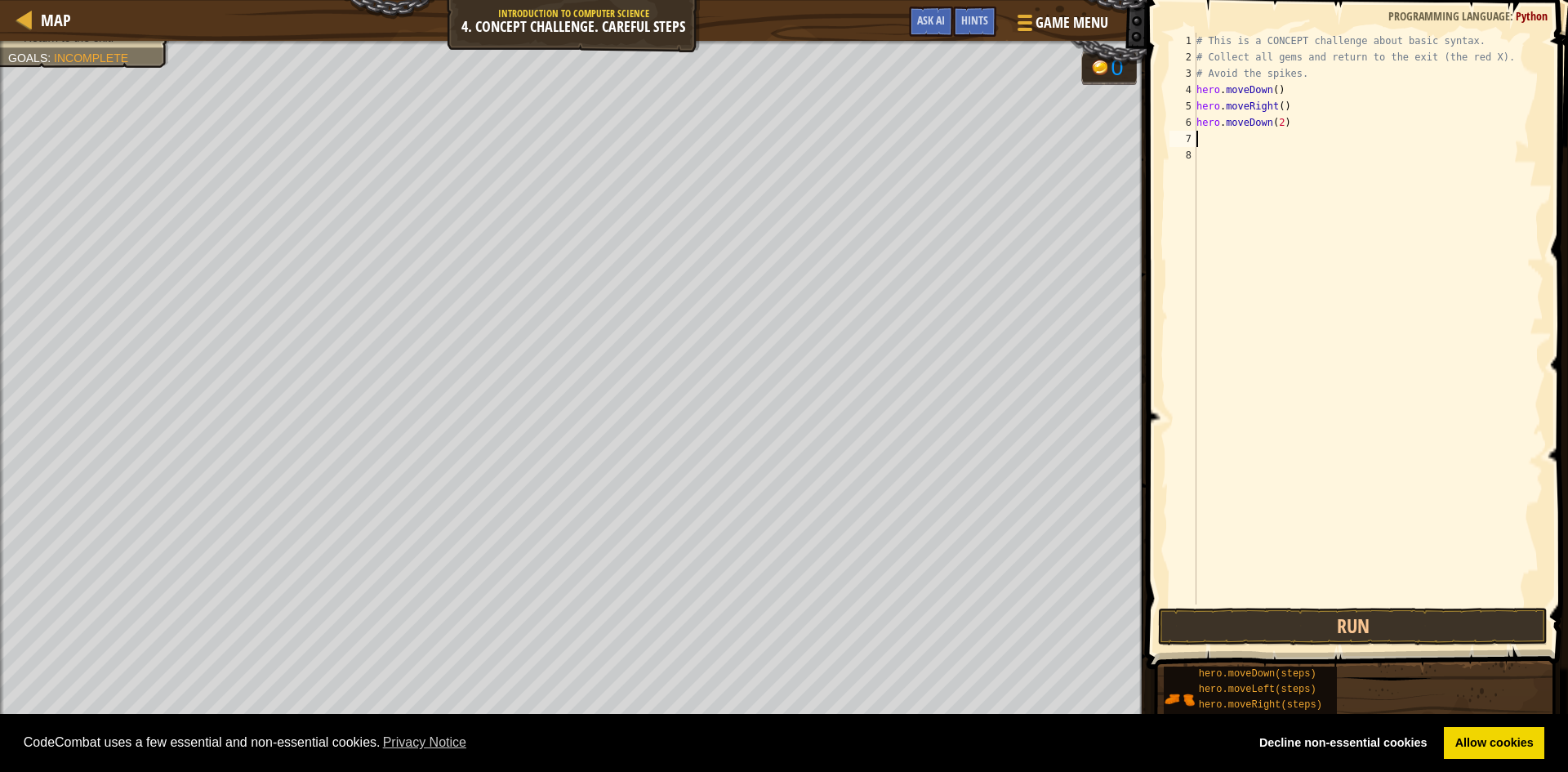
type textarea "h"
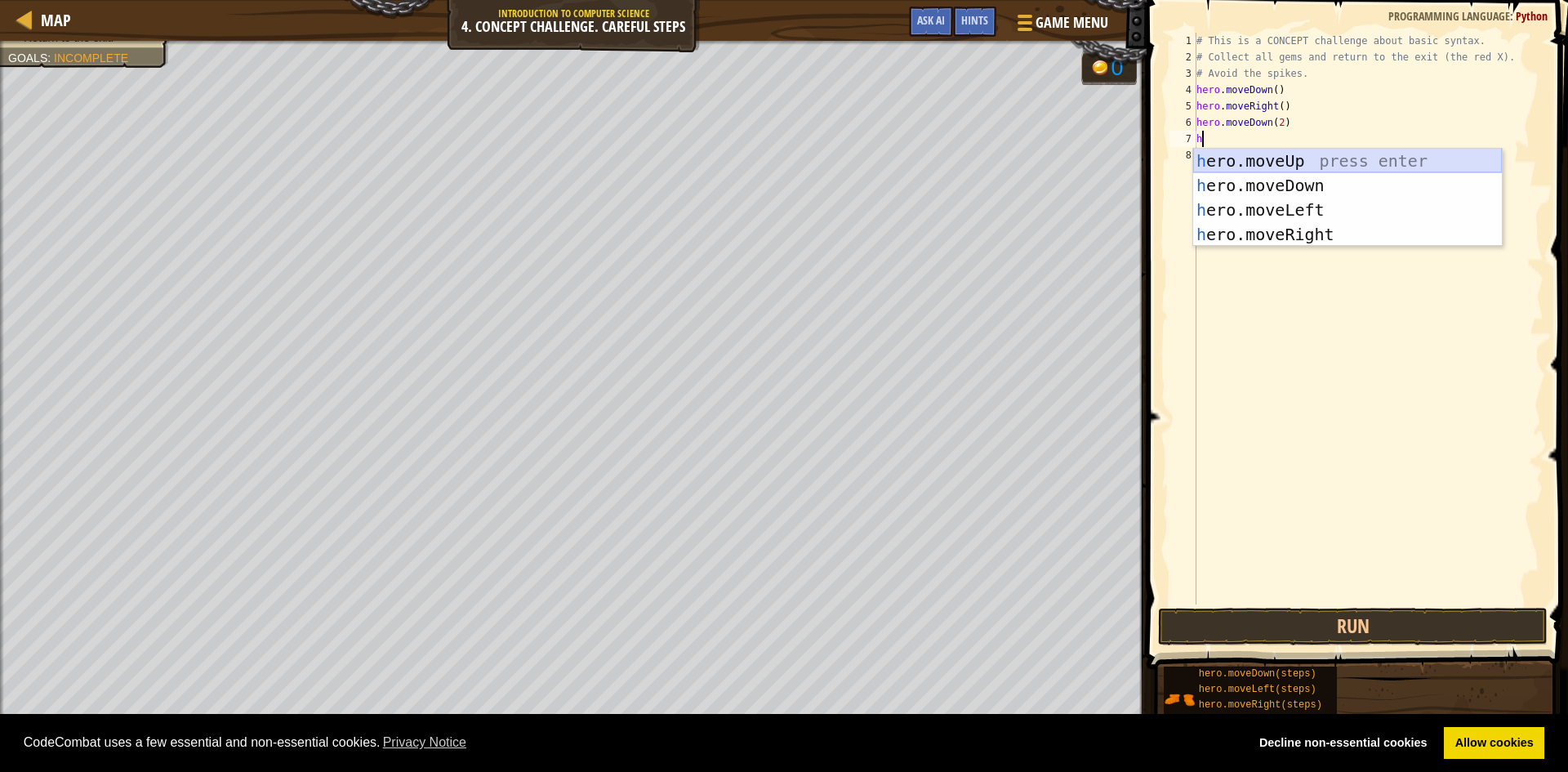
click at [1297, 152] on div "h ero.moveUp press enter h ero.moveDown press enter h ero.moveLeft press enter …" at bounding box center [1347, 222] width 308 height 147
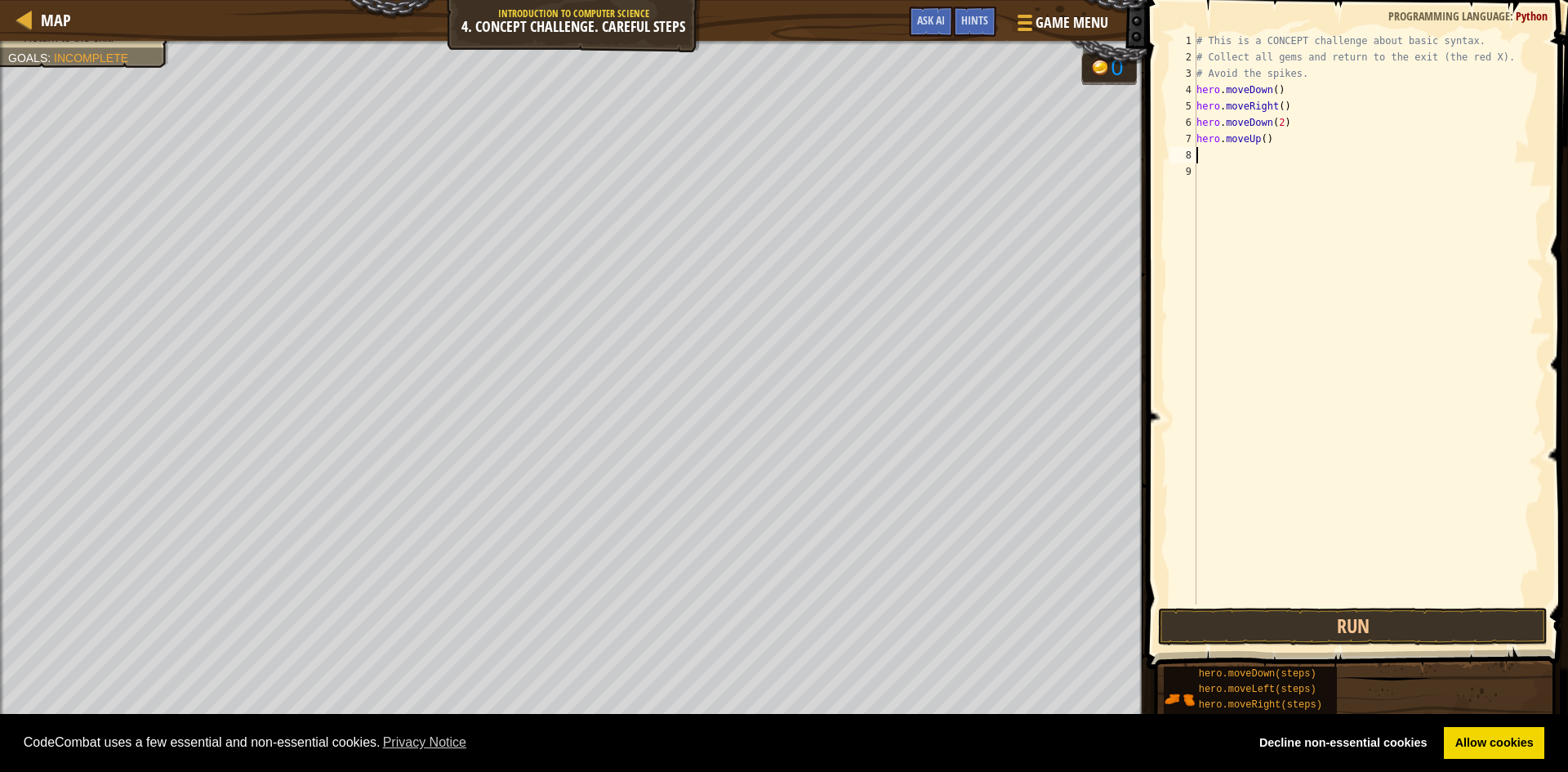
type textarea "h"
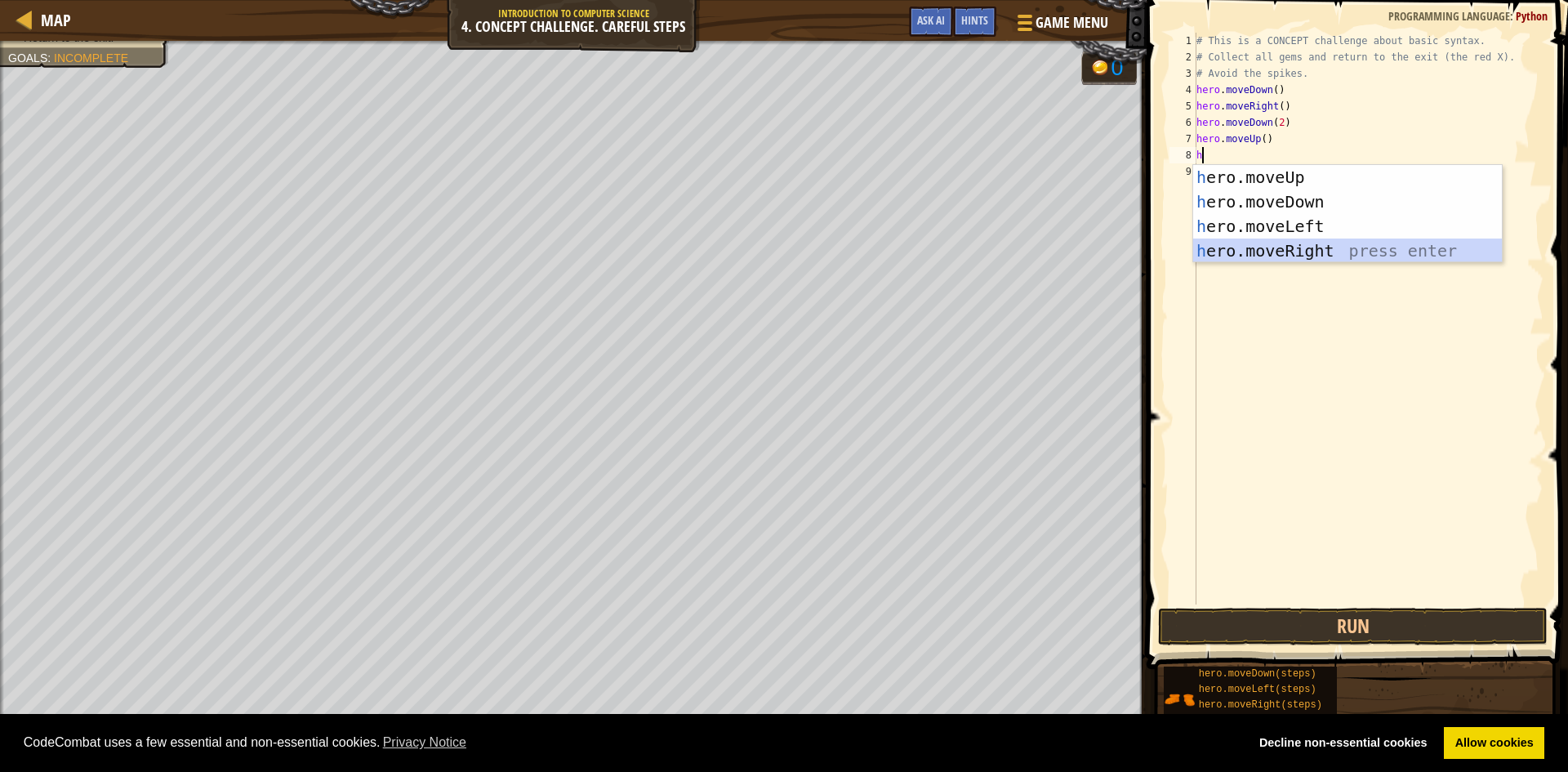
click at [1309, 249] on div "h ero.moveUp press enter h ero.moveDown press enter h ero.moveLeft press enter …" at bounding box center [1347, 239] width 308 height 147
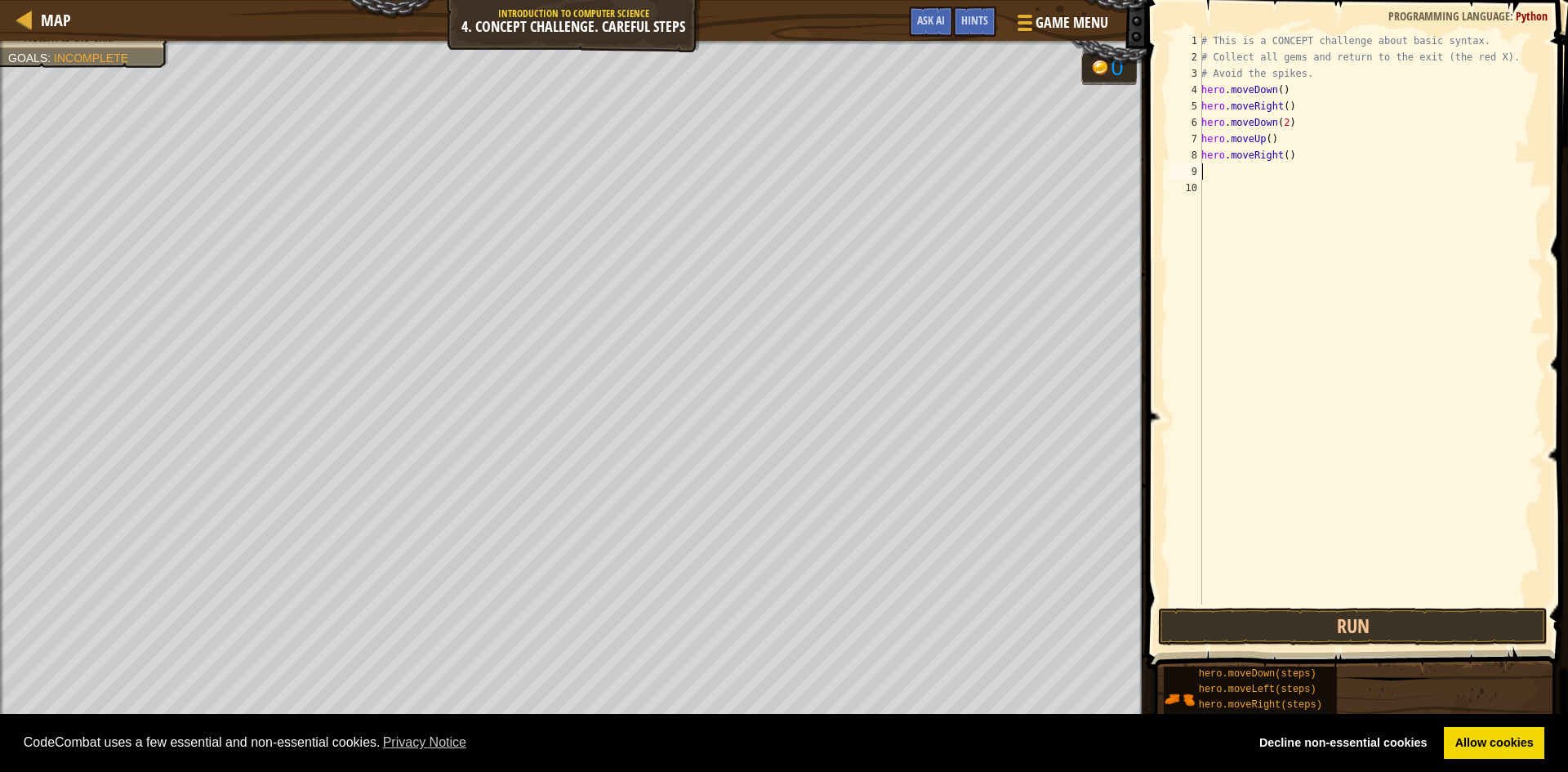
type textarea "h"
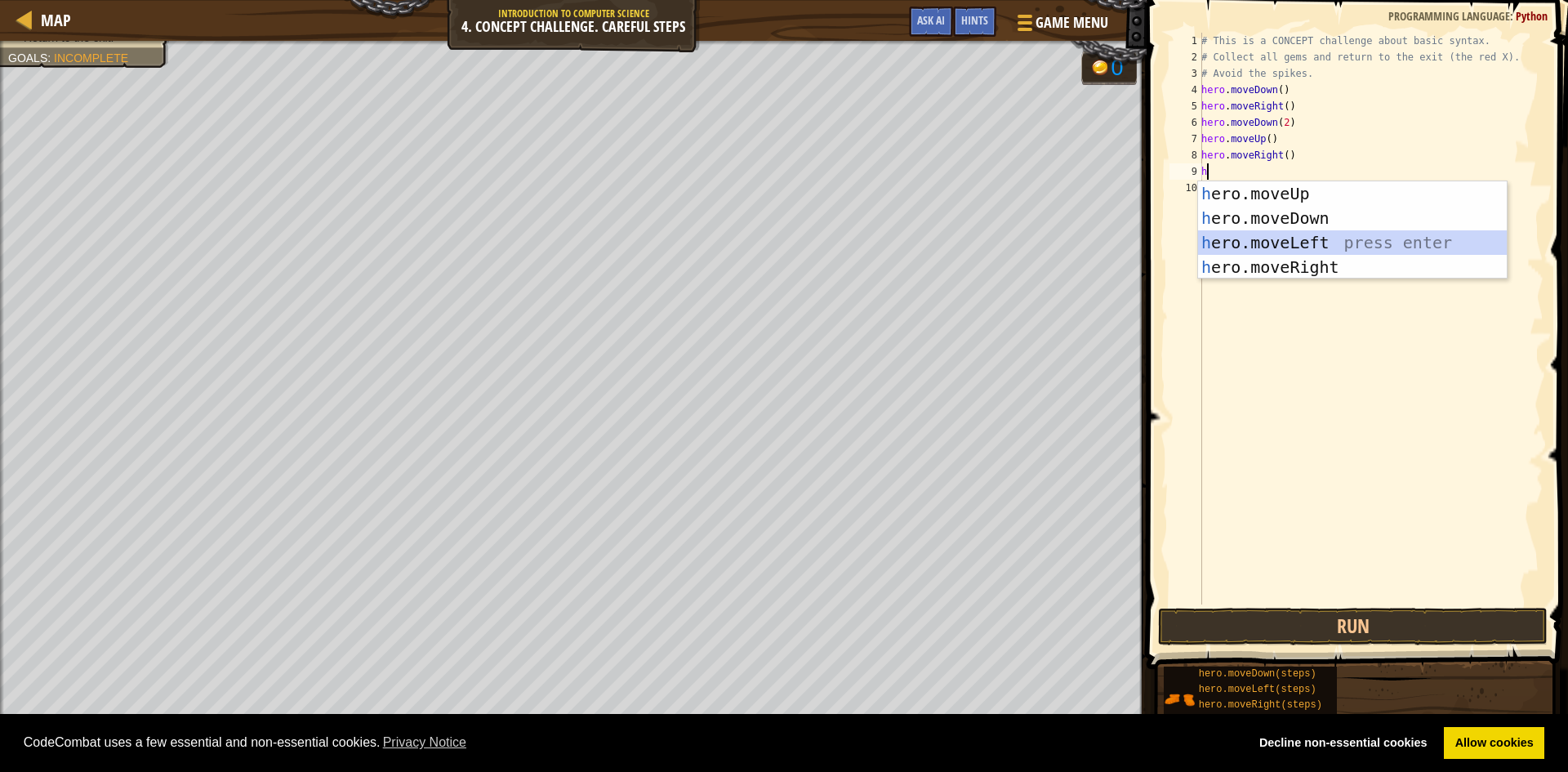
click at [1290, 237] on div "h ero.moveUp press enter h ero.moveDown press enter h ero.moveLeft press enter …" at bounding box center [1352, 255] width 308 height 147
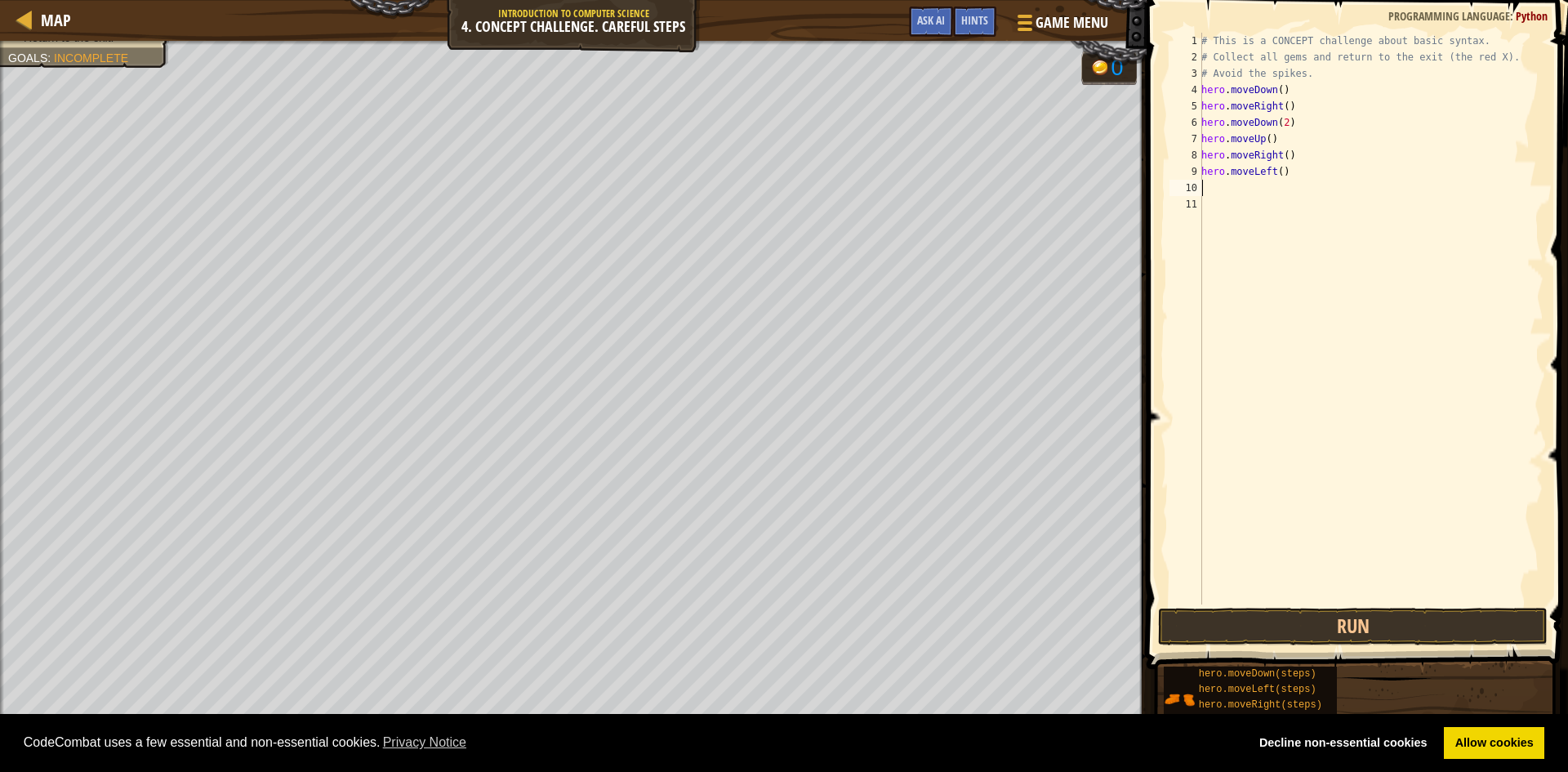
type textarea "h"
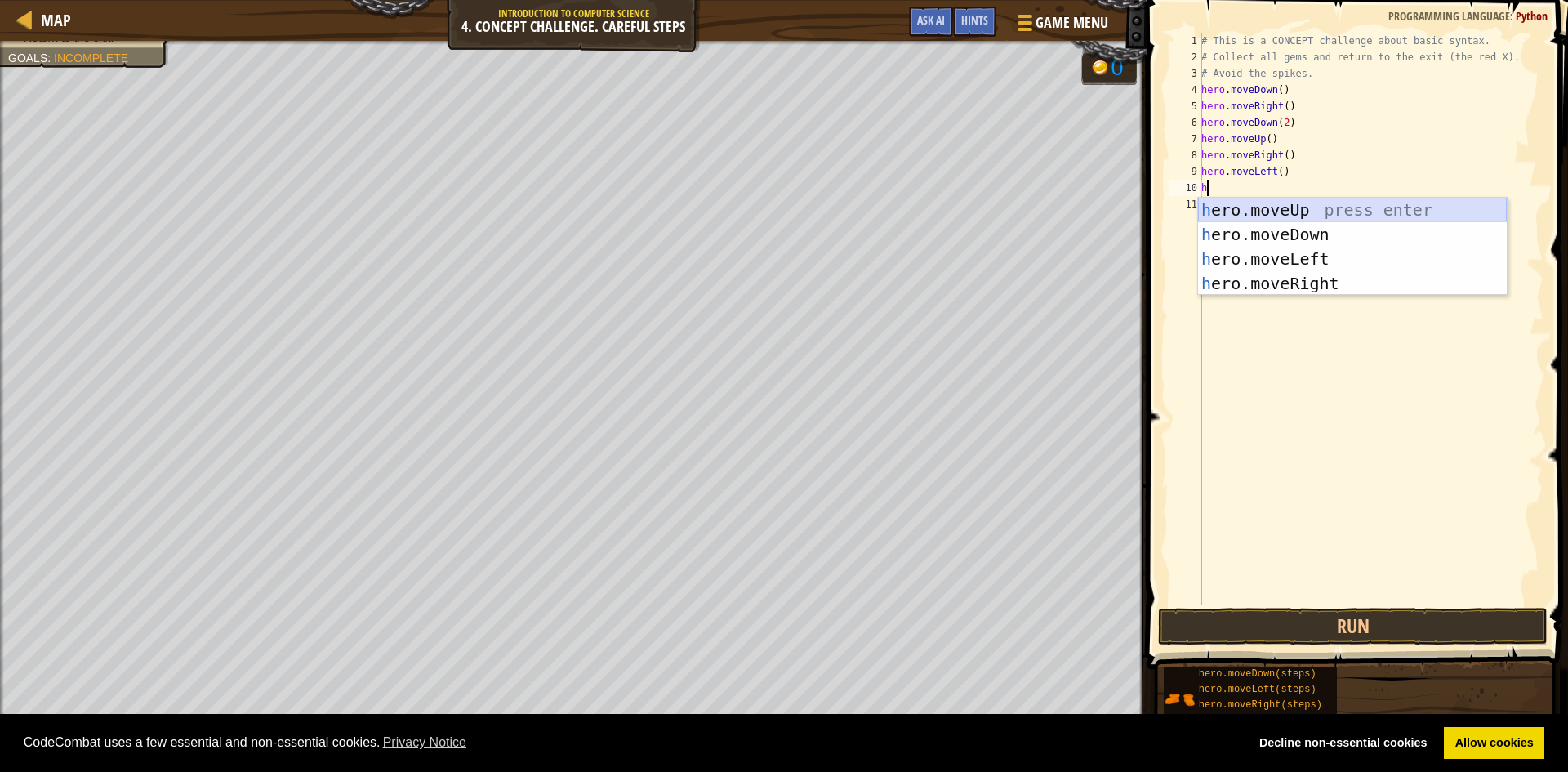
click at [1290, 208] on div "h ero.moveUp press enter h ero.moveDown press enter h ero.moveLeft press enter …" at bounding box center [1352, 271] width 308 height 147
type textarea "h"
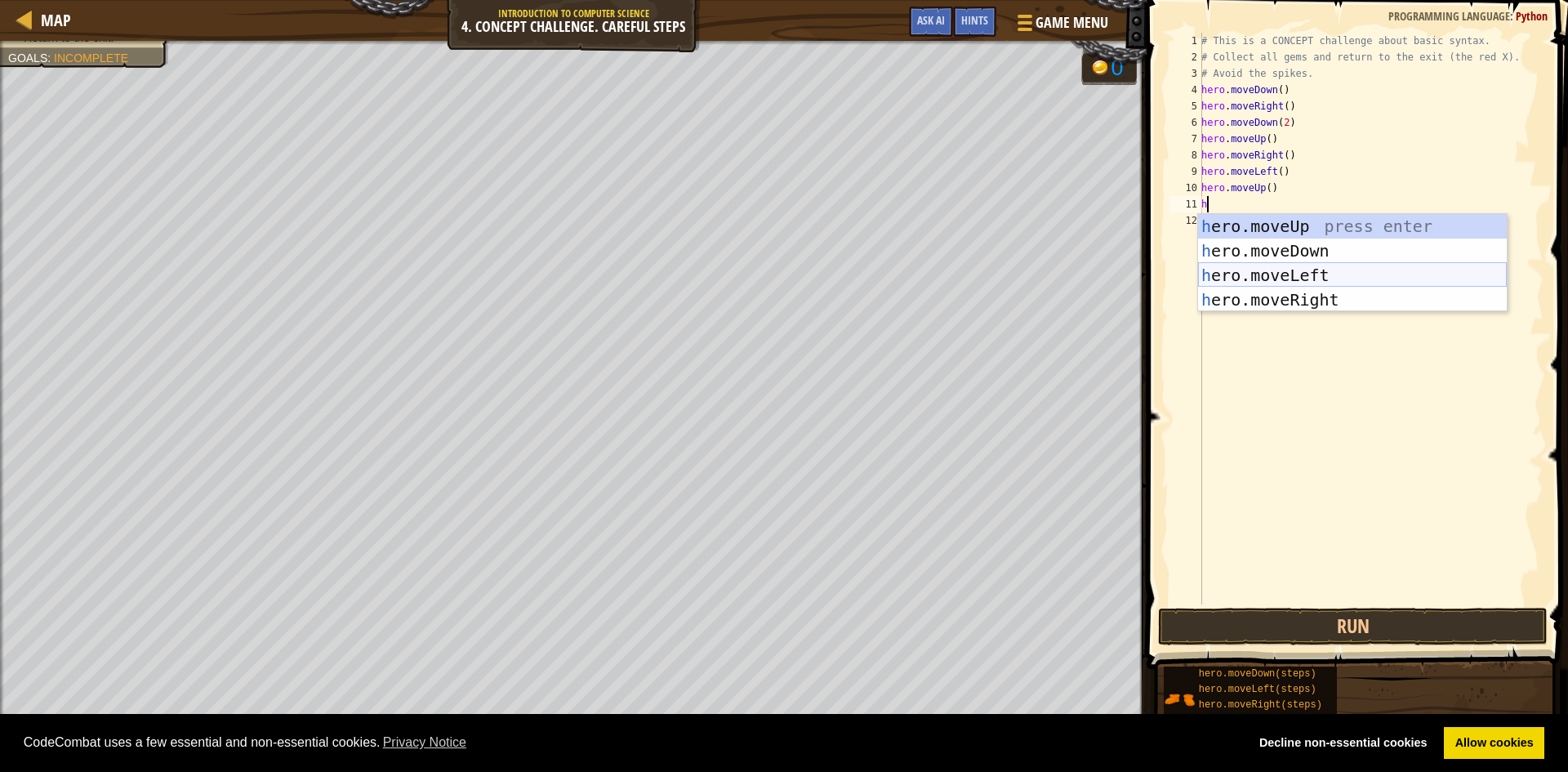
click at [1291, 281] on div "h ero.moveUp press enter h ero.moveDown press enter h ero.moveLeft press enter …" at bounding box center [1352, 287] width 308 height 147
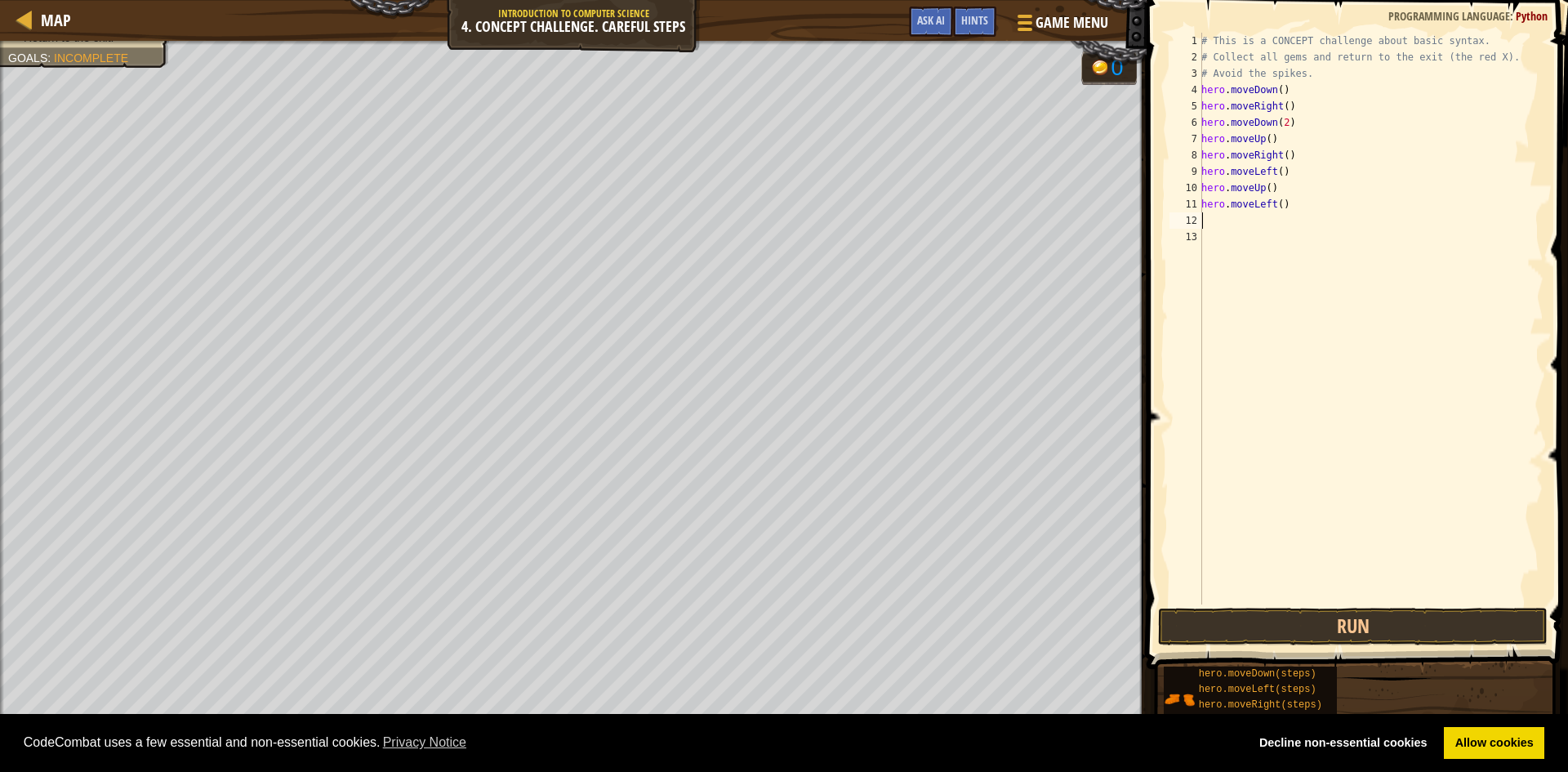
type textarea "h"
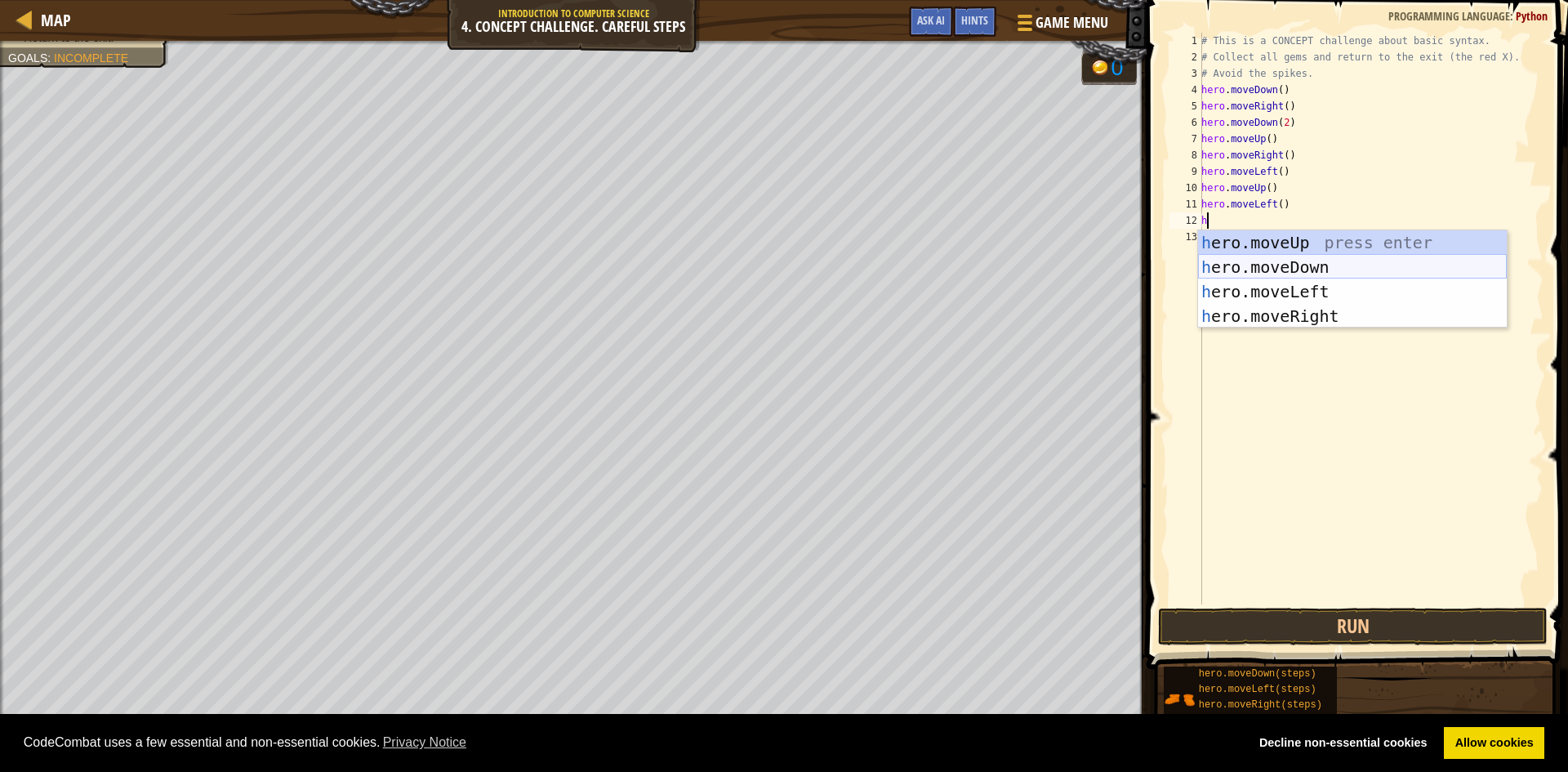
click at [1304, 267] on div "h ero.moveUp press enter h ero.moveDown press enter h ero.moveLeft press enter …" at bounding box center [1352, 304] width 308 height 147
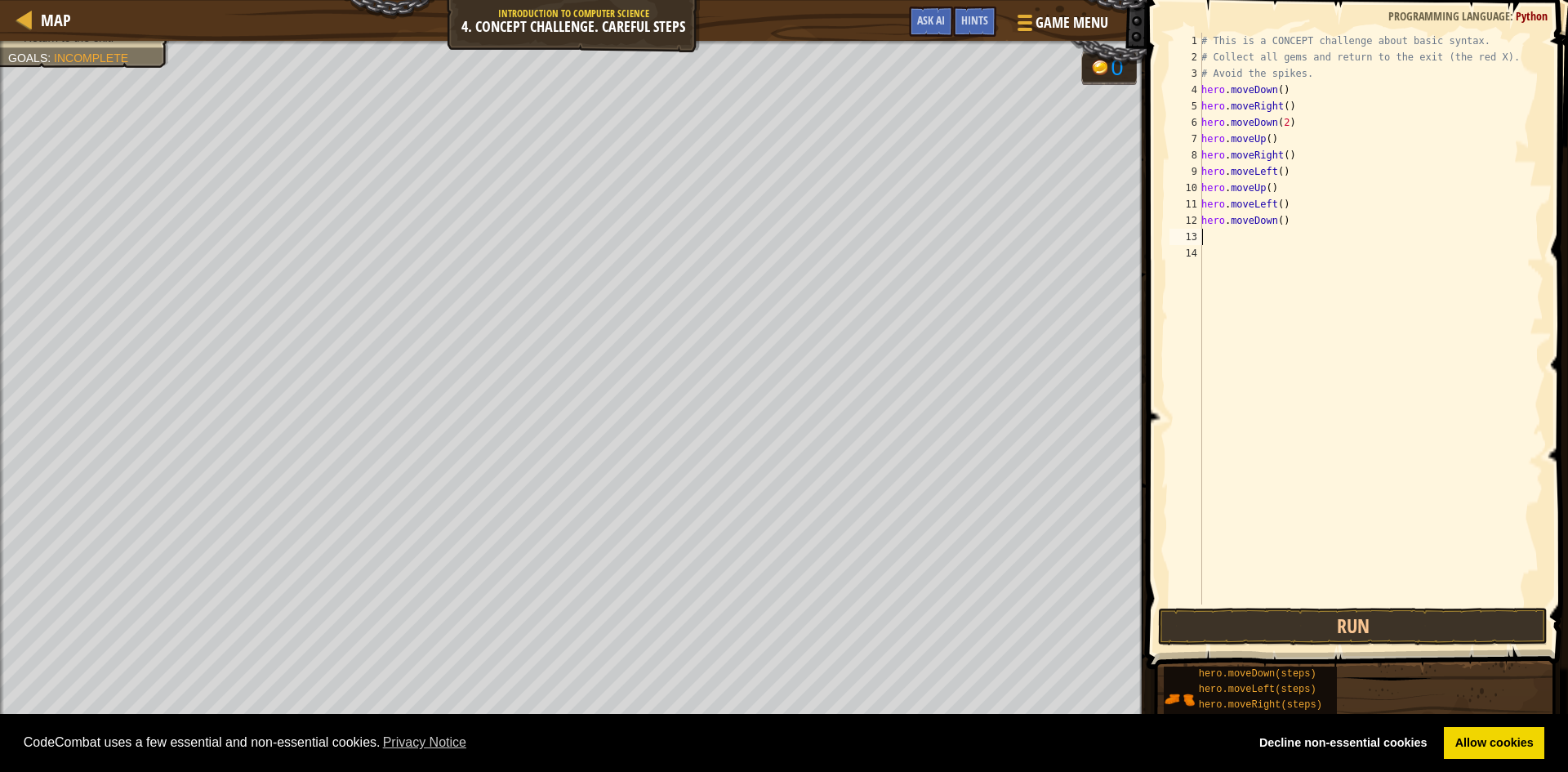
type textarea "h"
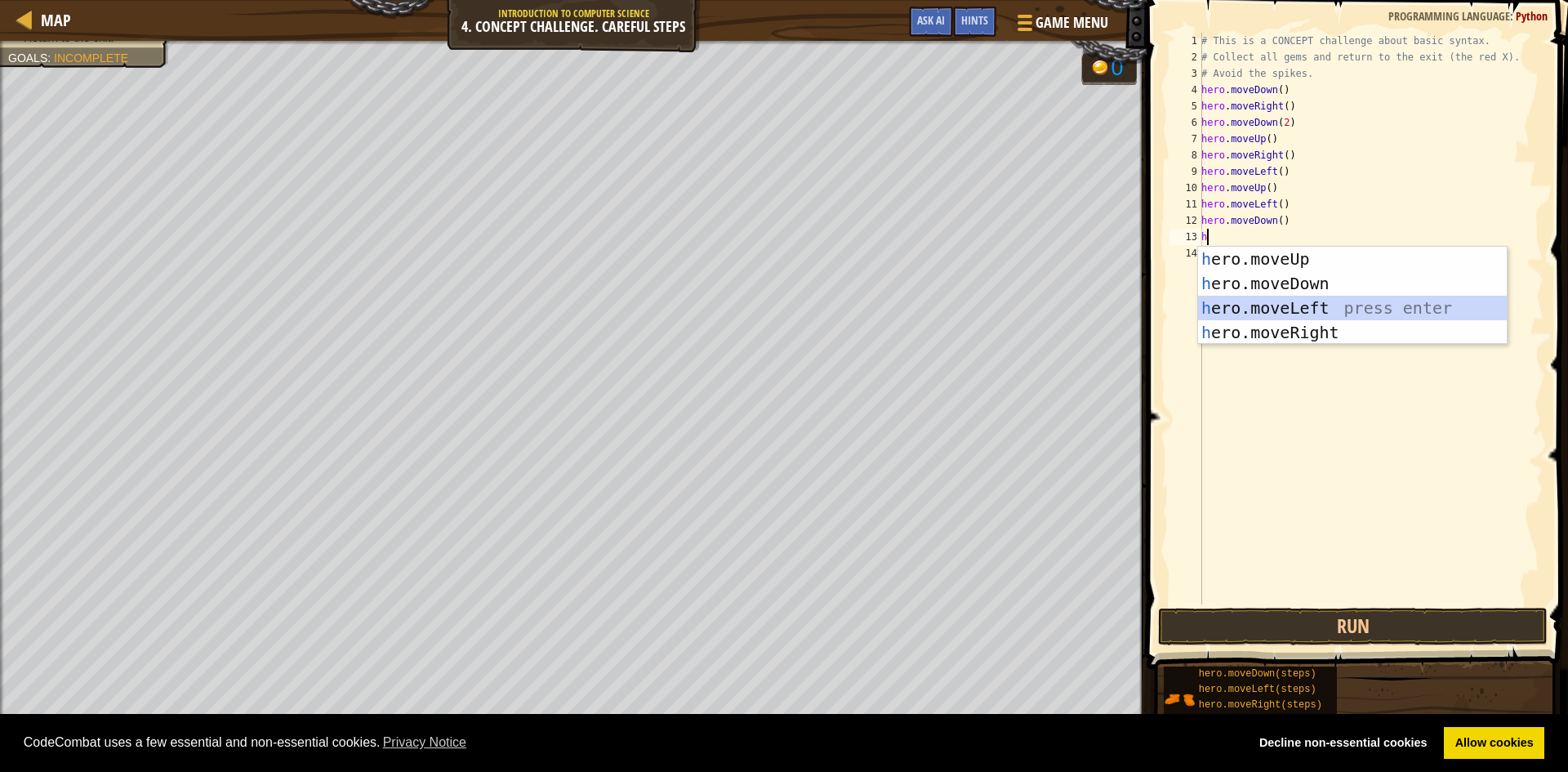
click at [1308, 301] on div "h ero.moveUp press enter h ero.moveDown press enter h ero.moveLeft press enter …" at bounding box center [1352, 320] width 308 height 147
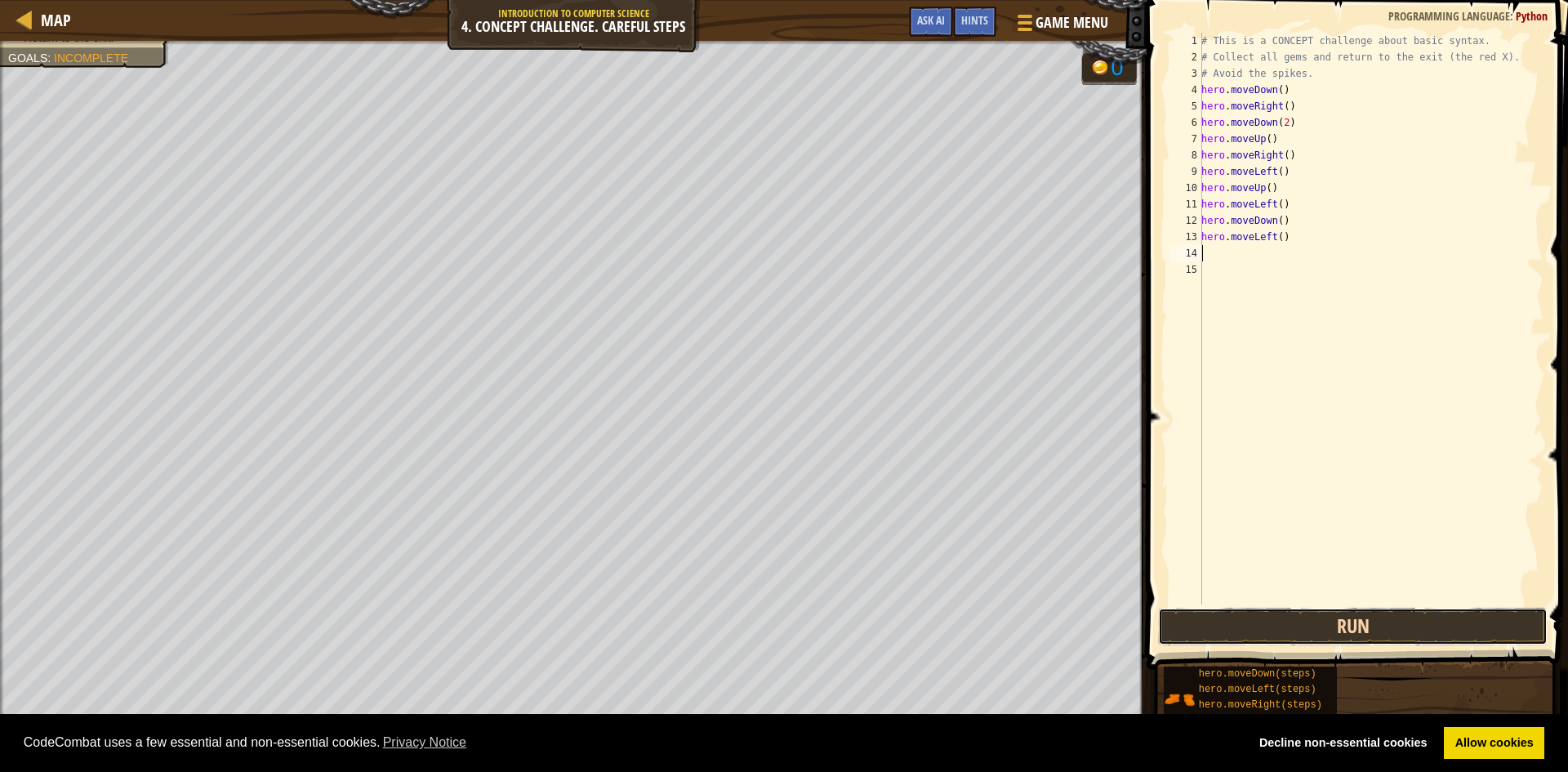
click at [1388, 630] on button "Run" at bounding box center [1352, 627] width 390 height 38
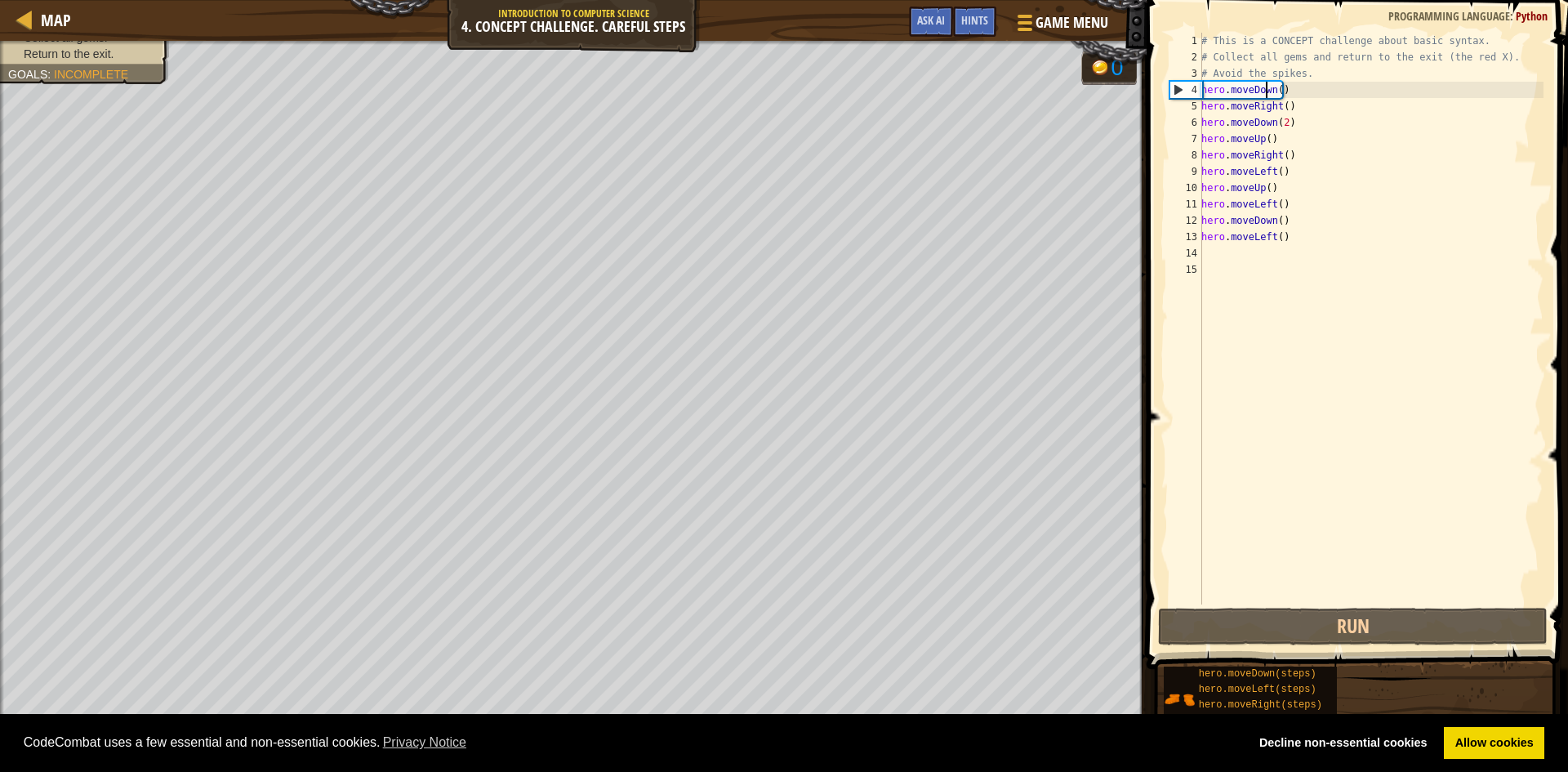
click at [1265, 90] on div "# This is a CONCEPT challenge about basic syntax. # Collect all gems and return…" at bounding box center [1371, 335] width 346 height 605
click at [1267, 90] on div "# This is a CONCEPT challenge about basic syntax. # Collect all gems and return…" at bounding box center [1371, 335] width 346 height 605
click at [1277, 90] on div "# This is a CONCEPT challenge about basic syntax. # Collect all gems and return…" at bounding box center [1371, 335] width 346 height 605
drag, startPoint x: 1300, startPoint y: 87, endPoint x: 1292, endPoint y: 88, distance: 8.1
click at [1292, 88] on div "# This is a CONCEPT challenge about basic syntax. # Collect all gems and return…" at bounding box center [1371, 335] width 346 height 605
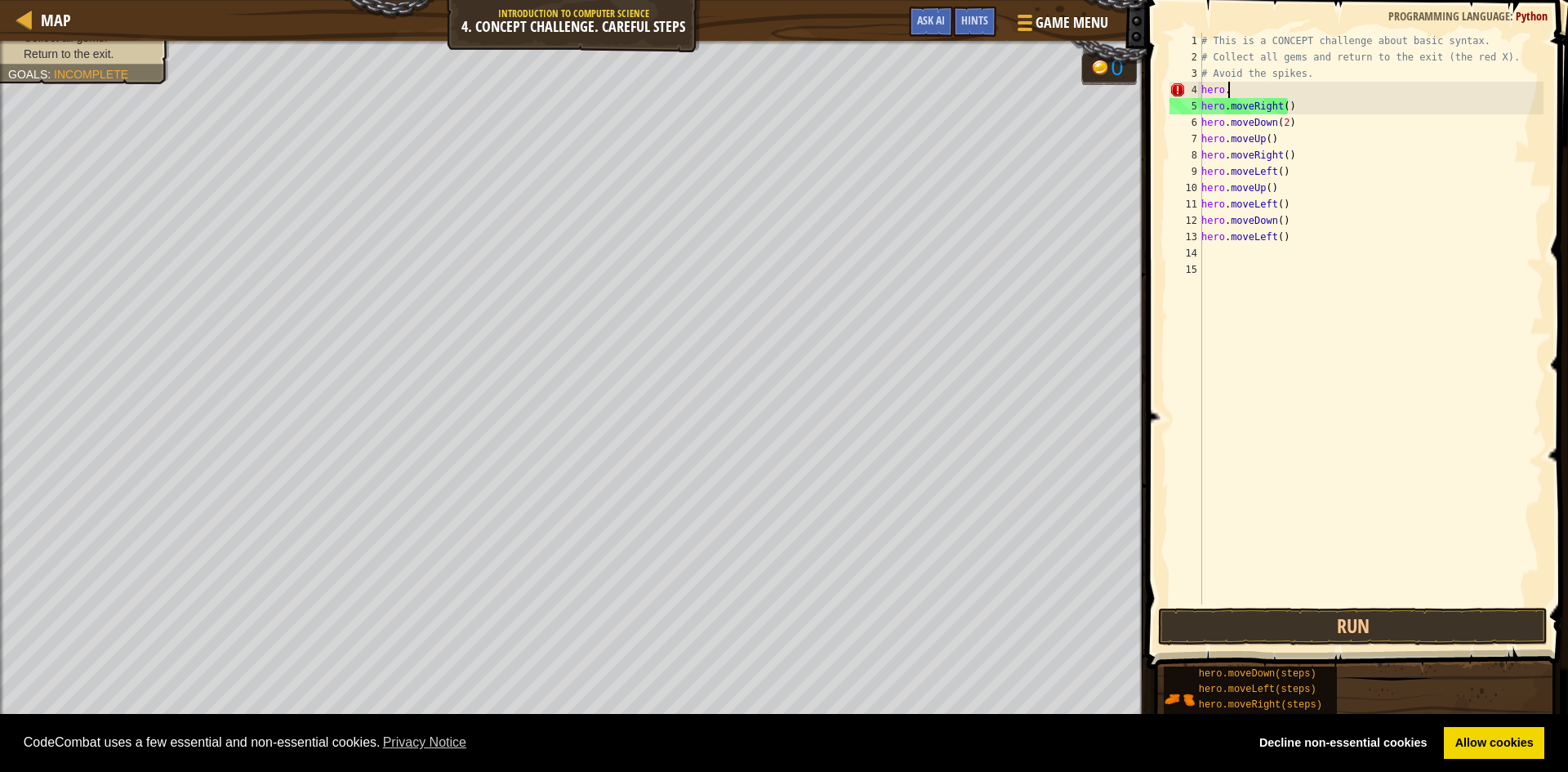
type textarea "h"
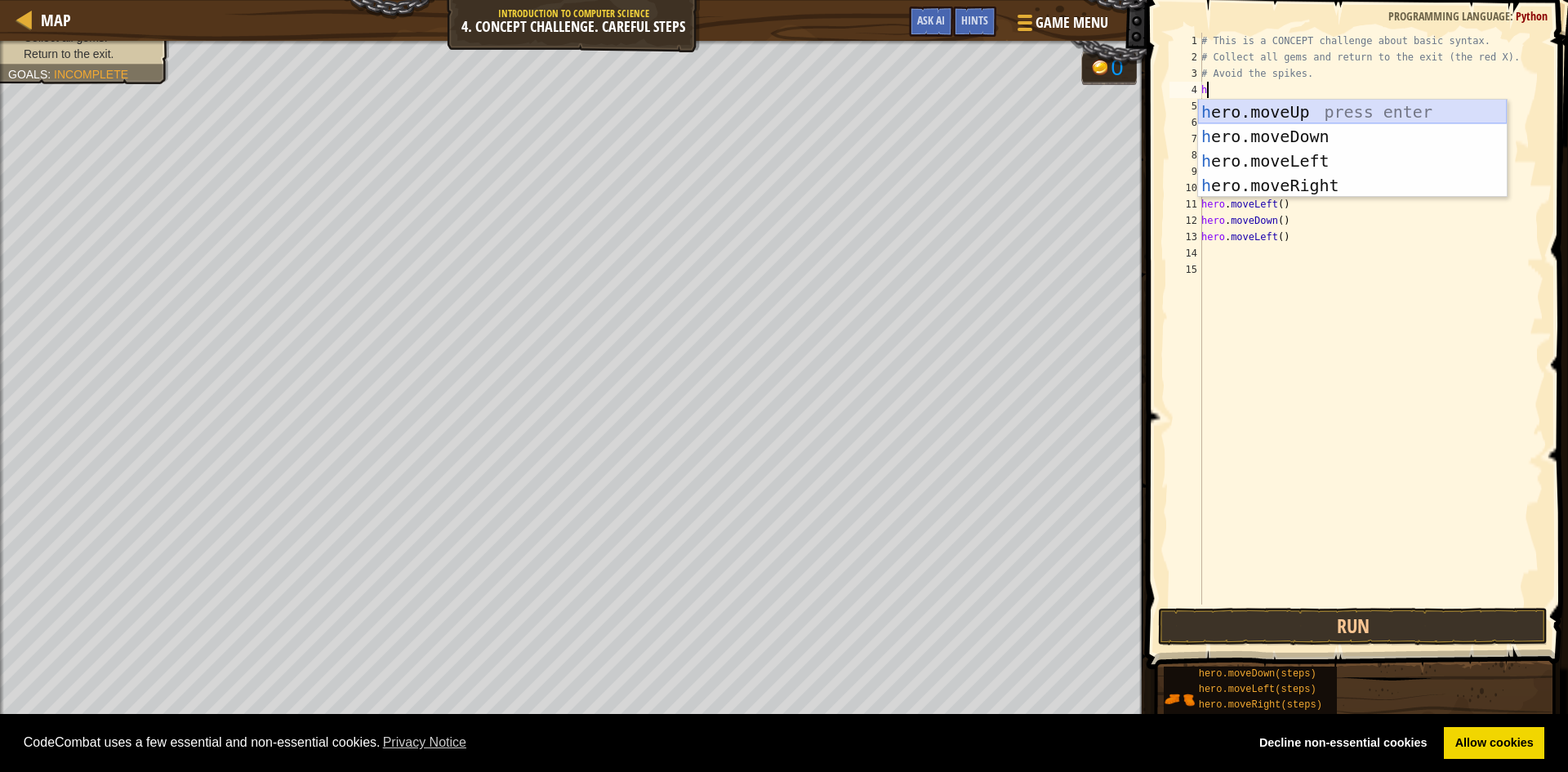
click at [1302, 104] on div "h ero.moveUp press enter h ero.moveDown press enter h ero.moveLeft press enter …" at bounding box center [1352, 173] width 308 height 147
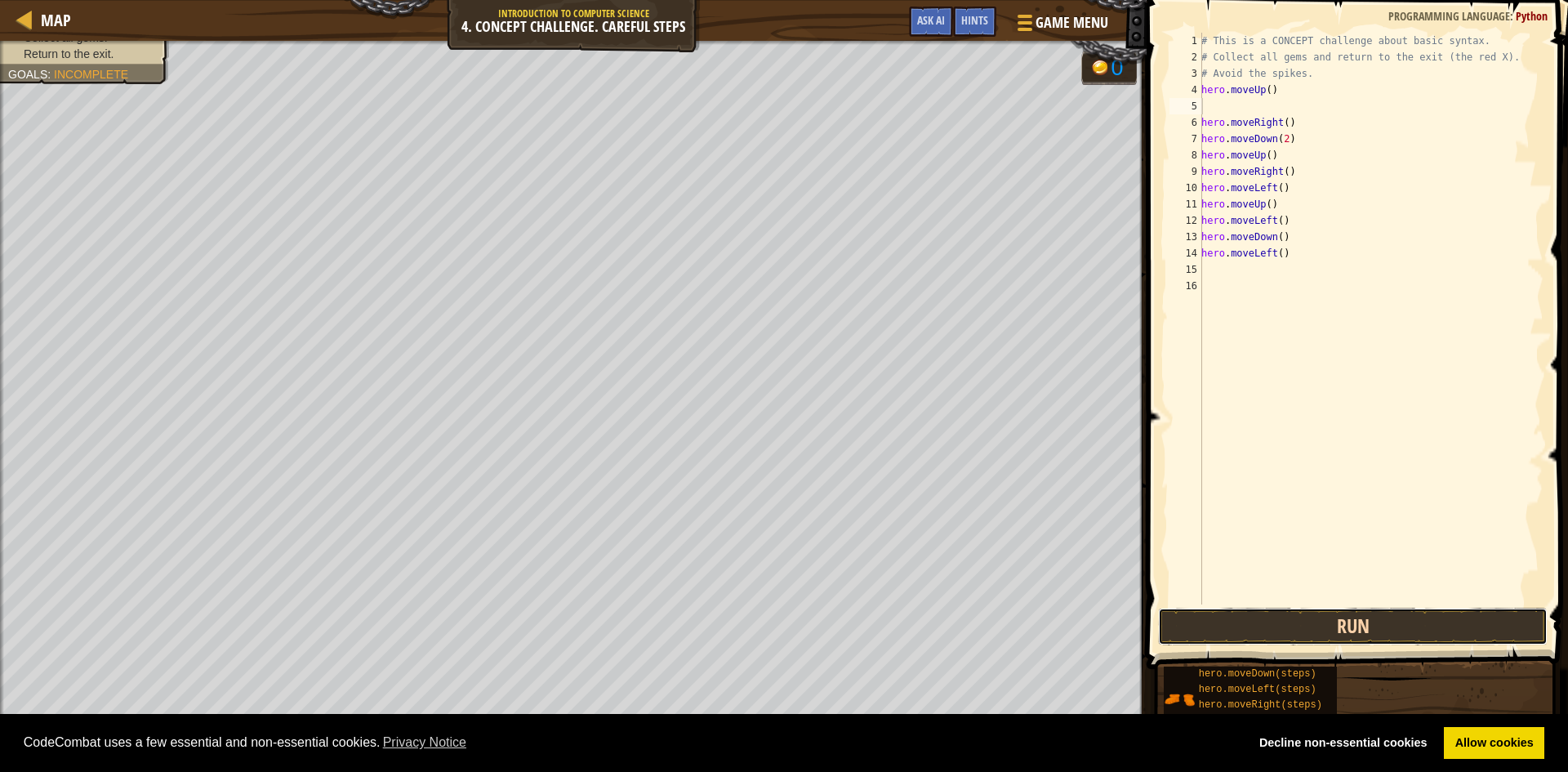
click at [1362, 637] on button "Run" at bounding box center [1352, 627] width 390 height 38
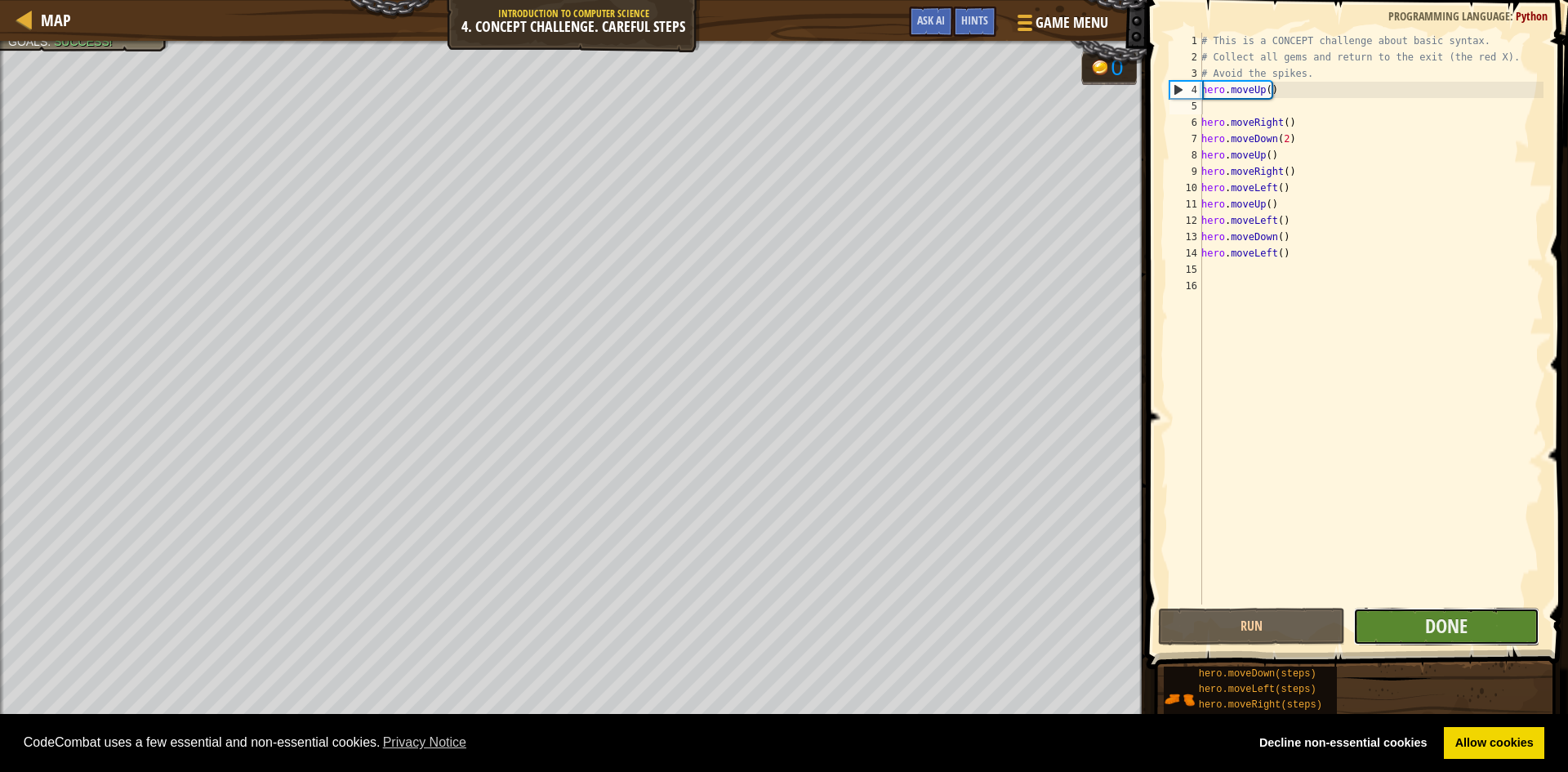
click at [1437, 645] on button "Done" at bounding box center [1447, 627] width 187 height 38
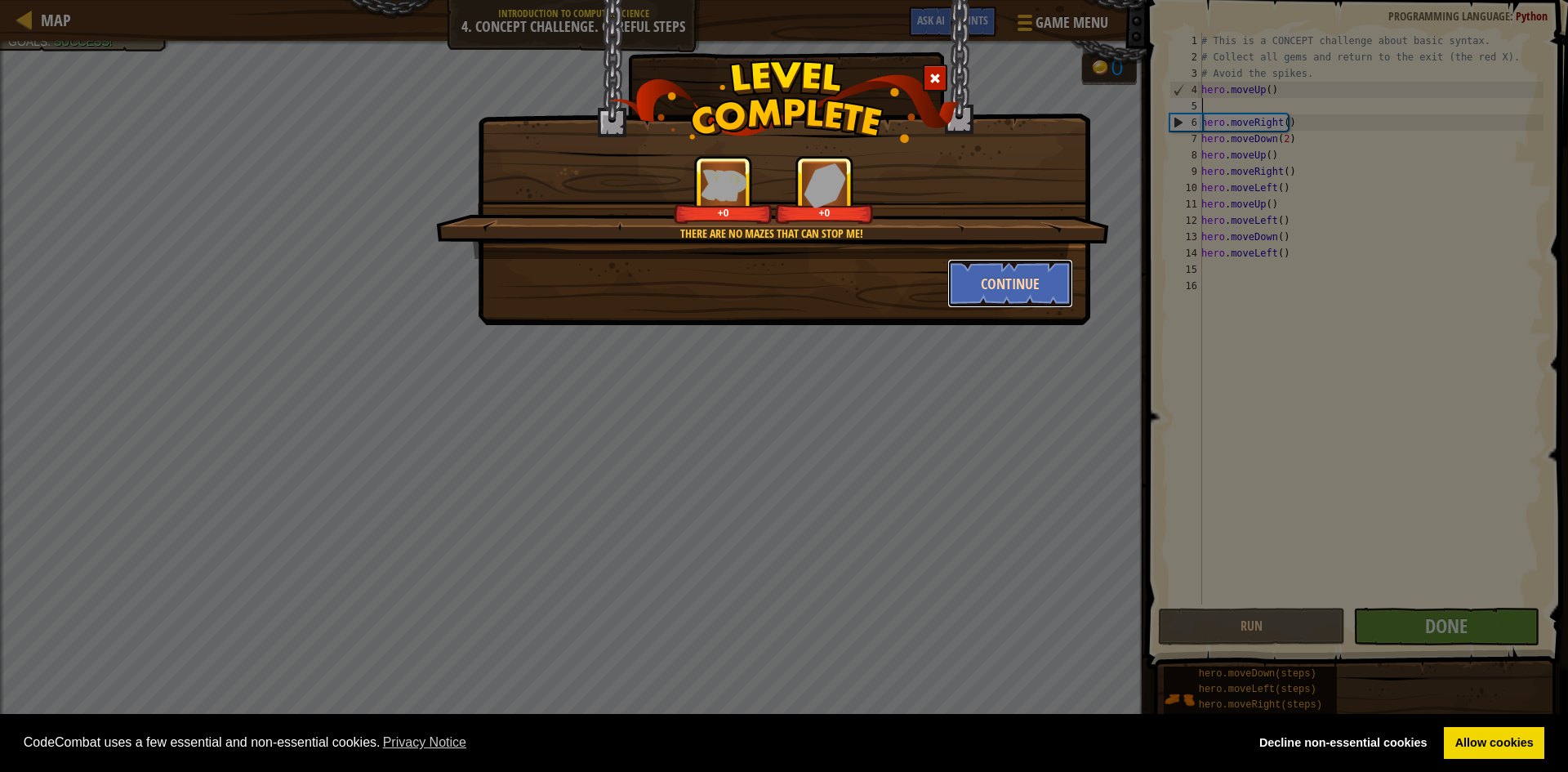
click at [1006, 276] on button "Continue" at bounding box center [1010, 283] width 126 height 49
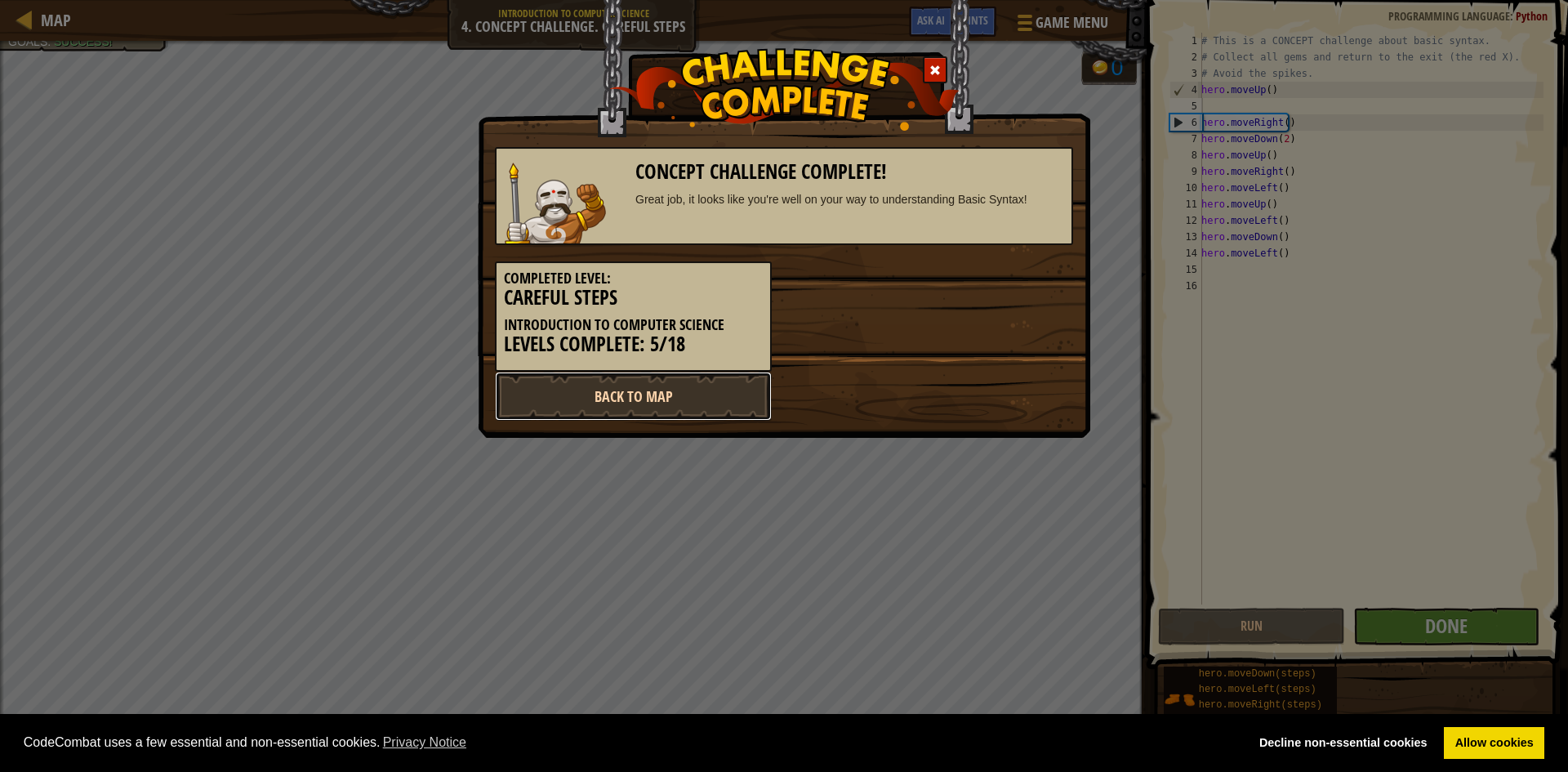
click at [687, 399] on link "Back to Map" at bounding box center [633, 395] width 277 height 49
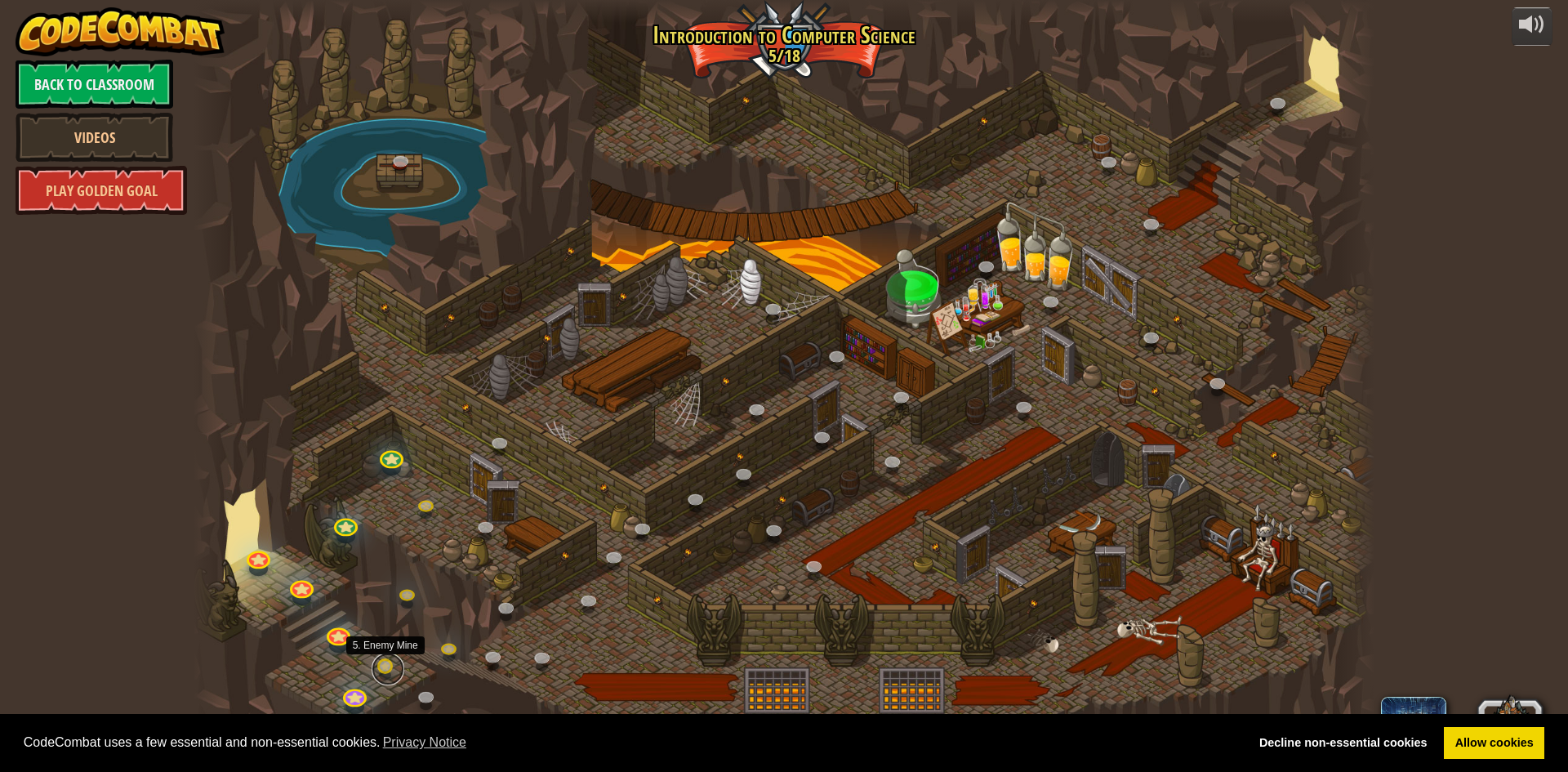
click at [392, 658] on link at bounding box center [387, 669] width 33 height 33
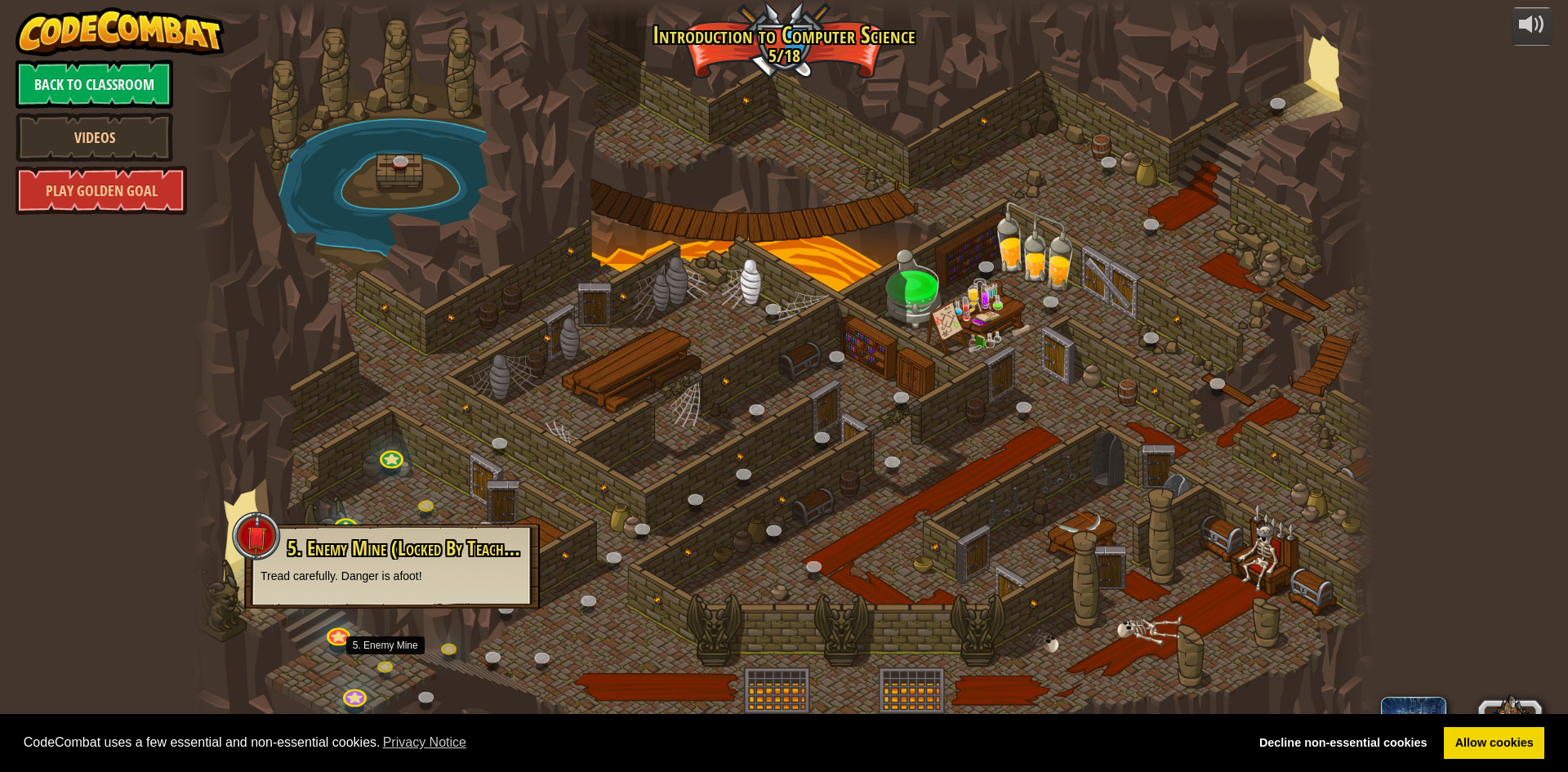
click at [583, 667] on div at bounding box center [784, 386] width 1181 height 772
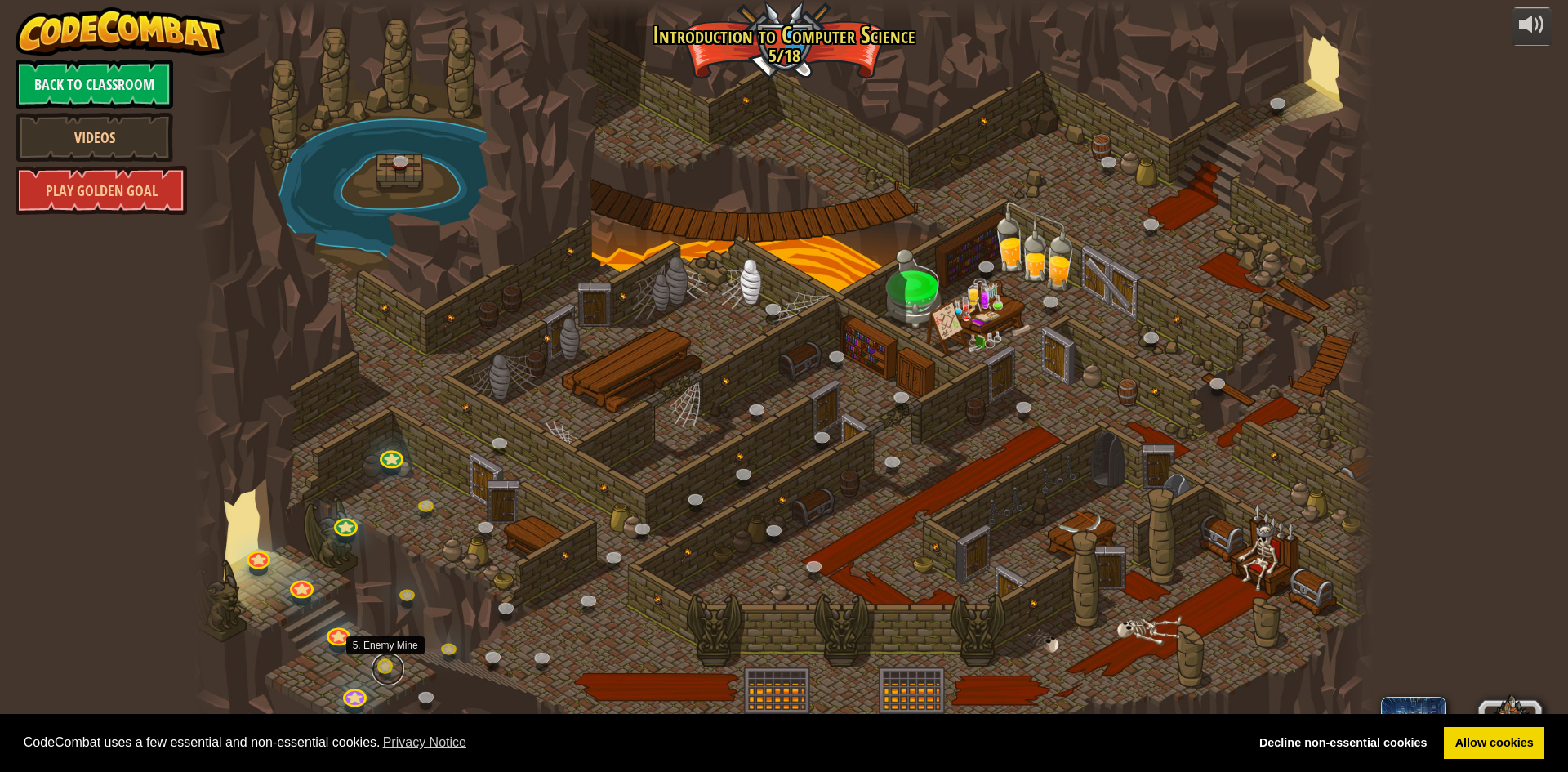
click at [375, 661] on link at bounding box center [387, 669] width 33 height 33
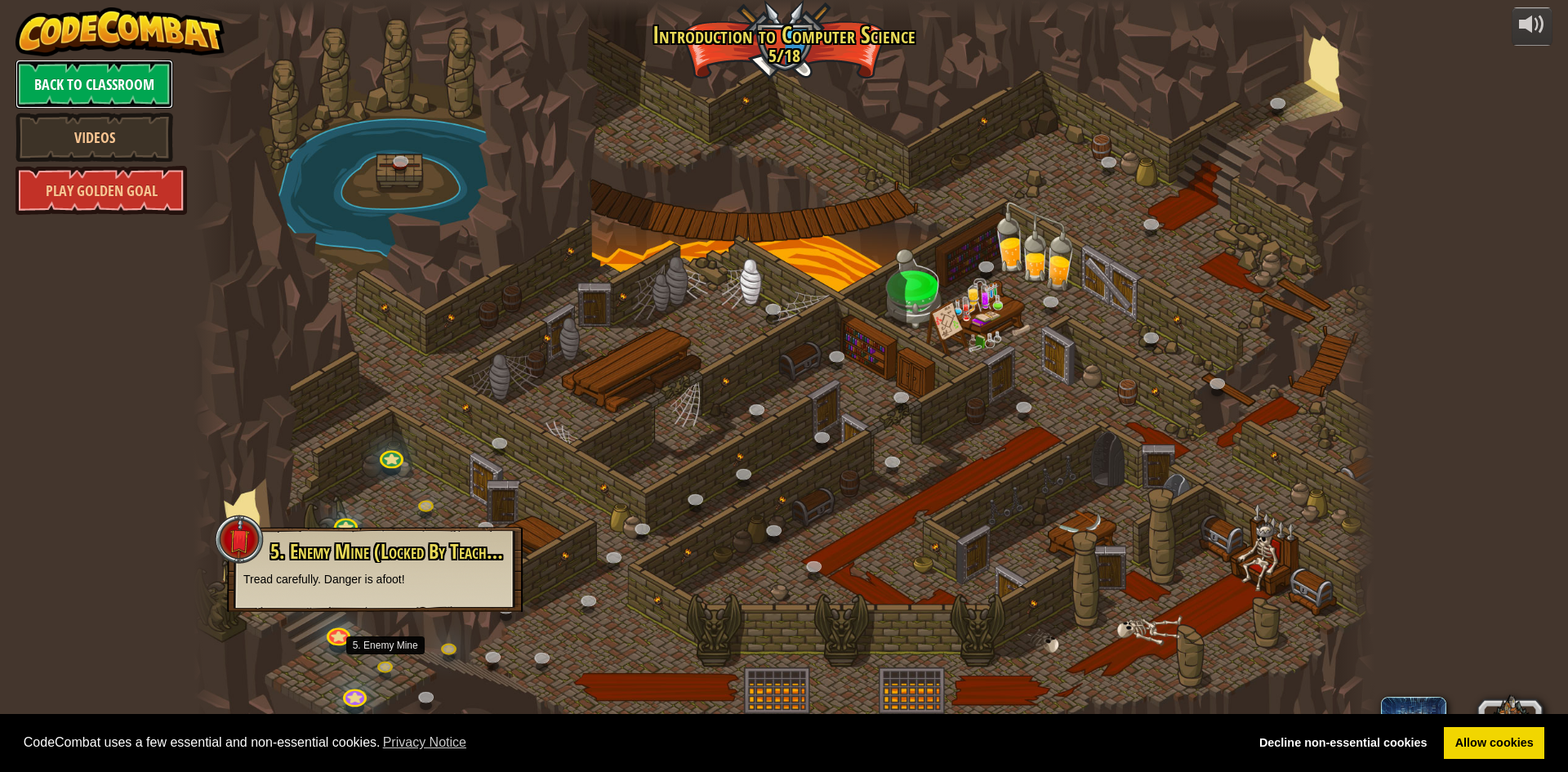
click at [132, 78] on link "Back to Classroom" at bounding box center [95, 83] width 157 height 49
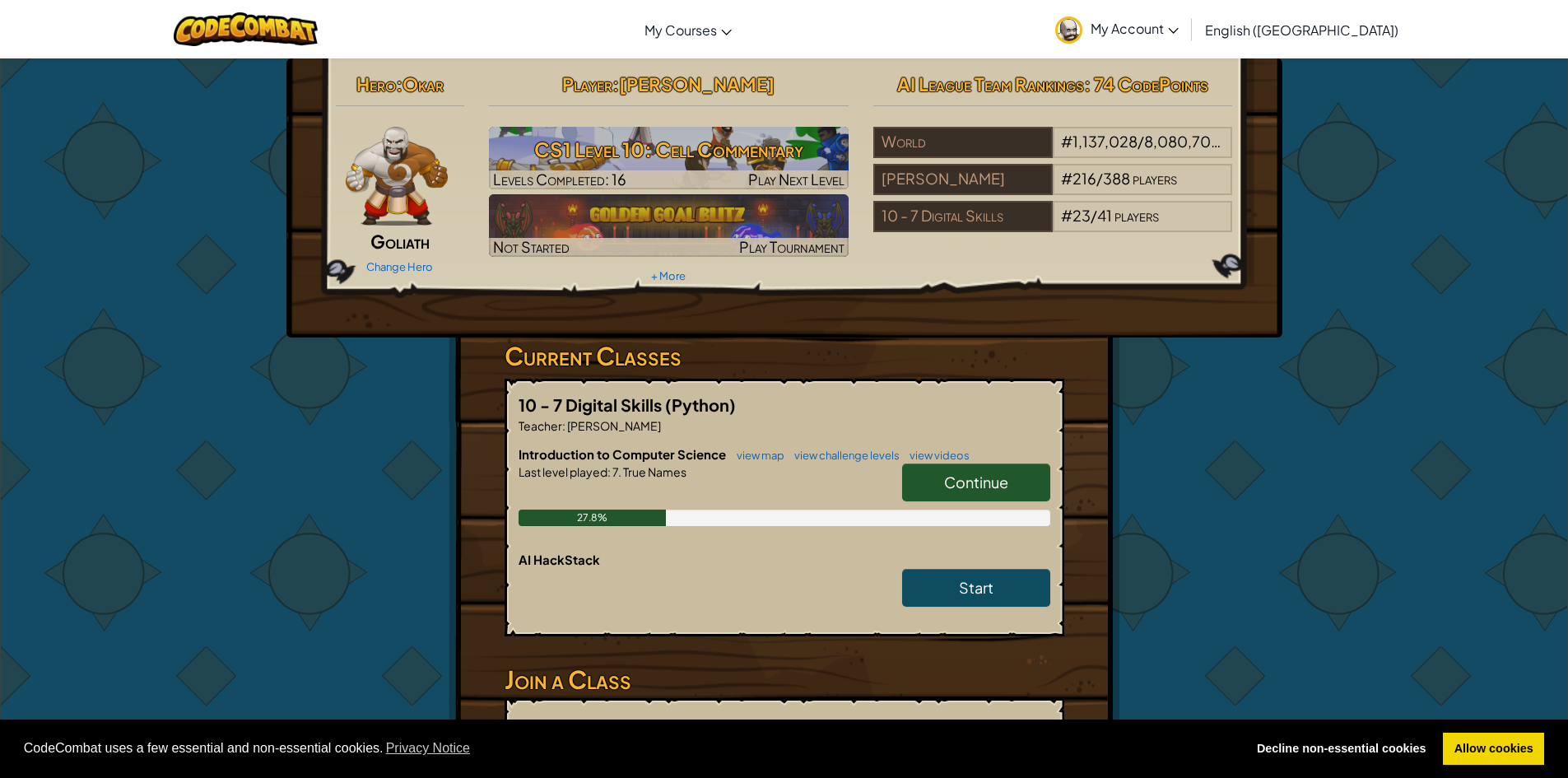
click at [982, 473] on span "Continue" at bounding box center [976, 481] width 64 height 19
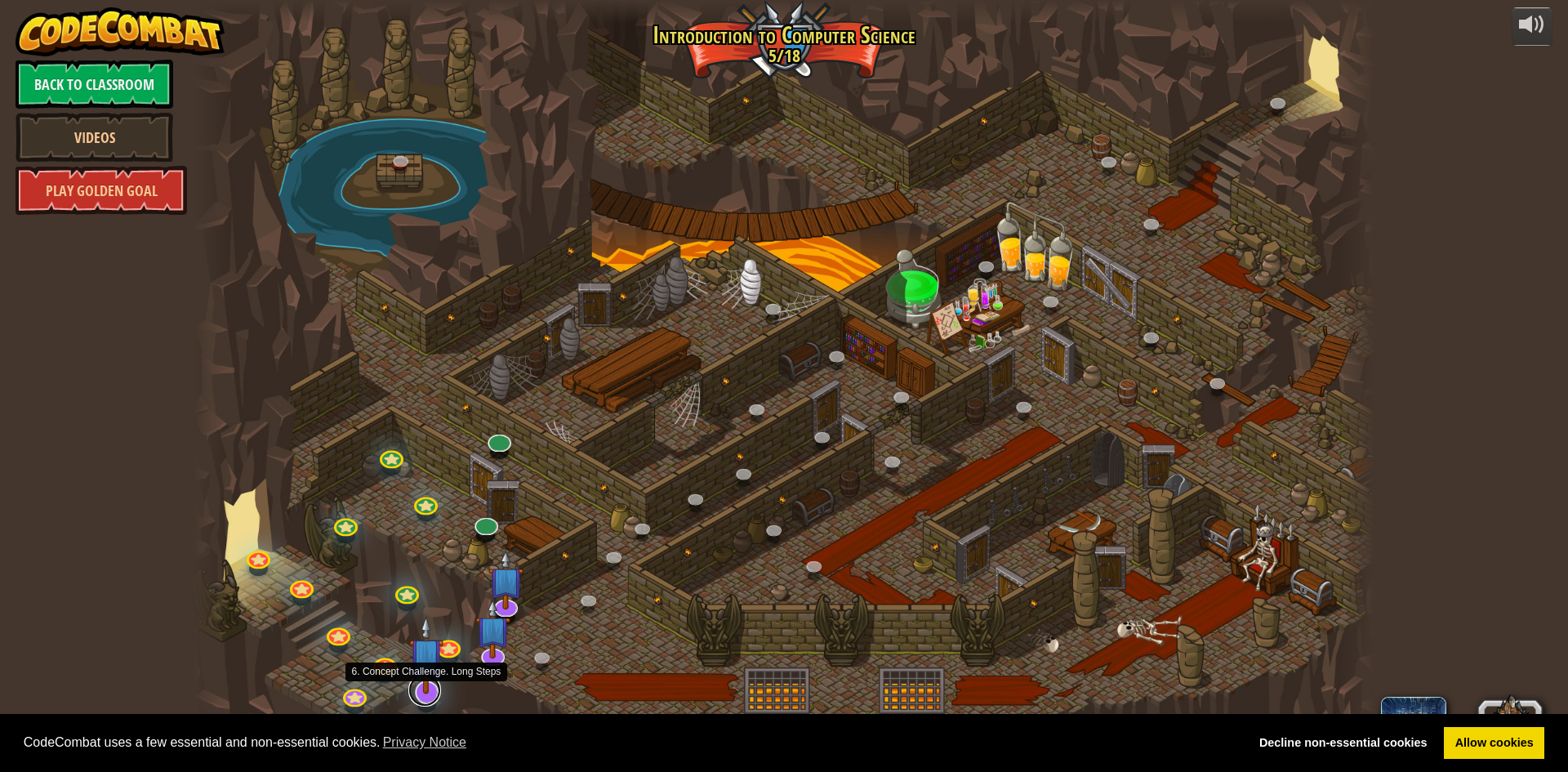
click at [421, 694] on link at bounding box center [424, 690] width 33 height 33
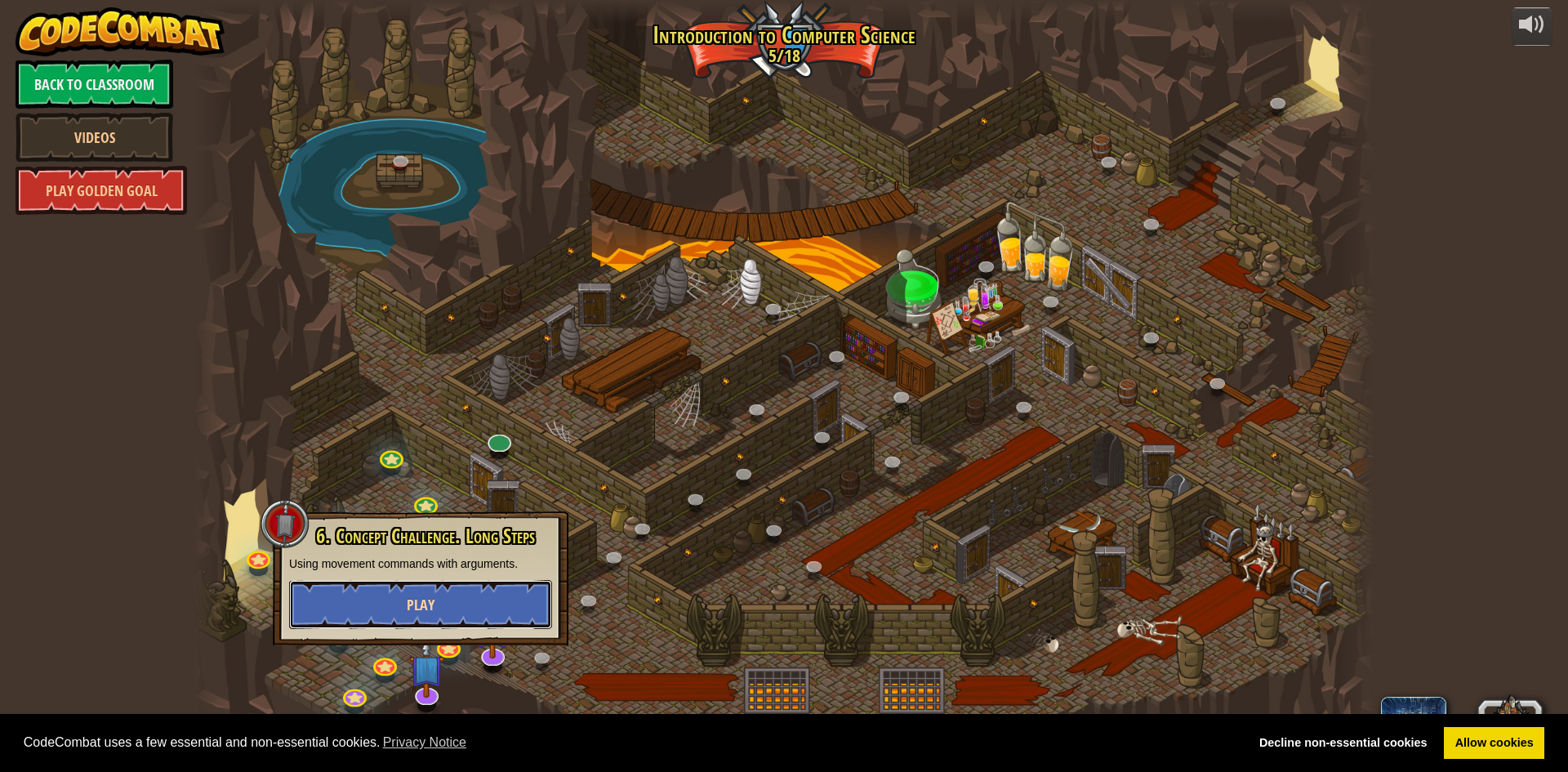
click at [452, 597] on button "Play" at bounding box center [421, 604] width 263 height 49
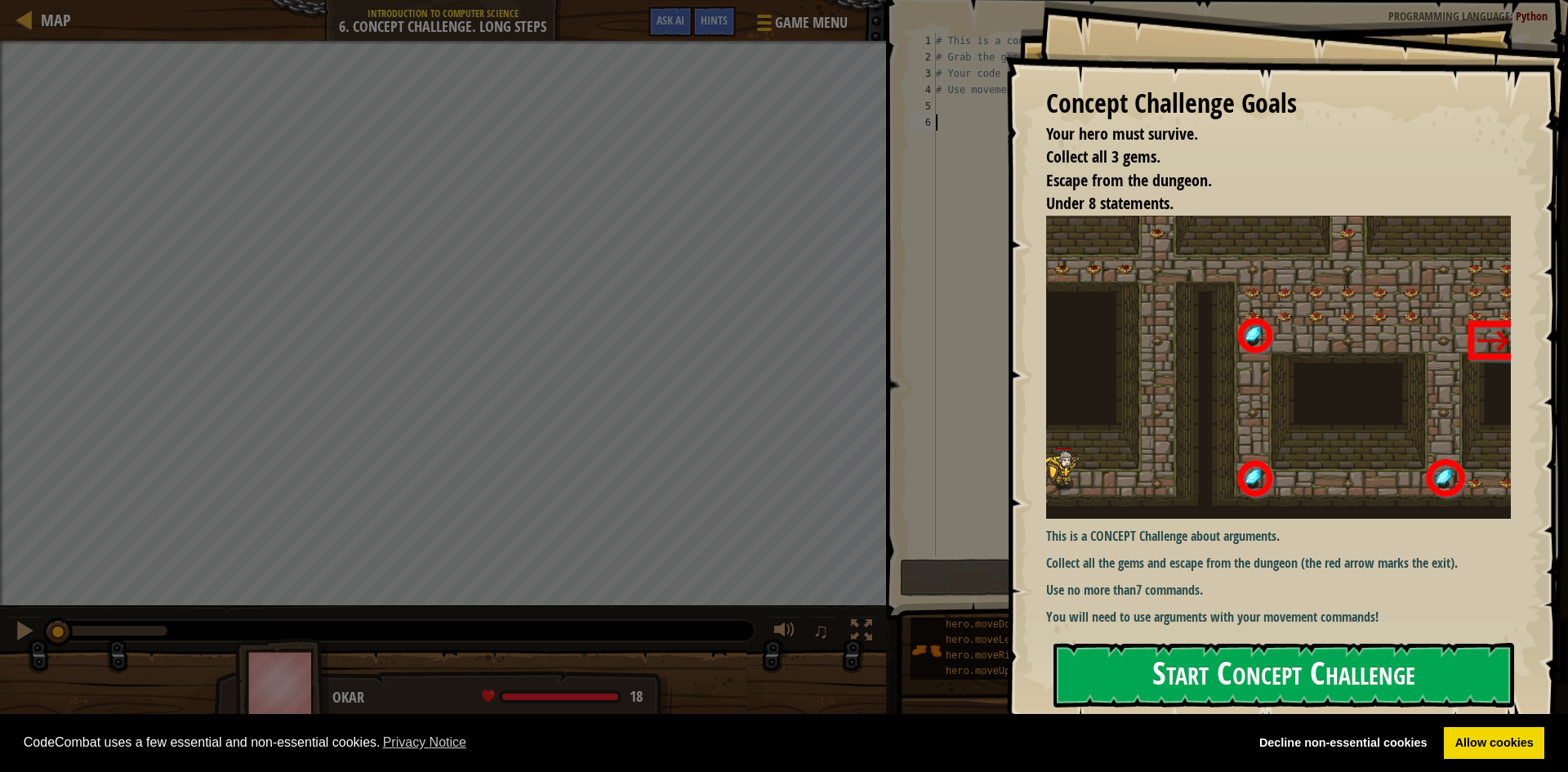
click at [1212, 669] on button "Start Concept Challenge" at bounding box center [1283, 675] width 461 height 65
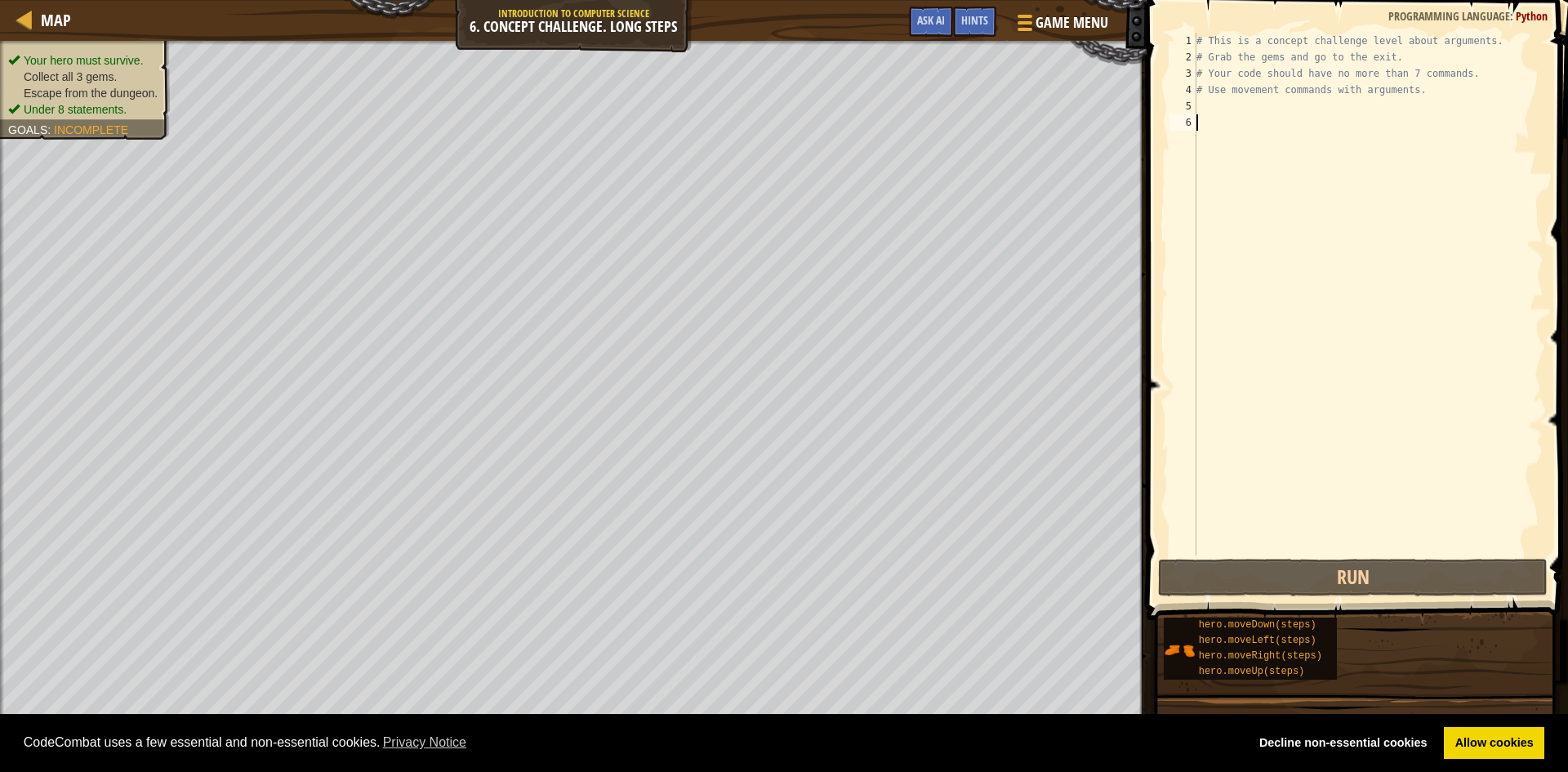
type textarea "h"
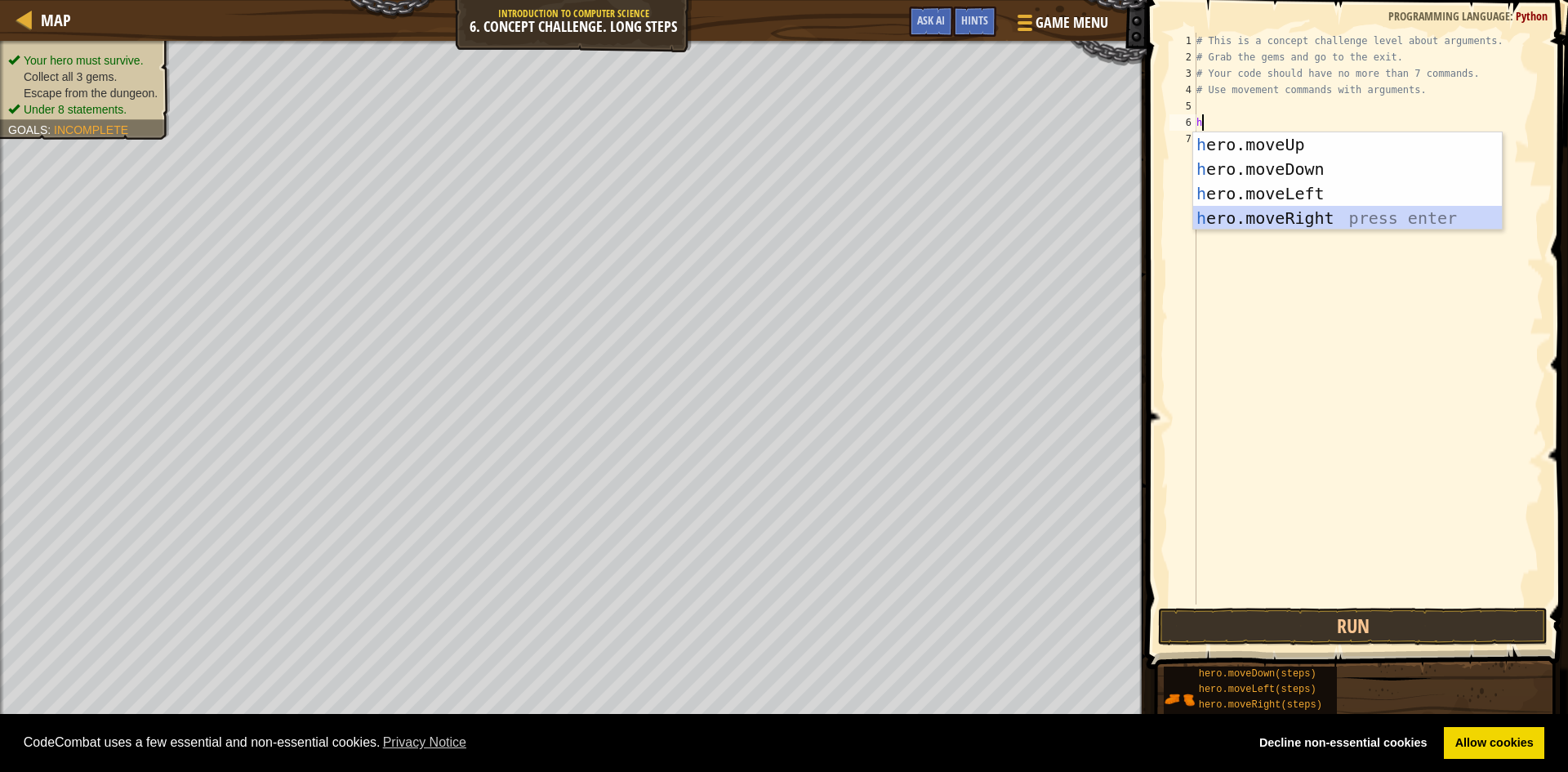
click at [1325, 223] on div "h ero.moveUp press enter h ero.moveDown press enter h ero.moveLeft press enter …" at bounding box center [1347, 206] width 308 height 147
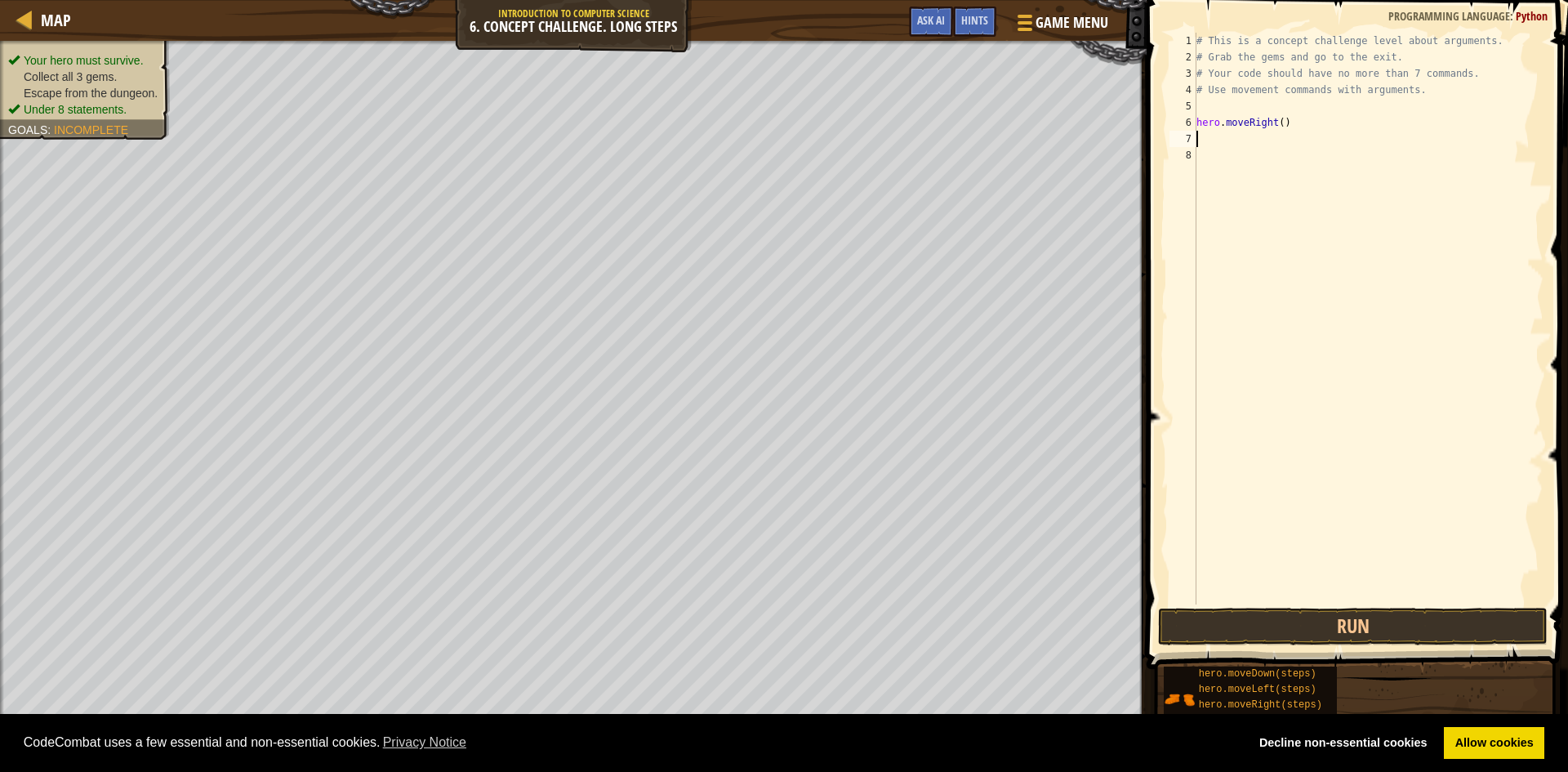
type textarea "h"
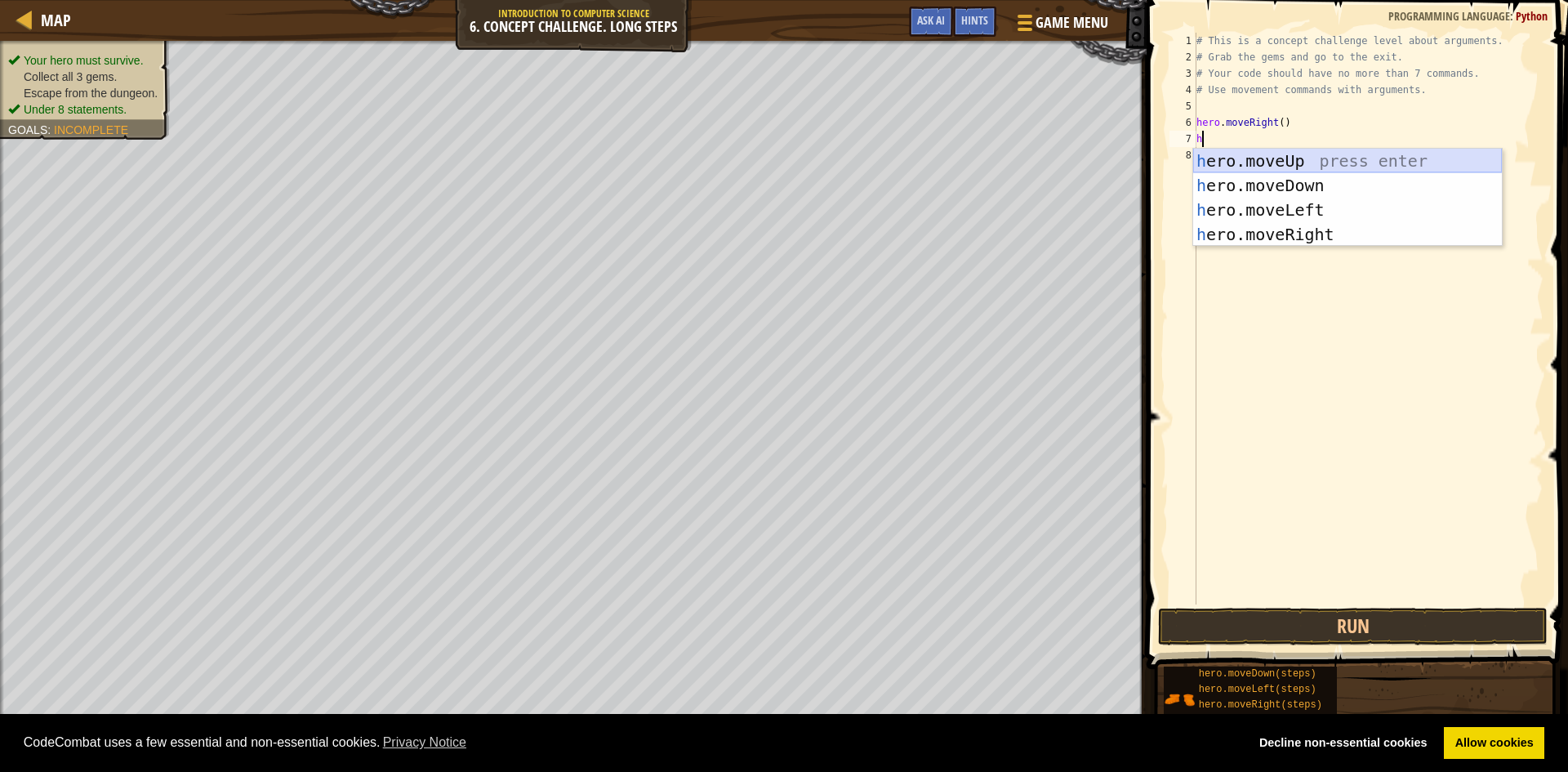
click at [1307, 156] on div "h ero.moveUp press enter h ero.moveDown press enter h ero.moveLeft press enter …" at bounding box center [1347, 222] width 308 height 147
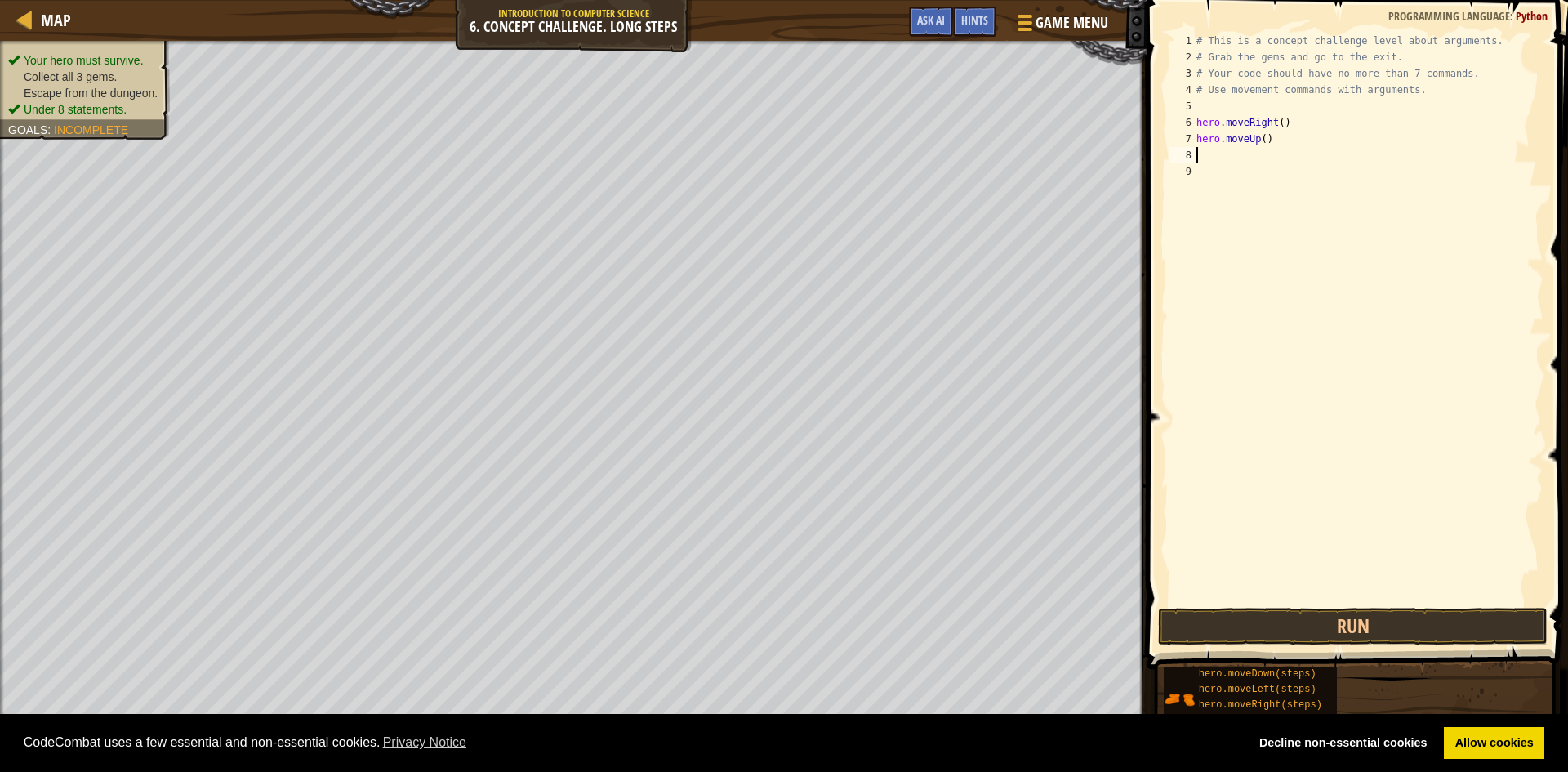
click at [1260, 138] on div "# This is a concept challenge level about arguments. # Grab the gems and go to …" at bounding box center [1368, 335] width 350 height 605
type textarea "hero.moveUp(3)"
drag, startPoint x: 1201, startPoint y: 167, endPoint x: 1212, endPoint y: 164, distance: 11.4
click at [1206, 167] on div "# This is a concept challenge level about arguments. # Grab the gems and go to …" at bounding box center [1368, 335] width 350 height 605
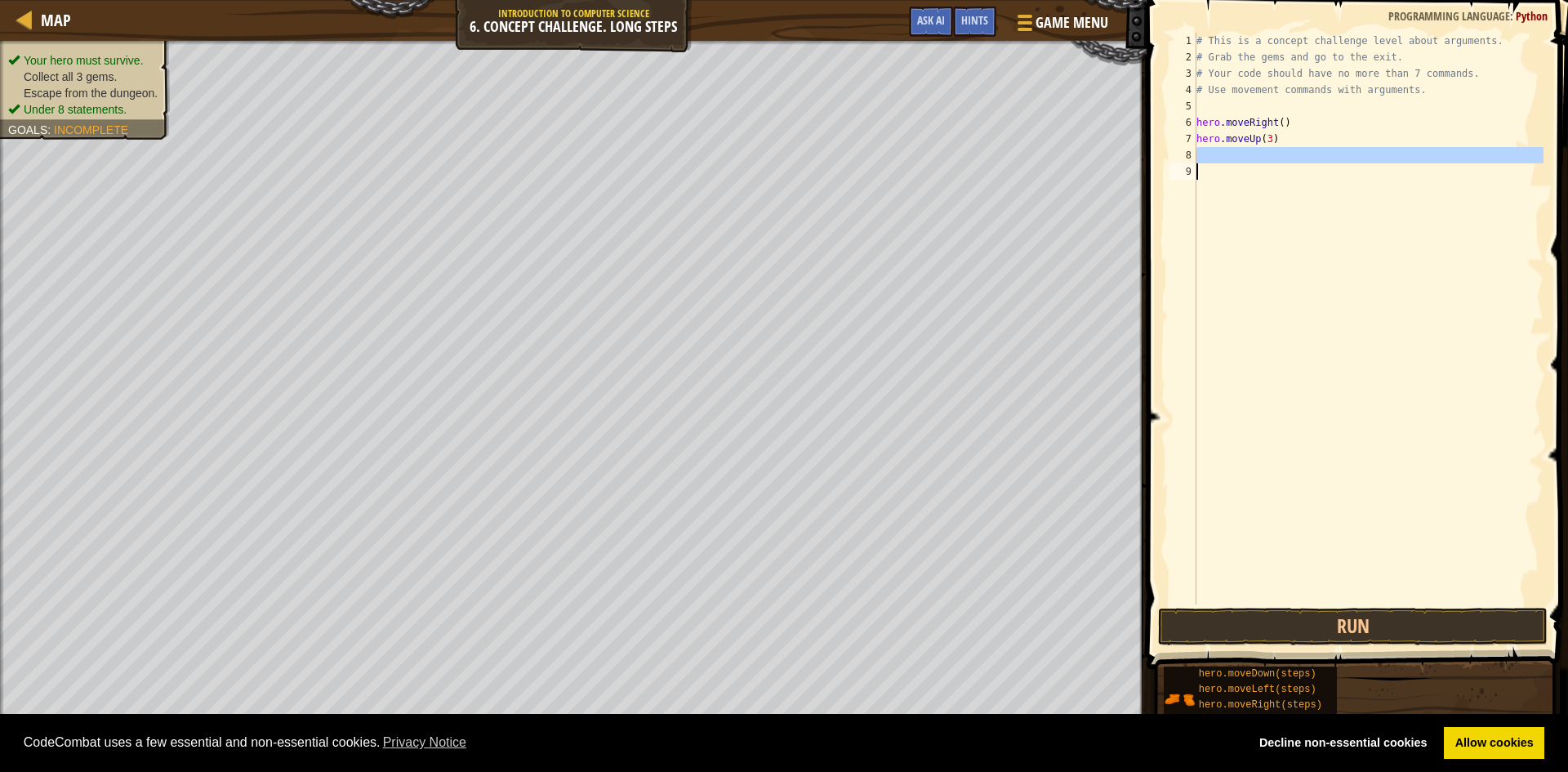
scroll to position [7, 0]
click at [1214, 159] on div "# This is a concept challenge level about arguments. # Grab the gems and go to …" at bounding box center [1368, 318] width 350 height 572
type textarea "t"
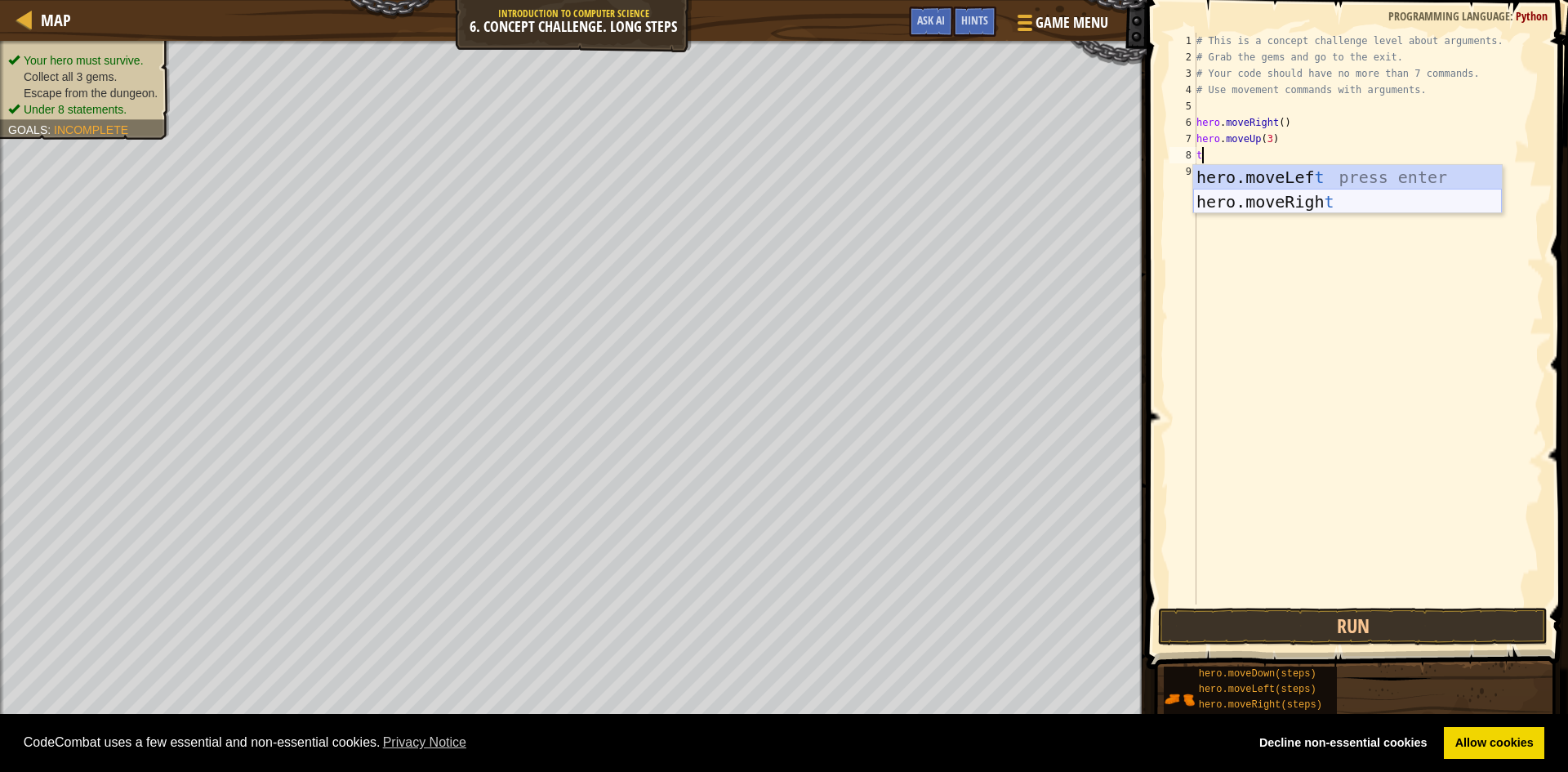
click at [1279, 201] on div "hero.moveLef t press enter hero.moveRigh t press enter" at bounding box center [1347, 214] width 308 height 98
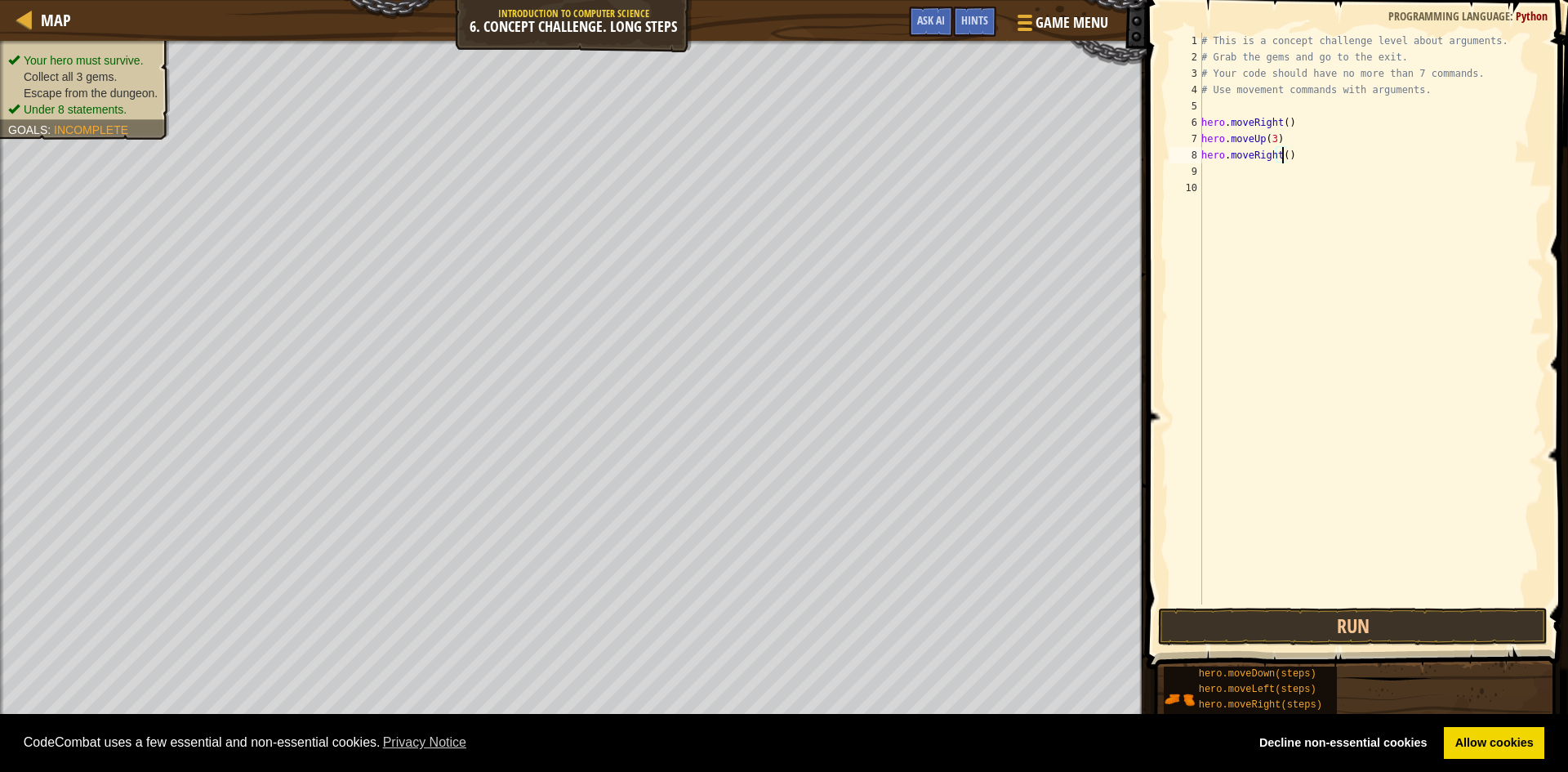
click at [1281, 155] on div "# This is a concept challenge level about arguments. # Grab the gems and go to …" at bounding box center [1371, 335] width 346 height 605
type textarea "hero.moveRight(2)"
click at [1237, 167] on div "# This is a concept challenge level about arguments. # Grab the gems and go to …" at bounding box center [1371, 335] width 346 height 605
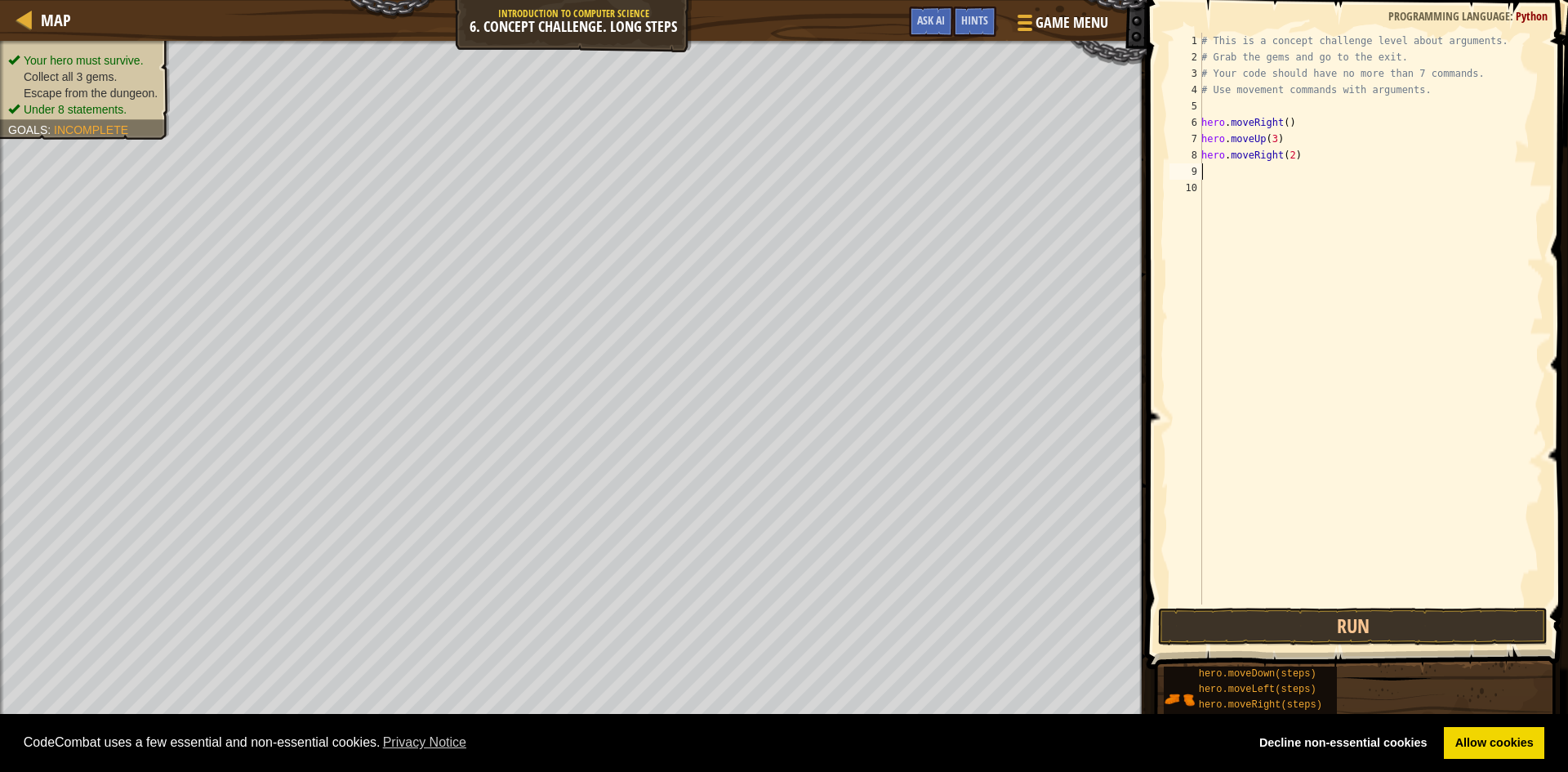
click at [1237, 167] on div "# This is a concept challenge level about arguments. # Grab the gems and go to …" at bounding box center [1371, 335] width 346 height 605
type textarea "g"
type textarea "h"
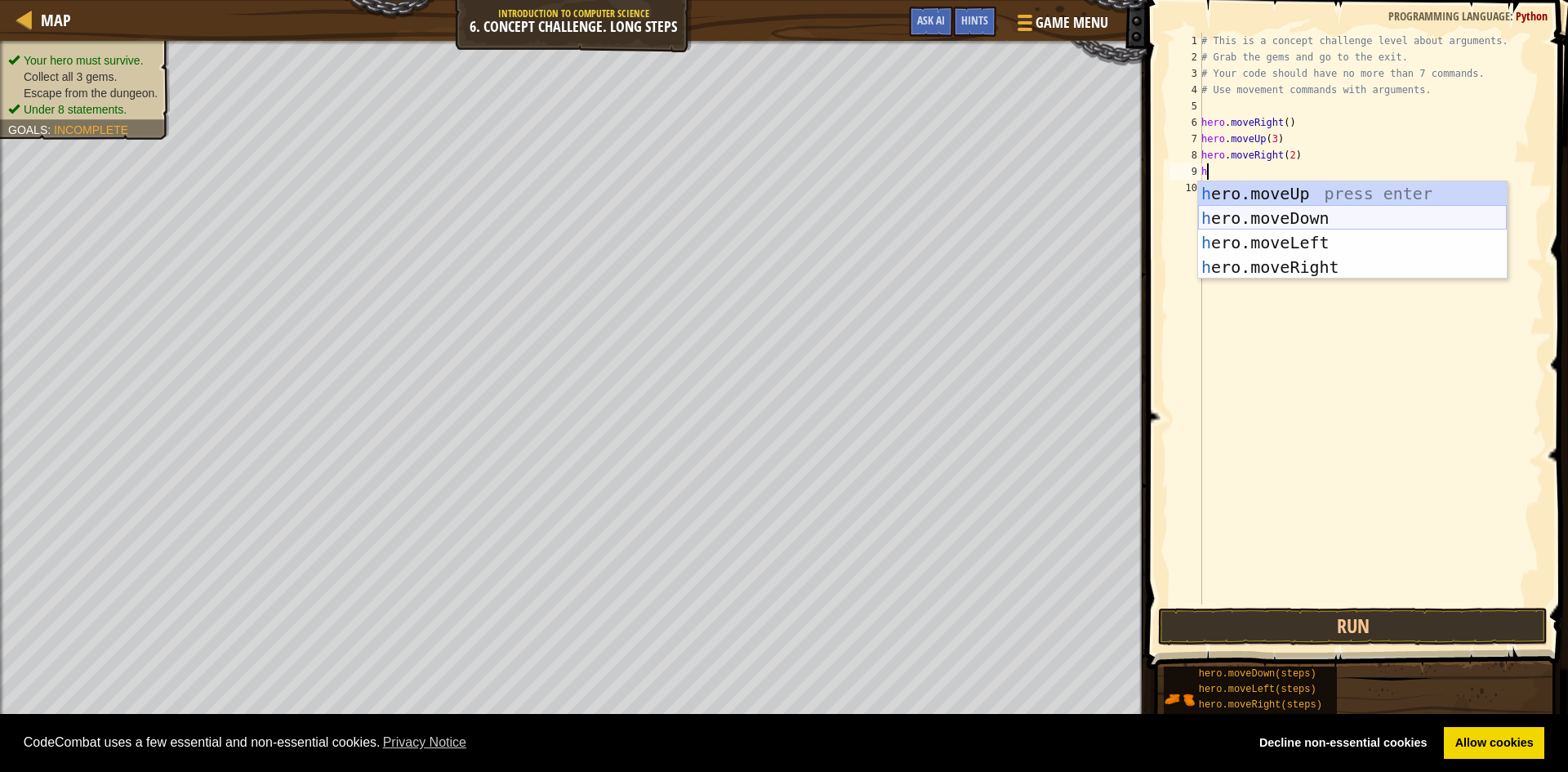
click at [1286, 221] on div "h ero.moveUp press enter h ero.moveDown press enter h ero.moveLeft press enter …" at bounding box center [1352, 255] width 308 height 147
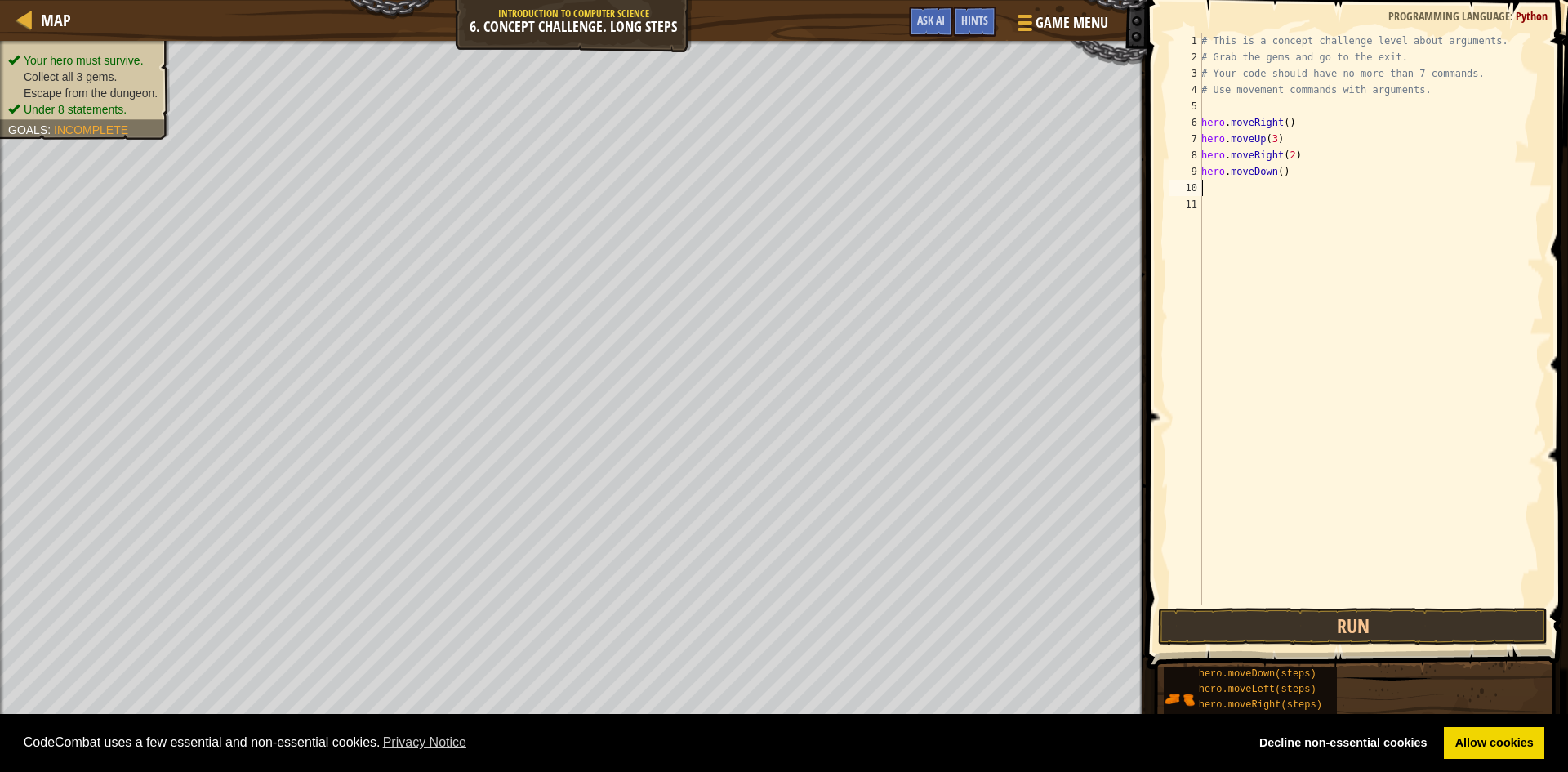
type textarea "h"
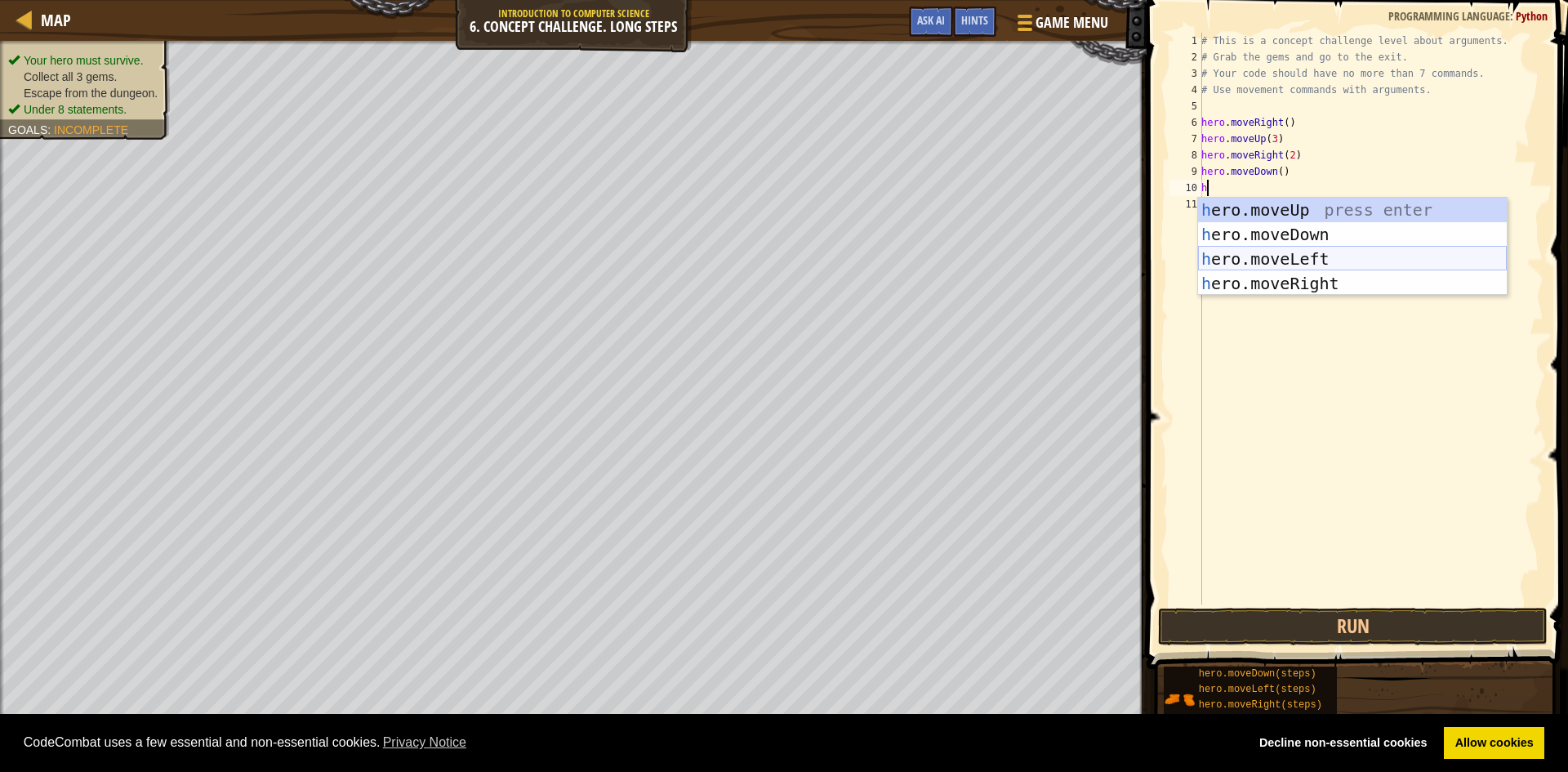
drag, startPoint x: 1305, startPoint y: 253, endPoint x: 1304, endPoint y: 265, distance: 12.0
click at [1304, 270] on div "h ero.moveUp press enter h ero.moveDown press enter h ero.moveLeft press enter …" at bounding box center [1352, 271] width 308 height 147
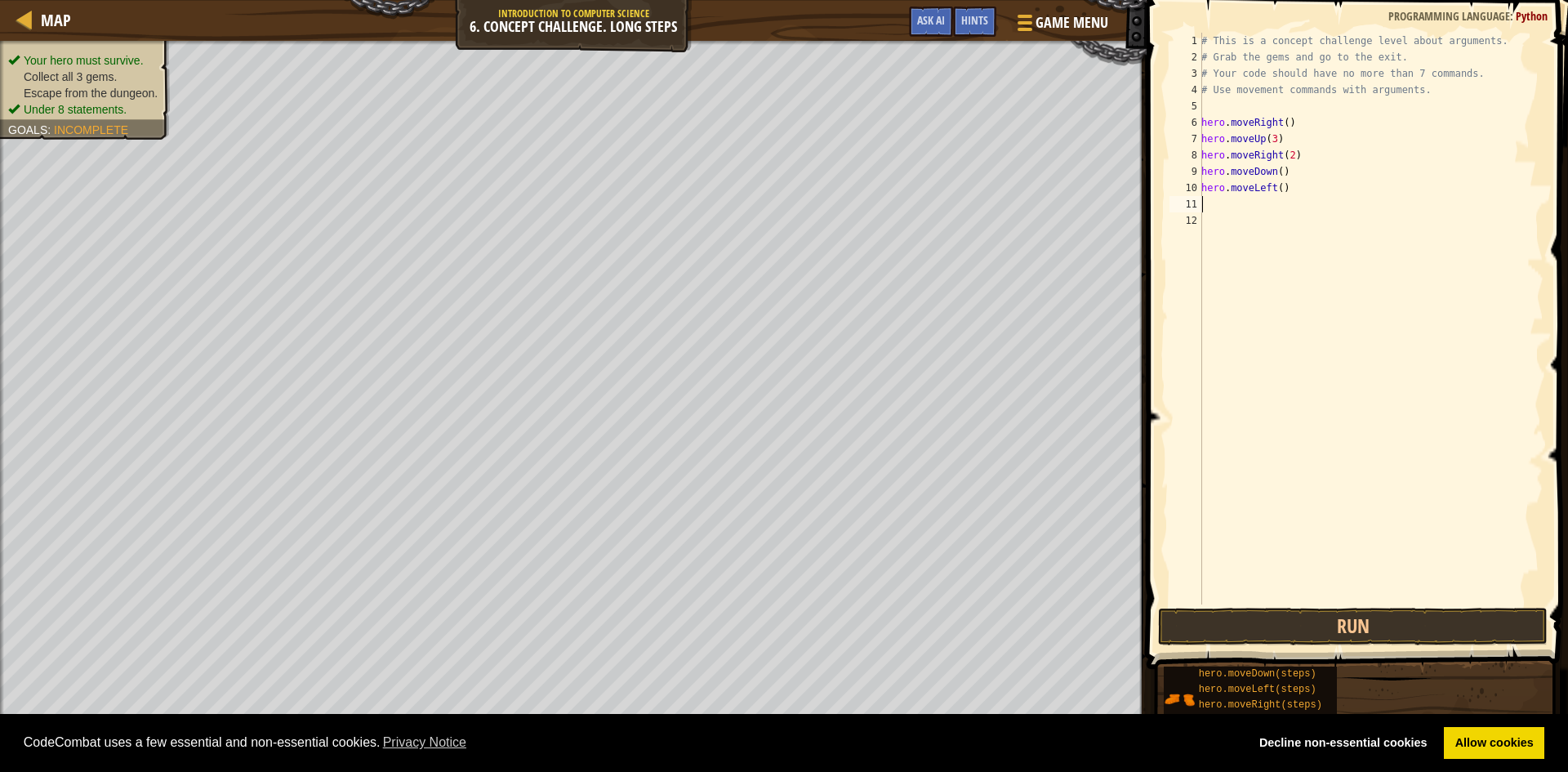
type textarea "h"
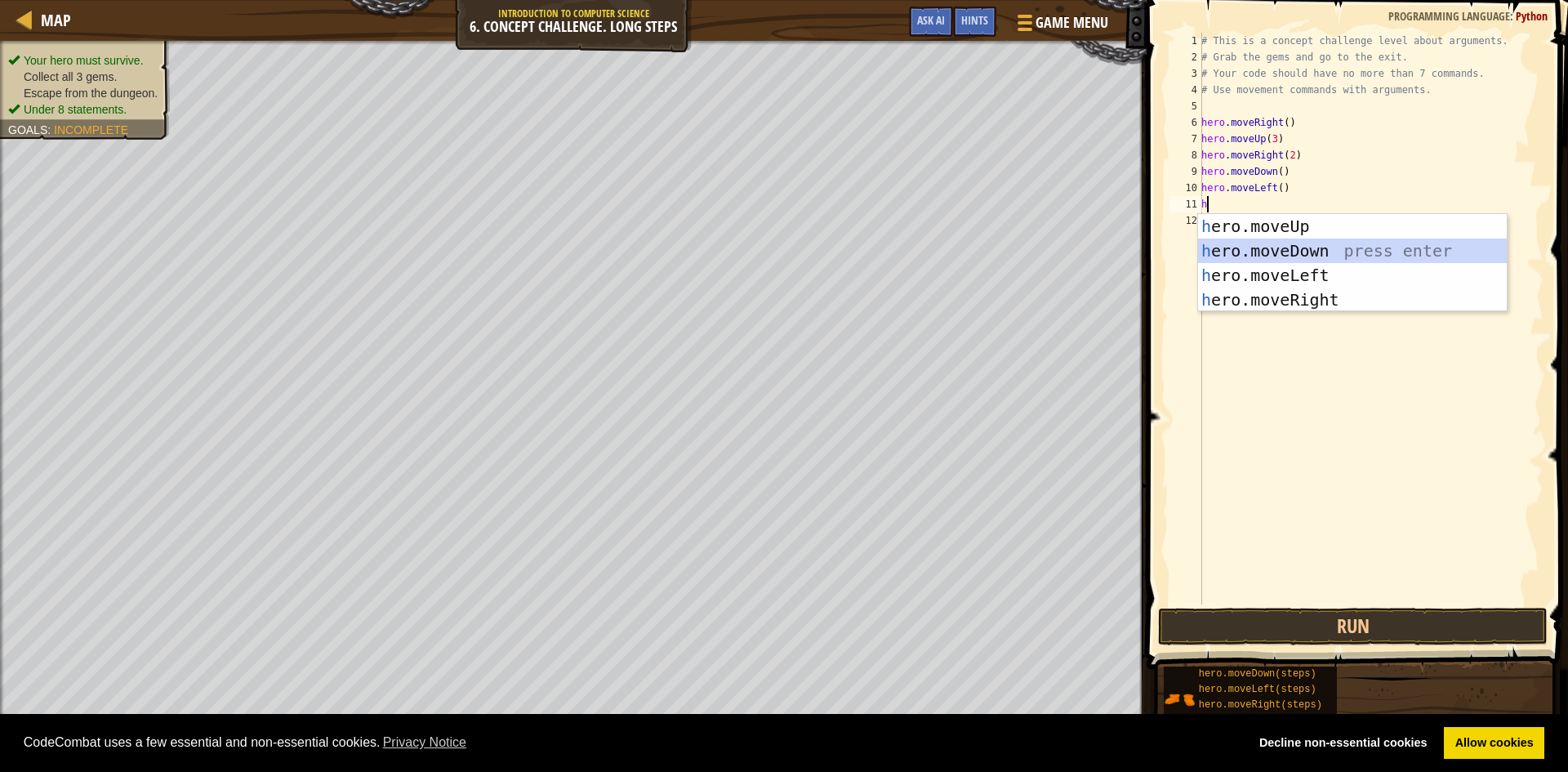
click at [1295, 242] on div "h ero.moveUp press enter h ero.moveDown press enter h ero.moveLeft press enter …" at bounding box center [1352, 287] width 308 height 147
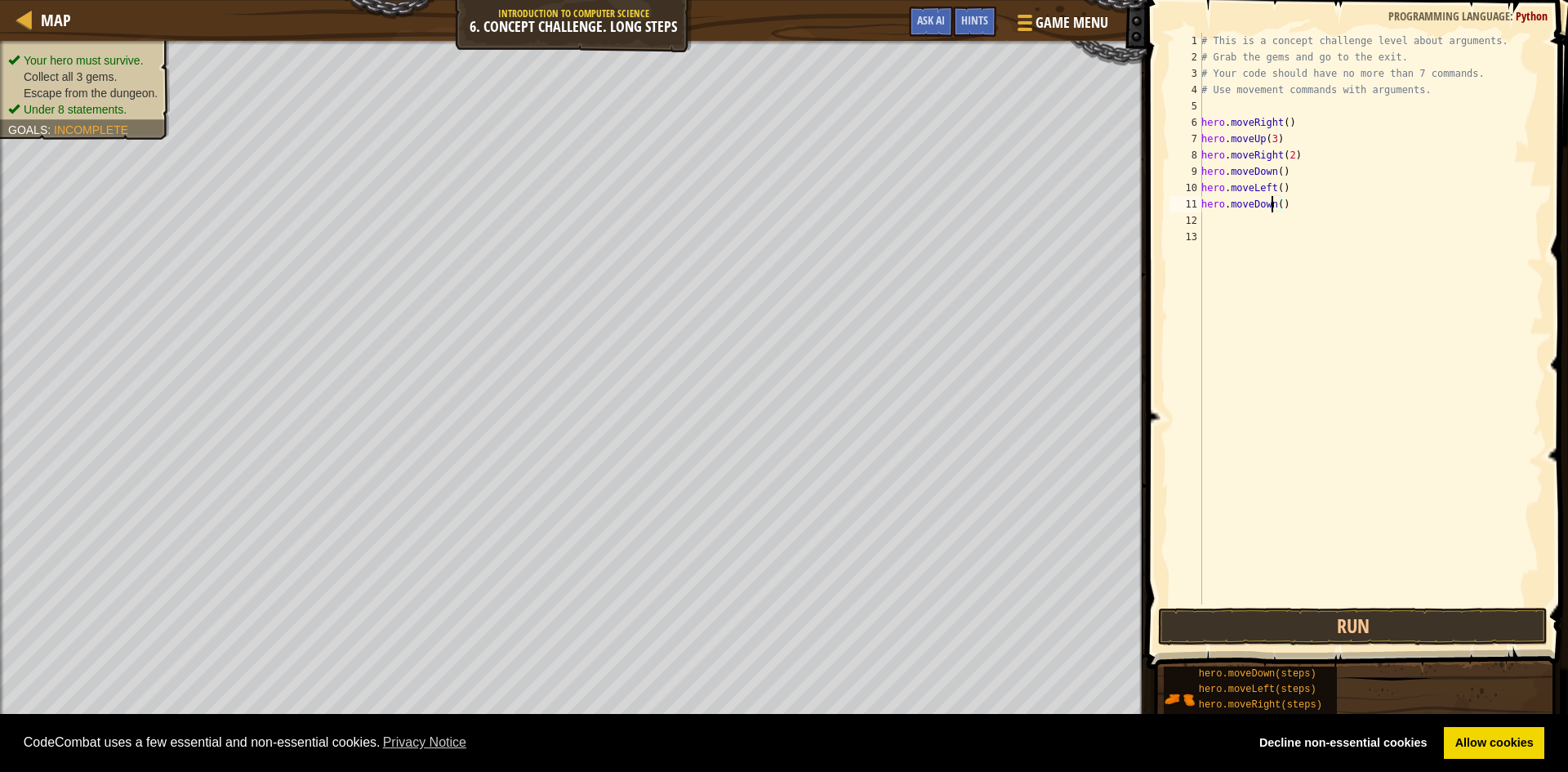
click at [1275, 201] on div "# This is a concept challenge level about arguments. # Grab the gems and go to …" at bounding box center [1371, 335] width 346 height 605
click at [1275, 203] on div "# This is a concept challenge level about arguments. # Grab the gems and go to …" at bounding box center [1371, 335] width 346 height 605
click at [1275, 201] on div "# This is a concept challenge level about arguments. # Grab the gems and go to …" at bounding box center [1371, 335] width 346 height 605
type textarea "hero.moveDown(2)"
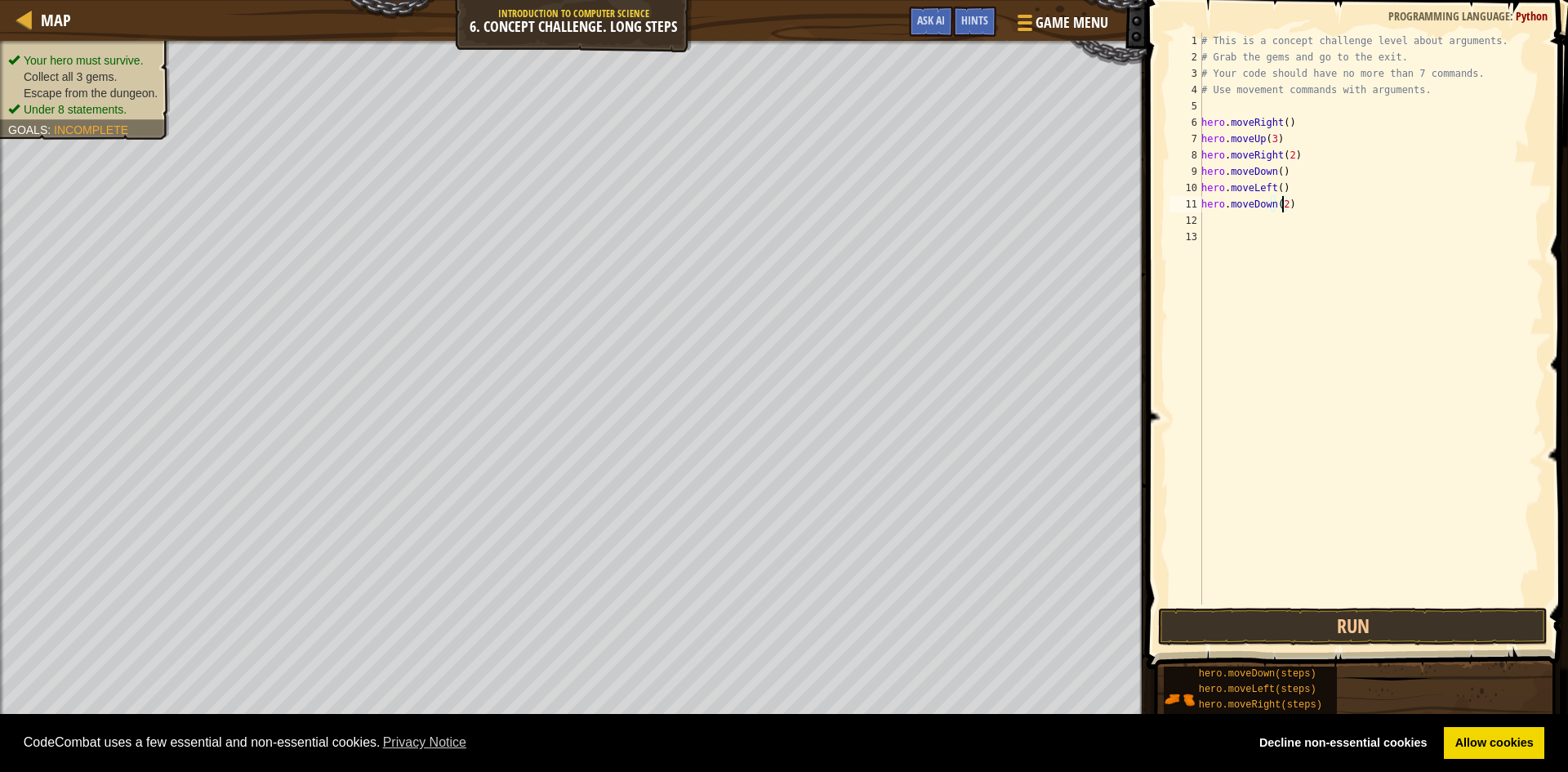
scroll to position [7, 6]
click at [1219, 219] on div "# This is a concept challenge level about arguments. # Grab the gems and go to …" at bounding box center [1371, 335] width 346 height 605
type textarea "h"
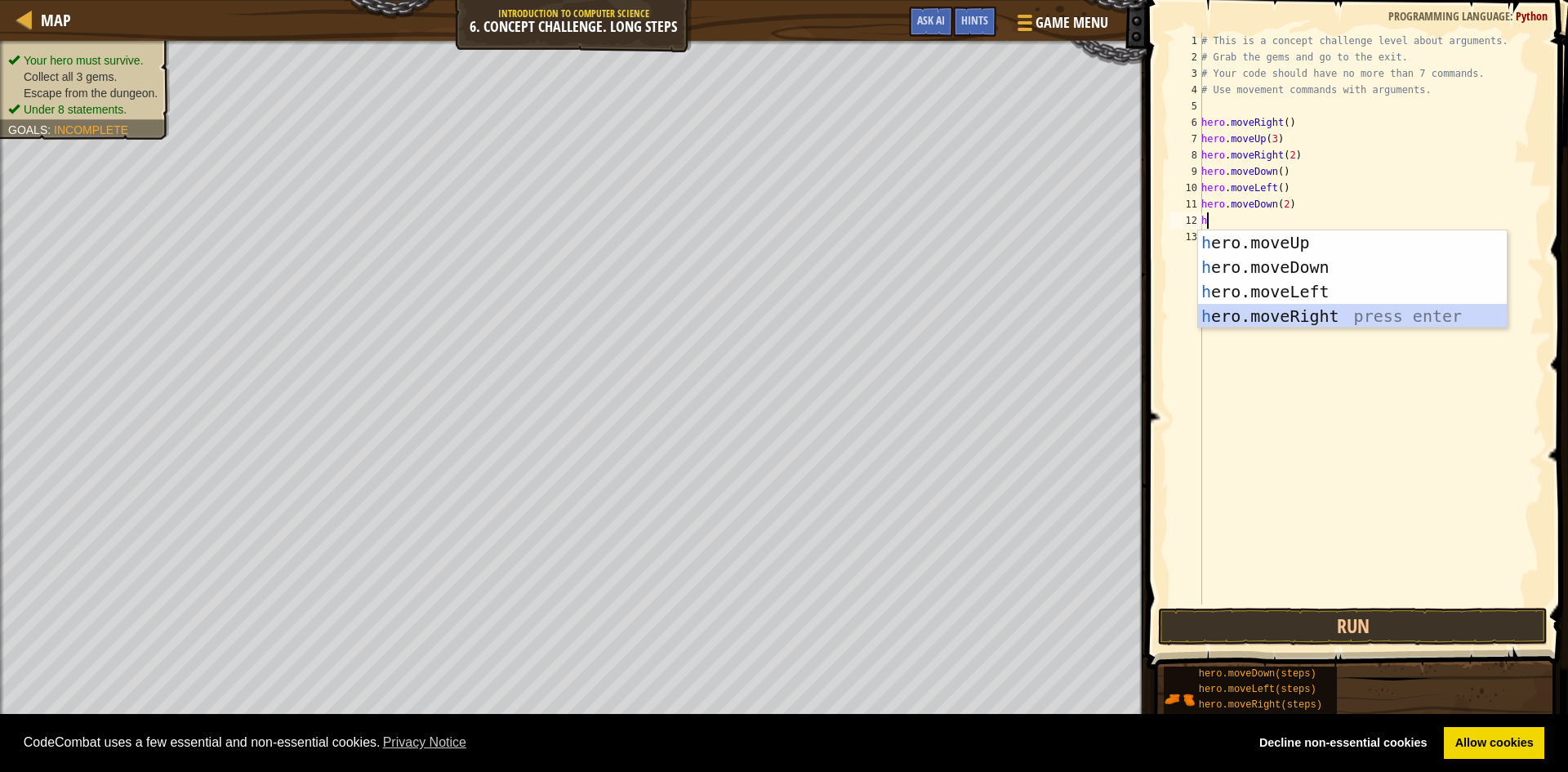
click at [1303, 323] on div "h ero.moveUp press enter h ero.moveDown press enter h ero.moveLeft press enter …" at bounding box center [1352, 304] width 308 height 147
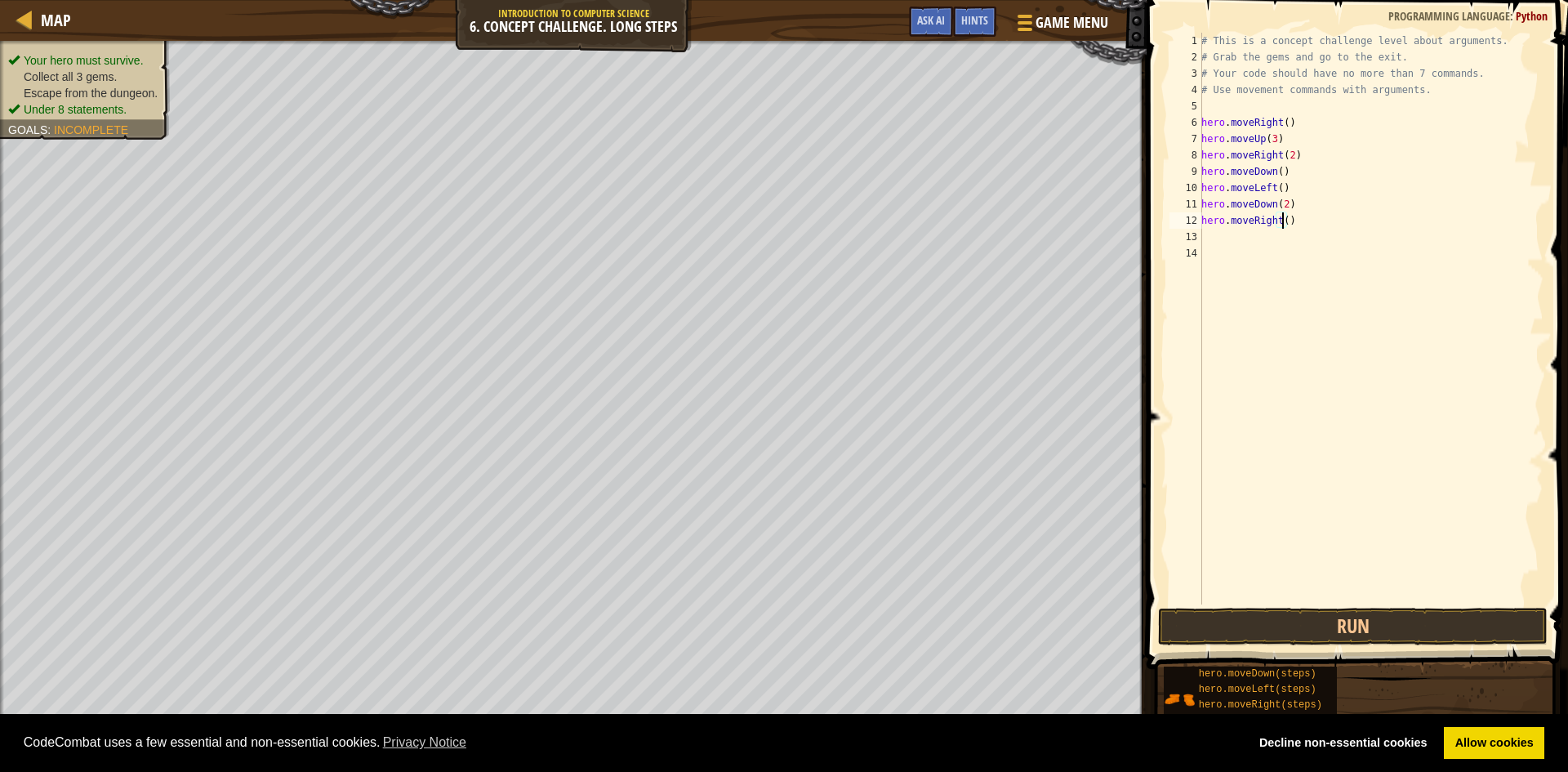
click at [1282, 223] on div "# This is a concept challenge level about arguments. # Grab the gems and go to …" at bounding box center [1371, 335] width 346 height 605
type textarea "hero.moveRight(2)"
click at [1222, 232] on div "# This is a concept challenge level about arguments. # Grab the gems and go to …" at bounding box center [1371, 335] width 346 height 605
type textarea "h"
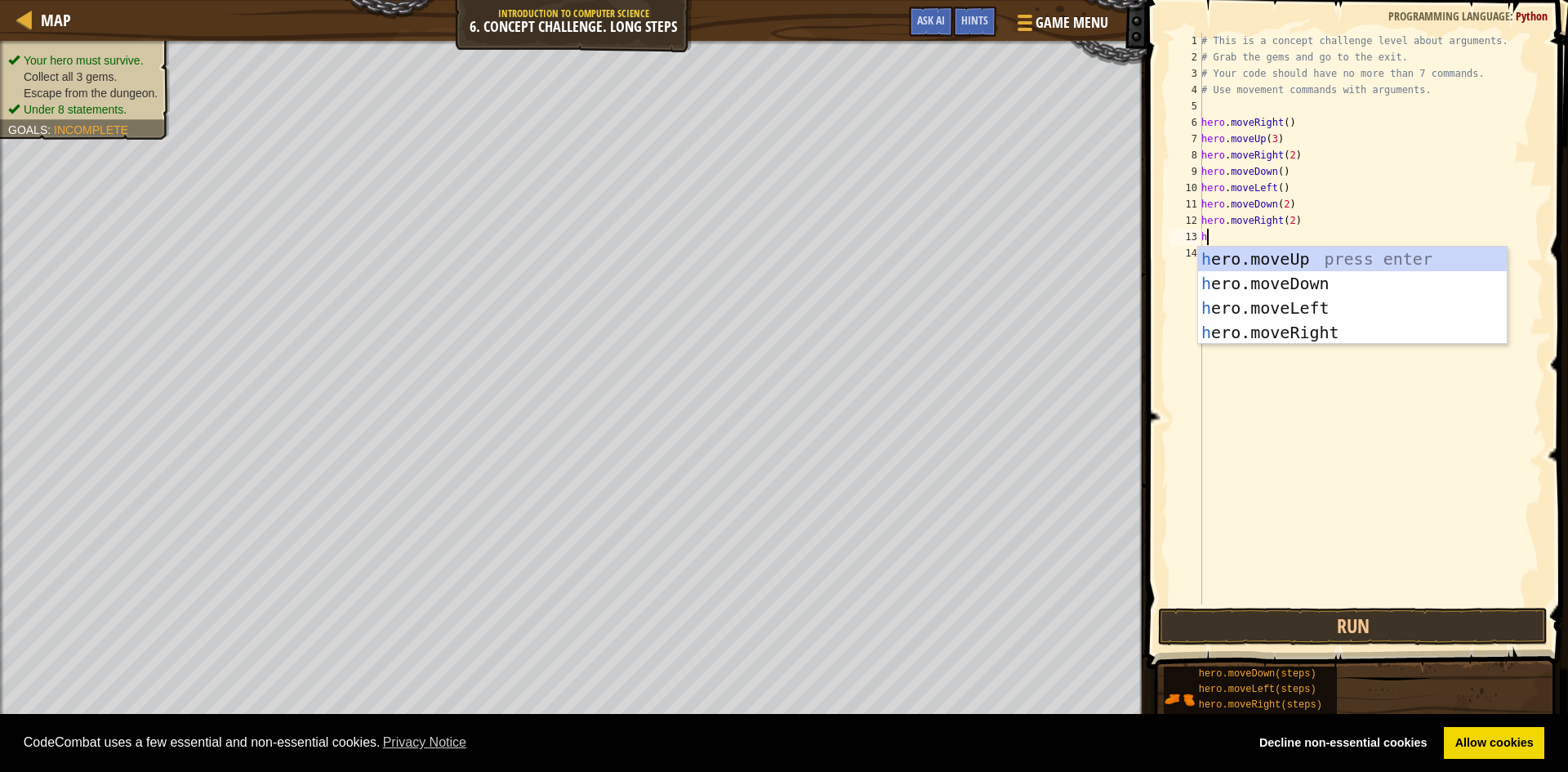
scroll to position [7, 0]
click at [1250, 254] on div "h ero.moveUp press enter h ero.moveDown press enter h ero.moveLeft press enter …" at bounding box center [1352, 320] width 308 height 147
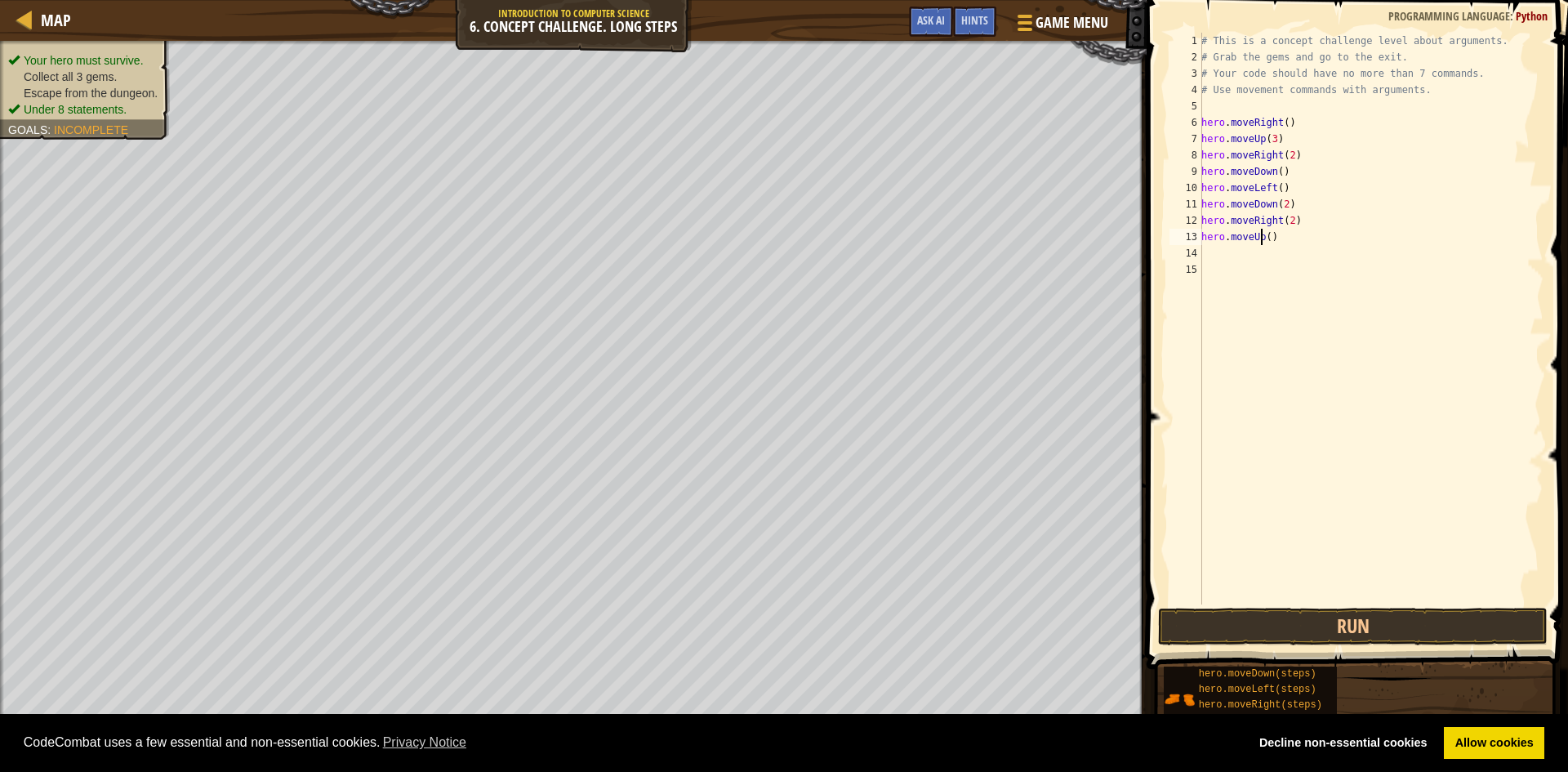
click at [1263, 241] on div "# This is a concept challenge level about arguments. # Grab the gems and go to …" at bounding box center [1371, 335] width 346 height 605
drag, startPoint x: 1266, startPoint y: 234, endPoint x: 1269, endPoint y: 261, distance: 27.2
click at [1266, 237] on div "# This is a concept challenge level about arguments. # Grab the gems and go to …" at bounding box center [1371, 335] width 346 height 605
type textarea "hero.moveUp(2)"
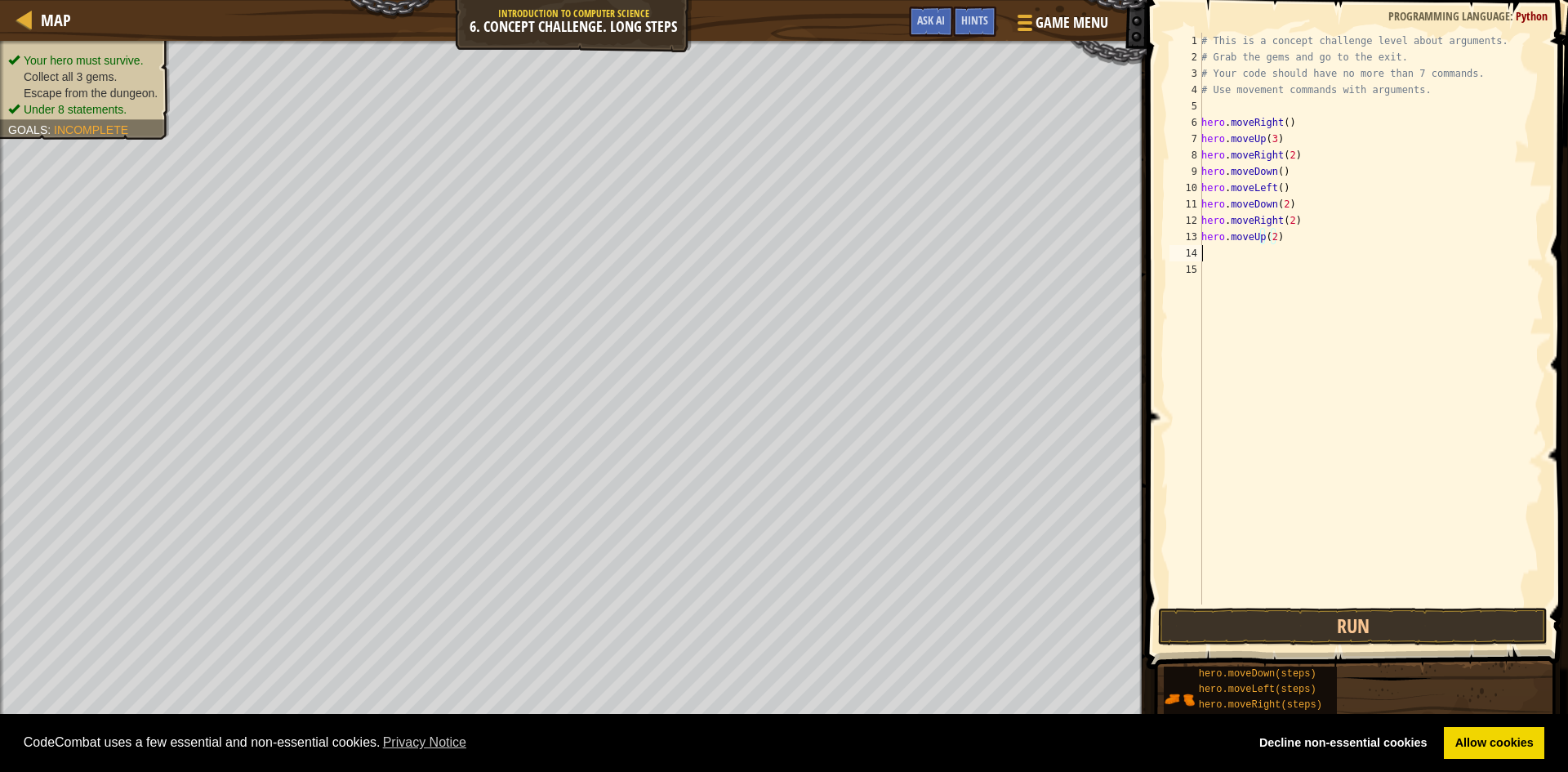
click at [1208, 256] on div "# This is a concept challenge level about arguments. # Grab the gems and go to …" at bounding box center [1371, 335] width 346 height 605
type textarea "h"
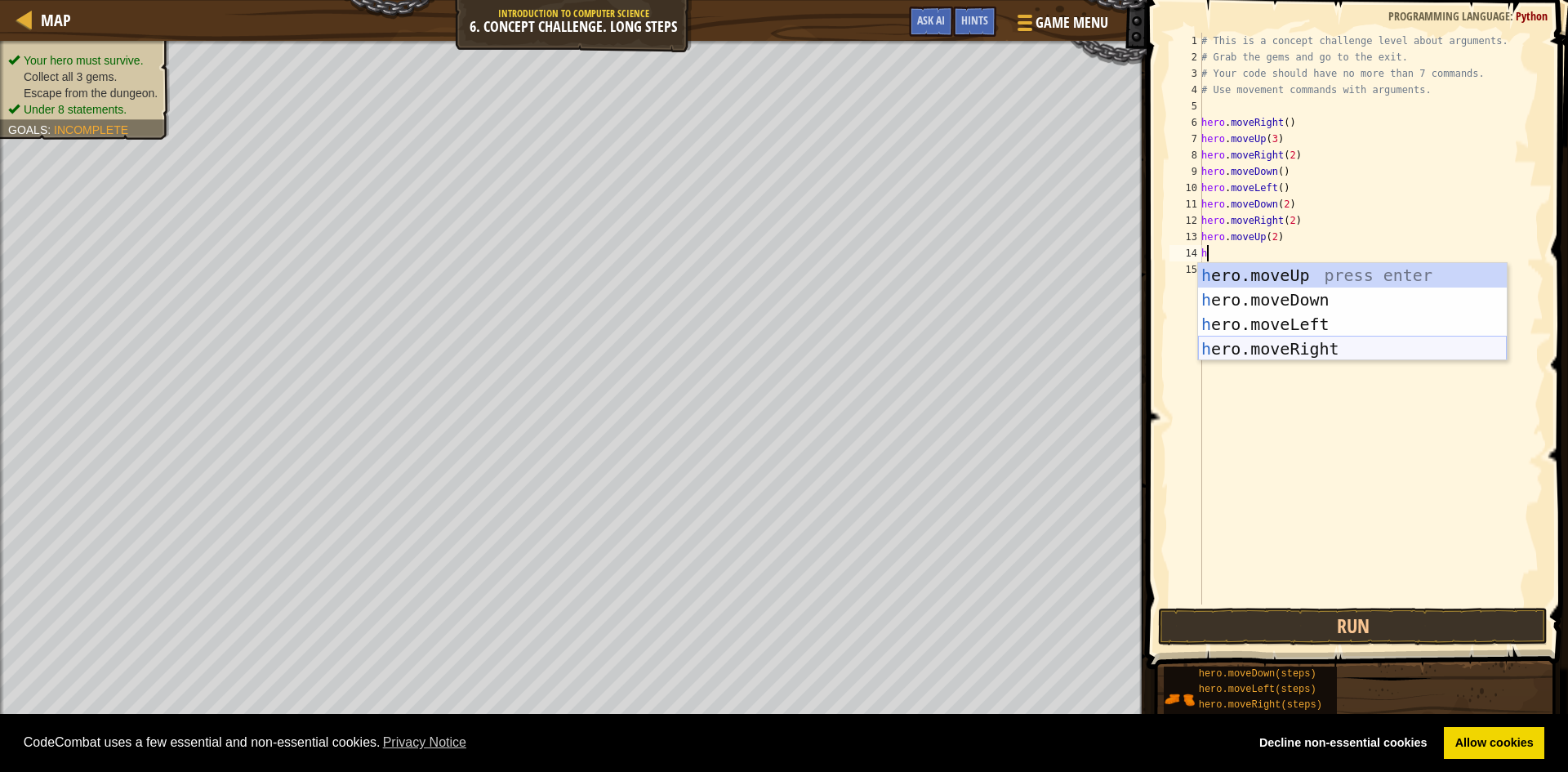
click at [1306, 339] on div "h ero.moveUp press enter h ero.moveDown press enter h ero.moveLeft press enter …" at bounding box center [1352, 337] width 308 height 147
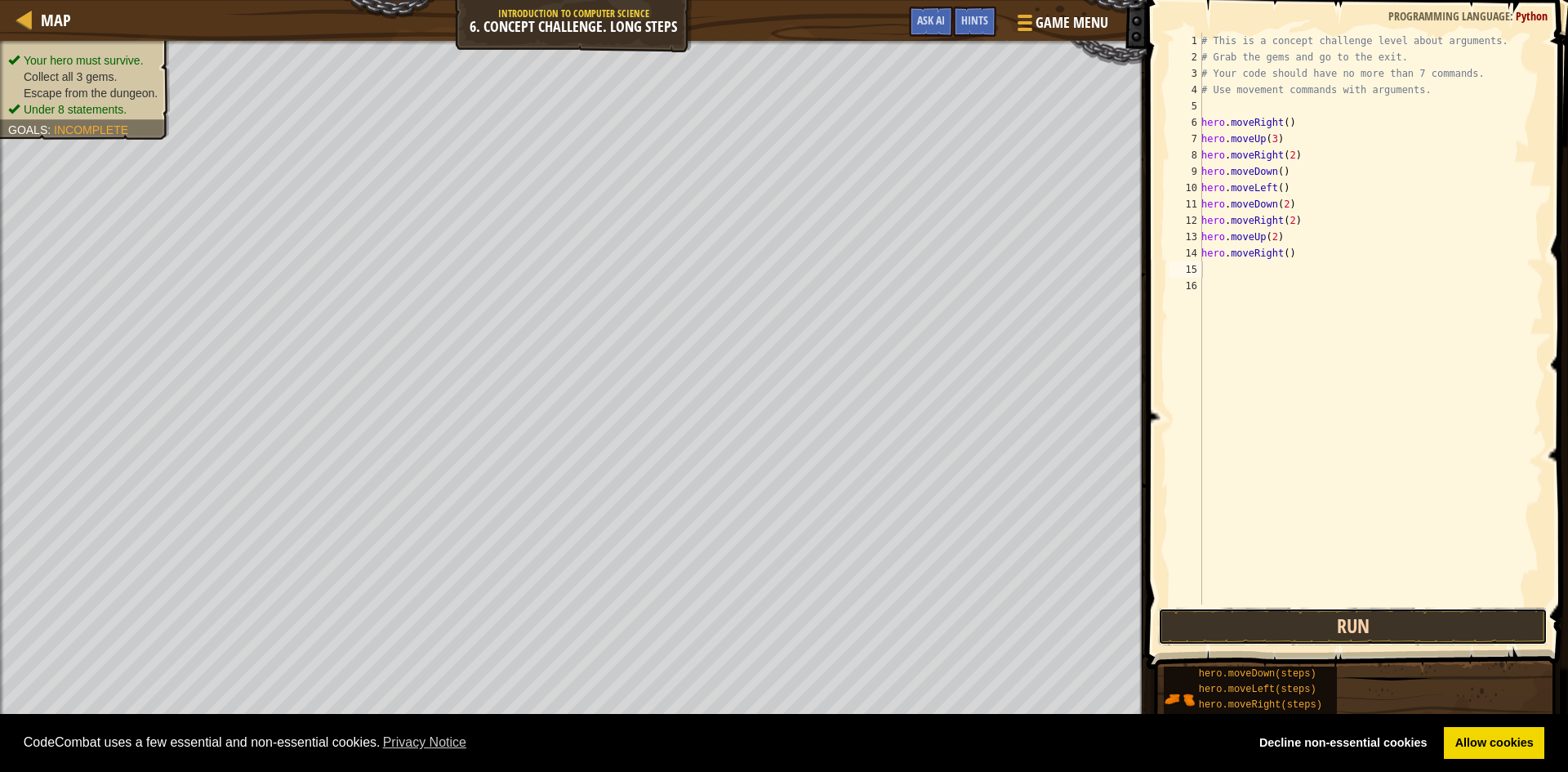
click at [1310, 620] on button "Run" at bounding box center [1352, 627] width 390 height 38
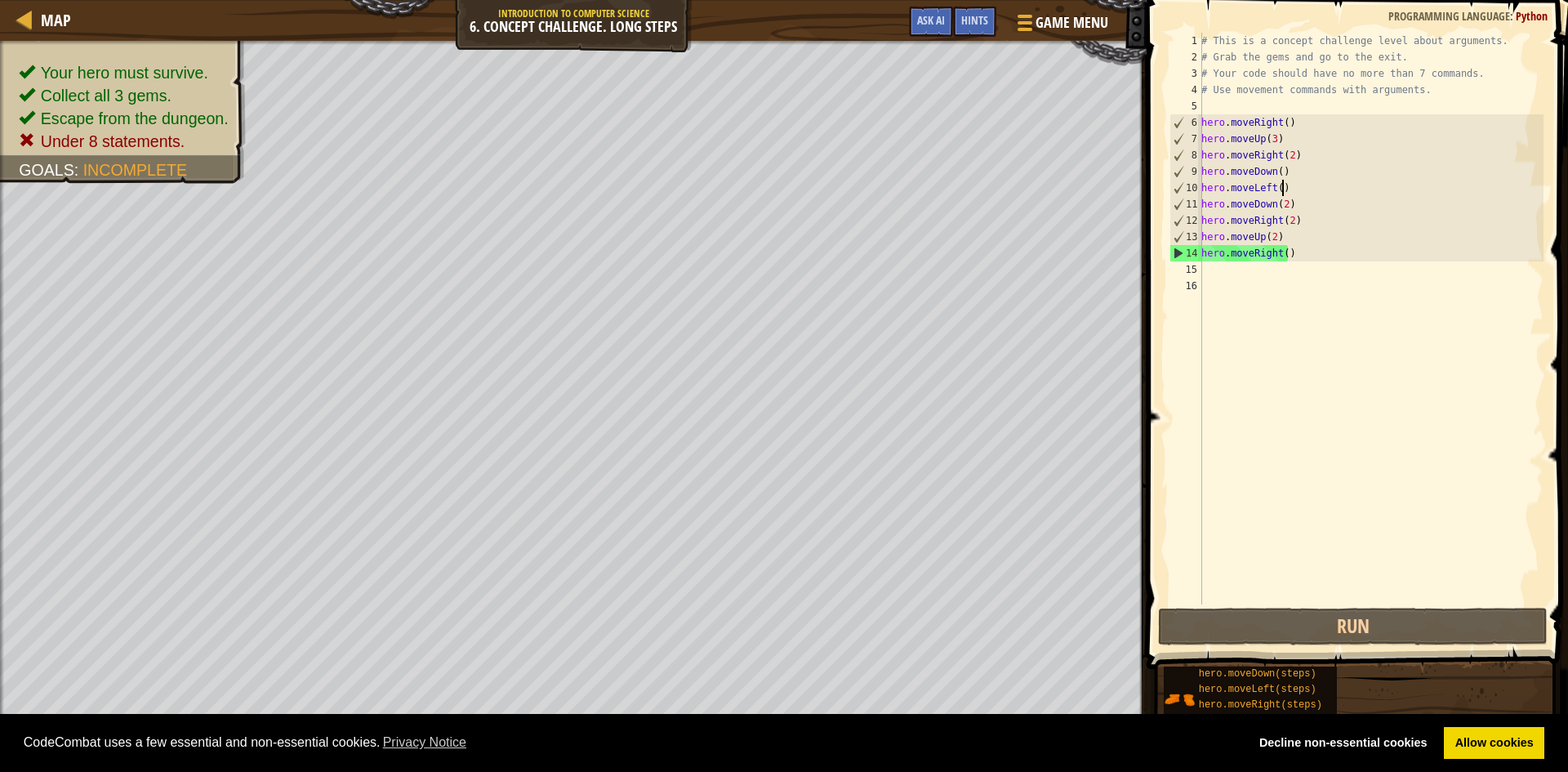
click at [1290, 190] on div "# This is a concept challenge level about arguments. # Grab the gems and go to …" at bounding box center [1371, 335] width 346 height 605
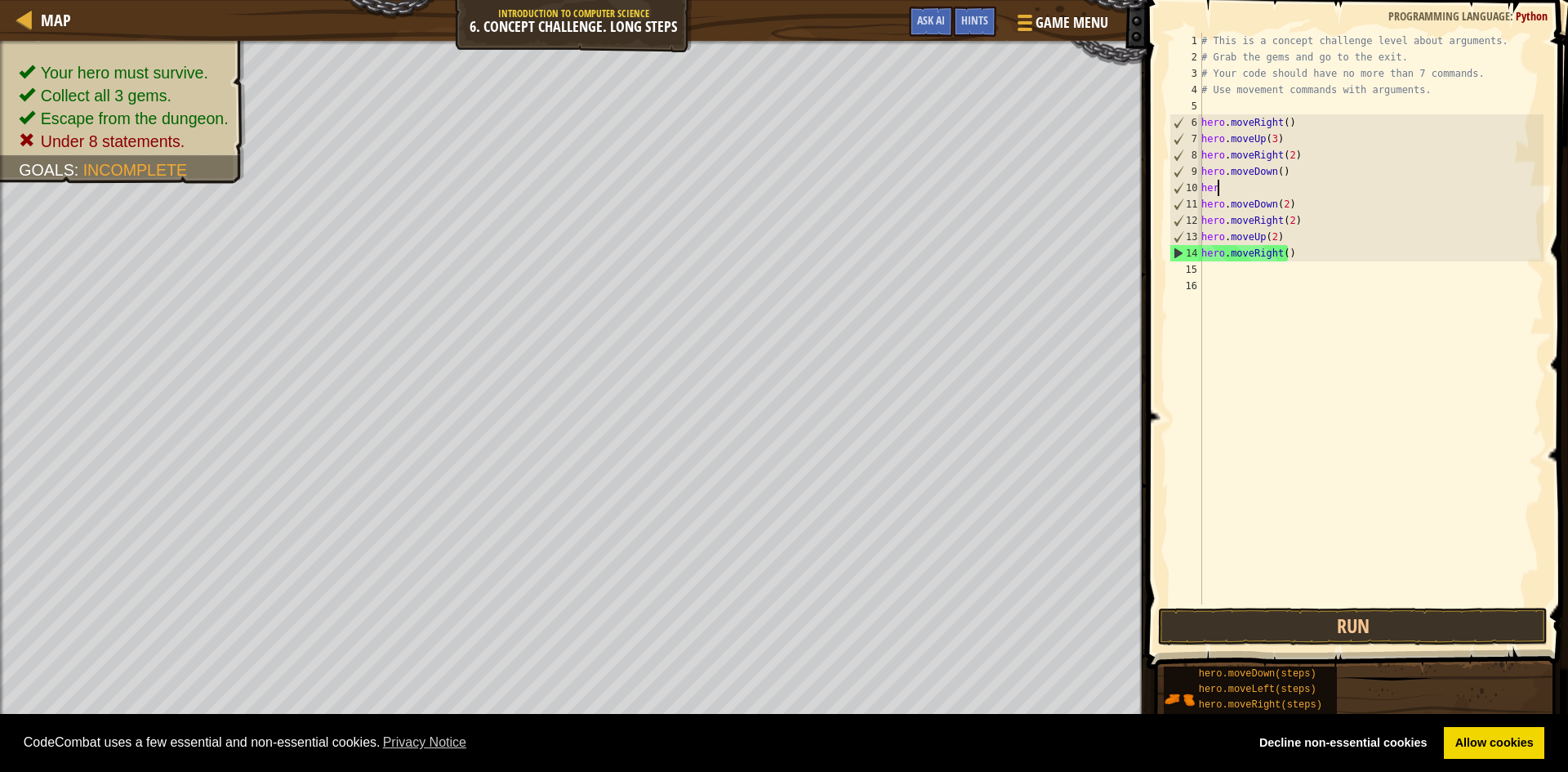
type textarea "h"
click at [1295, 203] on div "# This is a concept challenge level about arguments. # Grab the gems and go to …" at bounding box center [1371, 335] width 346 height 605
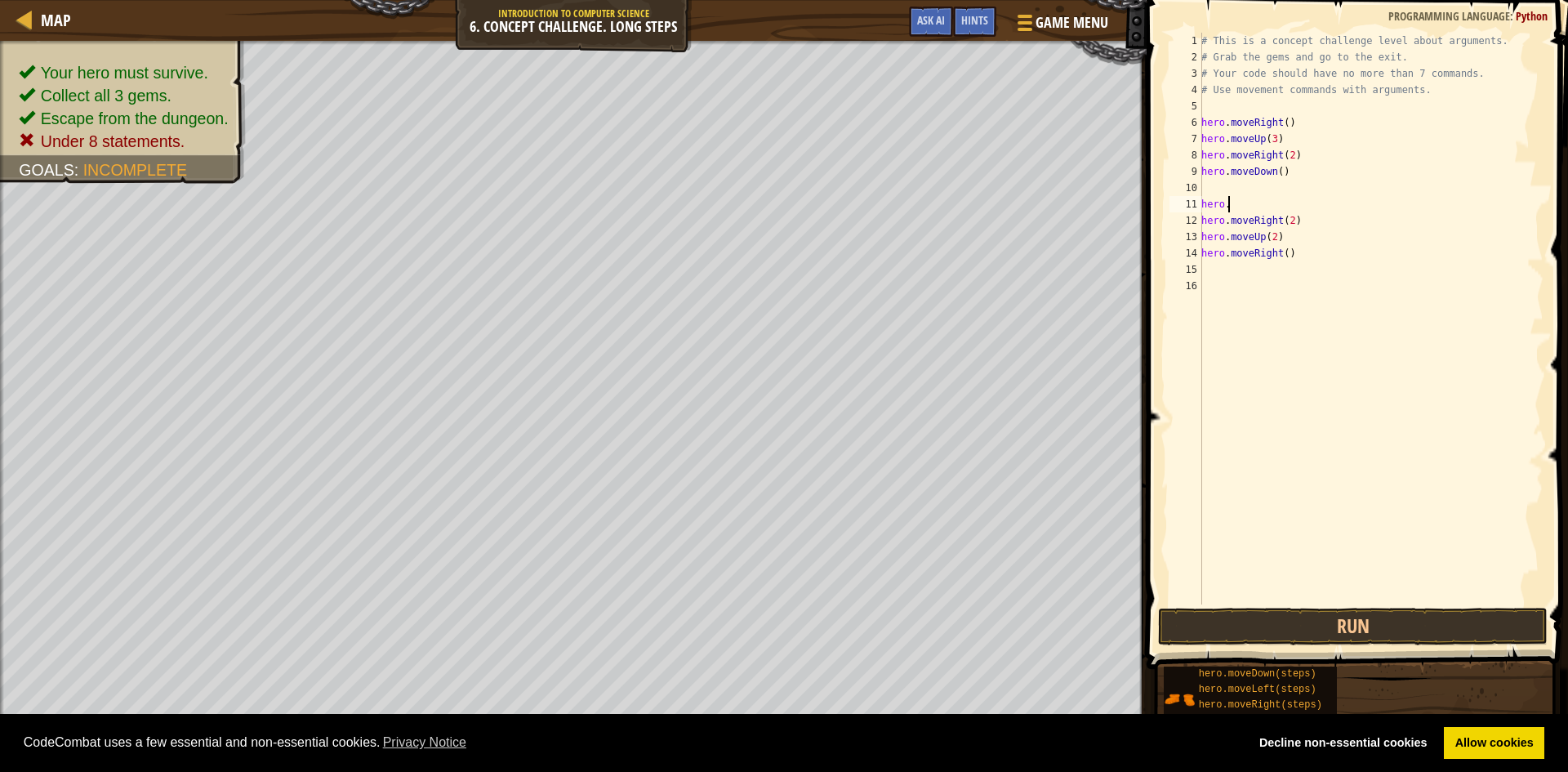
type textarea "h"
click at [1298, 222] on div "# This is a concept challenge level about arguments. # Grab the gems and go to …" at bounding box center [1371, 335] width 346 height 605
click at [1300, 233] on div "# This is a concept challenge level about arguments. # Grab the gems and go to …" at bounding box center [1371, 335] width 346 height 605
type textarea "h"
click at [1267, 225] on div "# This is a concept challenge level about arguments. # Grab the gems and go to …" at bounding box center [1371, 335] width 346 height 605
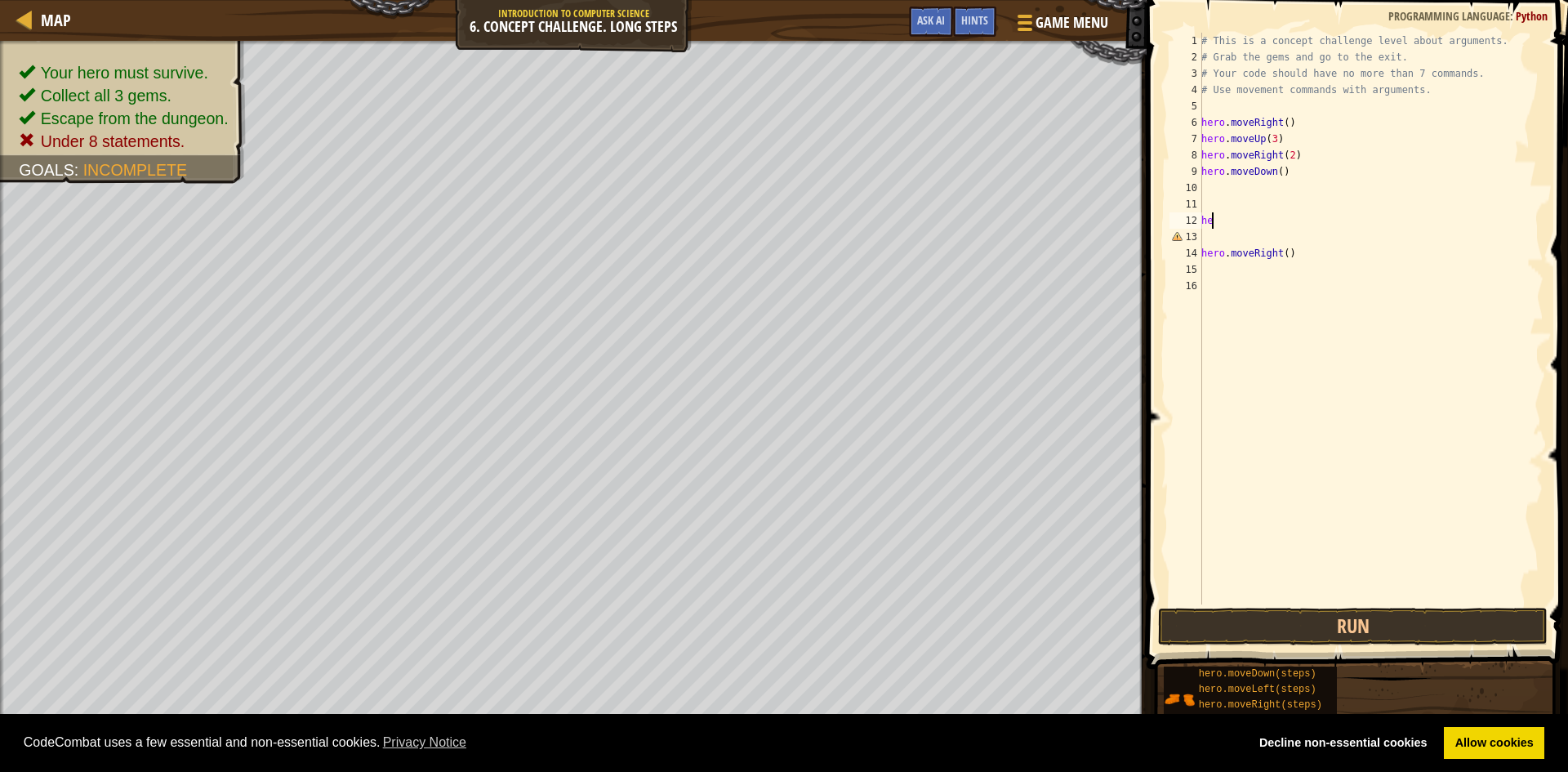
type textarea "h"
click at [1294, 262] on div "# This is a concept challenge level about arguments. # Grab the gems and go to …" at bounding box center [1371, 335] width 346 height 605
type textarea "h"
click at [1217, 188] on div "# This is a concept challenge level about arguments. # Grab the gems and go to …" at bounding box center [1371, 335] width 346 height 605
click at [1274, 172] on div "# This is a concept challenge level about arguments. # Grab the gems and go to …" at bounding box center [1371, 335] width 346 height 605
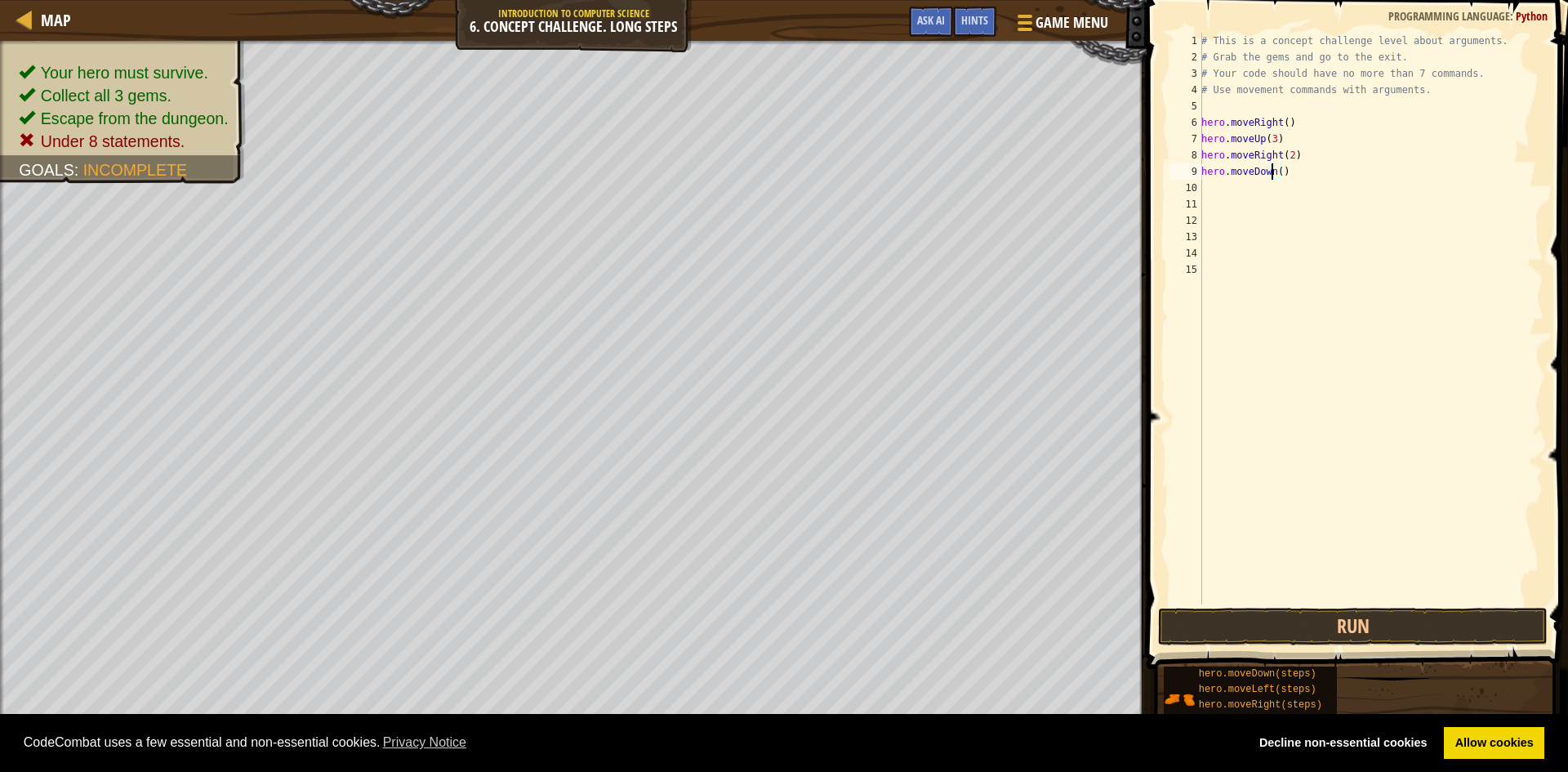
click at [1277, 172] on div "# This is a concept challenge level about arguments. # Grab the gems and go to …" at bounding box center [1371, 335] width 346 height 605
type textarea "hero.moveDown(3)"
click at [1243, 190] on div "# This is a concept challenge level about arguments. # Grab the gems and go to …" at bounding box center [1371, 335] width 346 height 605
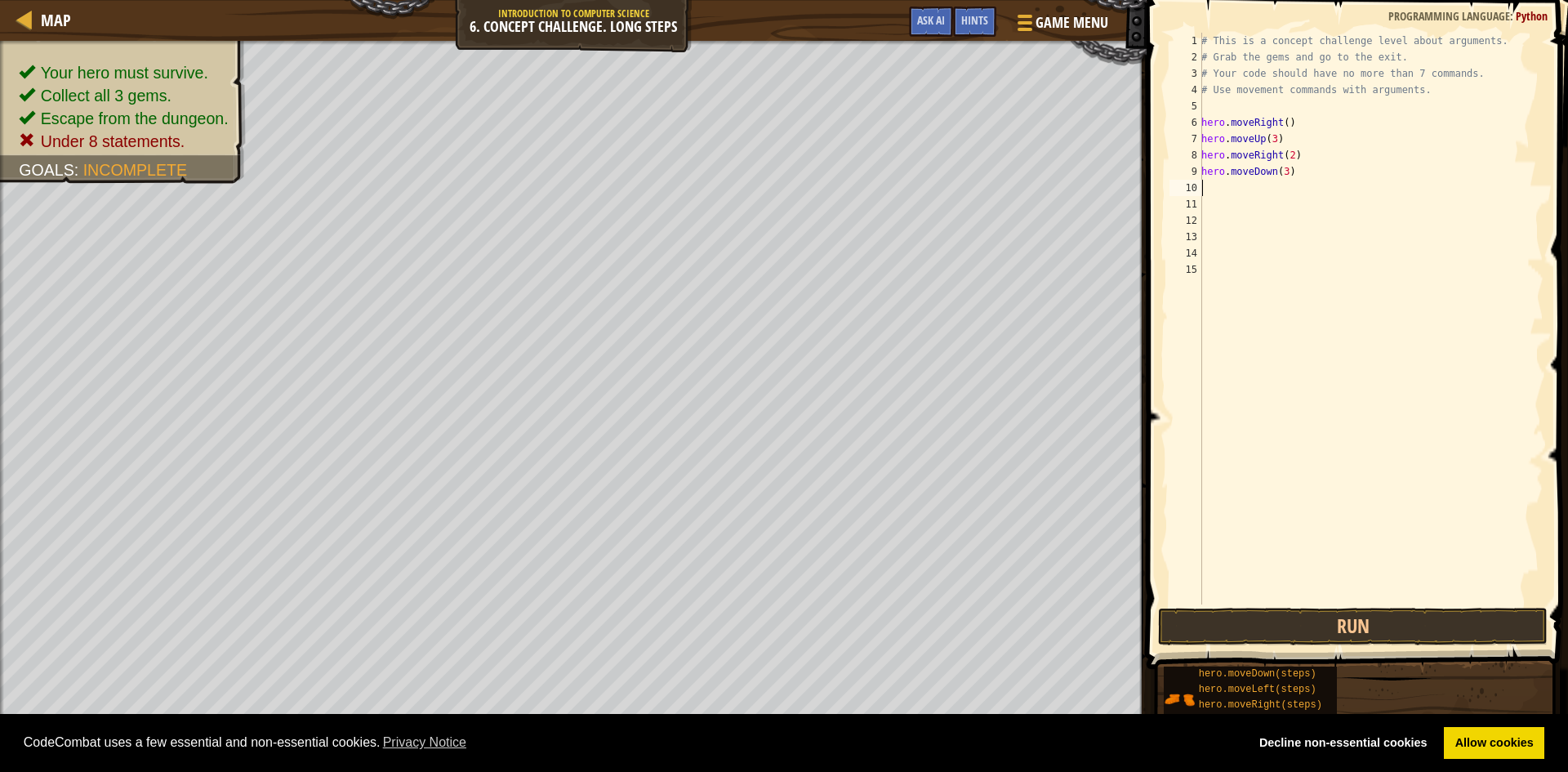
type textarea "h"
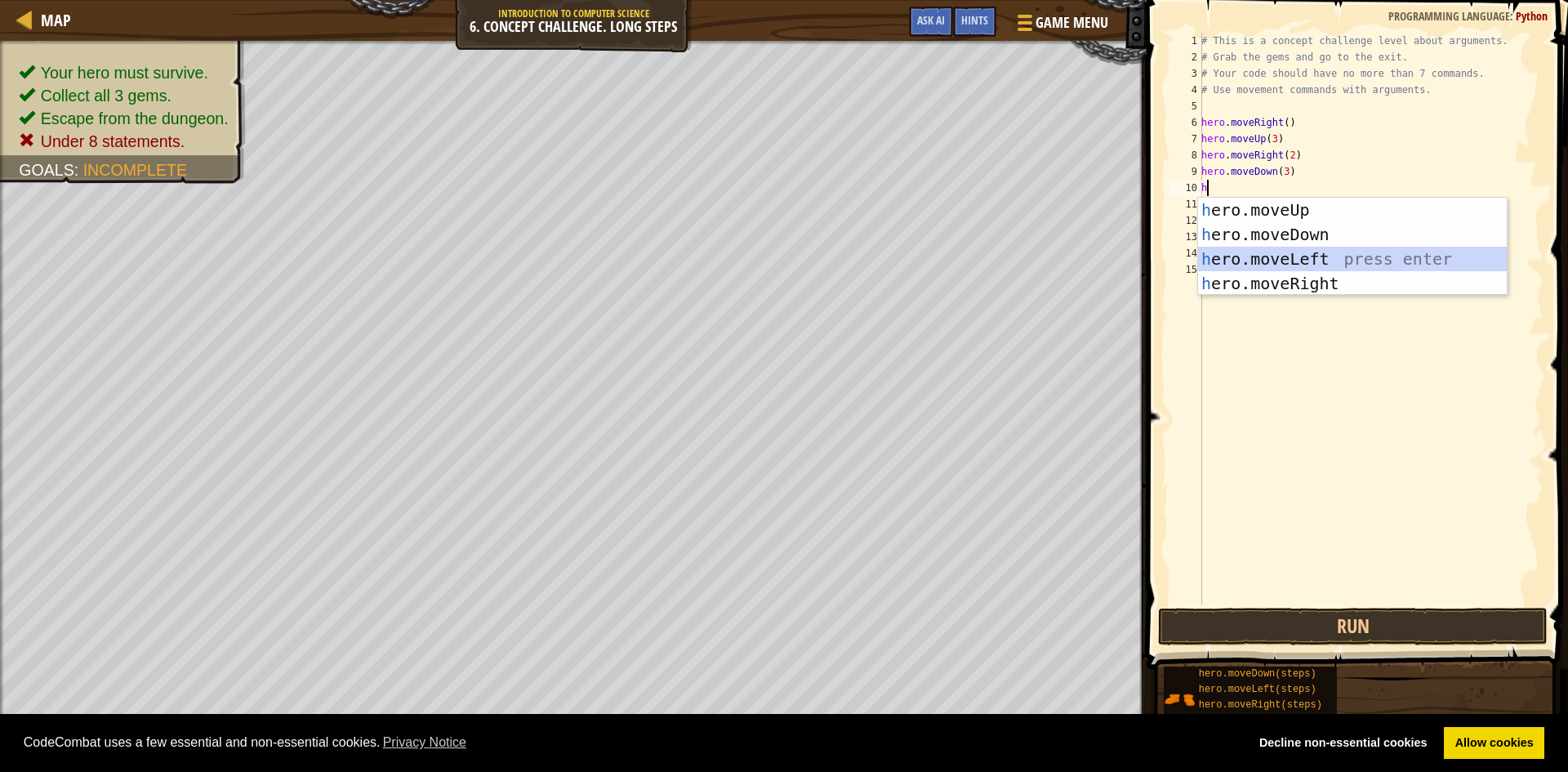
click at [1288, 269] on div "h ero.moveUp press enter h ero.moveDown press enter h ero.moveLeft press enter …" at bounding box center [1352, 271] width 308 height 147
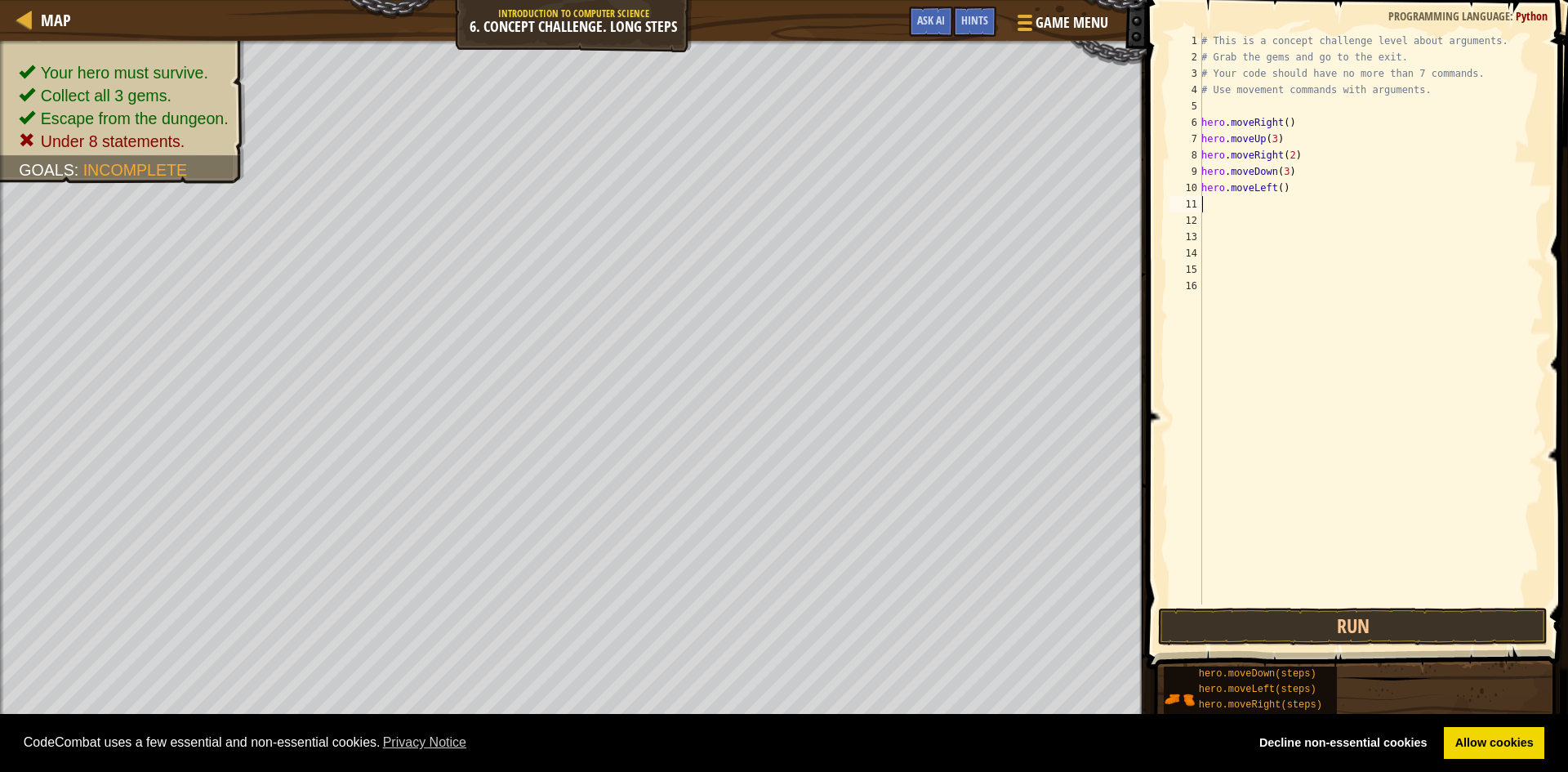
type textarea "h"
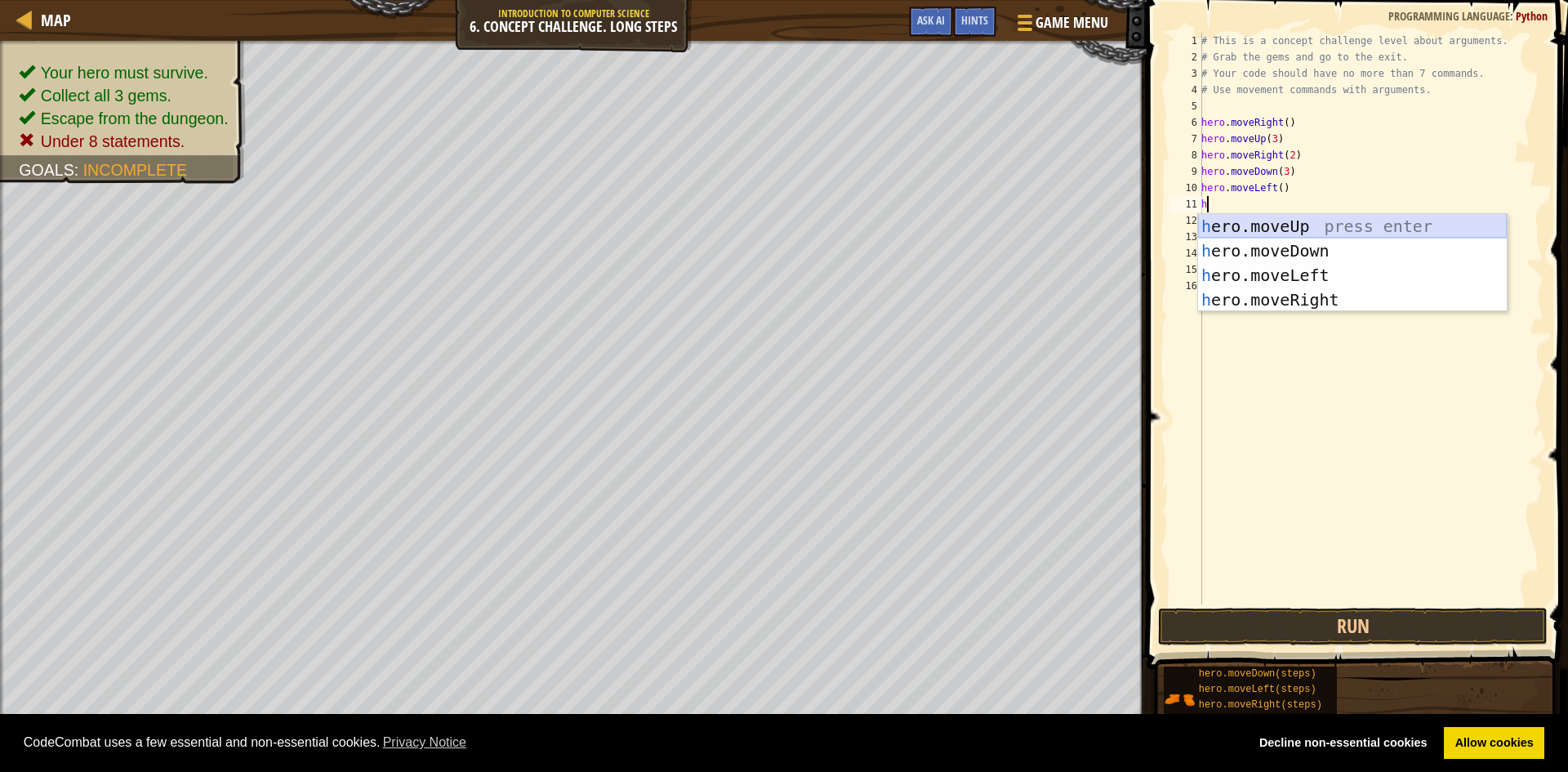
click at [1260, 227] on div "h ero.moveUp press enter h ero.moveDown press enter h ero.moveLeft press enter …" at bounding box center [1352, 287] width 308 height 147
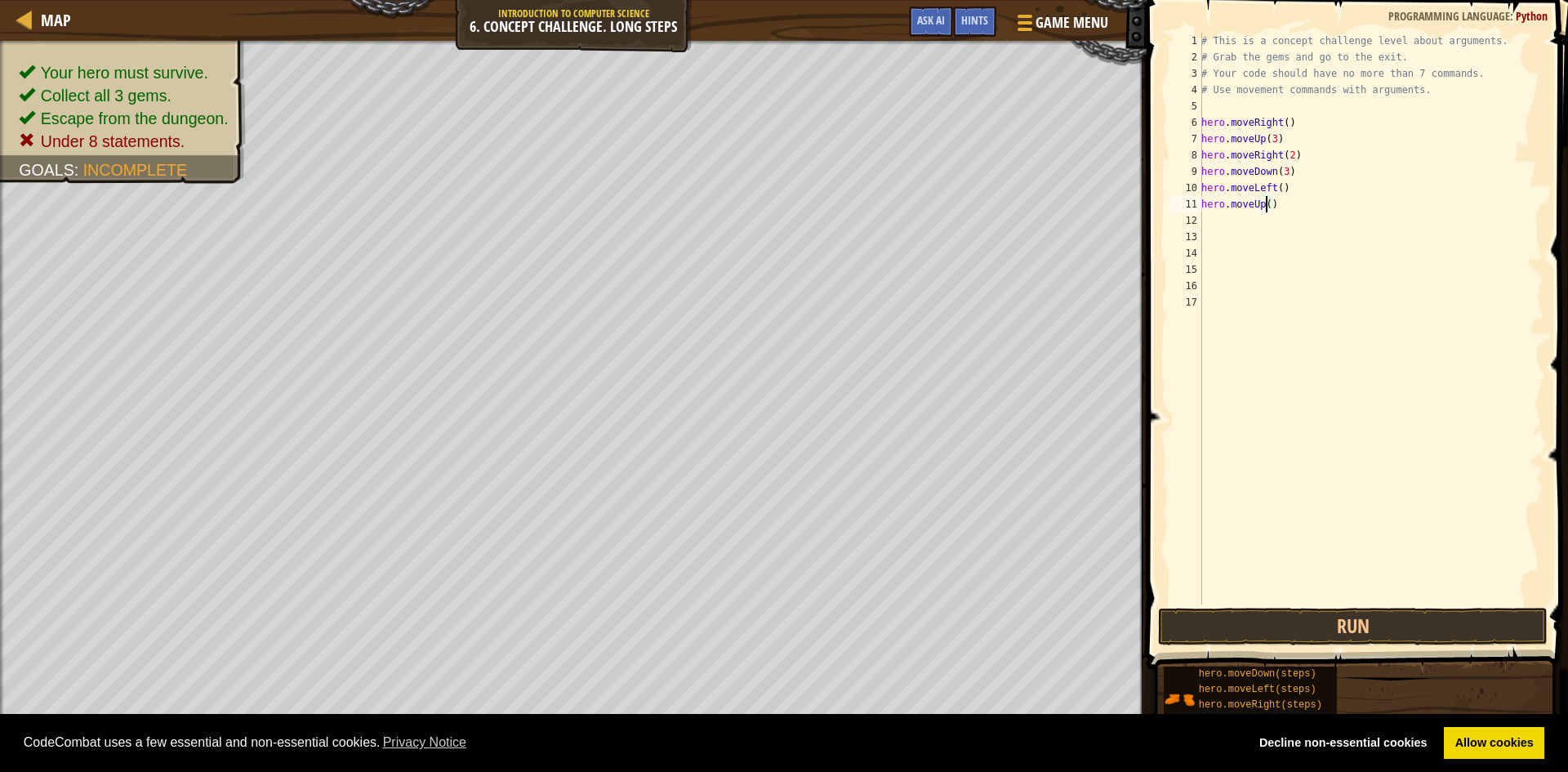
click at [1267, 204] on div "# This is a concept challenge level about arguments. # Grab the gems and go to …" at bounding box center [1371, 335] width 346 height 605
type textarea "hero.moveUp(2)"
click at [1210, 218] on div "# This is a concept challenge level about arguments. # Grab the gems and go to …" at bounding box center [1371, 335] width 346 height 605
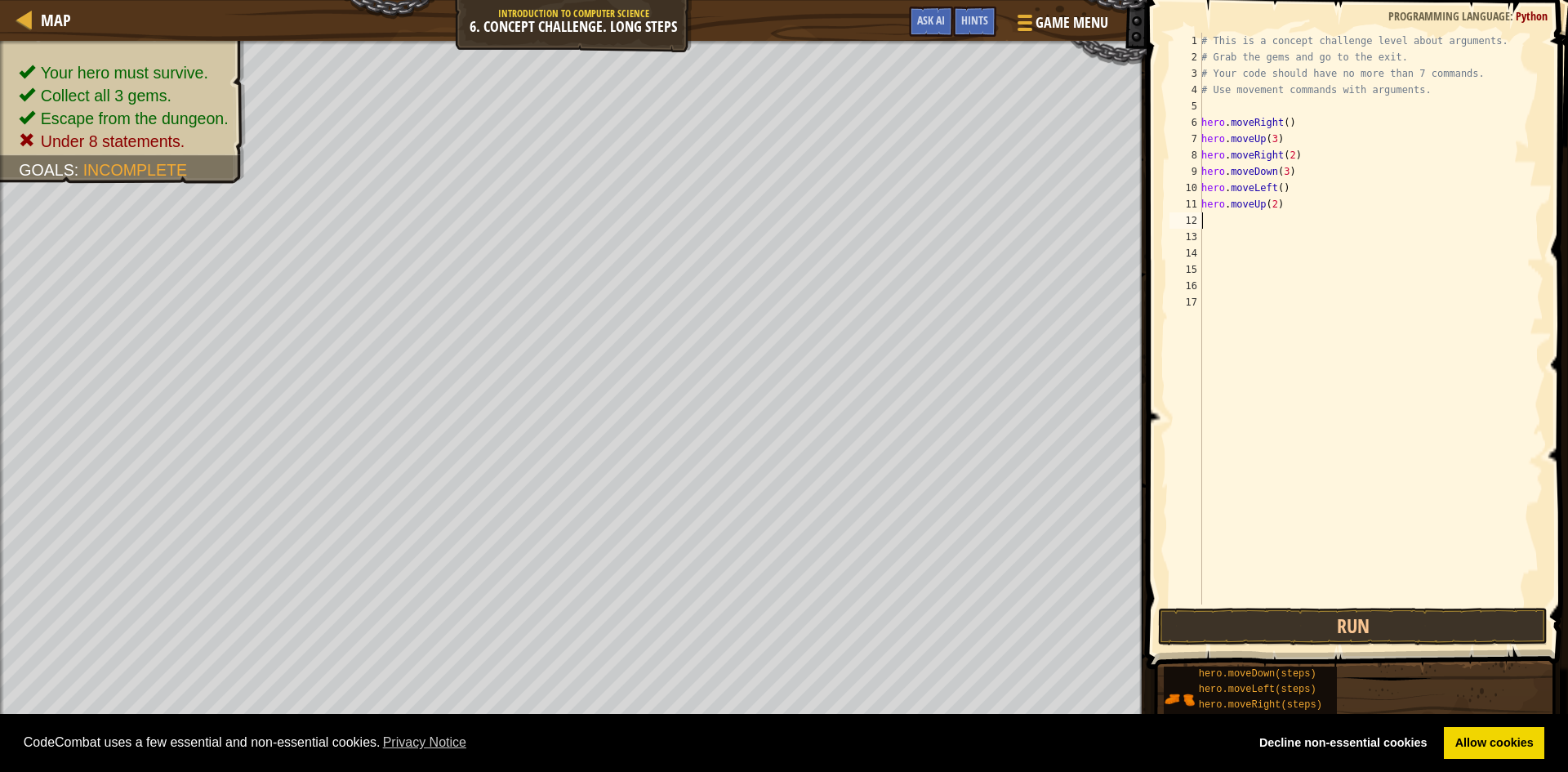
type textarea "h"
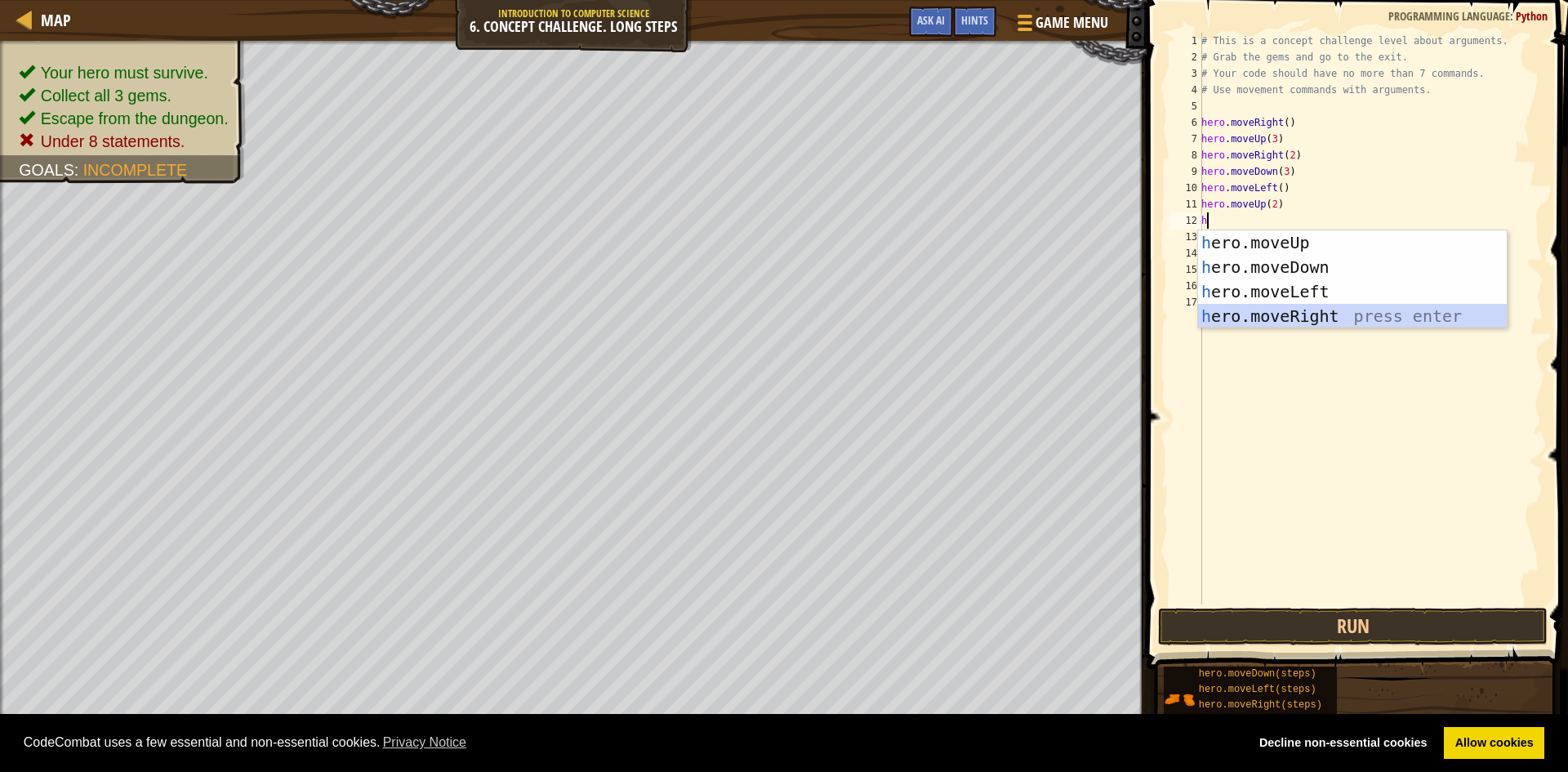
click at [1239, 307] on div "h ero.moveUp press enter h ero.moveDown press enter h ero.moveLeft press enter …" at bounding box center [1352, 304] width 308 height 147
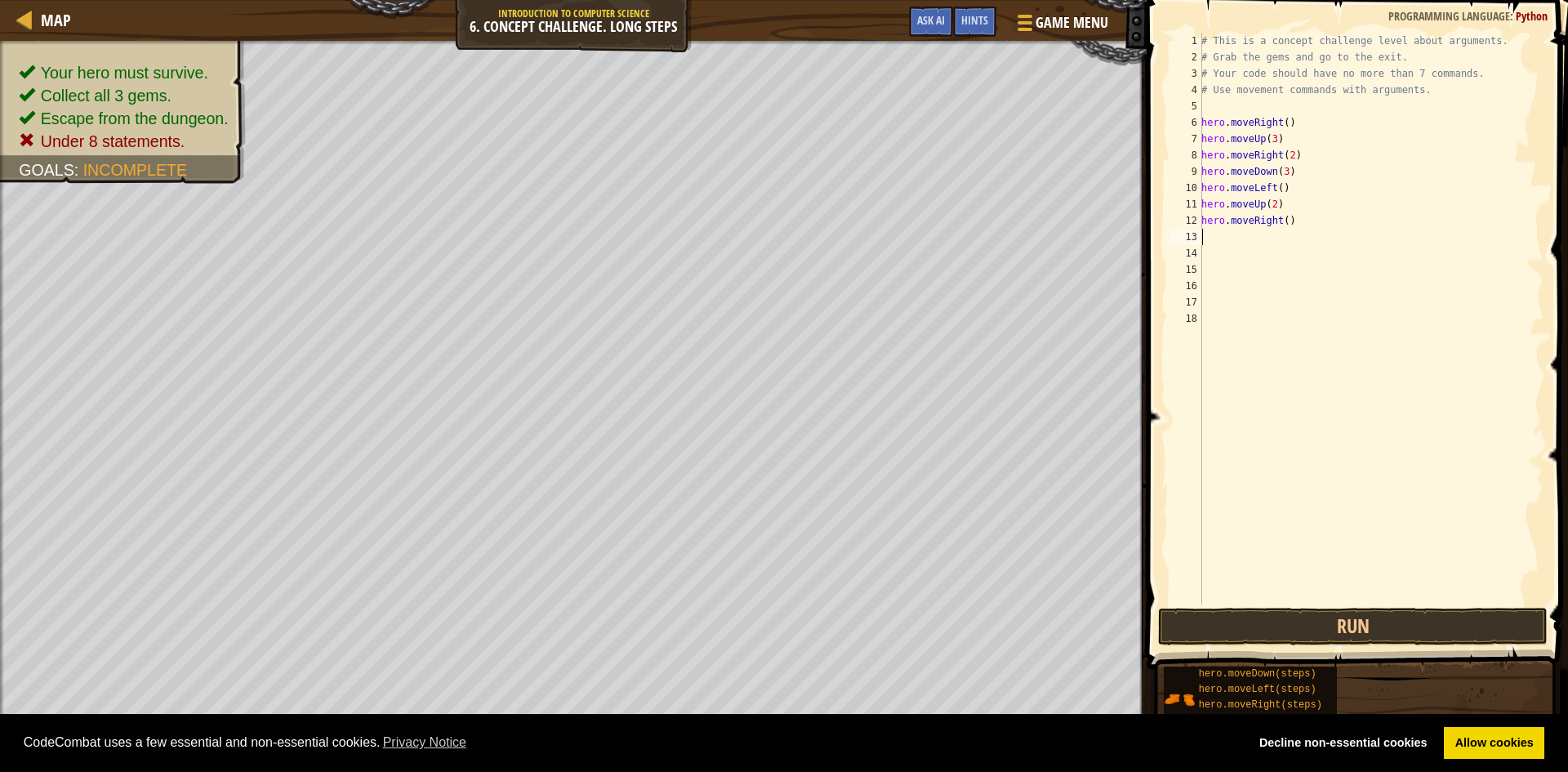
click at [1281, 222] on div "# This is a concept challenge level about arguments. # Grab the gems and go to …" at bounding box center [1371, 335] width 346 height 605
type textarea "hero.moveRight(3)"
click at [1388, 617] on button "Run" at bounding box center [1352, 627] width 390 height 38
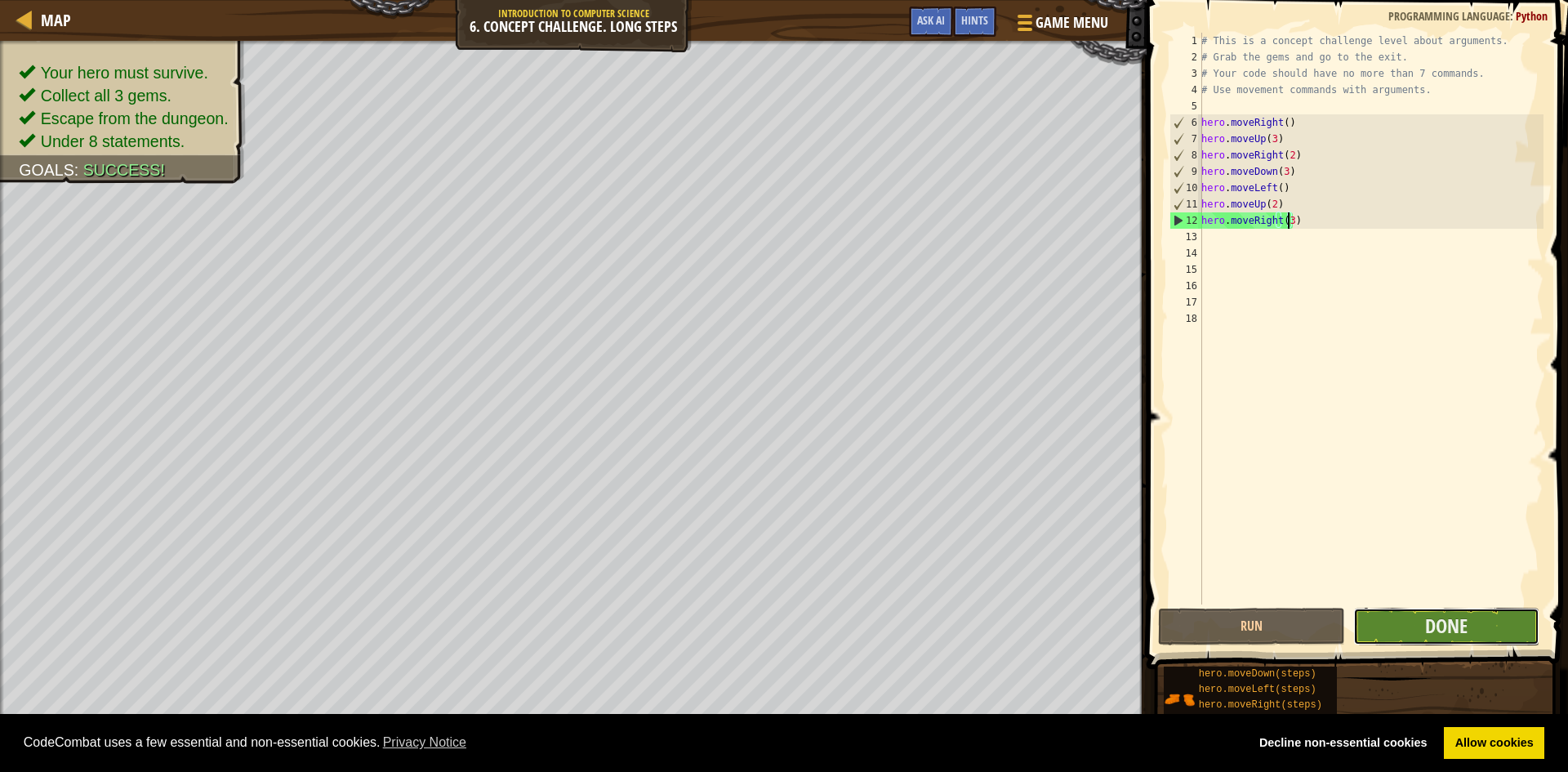
click at [1482, 621] on button "Done" at bounding box center [1447, 627] width 187 height 38
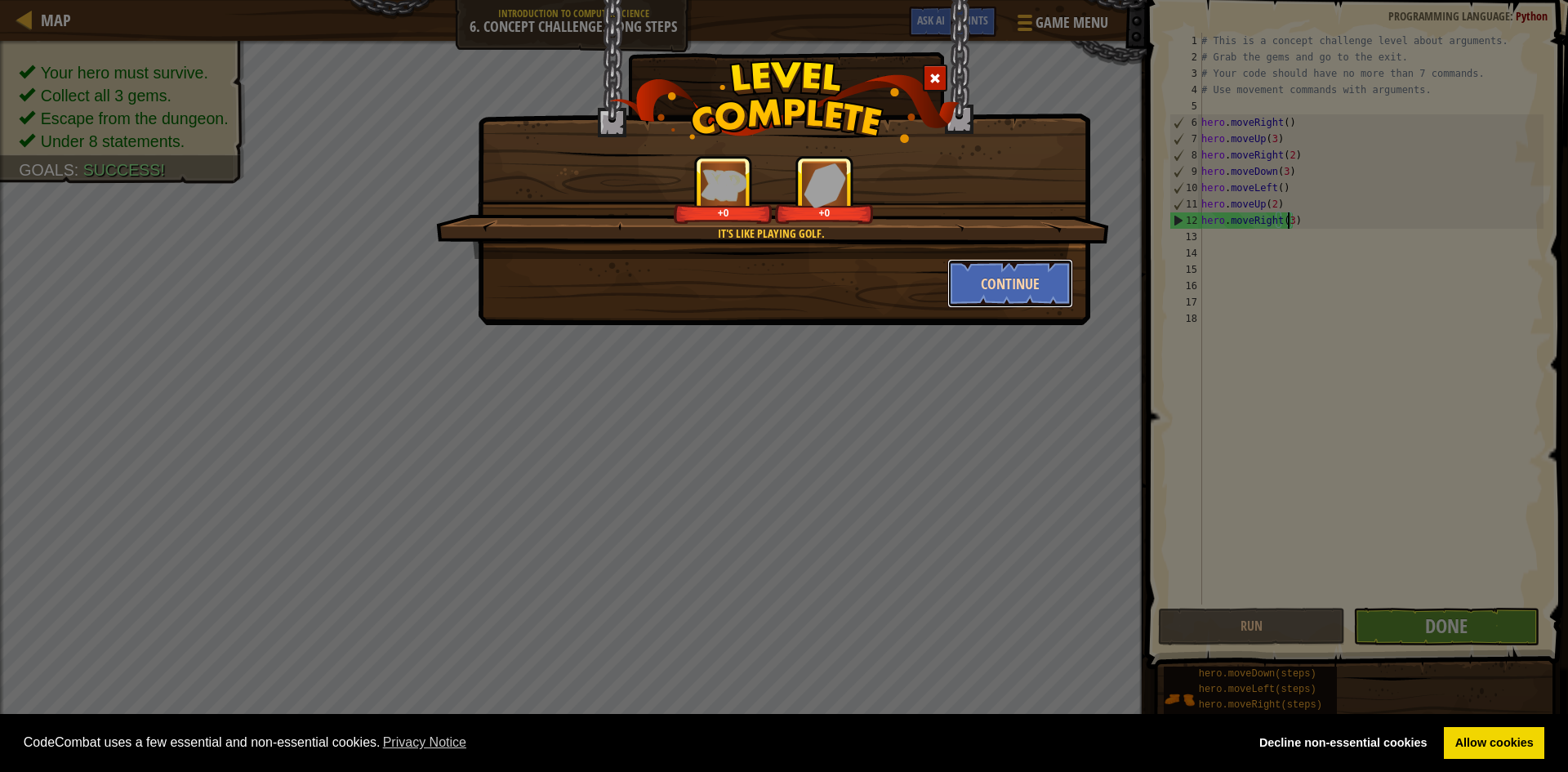
click at [1024, 290] on button "Continue" at bounding box center [1010, 283] width 126 height 49
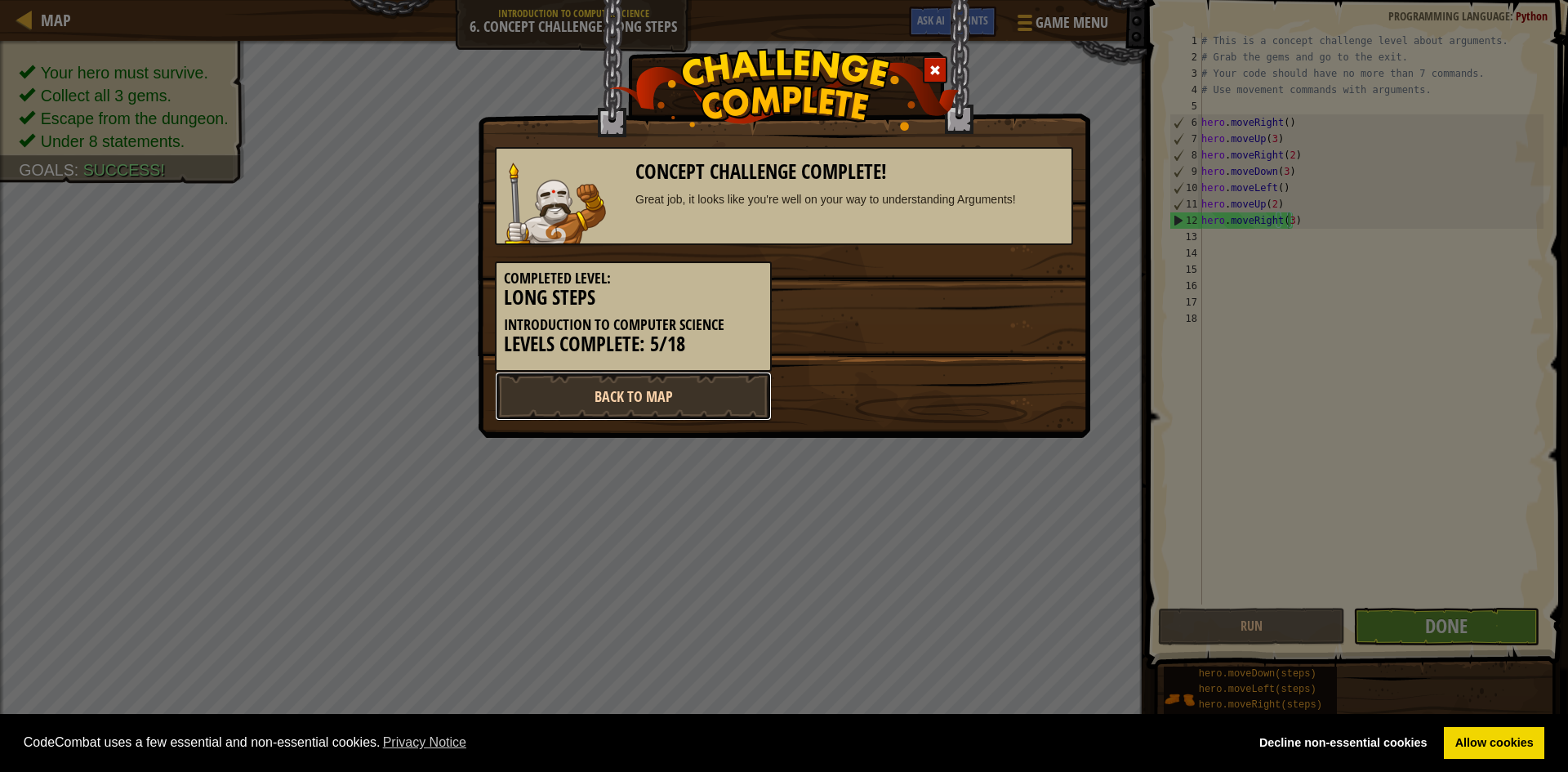
click at [683, 391] on link "Back to Map" at bounding box center [633, 395] width 277 height 49
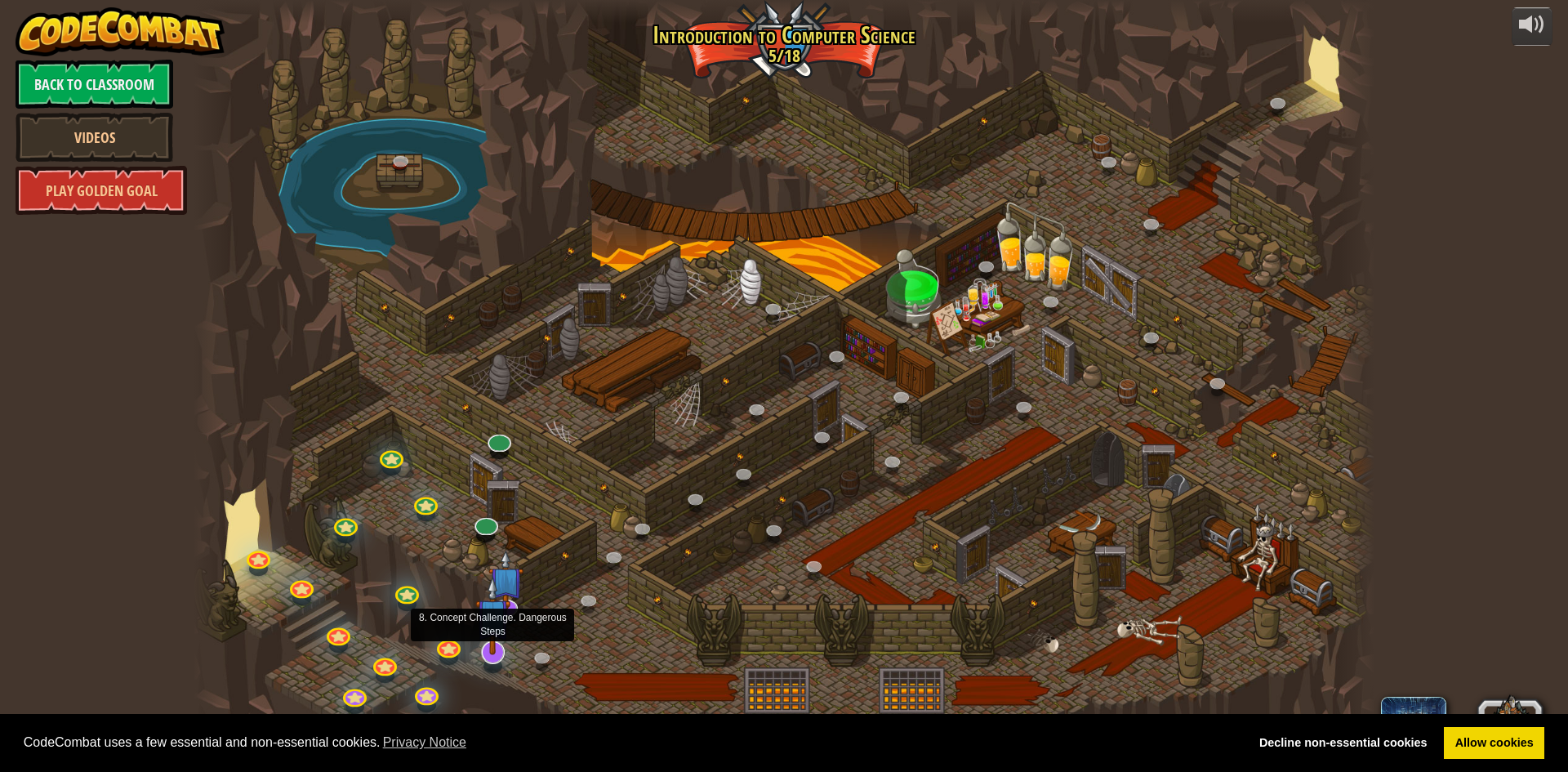
click at [495, 644] on img at bounding box center [492, 615] width 34 height 80
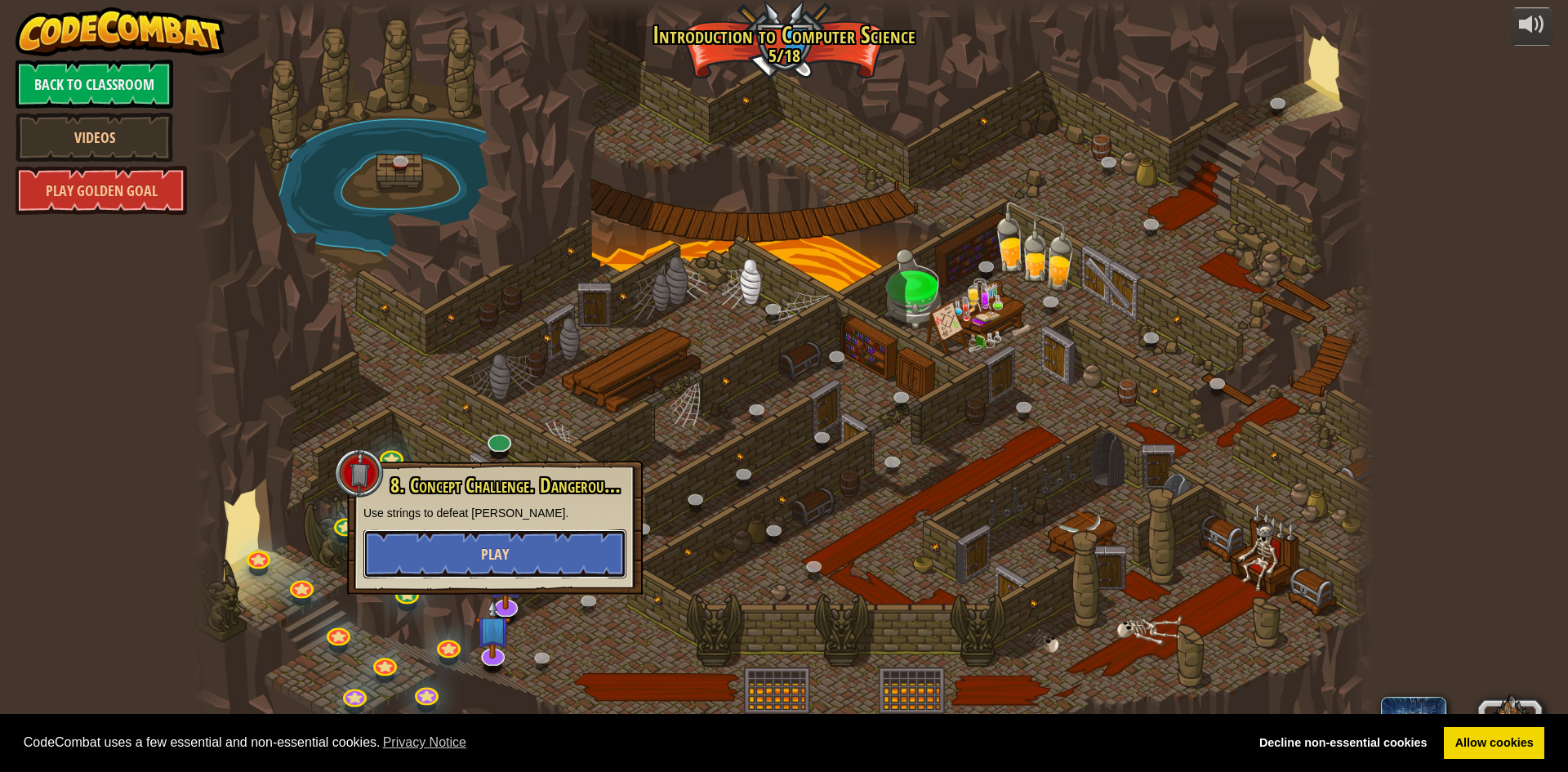
click at [562, 551] on button "Play" at bounding box center [495, 554] width 263 height 49
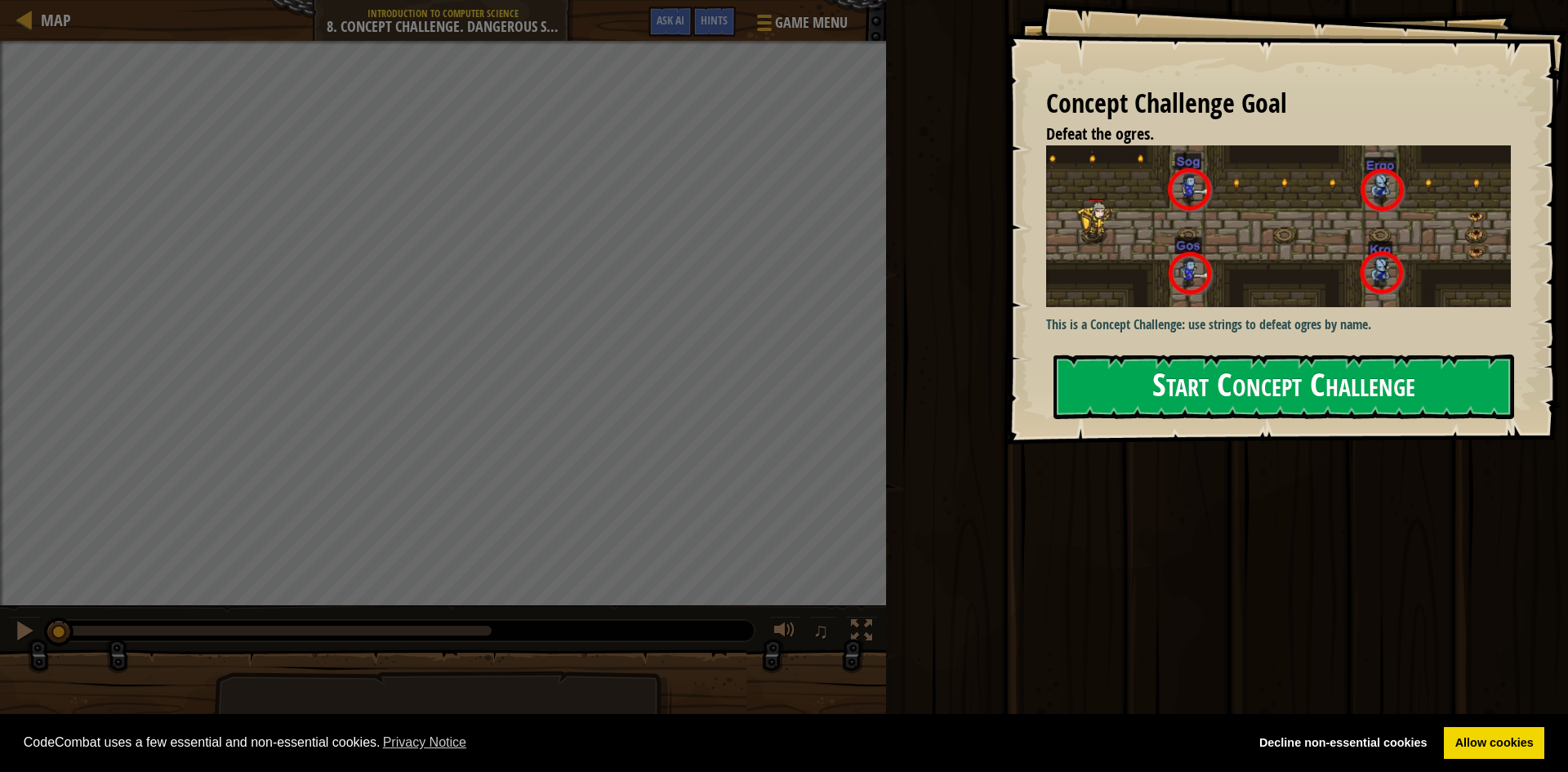
click at [1136, 402] on button "Start Concept Challenge" at bounding box center [1283, 386] width 461 height 65
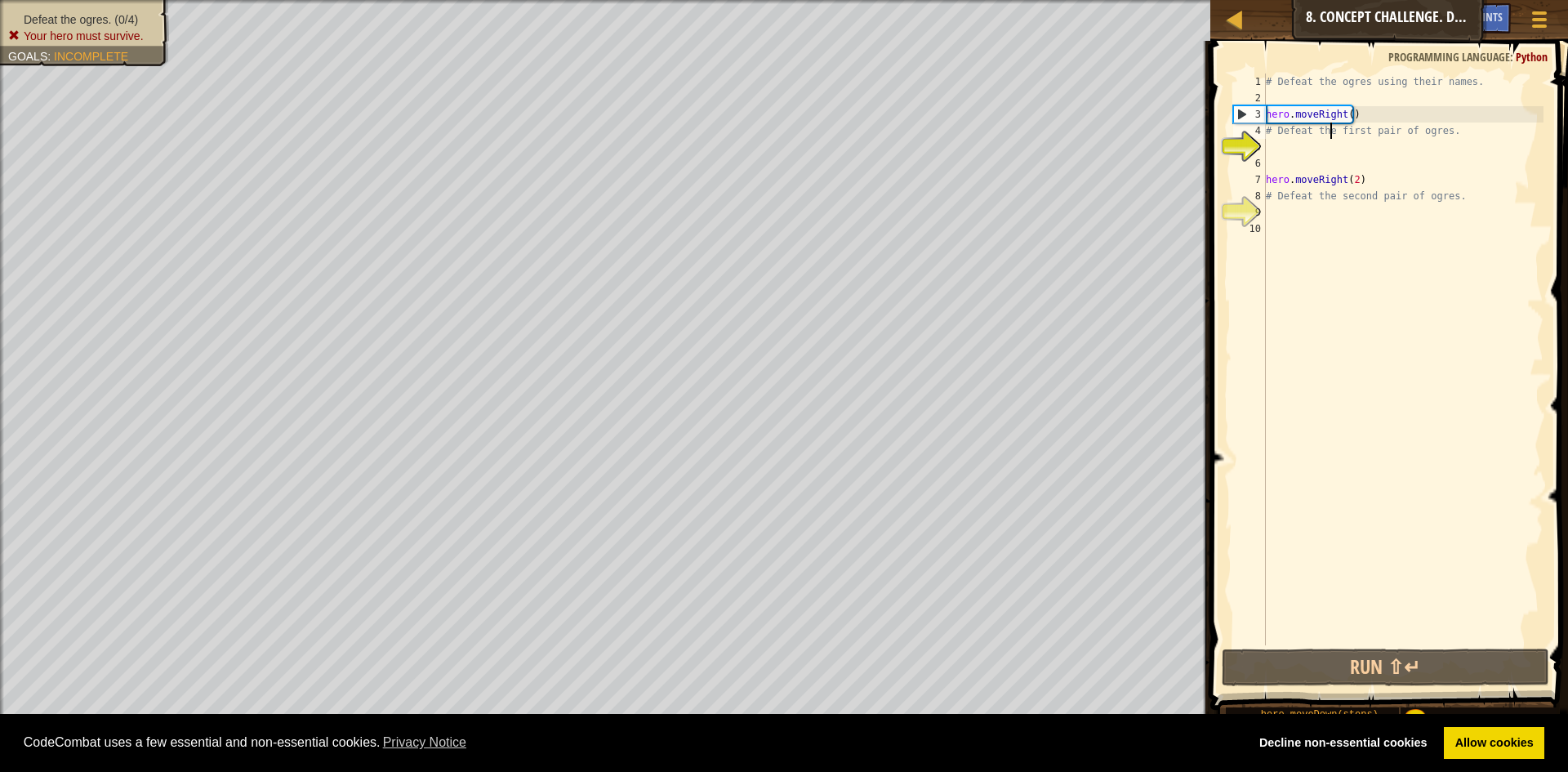
click at [1328, 131] on div "# Defeat the ogres using their names. hero . moveRight ( ) # Defeat the first p…" at bounding box center [1404, 376] width 281 height 605
click at [1286, 127] on div "# Defeat the ogres using their names. hero . moveRight ( ) # Defeat the first p…" at bounding box center [1404, 376] width 281 height 605
click at [1274, 129] on div "# Defeat the ogres using their names. hero . moveRight ( ) # Defeat the first p…" at bounding box center [1404, 376] width 281 height 605
click at [1267, 129] on div "# Defeat the ogres using their names. hero . moveRight ( ) # Defeat the first p…" at bounding box center [1404, 376] width 281 height 605
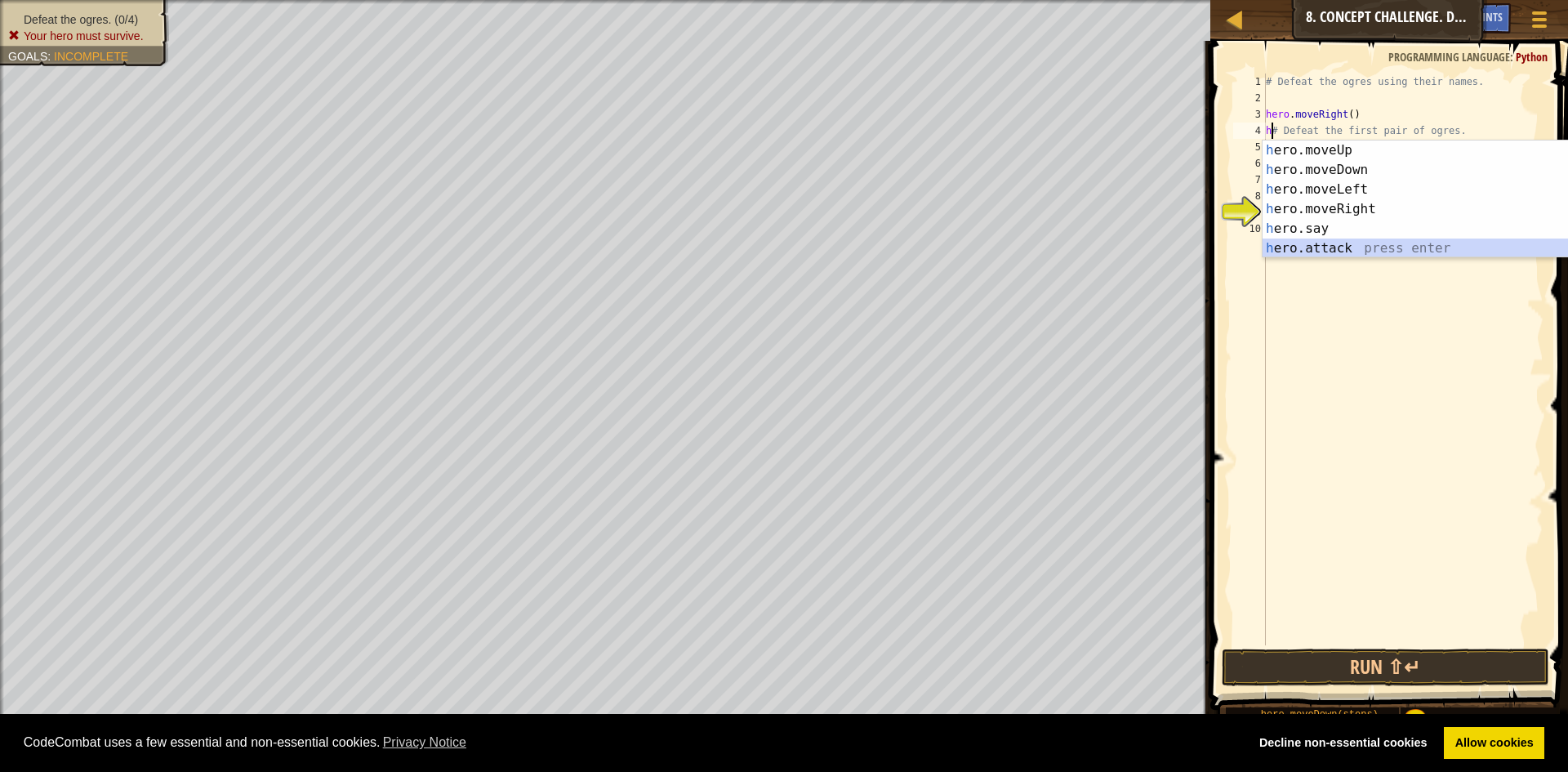
click at [1329, 248] on div "h ero.moveUp press enter h ero.moveDown press enter h ero.moveLeft press enter …" at bounding box center [1417, 218] width 308 height 157
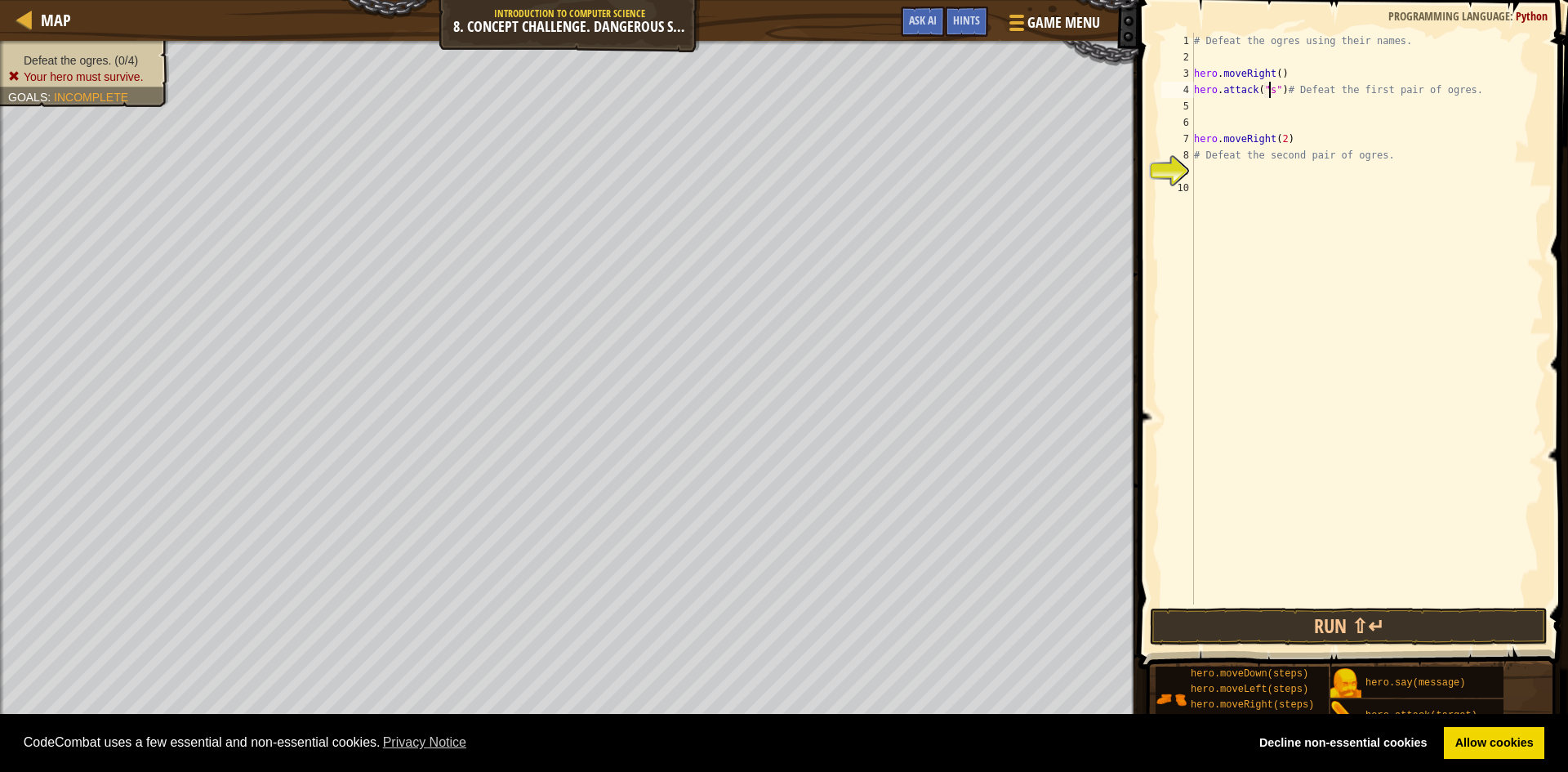
scroll to position [7, 7]
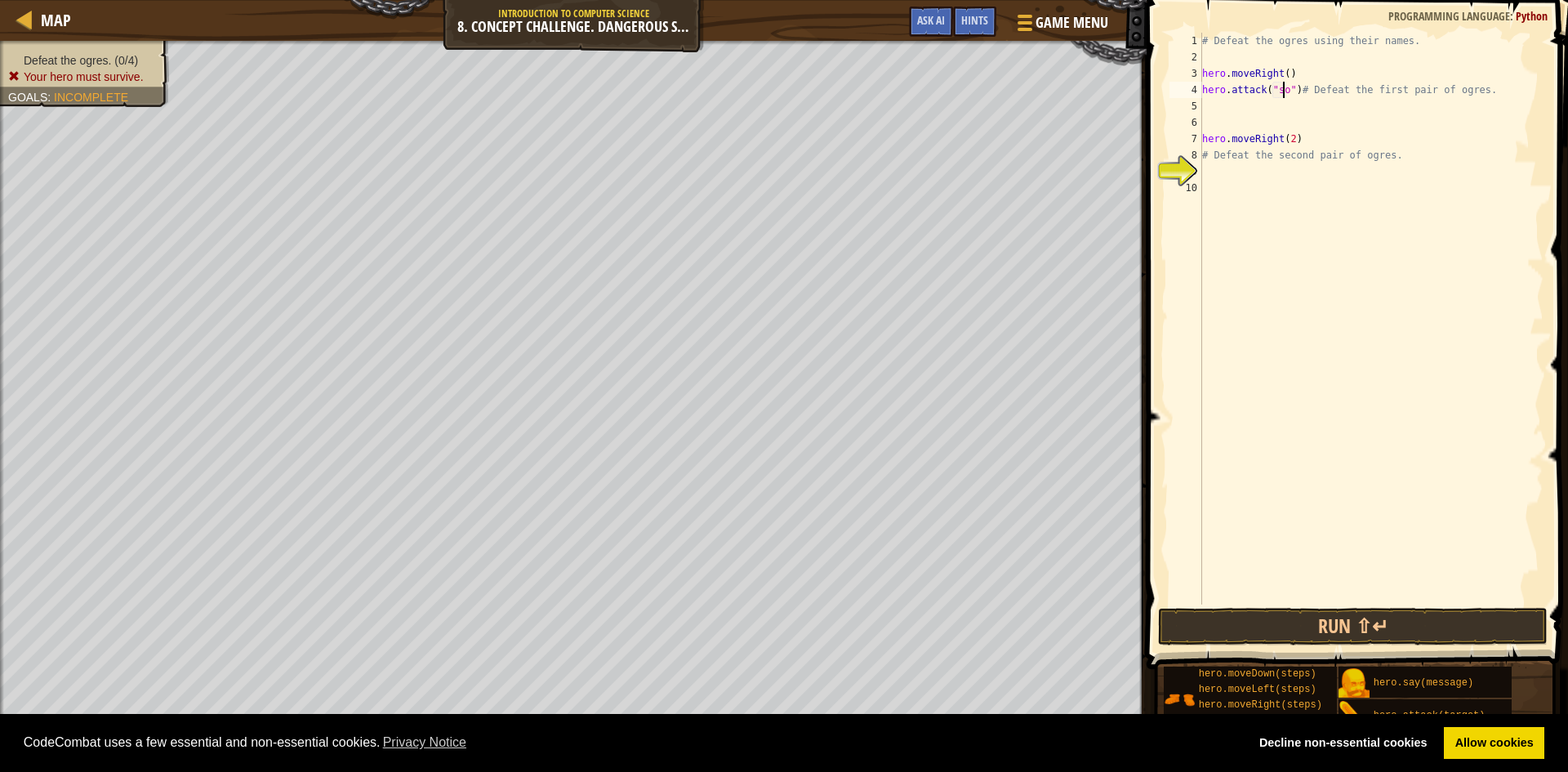
type textarea "hero.attack("sog")# Defeat the first pair of ogres."
click at [1213, 103] on div "# Defeat the ogres using their names. hero . moveRight ( ) hero . attack ( "sog…" at bounding box center [1372, 335] width 345 height 605
type textarea "g"
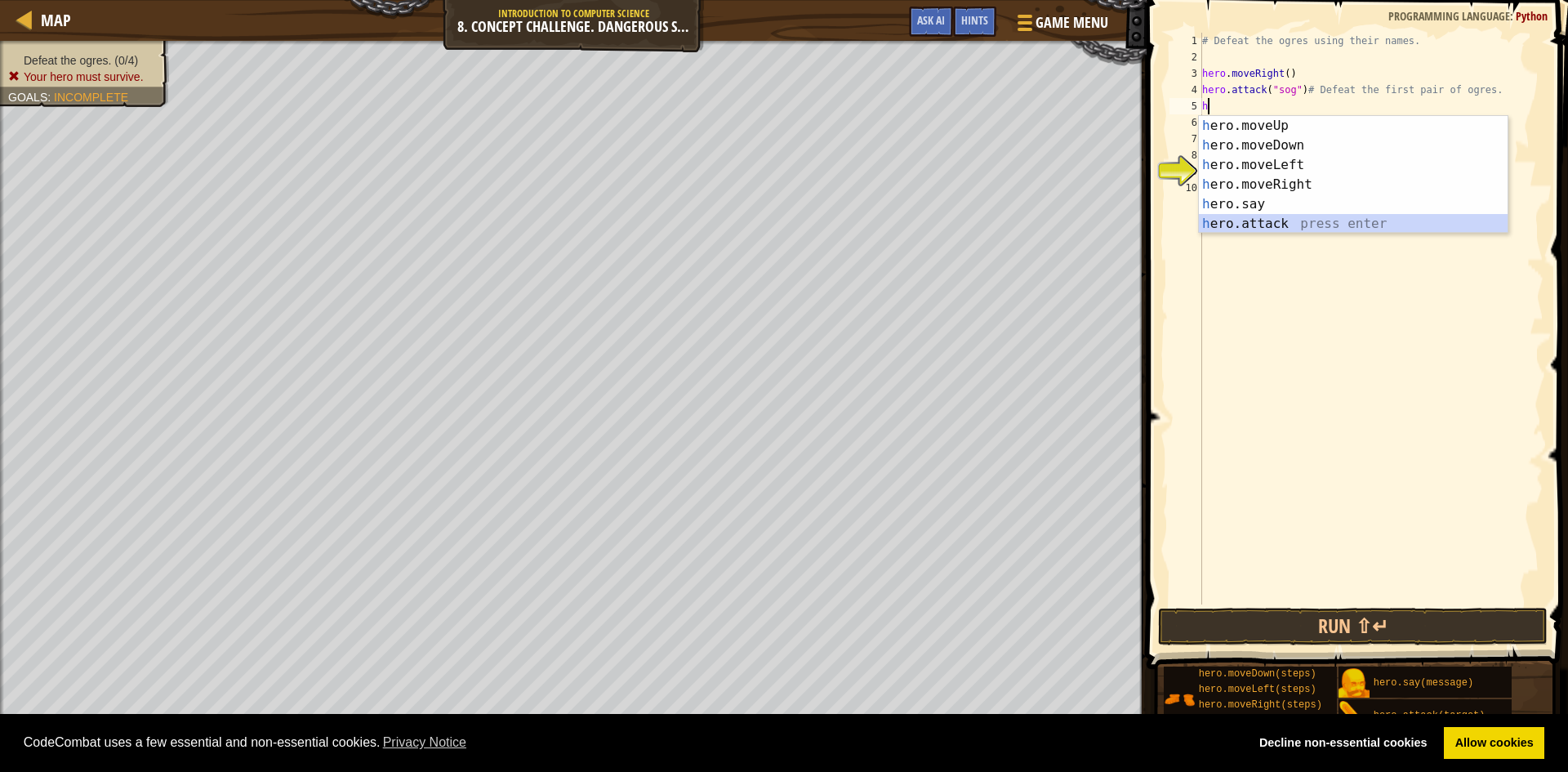
click at [1267, 220] on div "h ero.moveUp press enter h ero.moveDown press enter h ero.moveLeft press enter …" at bounding box center [1353, 194] width 308 height 157
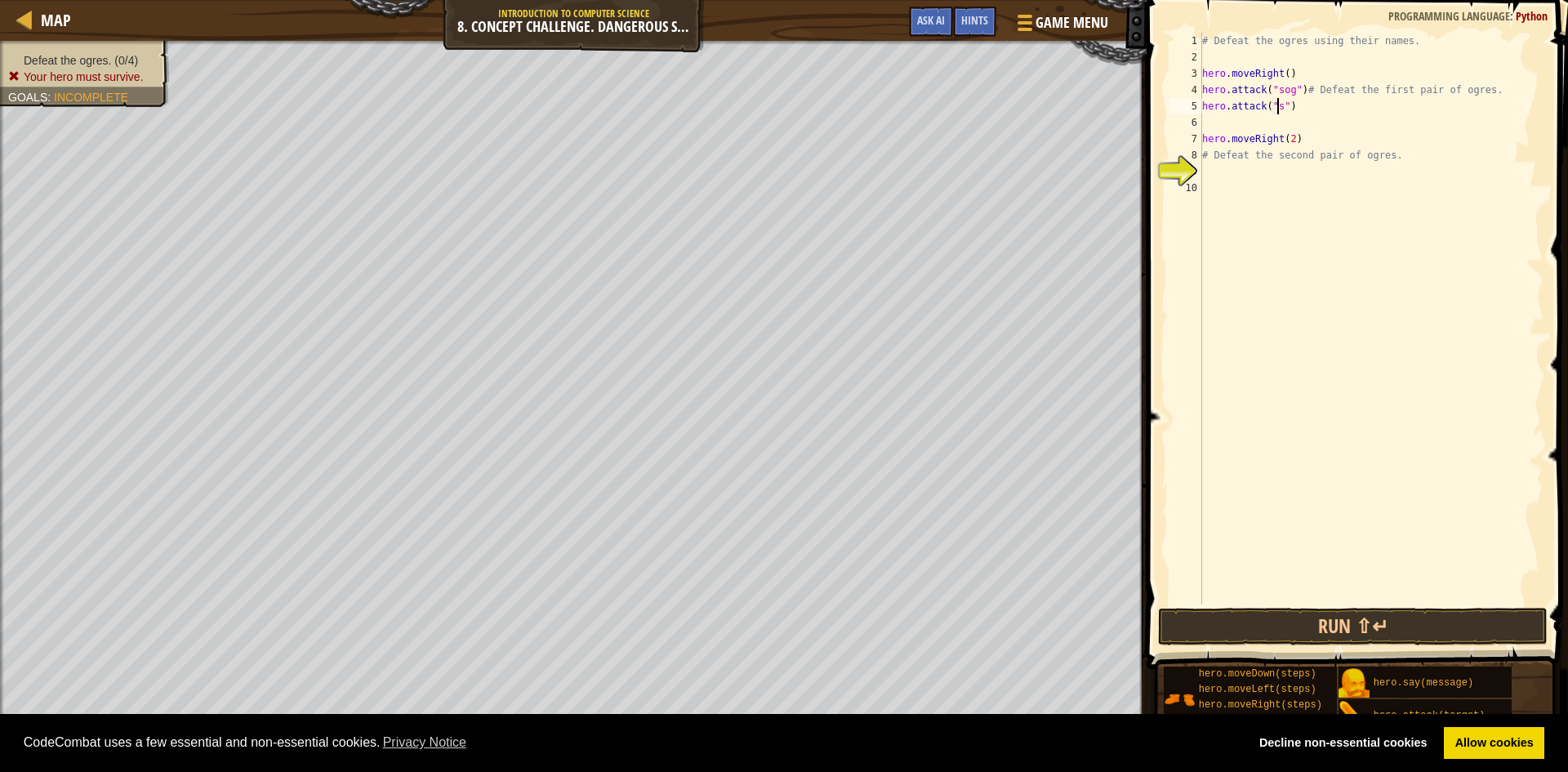
scroll to position [7, 6]
type textarea "hero.attack("sog")"
click at [1210, 118] on div "# Defeat the ogres using their names. hero . moveRight ( ) hero . attack ( "sog…" at bounding box center [1372, 335] width 345 height 605
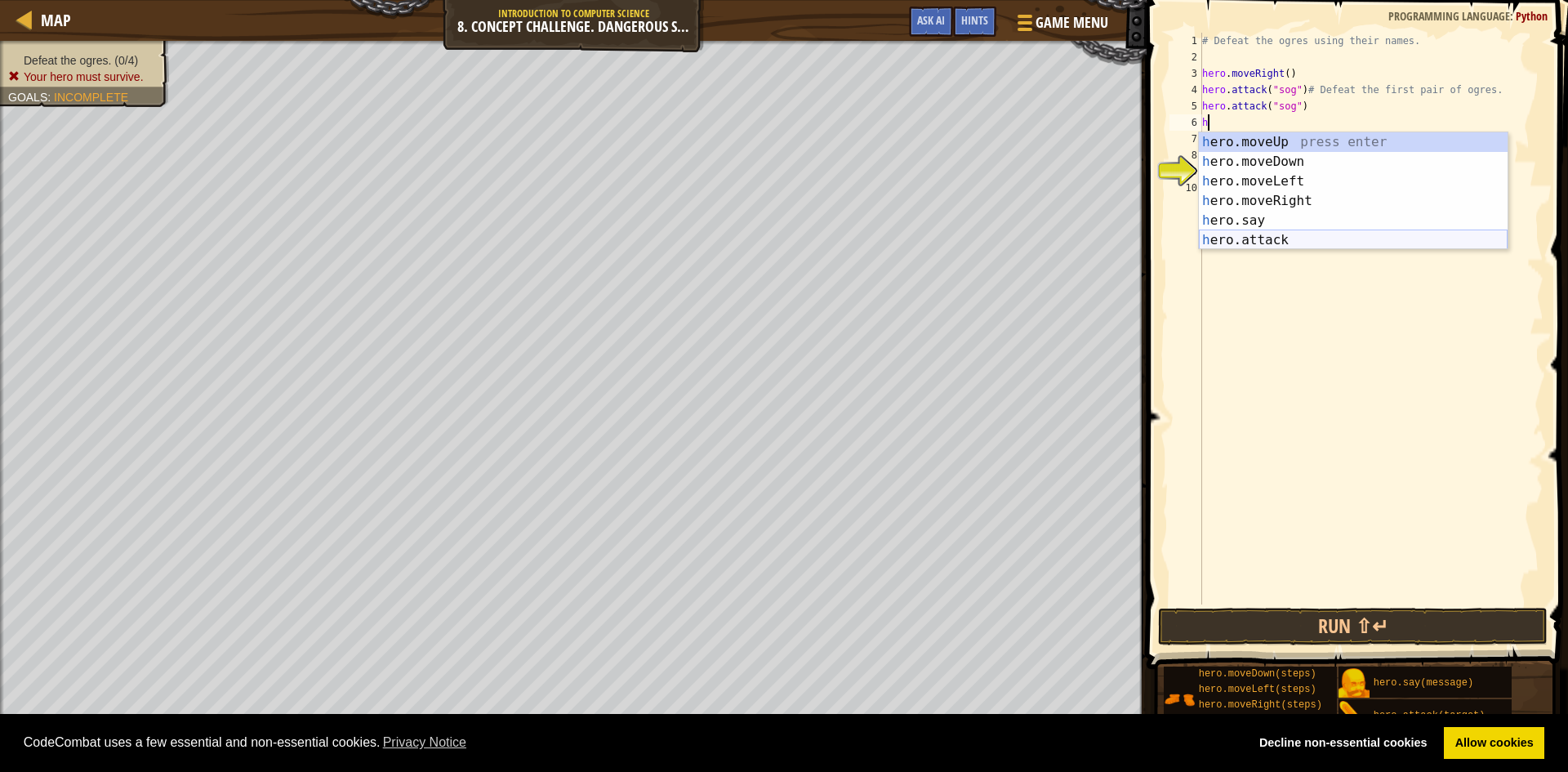
click at [1294, 237] on div "h ero.moveUp press enter h ero.moveDown press enter h ero.moveLeft press enter …" at bounding box center [1353, 210] width 308 height 157
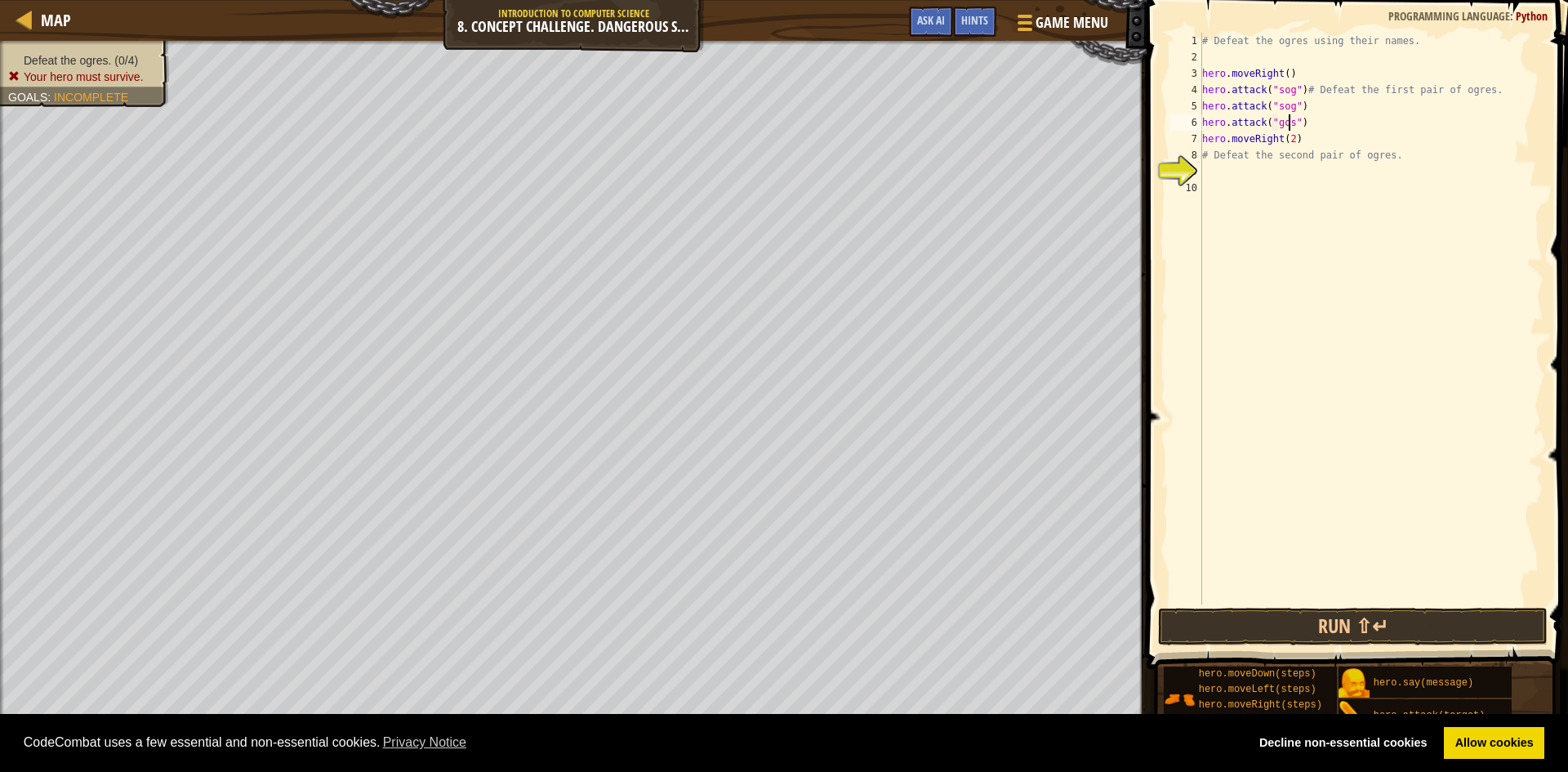
scroll to position [7, 7]
click at [1213, 152] on div "# Defeat the ogres using their names. hero . moveRight ( ) hero . attack ( "sog…" at bounding box center [1372, 335] width 345 height 605
click at [1297, 137] on div "# Defeat the ogres using their names. hero . moveRight ( ) hero . attack ( "sog…" at bounding box center [1372, 335] width 345 height 605
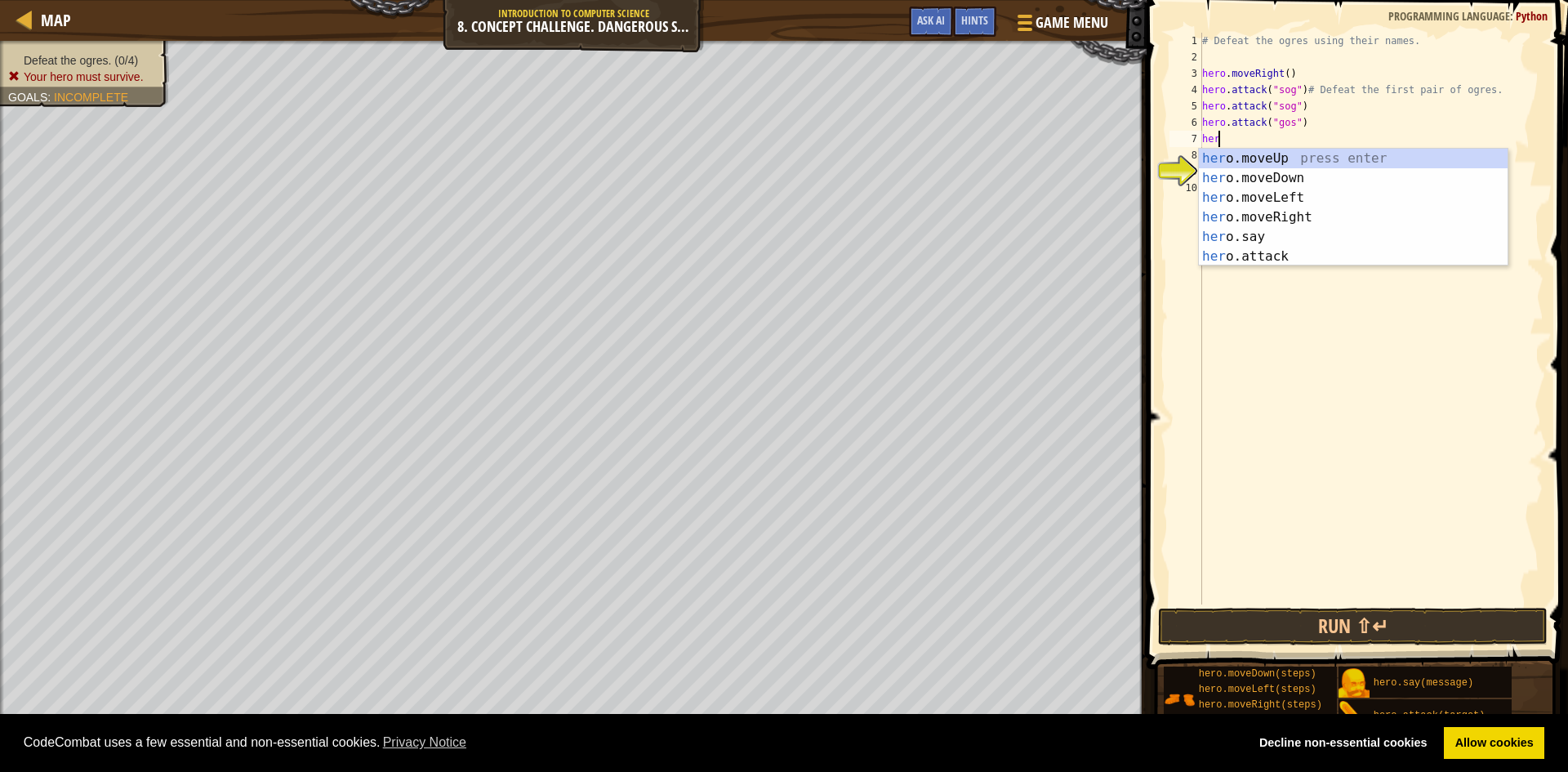
type textarea "h"
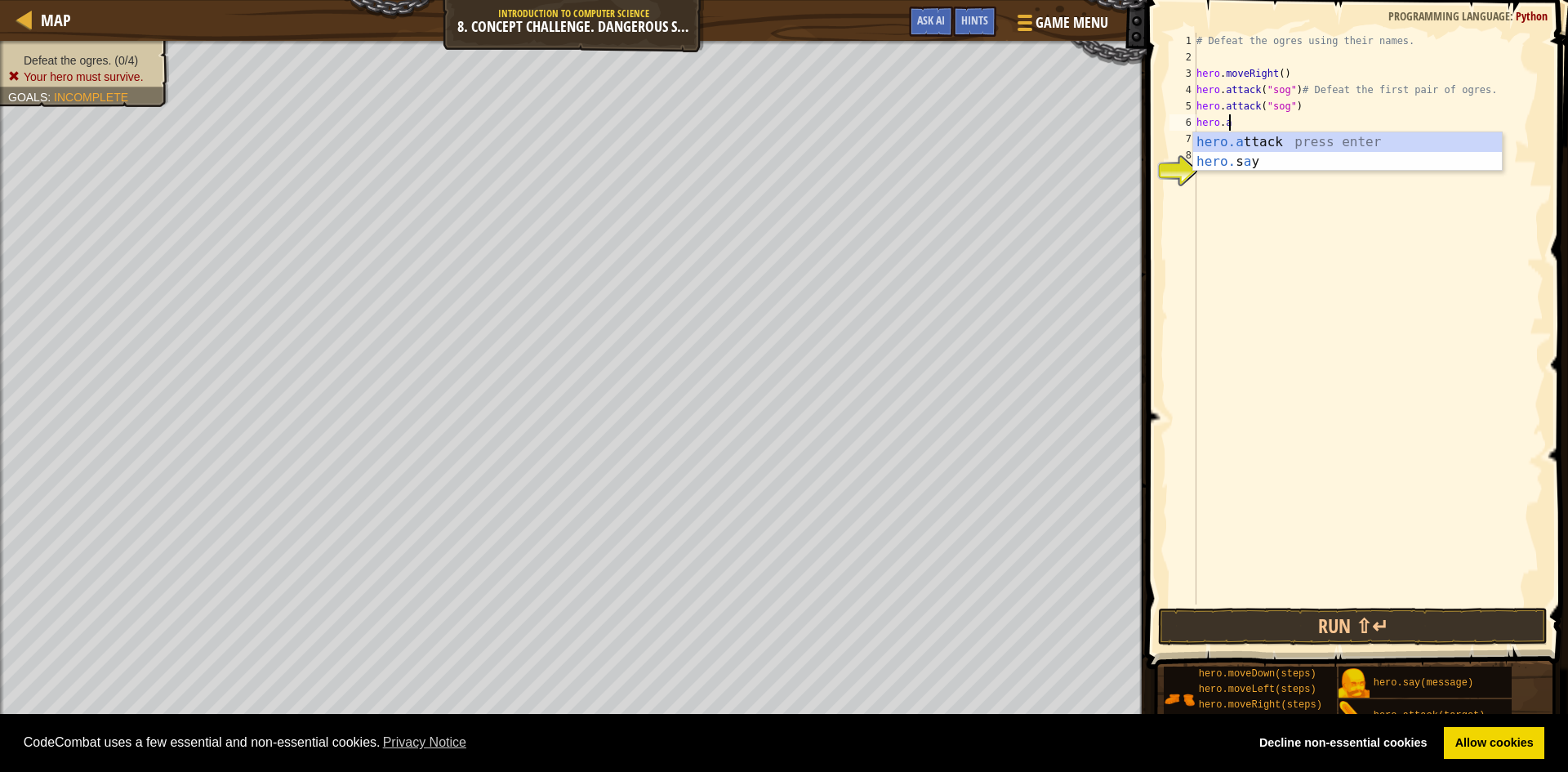
type textarea "h"
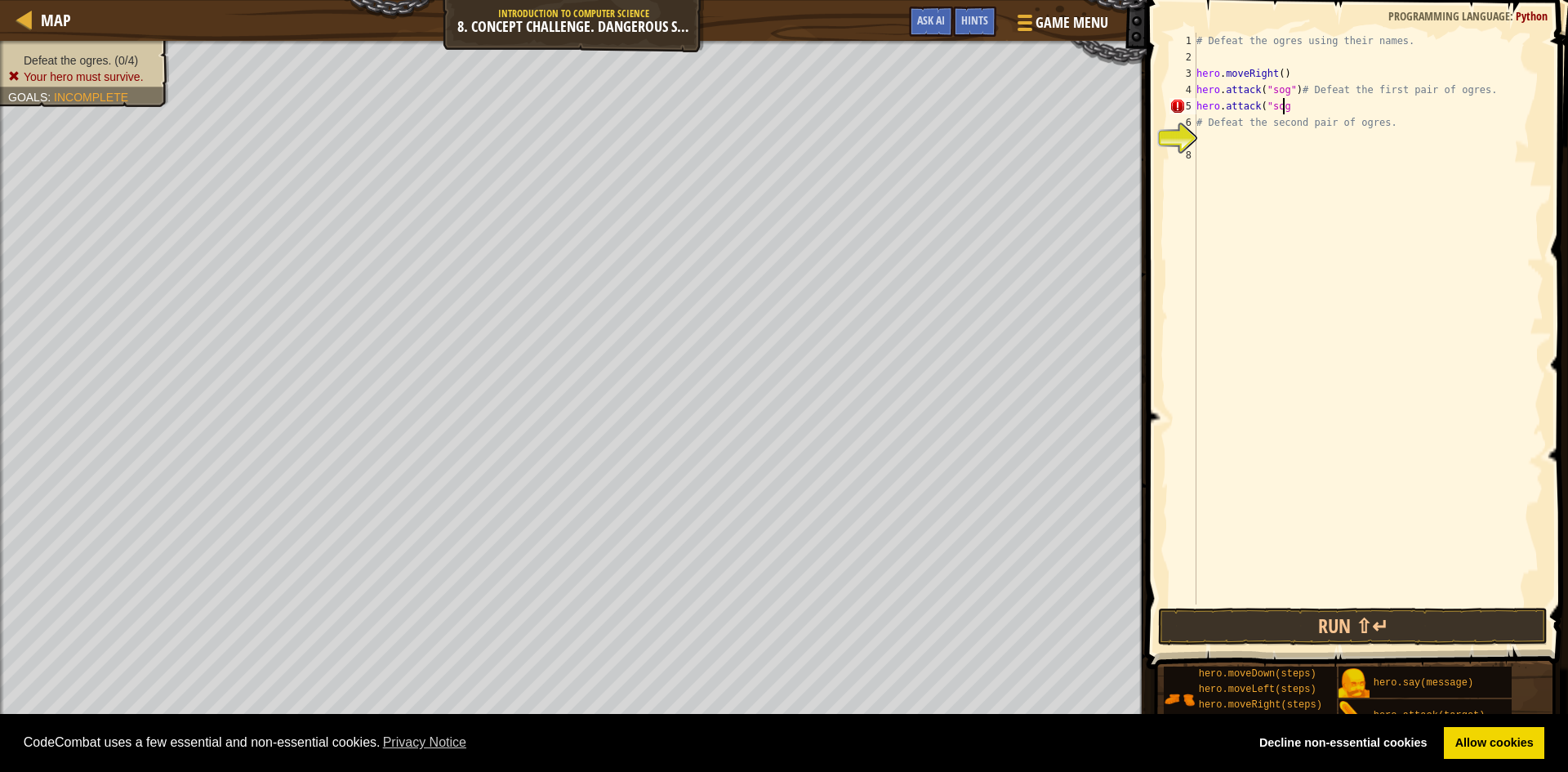
scroll to position [7, 6]
click at [1203, 119] on div "# Defeat the ogres using their names. hero . moveRight ( ) hero . attack ( "sog…" at bounding box center [1368, 335] width 350 height 605
click at [1286, 112] on div "# Defeat the ogres using their names. hero . moveRight ( ) hero . attack ( "sog…" at bounding box center [1368, 335] width 350 height 605
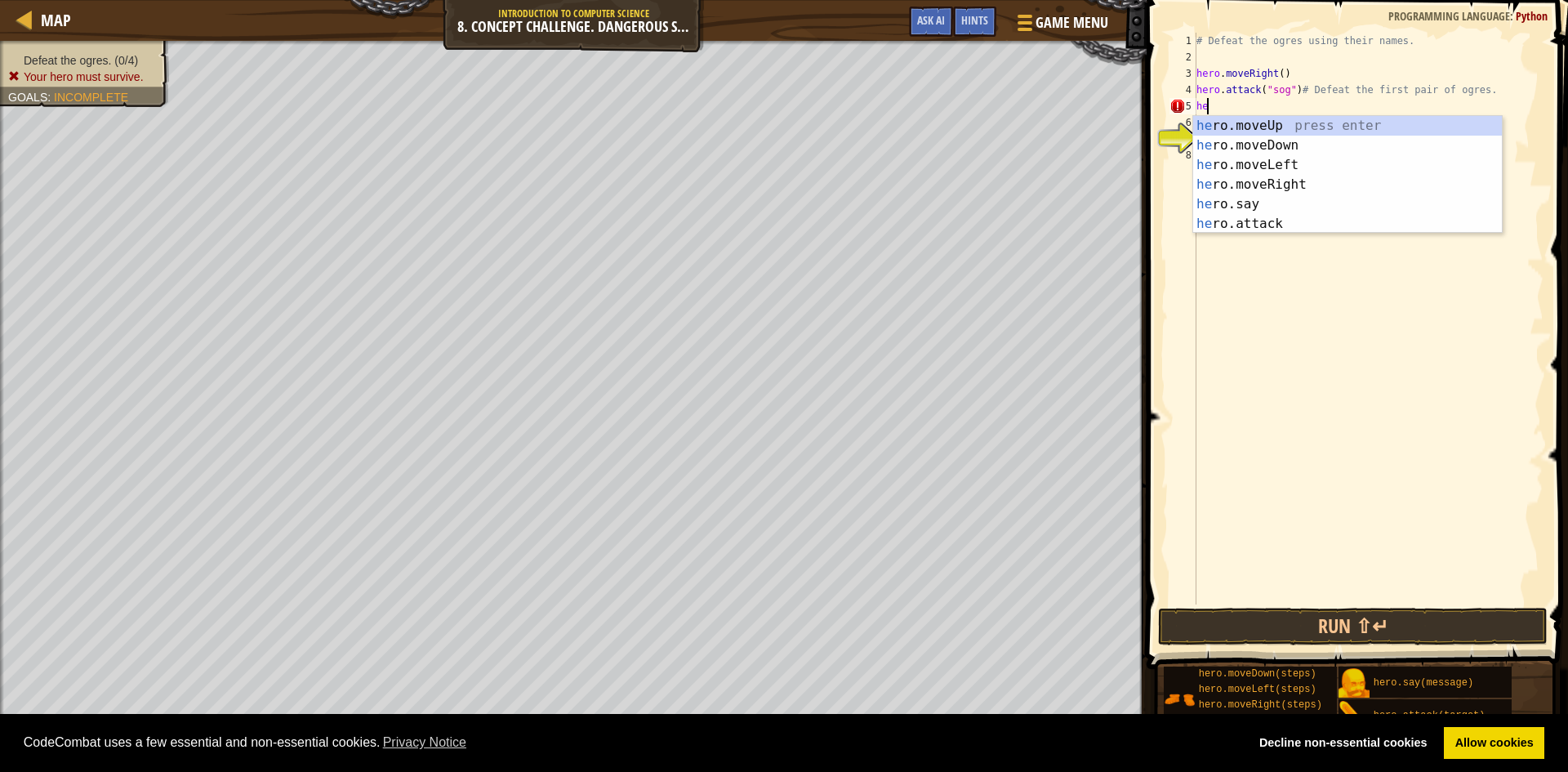
type textarea "h"
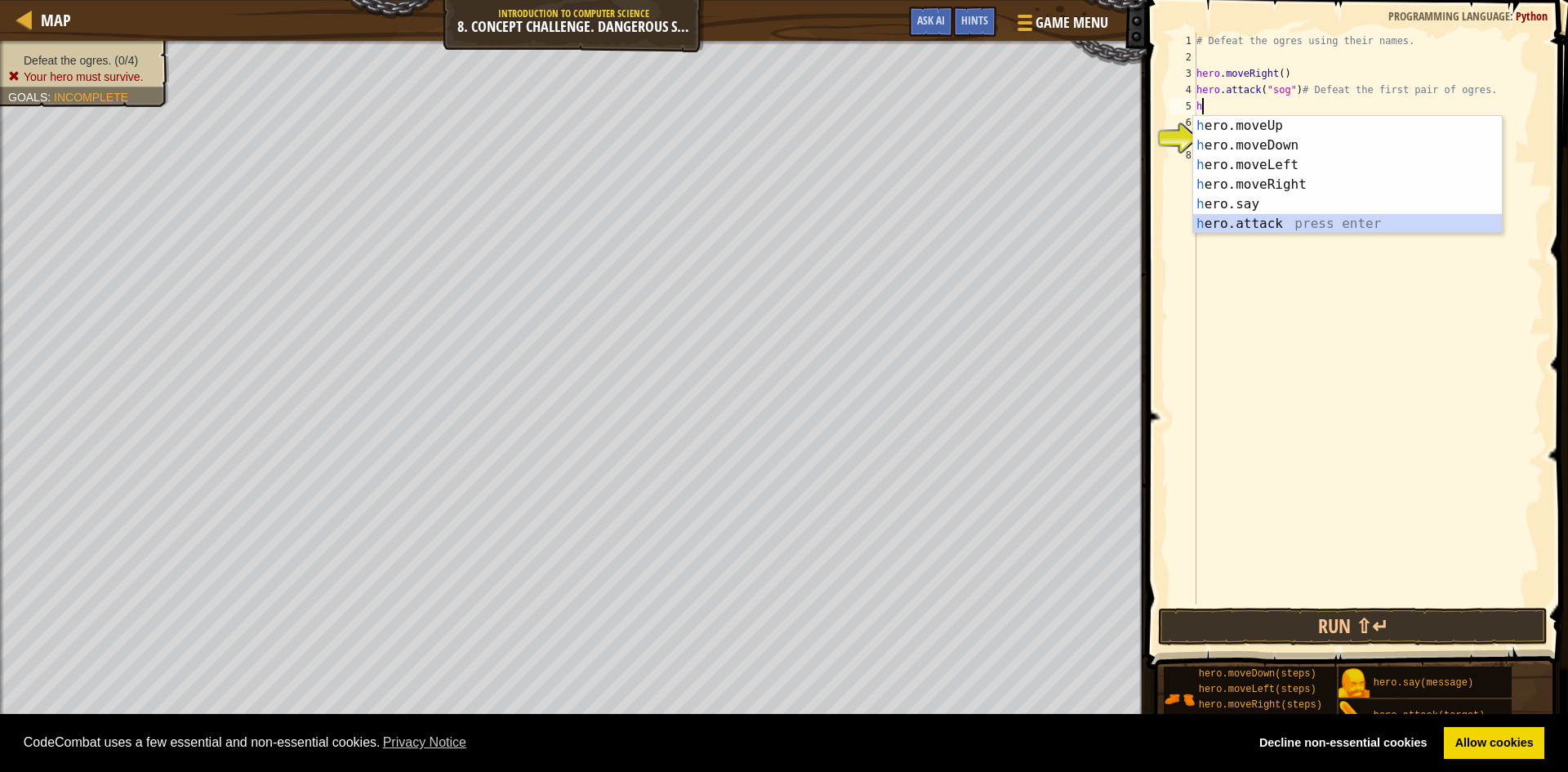
click at [1307, 226] on div "h ero.moveUp press enter h ero.moveDown press enter h ero.moveLeft press enter …" at bounding box center [1347, 194] width 308 height 157
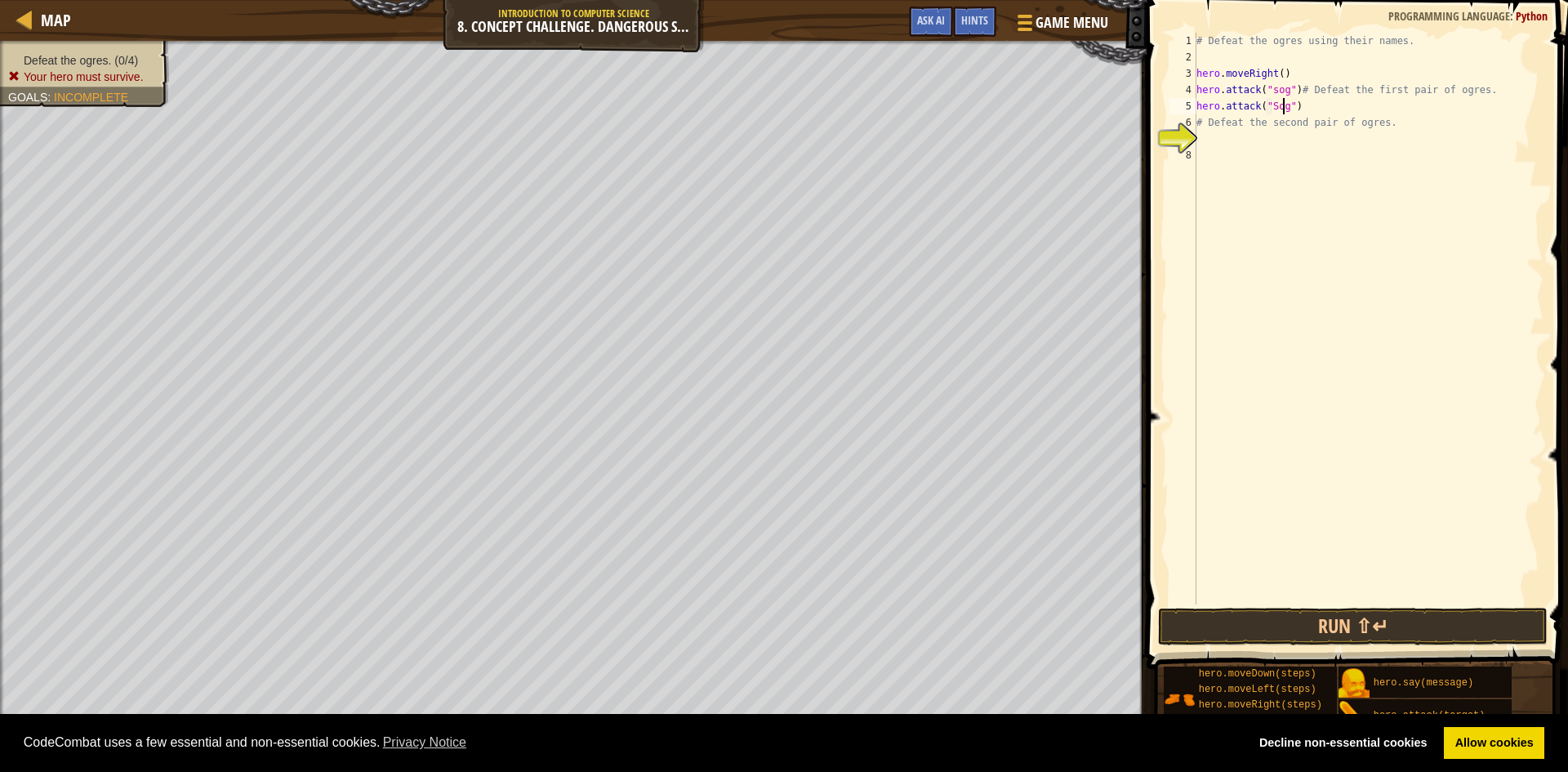
scroll to position [7, 7]
click at [1210, 121] on div "# Defeat the ogres using their names. hero . moveRight ( ) hero . attack ( "sog…" at bounding box center [1368, 335] width 350 height 605
click at [1199, 123] on div "# Defeat the ogres using their names. hero . moveRight ( ) hero . attack ( "sog…" at bounding box center [1368, 335] width 350 height 605
click at [1191, 120] on div "6" at bounding box center [1183, 122] width 27 height 16
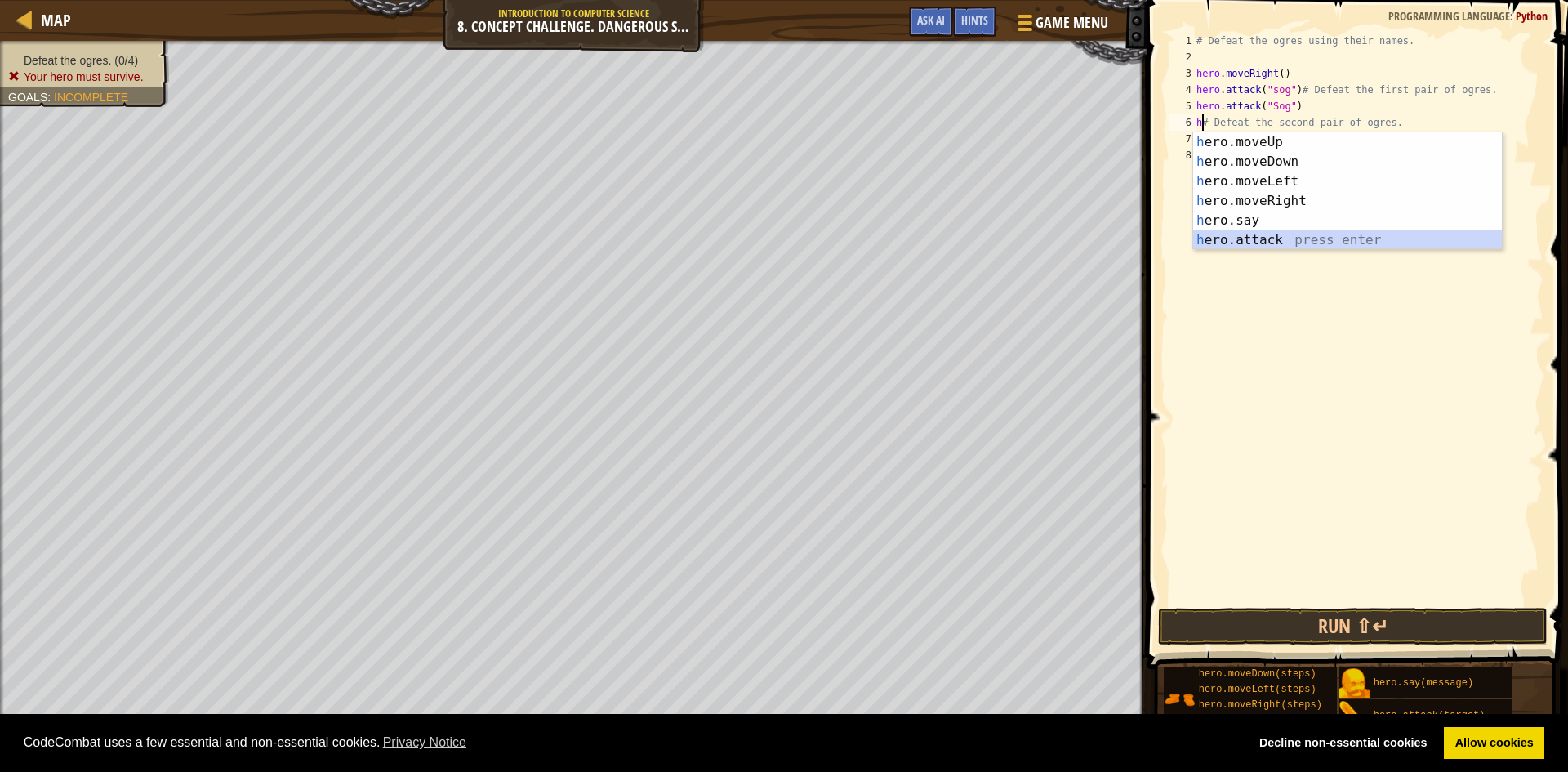
click at [1297, 241] on div "h ero.moveUp press enter h ero.moveDown press enter h ero.moveLeft press enter …" at bounding box center [1347, 210] width 308 height 157
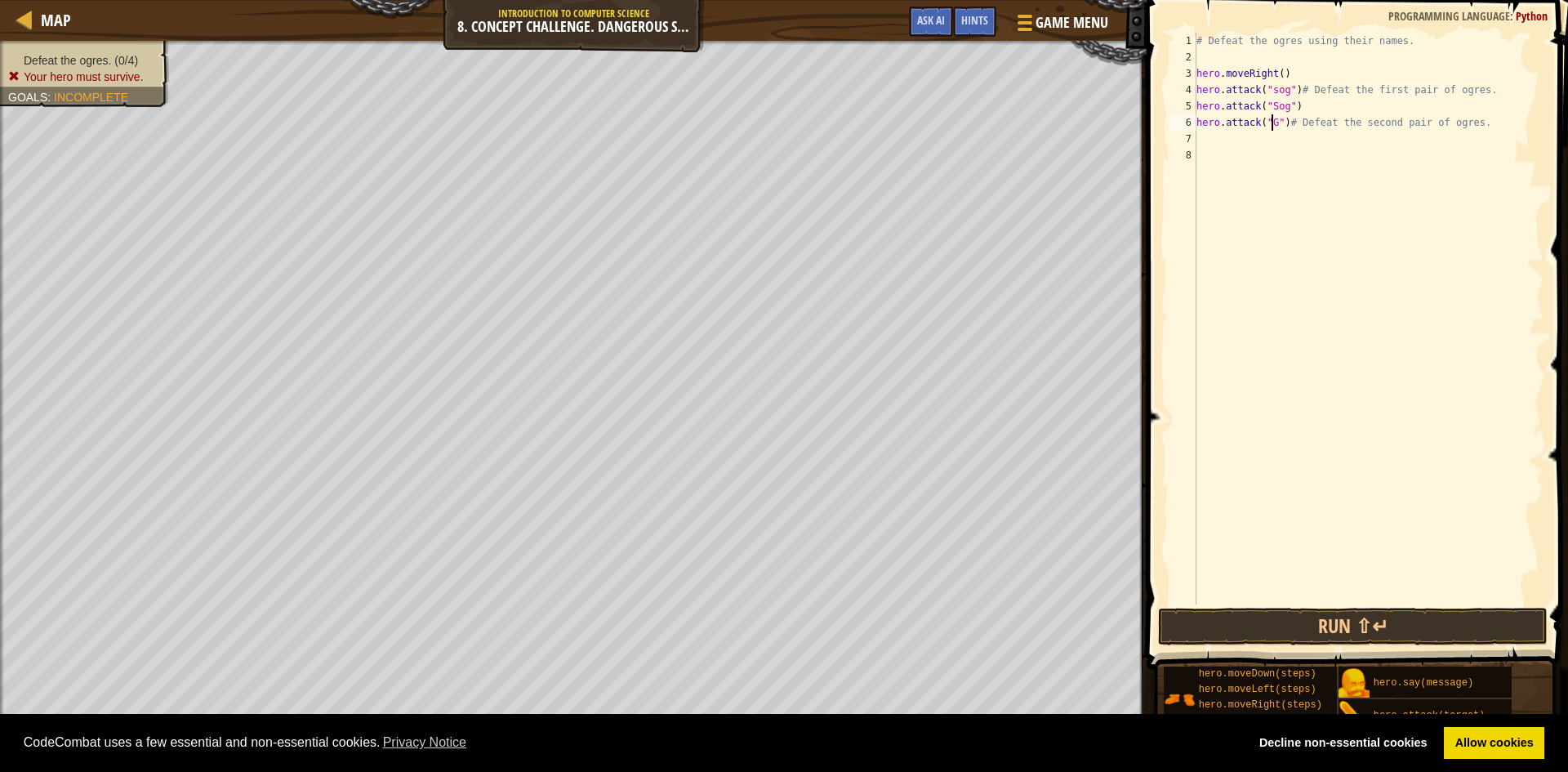
scroll to position [7, 7]
click at [1270, 90] on div "# Defeat the ogres using their names. hero . moveRight ( ) hero . attack ( "sog…" at bounding box center [1368, 335] width 350 height 605
type textarea "hero.attack("Sog")# Defeat the first pair of ogres."
click at [1210, 141] on div "# Defeat the ogres using their names. hero . moveRight ( ) hero . attack ( "Sog…" at bounding box center [1368, 335] width 350 height 605
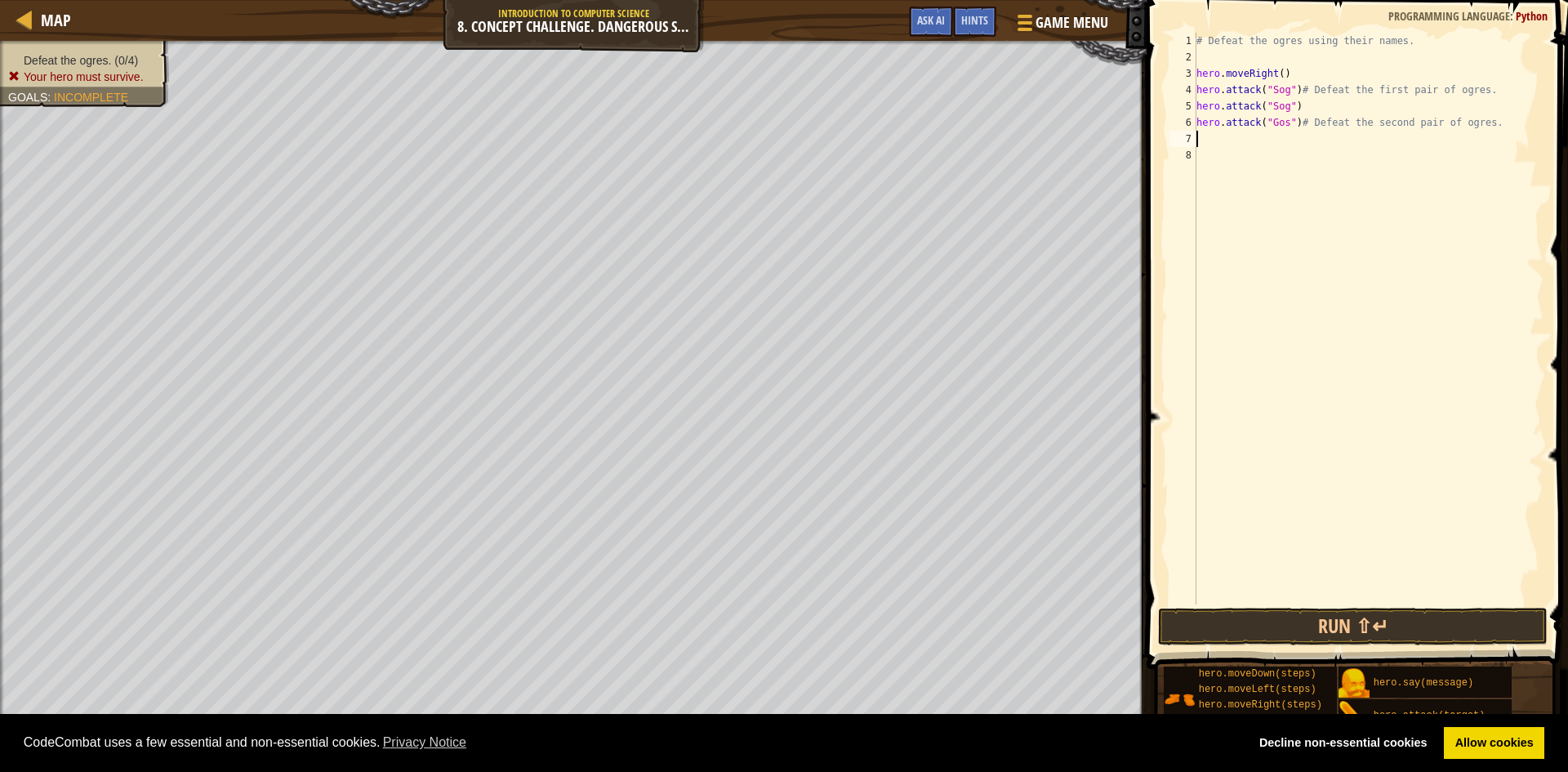
scroll to position [7, 0]
type textarea "h"
click at [1289, 267] on div "# Defeat the ogres using their names. hero . moveRight ( ) hero . attack ( "Sog…" at bounding box center [1368, 335] width 350 height 605
click at [1208, 146] on div "# Defeat the ogres using their names. hero . moveRight ( ) hero . attack ( "Sog…" at bounding box center [1368, 335] width 350 height 605
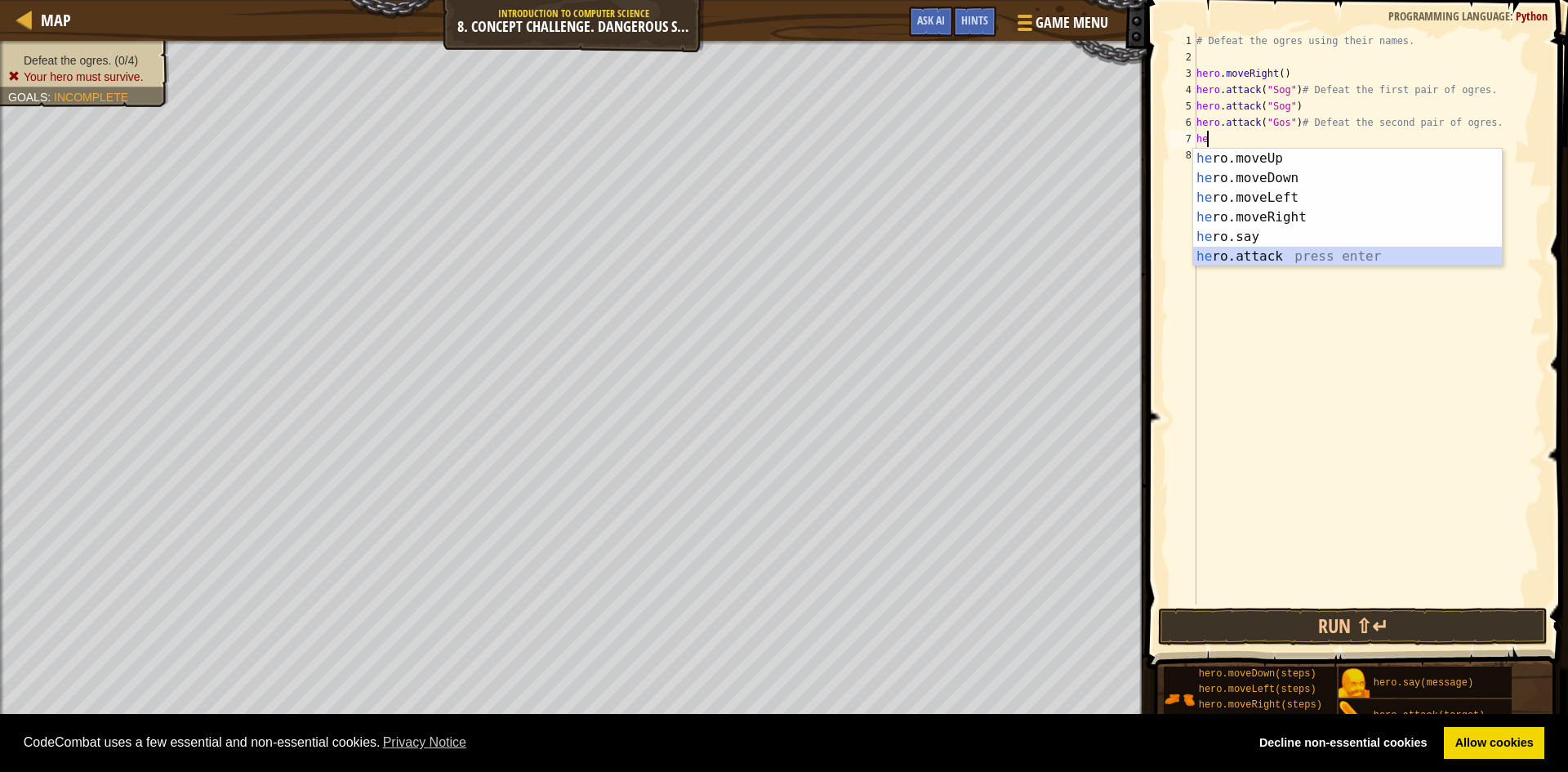
click at [1297, 263] on div "he ro.moveUp press enter he ro.moveDown press enter he ro.moveLeft press enter …" at bounding box center [1347, 226] width 308 height 157
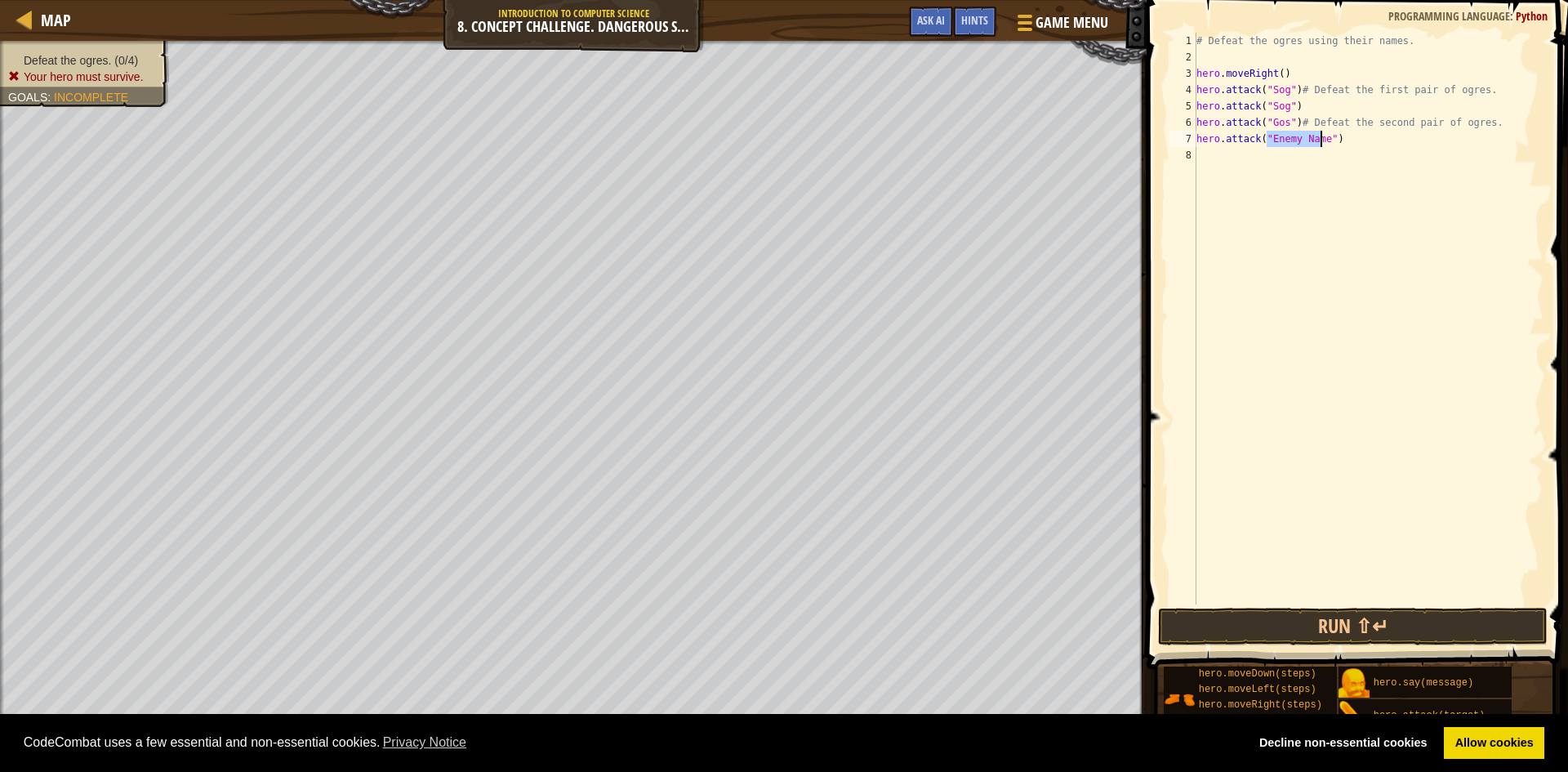
scroll to position [7, 6]
type textarea "hero.attack("Gos")"
click at [1202, 156] on div "# Defeat the ogres using their names. hero . moveRight ( ) hero . attack ( "Sog…" at bounding box center [1368, 335] width 350 height 605
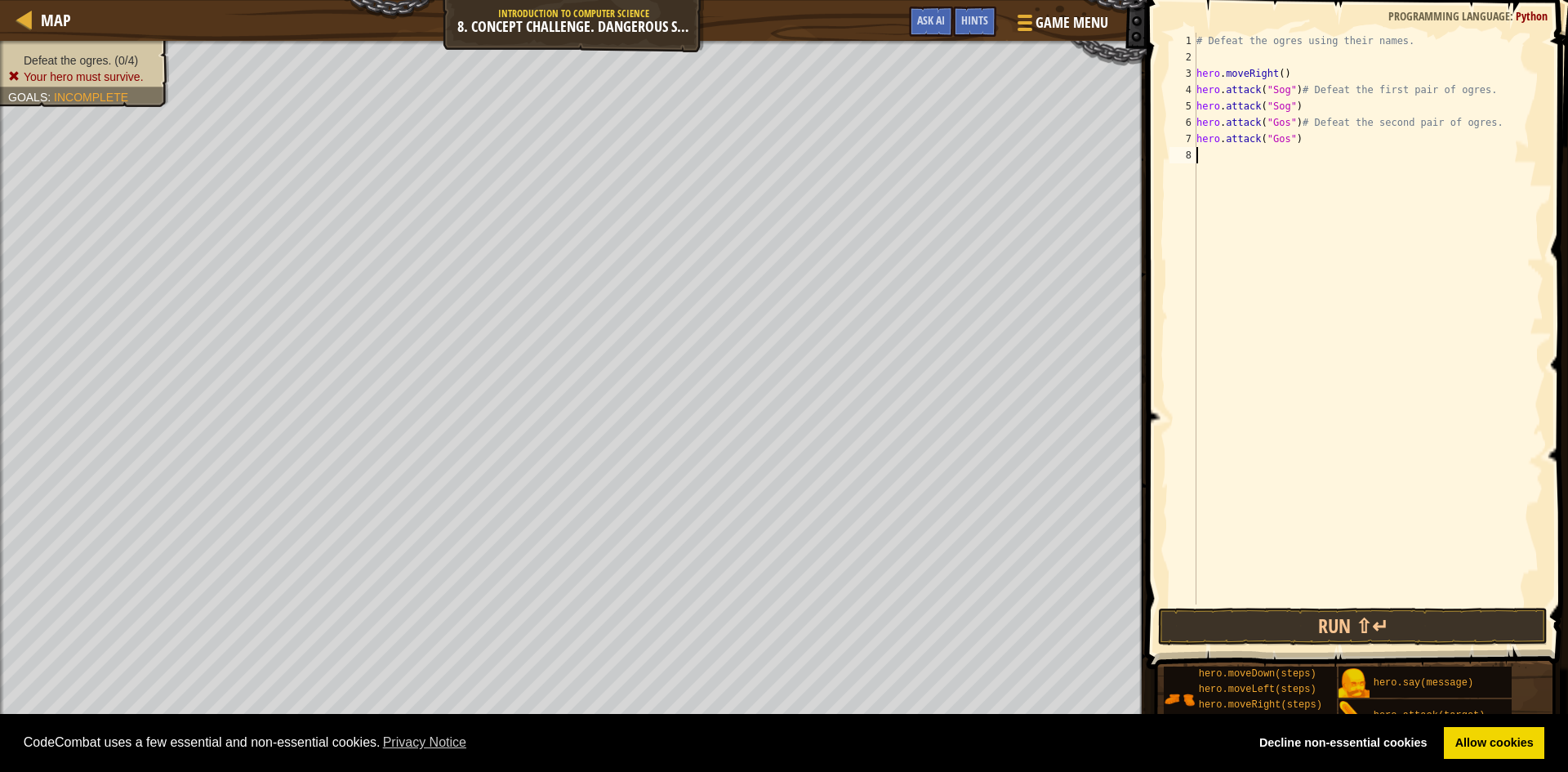
type textarea "h"
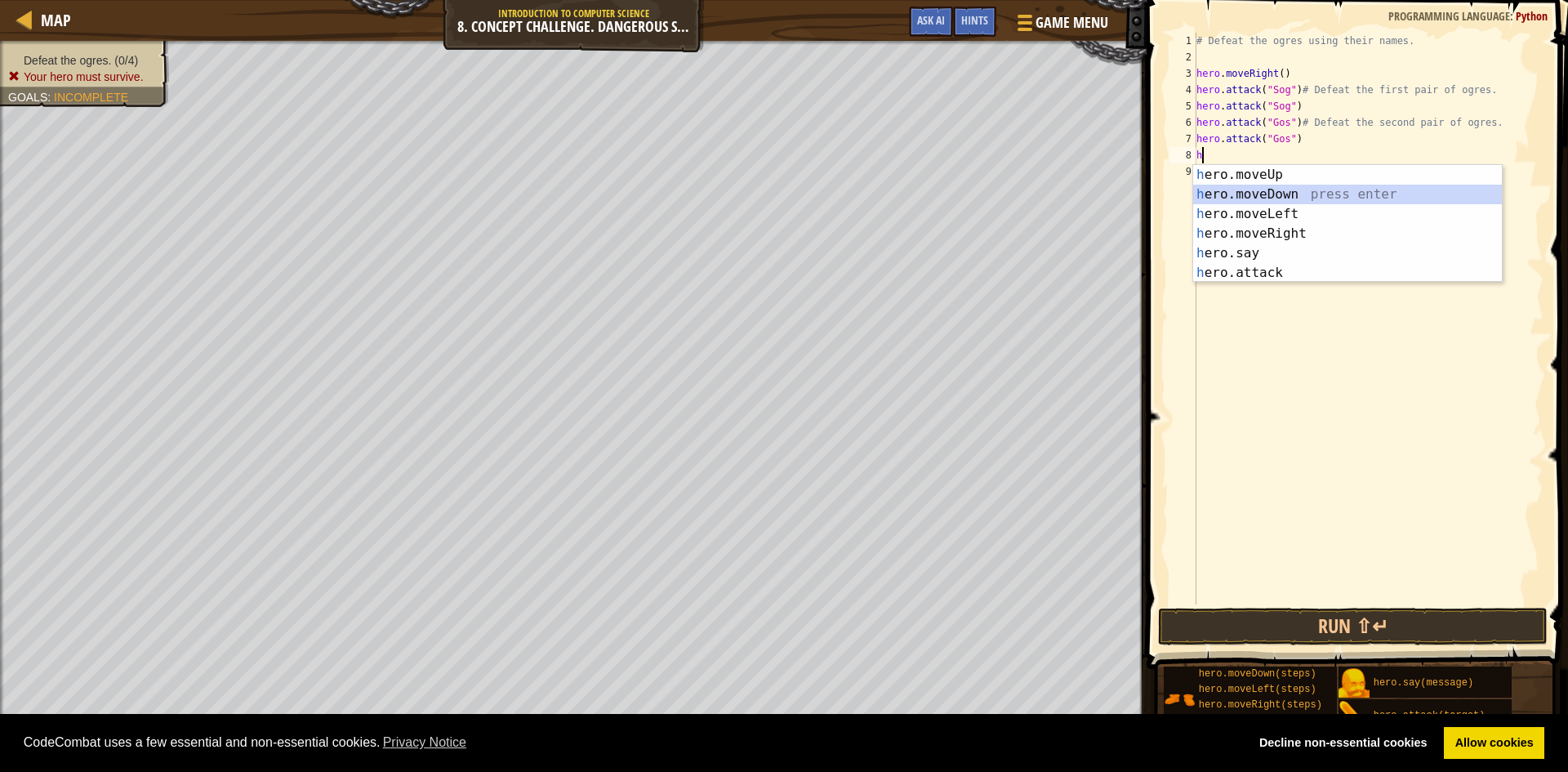
click at [1290, 200] on div "h ero.moveUp press enter h ero.moveDown press enter h ero.moveLeft press enter …" at bounding box center [1347, 243] width 308 height 157
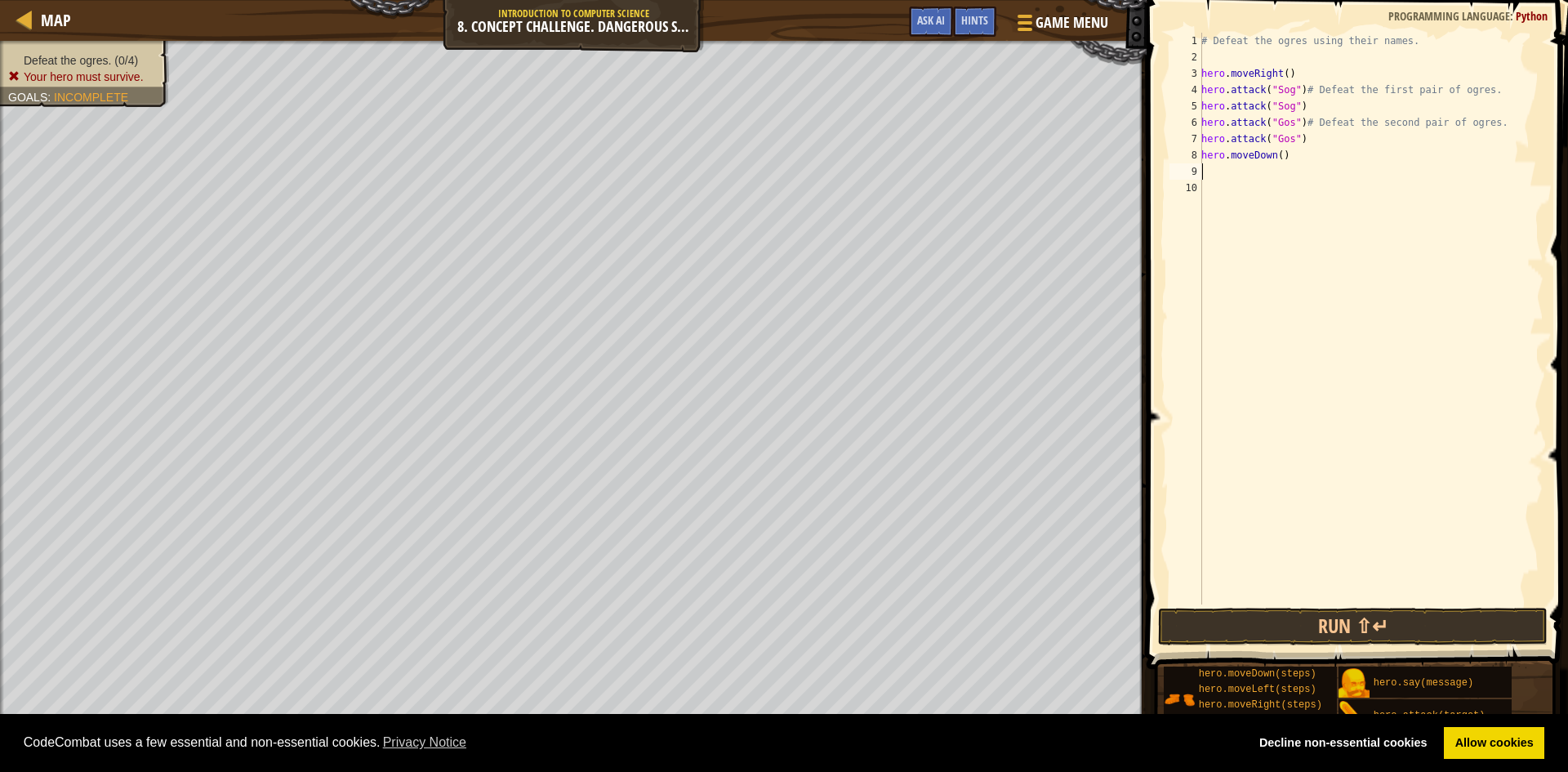
type textarea "h"
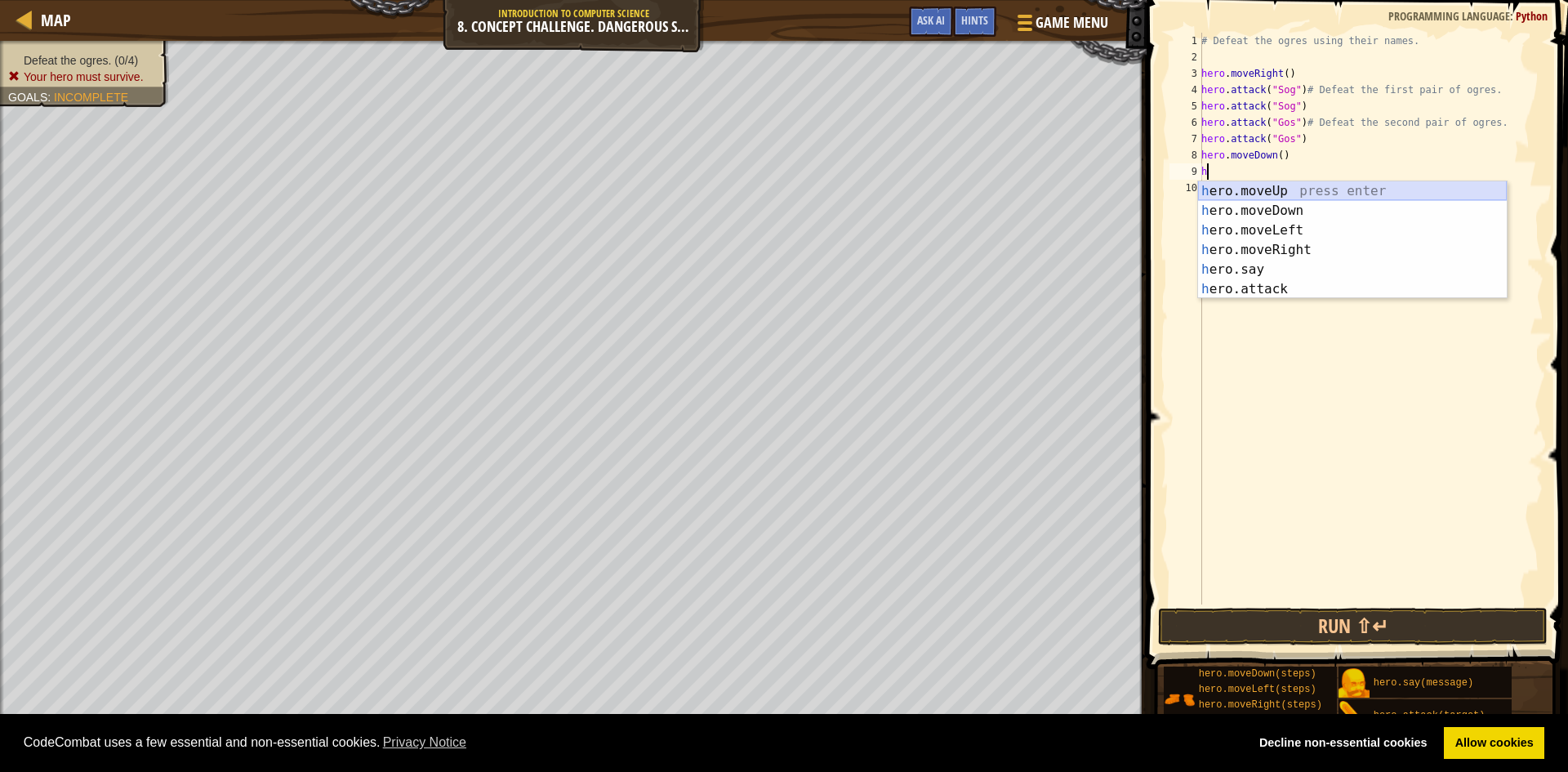
click at [1264, 188] on div "h ero.moveUp press enter h ero.moveDown press enter h ero.moveLeft press enter …" at bounding box center [1352, 259] width 308 height 157
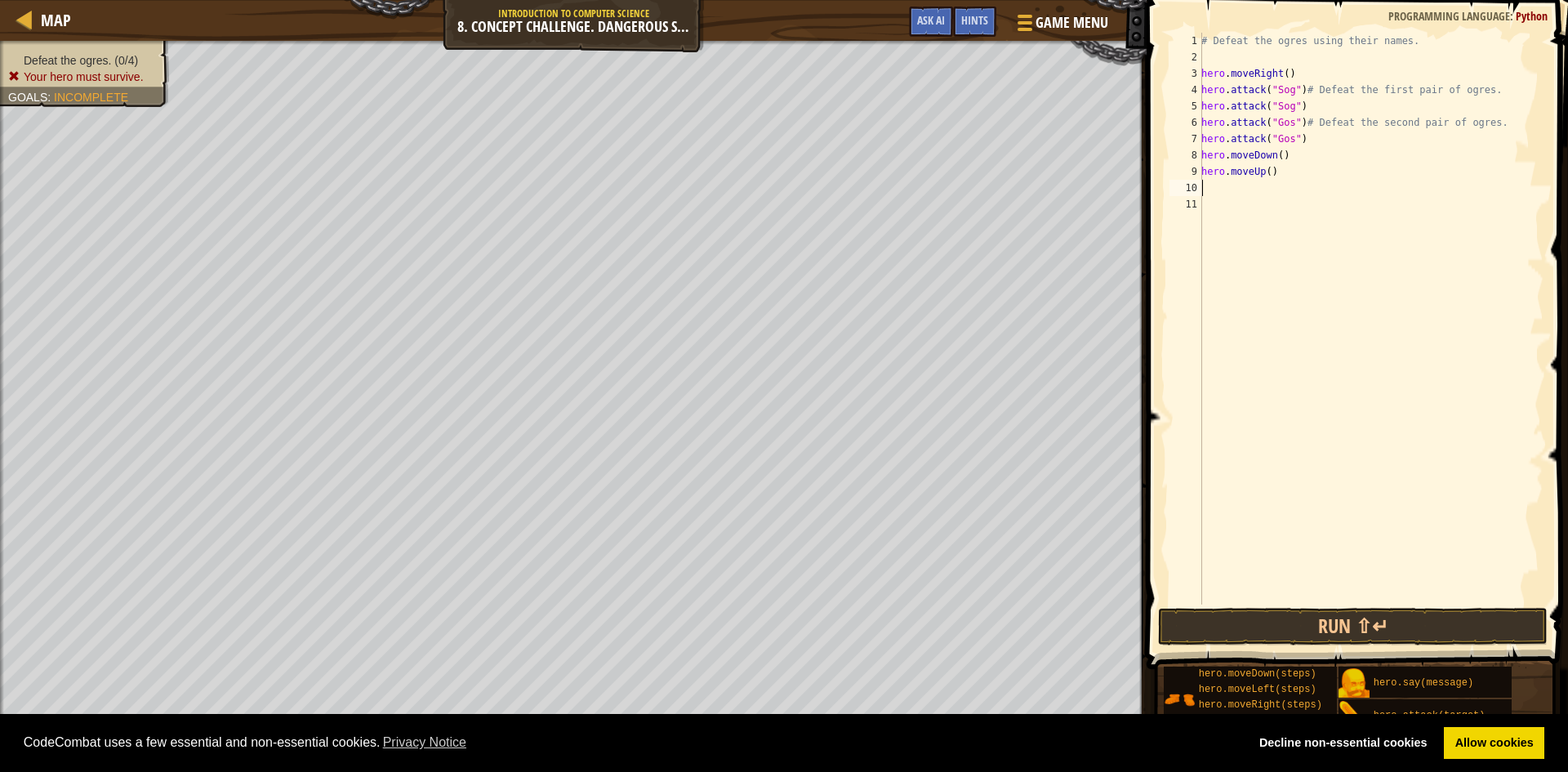
type textarea "h"
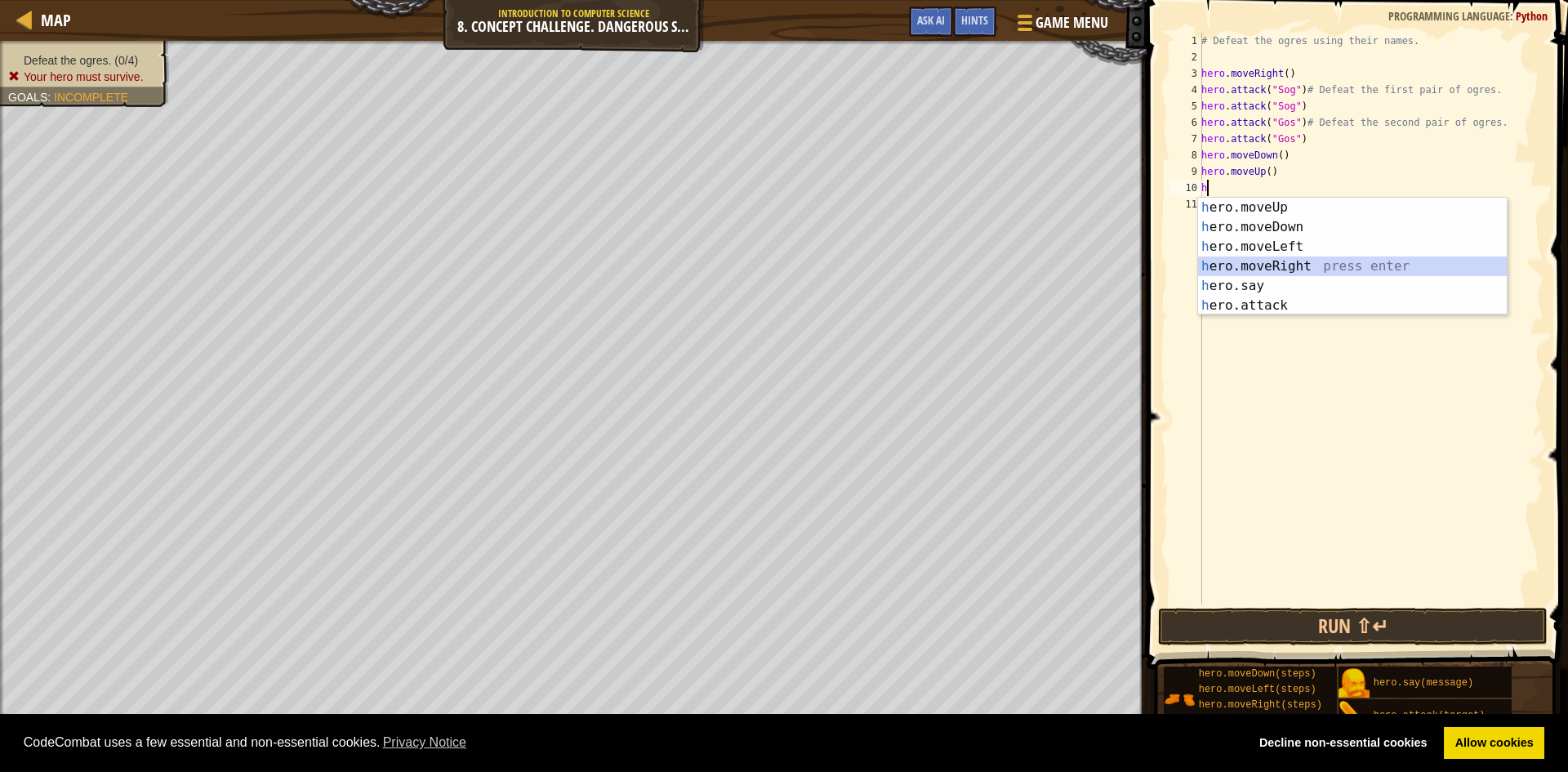
click at [1300, 262] on div "h ero.moveUp press enter h ero.moveDown press enter h ero.moveLeft press enter …" at bounding box center [1352, 276] width 308 height 157
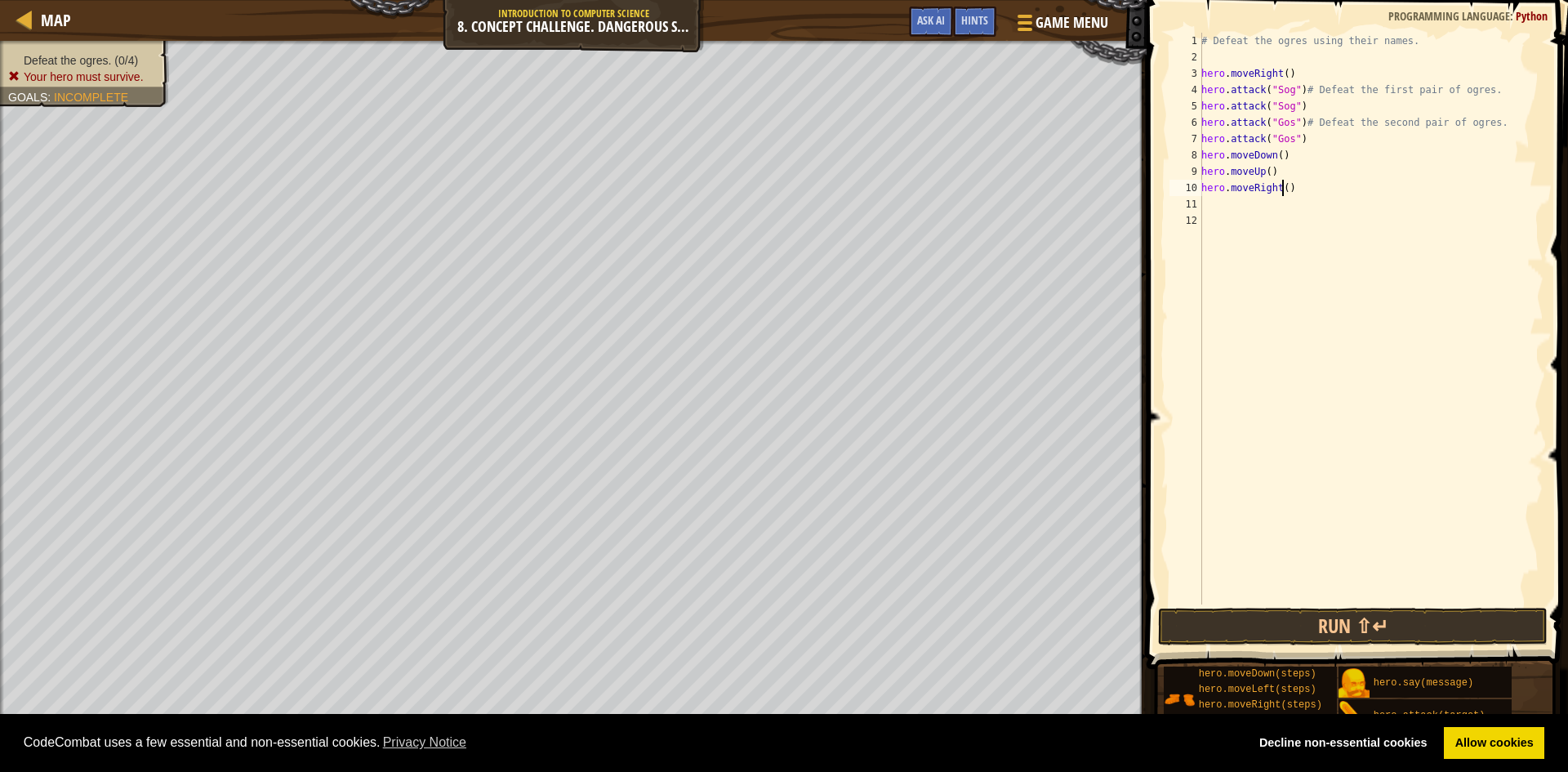
click at [1281, 191] on div "# Defeat the ogres using their names. hero . moveRight ( ) hero . attack ( "Sog…" at bounding box center [1371, 335] width 346 height 605
type textarea "hero.moveRight(2)"
click at [1208, 204] on div "# Defeat the ogres using their names. hero . moveRight ( ) hero . attack ( "Sog…" at bounding box center [1371, 335] width 346 height 605
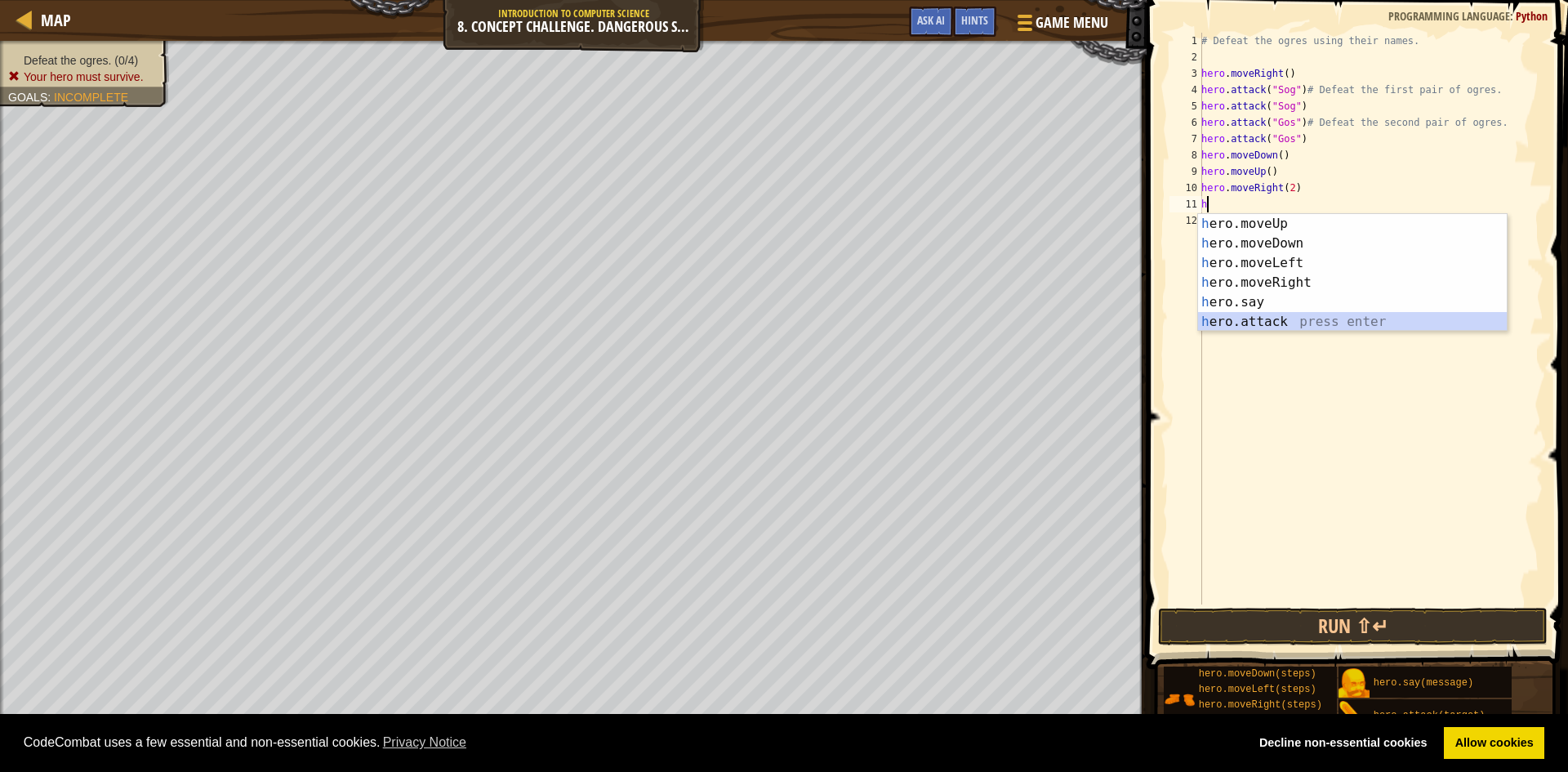
click at [1248, 321] on div "h ero.moveUp press enter h ero.moveDown press enter h ero.moveLeft press enter …" at bounding box center [1352, 292] width 308 height 157
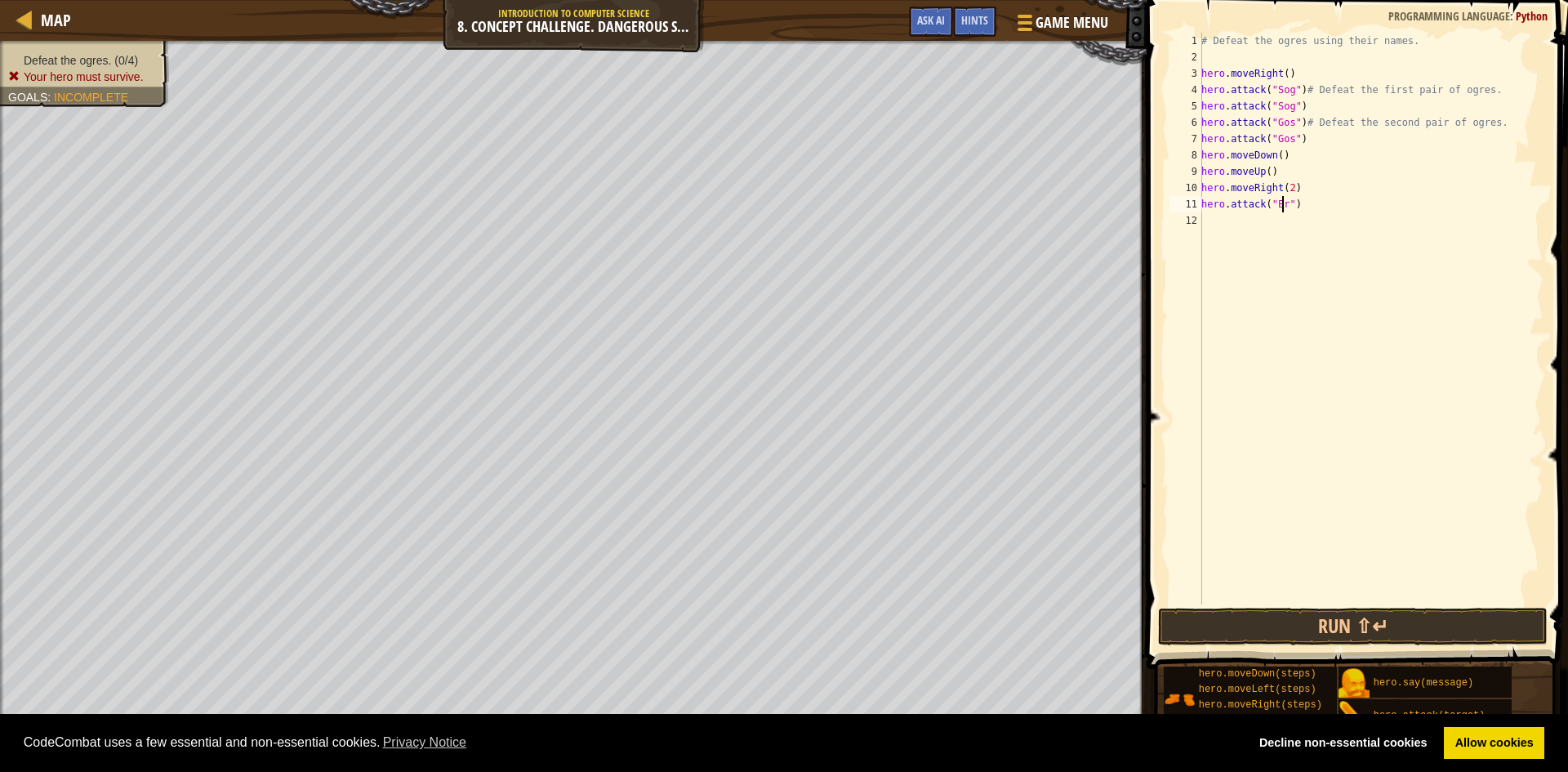
scroll to position [7, 7]
type textarea "hero.attack("Ergo")"
click at [1215, 213] on div "# Defeat the ogres using their names. hero . moveRight ( ) hero . attack ( "Sog…" at bounding box center [1371, 335] width 346 height 605
type textarea "g"
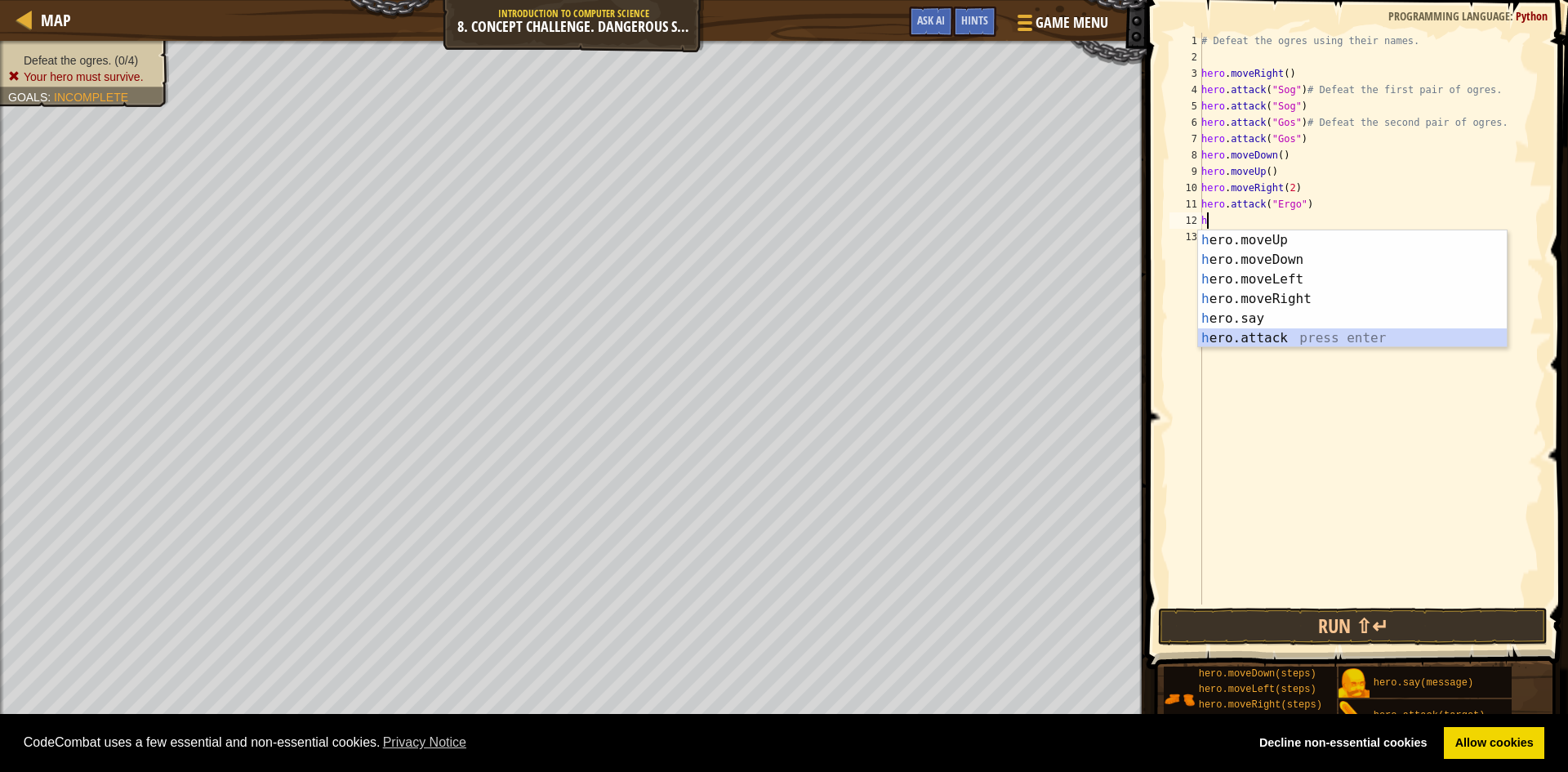
click at [1283, 345] on div "h ero.moveUp press enter h ero.moveDown press enter h ero.moveLeft press enter …" at bounding box center [1352, 309] width 308 height 157
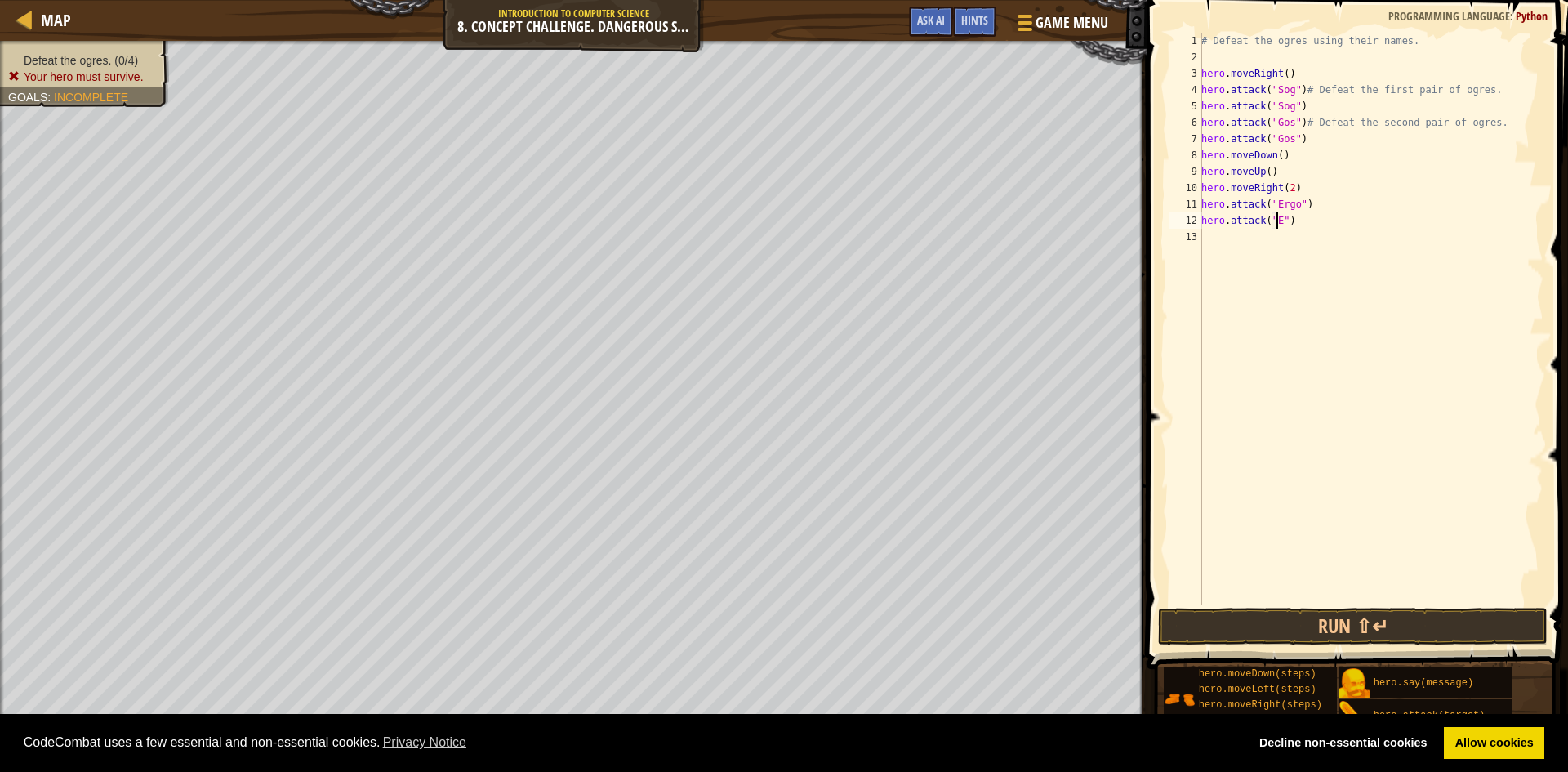
scroll to position [7, 6]
type textarea "hero.attack("Ergo")"
click at [1206, 237] on div "# Defeat the ogres using their names. hero . moveRight ( ) hero . attack ( "Sog…" at bounding box center [1371, 335] width 346 height 605
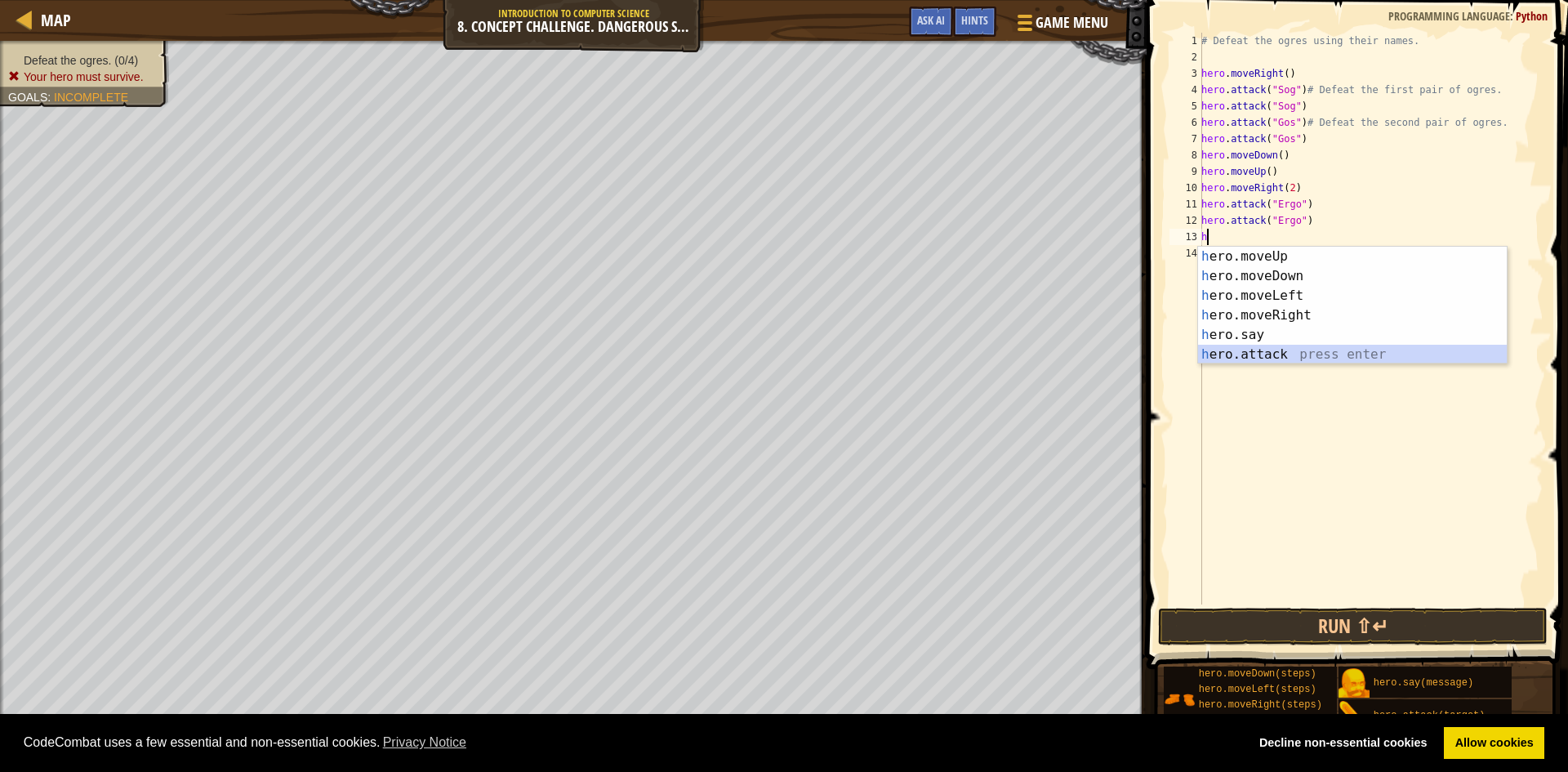
click at [1264, 348] on div "h ero.moveUp press enter h ero.moveDown press enter h ero.moveLeft press enter …" at bounding box center [1352, 325] width 308 height 157
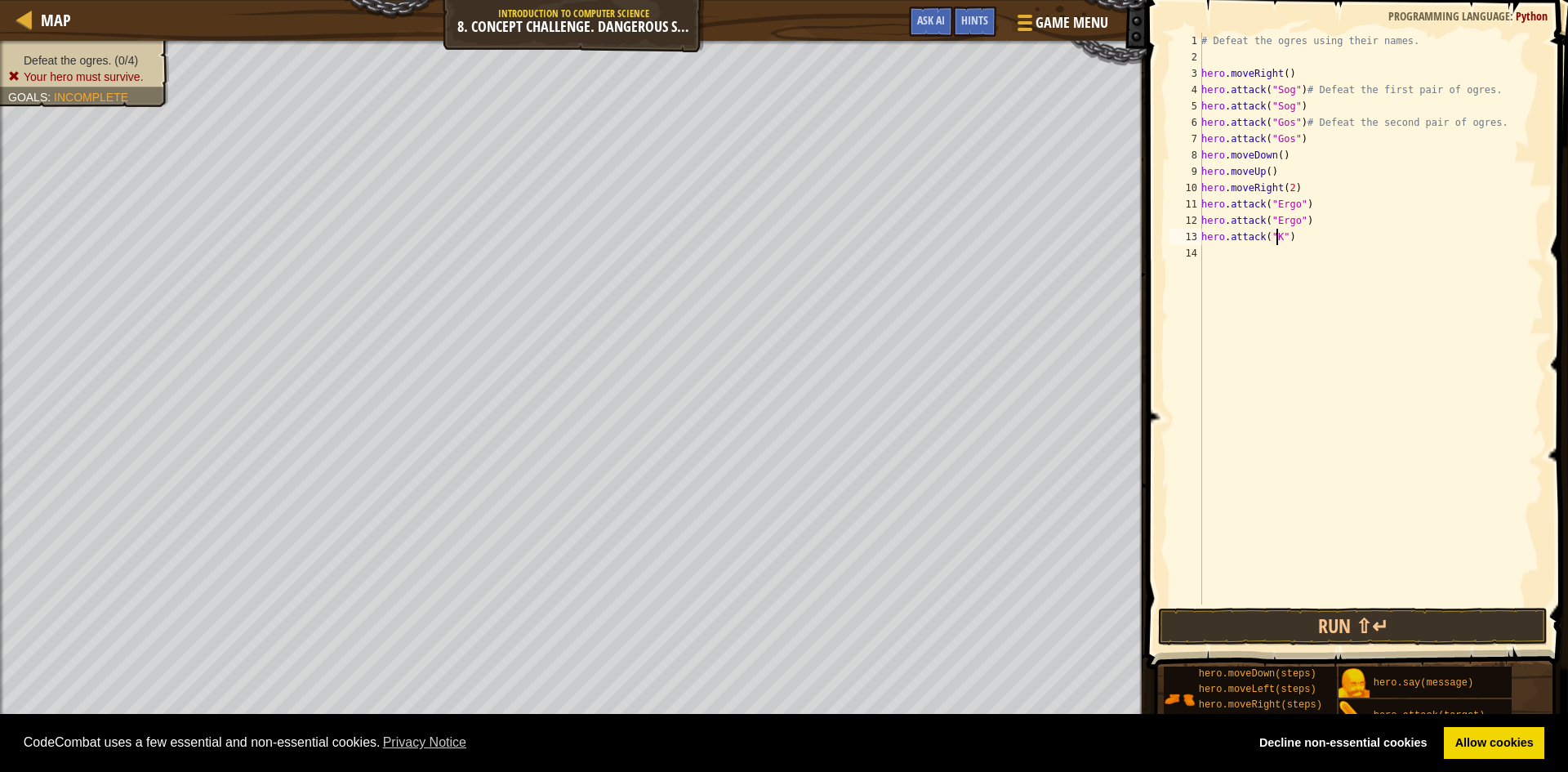
type textarea "hero.attack("Kro")"
click at [1211, 261] on div "# Defeat the ogres using their names. hero . moveRight ( ) hero . attack ( "Sog…" at bounding box center [1371, 335] width 346 height 605
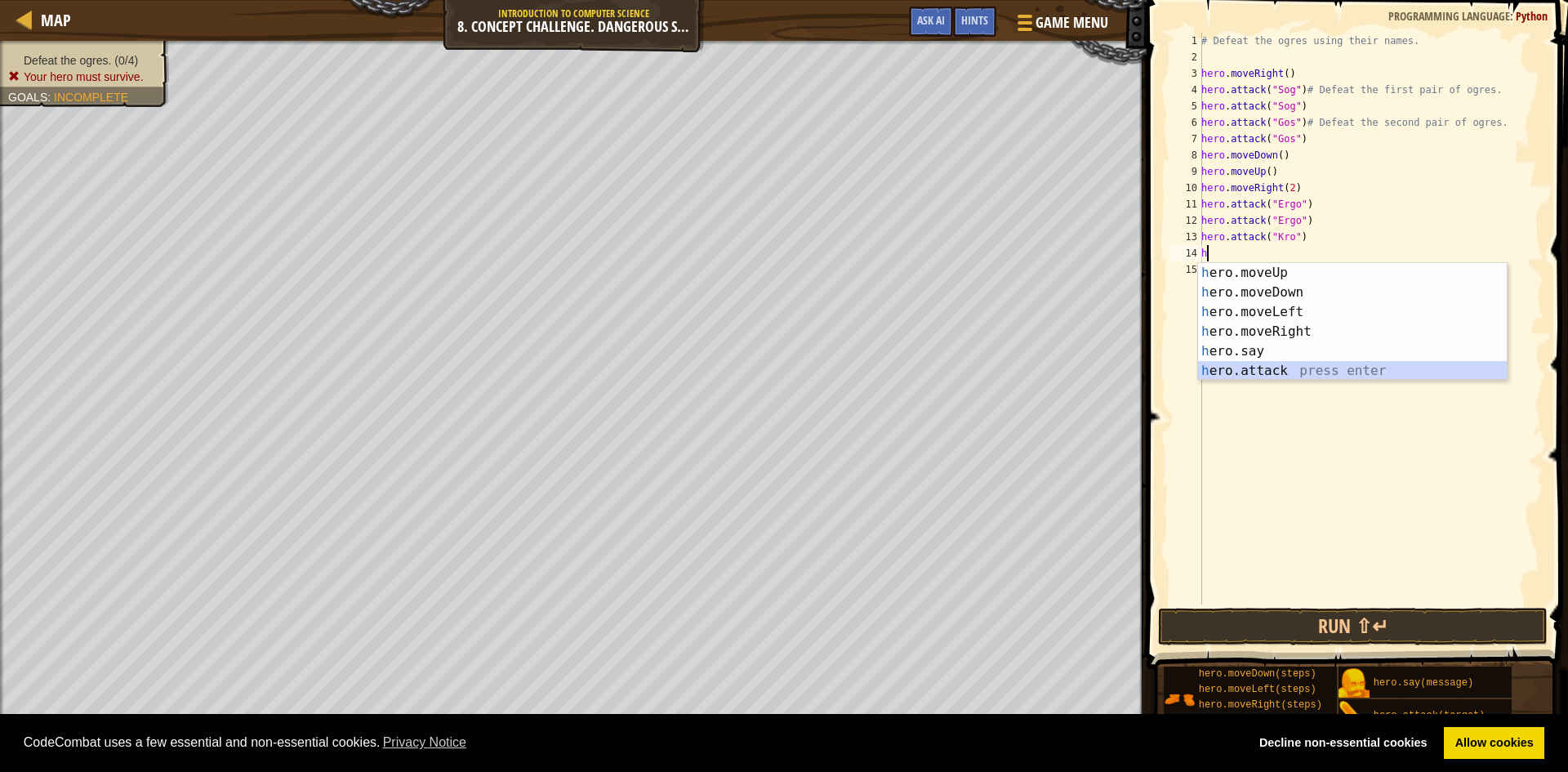
click at [1272, 373] on div "h ero.moveUp press enter h ero.moveDown press enter h ero.moveLeft press enter …" at bounding box center [1352, 341] width 308 height 157
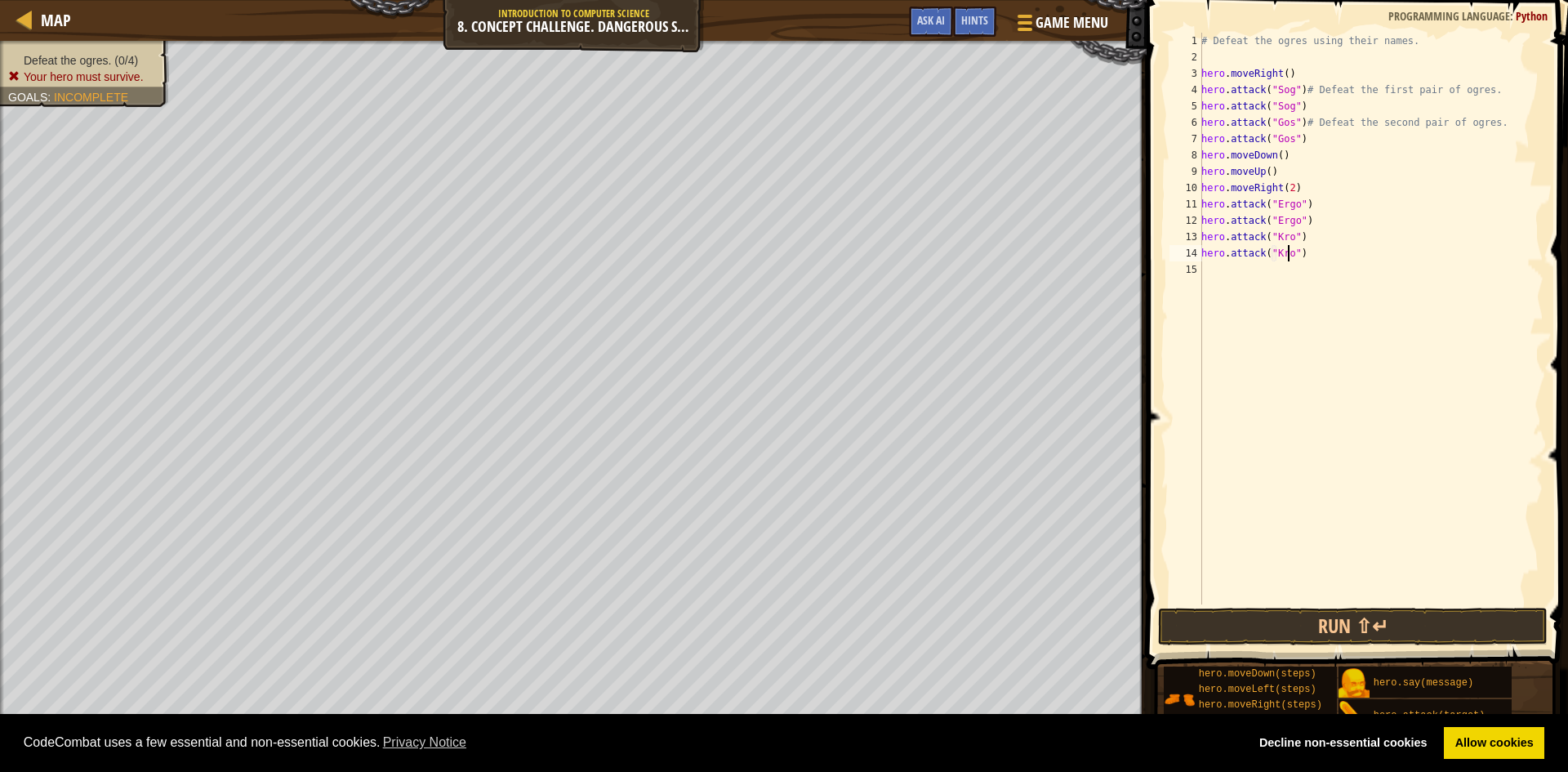
scroll to position [7, 7]
type textarea "hero.attack("Kro")"
click at [1380, 631] on button "Run ⇧↵" at bounding box center [1352, 627] width 390 height 38
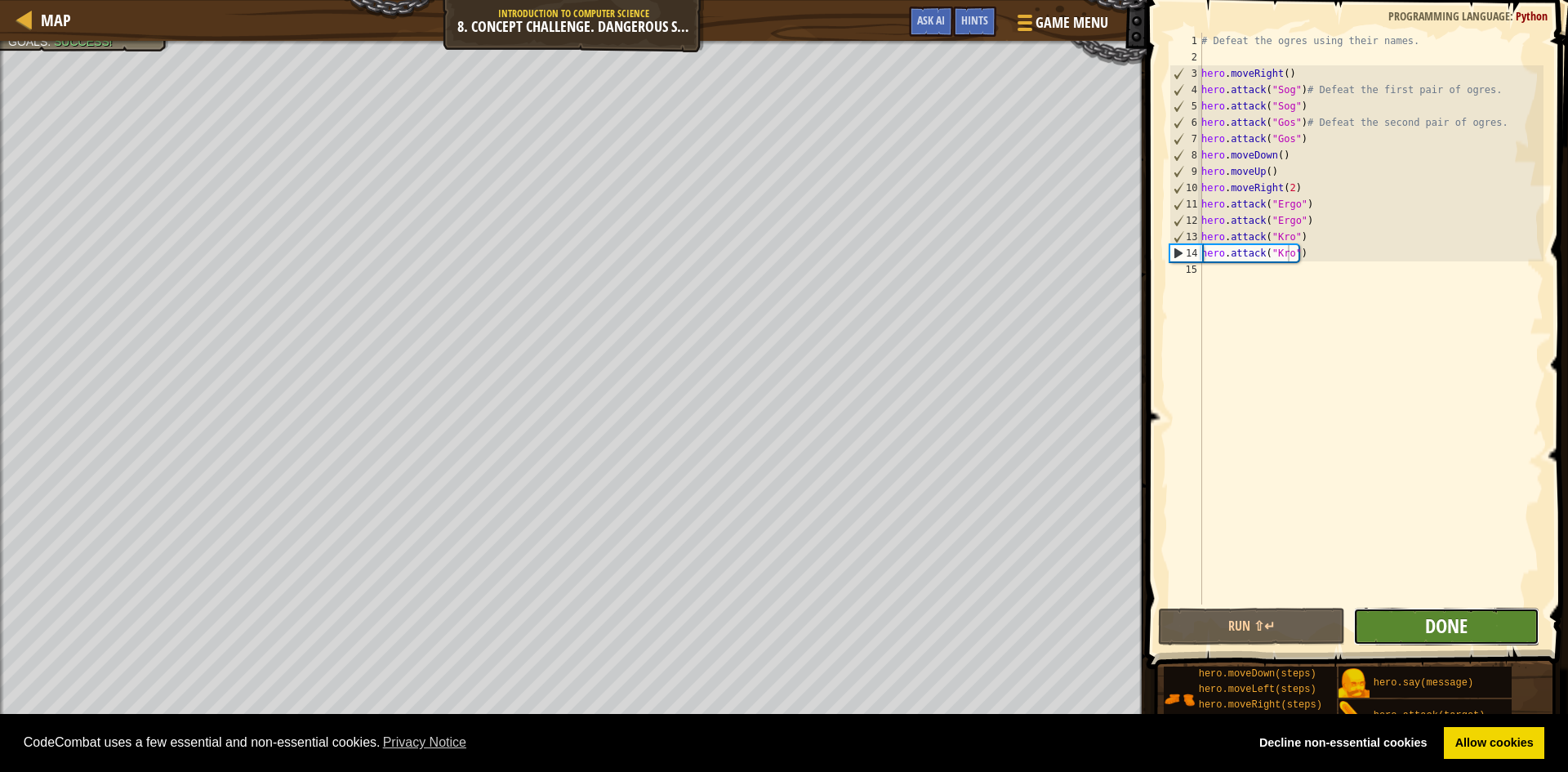
click at [1436, 623] on span "Done" at bounding box center [1447, 626] width 42 height 27
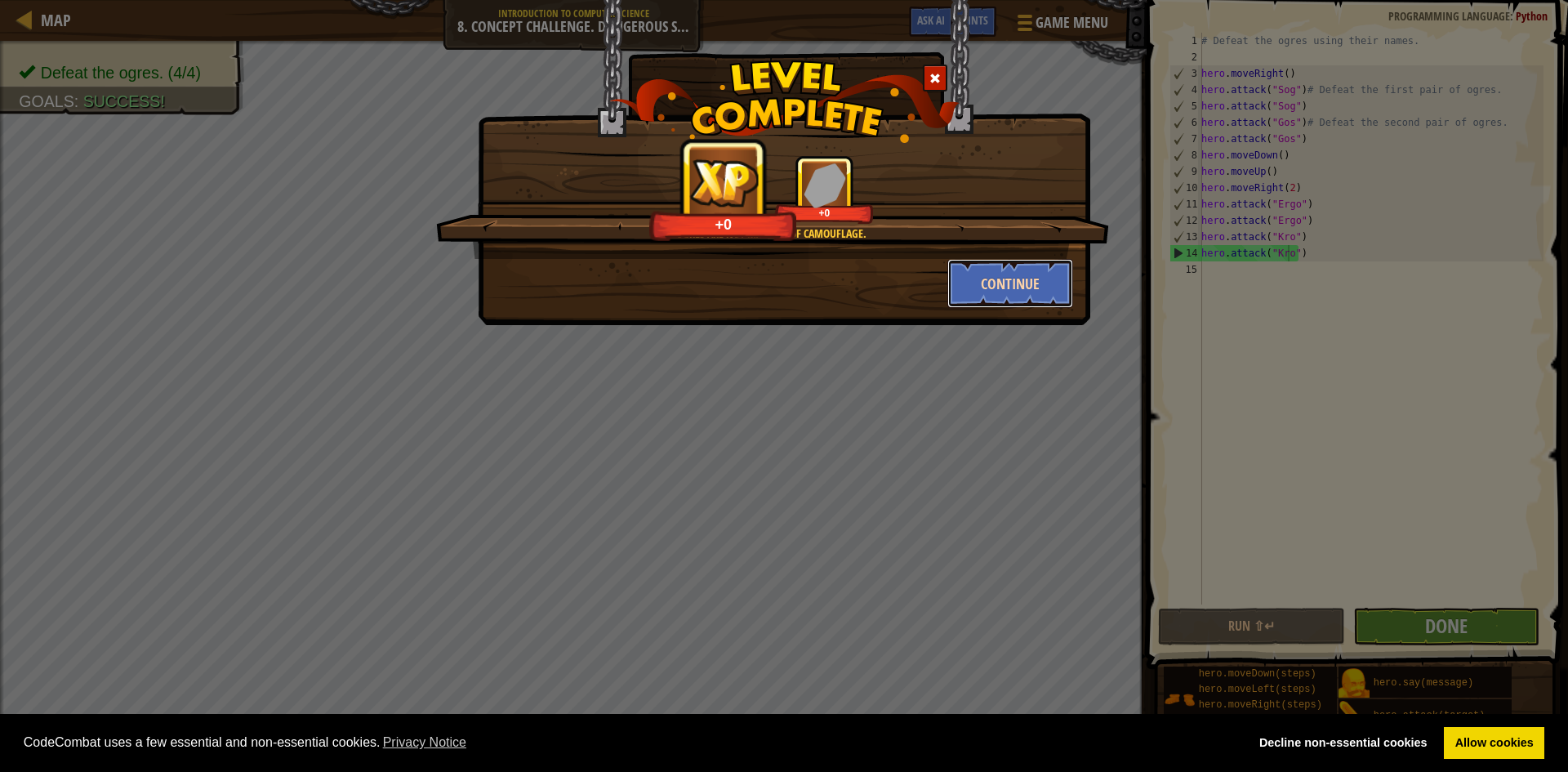
click at [999, 288] on button "Continue" at bounding box center [1010, 283] width 126 height 49
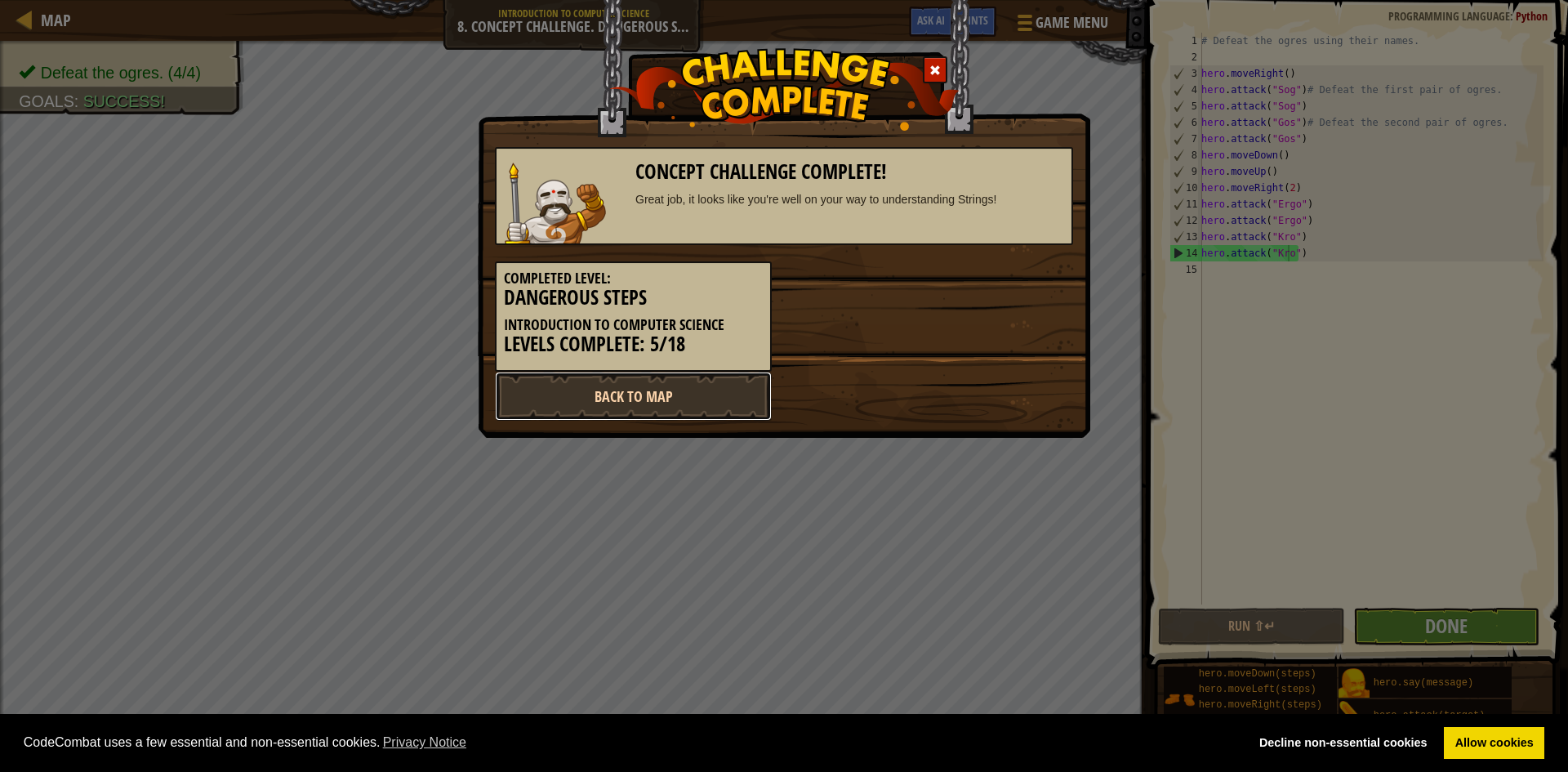
click at [705, 405] on link "Back to Map" at bounding box center [633, 395] width 277 height 49
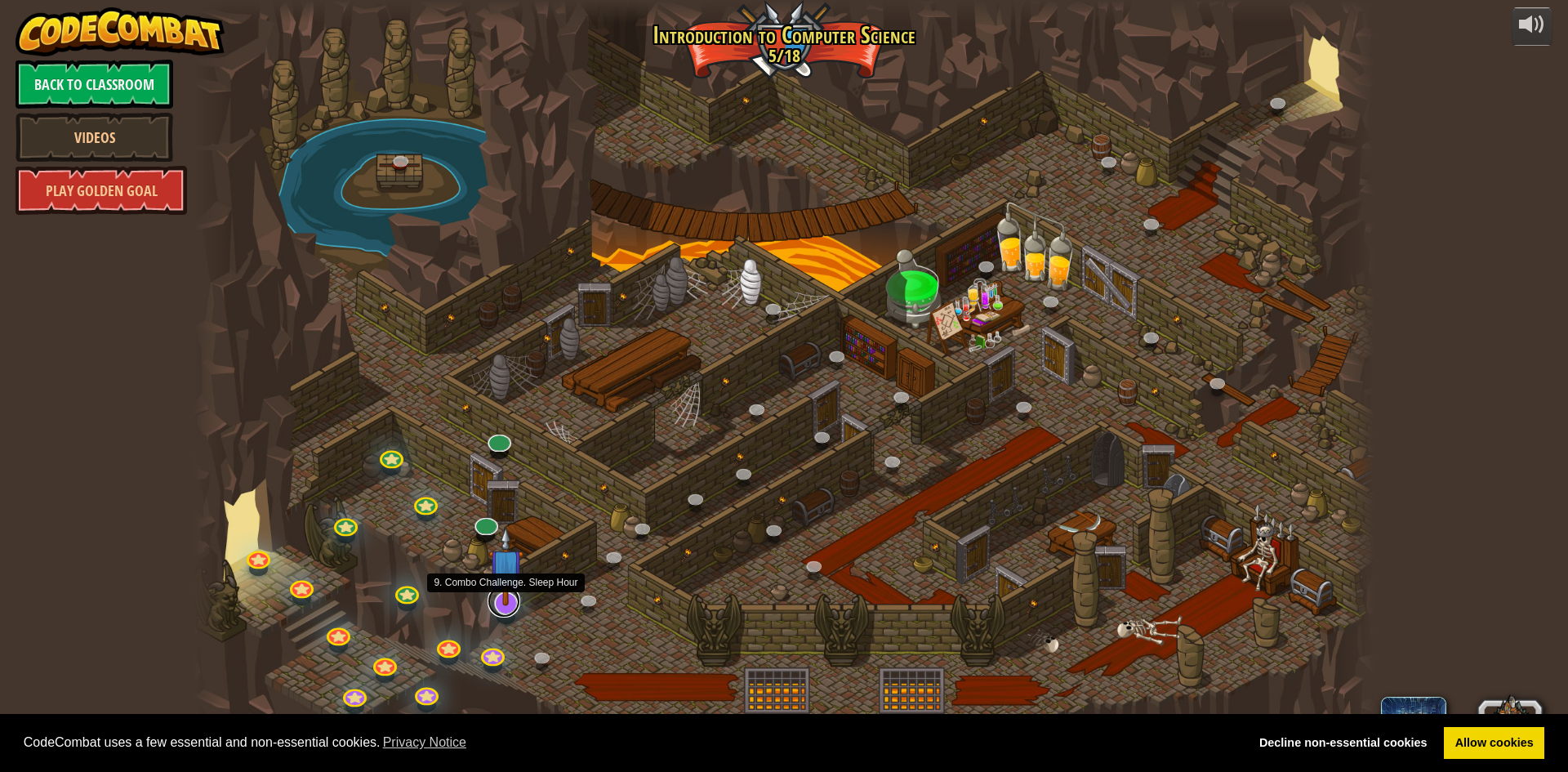
click at [502, 606] on link at bounding box center [504, 601] width 33 height 33
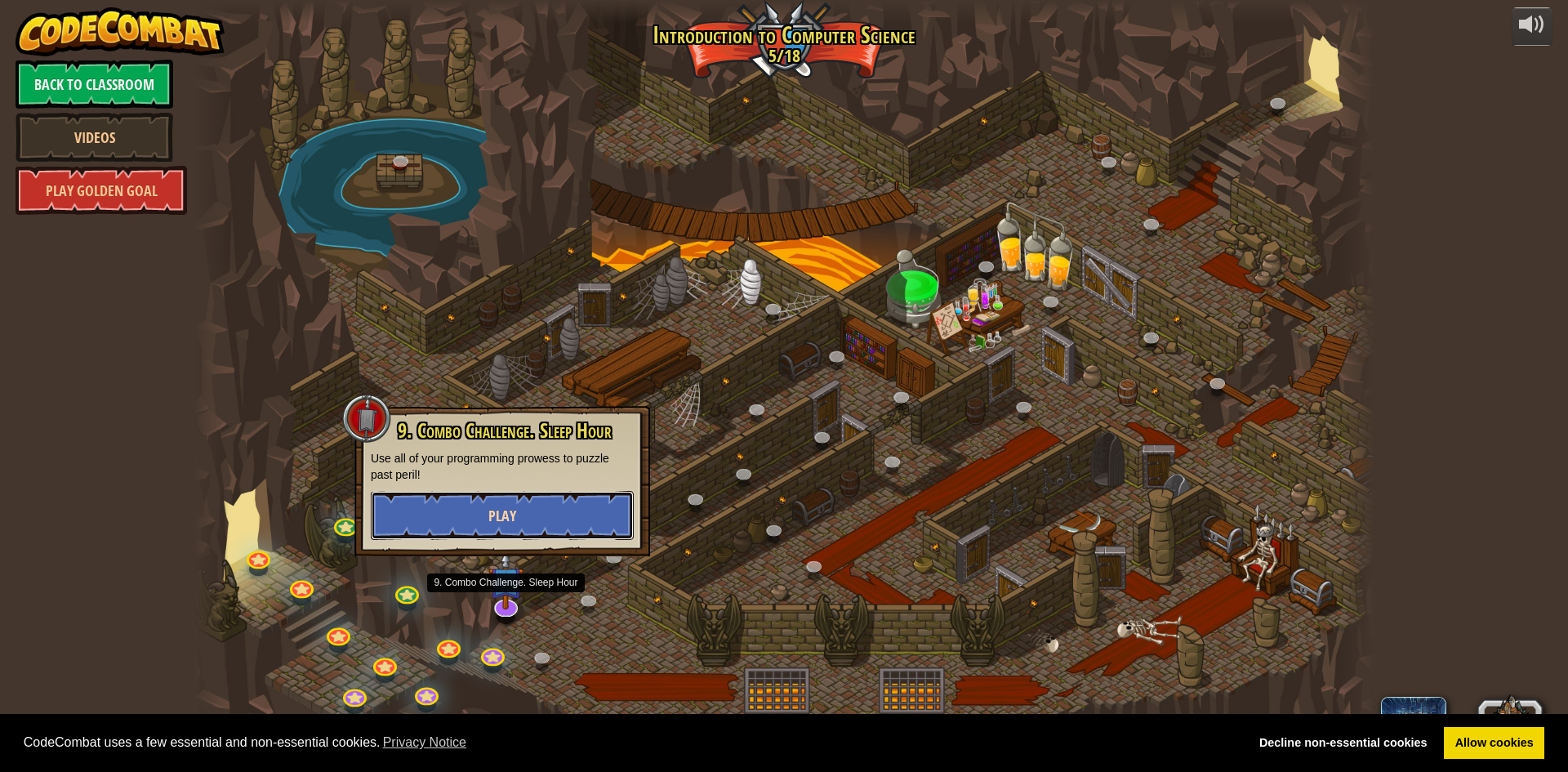
click at [574, 518] on button "Play" at bounding box center [503, 515] width 263 height 49
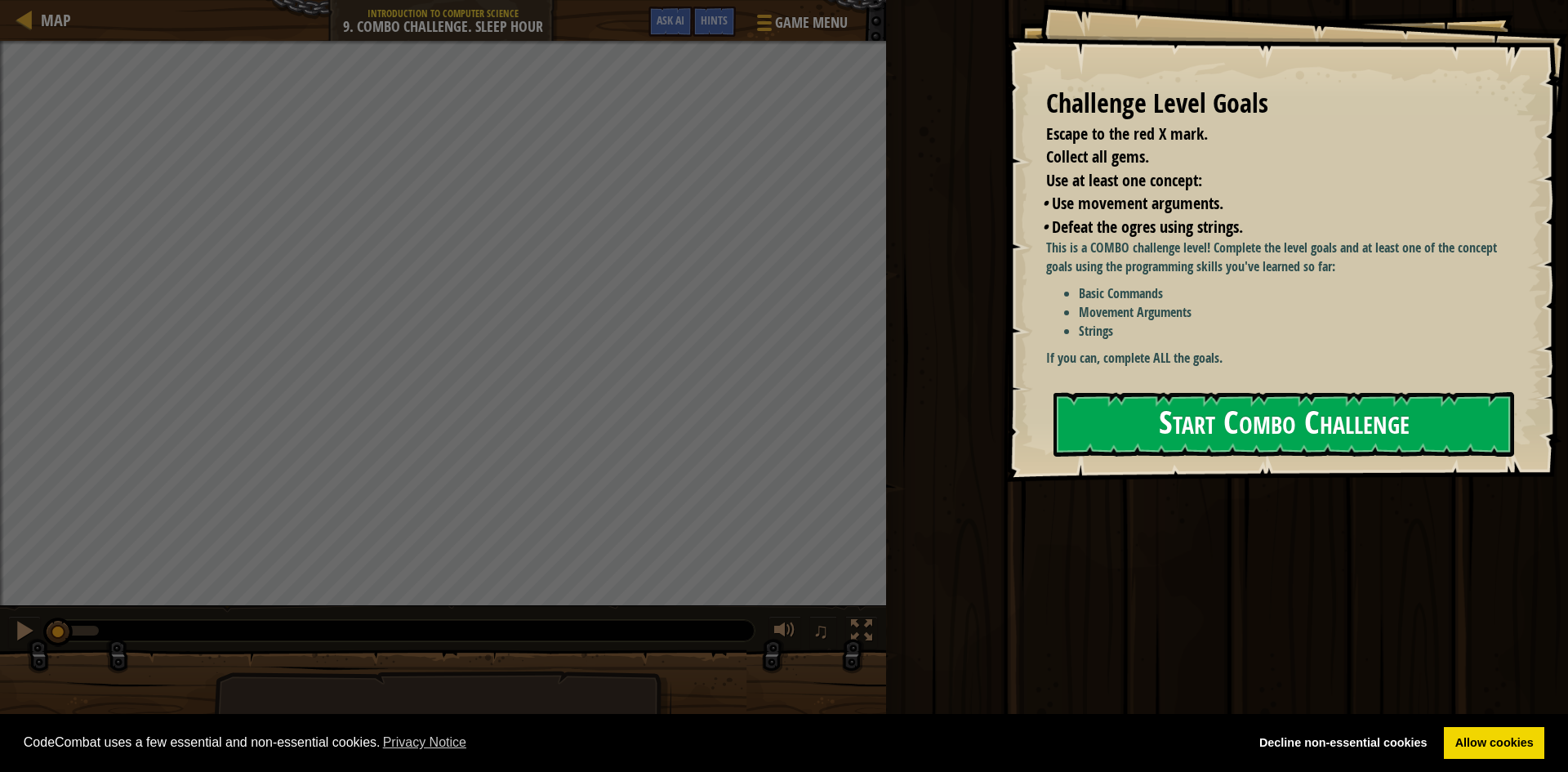
click at [1125, 431] on button "Start Combo Challenge" at bounding box center [1283, 424] width 461 height 65
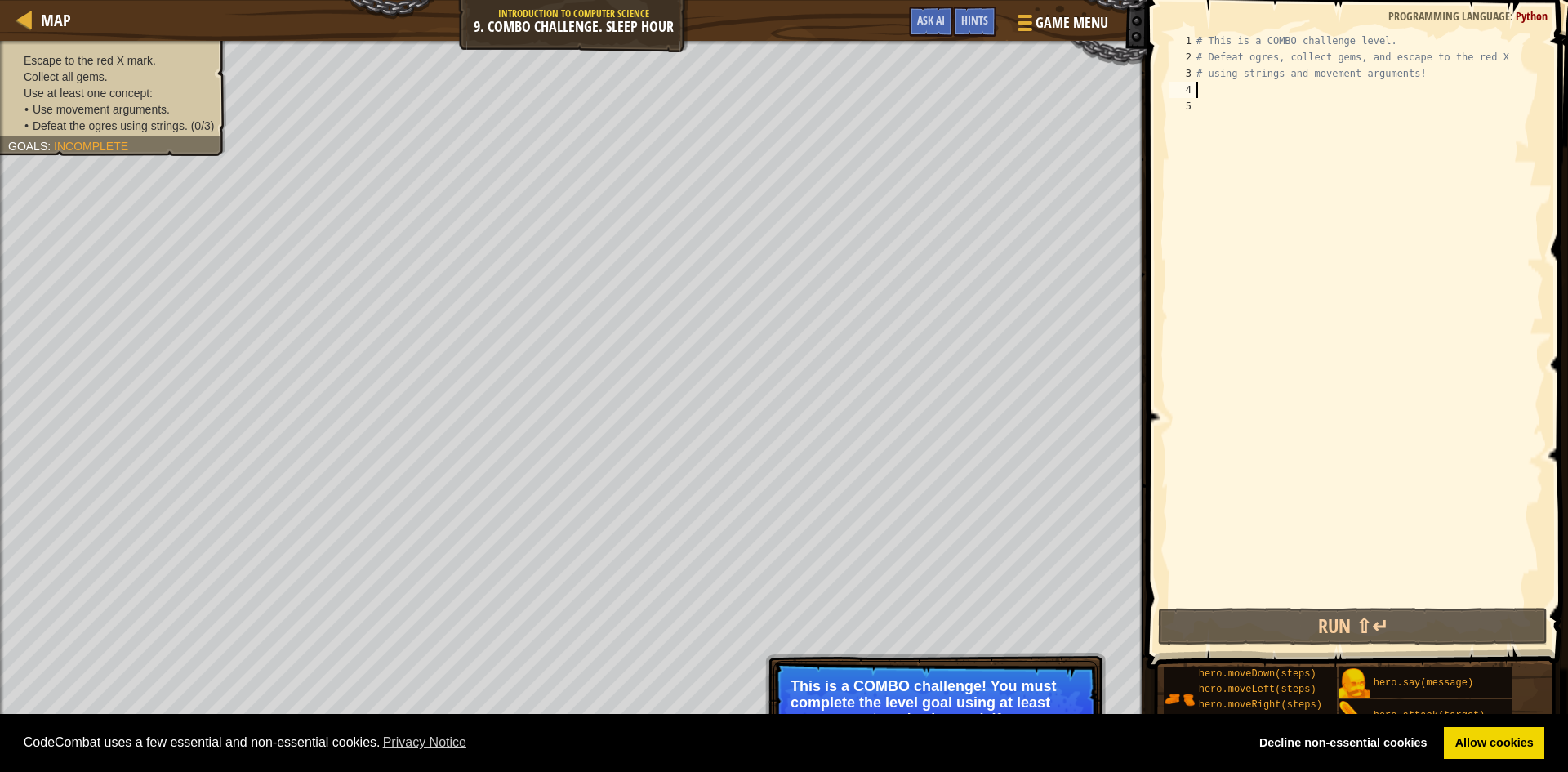
click at [1206, 93] on div "# This is a COMBO challenge level. # Defeat [PERSON_NAME], collect gems, and es…" at bounding box center [1368, 335] width 350 height 605
type textarea "h"
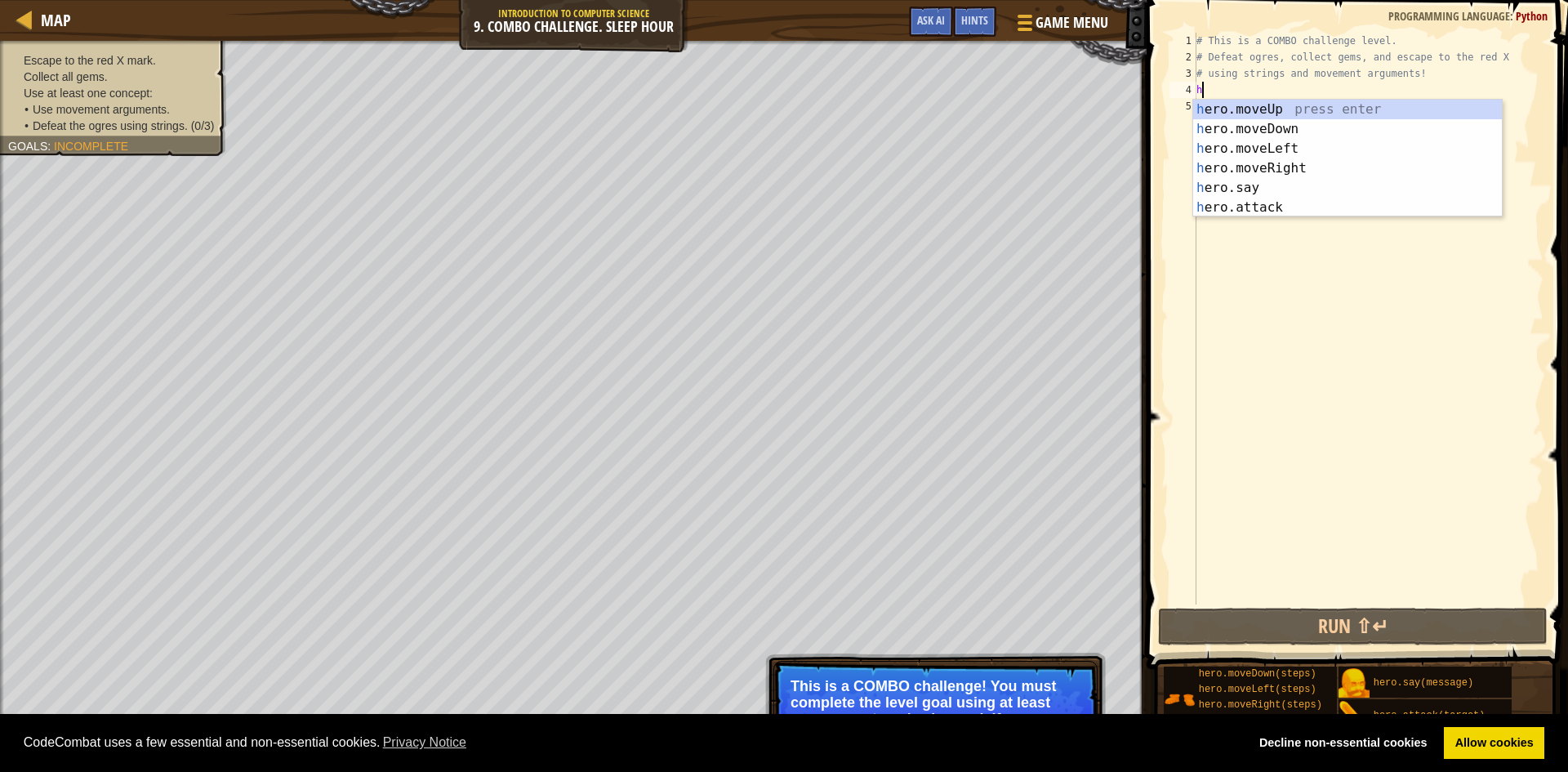
scroll to position [7, 0]
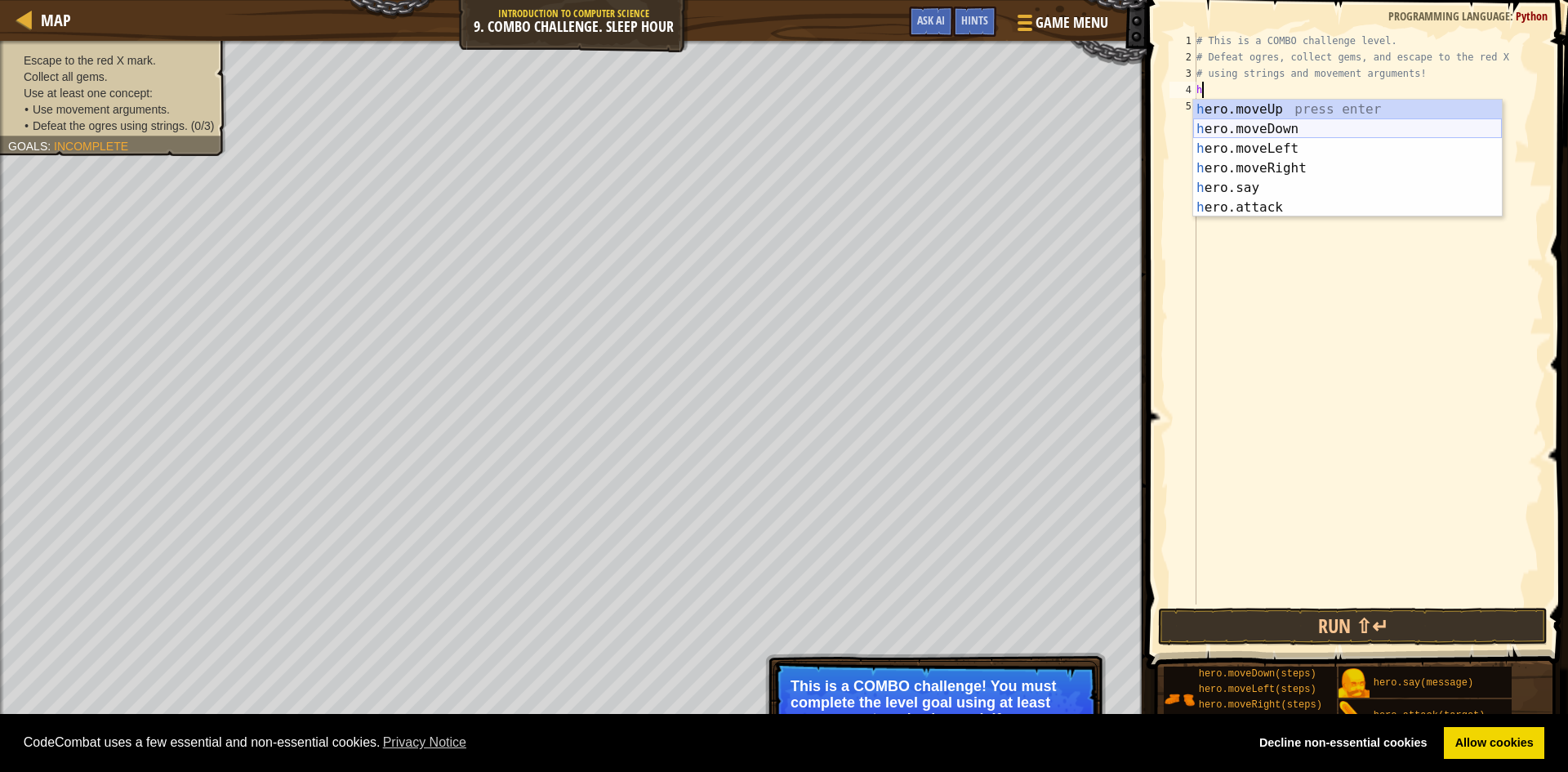
click at [1257, 125] on div "h ero.moveUp press enter h ero.moveDown press enter h ero.moveLeft press enter …" at bounding box center [1347, 178] width 308 height 157
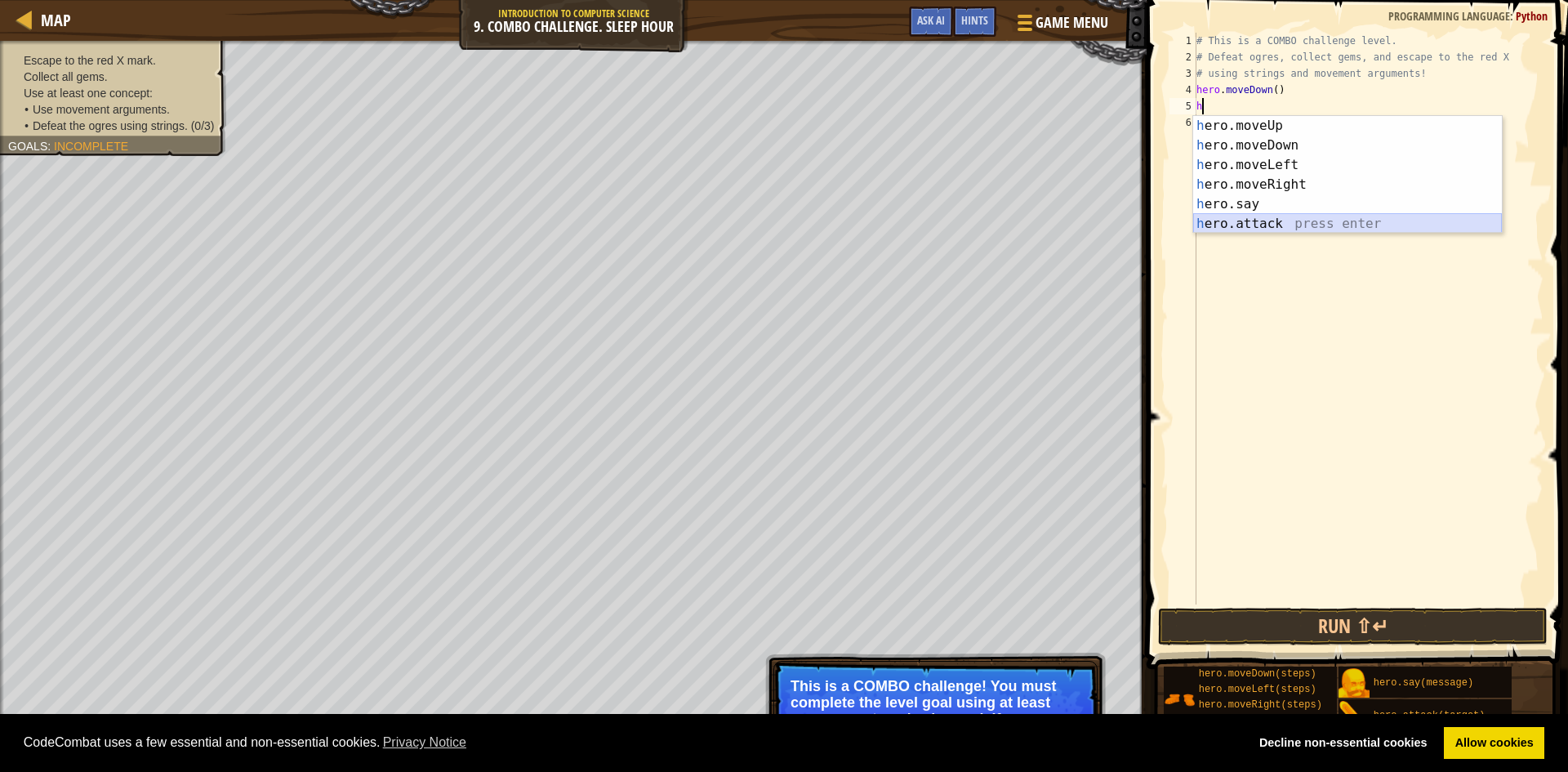
click at [1305, 218] on div "h ero.moveUp press enter h ero.moveDown press enter h ero.moveLeft press enter …" at bounding box center [1347, 194] width 308 height 157
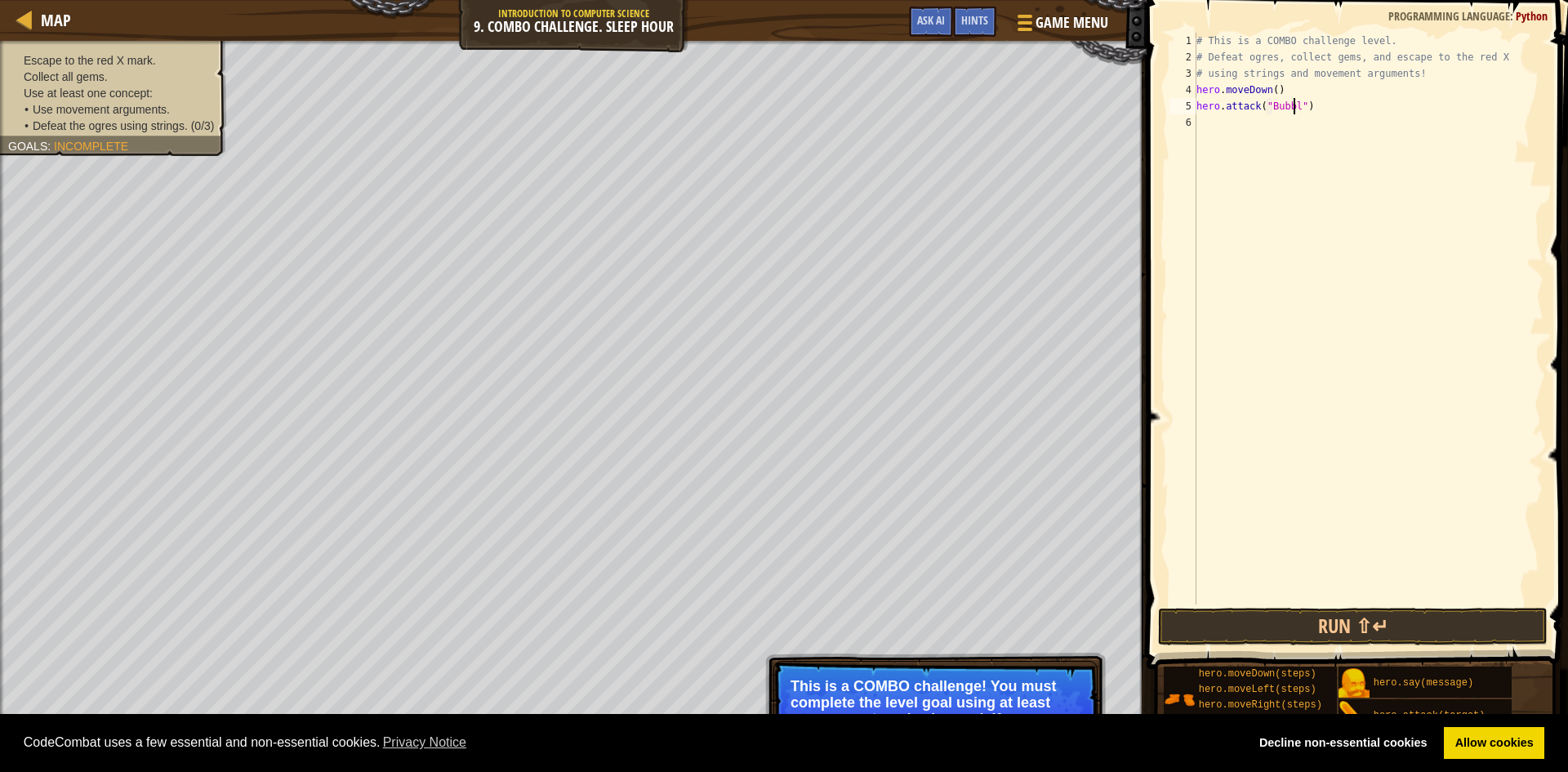
type textarea "hero.attack("Bubble")"
click at [1220, 134] on div "# This is a COMBO challenge level. # Defeat [PERSON_NAME], collect gems, and es…" at bounding box center [1368, 335] width 350 height 605
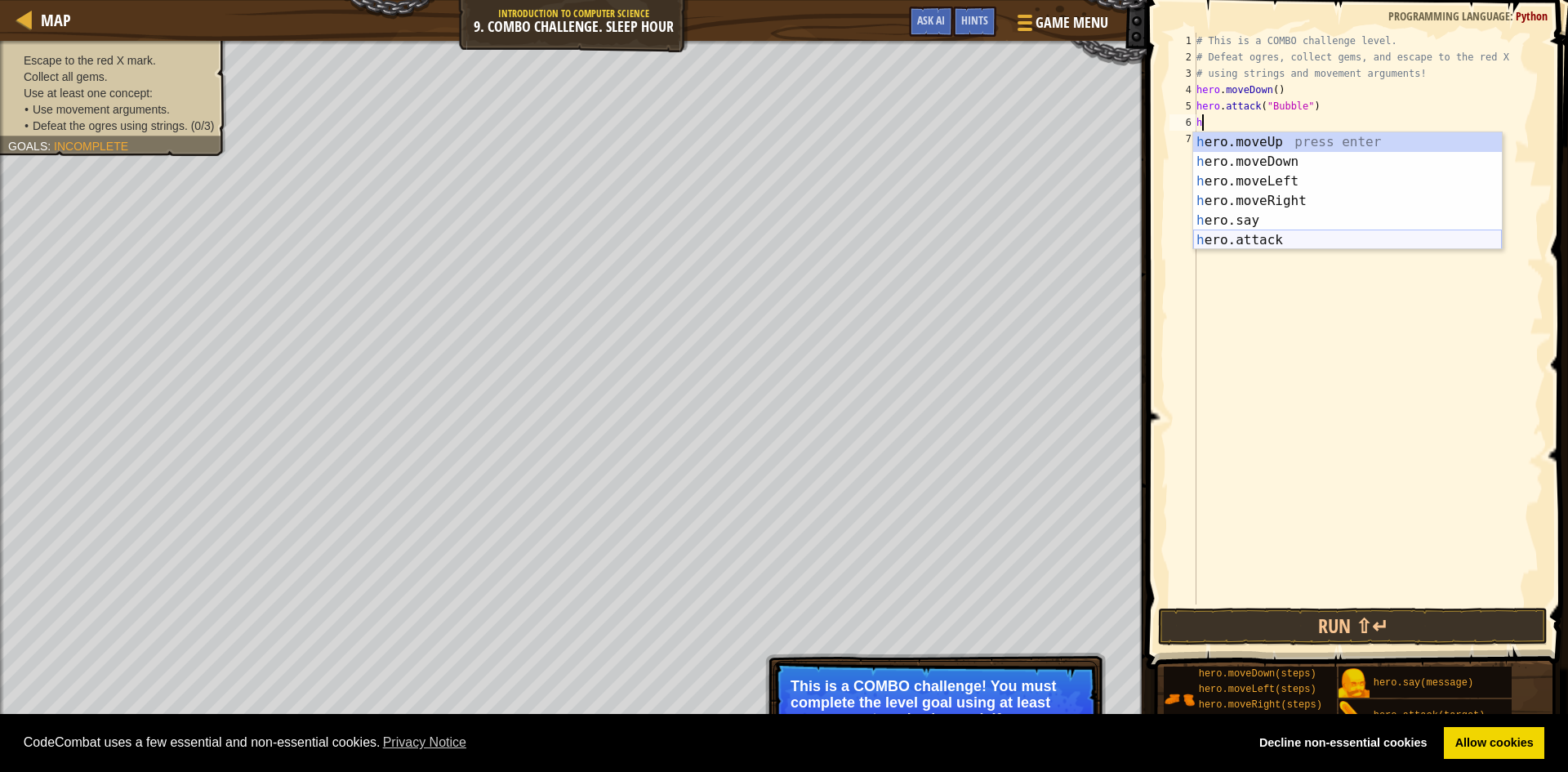
click at [1279, 236] on div "h ero.moveUp press enter h ero.moveDown press enter h ero.moveLeft press enter …" at bounding box center [1347, 210] width 308 height 157
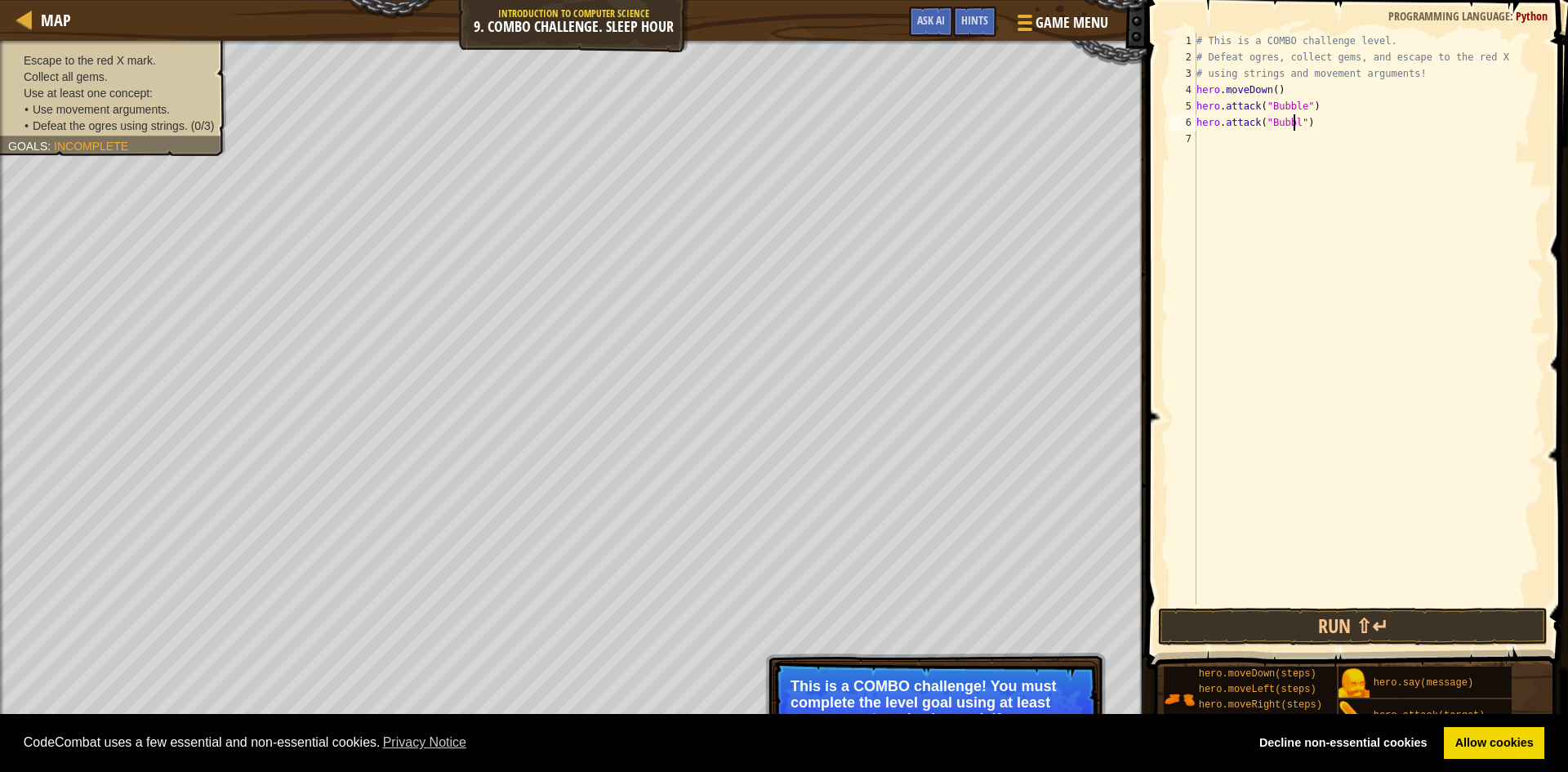
type textarea "hero.attack("Bubble")"
click at [1211, 154] on div "# This is a COMBO challenge level. # Defeat [PERSON_NAME], collect gems, and es…" at bounding box center [1368, 335] width 350 height 605
type textarea "h"
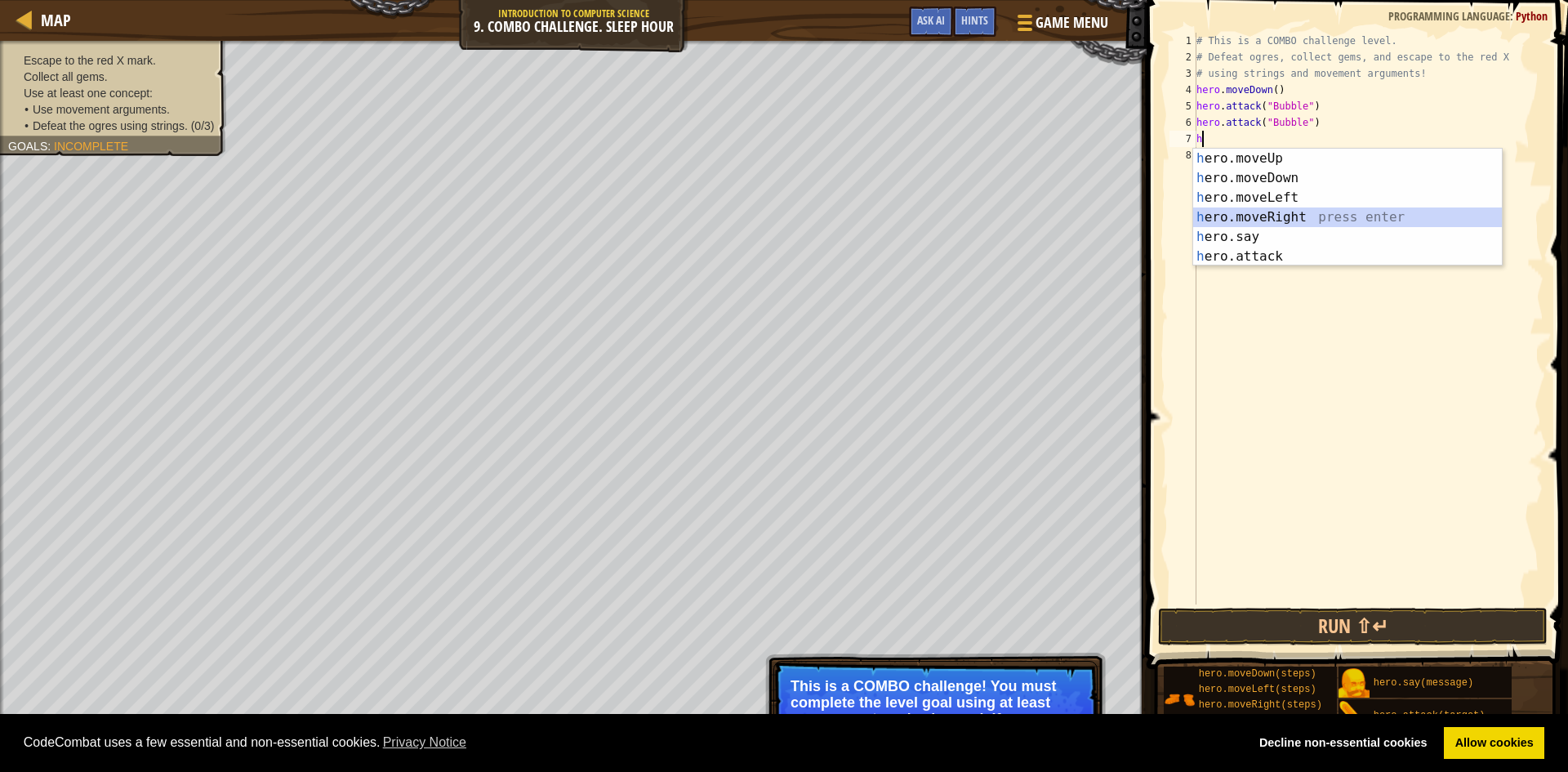
click at [1281, 221] on div "h ero.moveUp press enter h ero.moveDown press enter h ero.moveLeft press enter …" at bounding box center [1347, 226] width 308 height 157
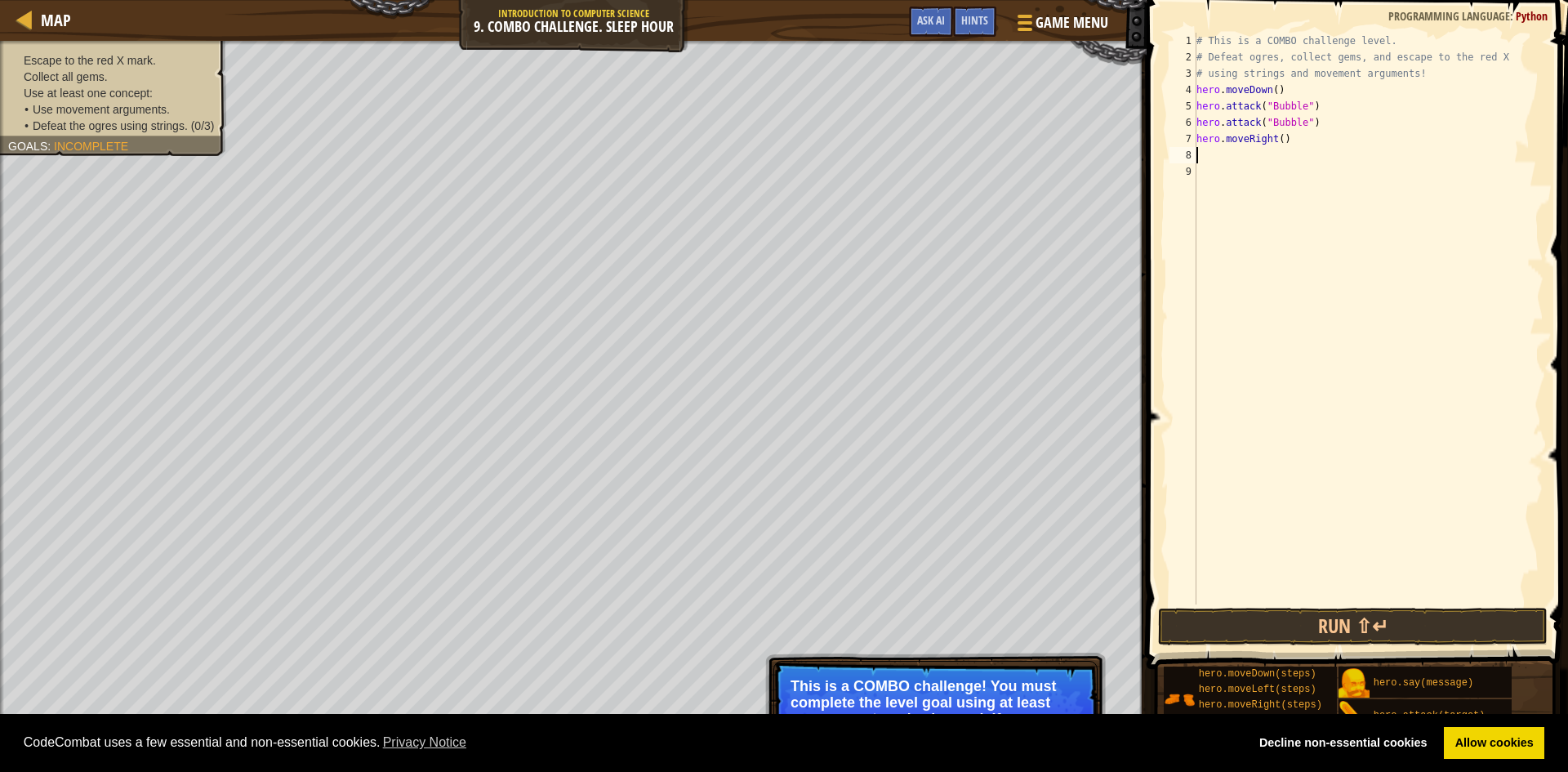
click at [1275, 139] on div "# This is a COMBO challenge level. # Defeat [PERSON_NAME], collect gems, and es…" at bounding box center [1368, 335] width 350 height 605
type textarea "hero.moveRight(2)"
click at [1219, 163] on div "# This is a COMBO challenge level. # Defeat [PERSON_NAME], collect gems, and es…" at bounding box center [1368, 335] width 350 height 605
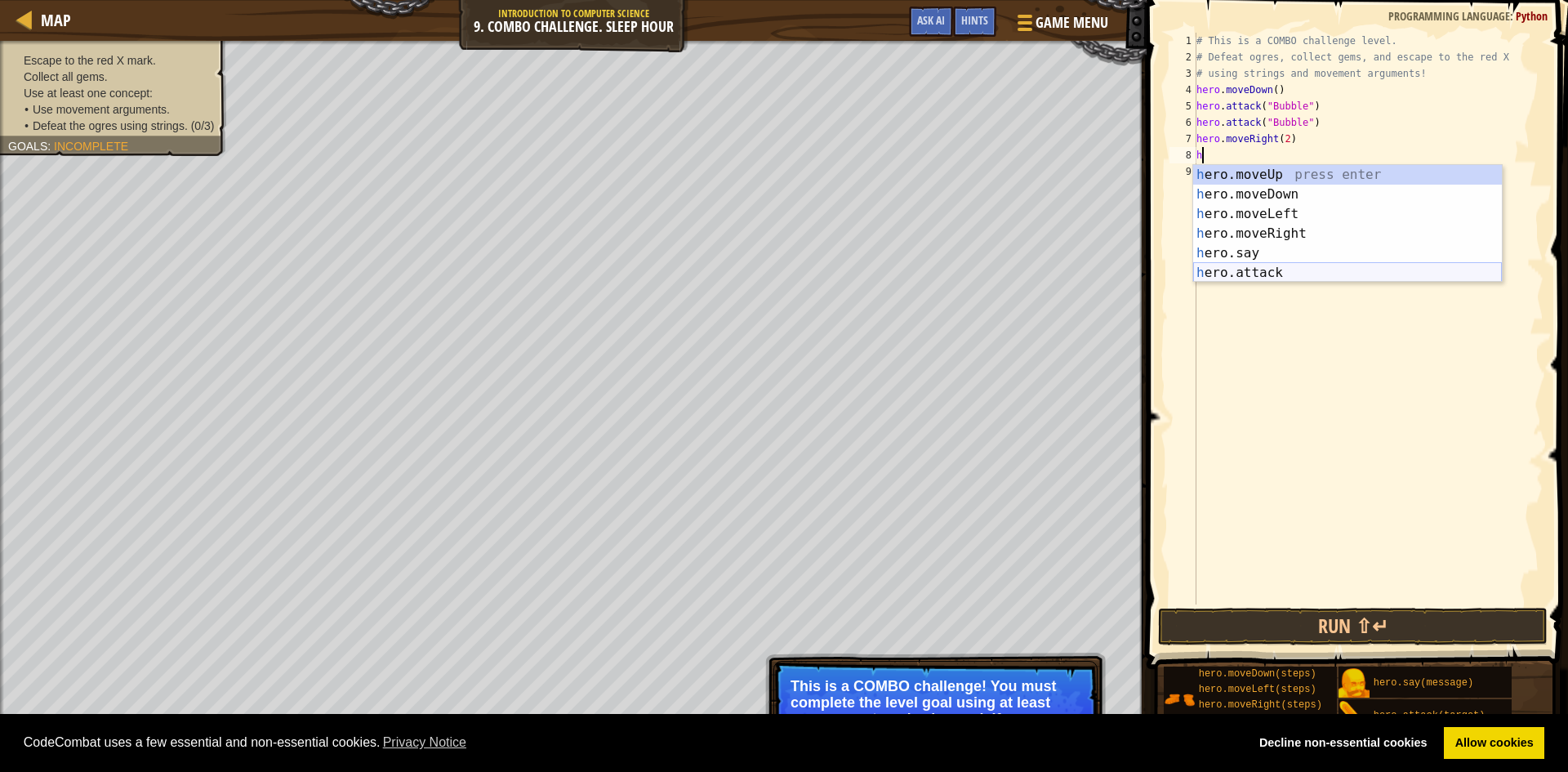
click at [1281, 279] on div "h ero.moveUp press enter h ero.moveDown press enter h ero.moveLeft press enter …" at bounding box center [1347, 243] width 308 height 157
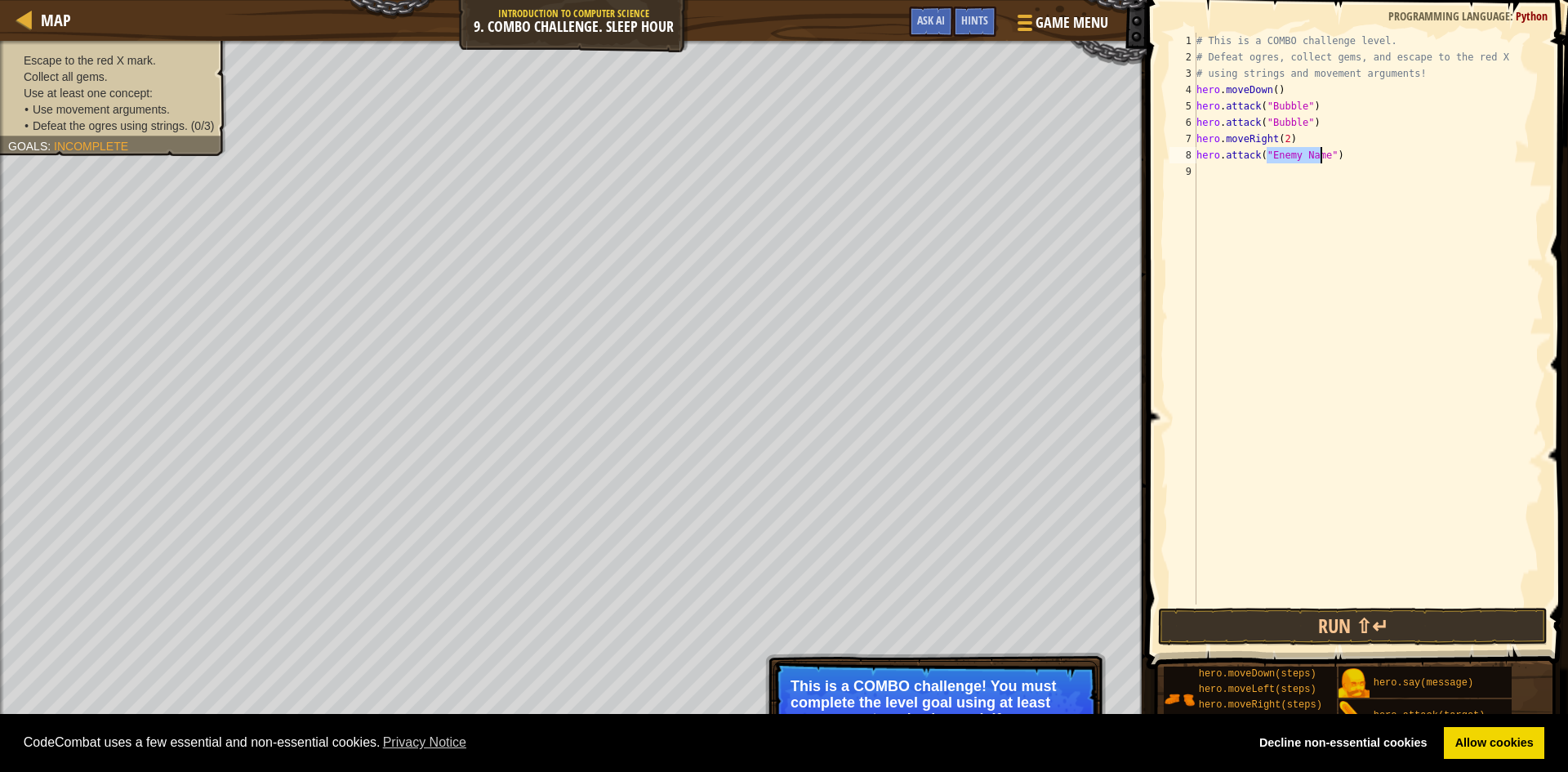
type textarea "hero.attack("Enemy Name")"
